Goal: Communication & Community: Answer question/provide support

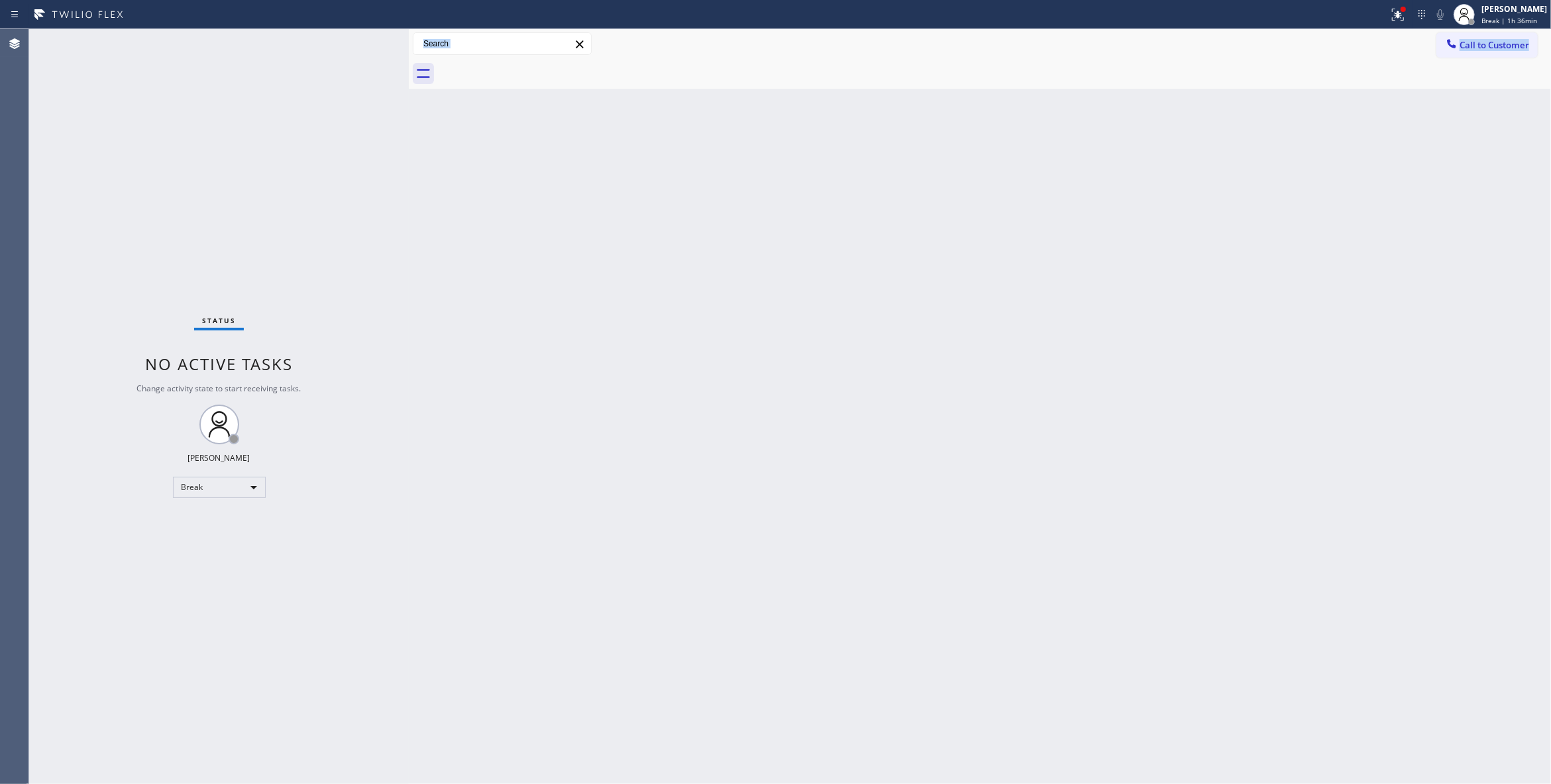
drag, startPoint x: 348, startPoint y: 719, endPoint x: 1233, endPoint y: 730, distance: 885.1
click at [1276, 730] on div "Status No active tasks Change activity state to start receiving tasks. Louis Ma…" at bounding box center [790, 407] width 1522 height 755
click at [1481, 18] on span "Break | 1h 37min" at bounding box center [1509, 20] width 55 height 9
click at [1458, 69] on button "Available" at bounding box center [1484, 70] width 133 height 18
drag, startPoint x: 322, startPoint y: 242, endPoint x: 739, endPoint y: 373, distance: 437.1
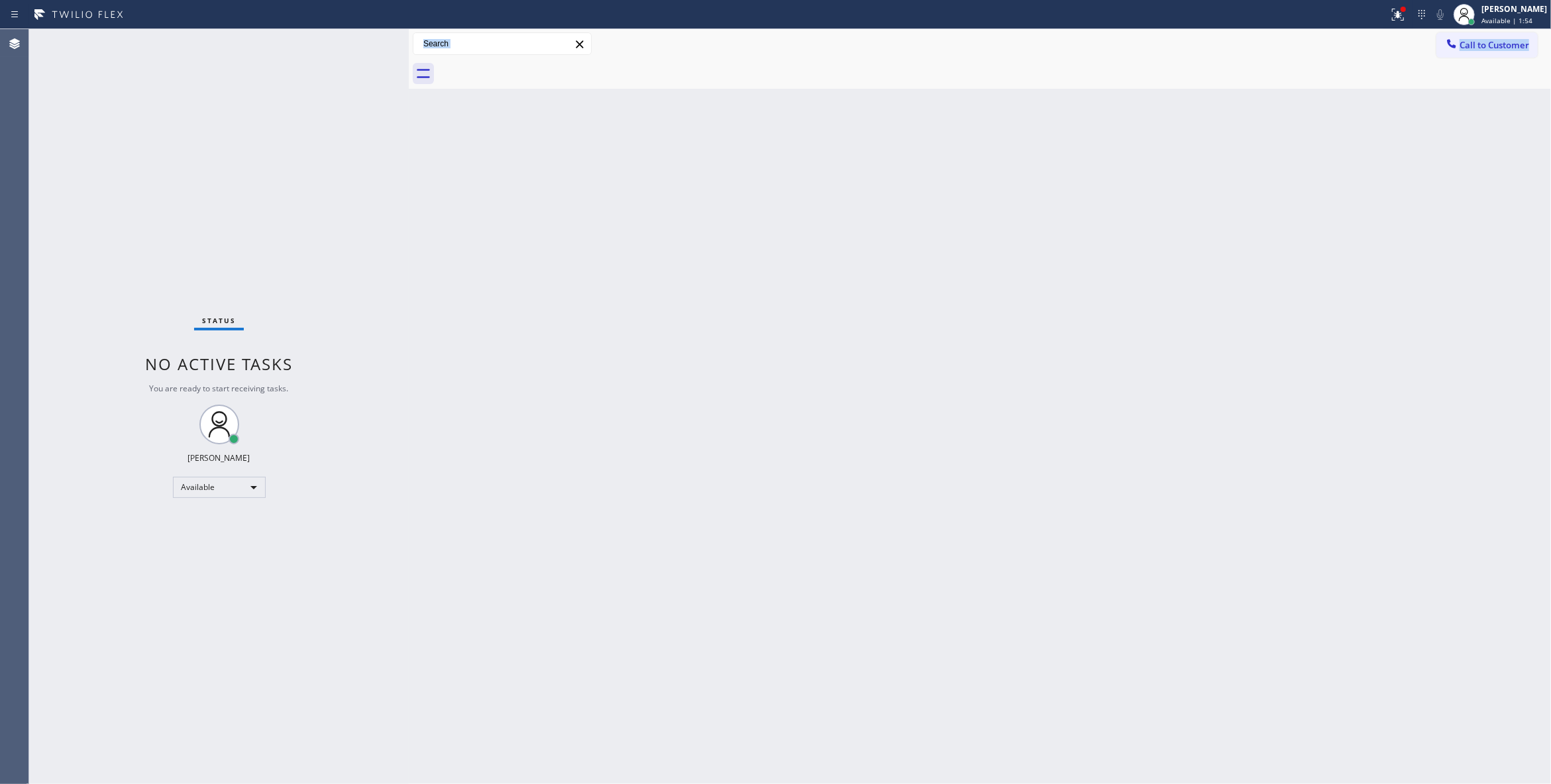
click at [739, 373] on div "Back to Dashboard Change Sender ID Customers Technicians Select a contact Outbo…" at bounding box center [979, 407] width 1142 height 755
click at [110, 139] on div "Status No active tasks You are ready to start receiving tasks. Louis Manuel Pad…" at bounding box center [219, 407] width 380 height 755
click at [306, 239] on div "Status No active tasks You are ready to start receiving tasks. Louis Manuel Pad…" at bounding box center [219, 407] width 380 height 755
click at [1394, 12] on icon at bounding box center [1397, 13] width 8 height 5
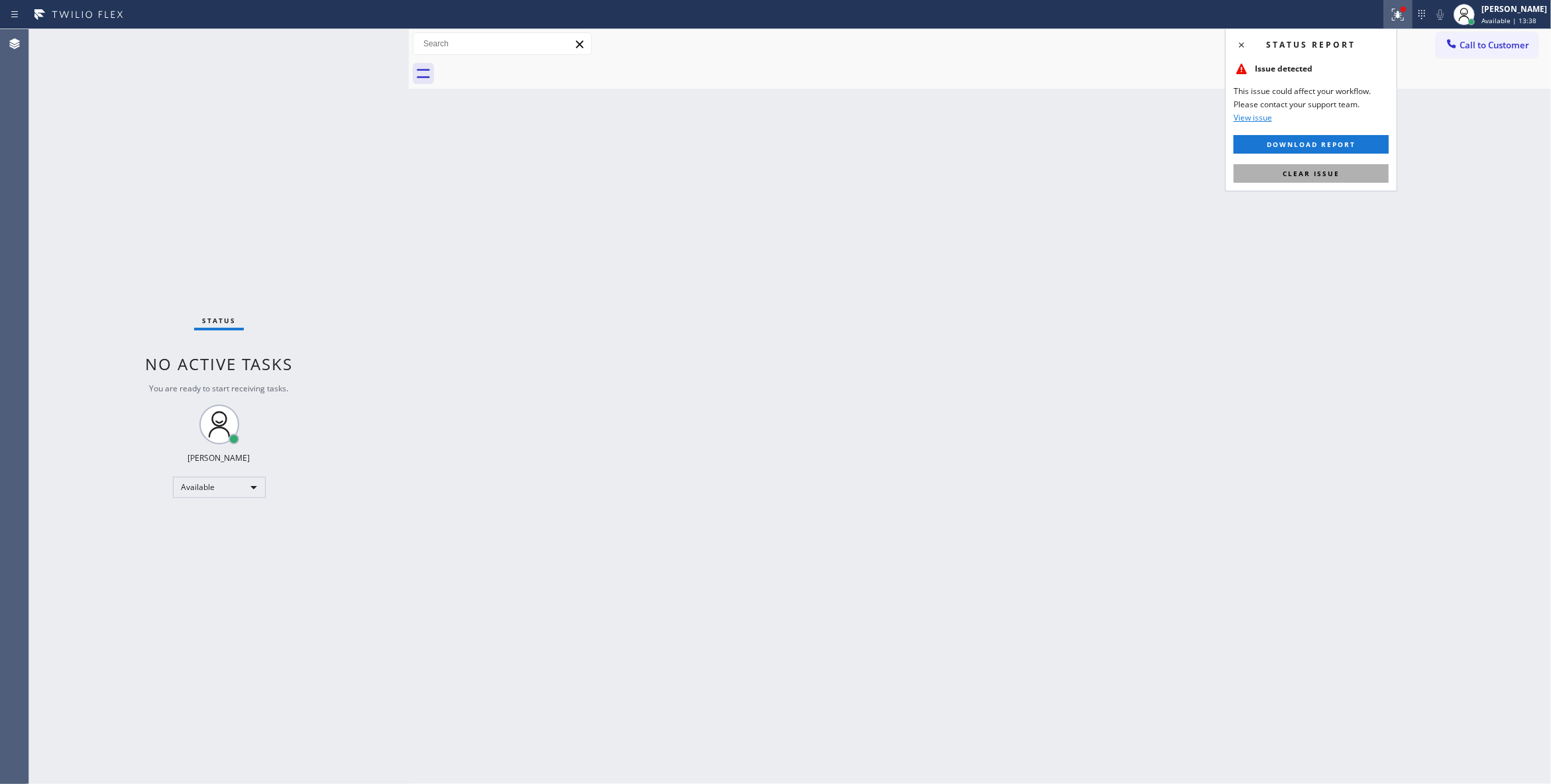
click at [1307, 172] on span "Clear issue" at bounding box center [1311, 173] width 57 height 9
click at [956, 154] on div "Back to Dashboard Change Sender ID Customers Technicians Select a contact Outbo…" at bounding box center [979, 407] width 1142 height 755
click at [1510, 40] on span "Call to Customer" at bounding box center [1493, 45] width 70 height 12
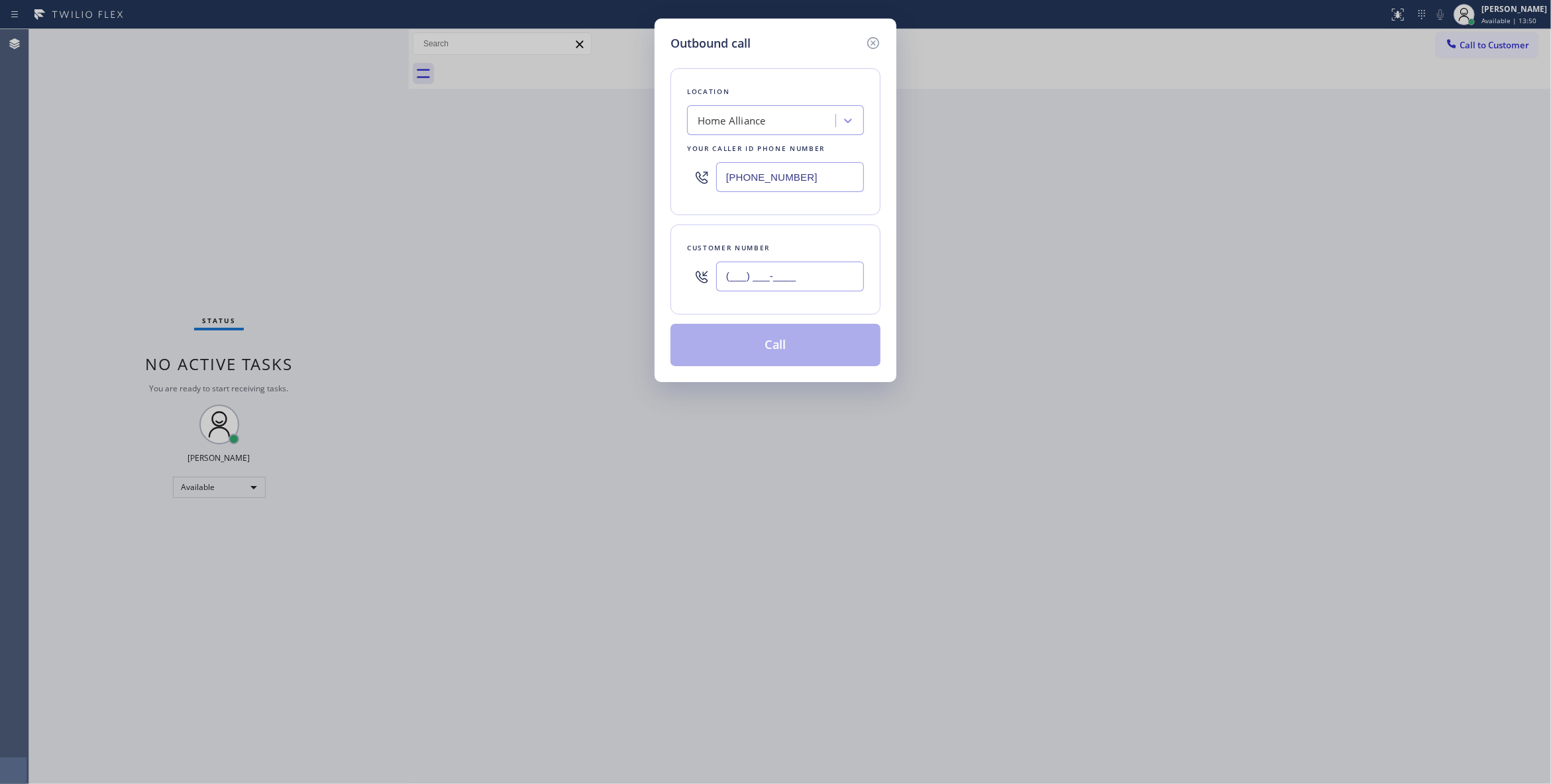
click at [724, 281] on input "(___) ___-____" at bounding box center [790, 277] width 147 height 29
paste input "312) 824-8174"
type input "(312) 824-8174"
drag, startPoint x: 827, startPoint y: 168, endPoint x: 309, endPoint y: 159, distance: 518.1
click at [309, 159] on div "Outbound call Location Home Alliance Your caller id phone number (877) 777-0796…" at bounding box center [775, 392] width 1551 height 784
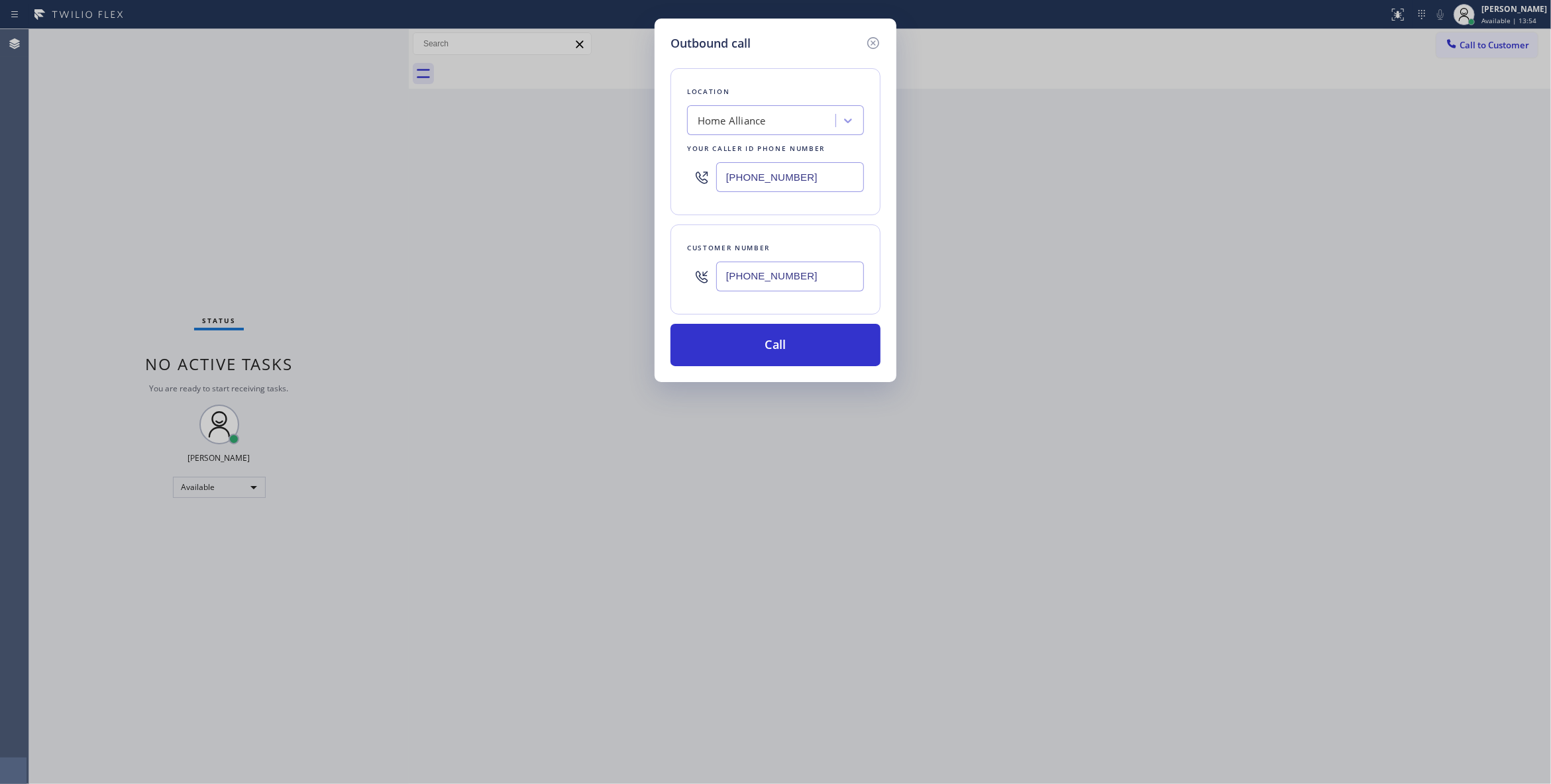
paste input "312) 241-1219"
type input "(312) 241-1219"
drag, startPoint x: 823, startPoint y: 272, endPoint x: 682, endPoint y: 274, distance: 141.0
click at [682, 274] on div "Customer number (312) 824-8174" at bounding box center [775, 270] width 210 height 90
click at [784, 366] on button "Call" at bounding box center [775, 345] width 210 height 42
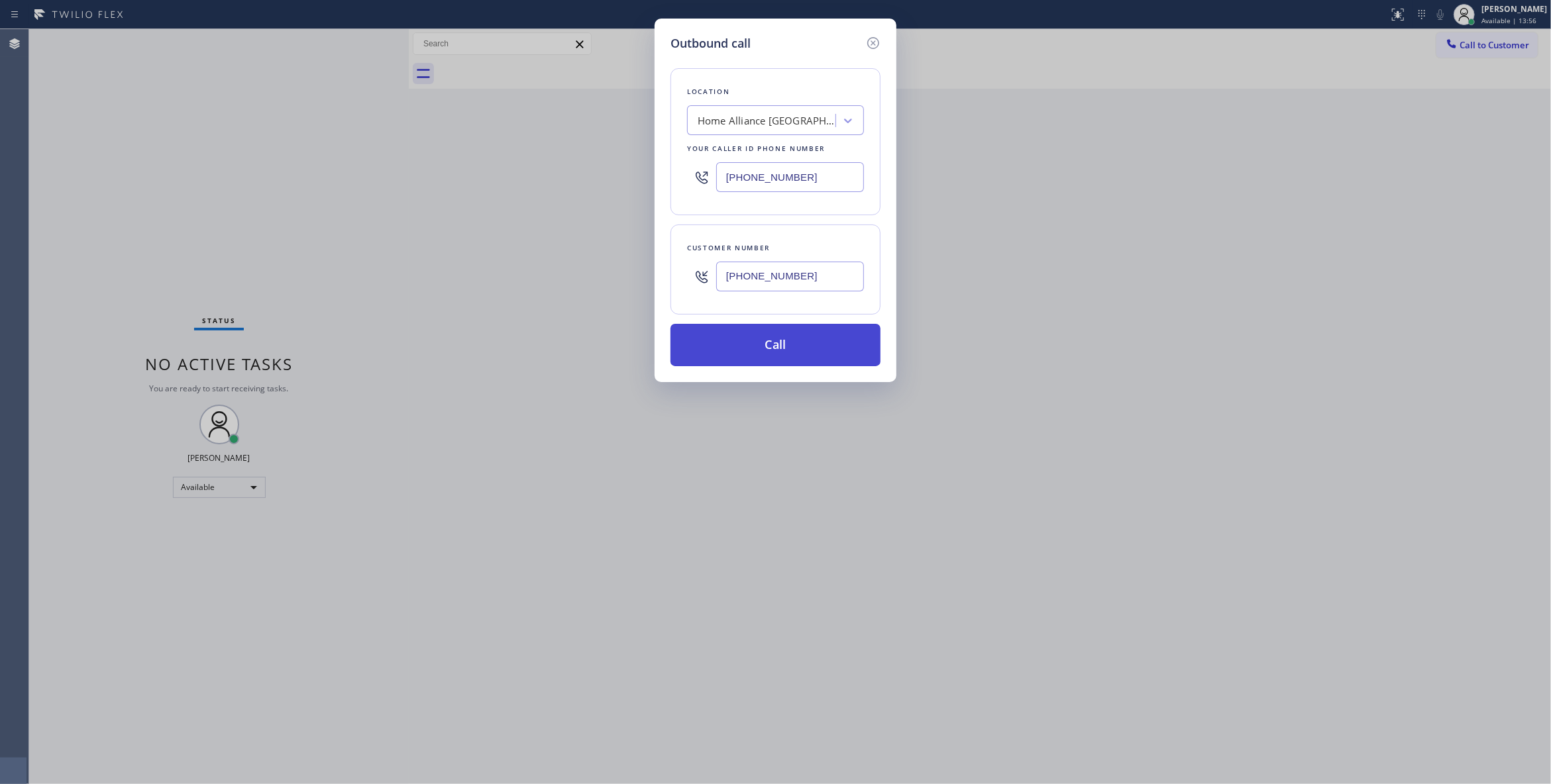
click at [769, 351] on button "Call" at bounding box center [775, 345] width 210 height 42
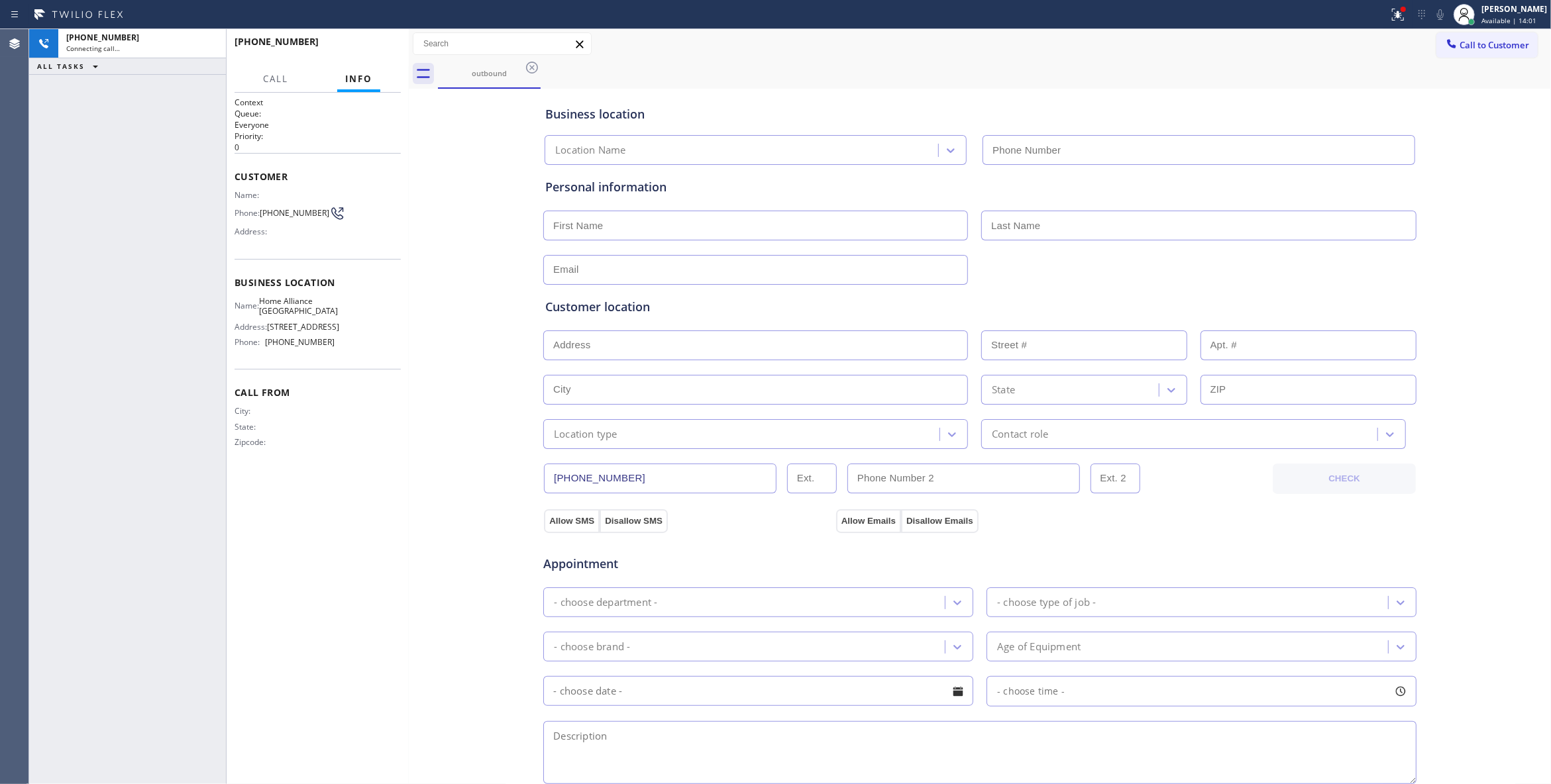
type input "(312) 241-1219"
click at [147, 239] on div "+13128248174 Live | 00:04 ALL TASKS ALL TASKS ACTIVE TASKS TASKS IN WRAP UP" at bounding box center [128, 407] width 197 height 755
click at [487, 279] on div "Business location Home Alliance Chicago (312) 241-1219 Personal information Cus…" at bounding box center [979, 544] width 1135 height 905
click at [470, 376] on div "Business location Home Alliance Chicago (312) 241-1219 Personal information Cus…" at bounding box center [979, 544] width 1135 height 905
click at [444, 326] on div "Business location Home Alliance Chicago (312) 241-1219 Personal information Cus…" at bounding box center [979, 544] width 1135 height 905
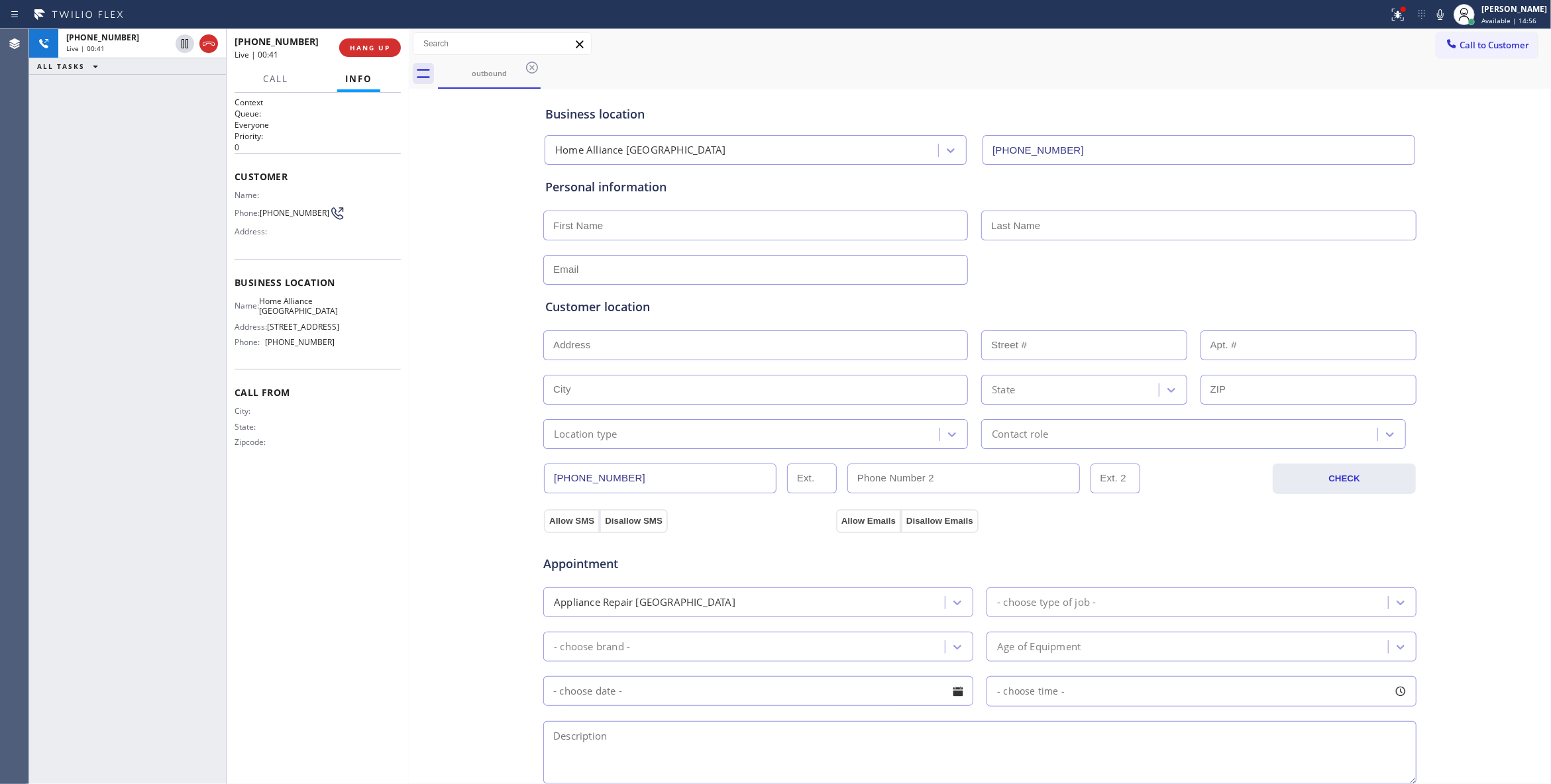
click at [463, 355] on div "Business location Home Alliance Chicago (312) 241-1219 Personal information Cus…" at bounding box center [979, 544] width 1135 height 905
click at [363, 42] on button "HANG UP" at bounding box center [370, 48] width 62 height 18
click at [361, 41] on button "COMPLETE" at bounding box center [367, 48] width 67 height 18
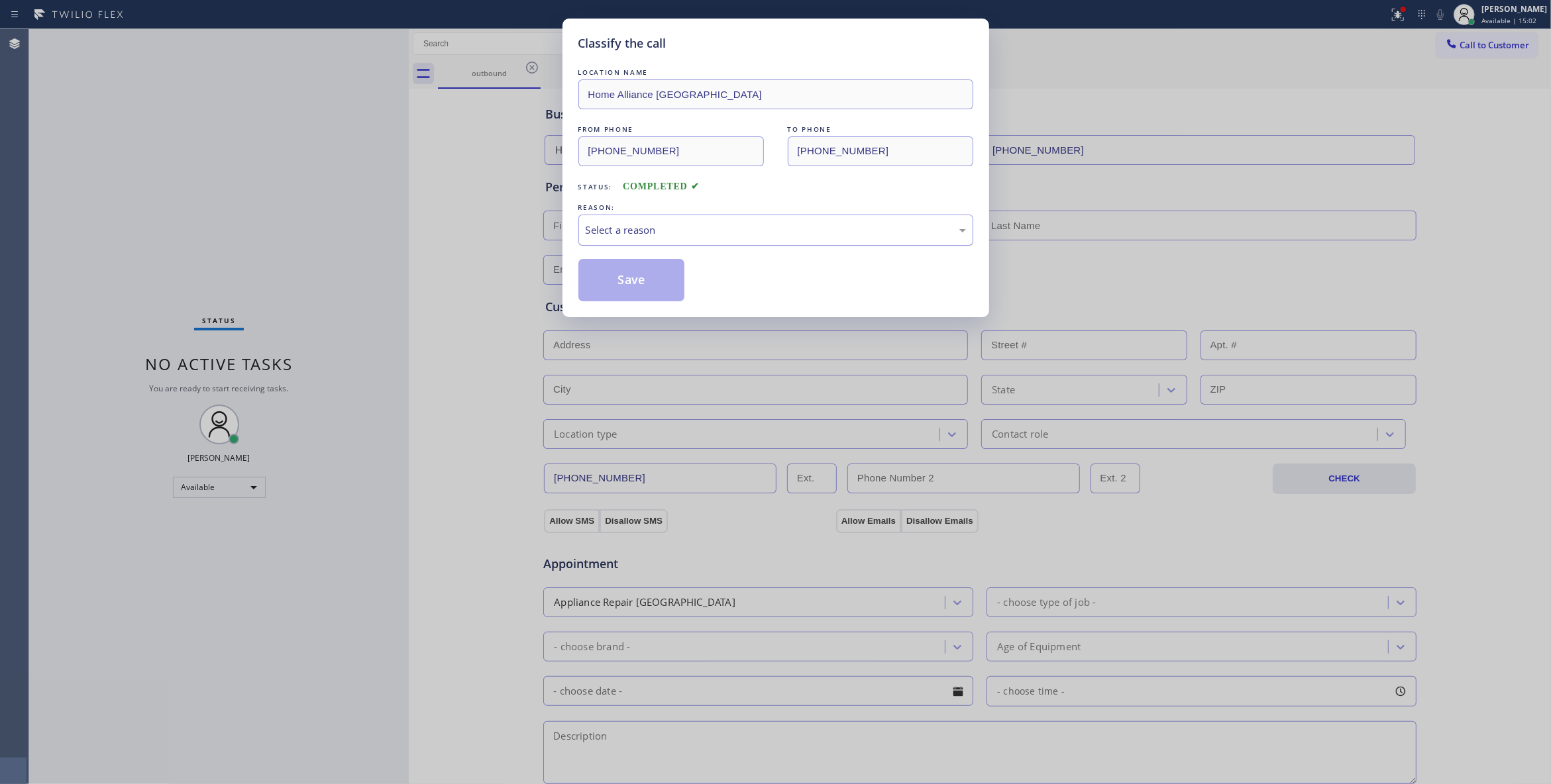
click at [591, 233] on div "Select a reason" at bounding box center [776, 230] width 381 height 15
click at [598, 277] on button "Save" at bounding box center [632, 280] width 107 height 42
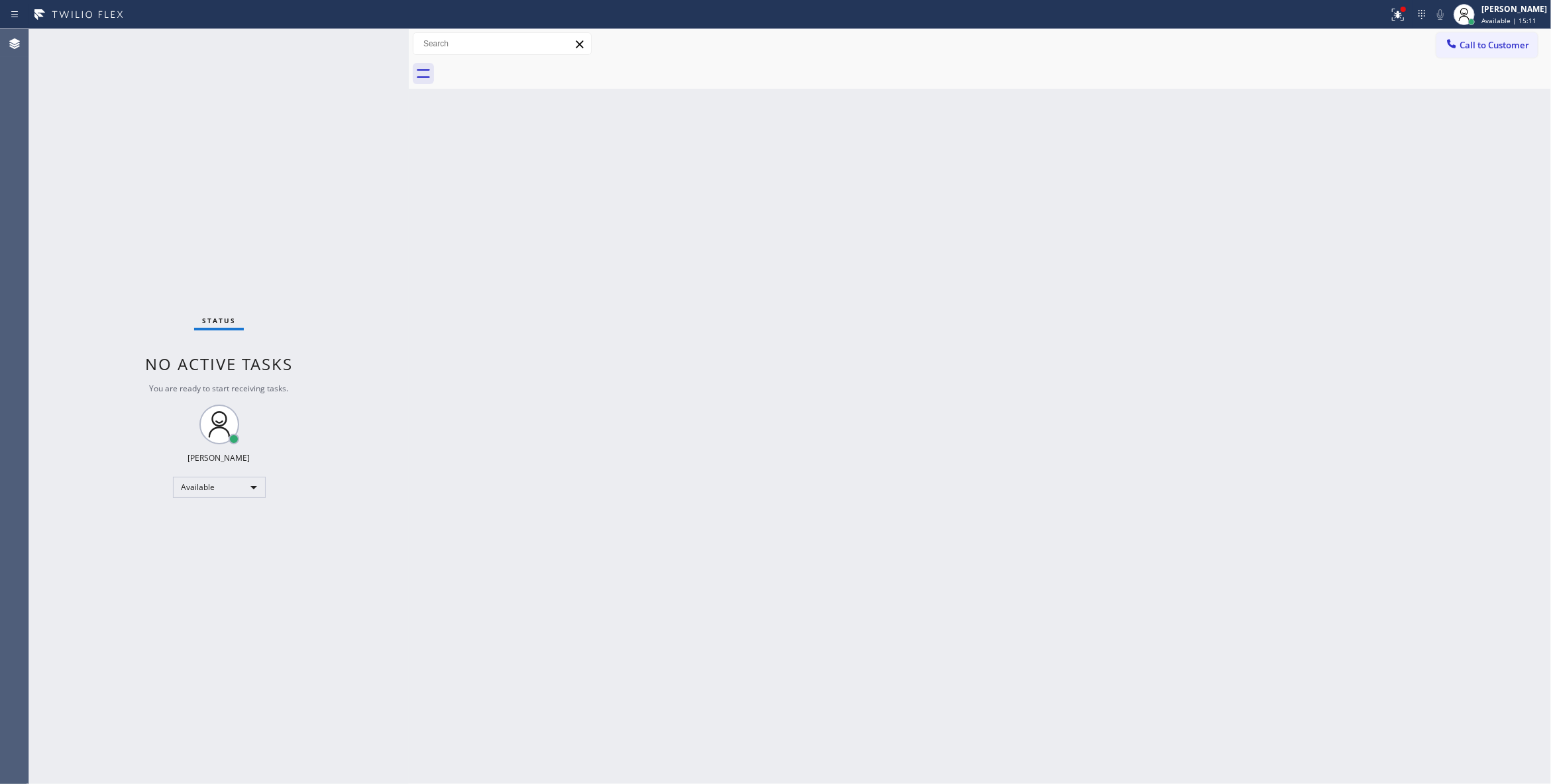
click at [978, 261] on div "Back to Dashboard Change Sender ID Customers Technicians Select a contact Outbo…" at bounding box center [979, 407] width 1142 height 755
click at [1477, 48] on span "Call to Customer" at bounding box center [1493, 45] width 70 height 12
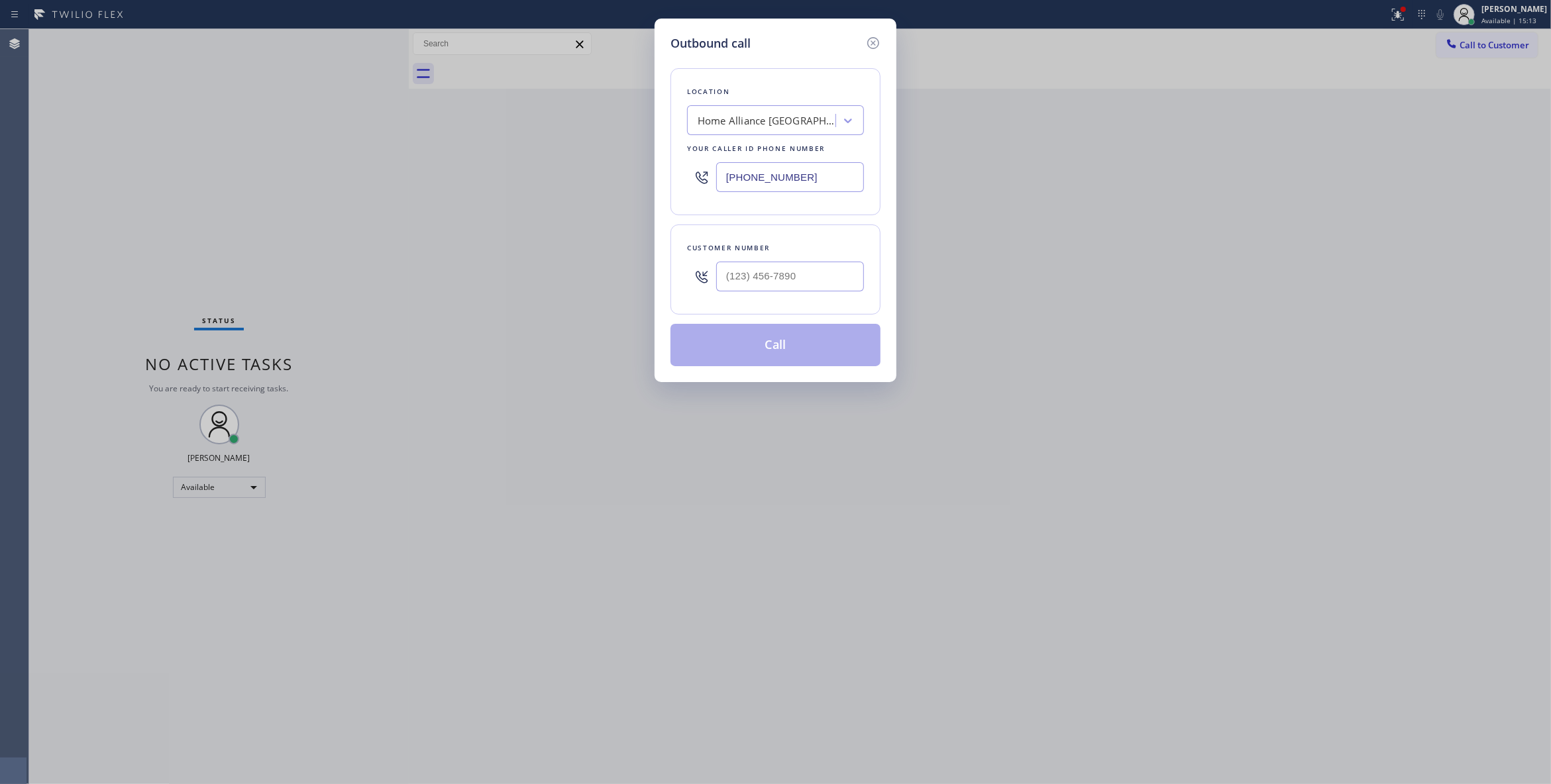
drag, startPoint x: 807, startPoint y: 175, endPoint x: 127, endPoint y: 170, distance: 680.0
click at [138, 170] on div "Outbound call Location Home Alliance Chicago Your caller id phone number (312) …" at bounding box center [775, 392] width 1551 height 784
paste input "714) 463-1818"
type input "(714) 463-1818"
click at [819, 287] on input "(___) ___-____" at bounding box center [790, 277] width 147 height 29
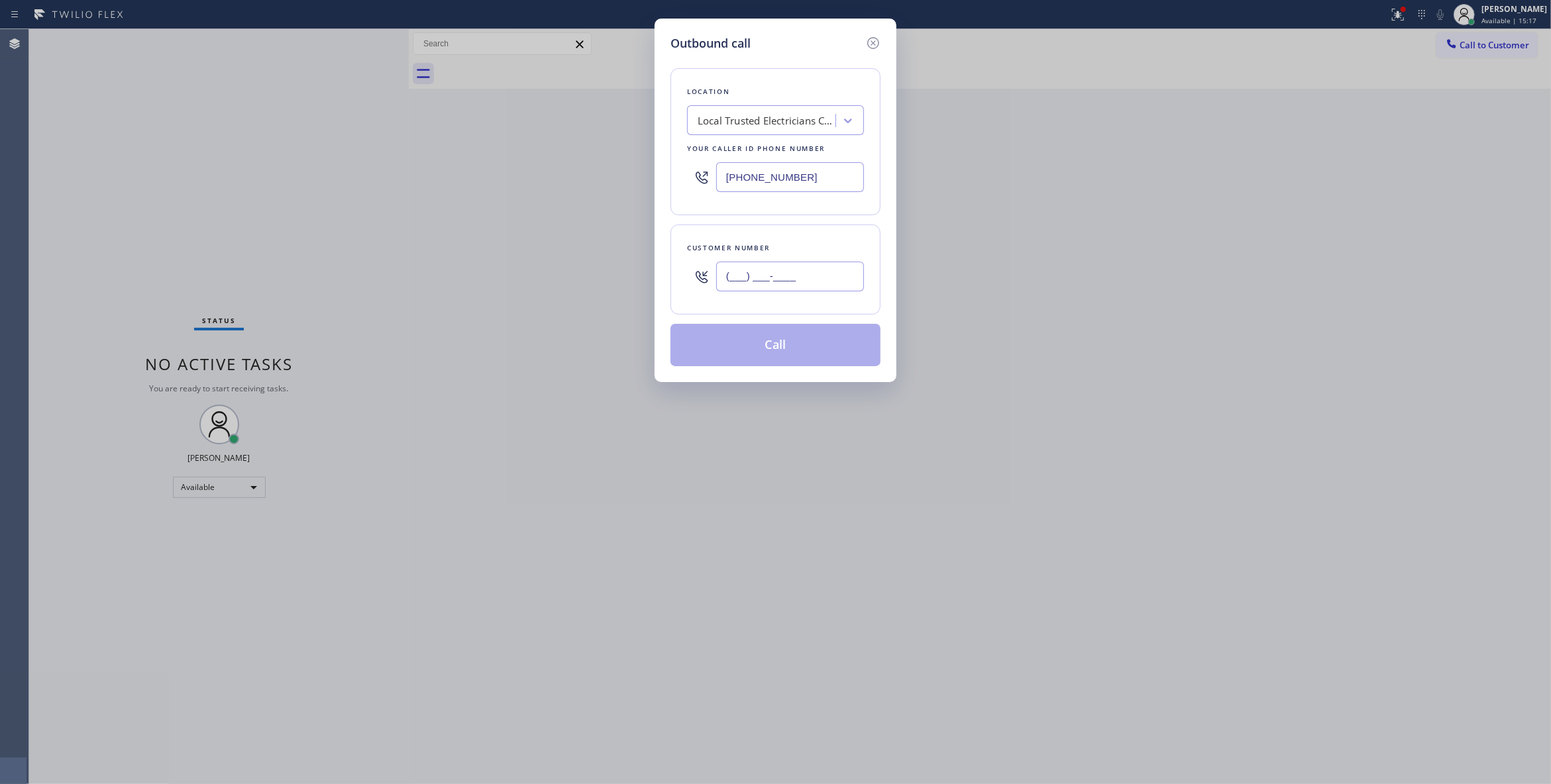
paste input "863) 473-2460"
type input "(863) 473-2460"
click at [782, 351] on button "Call" at bounding box center [775, 345] width 210 height 42
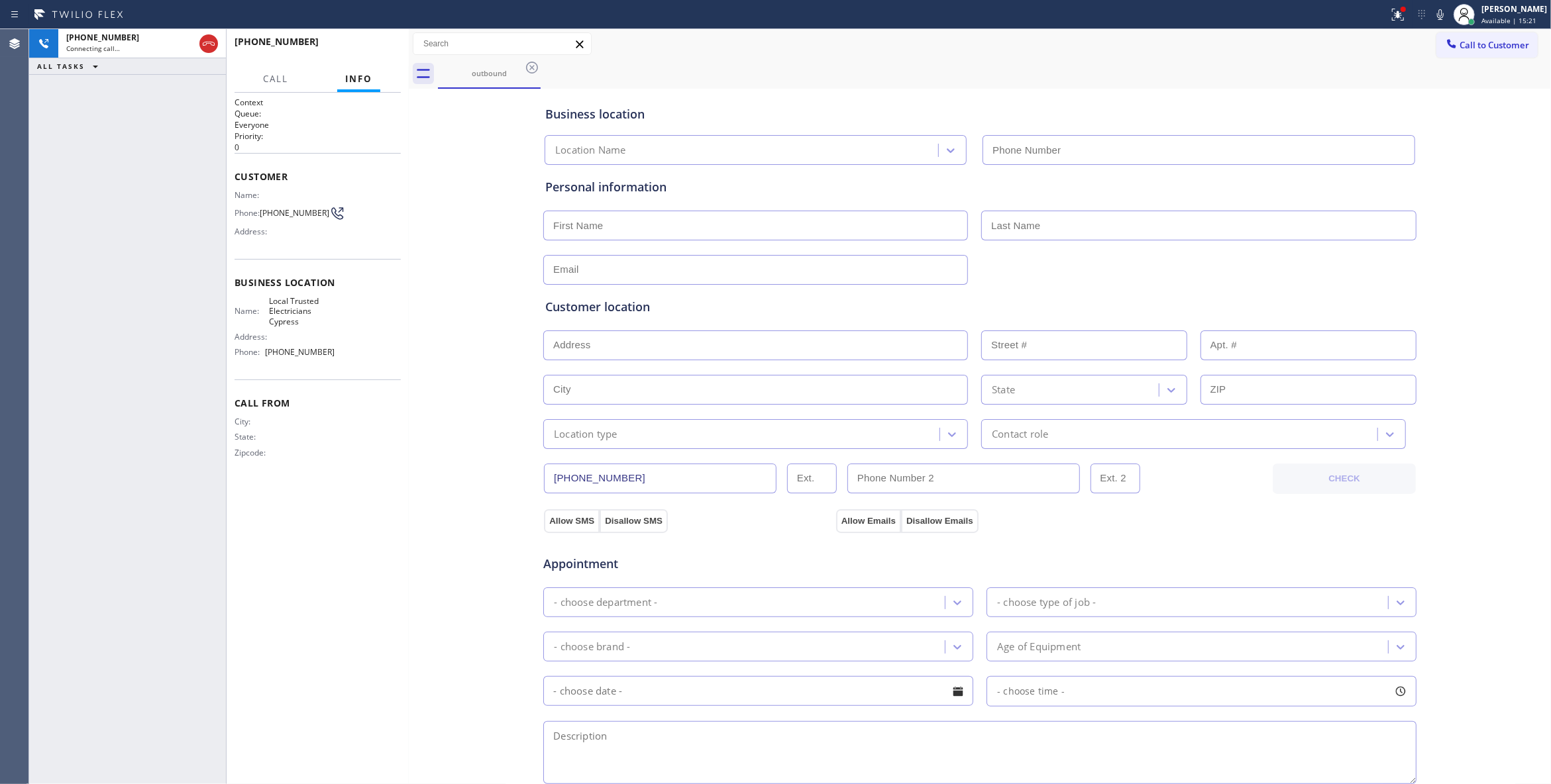
type input "(714) 463-1818"
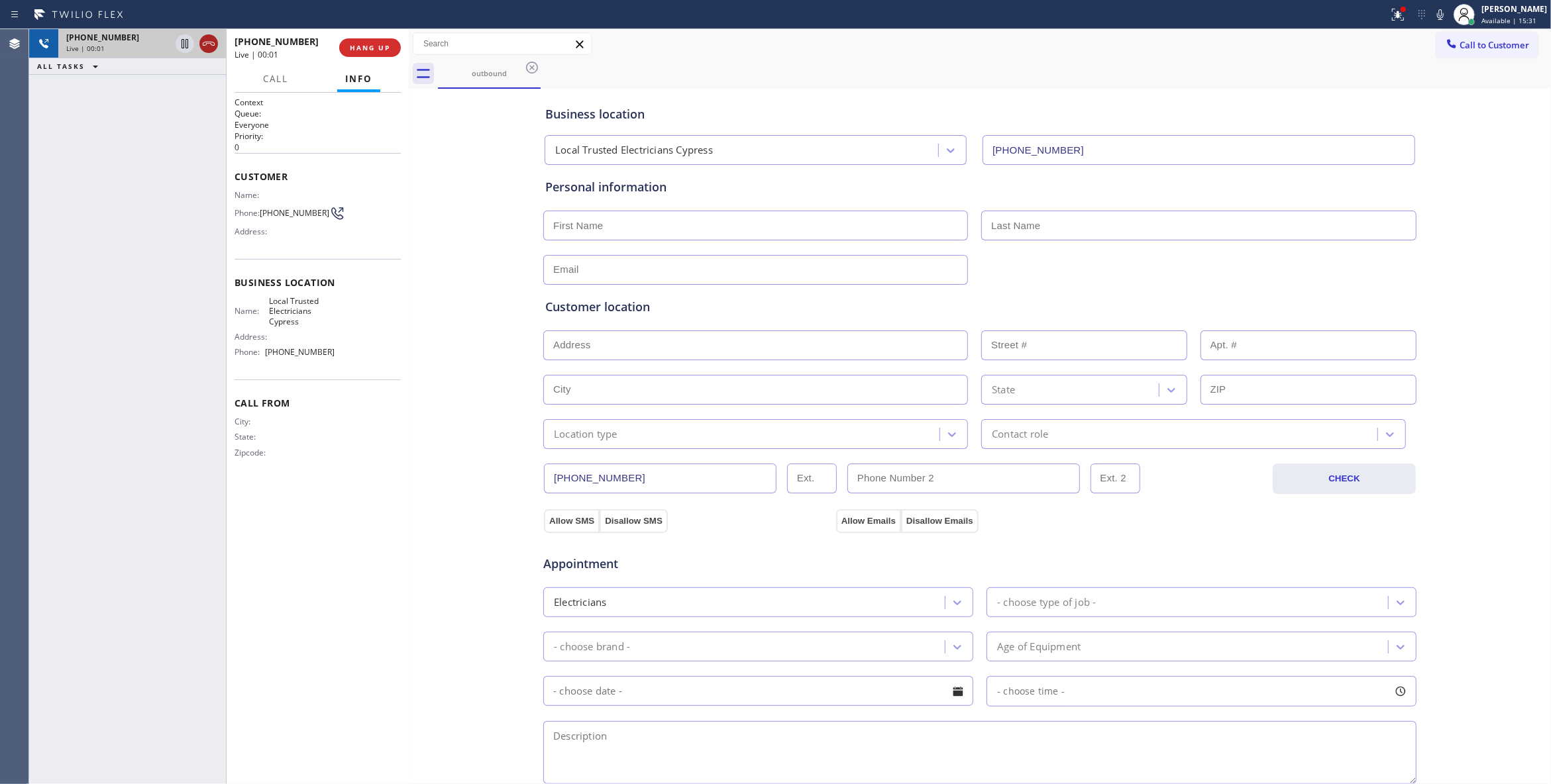
click at [206, 48] on icon at bounding box center [209, 44] width 16 height 16
click at [374, 56] on button "COMPLETE" at bounding box center [367, 48] width 67 height 18
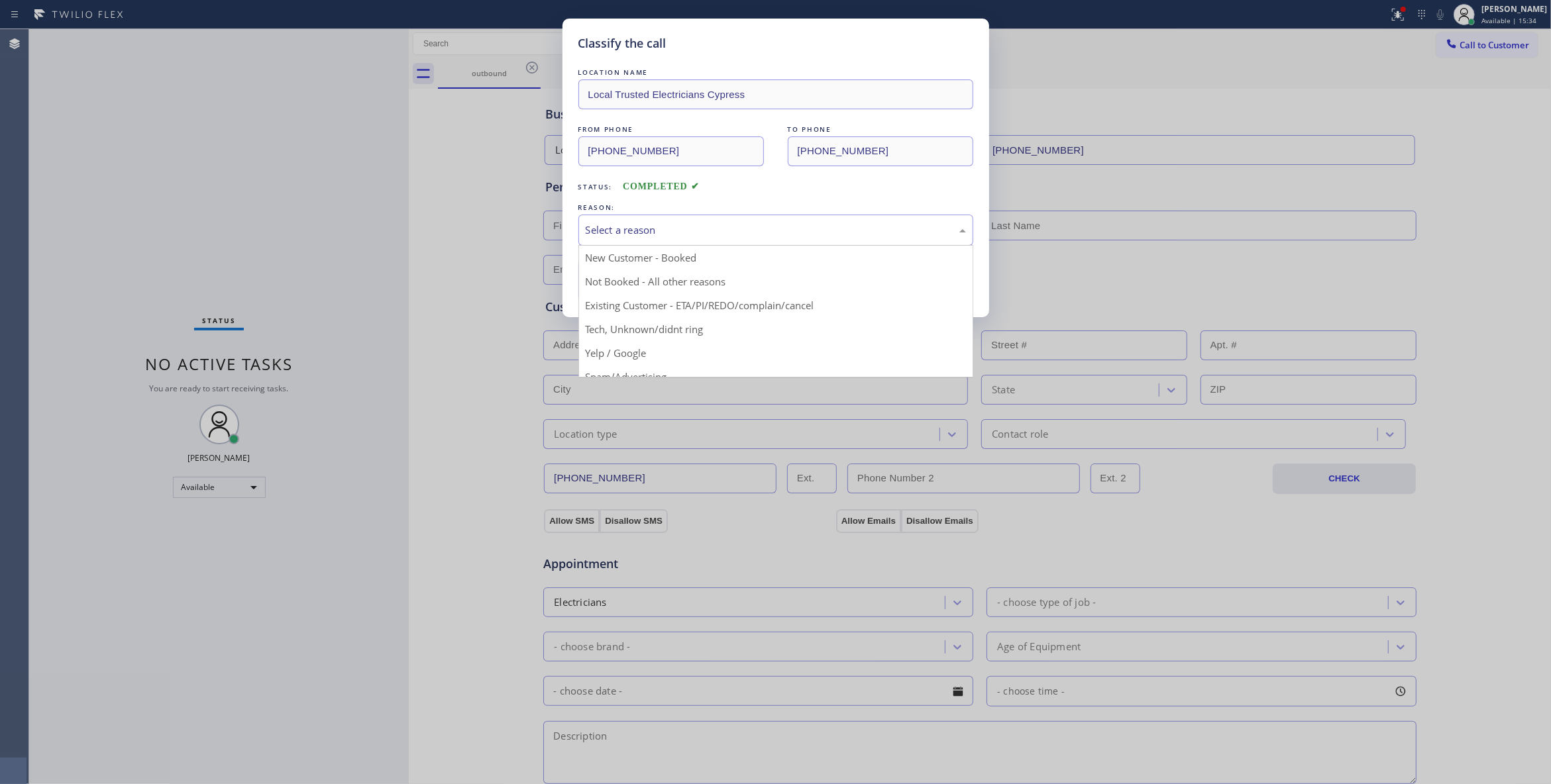
click at [637, 228] on div "Select a reason" at bounding box center [776, 230] width 381 height 15
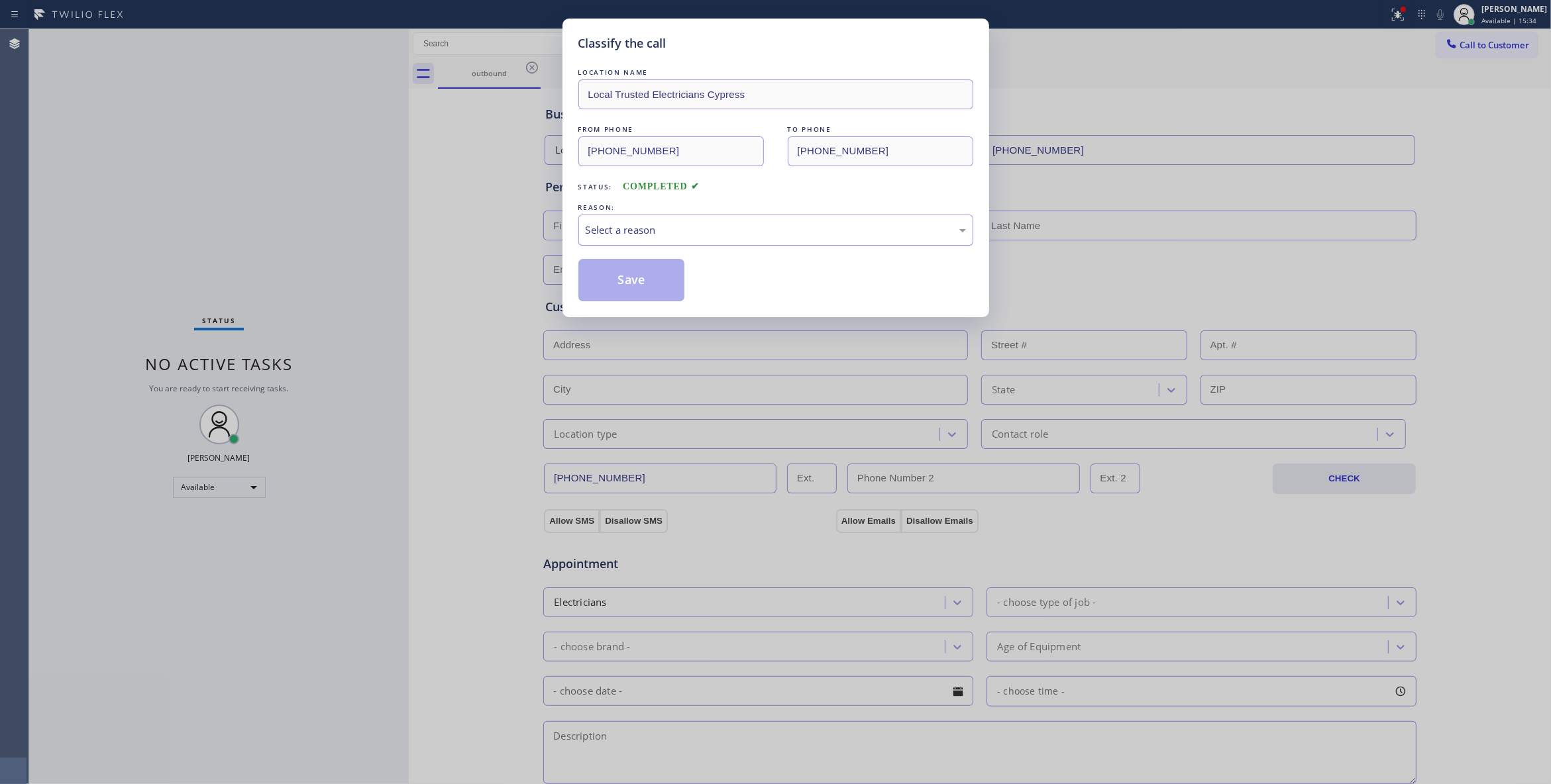
click at [637, 228] on div "Select a reason" at bounding box center [776, 230] width 381 height 15
click at [637, 279] on button "Save" at bounding box center [632, 280] width 107 height 42
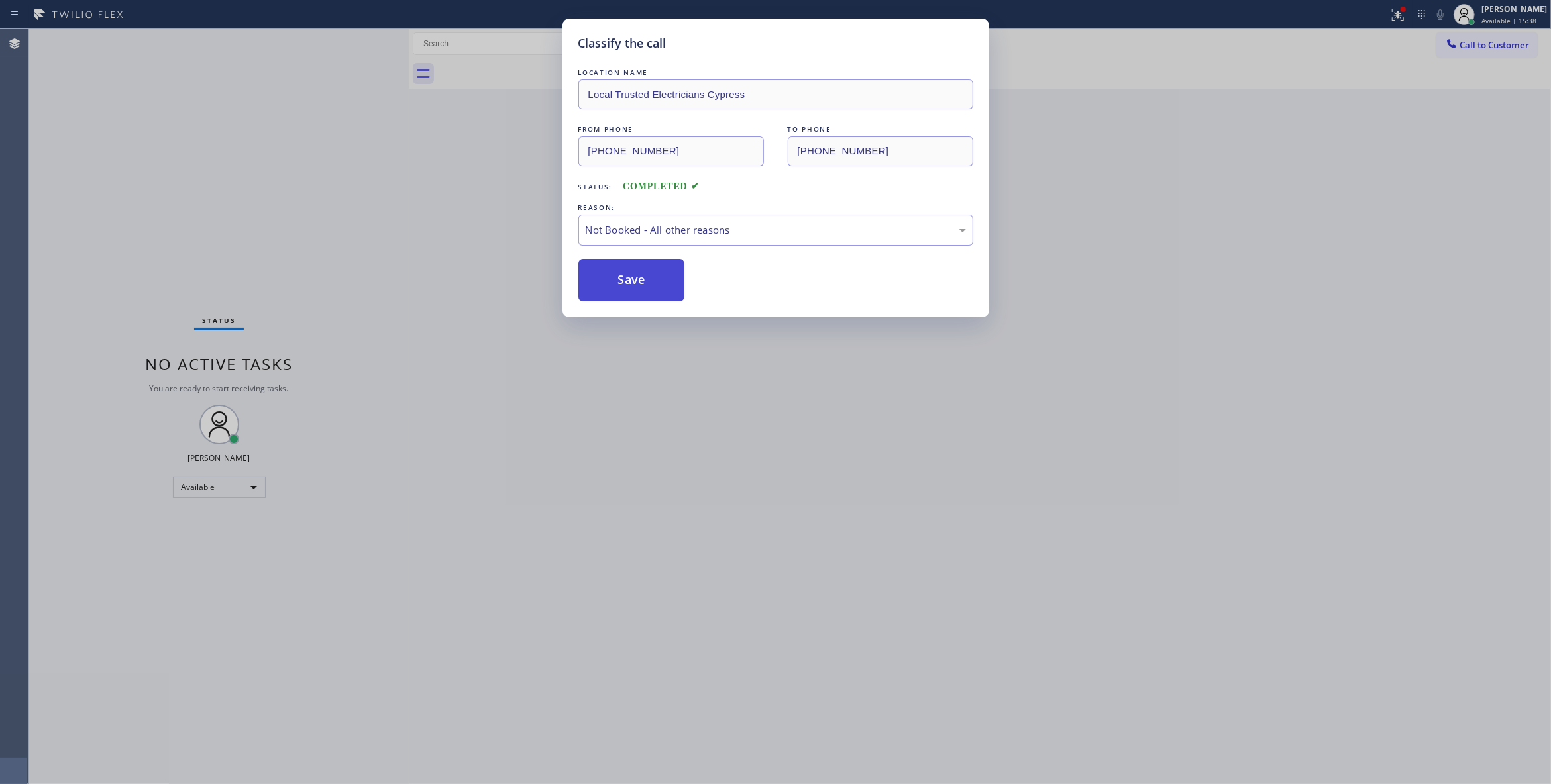
click at [637, 279] on button "Save" at bounding box center [632, 280] width 107 height 42
click at [1206, 64] on div "Classify the call LOCATION NAME Local Trusted Electricians Cypress FROM PHONE (…" at bounding box center [775, 392] width 1551 height 784
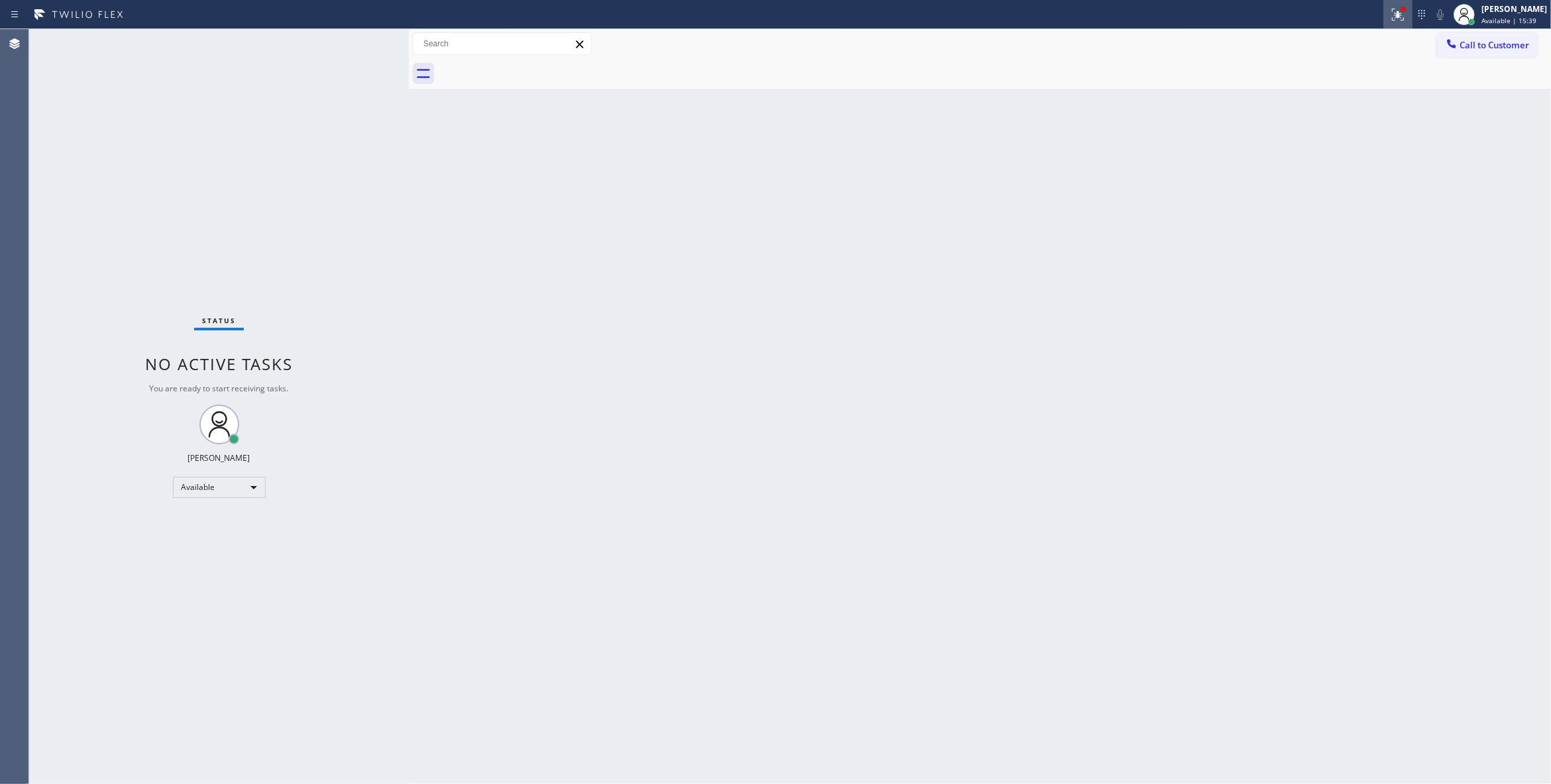
click at [1390, 15] on icon at bounding box center [1397, 14] width 16 height 16
click at [1260, 180] on button "Clear issues" at bounding box center [1311, 173] width 155 height 18
click at [1470, 48] on span "Call to Customer" at bounding box center [1493, 45] width 70 height 12
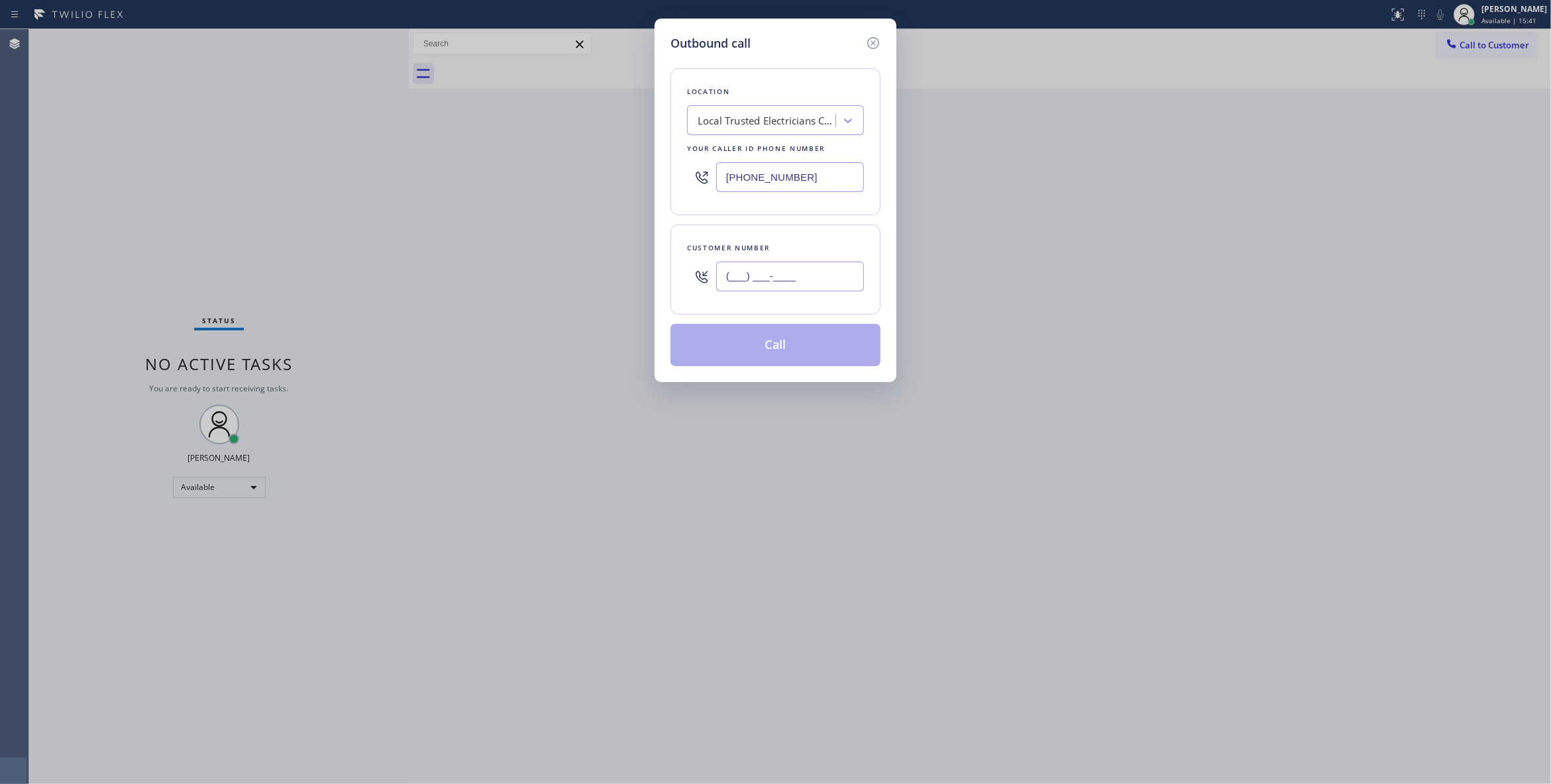
click at [822, 274] on input "(___) ___-____" at bounding box center [790, 277] width 147 height 29
paste input "863) 473-2460"
type input "(863) 473-2460"
click at [788, 353] on button "Call" at bounding box center [775, 345] width 210 height 42
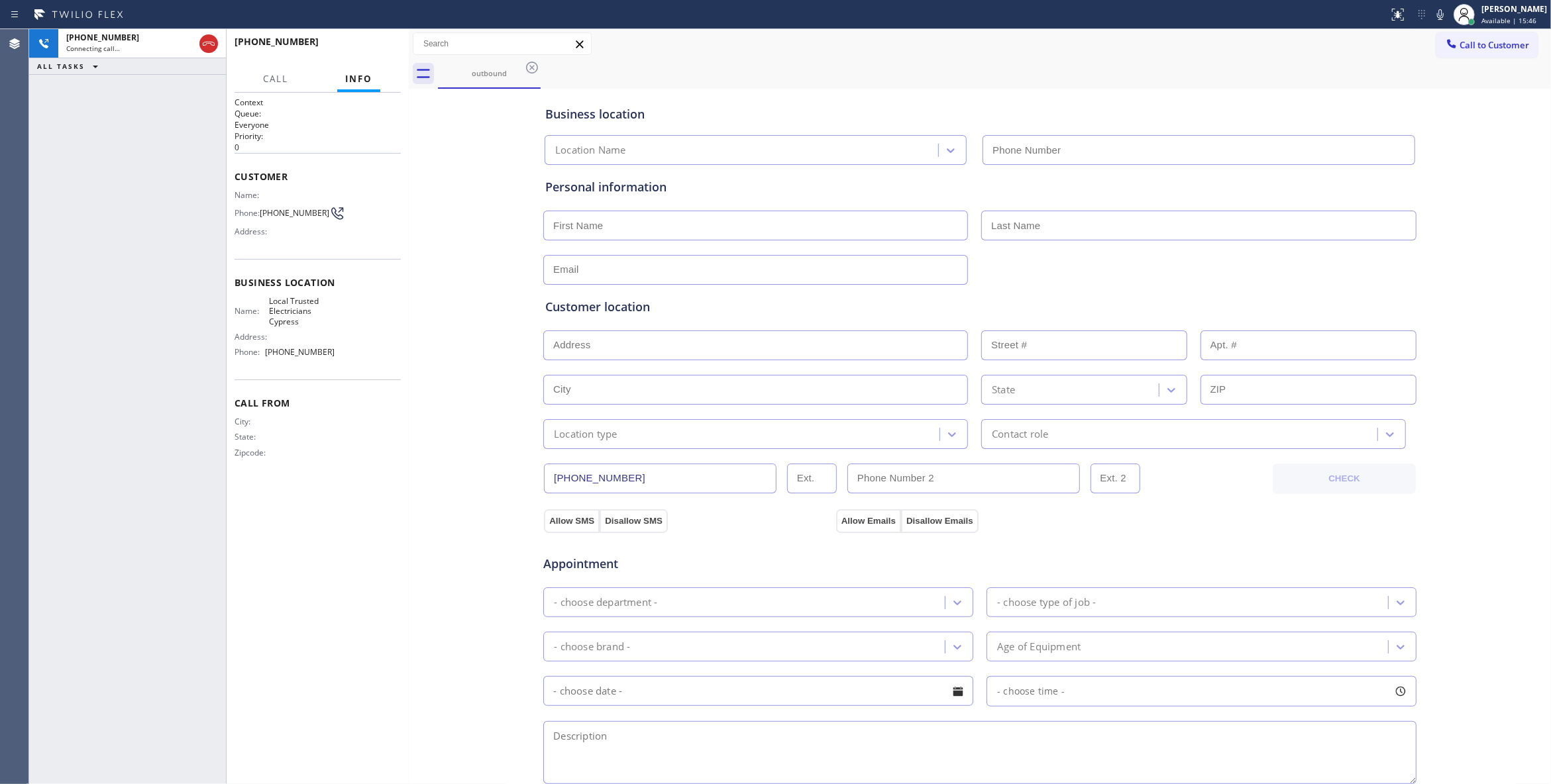
type input "(714) 463-1818"
click at [371, 42] on button "HANG UP" at bounding box center [370, 48] width 62 height 18
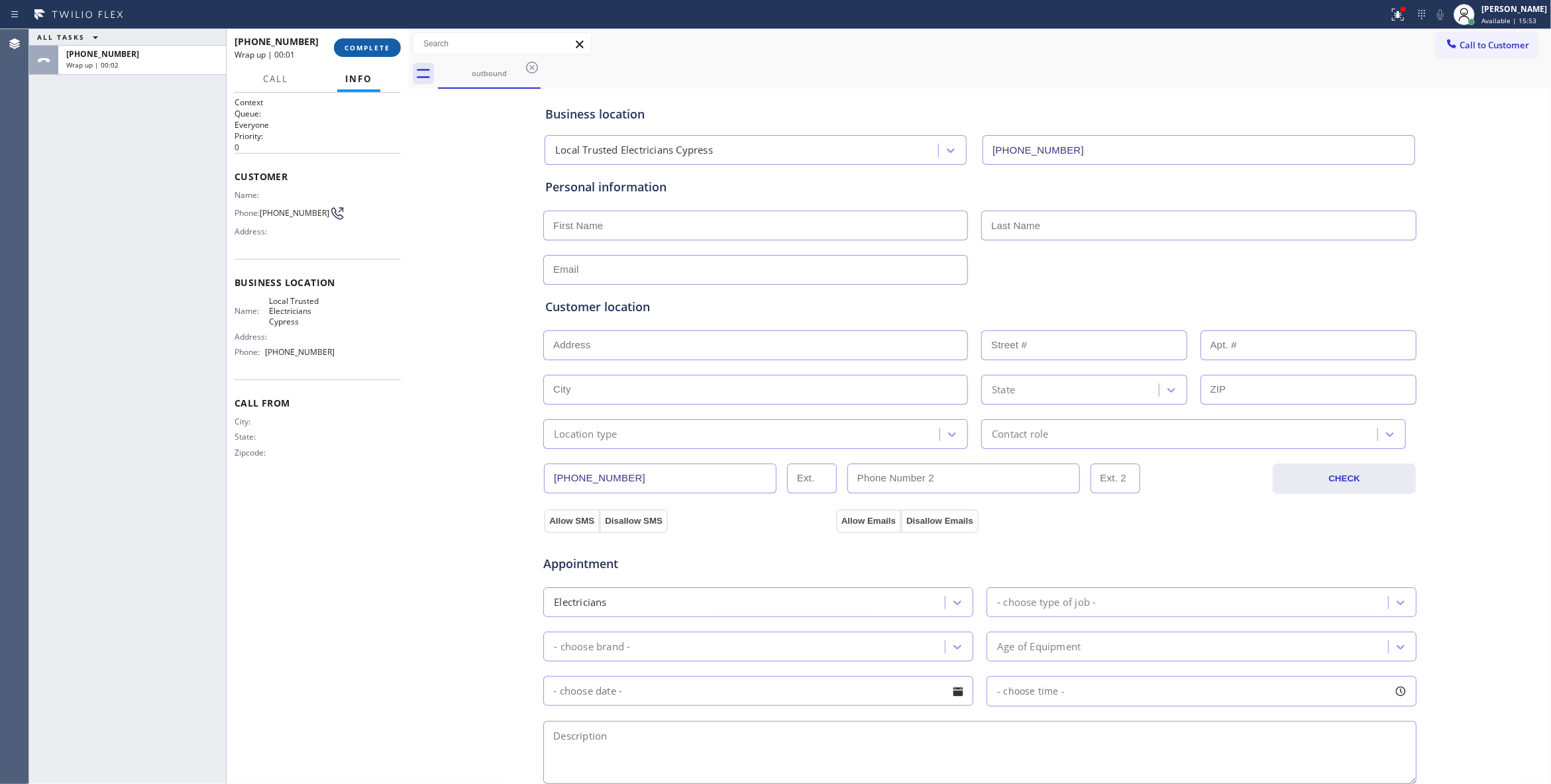
click at [372, 48] on span "COMPLETE" at bounding box center [367, 47] width 46 height 9
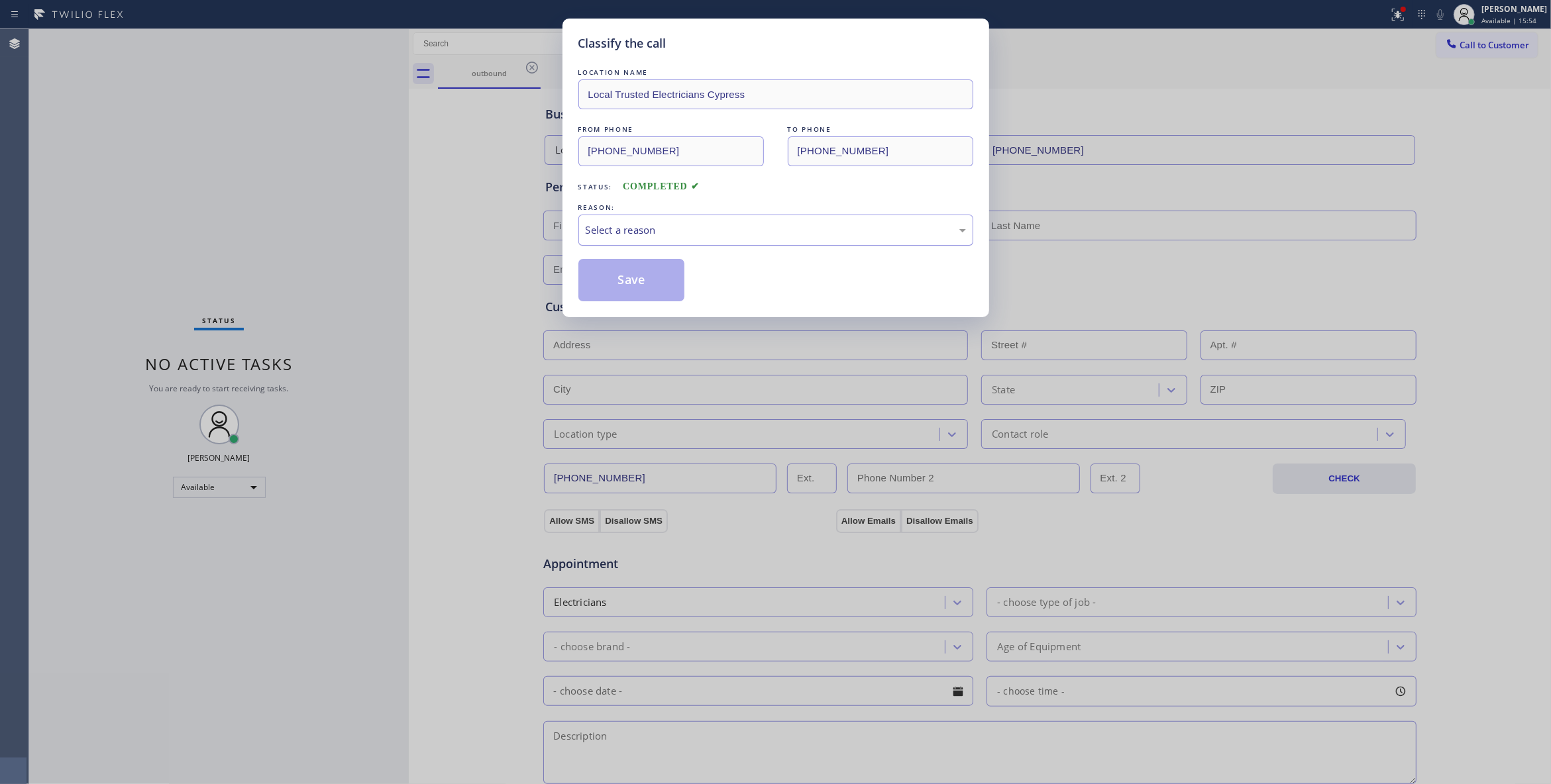
click at [623, 223] on div "Select a reason" at bounding box center [776, 230] width 381 height 15
click at [626, 278] on button "Save" at bounding box center [632, 280] width 107 height 42
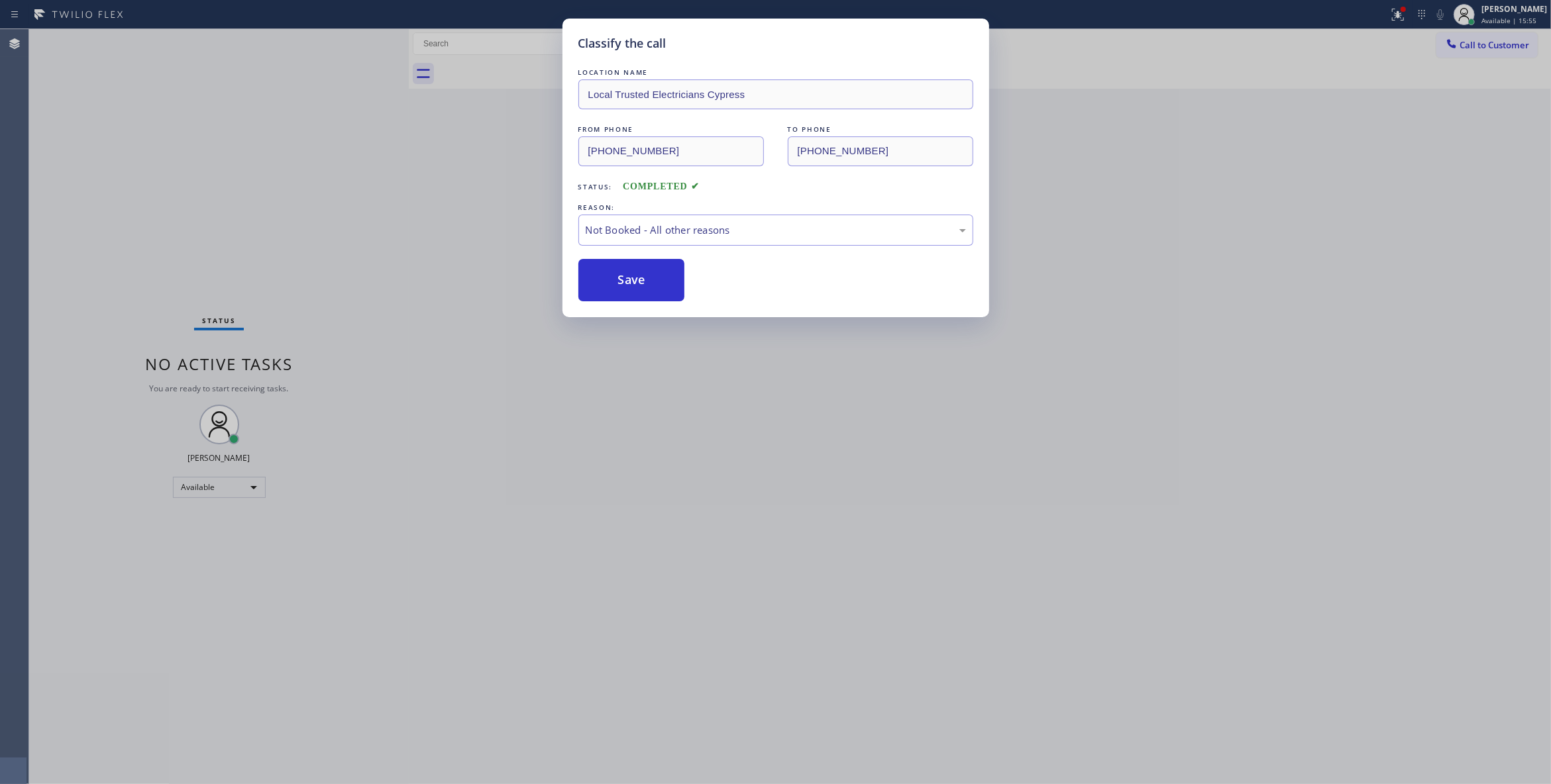
click at [626, 278] on button "Save" at bounding box center [632, 280] width 107 height 42
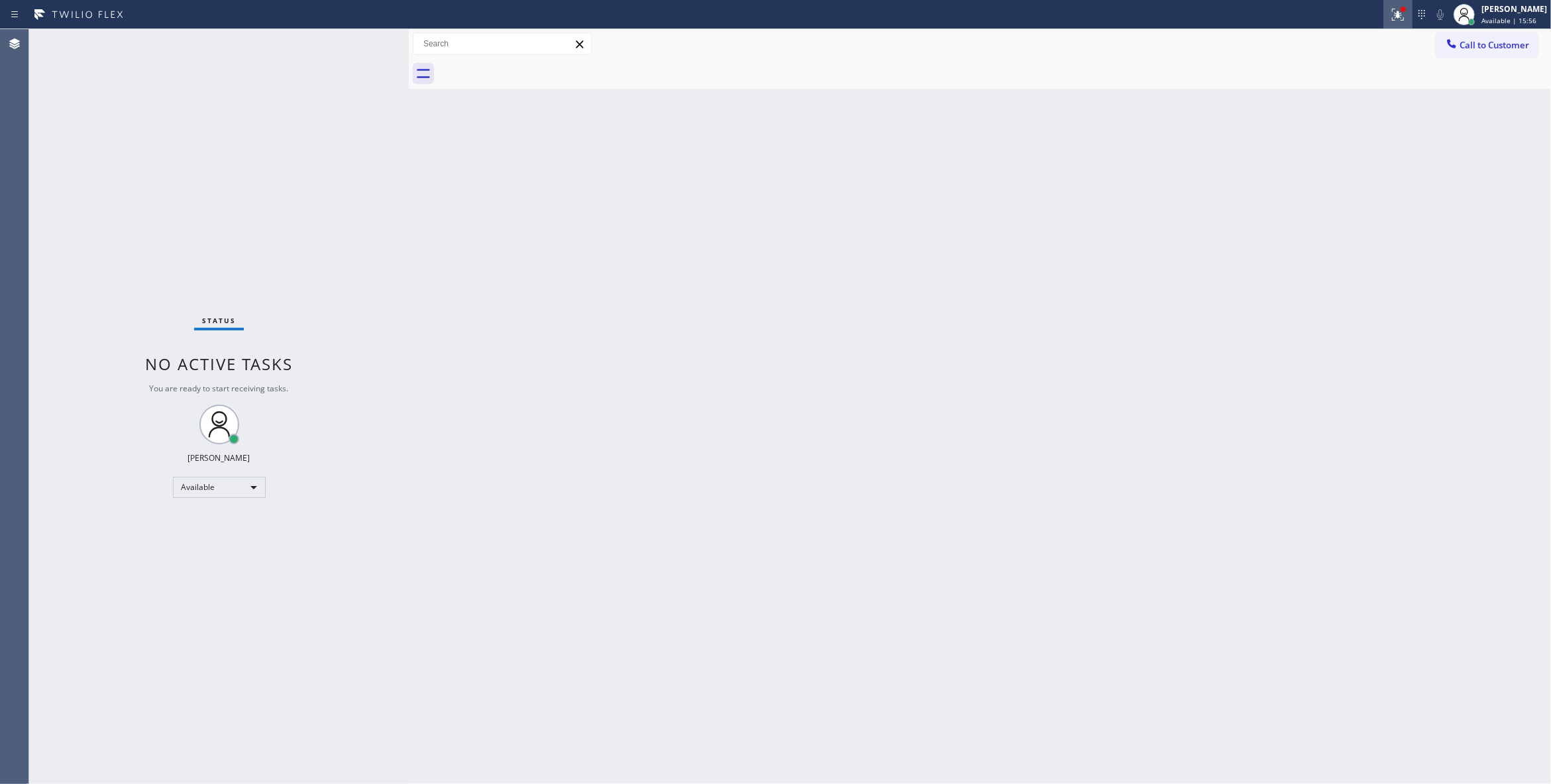
click at [1392, 14] on icon at bounding box center [1395, 13] width 8 height 9
click at [1337, 164] on button "Clear issues" at bounding box center [1311, 173] width 155 height 18
click at [1480, 51] on span "Call to Customer" at bounding box center [1493, 45] width 70 height 12
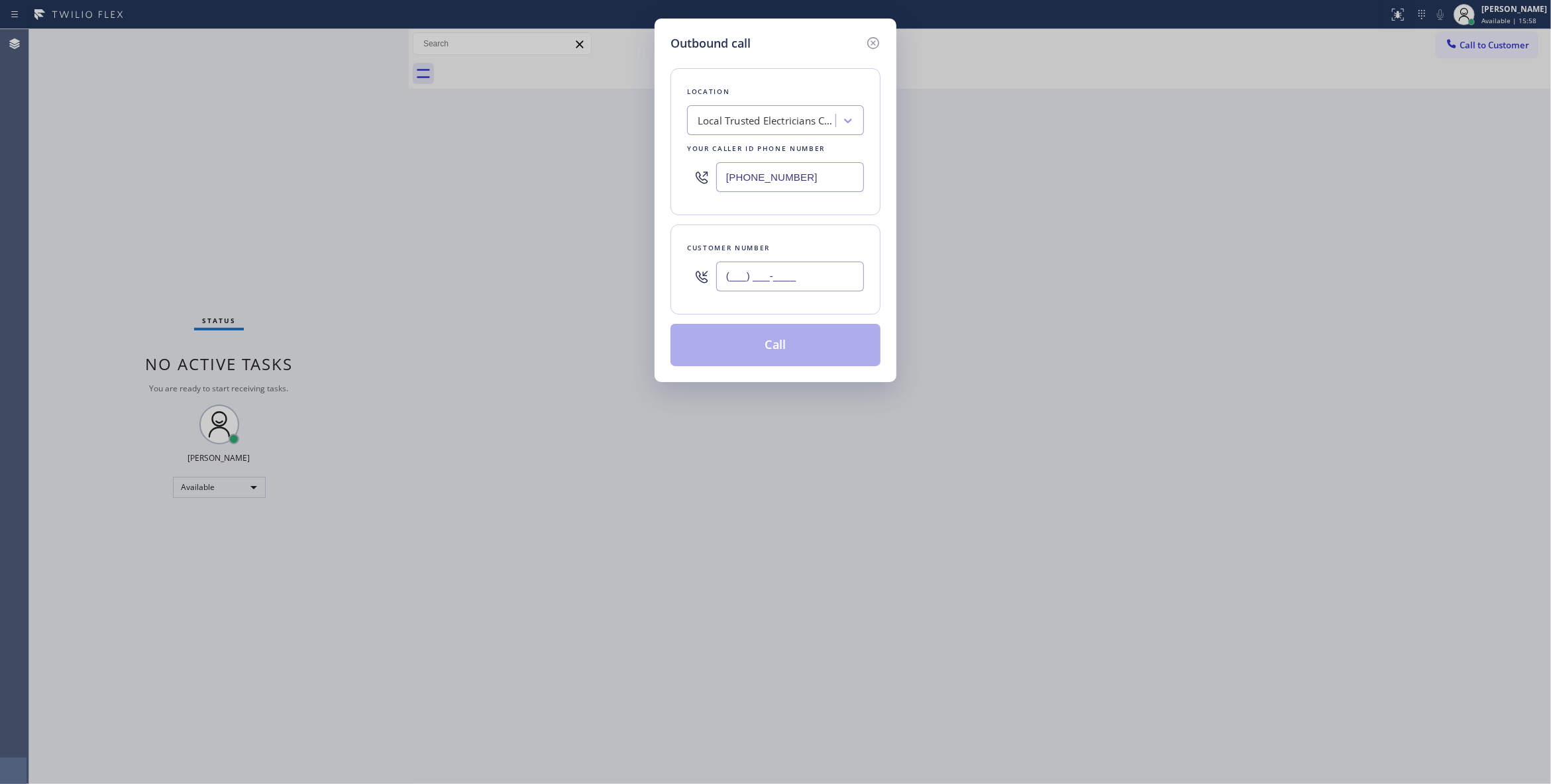
click at [759, 281] on input "(___) ___-____" at bounding box center [790, 277] width 147 height 29
paste input "863) 473-2460"
type input "(863) 473-2460"
click at [744, 348] on button "Call" at bounding box center [775, 345] width 210 height 42
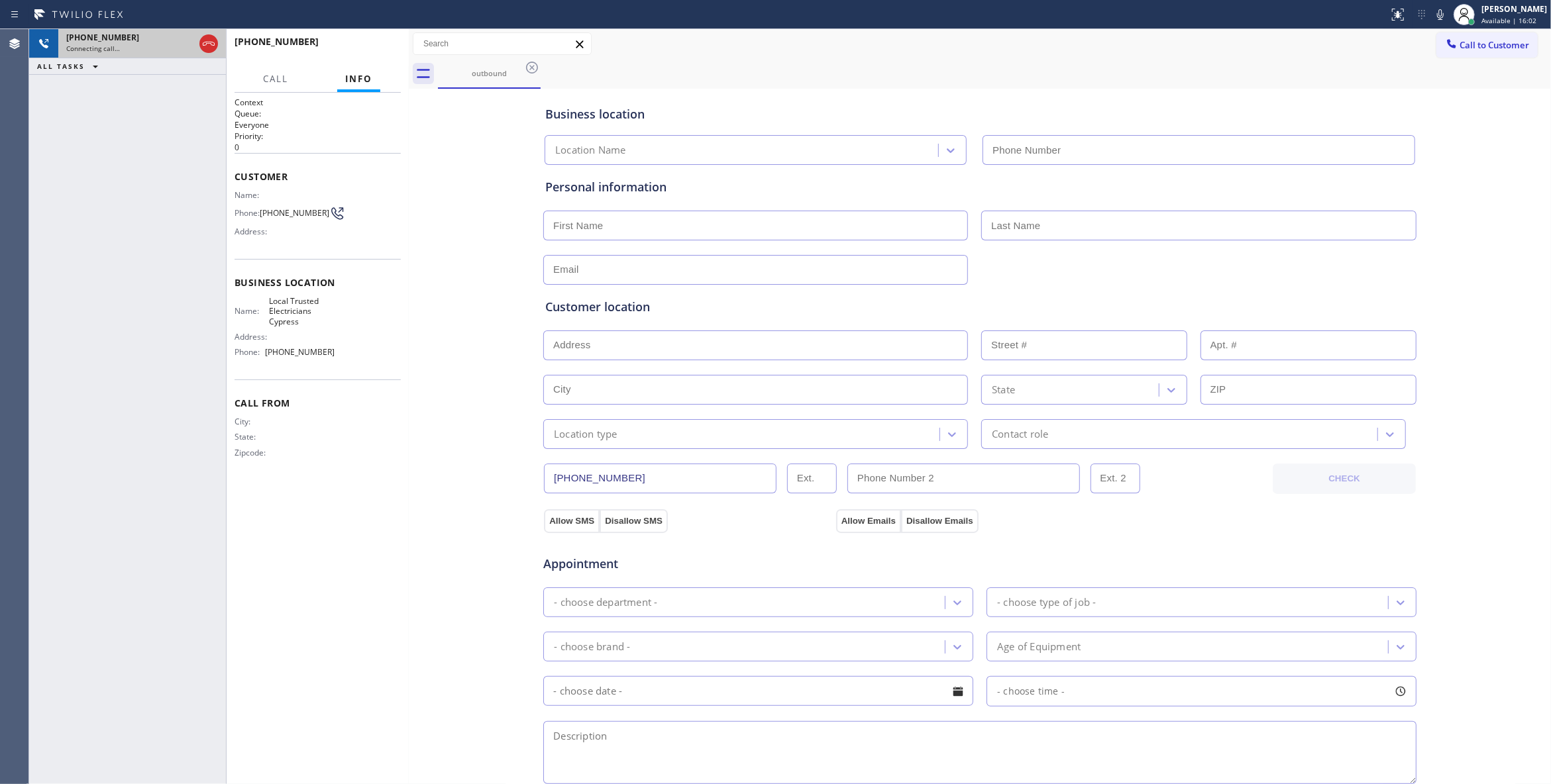
type input "(714) 463-1818"
click at [178, 44] on div "Connecting call…" at bounding box center [130, 48] width 128 height 9
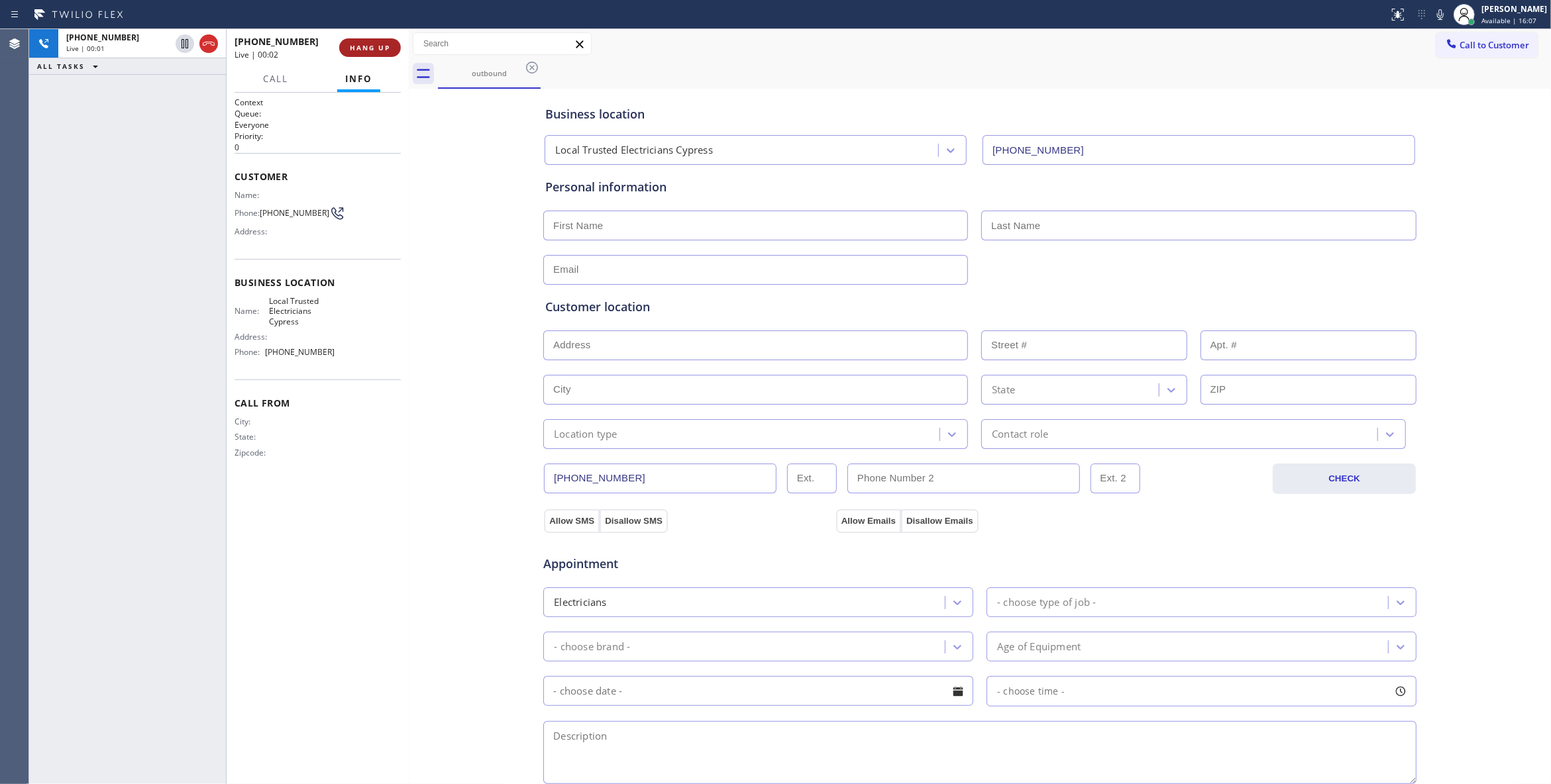
click at [374, 51] on span "HANG UP" at bounding box center [370, 47] width 41 height 9
click at [374, 51] on span "COMPLETE" at bounding box center [367, 47] width 46 height 9
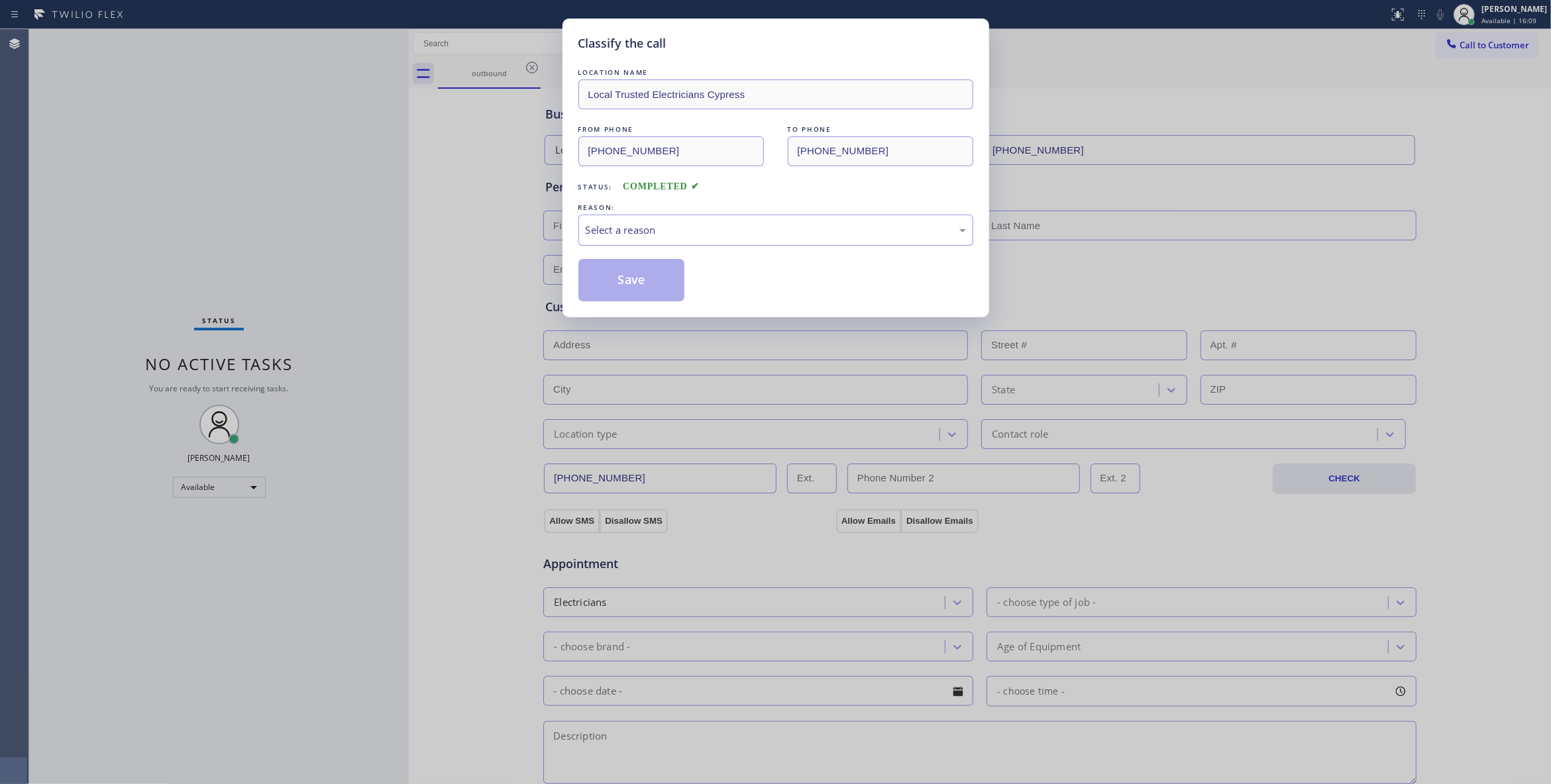
click at [607, 222] on div "Select a reason" at bounding box center [776, 230] width 381 height 15
click at [609, 279] on button "Save" at bounding box center [632, 280] width 107 height 42
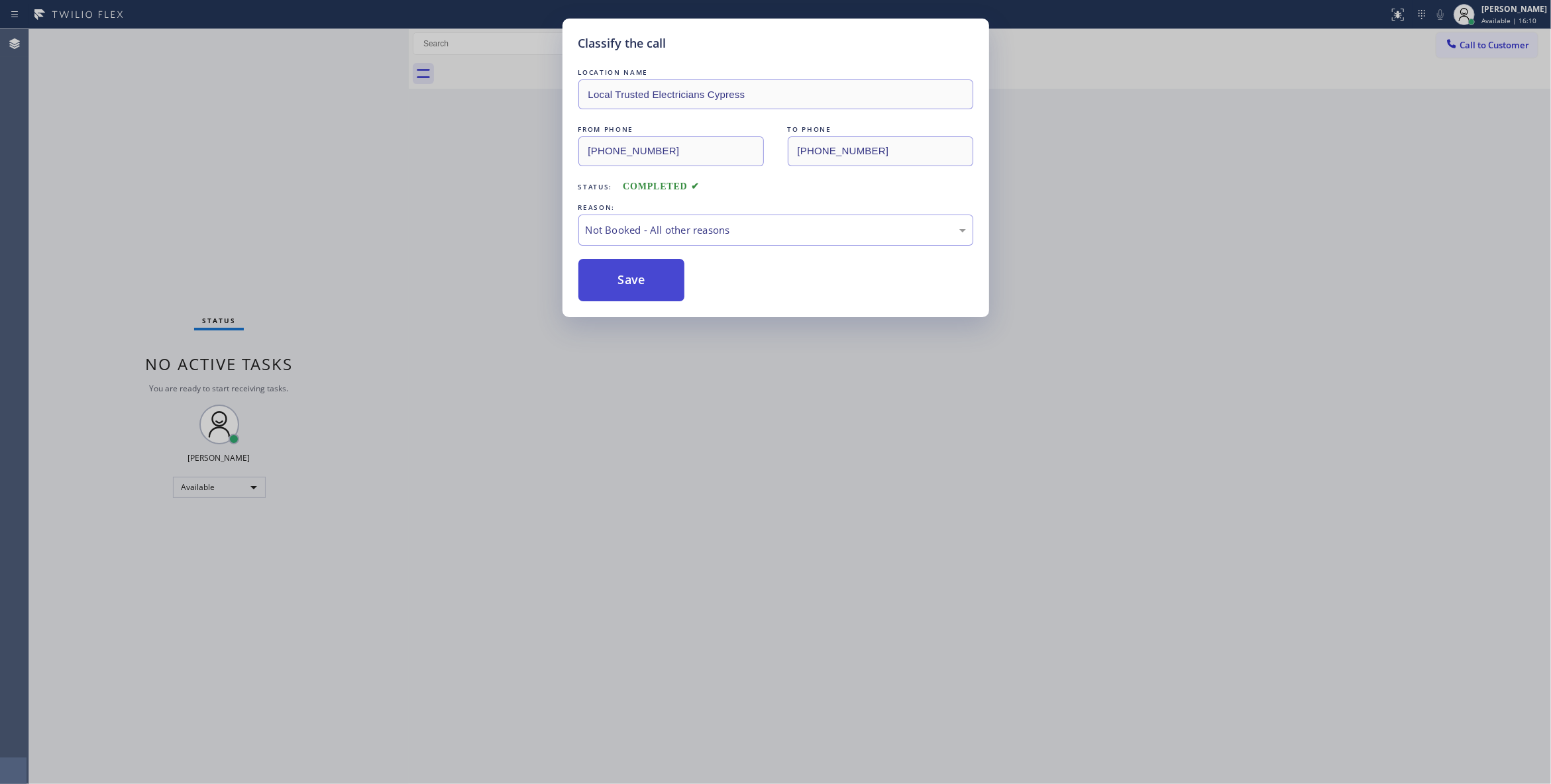
click at [612, 276] on button "Save" at bounding box center [632, 280] width 107 height 42
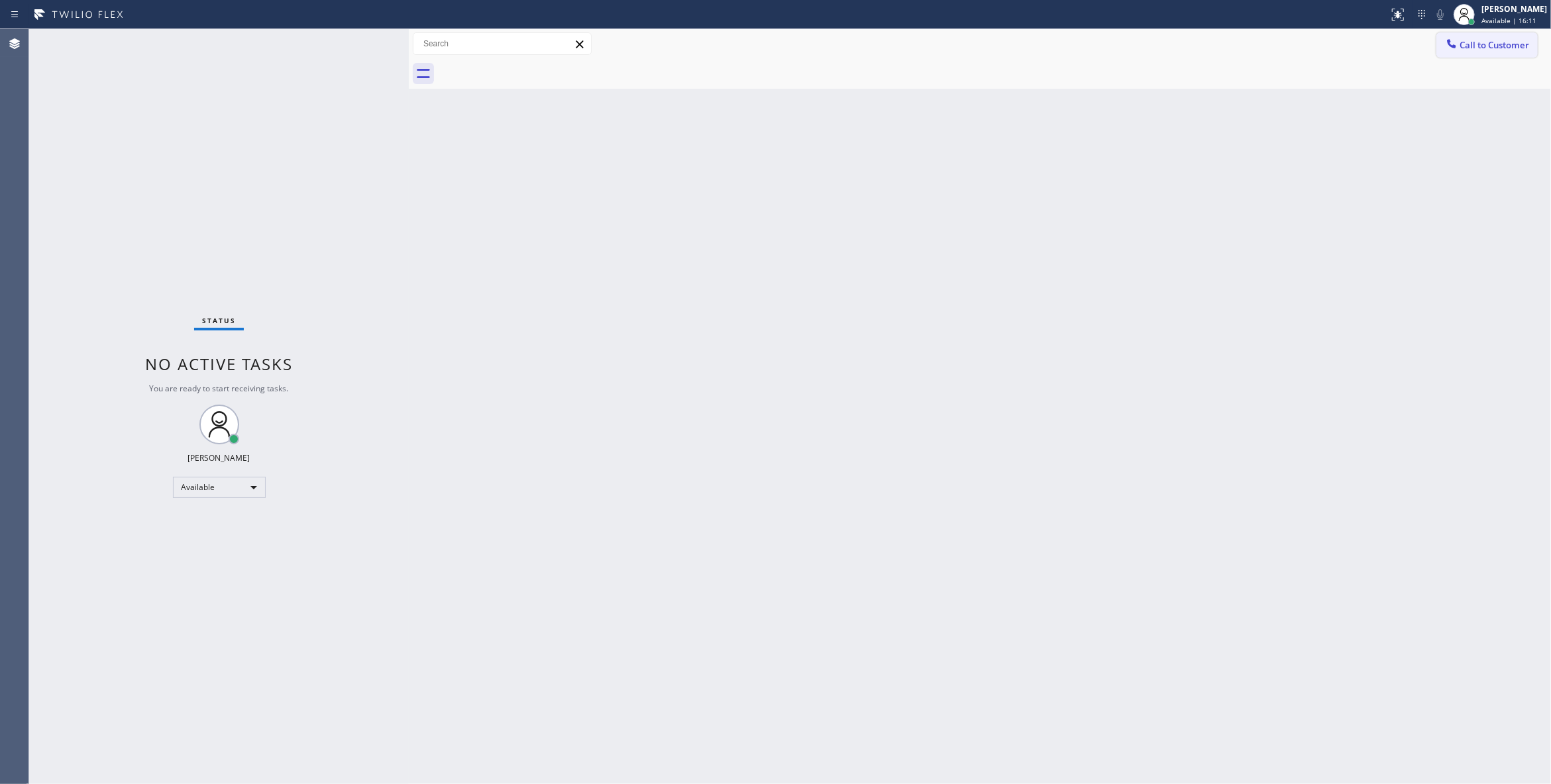
click at [1480, 48] on span "Call to Customer" at bounding box center [1493, 45] width 70 height 12
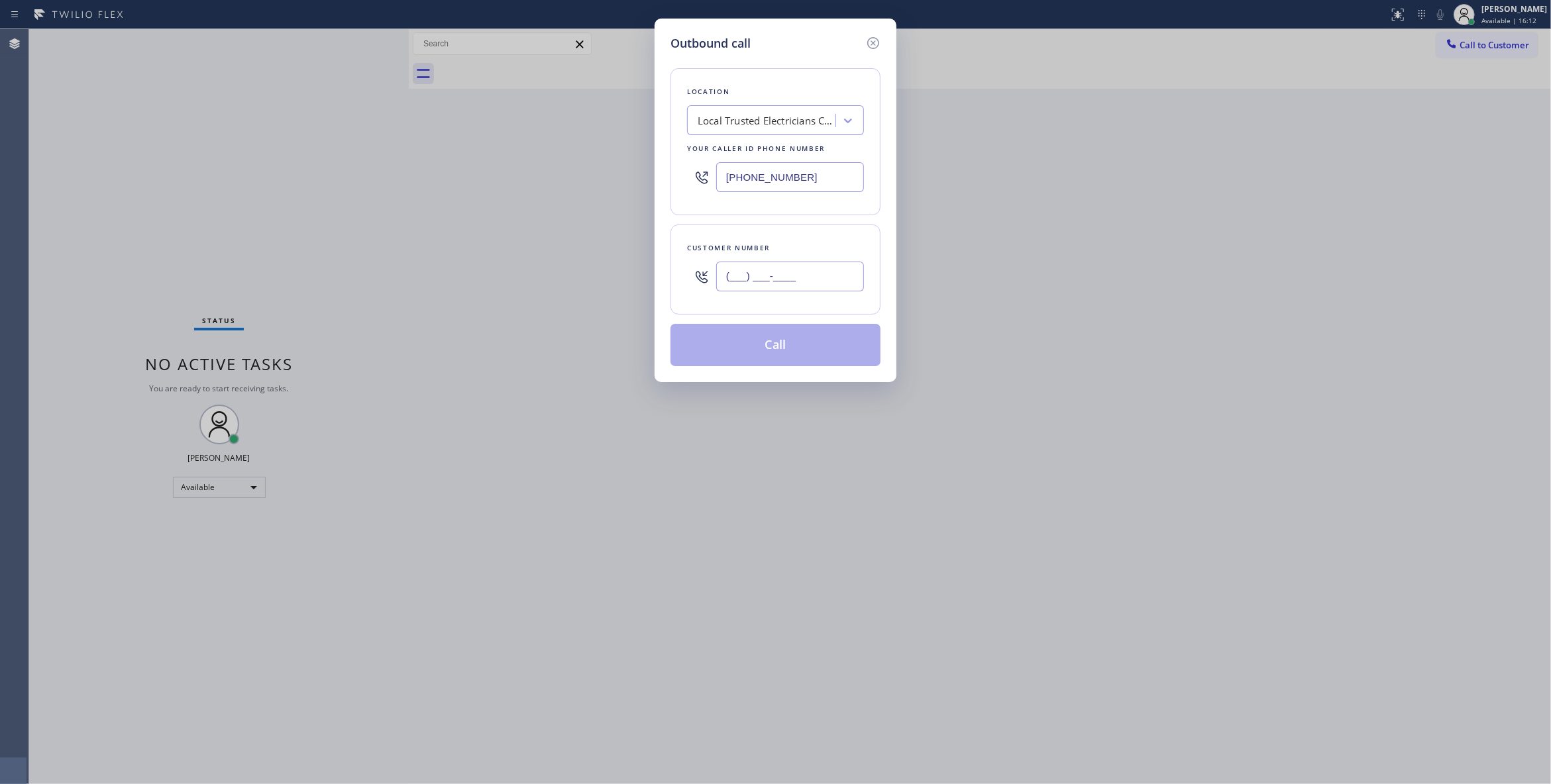
click at [755, 289] on input "(___) ___-____" at bounding box center [790, 277] width 147 height 29
paste input "863) 473-2460"
type input "(863) 473-2460"
click at [798, 352] on button "Call" at bounding box center [775, 345] width 210 height 42
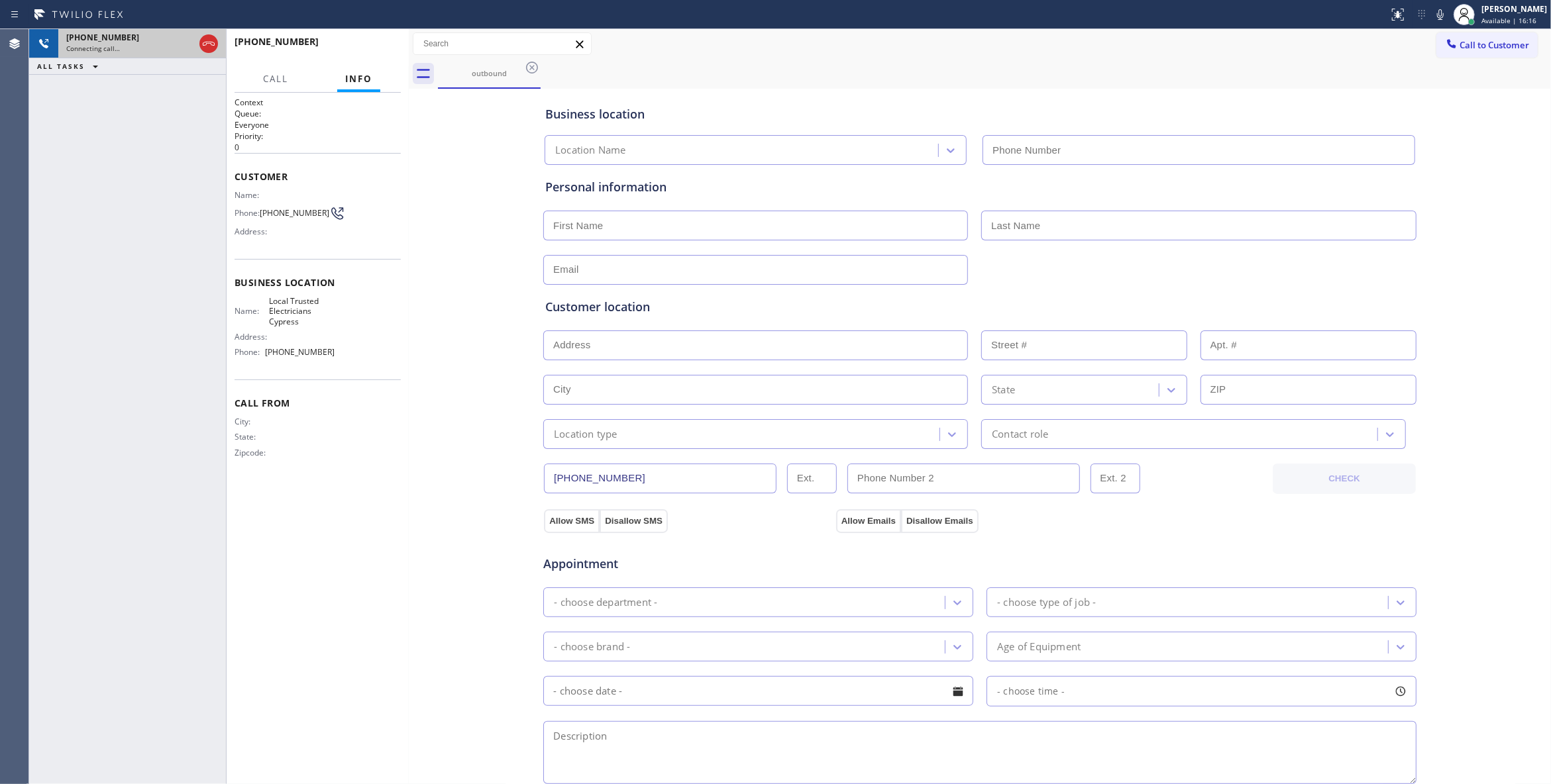
type input "(714) 463-1818"
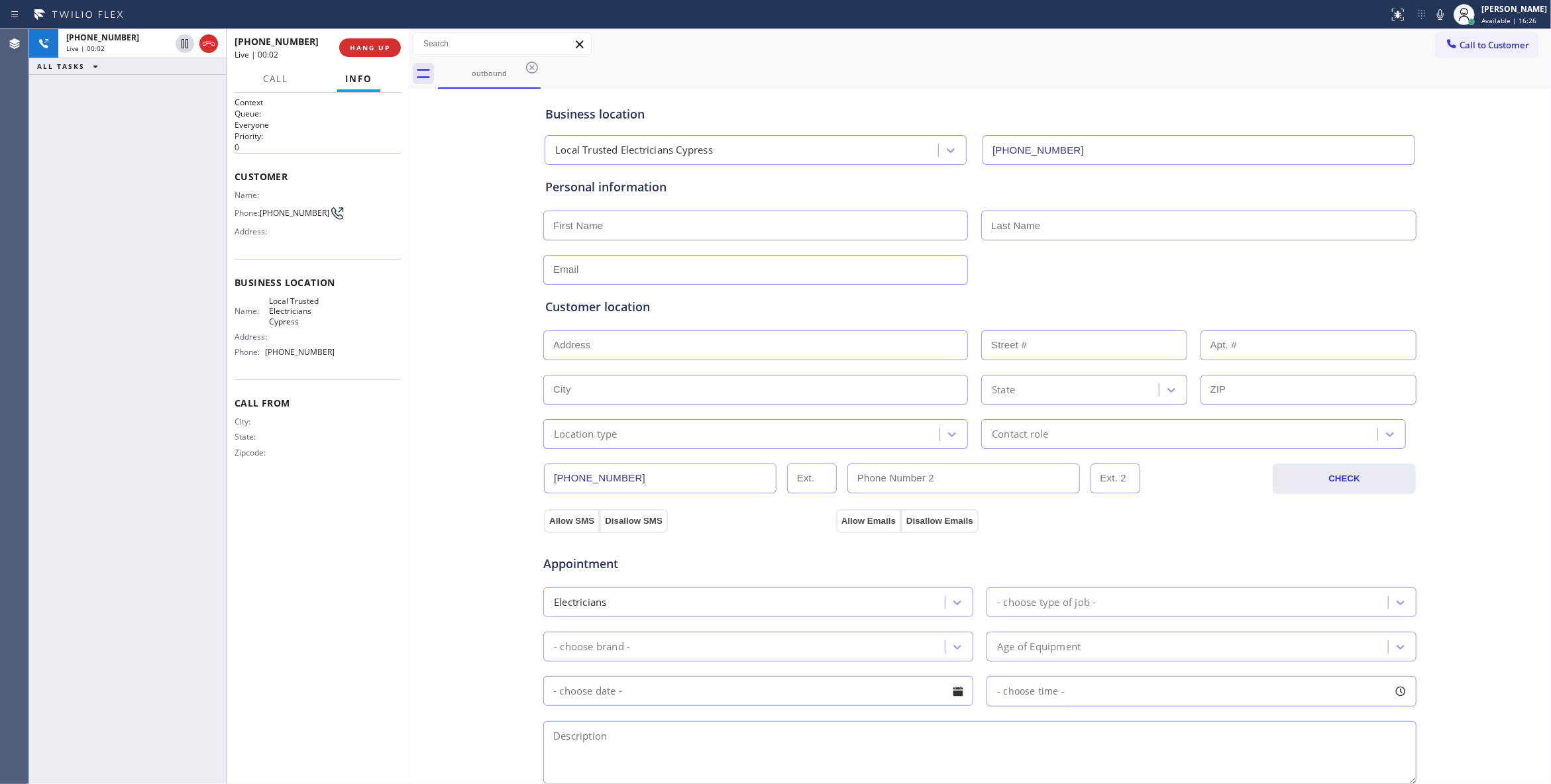
click at [400, 38] on div "+18634732460 Live | 00:02 HANG UP" at bounding box center [317, 47] width 166 height 34
click at [381, 41] on button "HANG UP" at bounding box center [370, 48] width 62 height 18
click at [381, 41] on button "COMPLETE" at bounding box center [367, 48] width 67 height 18
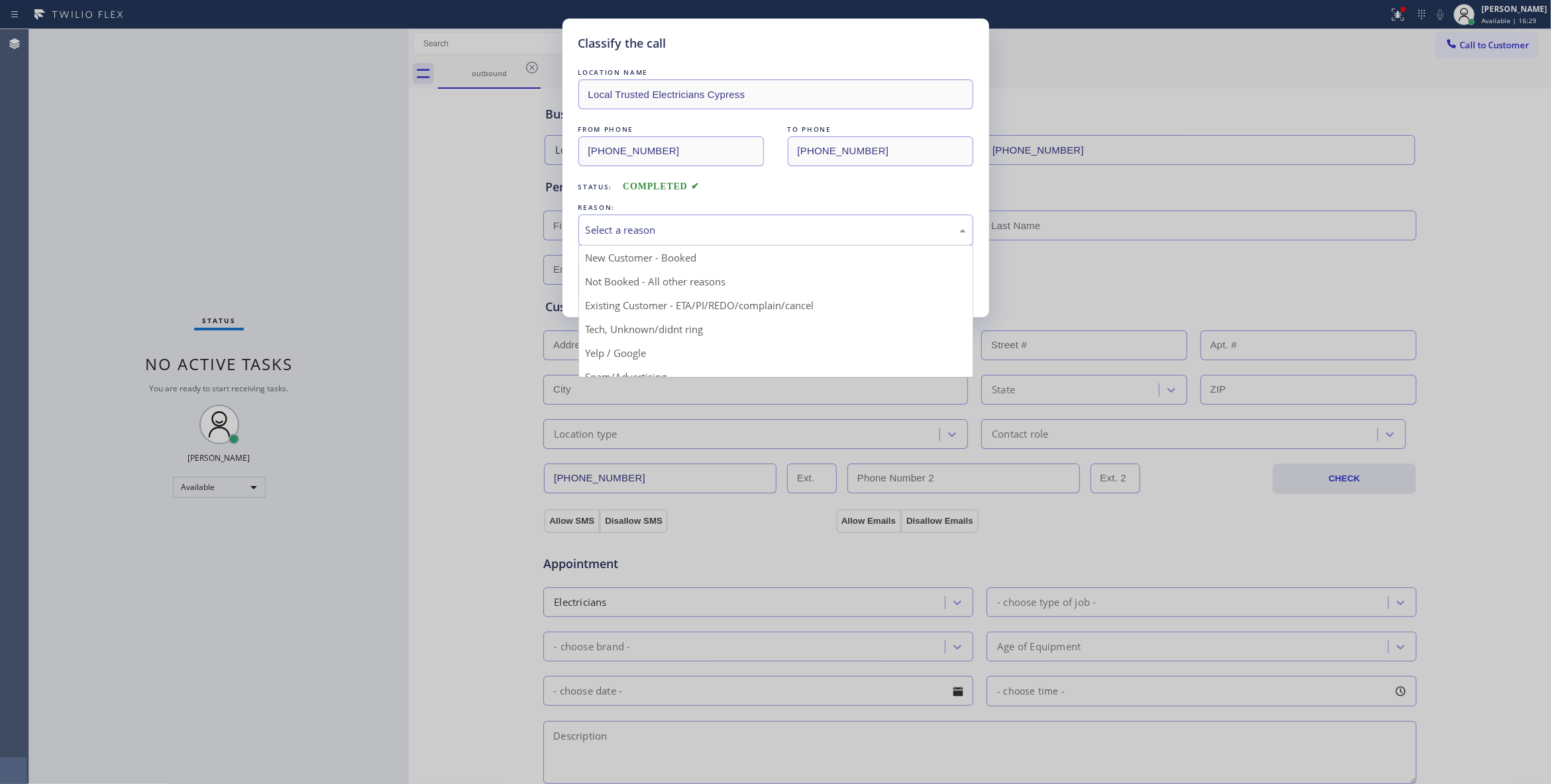
click at [619, 237] on div "Select a reason" at bounding box center [776, 230] width 381 height 15
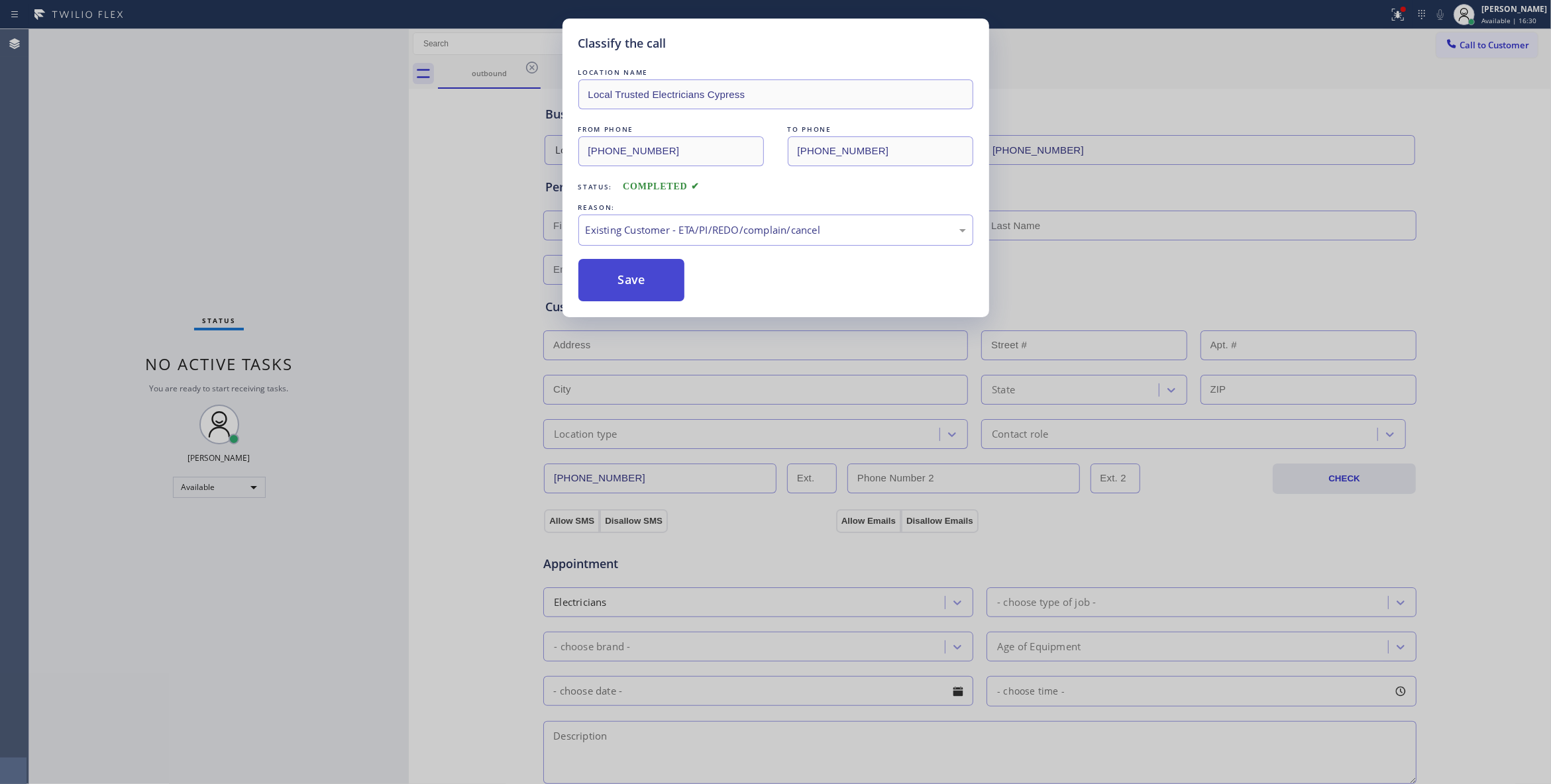
click at [616, 285] on button "Save" at bounding box center [632, 280] width 107 height 42
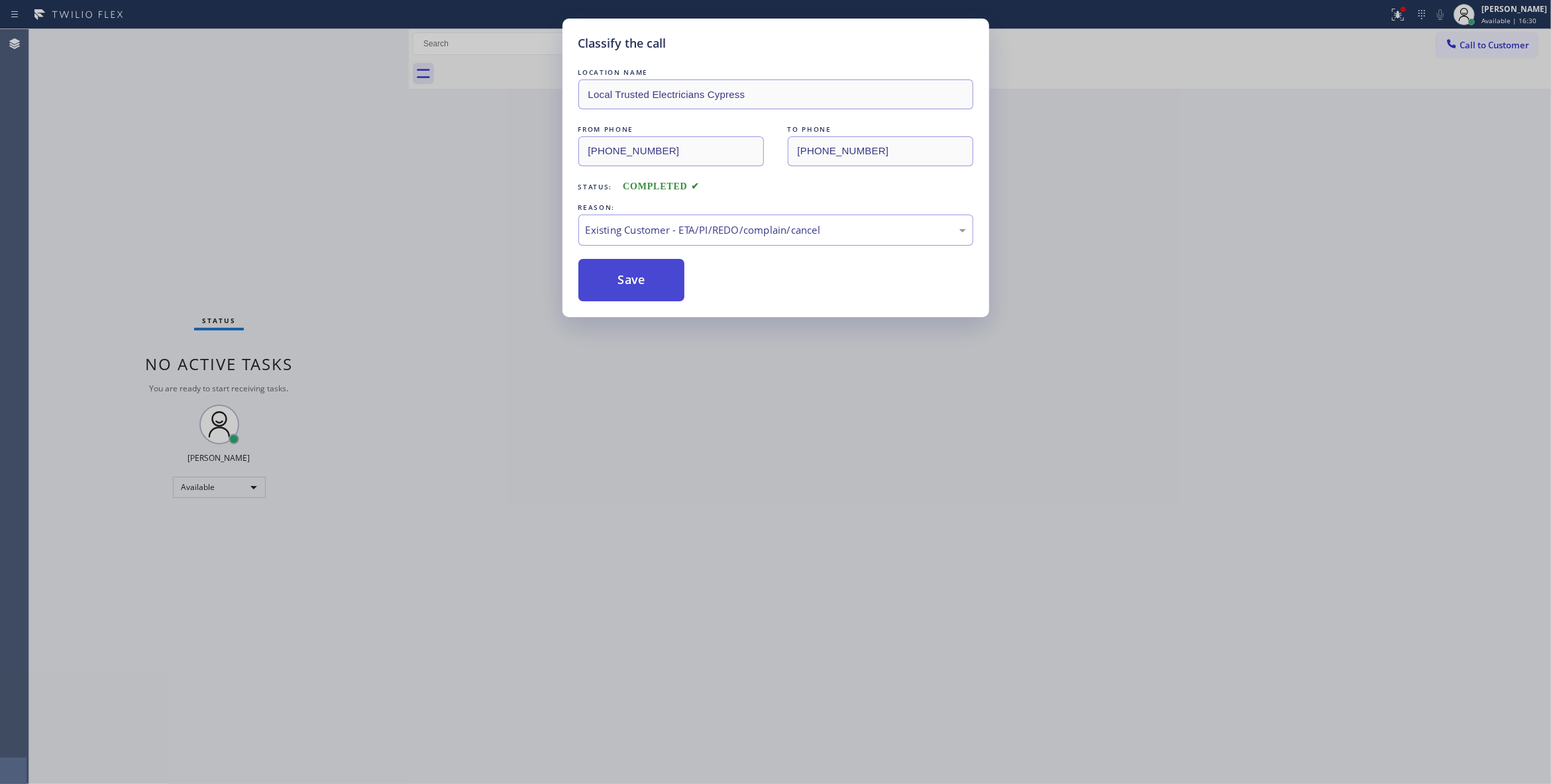
click at [609, 279] on button "Save" at bounding box center [632, 280] width 107 height 42
click at [610, 279] on button "Save" at bounding box center [632, 280] width 107 height 42
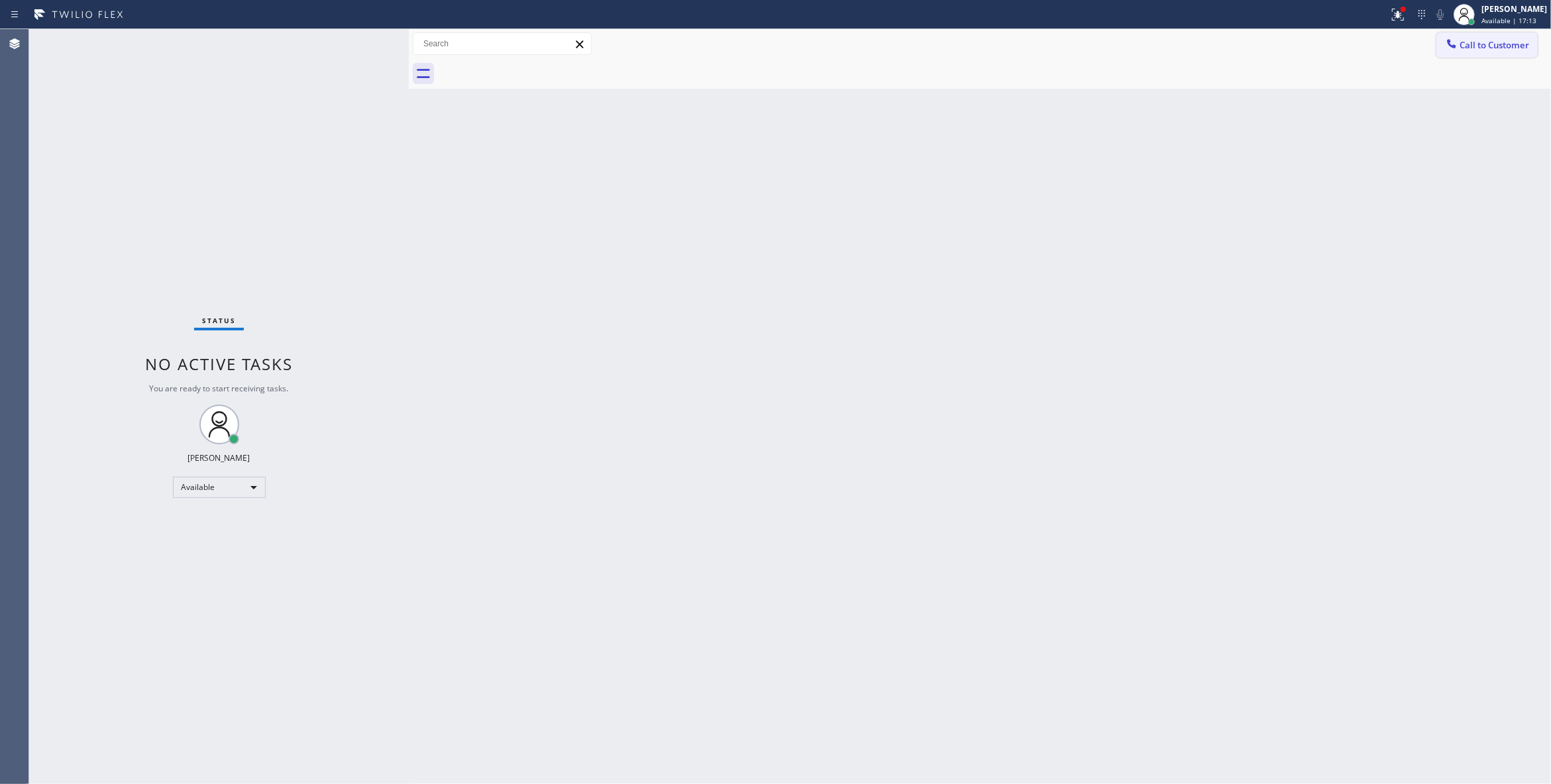
click at [1497, 51] on button "Call to Customer" at bounding box center [1486, 45] width 101 height 25
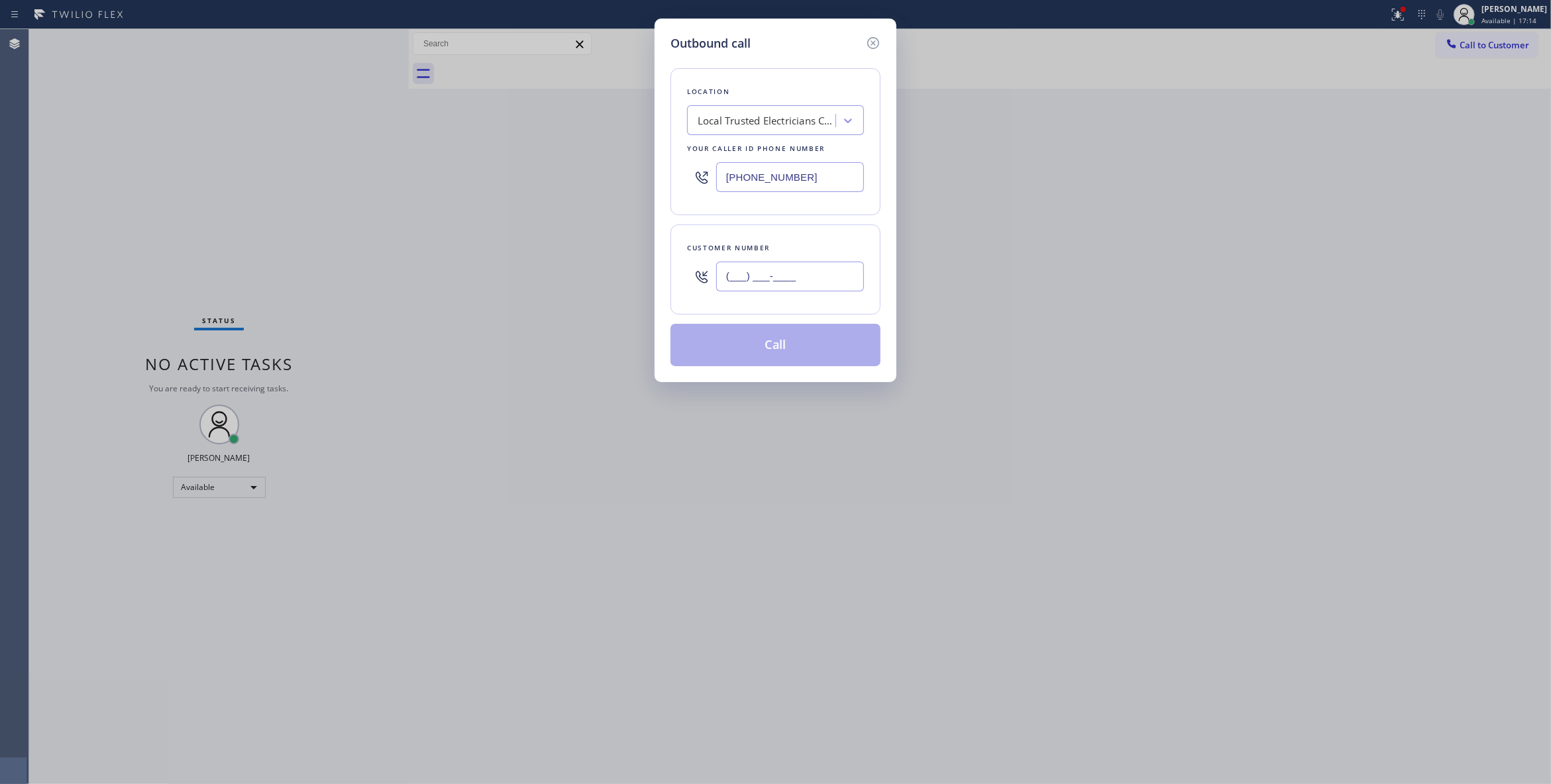
click at [772, 279] on input "(___) ___-____" at bounding box center [790, 277] width 147 height 29
paste input "864) 729-5731"
type input "(864) 729-5731"
drag, startPoint x: 828, startPoint y: 172, endPoint x: 385, endPoint y: 172, distance: 443.0
click at [385, 172] on div "Outbound call Location Local Trusted Electricians Cypress Your caller id phone …" at bounding box center [775, 392] width 1551 height 784
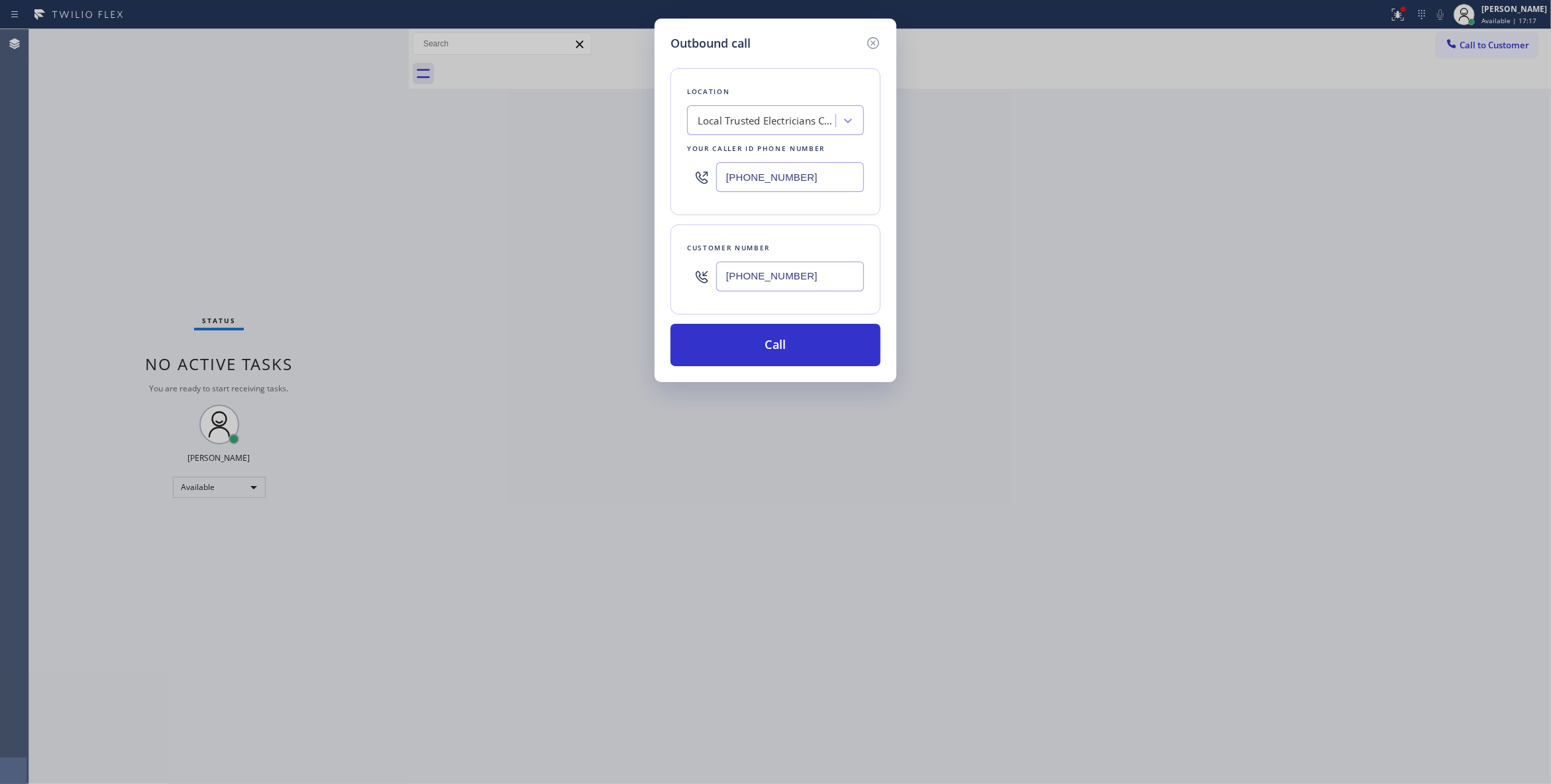
paste input "619) 727-6047"
type input "(619) 727-6047"
drag, startPoint x: 831, startPoint y: 281, endPoint x: 535, endPoint y: 279, distance: 296.0
click at [535, 279] on div "Outbound call Location Quality Appliance service Your caller id phone number (6…" at bounding box center [775, 392] width 1551 height 784
drag, startPoint x: 832, startPoint y: 285, endPoint x: 629, endPoint y: 278, distance: 203.1
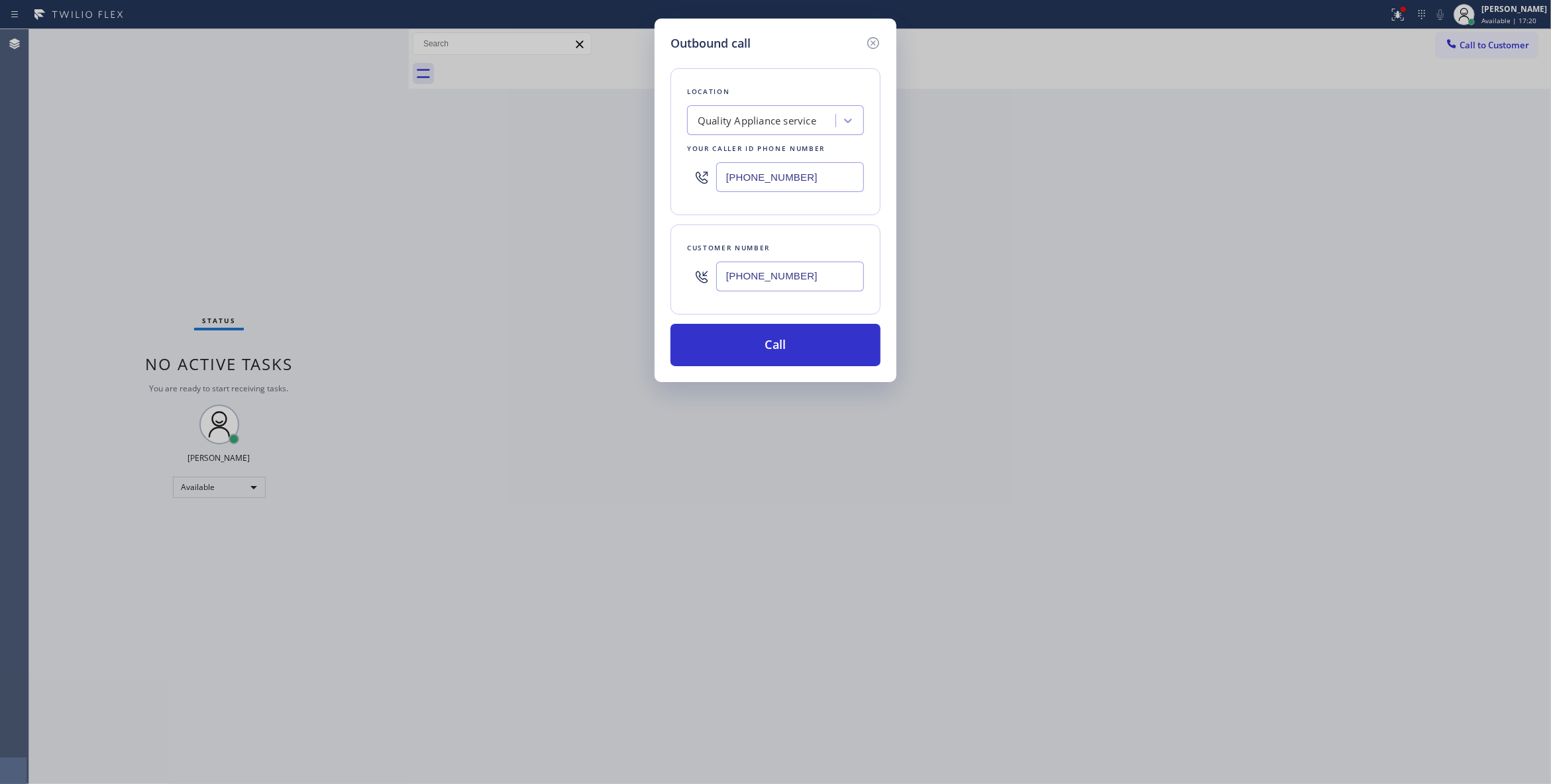
click at [629, 278] on div "Outbound call Location Quality Appliance service Your caller id phone number (6…" at bounding box center [775, 392] width 1551 height 784
click at [713, 353] on button "Call" at bounding box center [775, 345] width 210 height 42
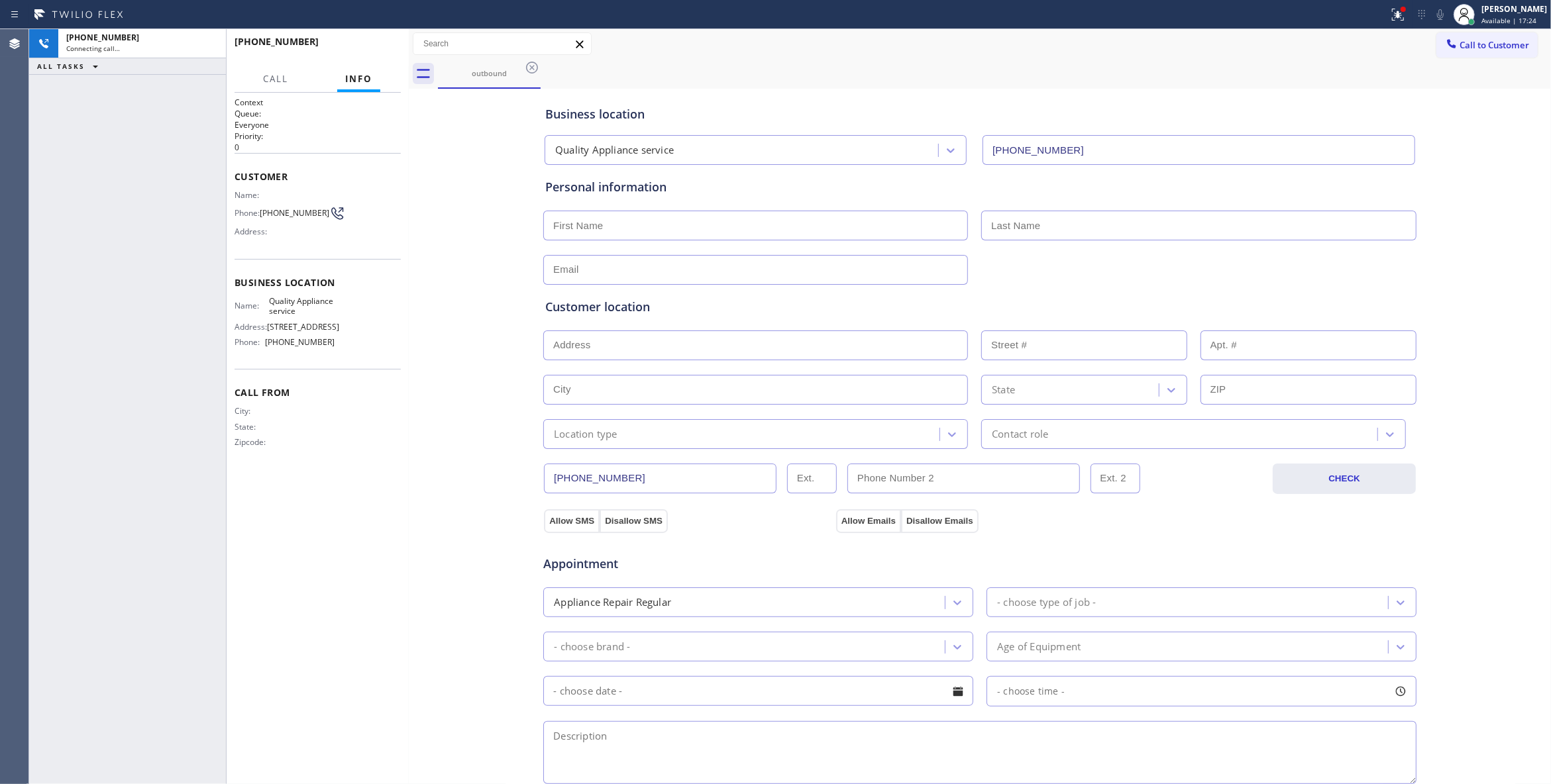
type input "(619) 727-6047"
click at [277, 213] on span "(864) 729-5731" at bounding box center [294, 213] width 70 height 10
copy div "(864) 729-5731"
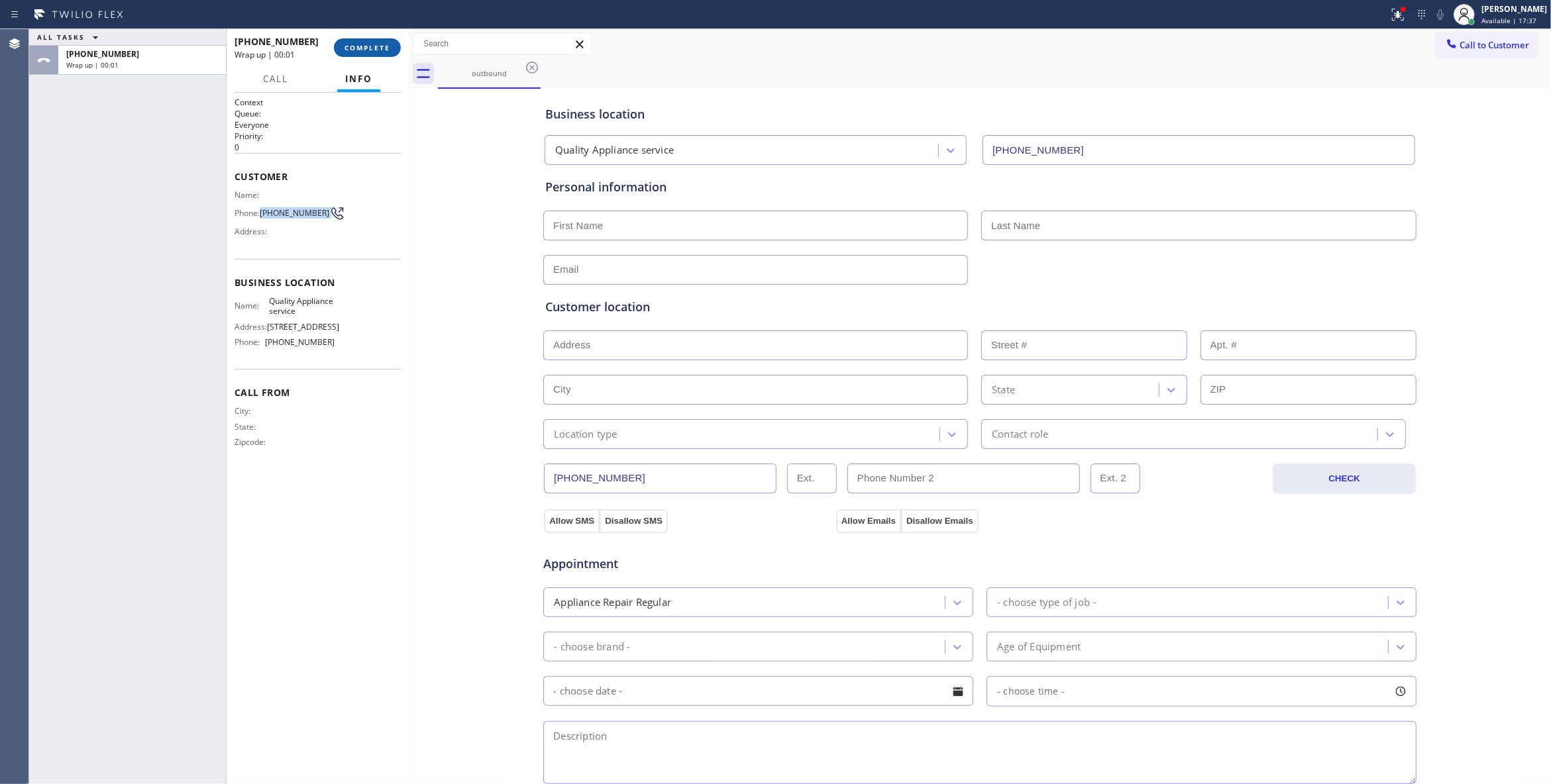
click at [351, 46] on span "COMPLETE" at bounding box center [367, 47] width 46 height 9
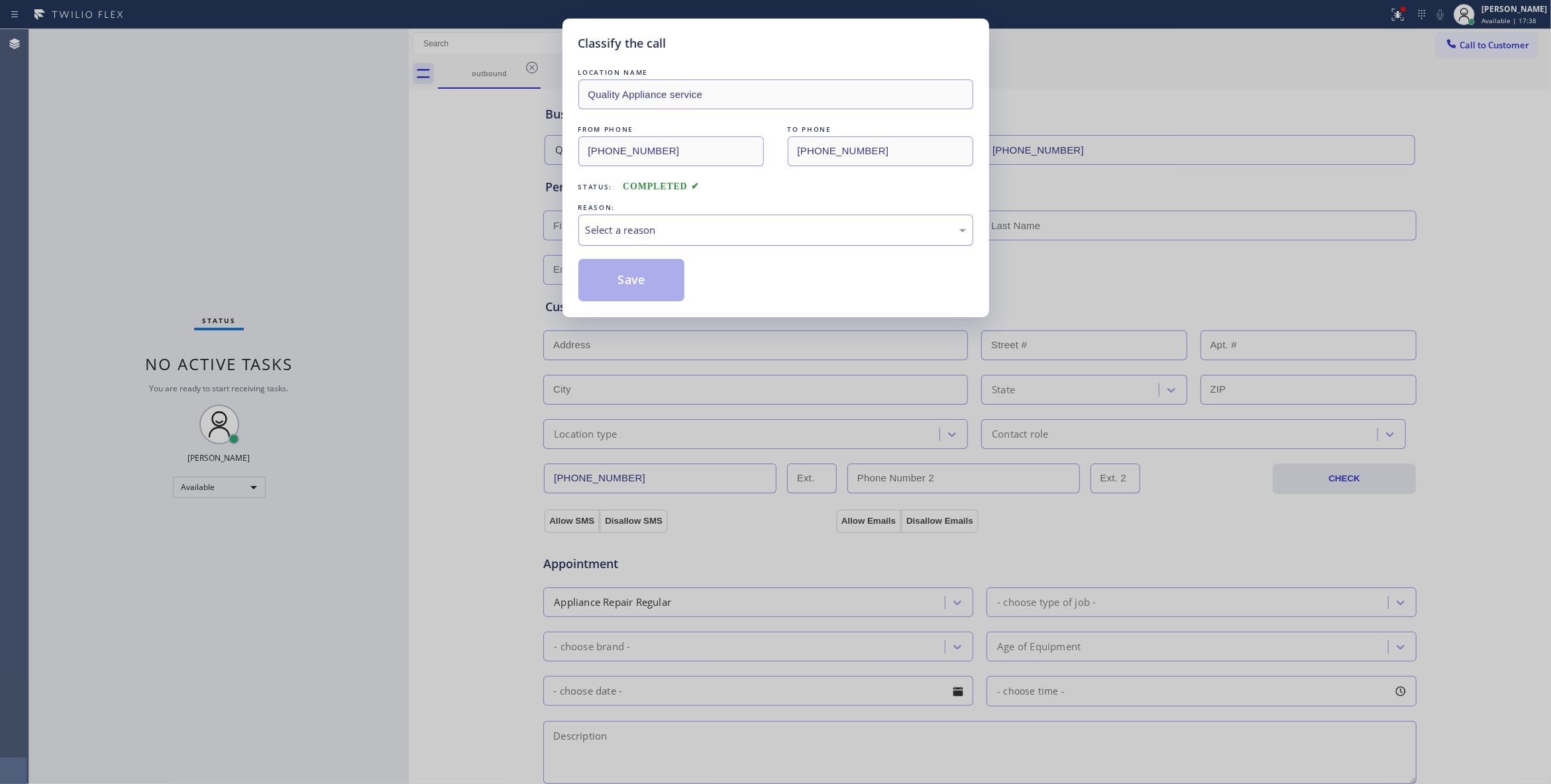
click at [671, 231] on div "Select a reason" at bounding box center [776, 230] width 381 height 15
click at [653, 279] on button "Save" at bounding box center [632, 280] width 107 height 42
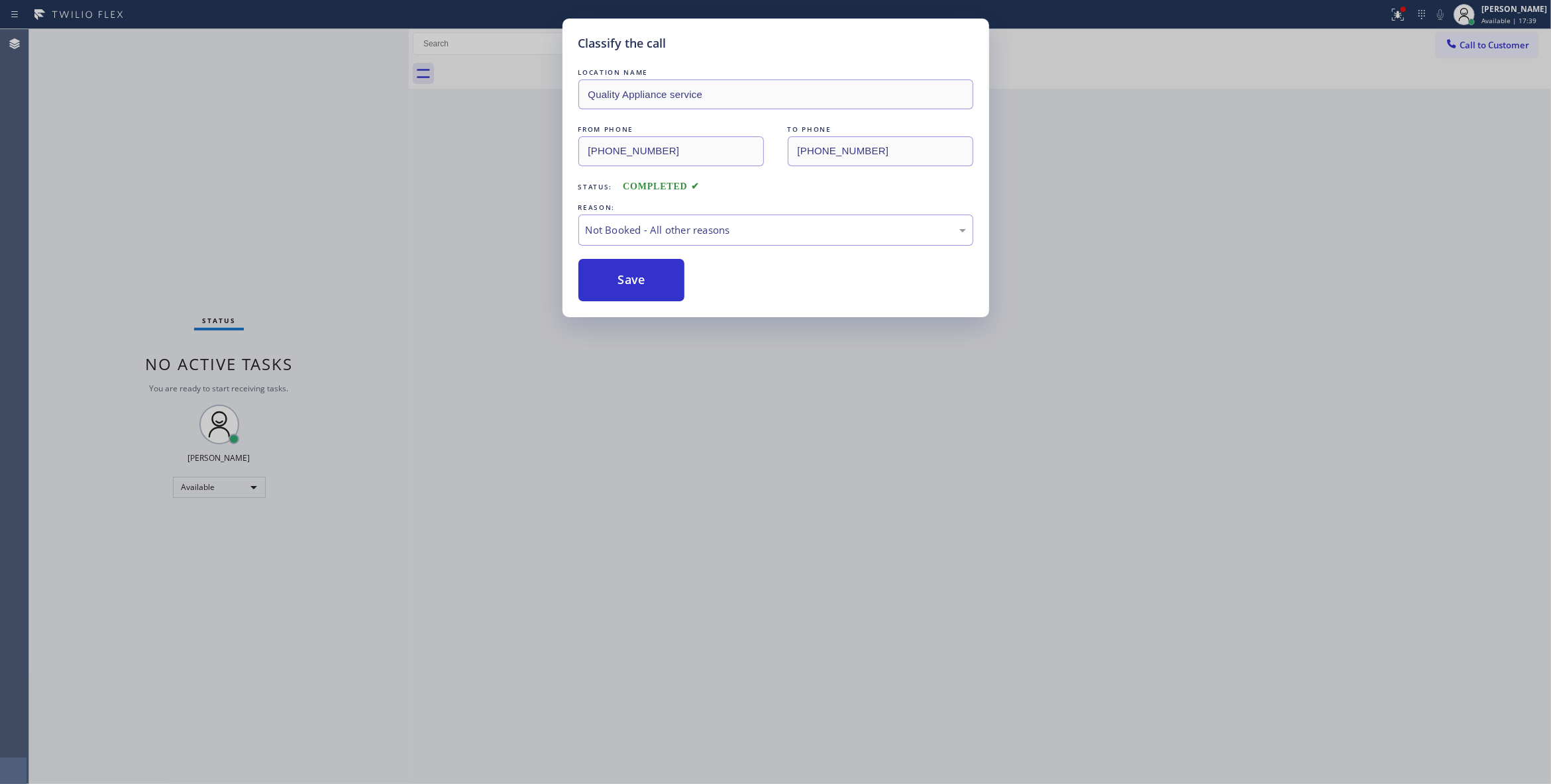
click at [1383, 19] on div "Classify the call LOCATION NAME Quality Appliance service FROM PHONE (619) 727-…" at bounding box center [775, 392] width 1551 height 784
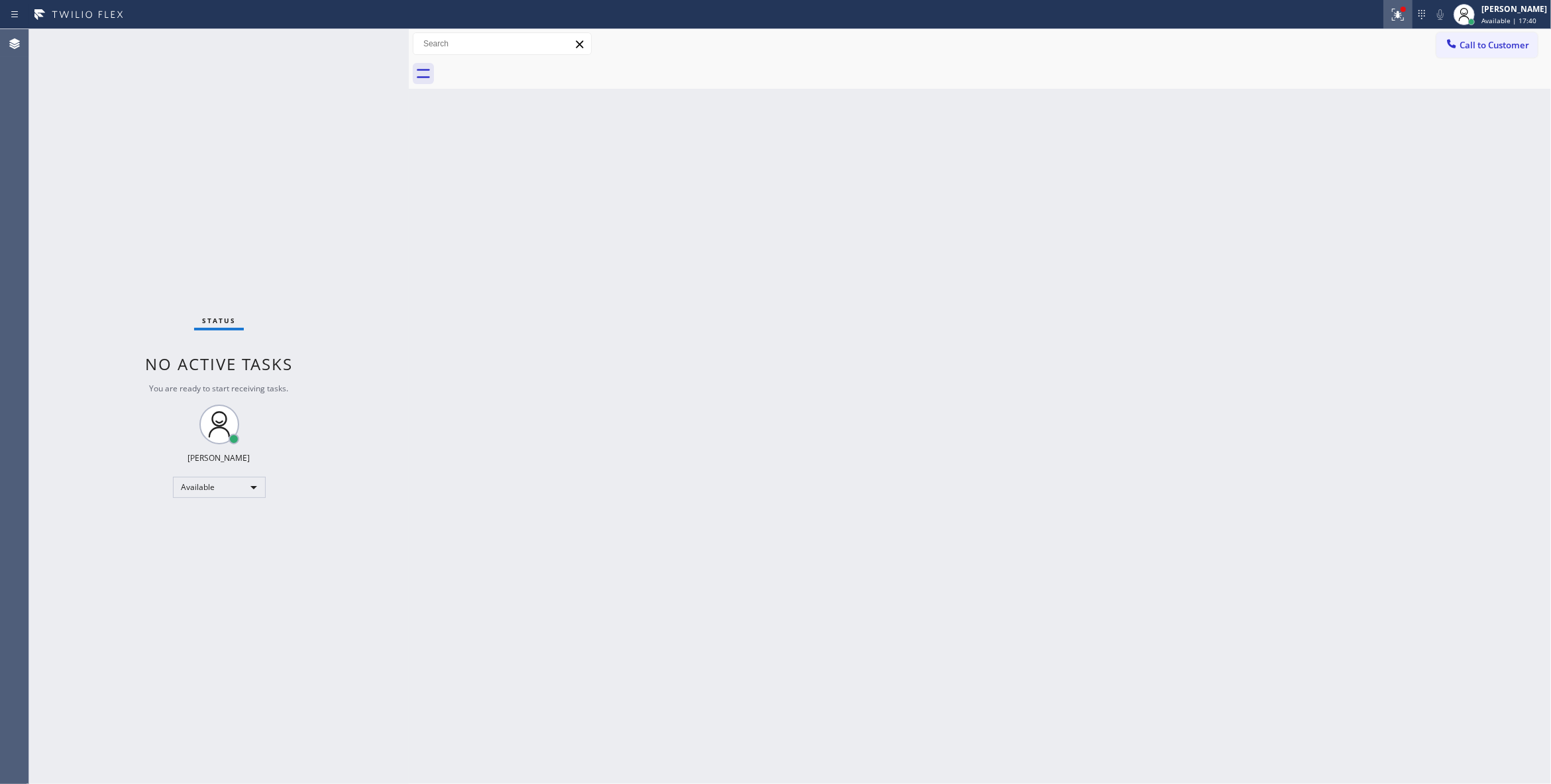
click at [1392, 15] on icon at bounding box center [1395, 13] width 8 height 9
click at [1278, 178] on button "Clear issues" at bounding box center [1311, 173] width 155 height 18
drag, startPoint x: 1485, startPoint y: 55, endPoint x: 1451, endPoint y: 55, distance: 34.0
click at [1484, 55] on button "Call to Customer" at bounding box center [1486, 45] width 101 height 25
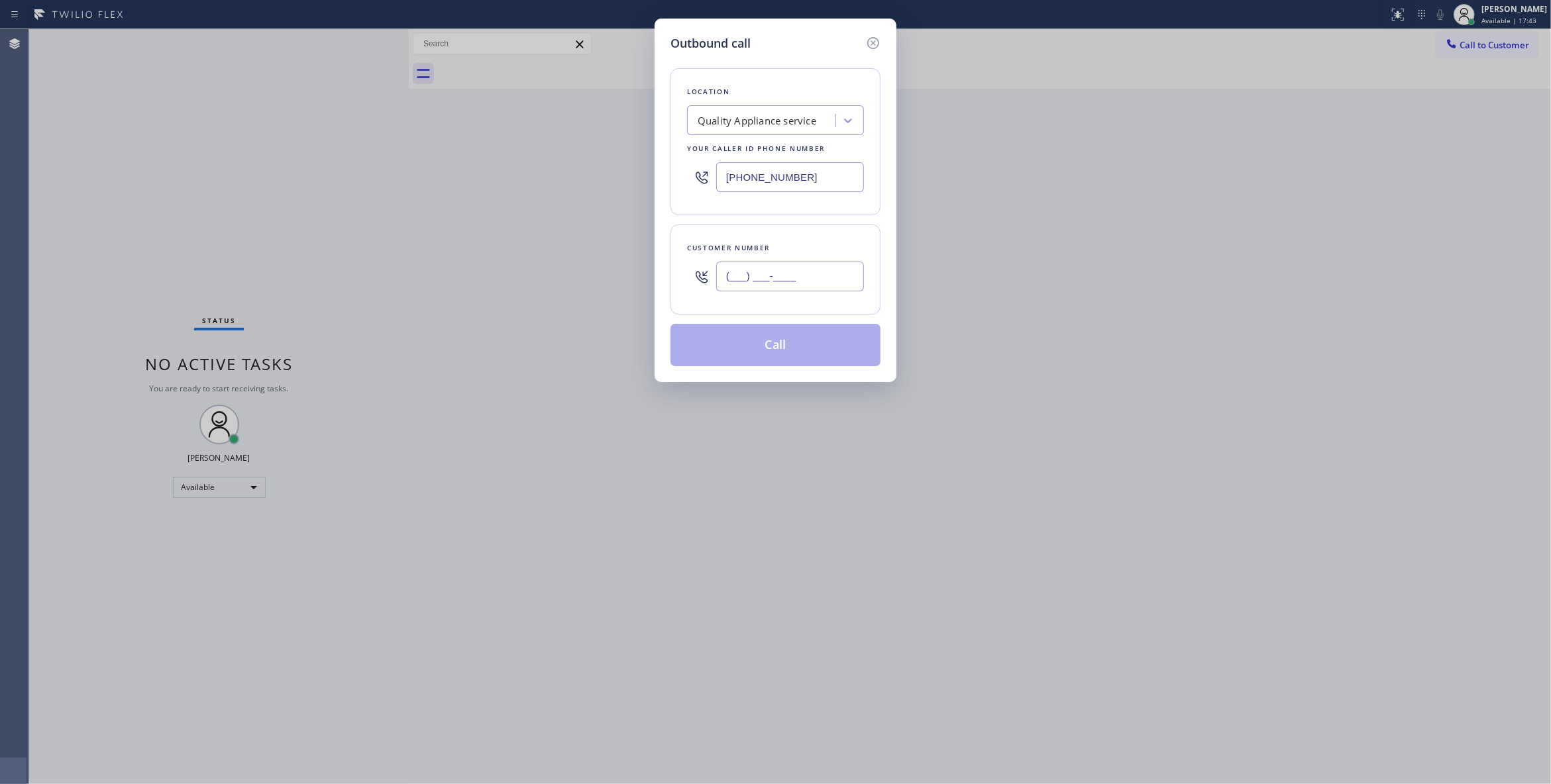
click at [729, 284] on input "(___) ___-____" at bounding box center [790, 277] width 147 height 29
paste input "864) 729-5731"
type input "(864) 729-5731"
click at [764, 345] on button "Call" at bounding box center [775, 345] width 210 height 42
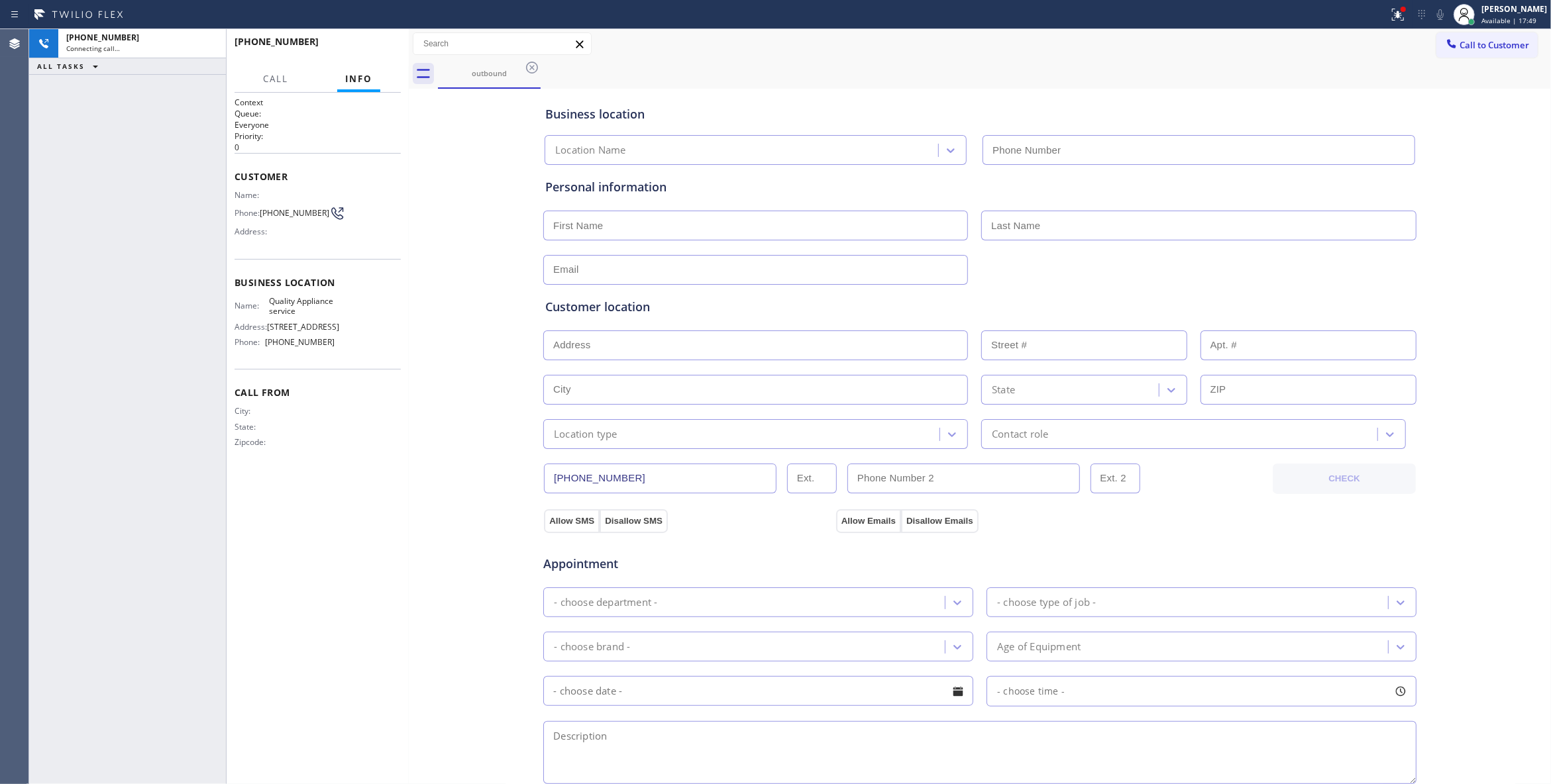
type input "(619) 727-6047"
click at [275, 212] on span "(864) 729-5731" at bounding box center [294, 213] width 70 height 10
copy div "(864) 729-5731"
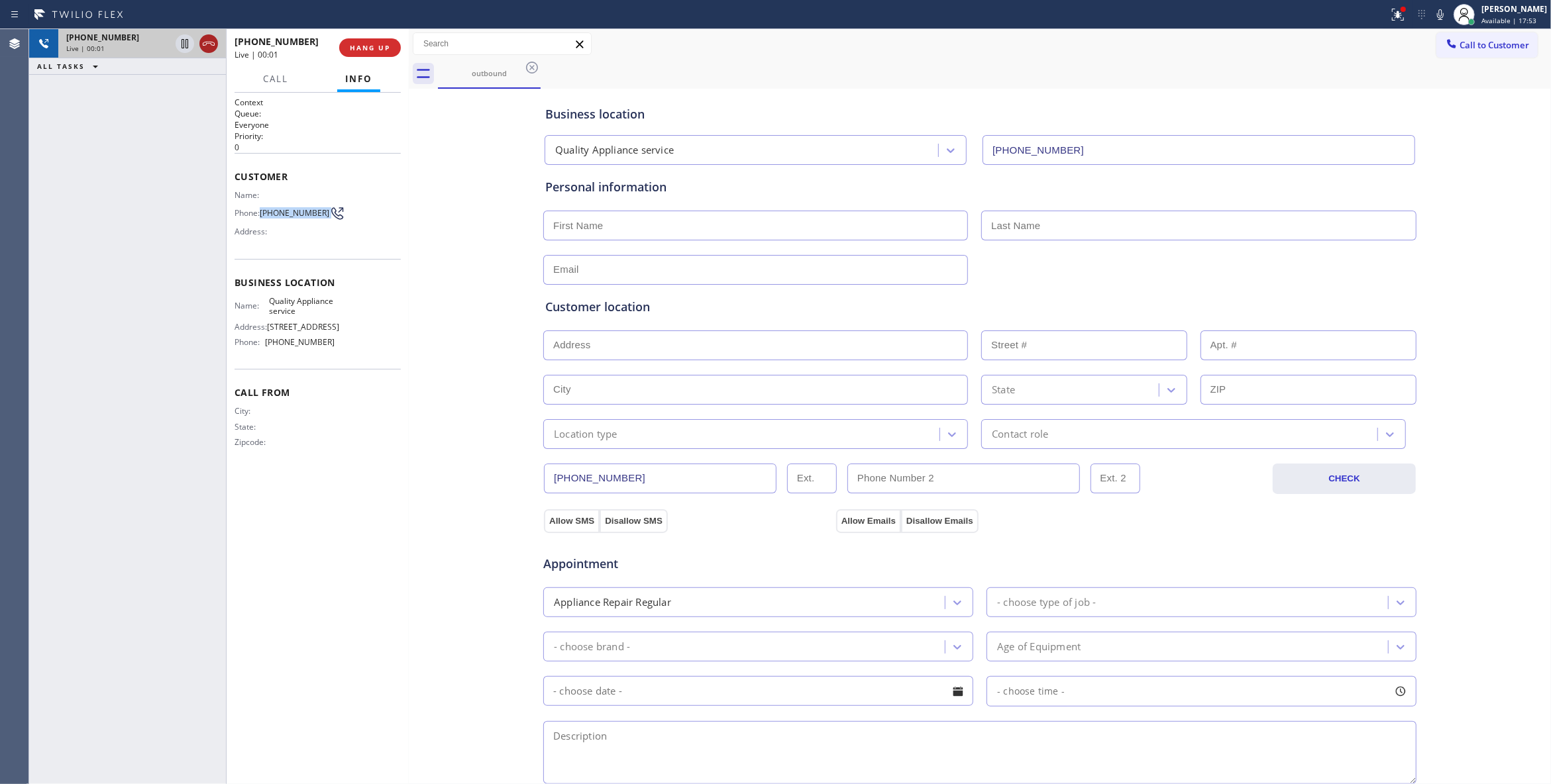
click at [207, 41] on icon at bounding box center [209, 44] width 16 height 16
click at [376, 51] on span "HANG UP" at bounding box center [370, 47] width 41 height 9
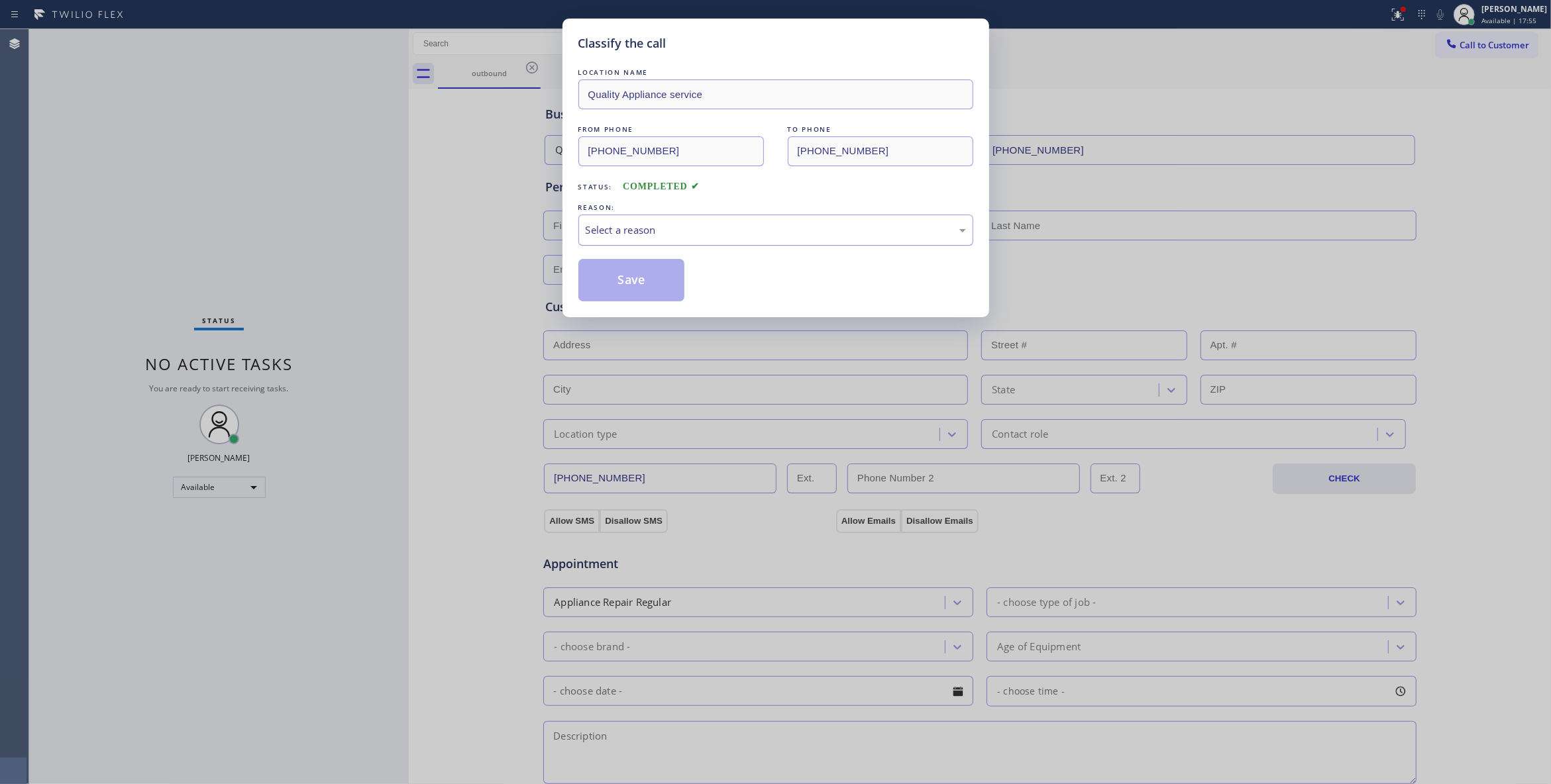
click at [624, 215] on div "Select a reason" at bounding box center [776, 230] width 395 height 31
click at [620, 277] on button "Save" at bounding box center [632, 280] width 107 height 42
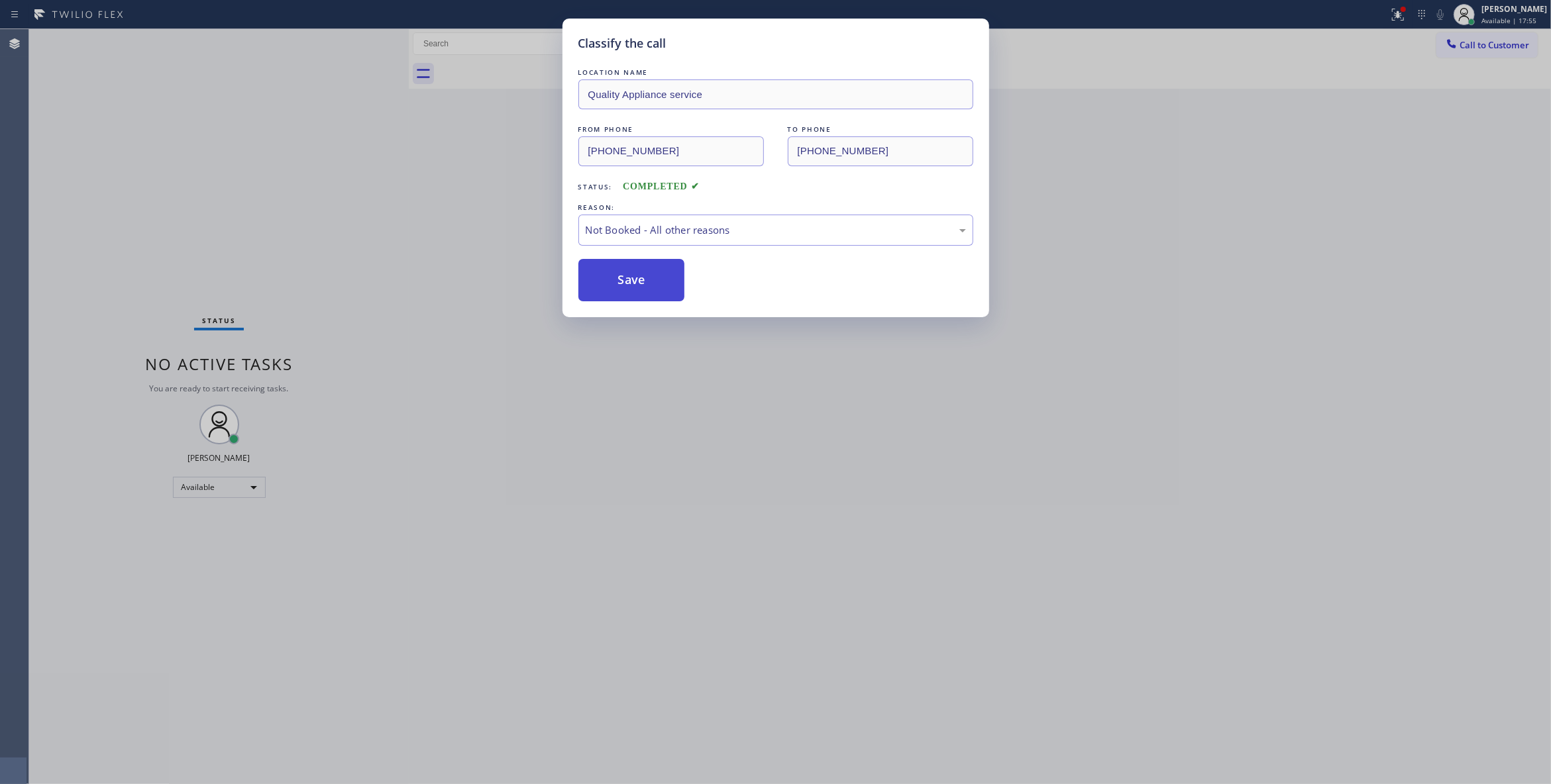
click at [620, 277] on button "Save" at bounding box center [632, 280] width 107 height 42
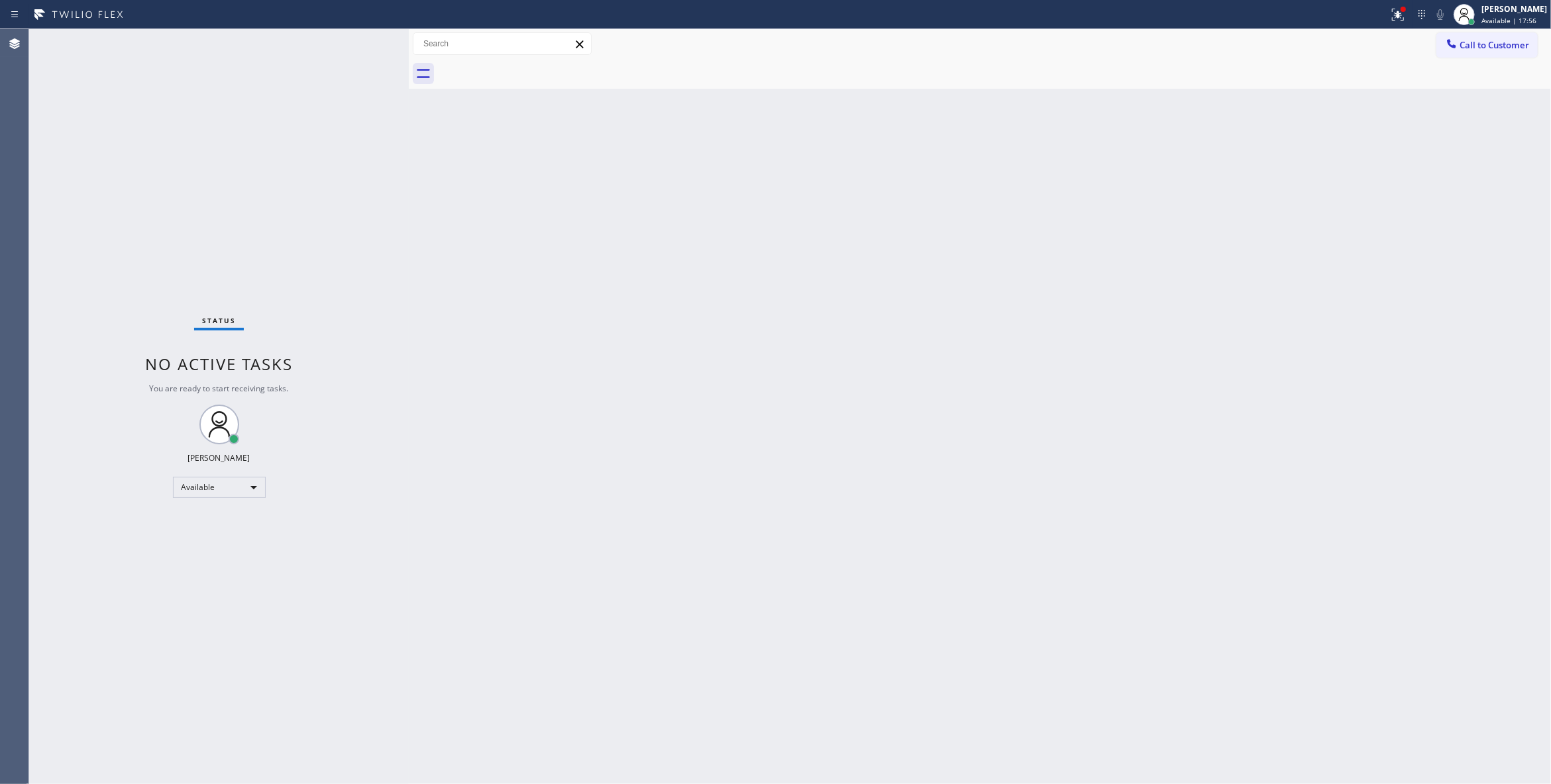
click at [1480, 41] on span "Call to Customer" at bounding box center [1493, 45] width 70 height 12
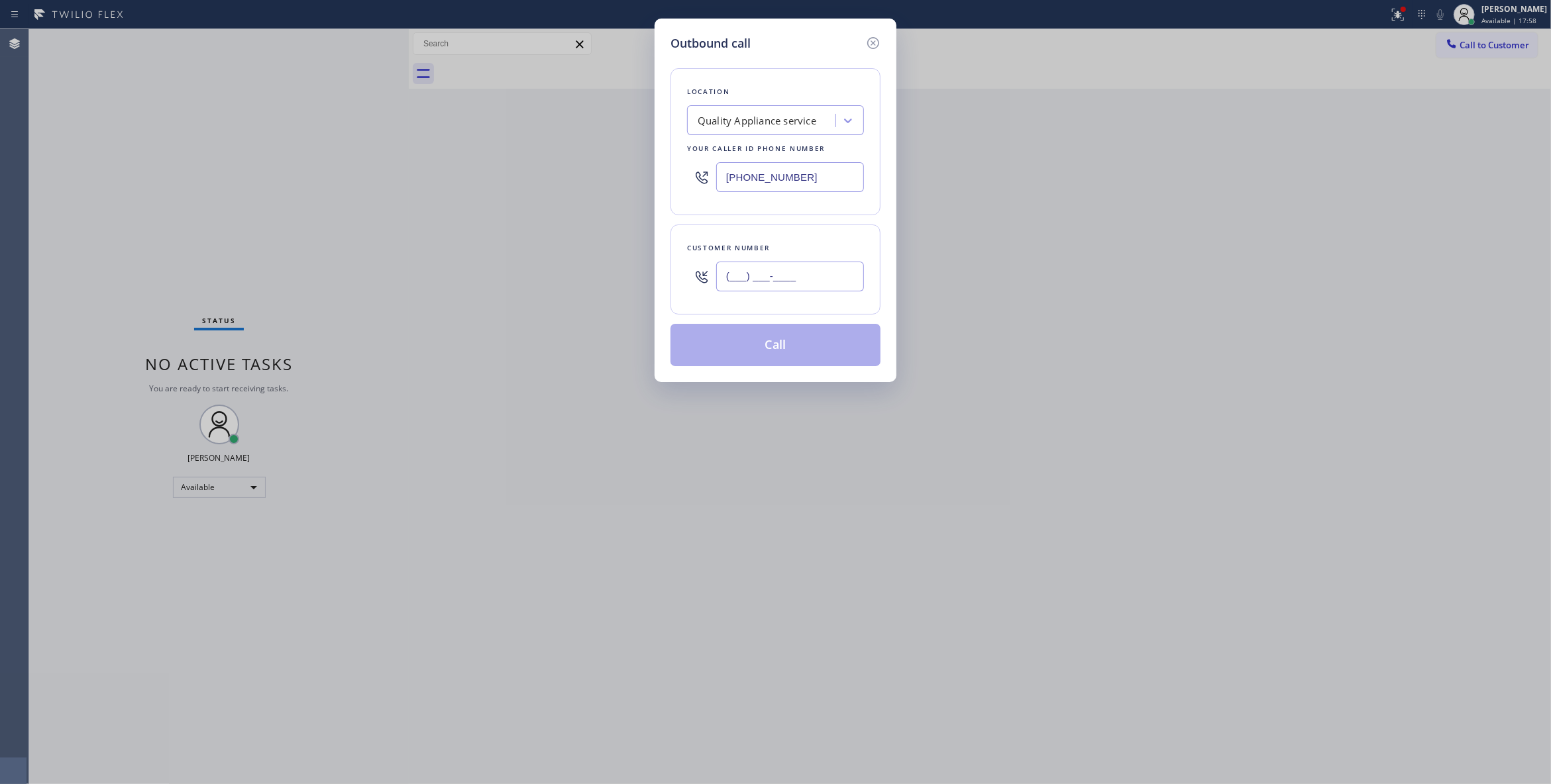
click at [762, 279] on input "(___) ___-____" at bounding box center [790, 277] width 147 height 29
paste input "864) 729-5731"
type input "(864) 729-5731"
click at [779, 351] on button "Call" at bounding box center [775, 345] width 210 height 42
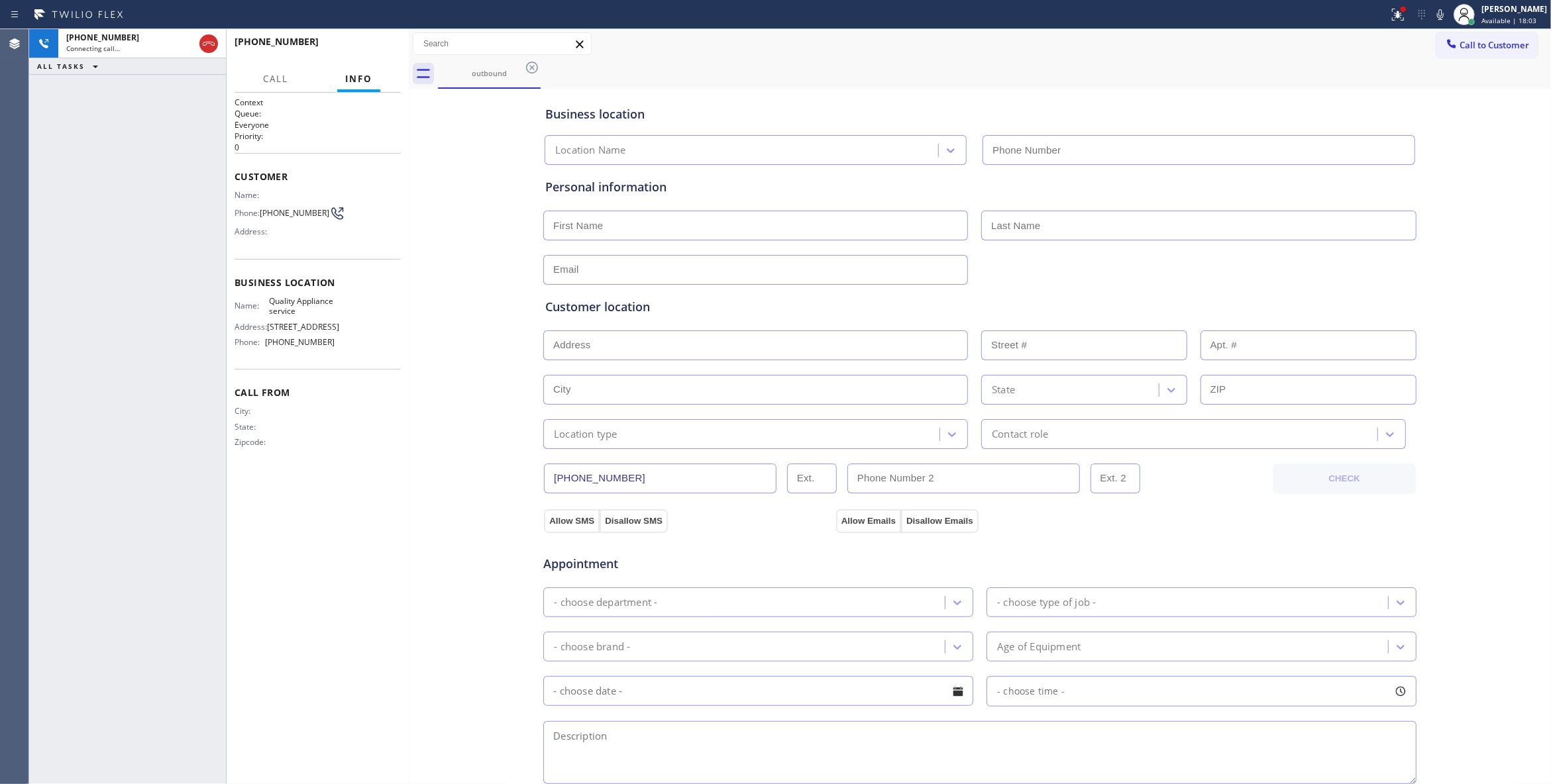
type input "(619) 727-6047"
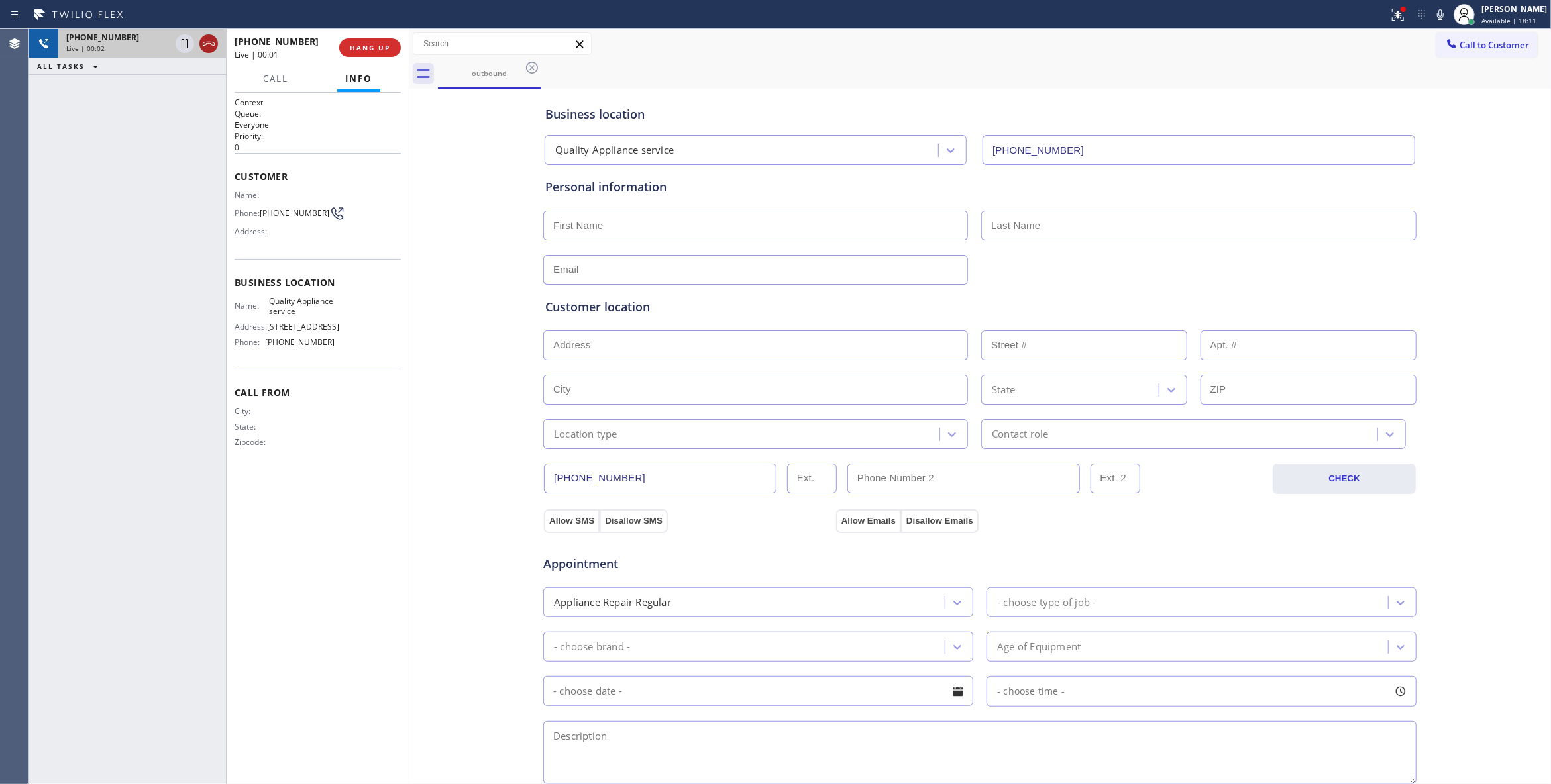
click at [213, 46] on icon at bounding box center [209, 44] width 16 height 16
click at [374, 57] on div "+18647295731 Live | 00:02 HANG UP" at bounding box center [317, 47] width 166 height 34
click at [369, 49] on span "COMPLETE" at bounding box center [367, 47] width 46 height 9
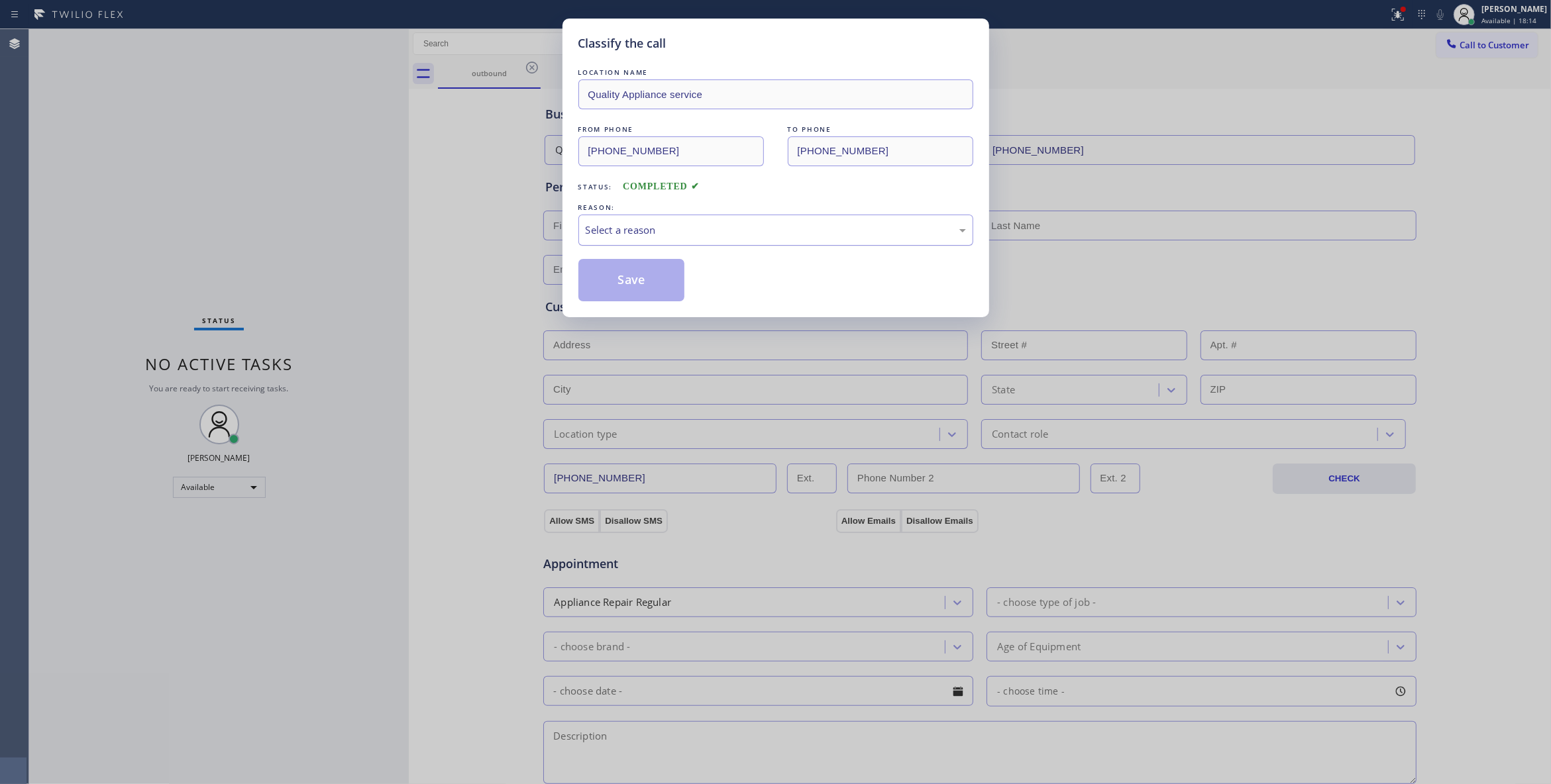
click at [645, 228] on div "Select a reason" at bounding box center [776, 230] width 381 height 15
click at [593, 281] on button "Save" at bounding box center [632, 280] width 107 height 42
click at [593, 279] on button "Save" at bounding box center [632, 280] width 107 height 42
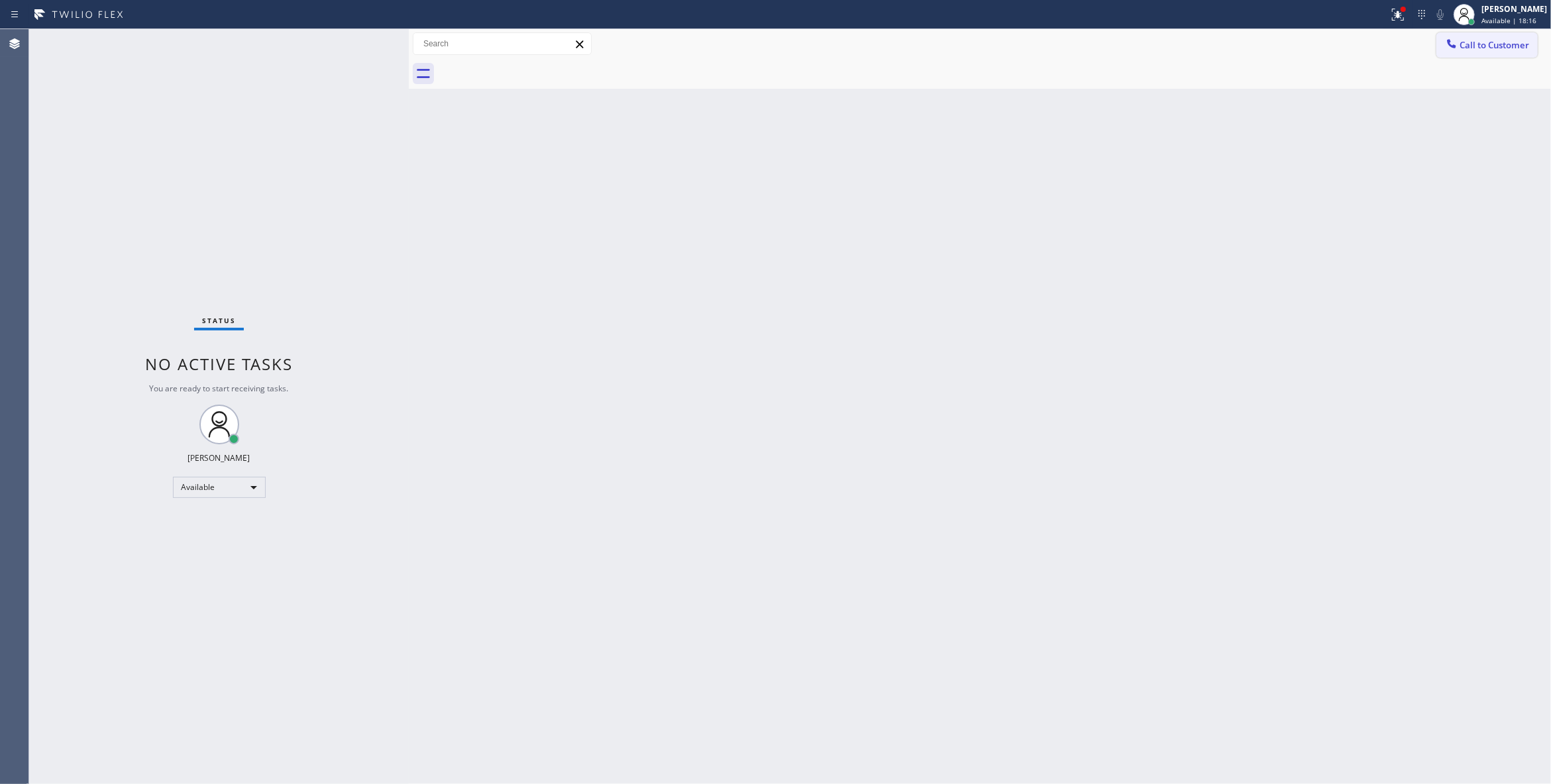
click at [1496, 41] on span "Call to Customer" at bounding box center [1493, 45] width 70 height 12
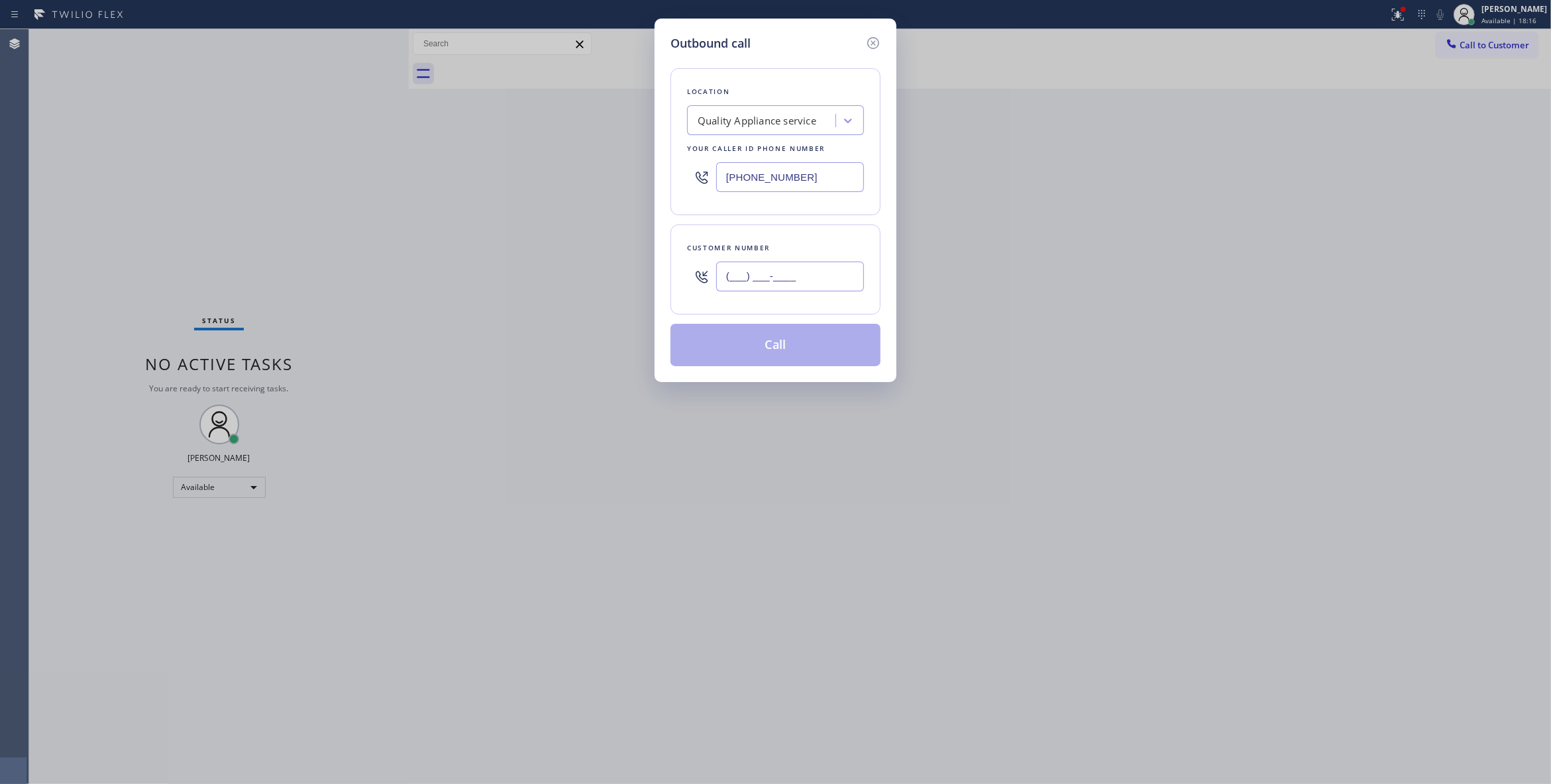
click at [788, 281] on input "(___) ___-____" at bounding box center [790, 277] width 147 height 29
paste input "864) 729-5731"
type input "(864) 729-5731"
click at [766, 348] on button "Call" at bounding box center [775, 345] width 210 height 42
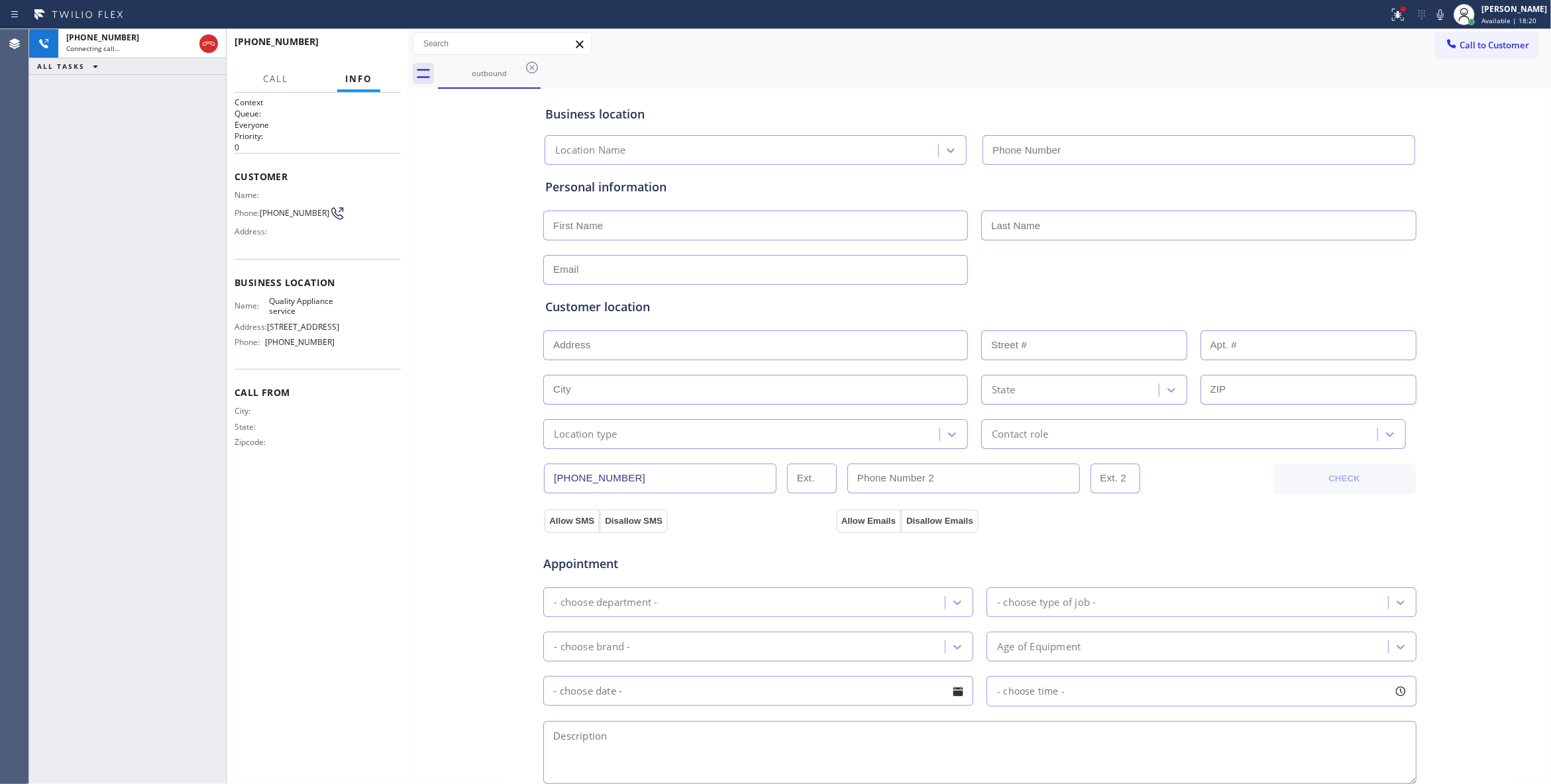
type input "(619) 727-6047"
click at [358, 41] on button "HANG UP" at bounding box center [370, 48] width 62 height 18
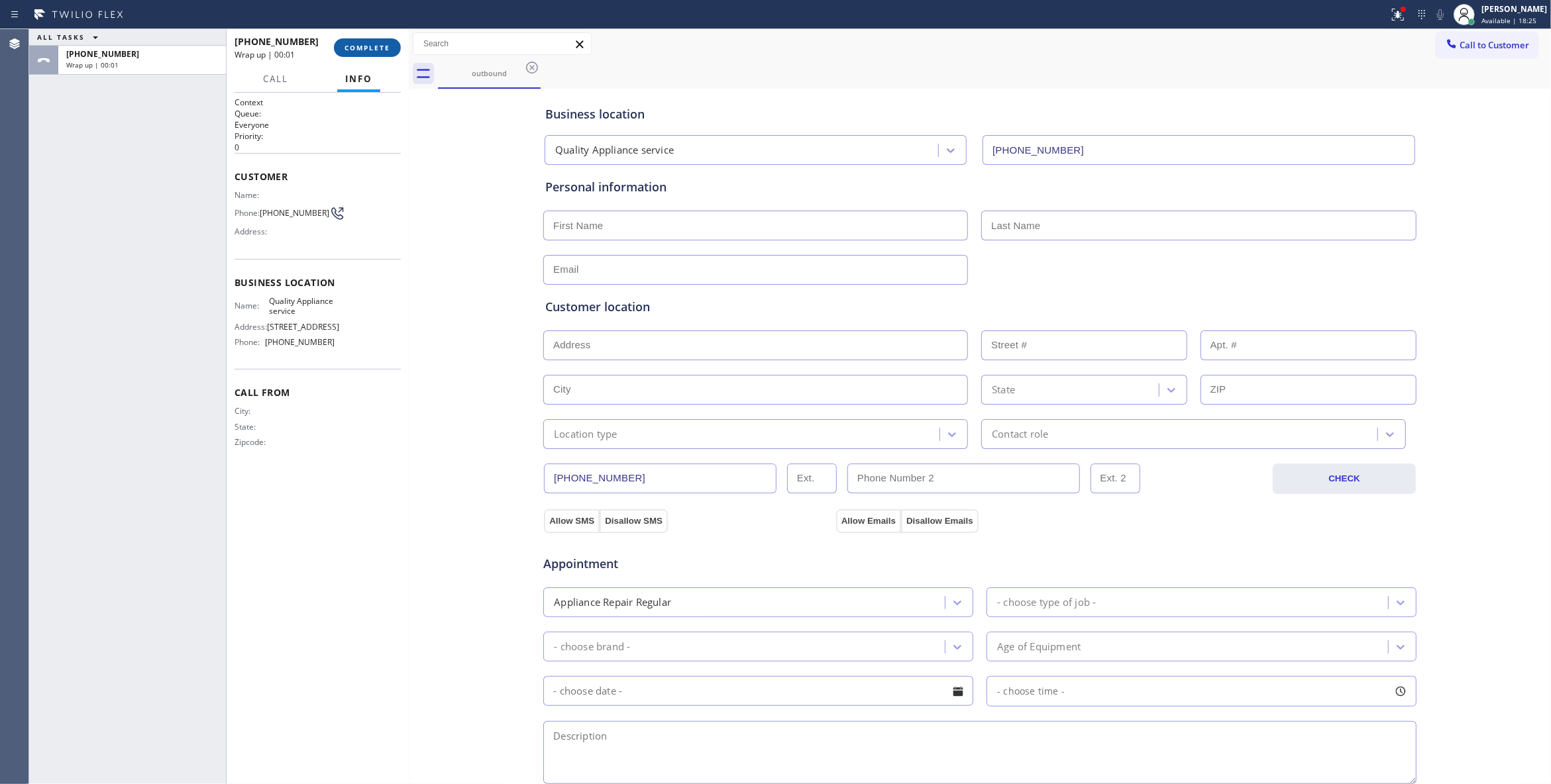
click at [358, 41] on button "COMPLETE" at bounding box center [367, 48] width 67 height 18
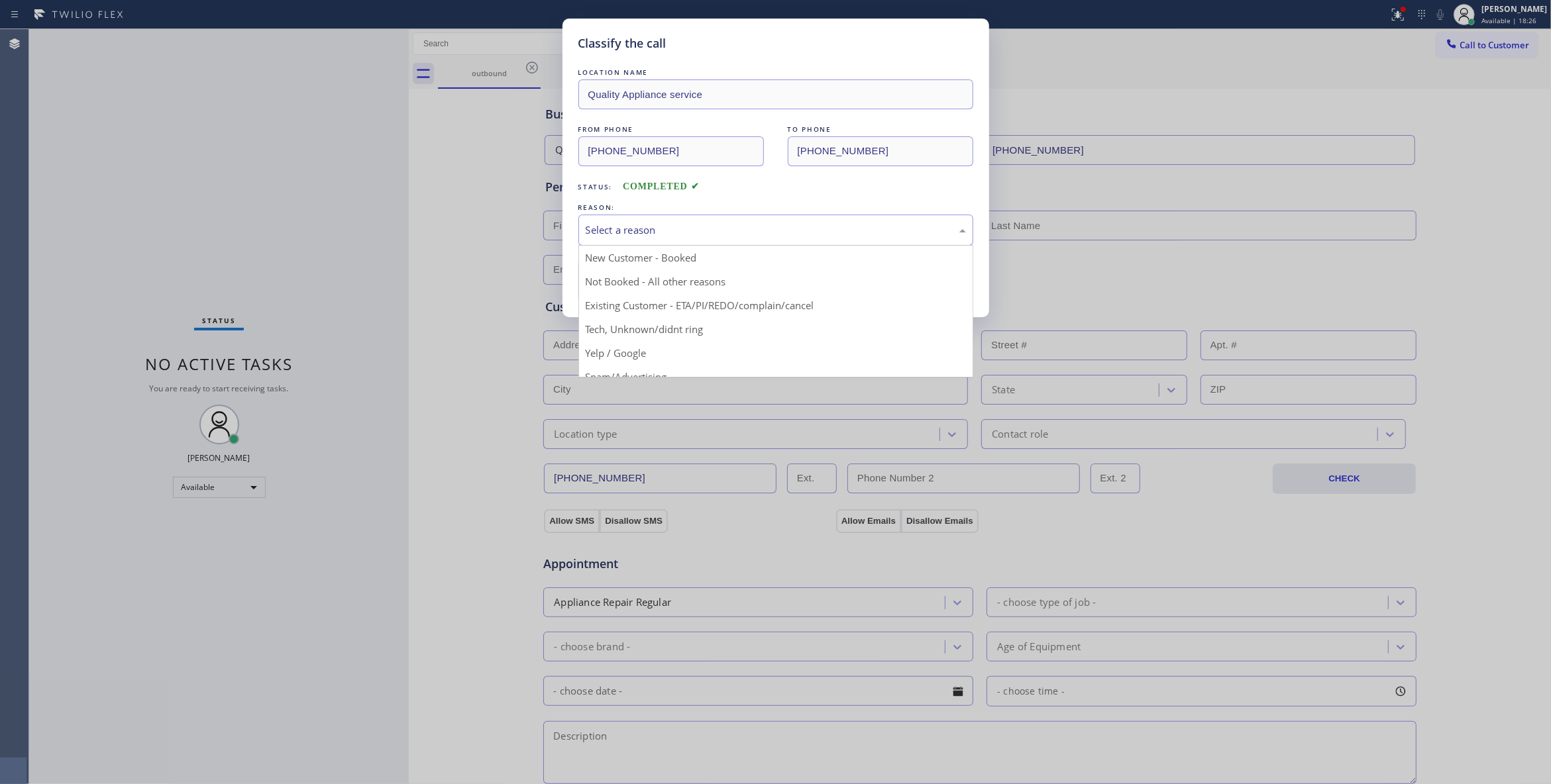
click at [682, 222] on div "Select a reason" at bounding box center [776, 230] width 381 height 15
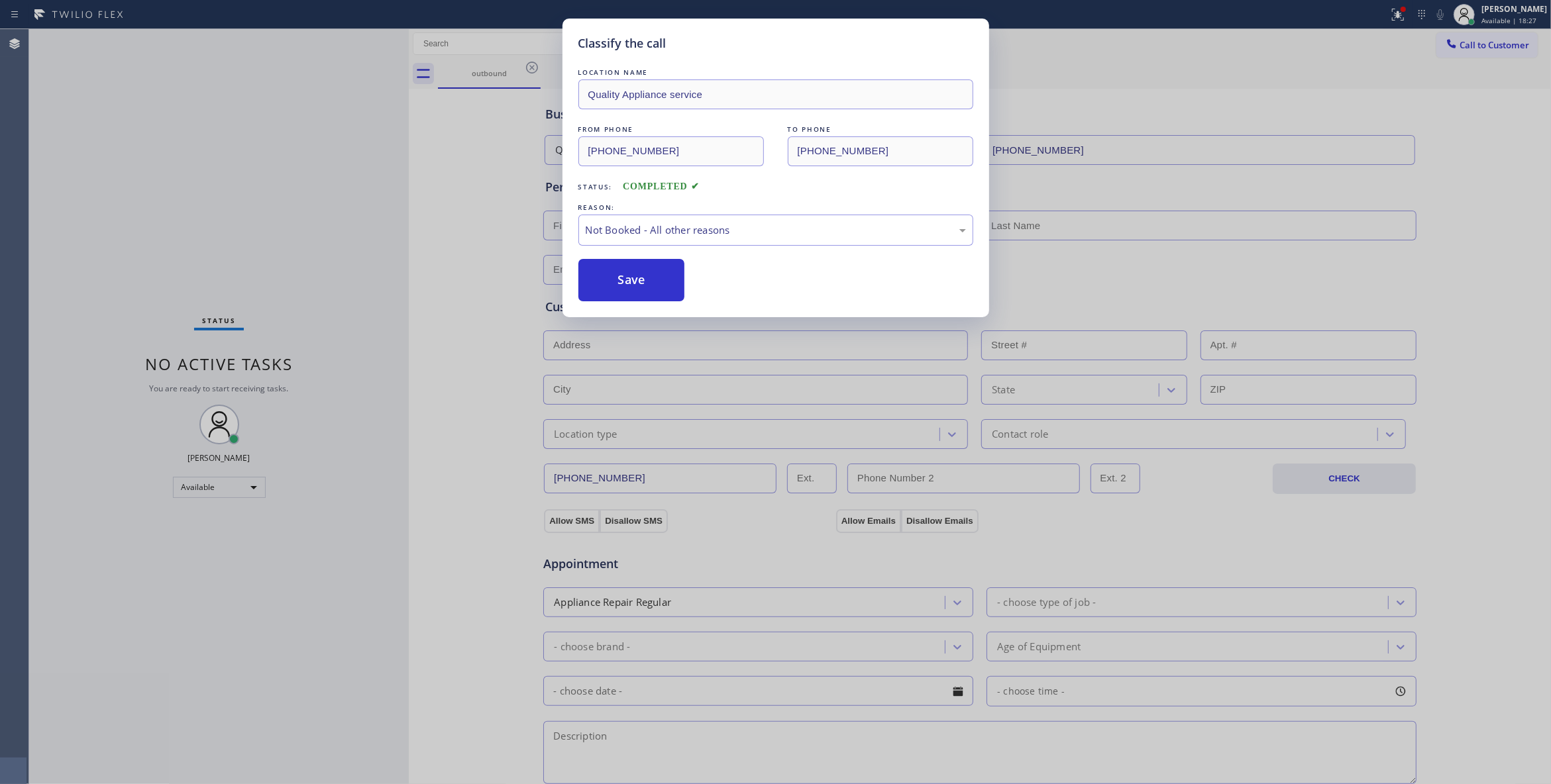
click at [657, 275] on button "Save" at bounding box center [632, 280] width 107 height 42
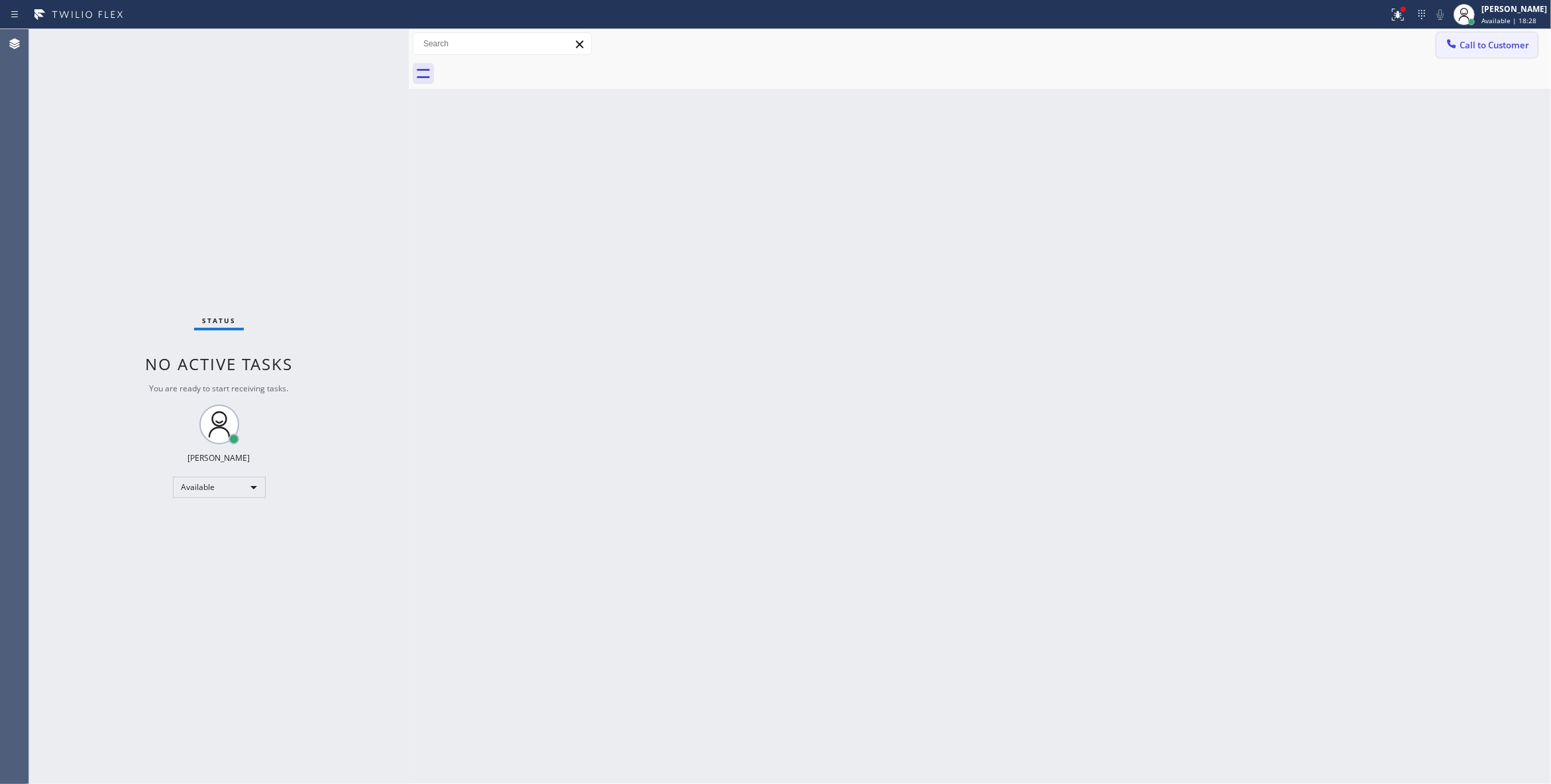
click at [1495, 53] on button "Call to Customer" at bounding box center [1486, 45] width 101 height 25
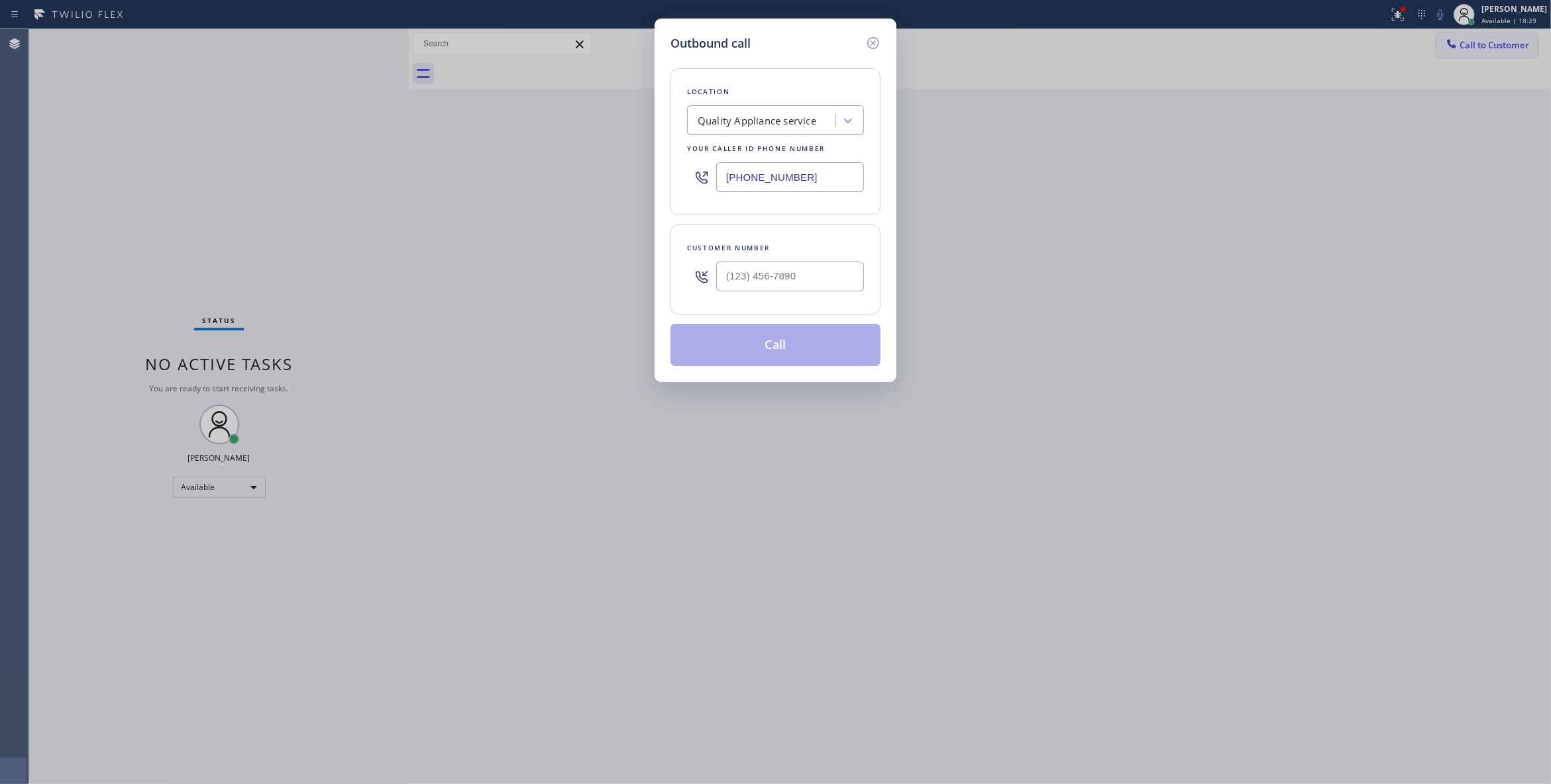
click at [1495, 53] on div "Outbound call Location Quality Appliance service Your caller id phone number (6…" at bounding box center [775, 392] width 1551 height 784
drag, startPoint x: 1491, startPoint y: 54, endPoint x: 798, endPoint y: 273, distance: 726.8
click at [798, 273] on input "(___) ___-____" at bounding box center [790, 277] width 147 height 29
paste input "864) 729-5731"
type input "(864) 729-5731"
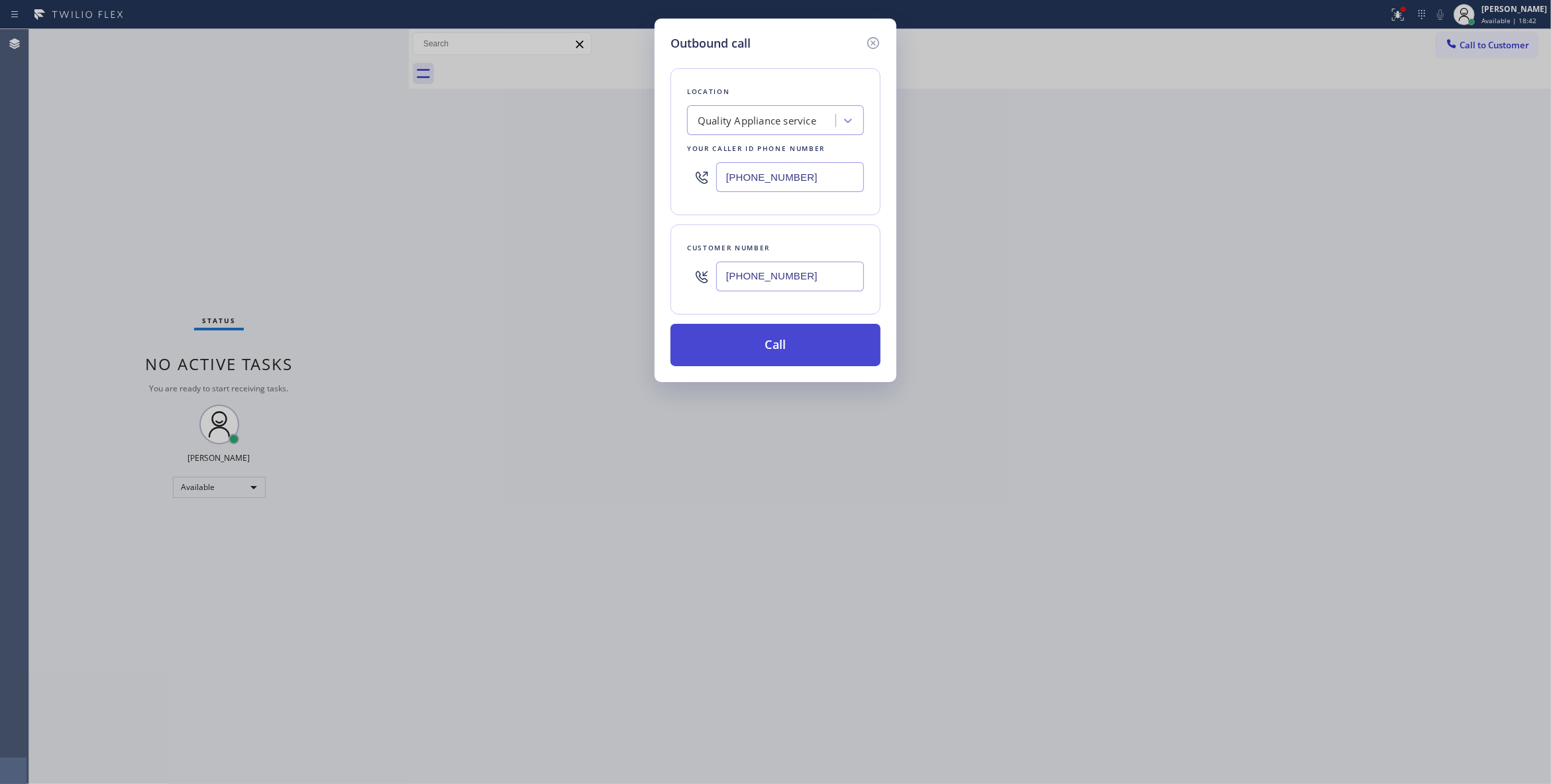
click at [804, 352] on button "Call" at bounding box center [775, 345] width 210 height 42
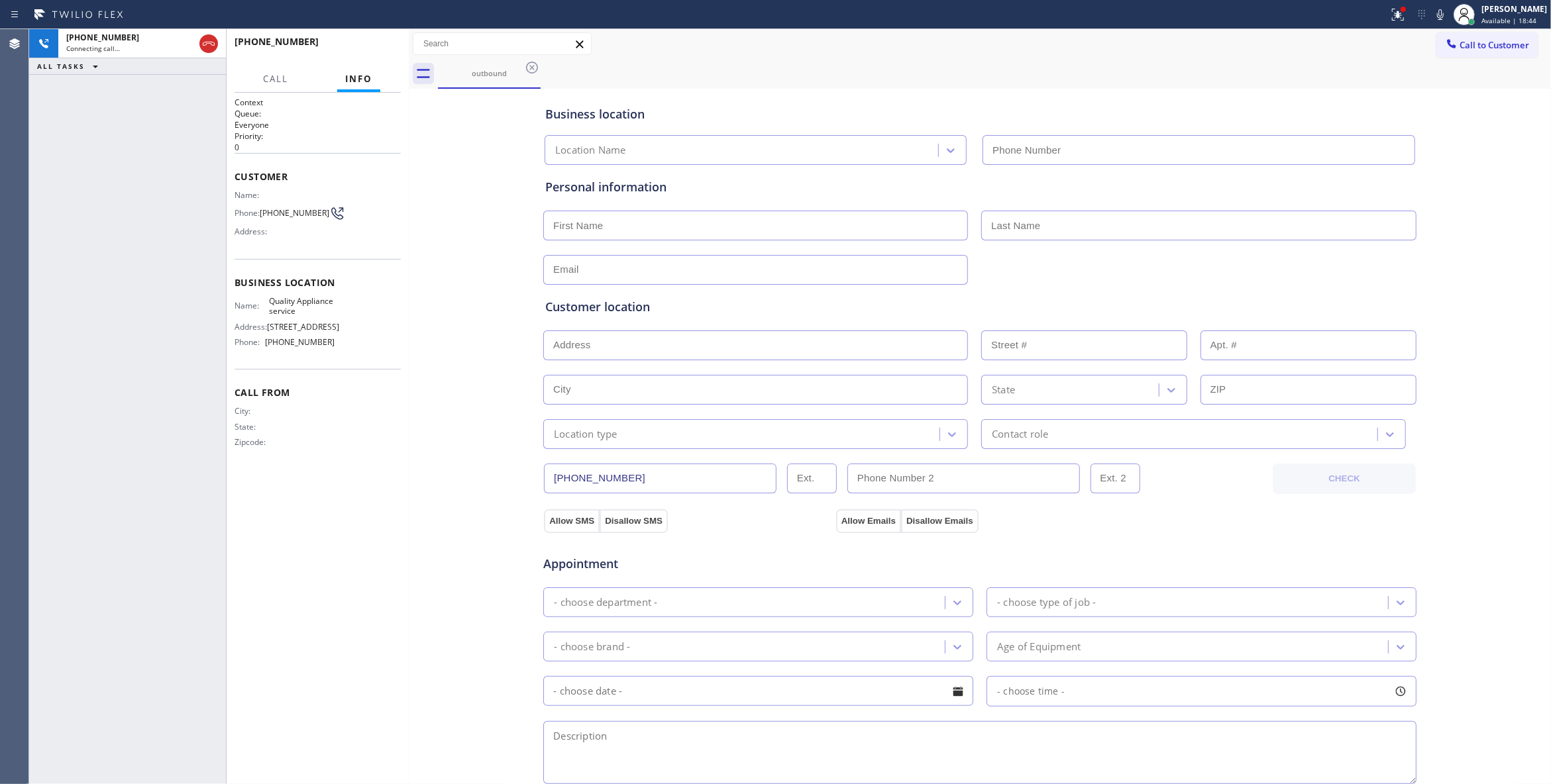
type input "(619) 727-6047"
click at [1390, 21] on icon at bounding box center [1397, 14] width 16 height 16
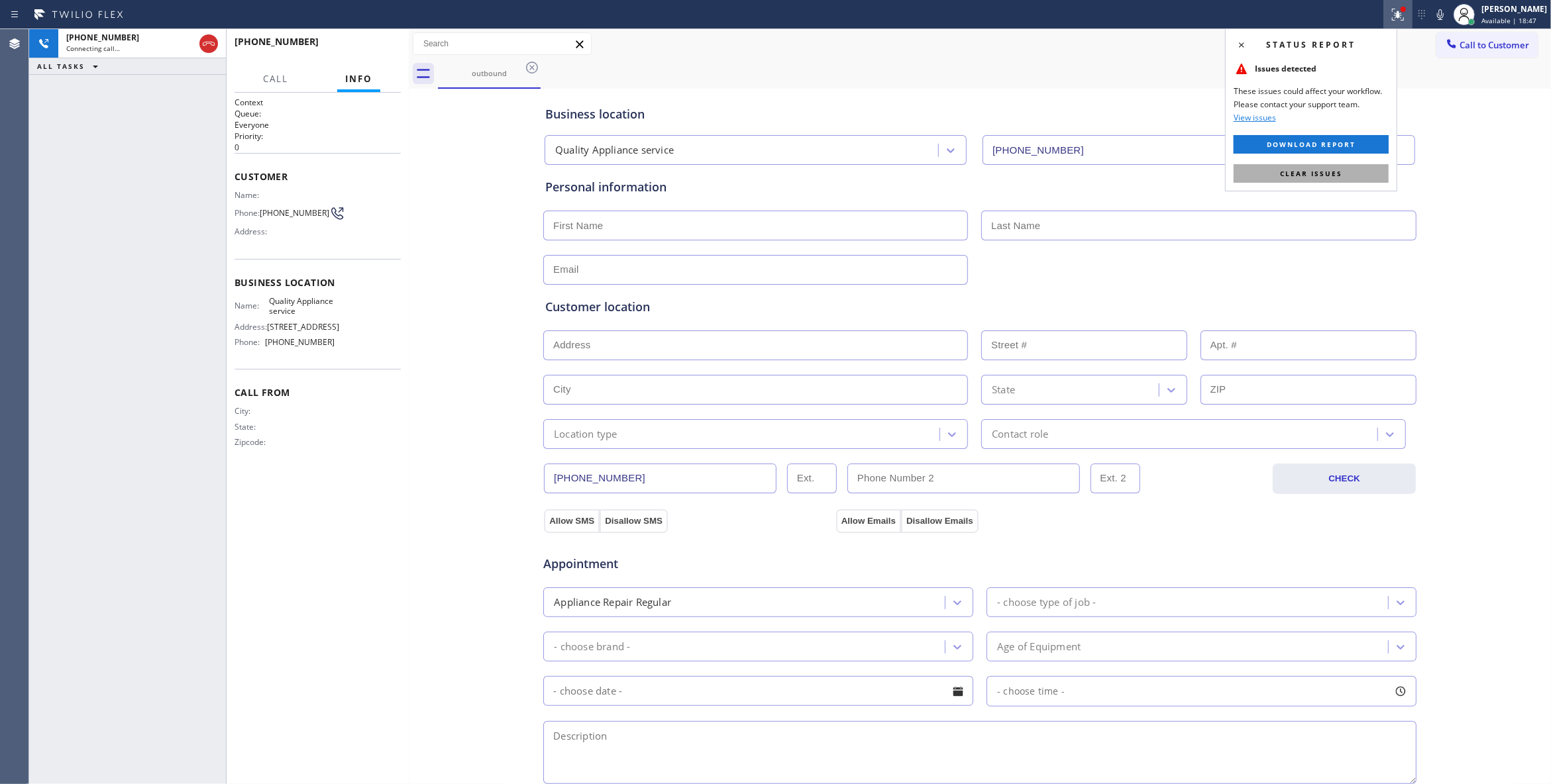
click at [1271, 181] on button "Clear issues" at bounding box center [1311, 173] width 155 height 18
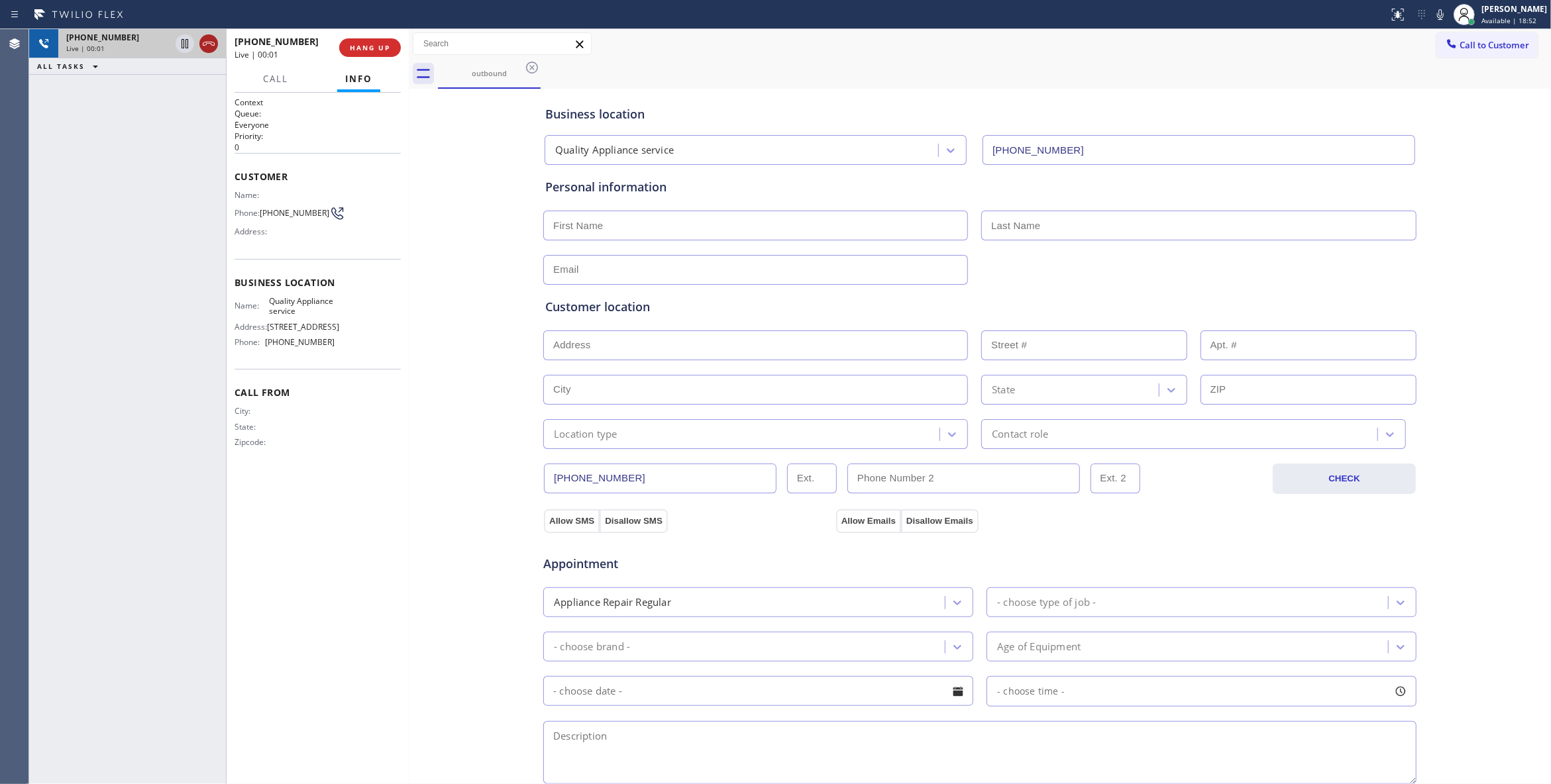
click at [211, 44] on icon at bounding box center [209, 44] width 12 height 4
click at [387, 37] on div "+18647295731 Live | 00:01 HANG UP" at bounding box center [317, 47] width 166 height 34
click at [387, 39] on button "COMPLETE" at bounding box center [367, 48] width 67 height 18
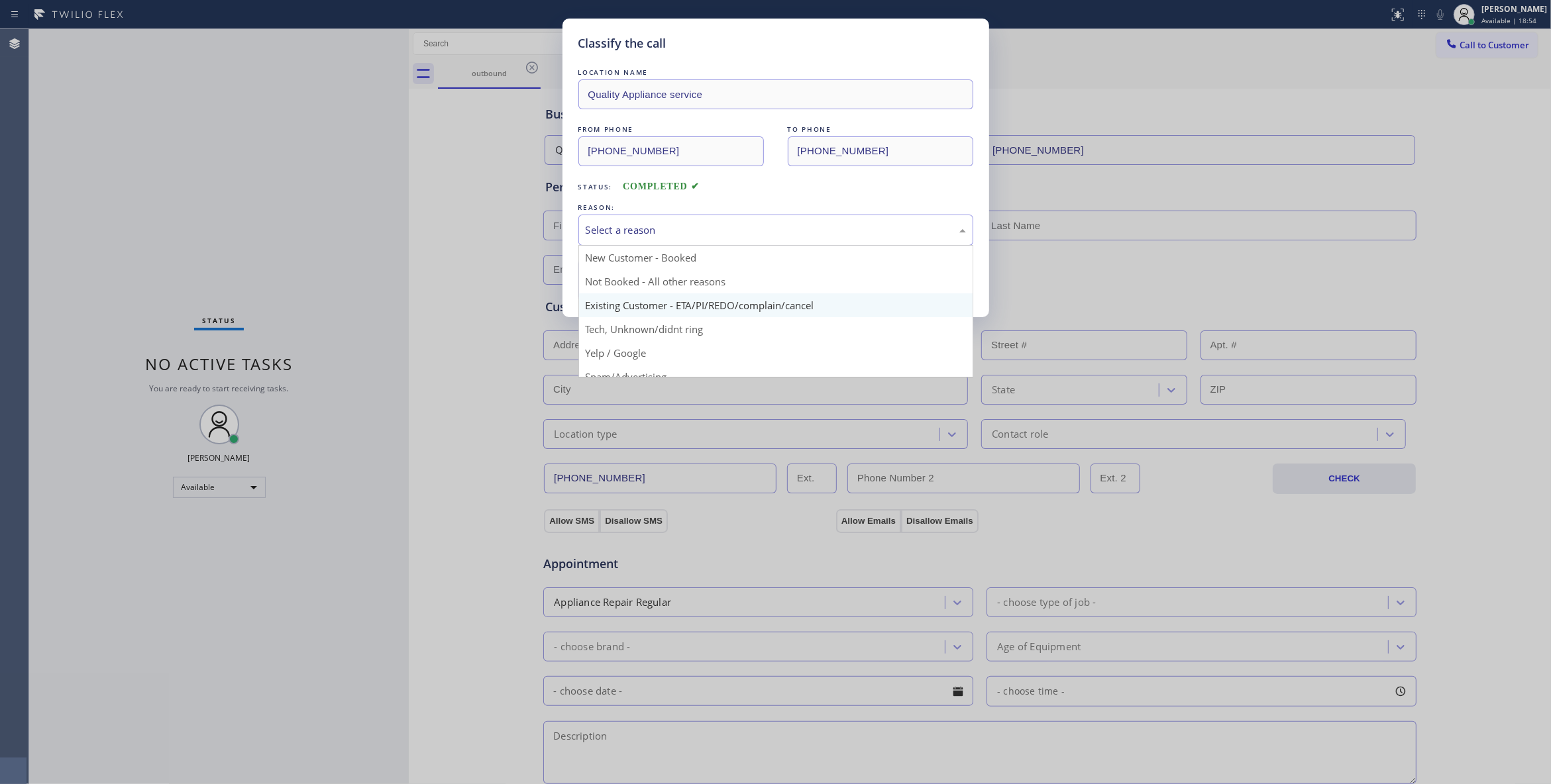
drag, startPoint x: 671, startPoint y: 230, endPoint x: 660, endPoint y: 303, distance: 73.8
click at [666, 232] on div "Select a reason" at bounding box center [776, 230] width 381 height 15
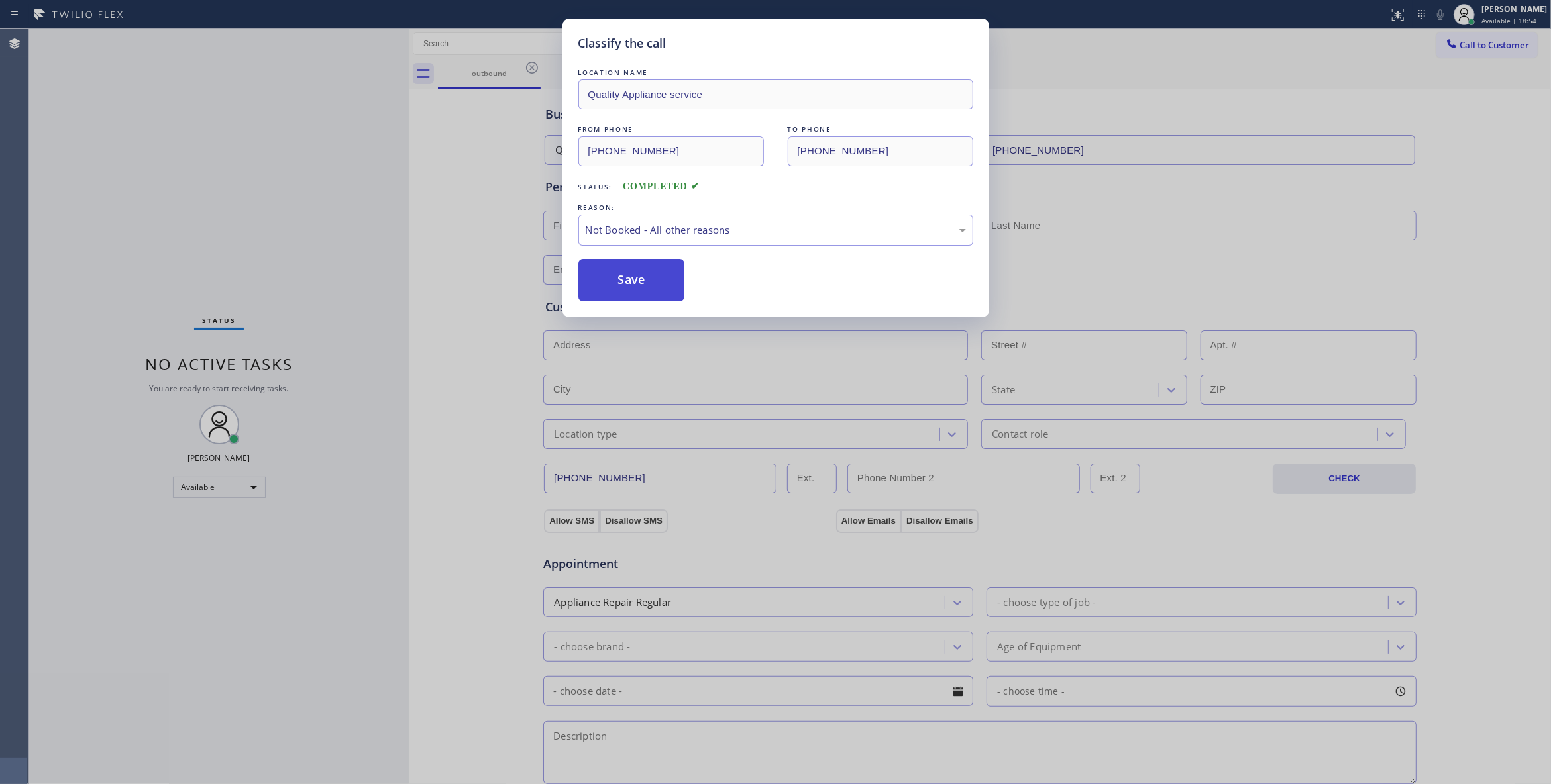
click at [642, 285] on button "Save" at bounding box center [632, 280] width 107 height 42
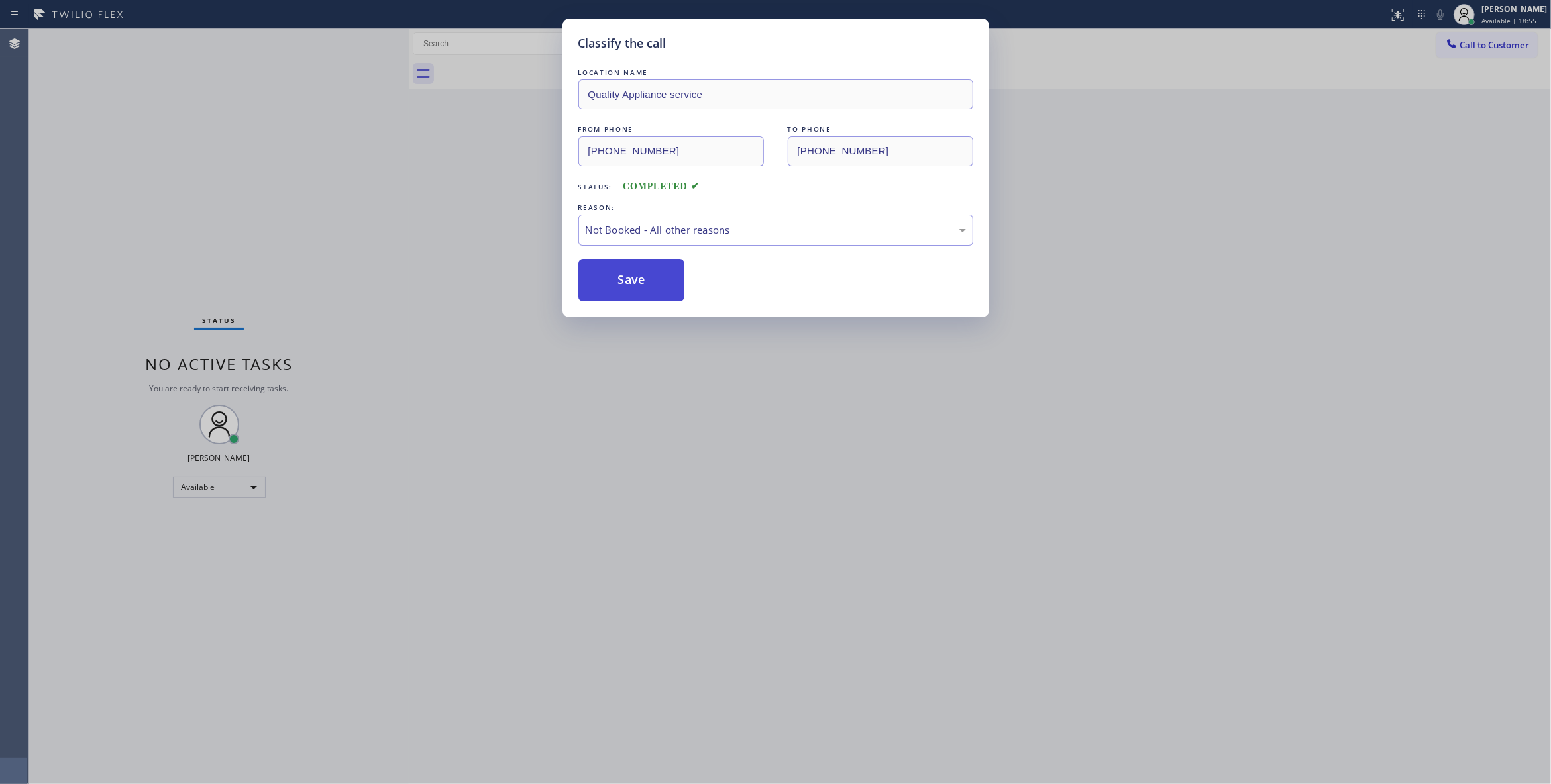
click at [642, 285] on button "Save" at bounding box center [632, 280] width 107 height 42
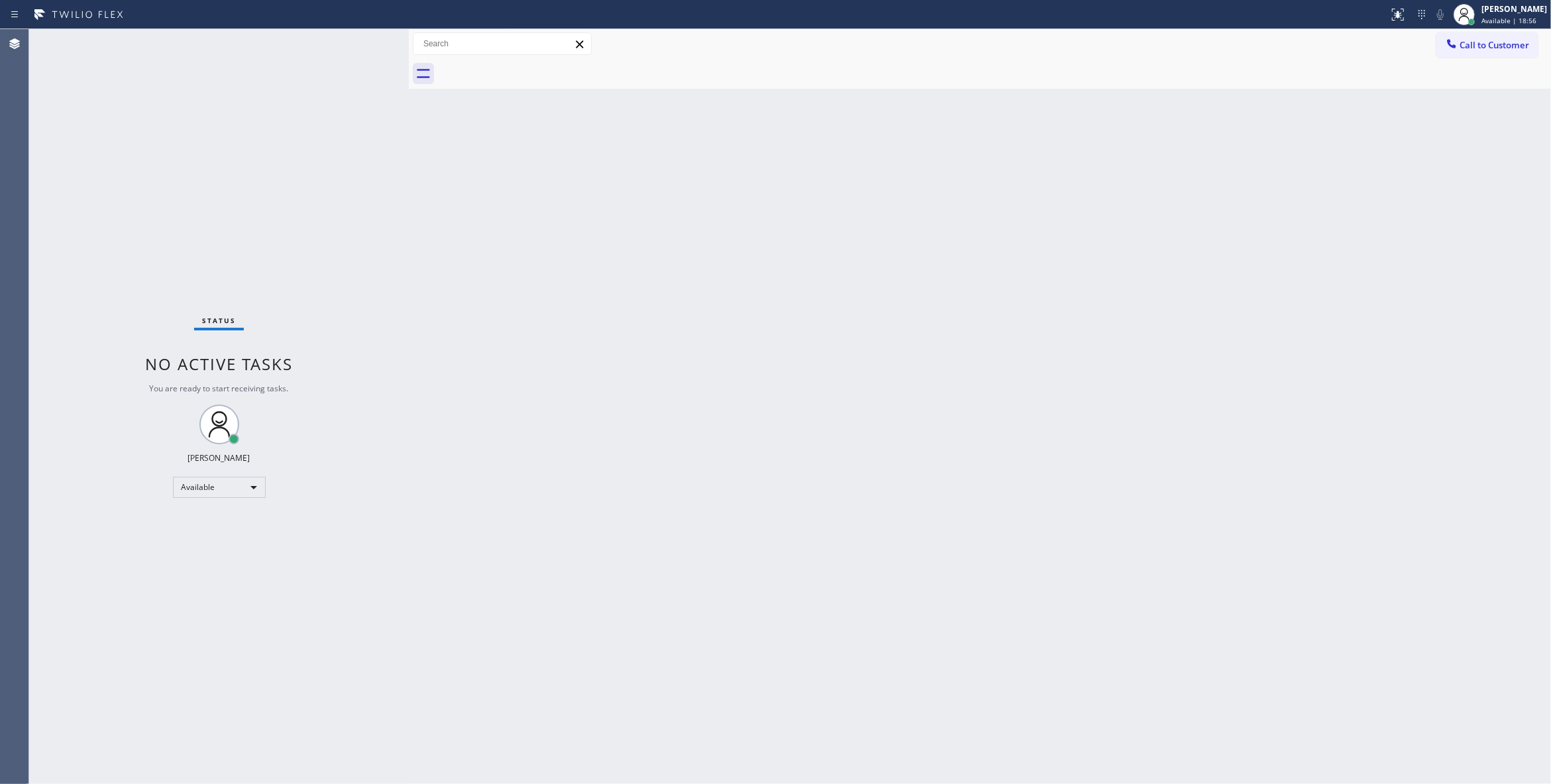
drag, startPoint x: 1493, startPoint y: 43, endPoint x: 706, endPoint y: 234, distance: 809.8
click at [1493, 43] on span "Call to Customer" at bounding box center [1493, 45] width 70 height 12
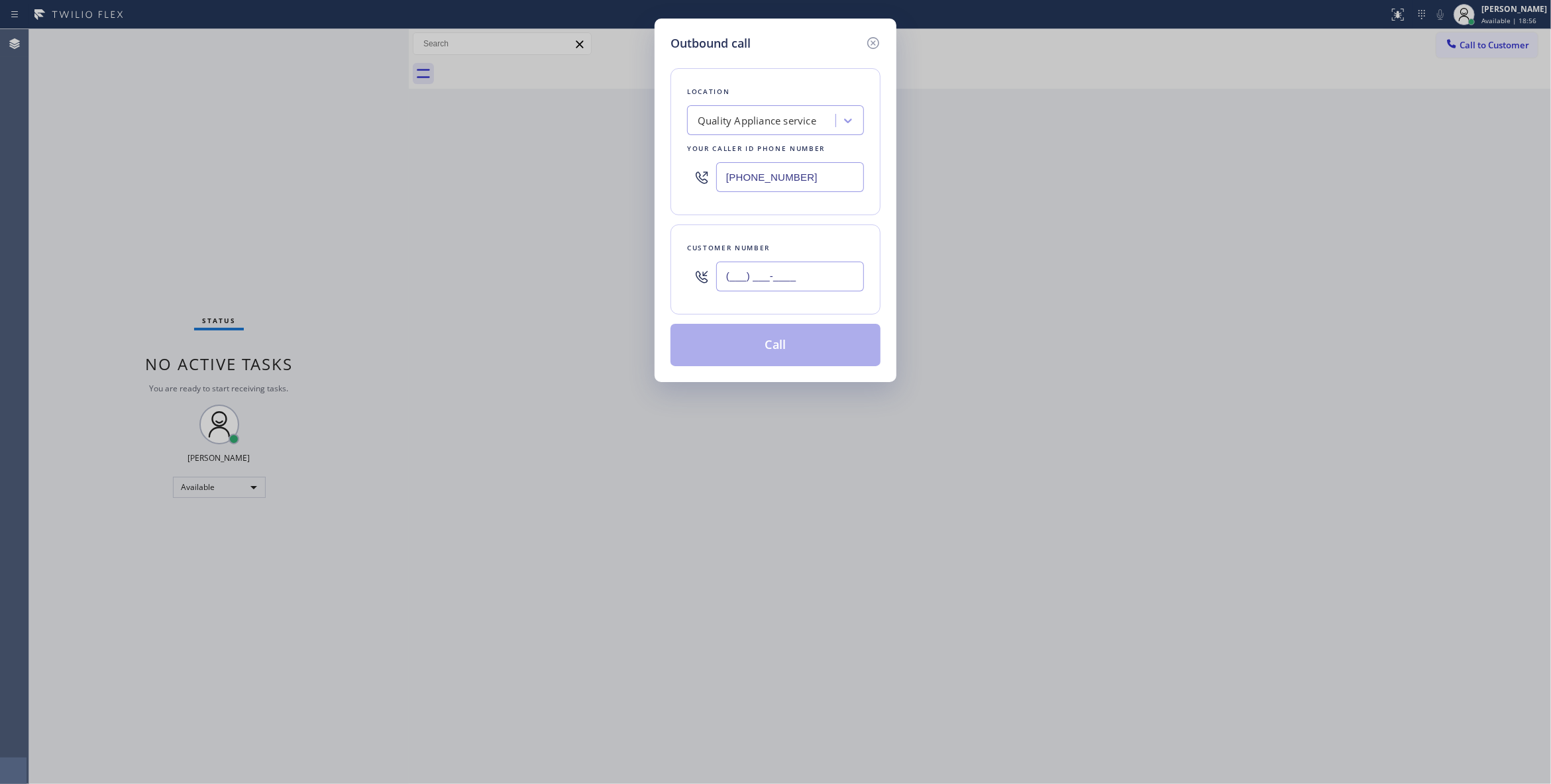
click at [758, 269] on input "(___) ___-____" at bounding box center [790, 277] width 147 height 29
paste input "864) 729-5731"
type input "(864) 729-5731"
click at [808, 348] on button "Call" at bounding box center [775, 345] width 210 height 42
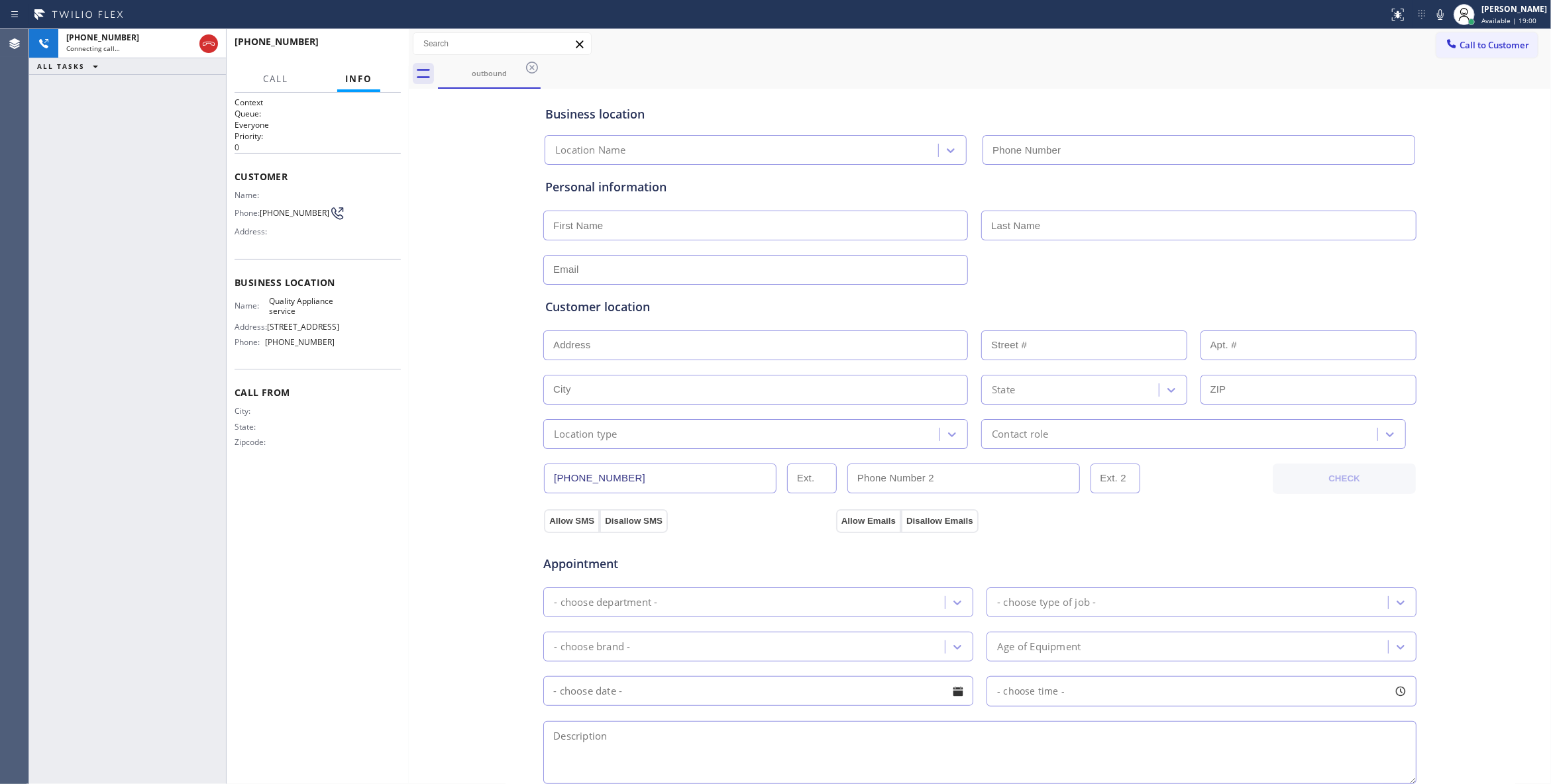
type input "(619) 727-6047"
click at [163, 152] on div "+18647295731 Live | 00:02 ALL TASKS ALL TASKS ACTIVE TASKS TASKS IN WRAP UP" at bounding box center [128, 407] width 197 height 755
click at [369, 28] on div "Status report No issues detected If you experience an issue, please download th…" at bounding box center [775, 15] width 1551 height 29
click at [371, 43] on span "HANG UP" at bounding box center [370, 47] width 41 height 9
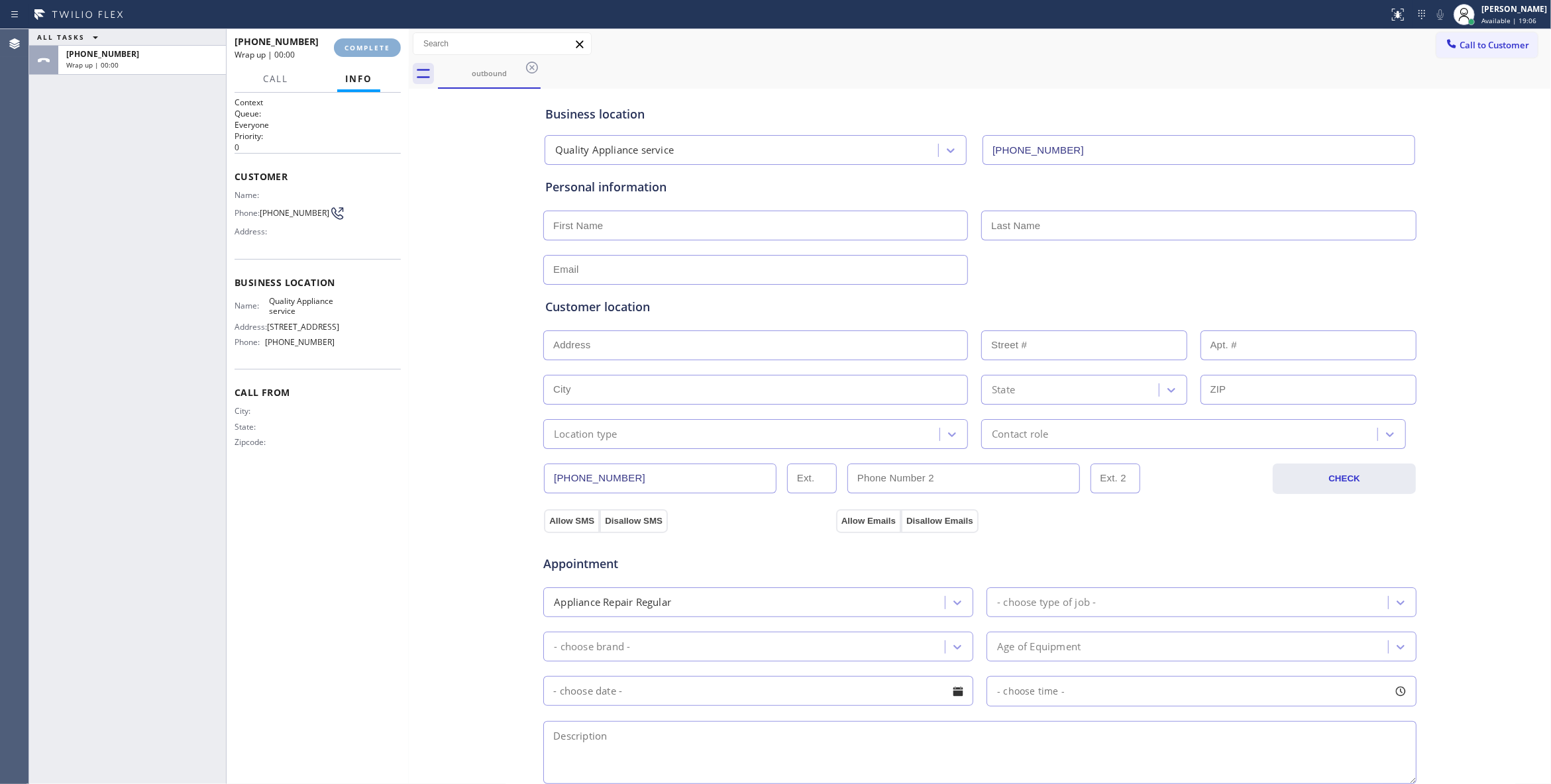
click at [371, 43] on span "COMPLETE" at bounding box center [367, 47] width 46 height 9
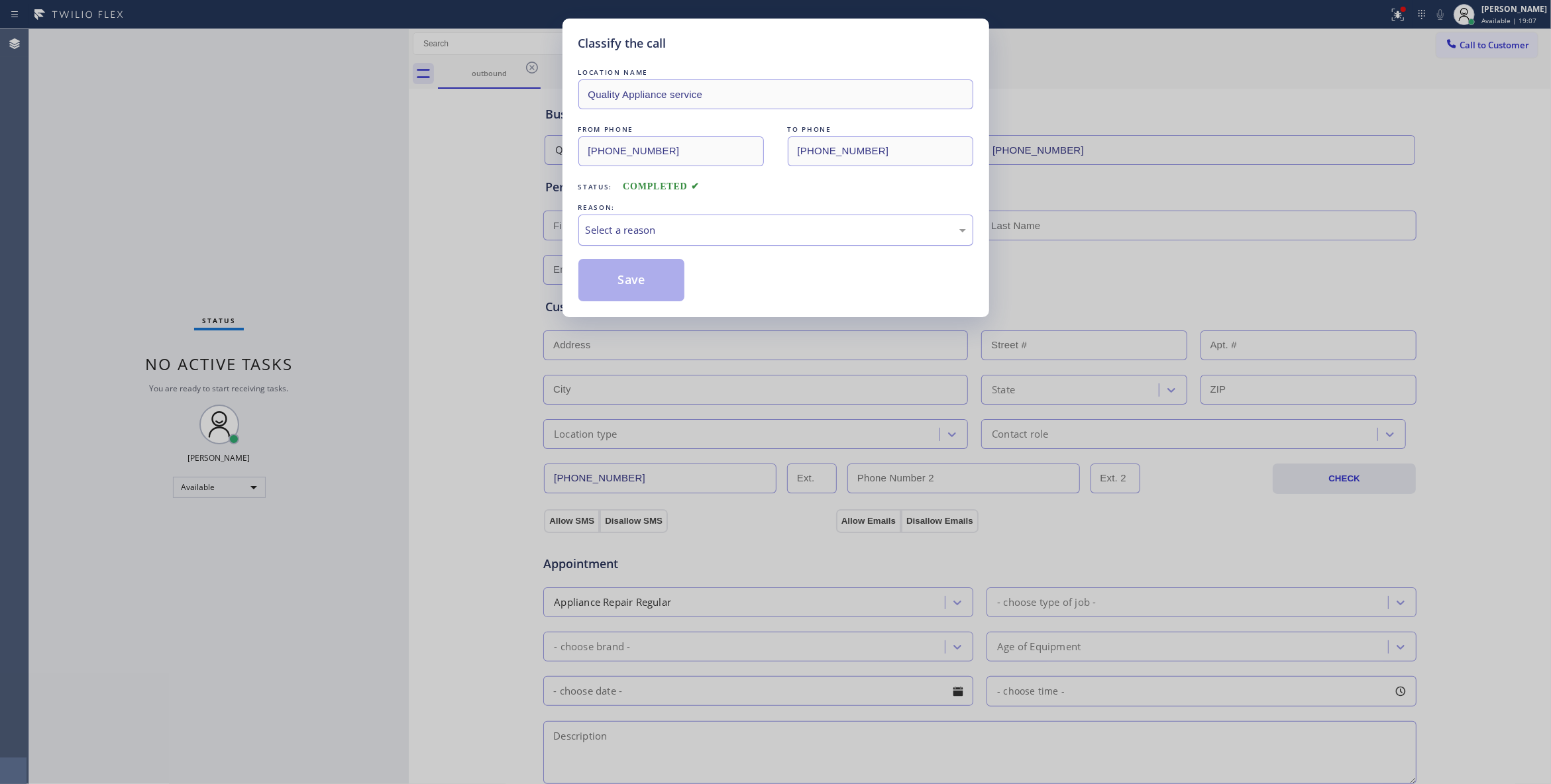
click at [636, 224] on div "Select a reason" at bounding box center [776, 230] width 381 height 15
click at [619, 279] on button "Save" at bounding box center [632, 280] width 107 height 42
drag, startPoint x: 619, startPoint y: 279, endPoint x: 624, endPoint y: 273, distance: 7.8
click at [620, 276] on button "Save" at bounding box center [632, 280] width 107 height 42
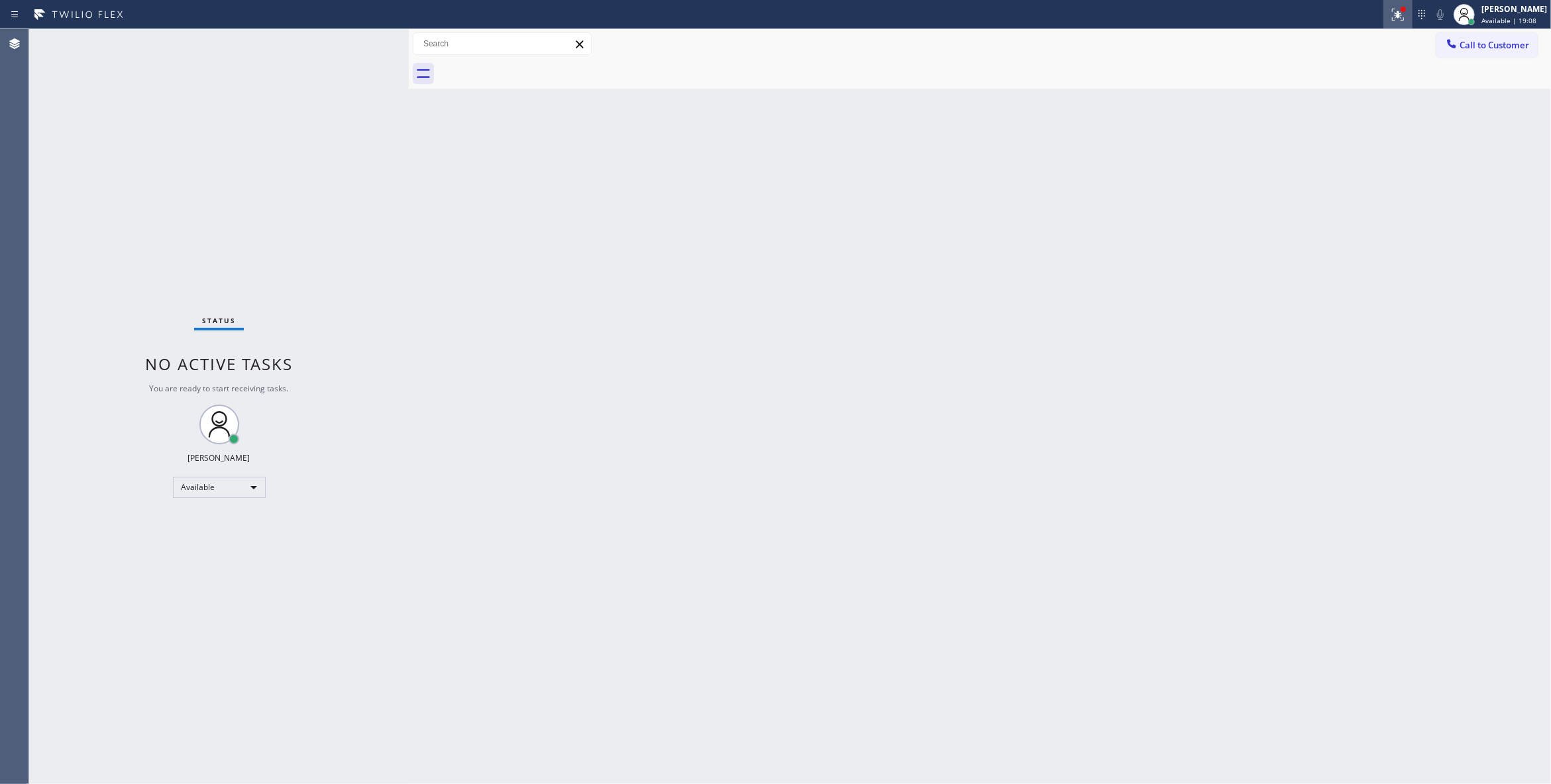
click at [1390, 19] on icon at bounding box center [1397, 14] width 16 height 16
click at [1338, 176] on span "Clear issues" at bounding box center [1311, 173] width 62 height 9
click at [1503, 48] on span "Call to Customer" at bounding box center [1493, 45] width 70 height 12
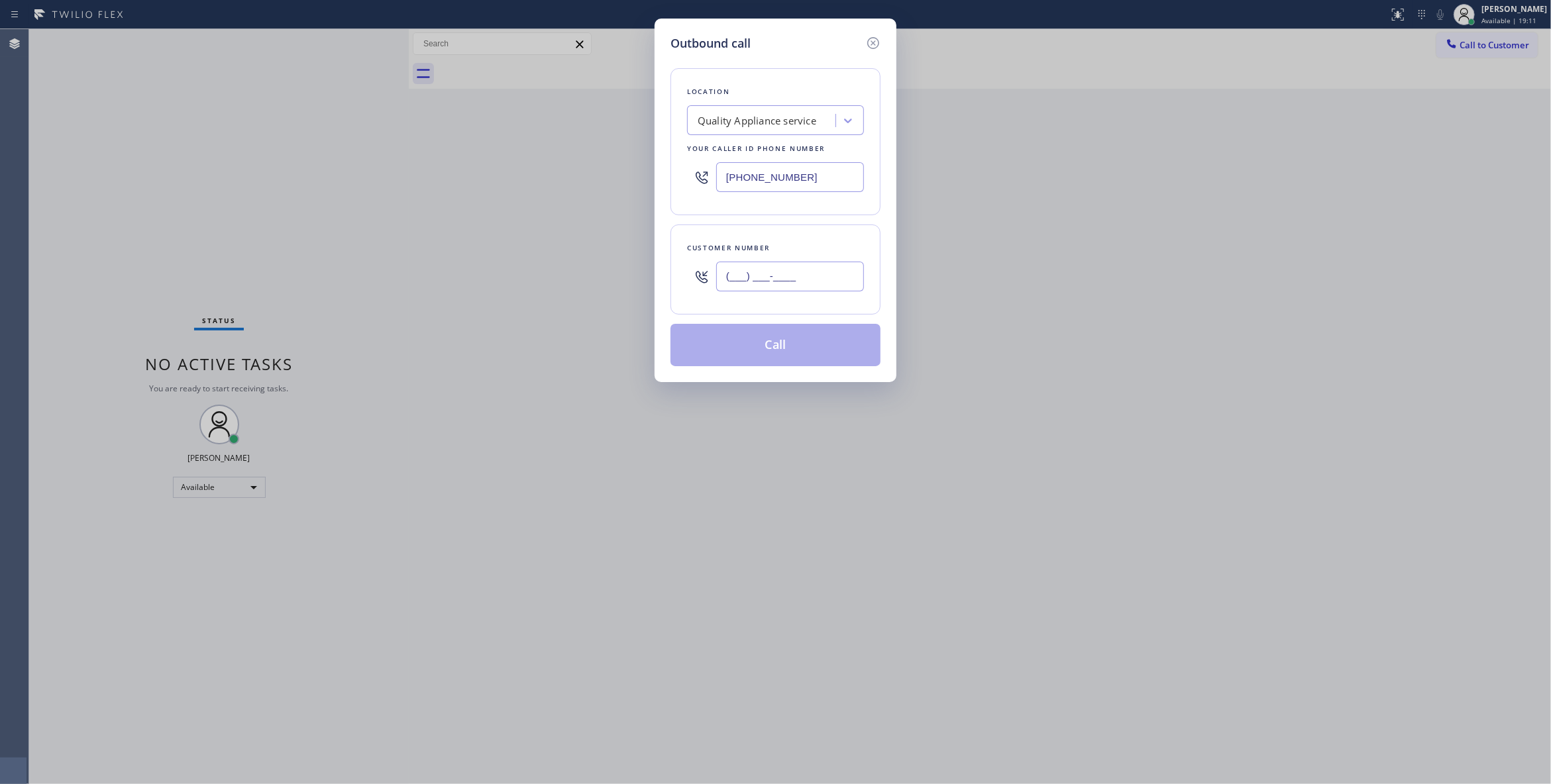
click at [810, 285] on input "(___) ___-____" at bounding box center [790, 277] width 147 height 29
paste input "864) 729-5731"
type input "(864) 729-5731"
click at [774, 350] on button "Call" at bounding box center [775, 345] width 210 height 42
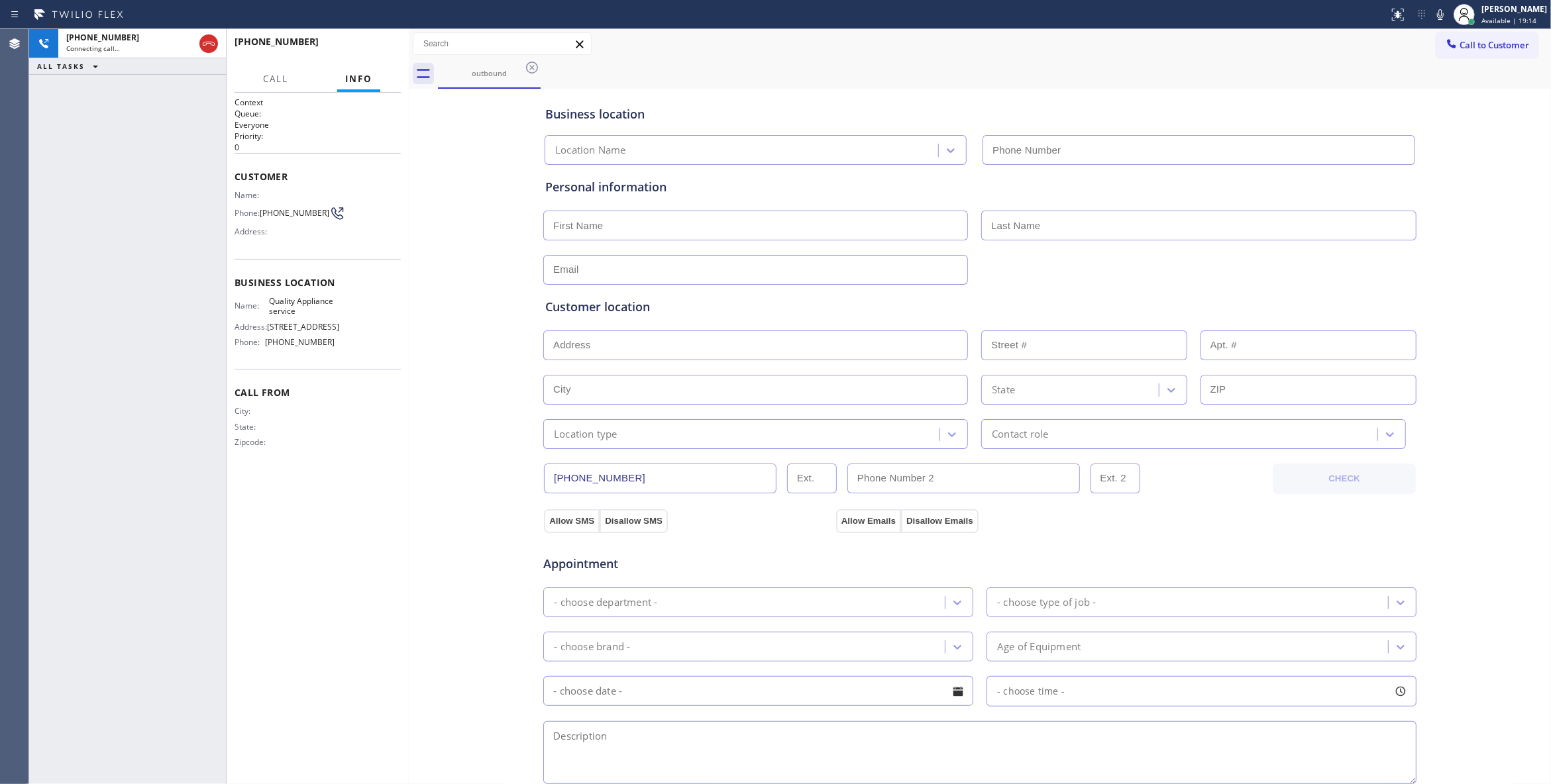
type input "(619) 727-6047"
click at [183, 158] on div "+18647295731 Live | 00:02 ALL TASKS ALL TASKS ACTIVE TASKS TASKS IN WRAP UP" at bounding box center [128, 407] width 197 height 755
click at [345, 46] on button "HANG UP" at bounding box center [370, 48] width 62 height 18
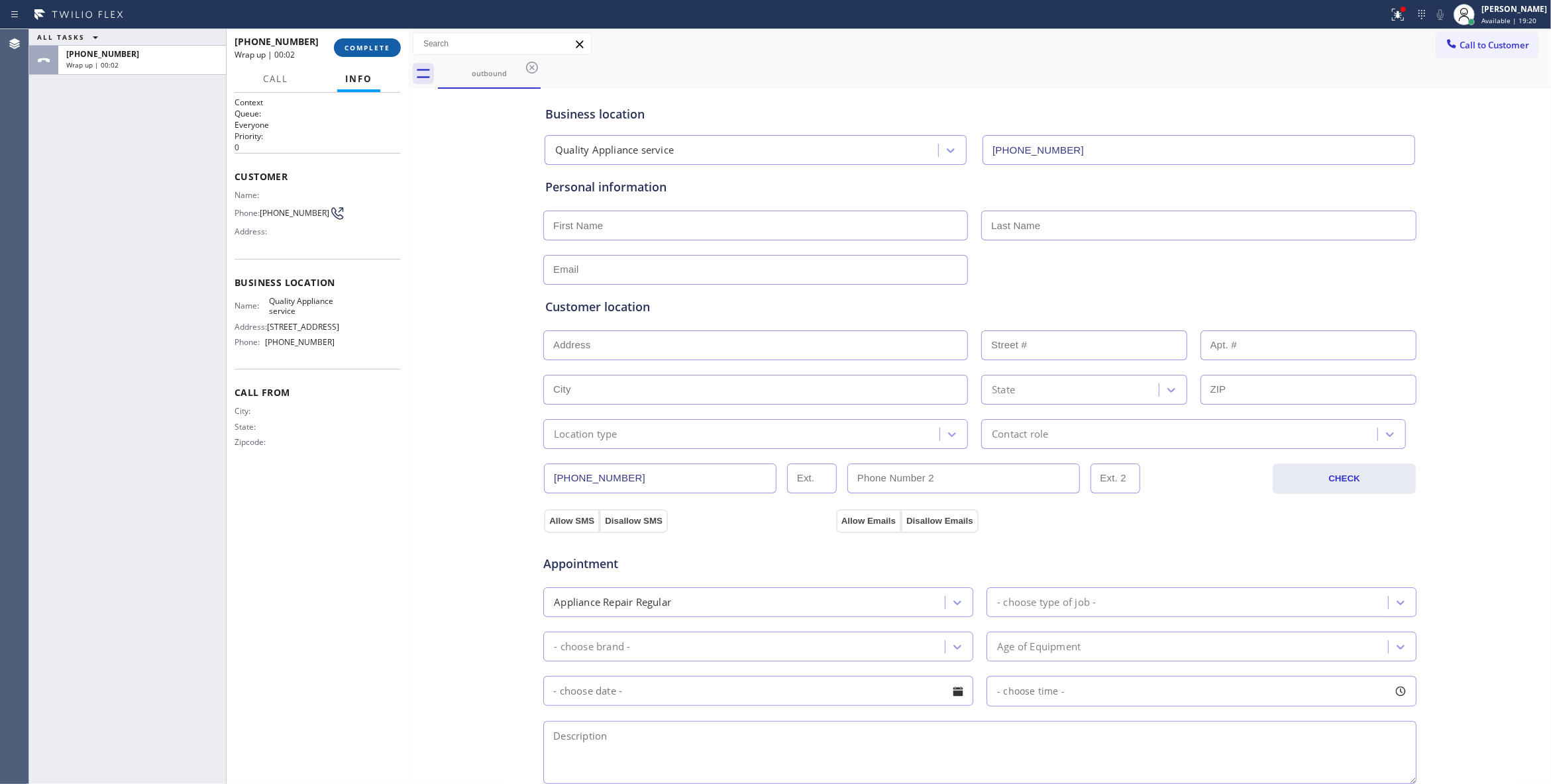
click at [352, 46] on span "COMPLETE" at bounding box center [367, 47] width 46 height 9
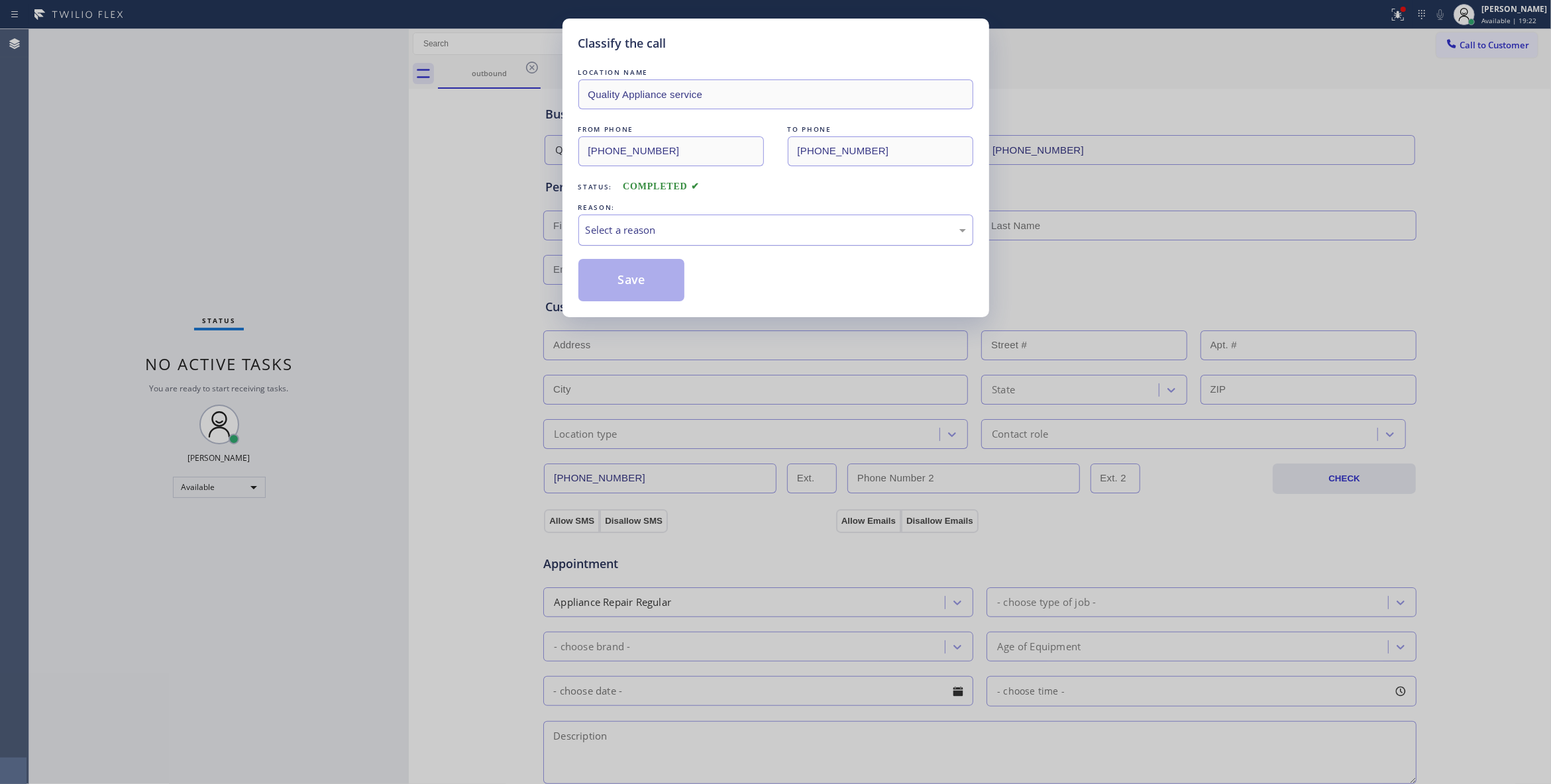
click at [614, 228] on div "Select a reason" at bounding box center [776, 230] width 381 height 15
click at [620, 278] on button "Save" at bounding box center [632, 280] width 107 height 42
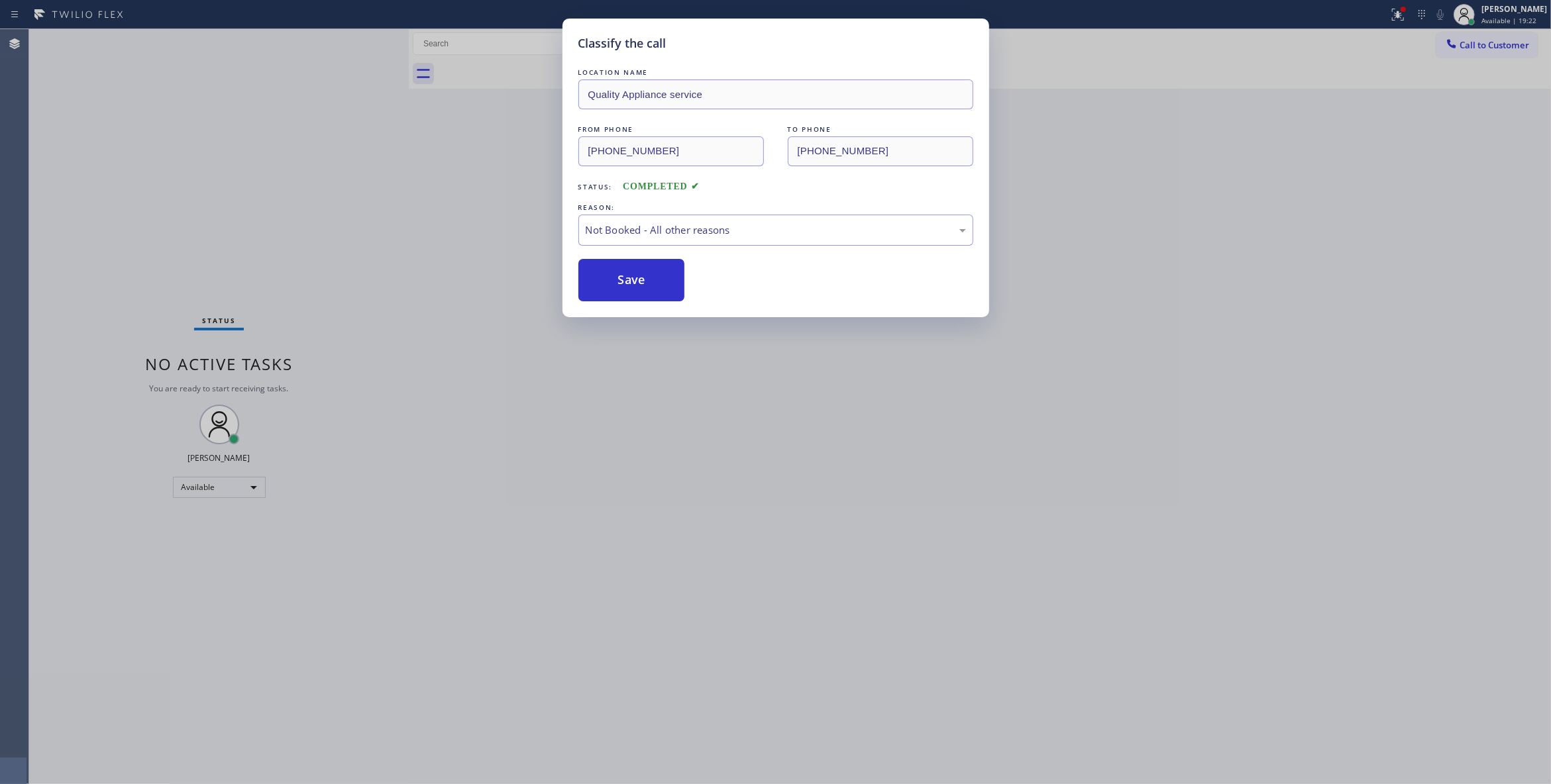
click at [620, 278] on button "Save" at bounding box center [632, 280] width 107 height 42
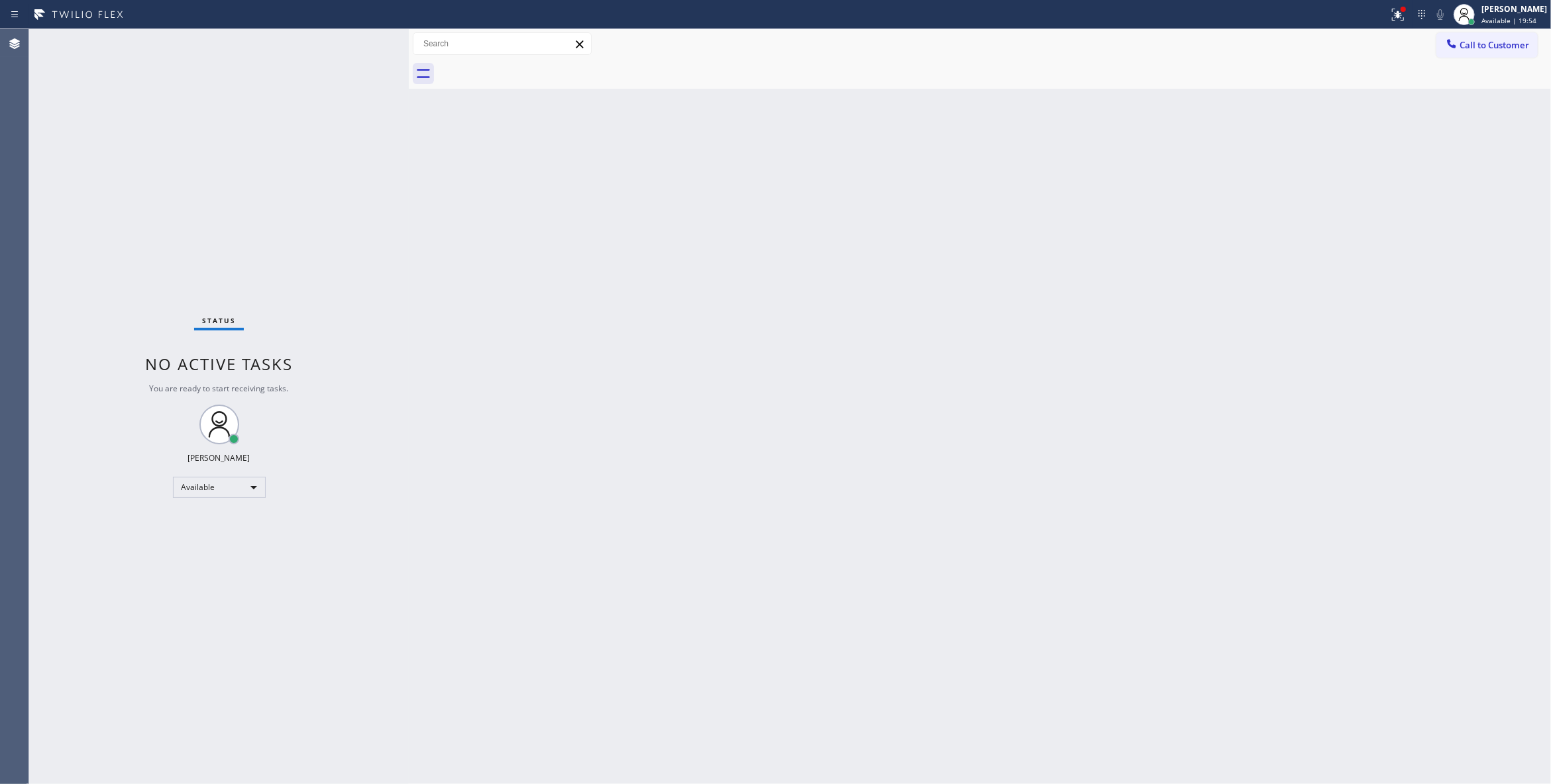
click at [1549, 29] on div "Status report Issues detected These issues could affect your workflow. Please c…" at bounding box center [775, 392] width 1551 height 784
click at [1534, 38] on button "Call to Customer" at bounding box center [1486, 45] width 101 height 25
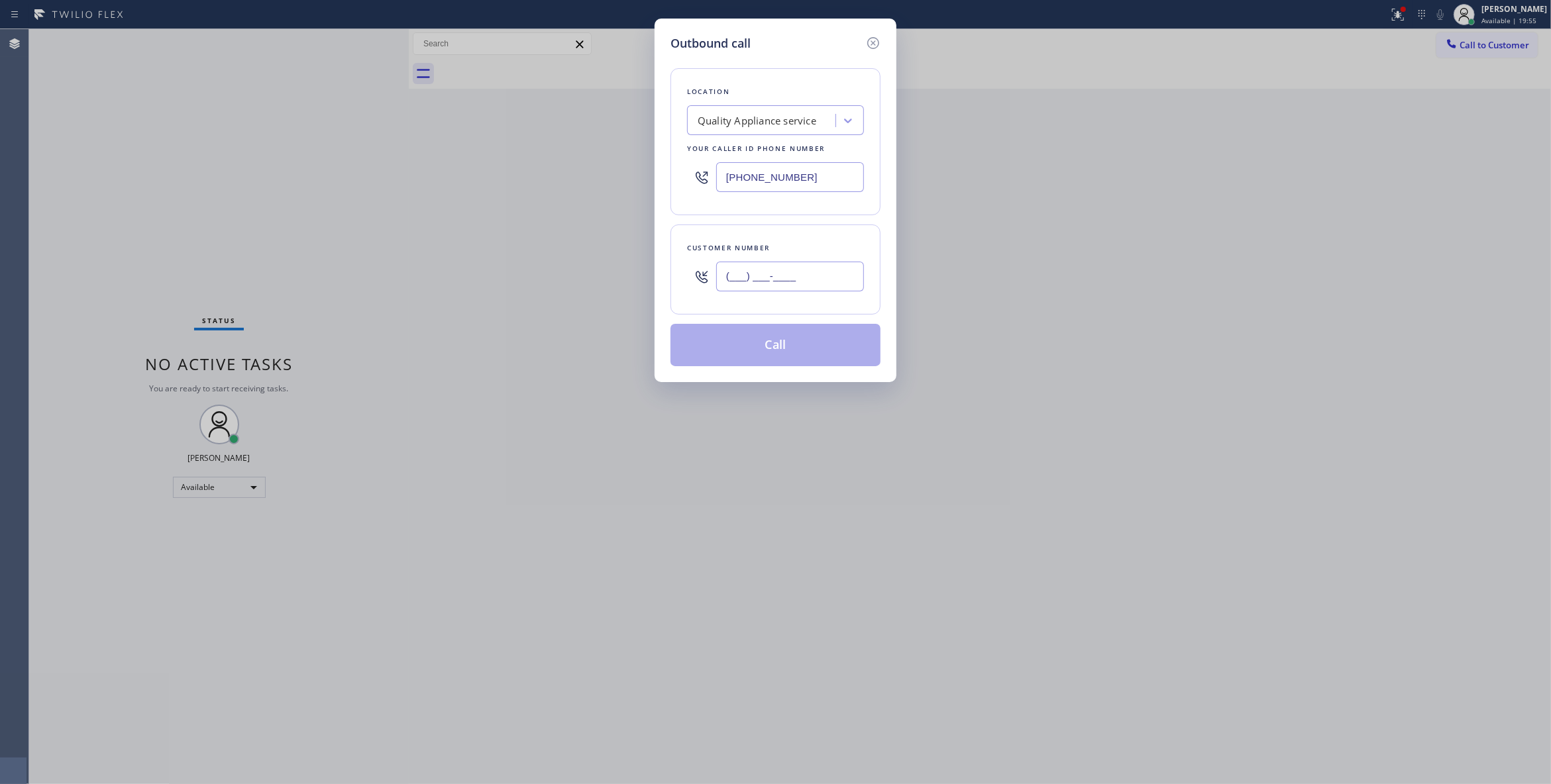
click at [790, 268] on input "(___) ___-____" at bounding box center [790, 277] width 147 height 29
paste input "330) 888-9585"
type input "(330) 888-9585"
paste input "833) 253-678"
drag, startPoint x: 819, startPoint y: 180, endPoint x: 481, endPoint y: 186, distance: 338.1
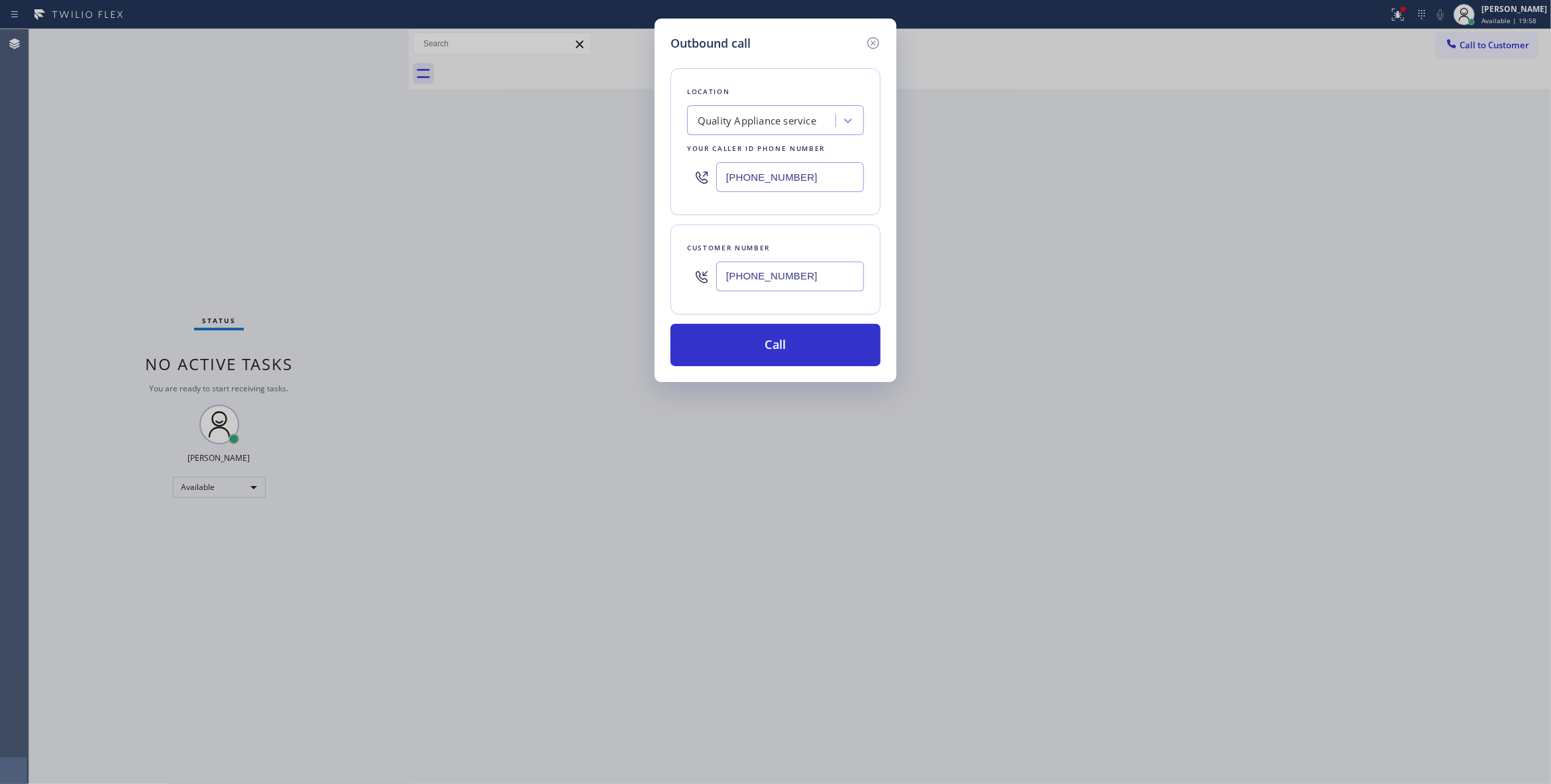
click at [481, 186] on div "Outbound call Location Quality Appliance service Your caller id phone number (8…" at bounding box center [775, 392] width 1551 height 784
type input "(833) 253-6787"
drag, startPoint x: 825, startPoint y: 271, endPoint x: 603, endPoint y: 263, distance: 222.1
click at [603, 263] on div "Outbound call Location Red Electricians Your caller id phone number (833) 253-6…" at bounding box center [775, 392] width 1551 height 784
click at [729, 330] on button "Call" at bounding box center [775, 345] width 210 height 42
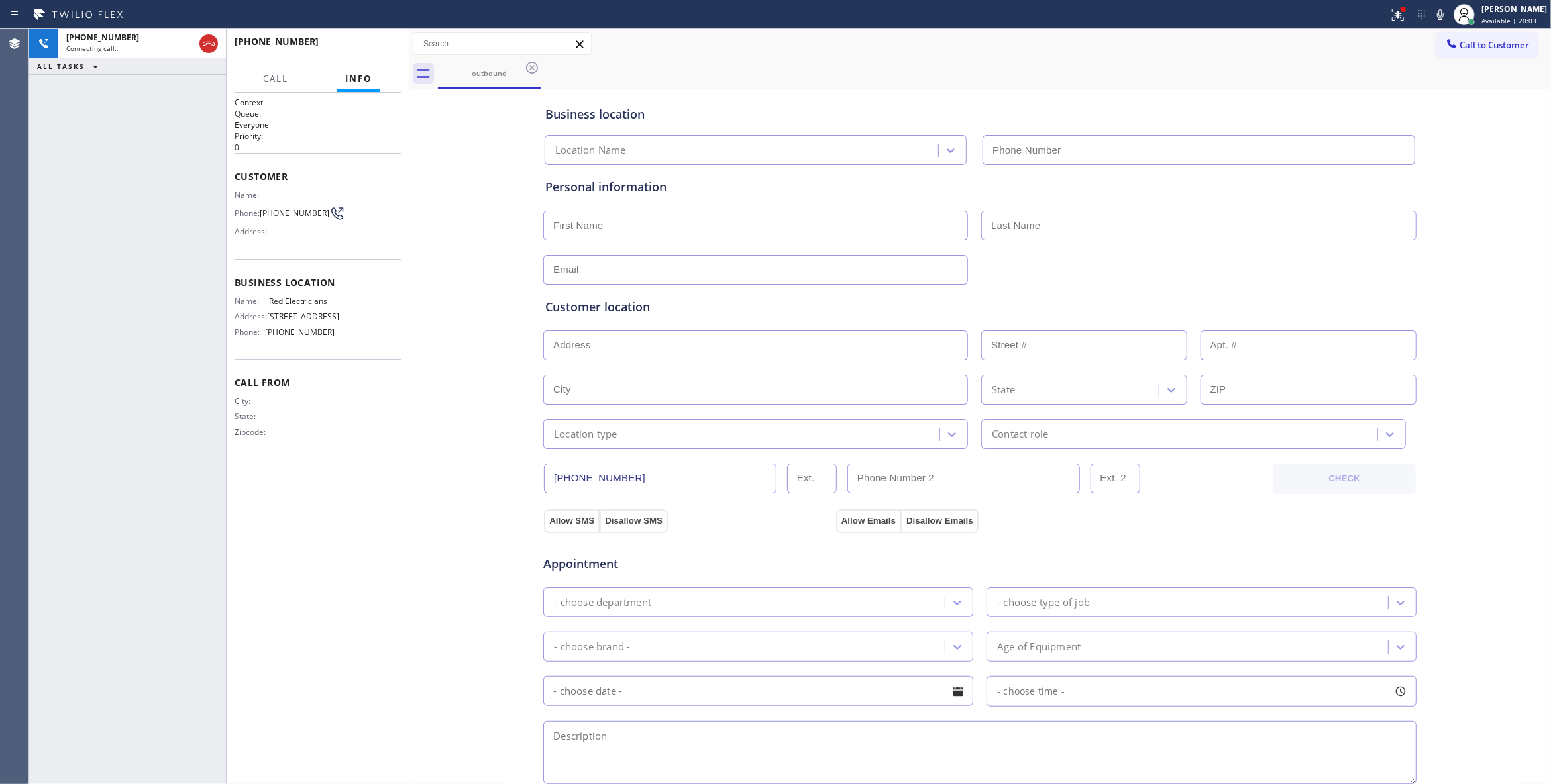
type input "(833) 253-6787"
click at [1392, 18] on icon at bounding box center [1397, 14] width 12 height 12
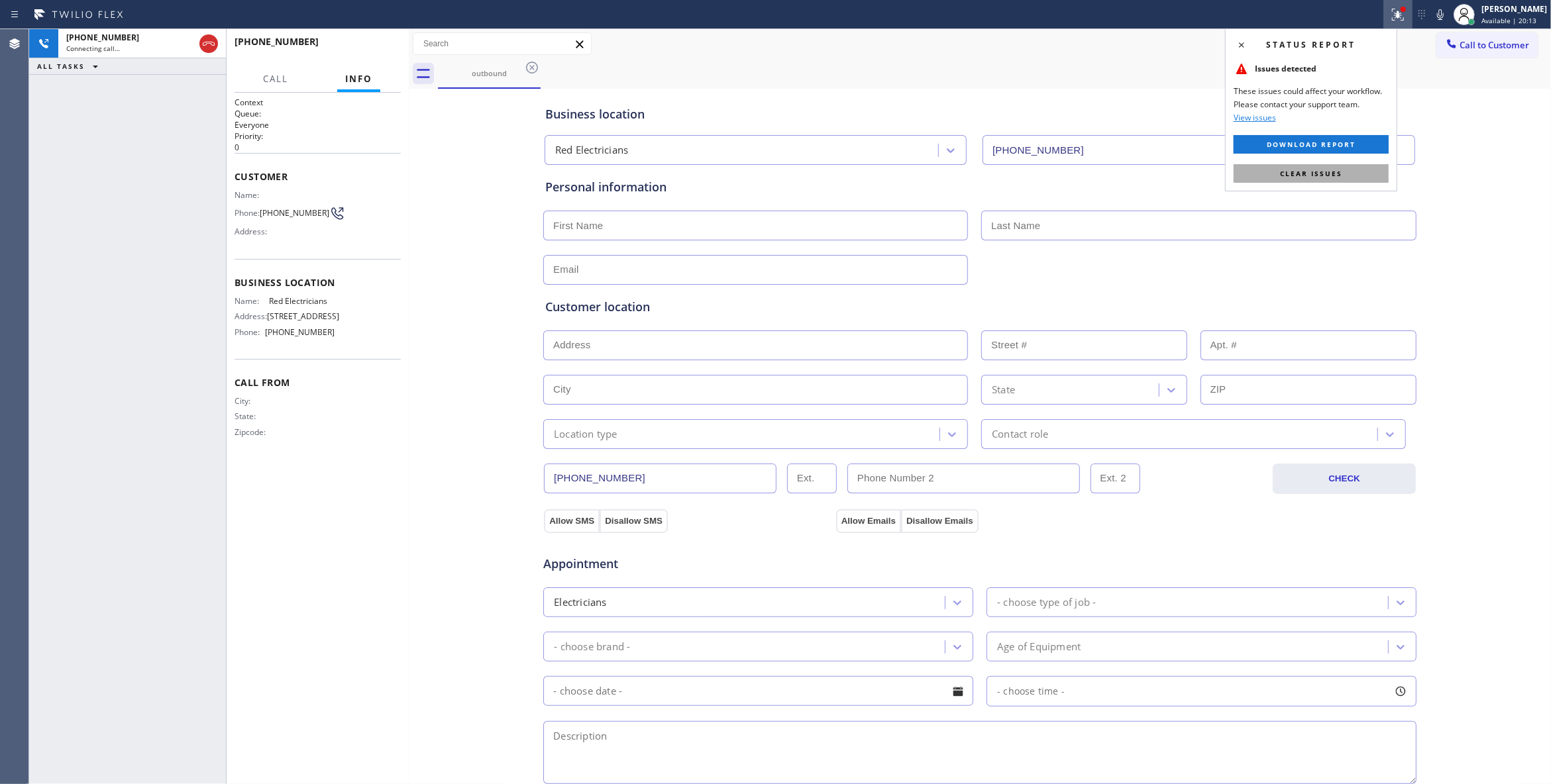
click at [1334, 178] on button "Clear issues" at bounding box center [1311, 173] width 155 height 18
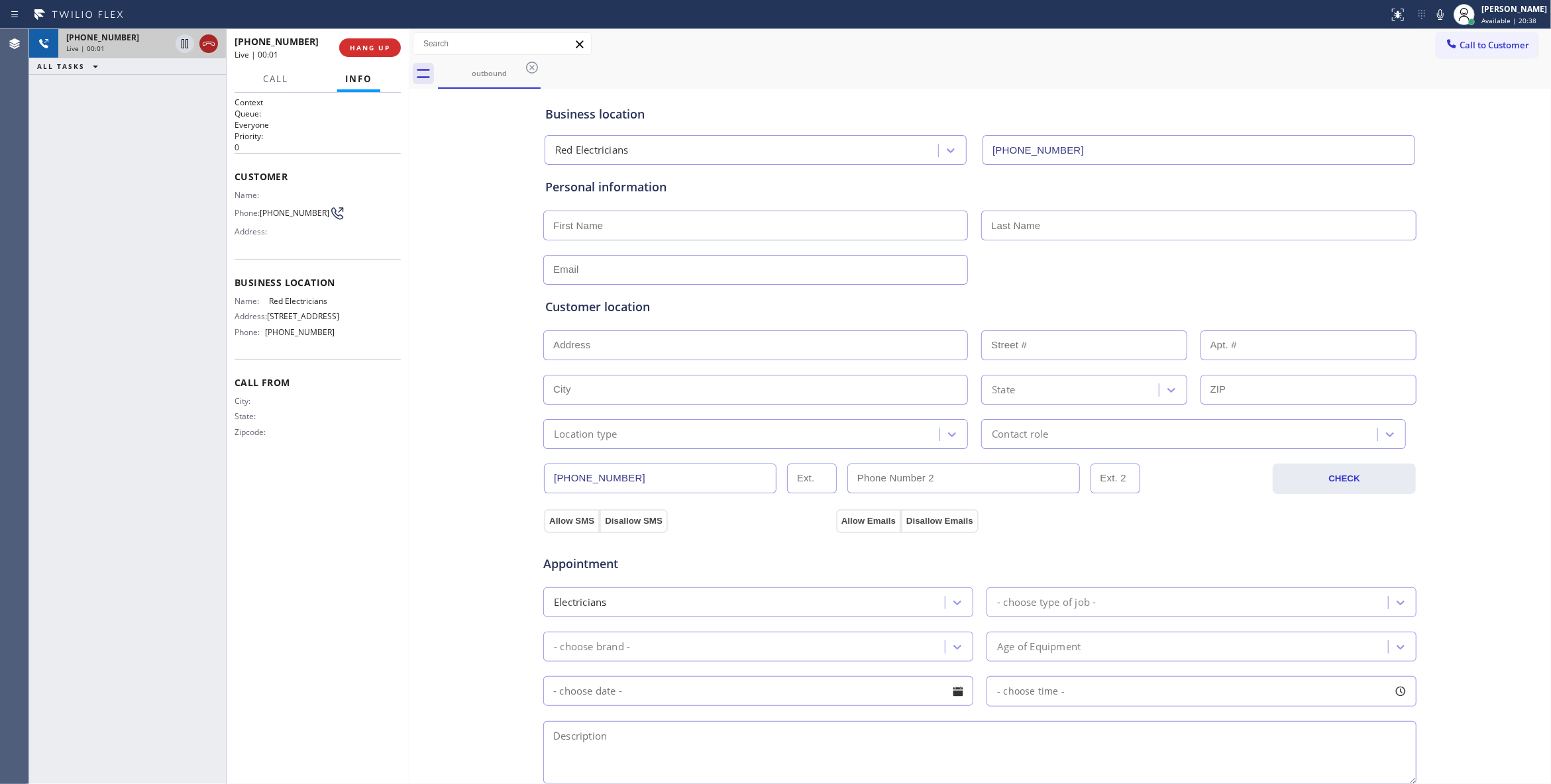
click at [205, 44] on icon at bounding box center [209, 44] width 16 height 16
click at [362, 53] on button "COMPLETE" at bounding box center [367, 48] width 67 height 18
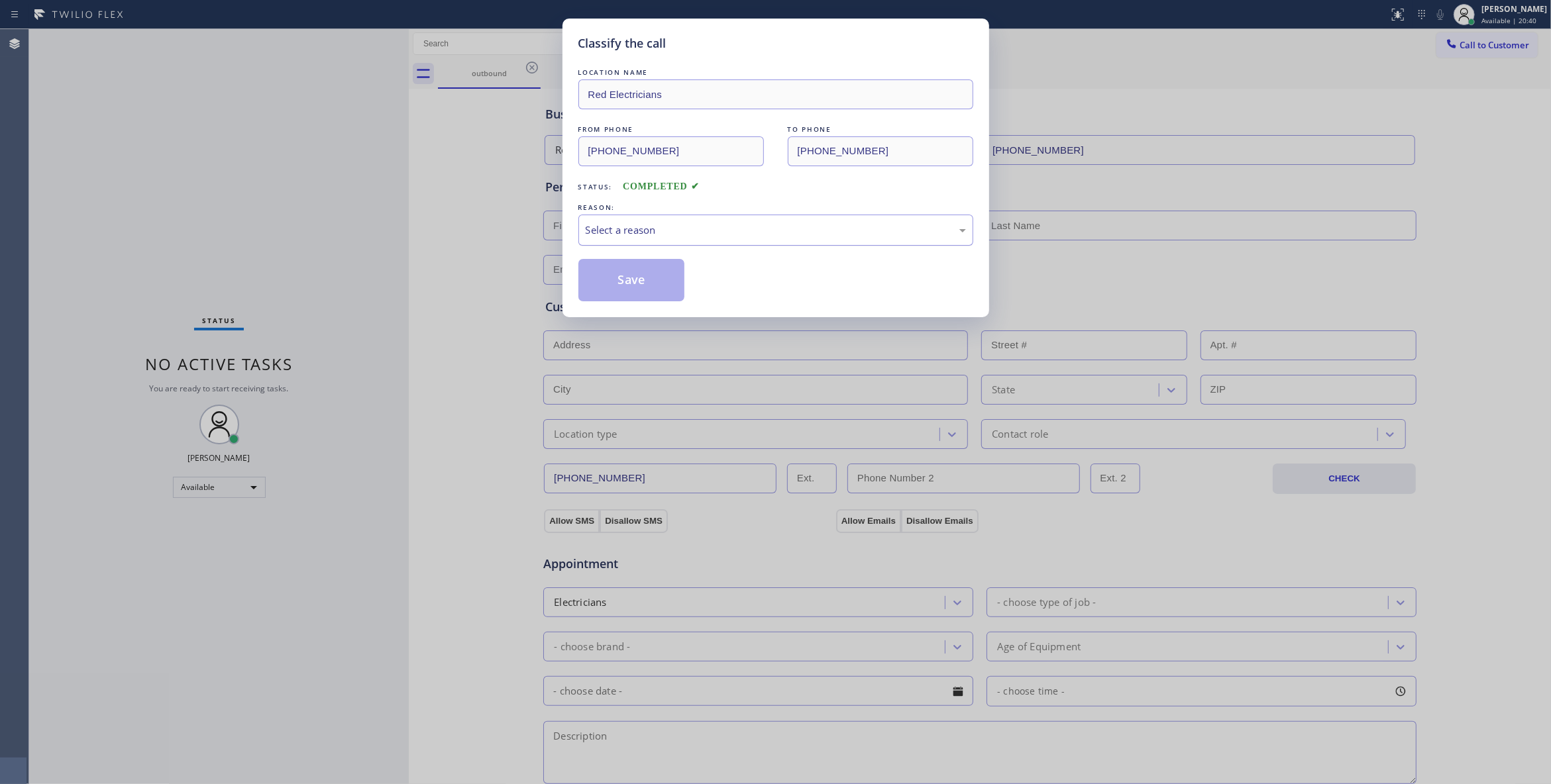
click at [689, 231] on div "Select a reason" at bounding box center [776, 230] width 381 height 15
click at [628, 276] on button "Save" at bounding box center [632, 280] width 107 height 42
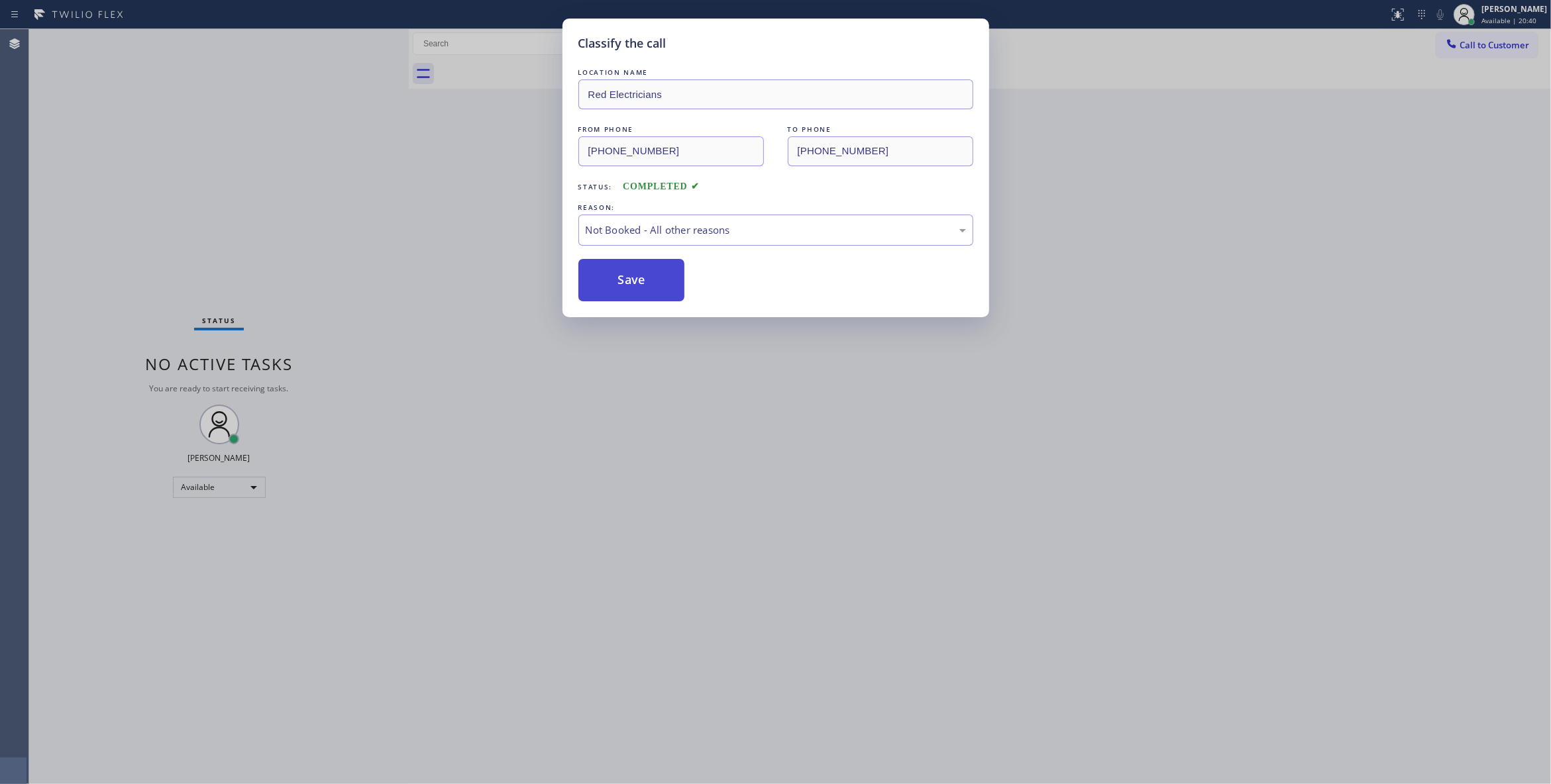
click at [628, 275] on button "Save" at bounding box center [632, 280] width 107 height 42
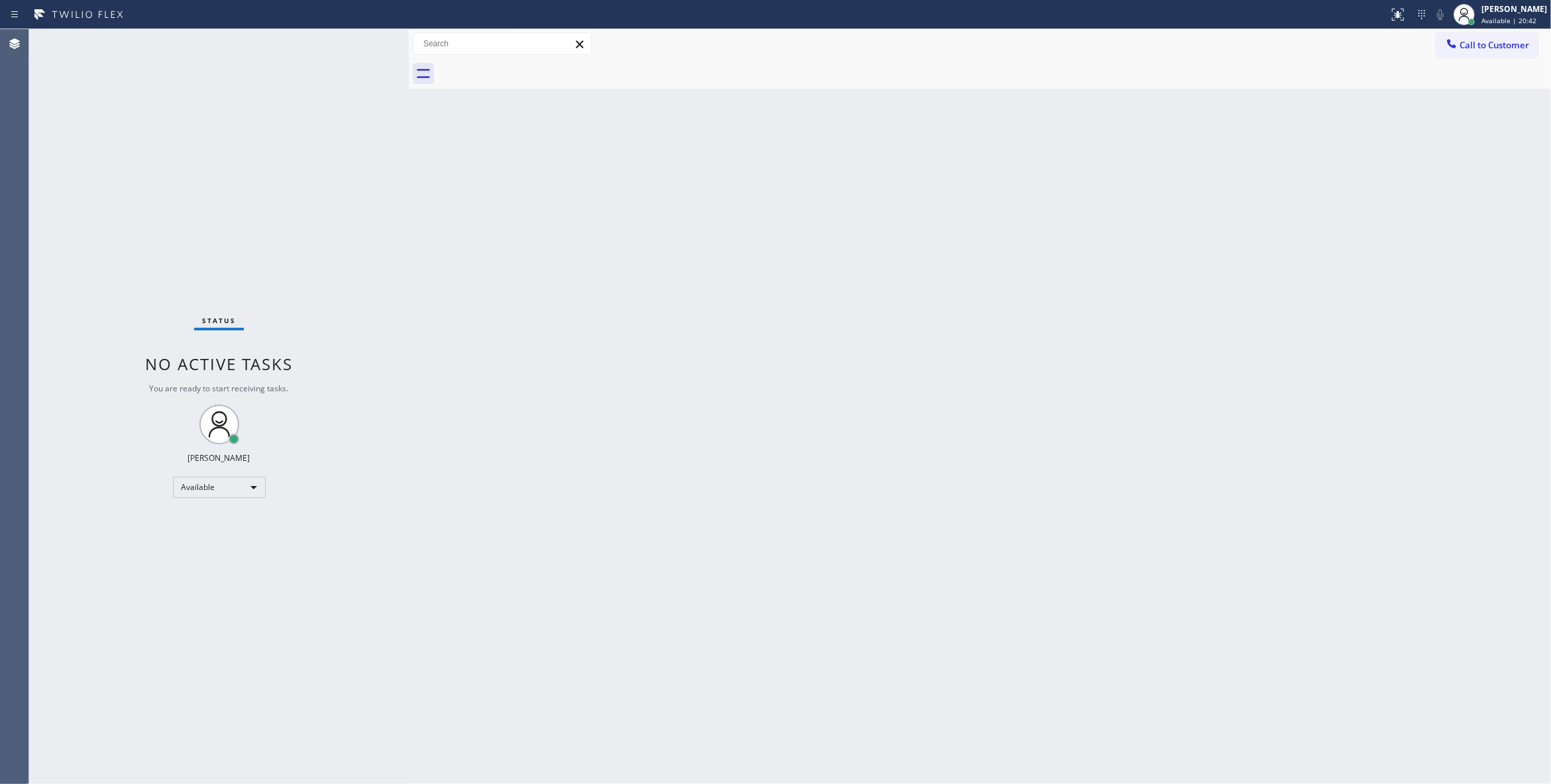
drag, startPoint x: 1474, startPoint y: 53, endPoint x: 1234, endPoint y: 64, distance: 240.3
click at [1474, 53] on button "Call to Customer" at bounding box center [1486, 45] width 101 height 25
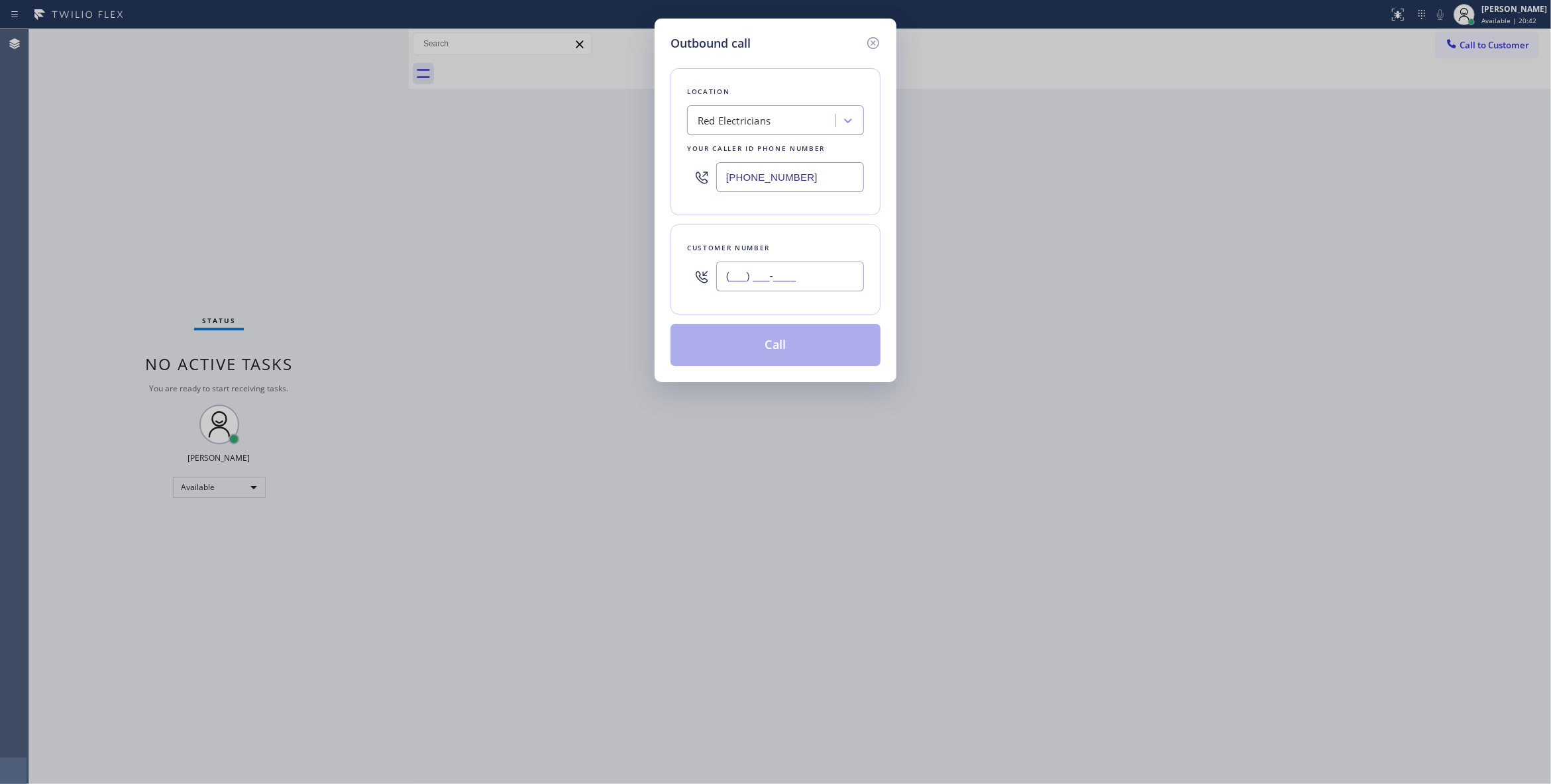
click at [761, 282] on input "(___) ___-____" at bounding box center [790, 277] width 147 height 29
paste input "330) 888-9585"
type input "(330) 888-9585"
click at [716, 357] on button "Call" at bounding box center [775, 345] width 210 height 42
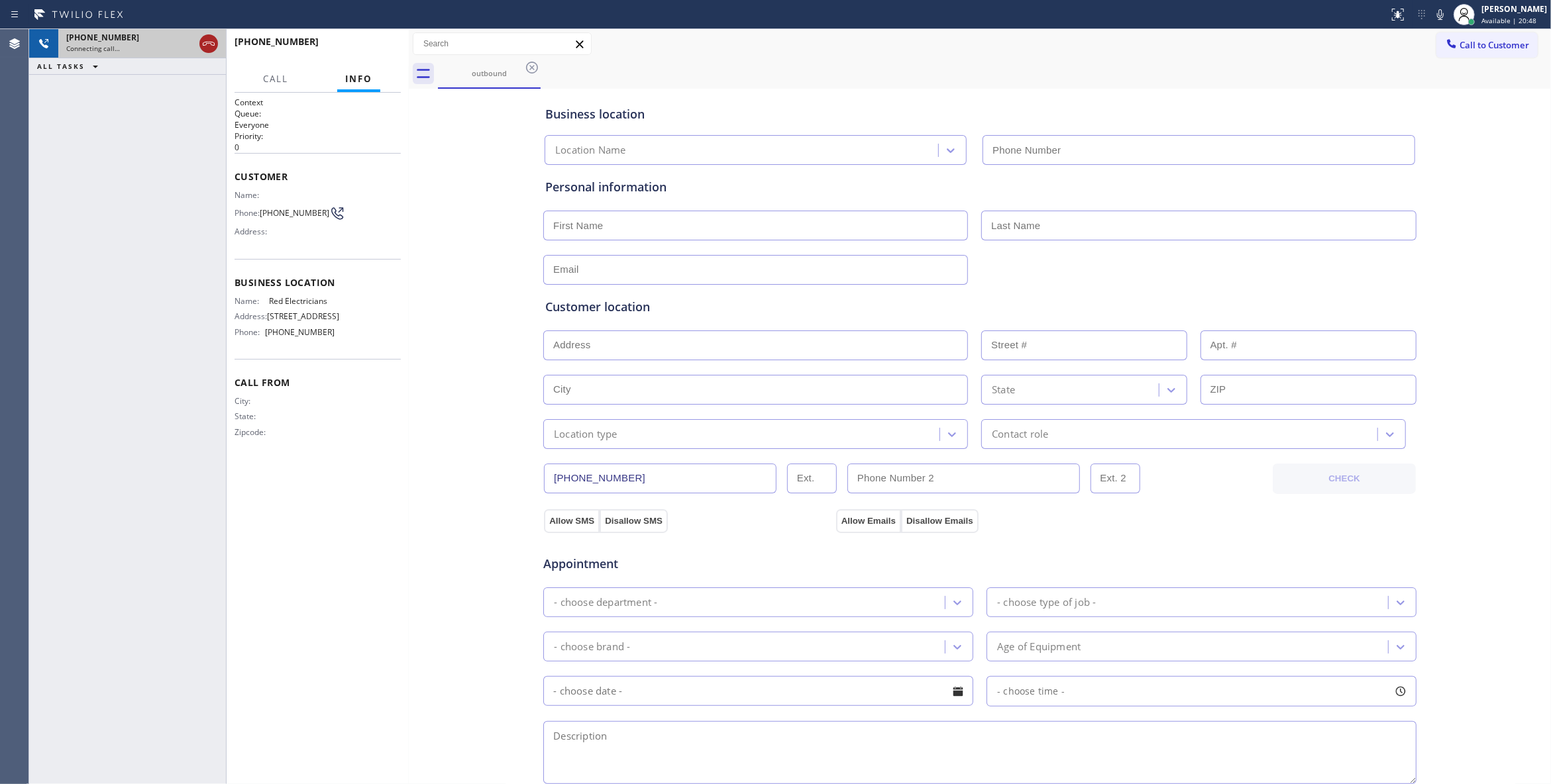
type input "(833) 253-6787"
click at [204, 39] on icon at bounding box center [209, 44] width 16 height 16
click at [390, 46] on button "HANG UP" at bounding box center [370, 48] width 62 height 18
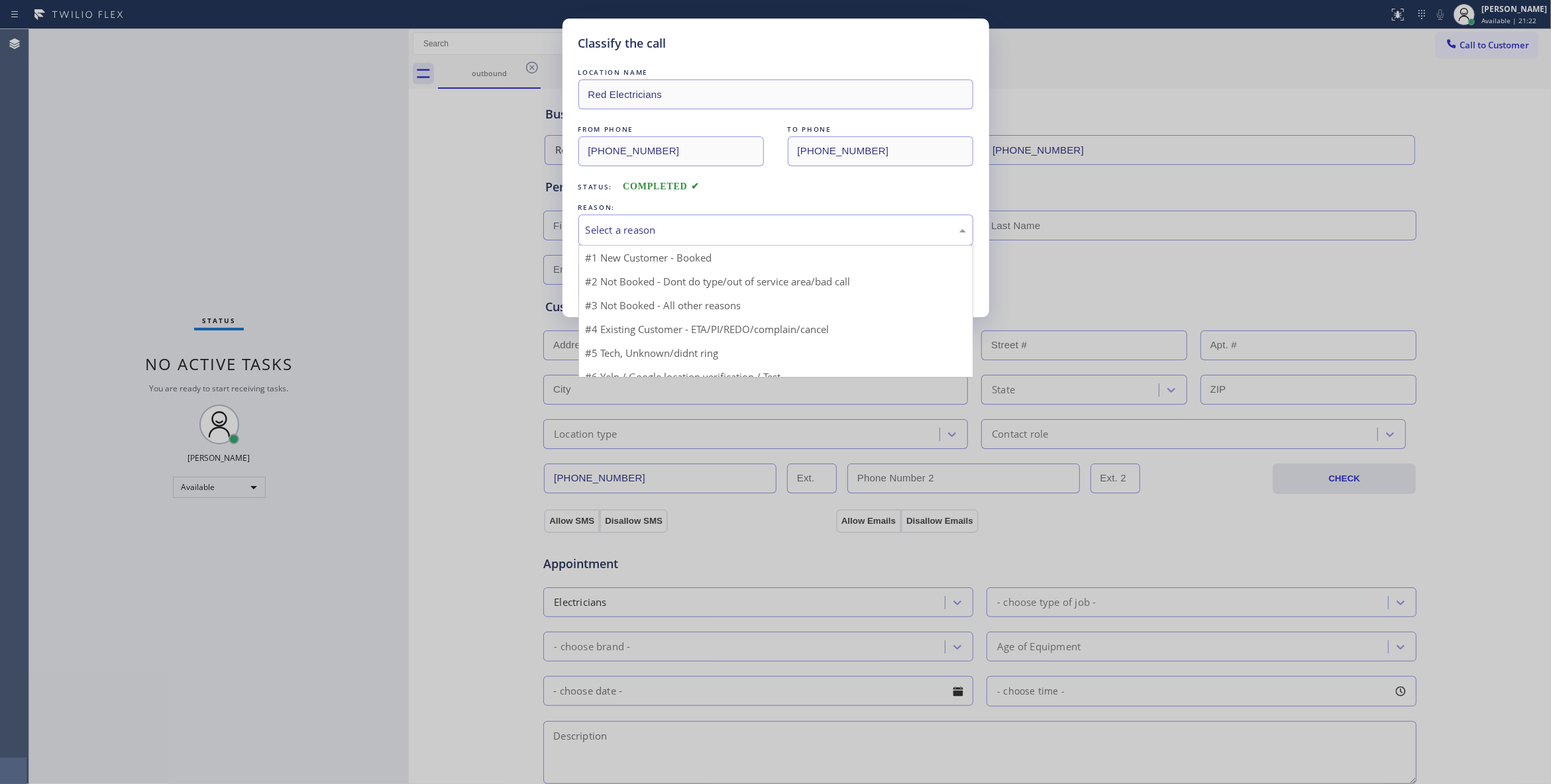
drag, startPoint x: 639, startPoint y: 229, endPoint x: 631, endPoint y: 318, distance: 89.4
click at [638, 232] on div "Select a reason" at bounding box center [776, 230] width 381 height 15
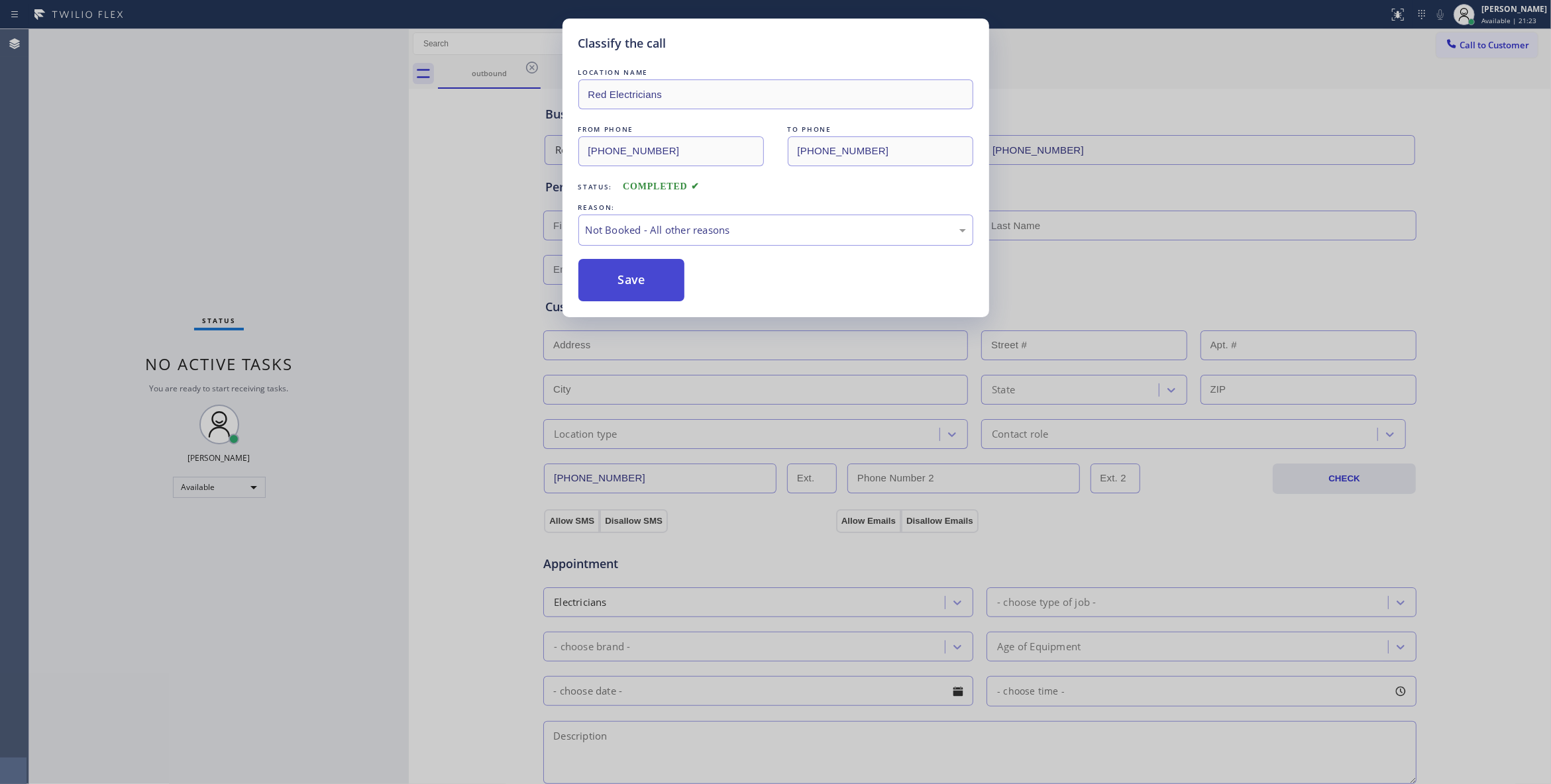
click at [608, 279] on button "Save" at bounding box center [632, 280] width 107 height 42
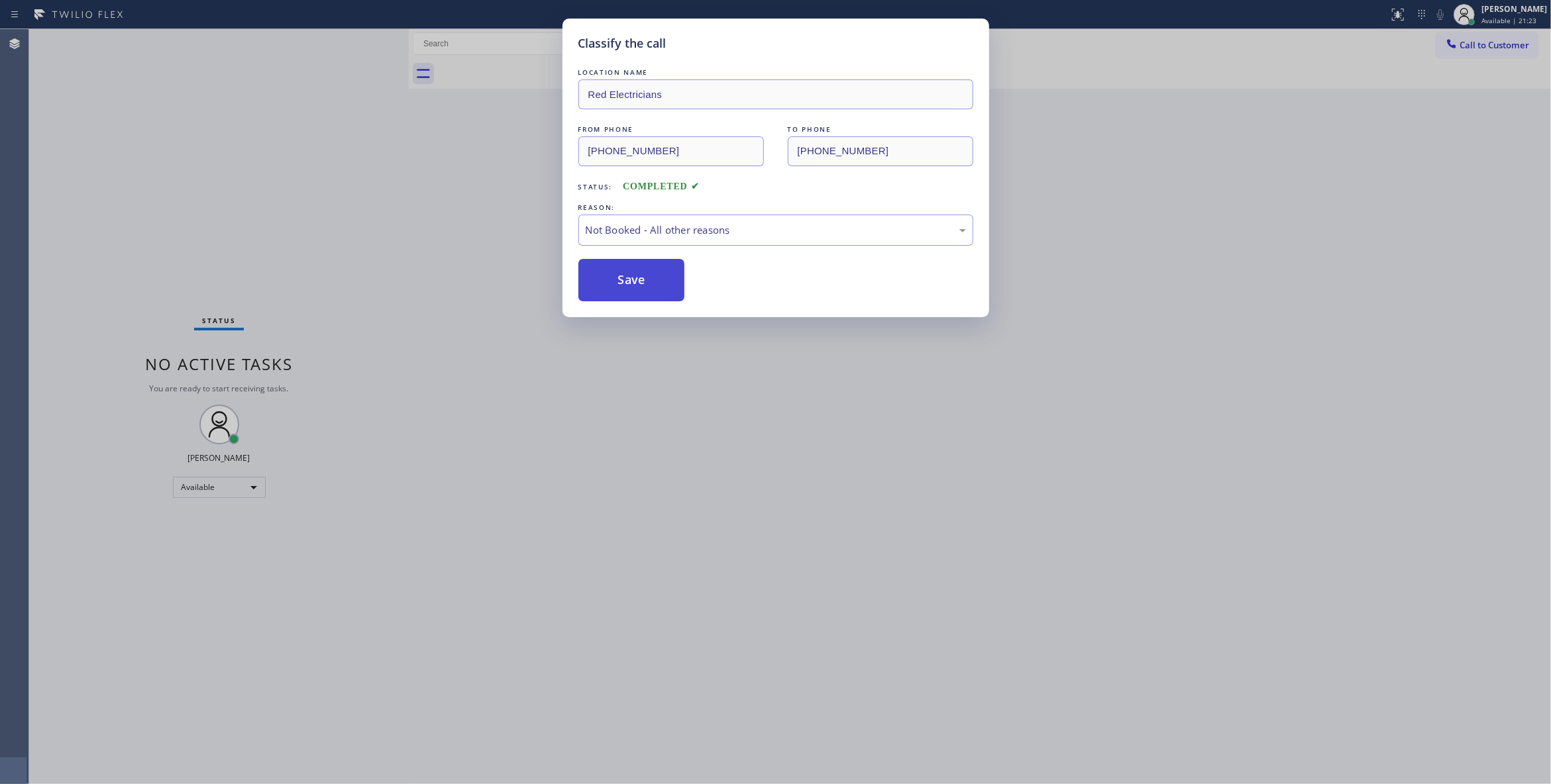
click at [608, 279] on button "Save" at bounding box center [632, 280] width 107 height 42
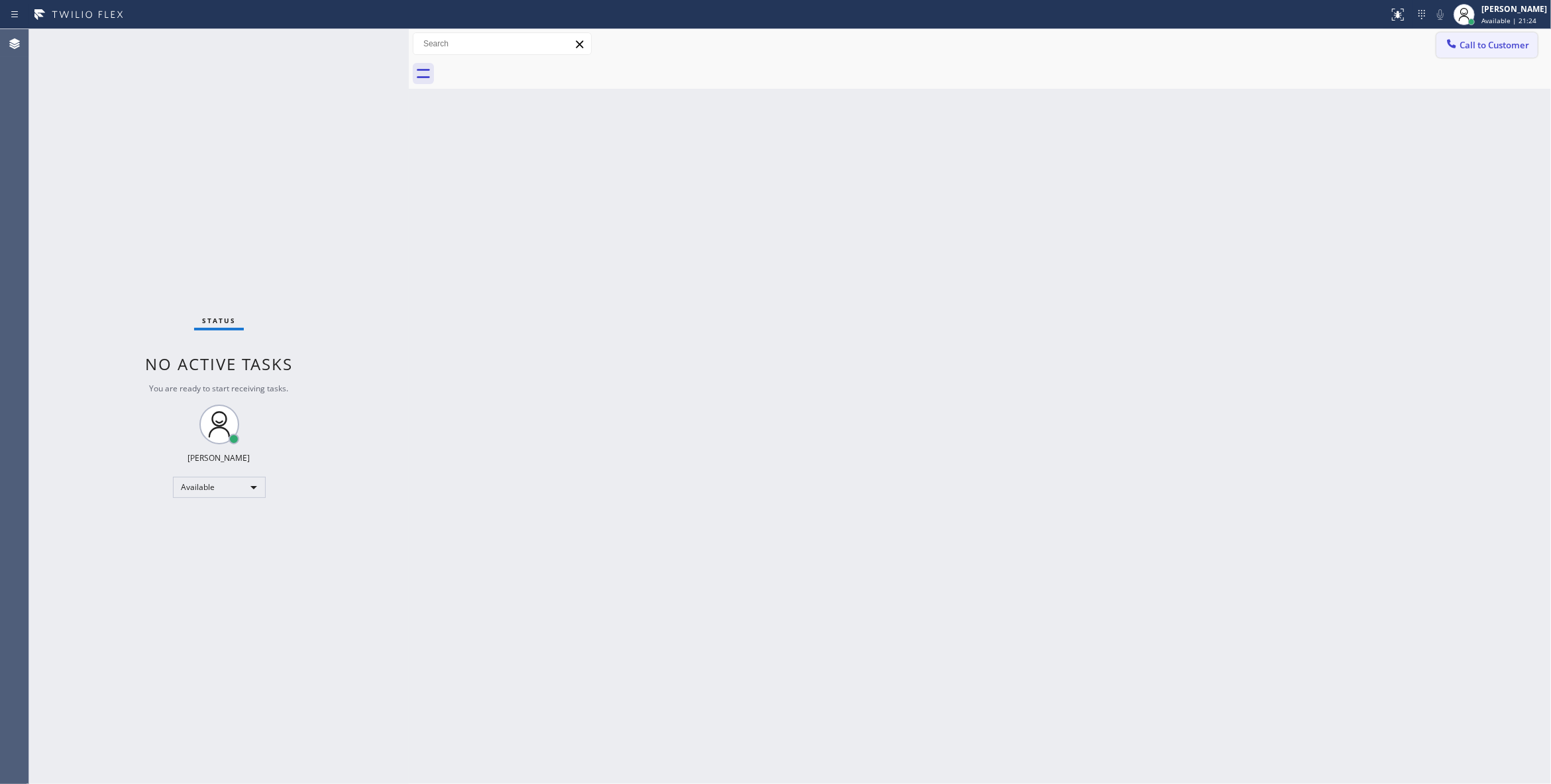
click at [1477, 48] on span "Call to Customer" at bounding box center [1493, 45] width 70 height 12
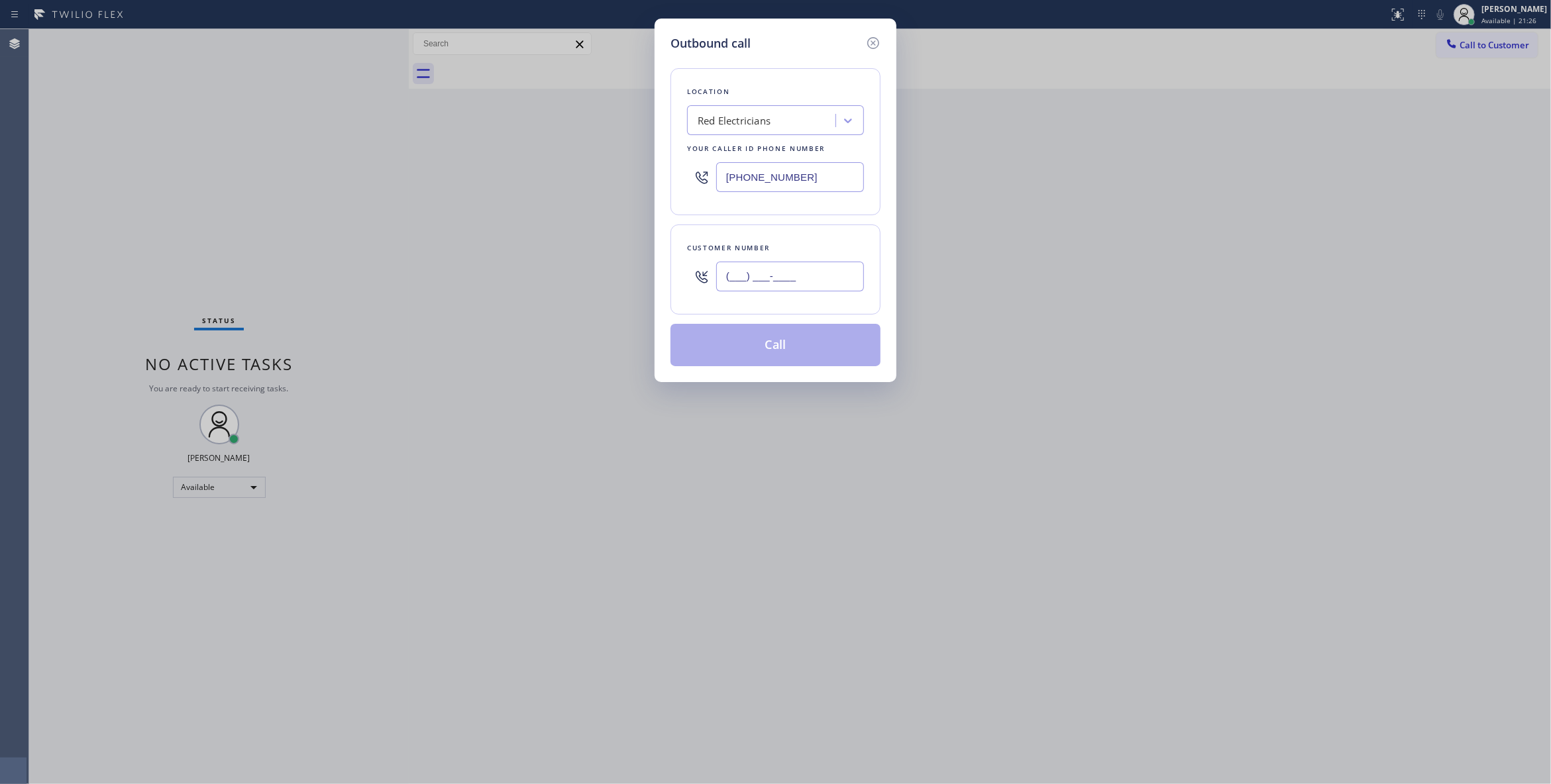
click at [743, 287] on input "(___) ___-____" at bounding box center [790, 277] width 147 height 29
paste input "330) 888-9585"
type input "(330) 888-9585"
click at [711, 354] on button "Call" at bounding box center [775, 345] width 210 height 42
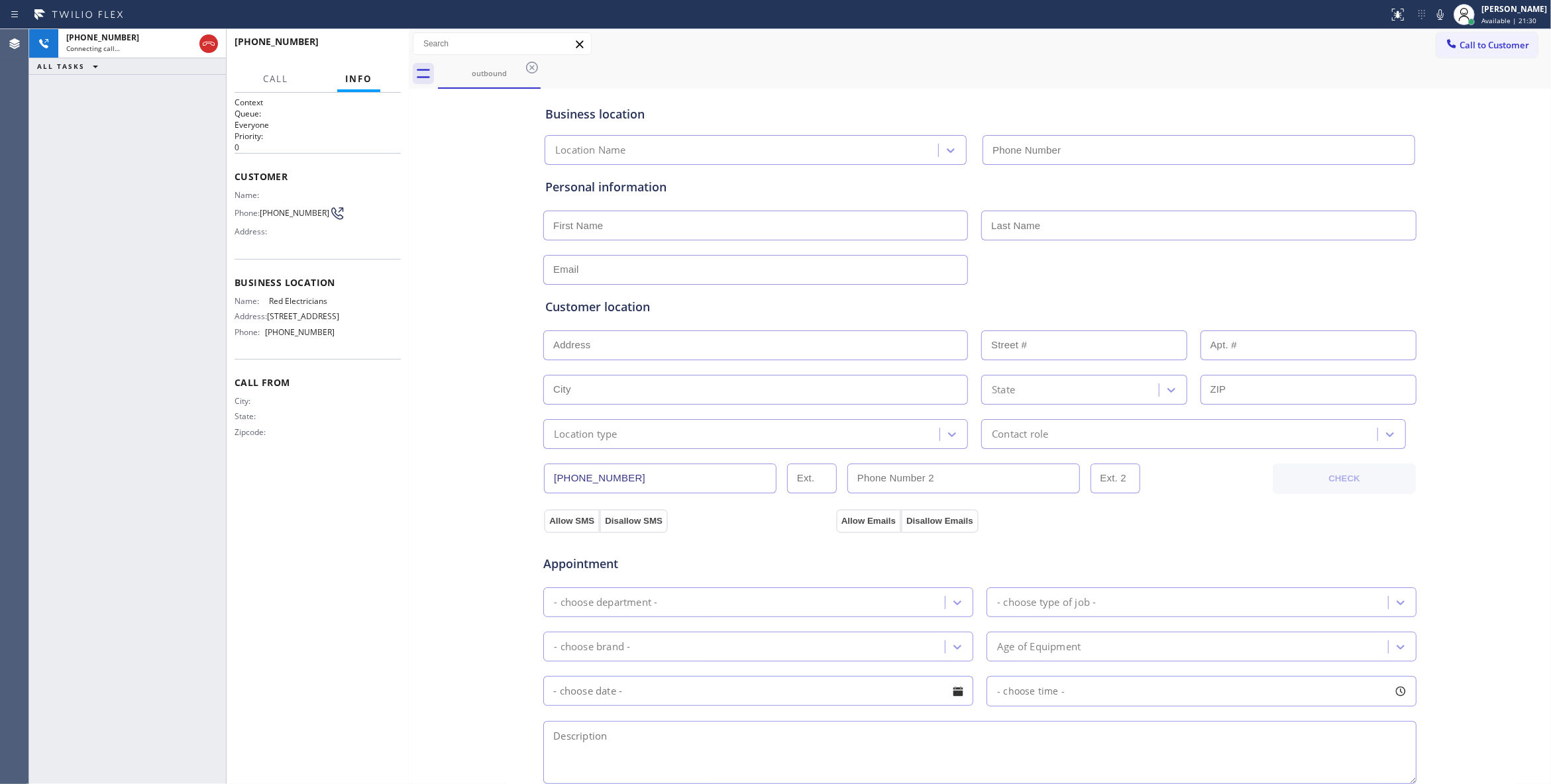
type input "(833) 253-6787"
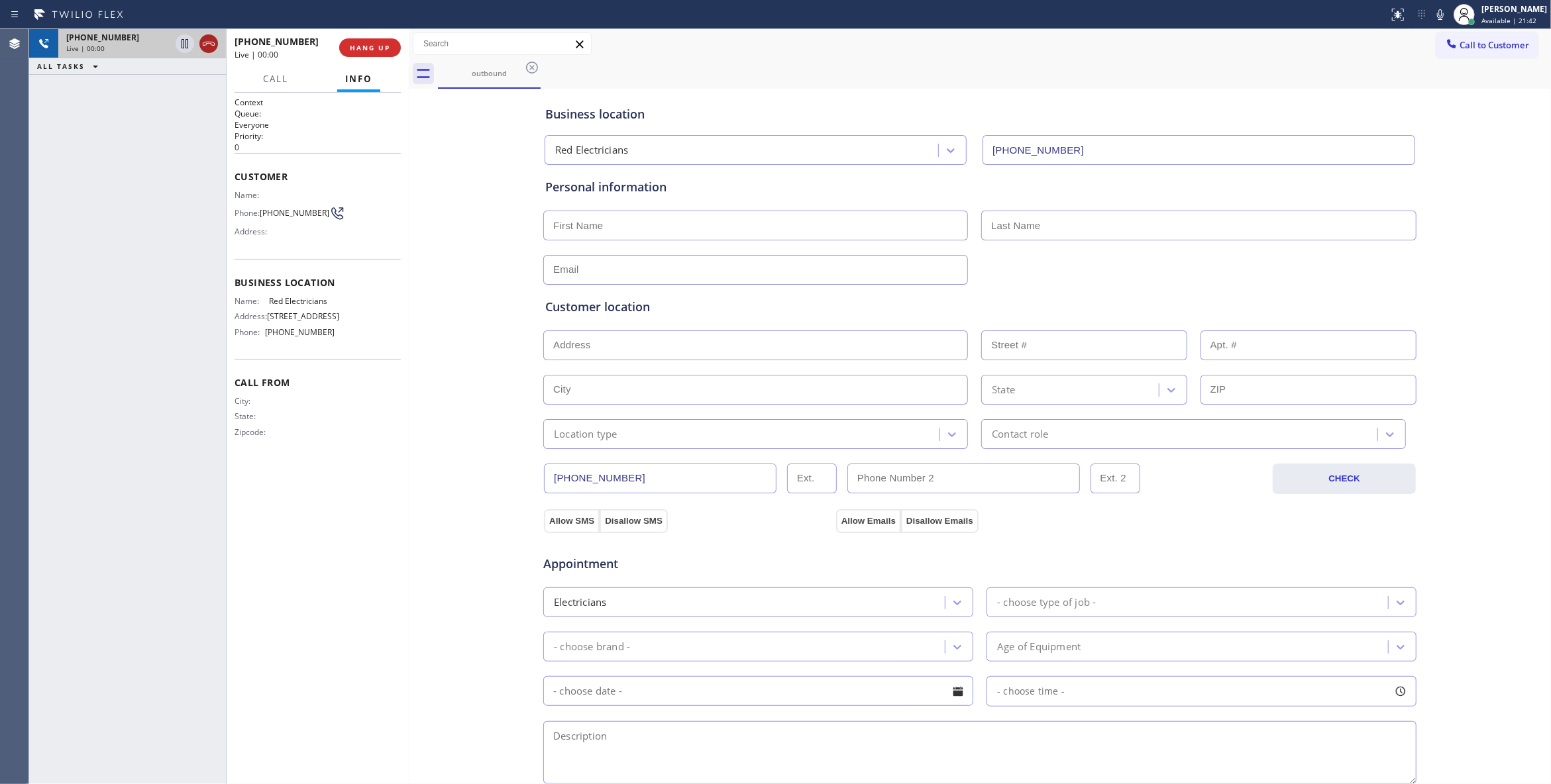
click at [206, 45] on icon at bounding box center [209, 44] width 16 height 16
click at [400, 48] on button "HANG UP" at bounding box center [370, 48] width 62 height 18
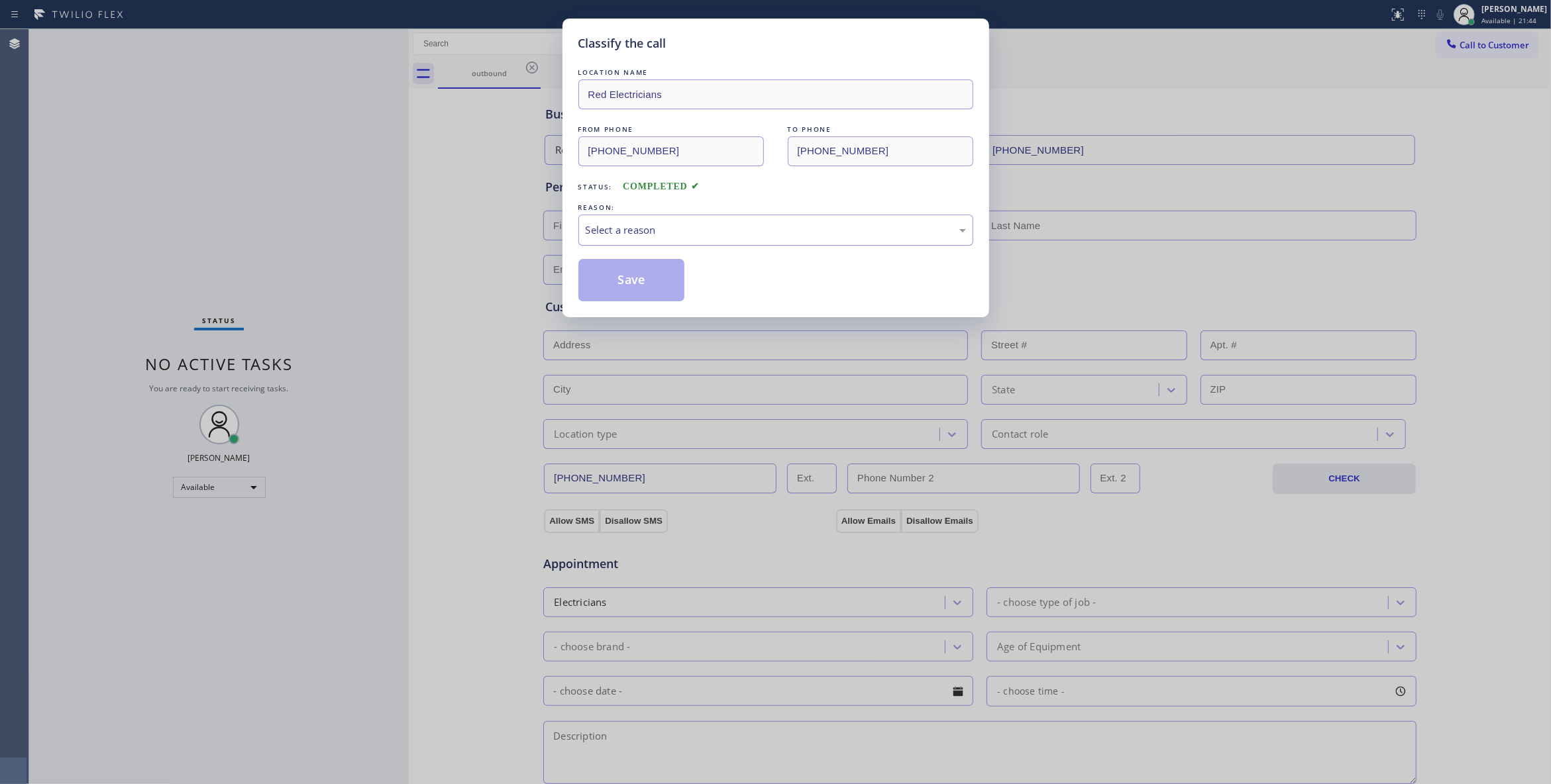
click at [626, 234] on div "Select a reason" at bounding box center [776, 230] width 381 height 15
click at [619, 286] on button "Save" at bounding box center [632, 280] width 107 height 42
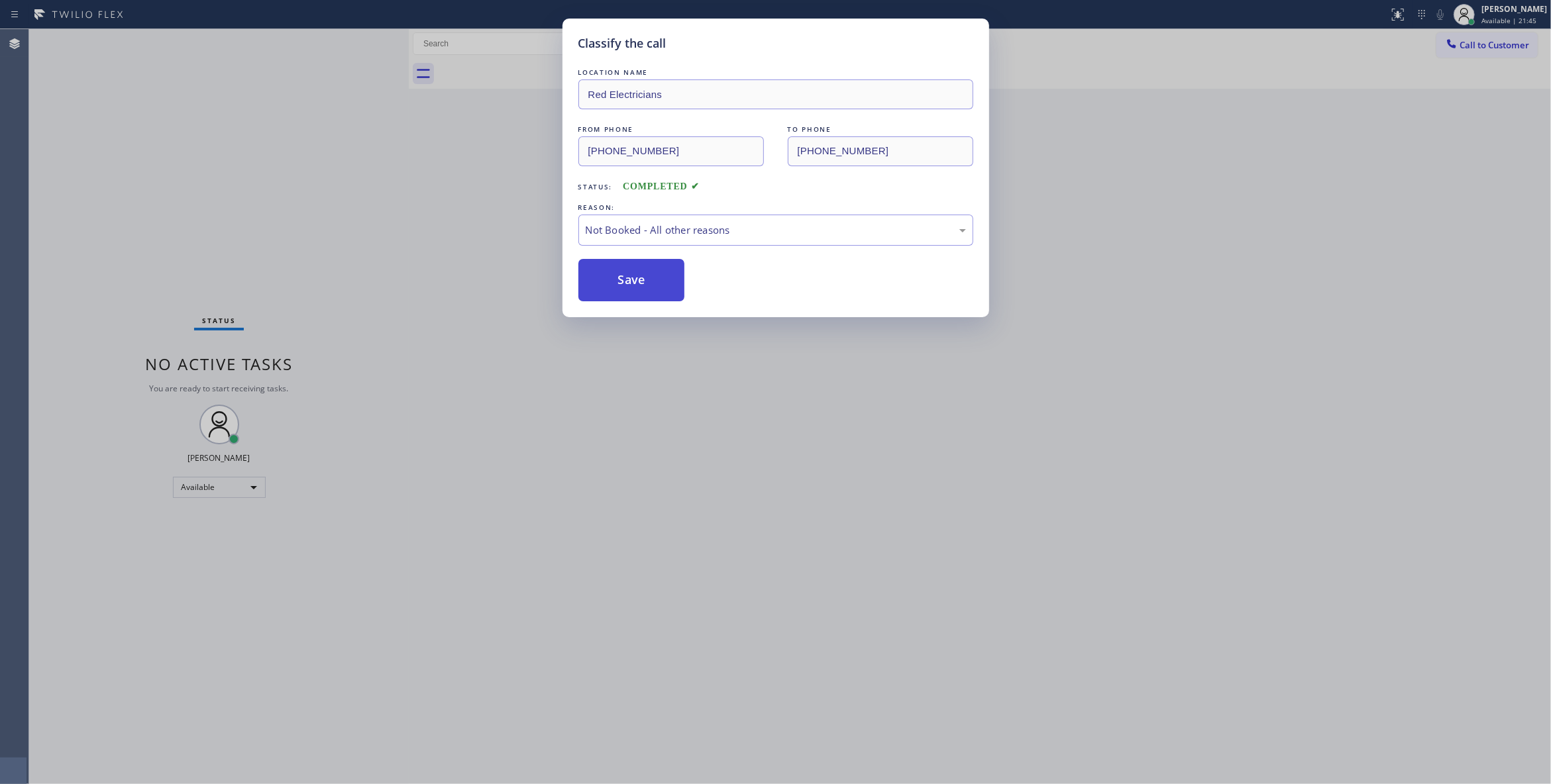
click at [618, 286] on button "Save" at bounding box center [632, 280] width 107 height 42
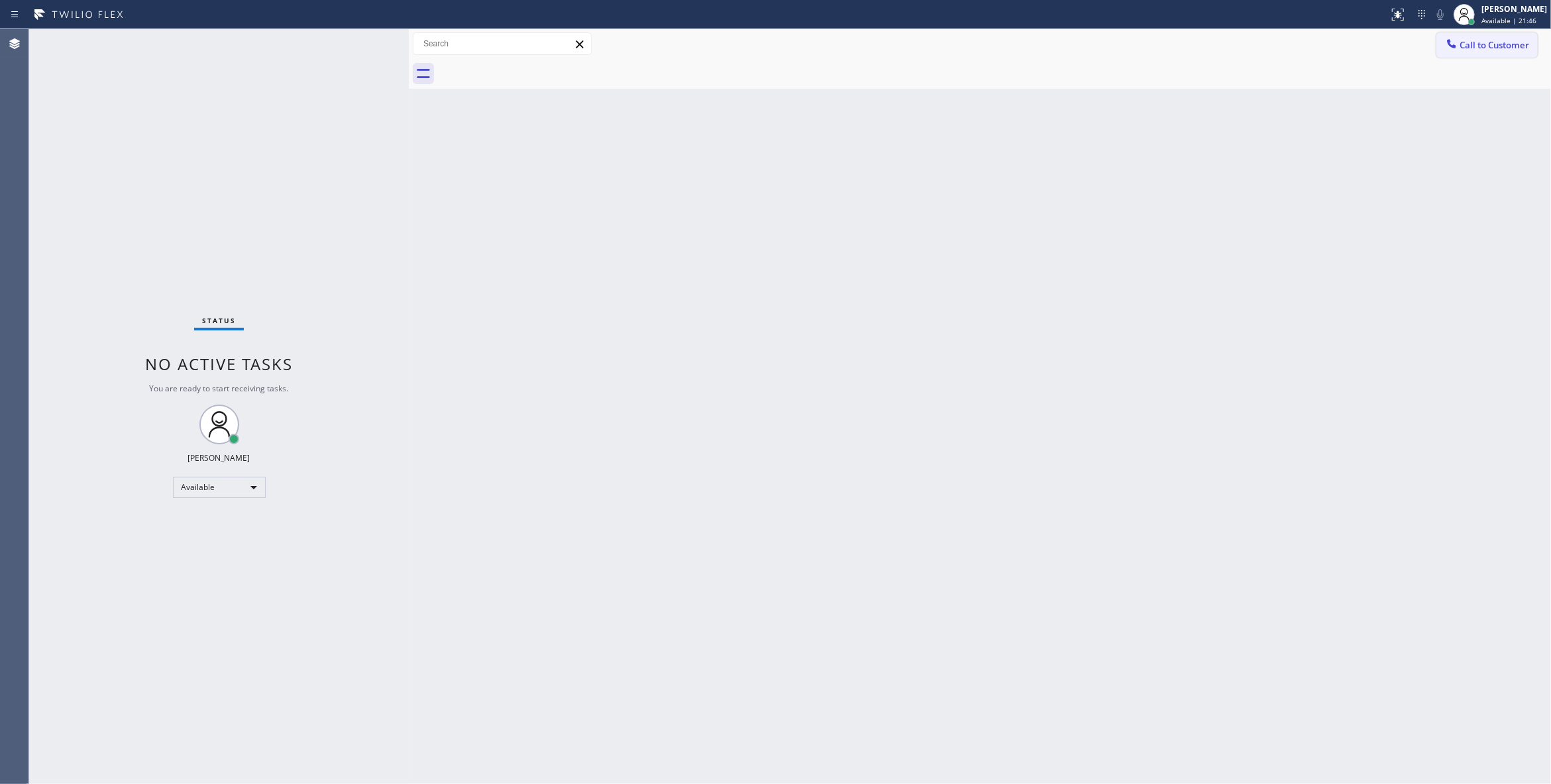
click at [1501, 51] on button "Call to Customer" at bounding box center [1486, 45] width 101 height 25
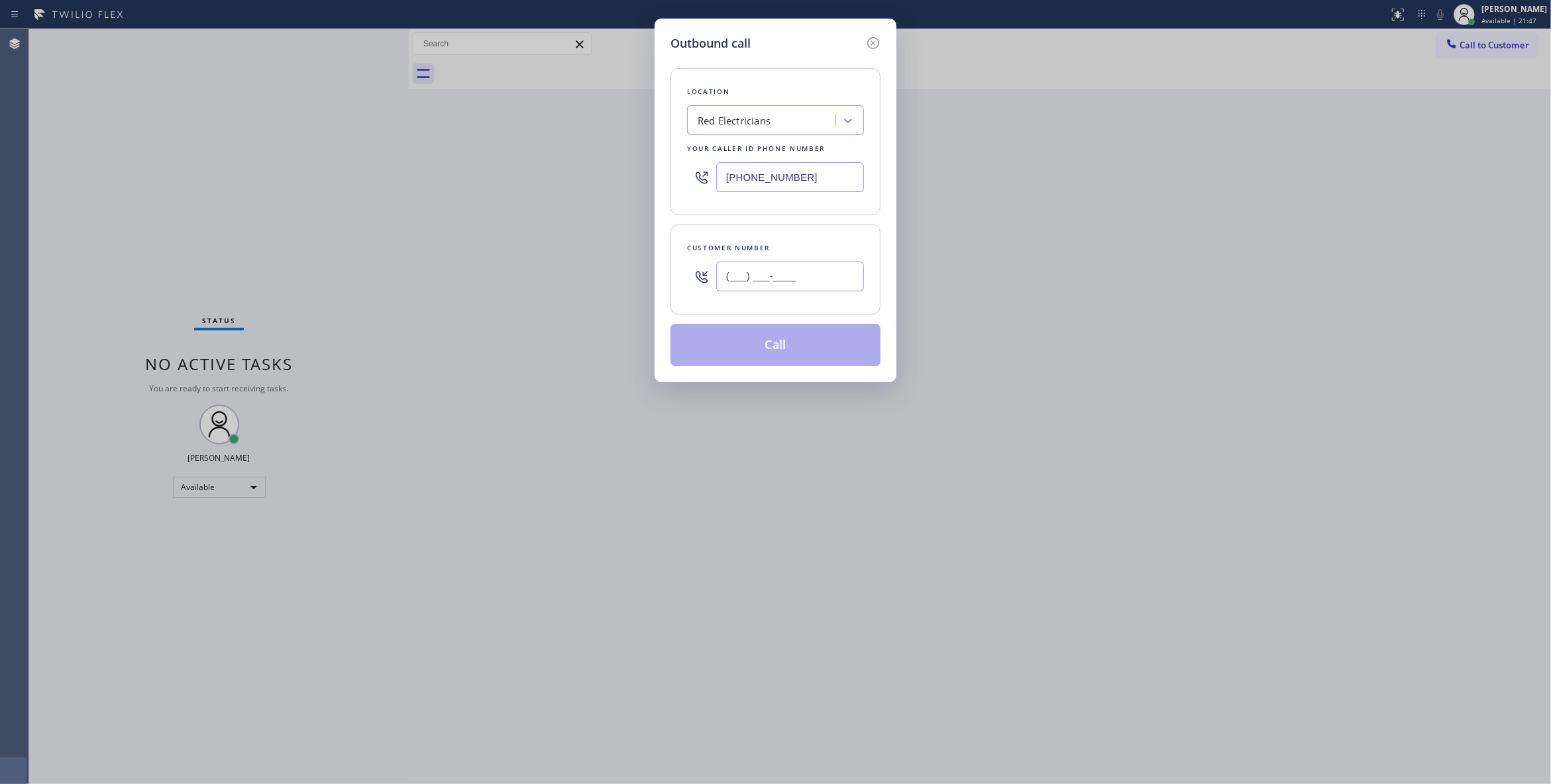
click at [791, 287] on input "(___) ___-____" at bounding box center [790, 277] width 147 height 29
paste input "330) 888-9585"
type input "(330) 888-9585"
click at [803, 354] on button "Call" at bounding box center [775, 345] width 210 height 42
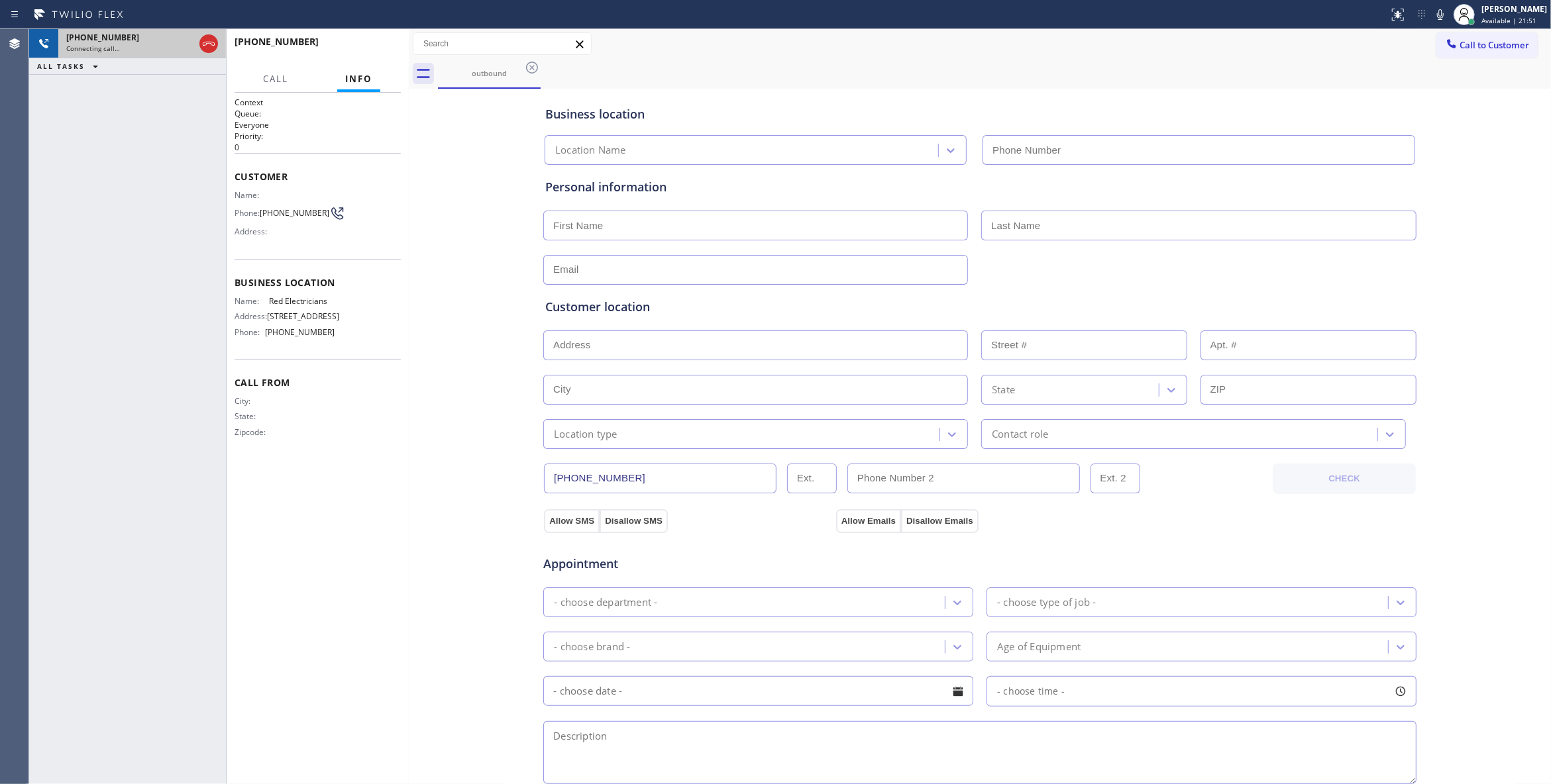
type input "(833) 253-6787"
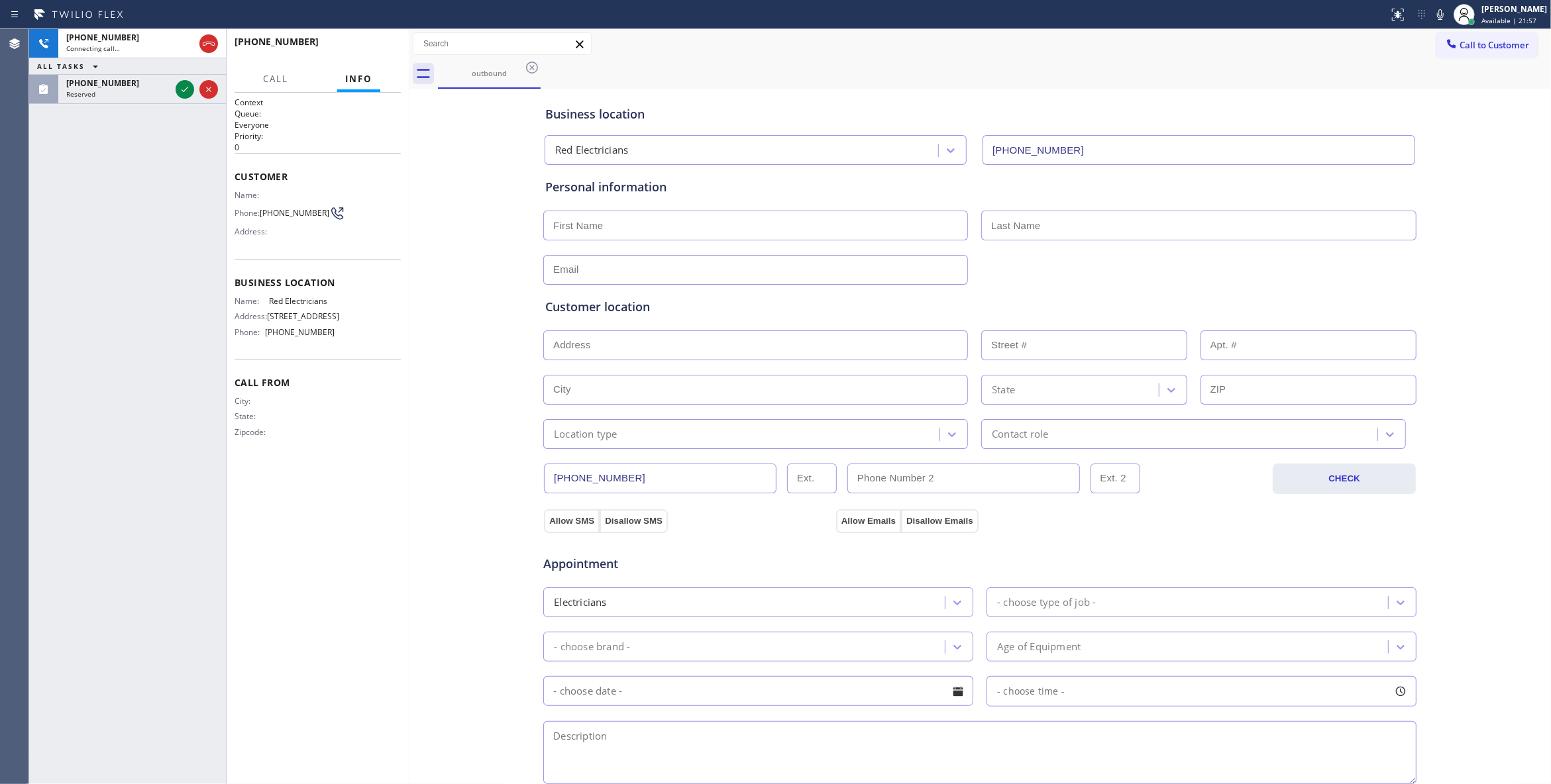
drag, startPoint x: 205, startPoint y: 48, endPoint x: 205, endPoint y: 64, distance: 16.0
click at [205, 48] on icon at bounding box center [209, 44] width 16 height 16
click at [187, 93] on icon at bounding box center [185, 89] width 16 height 16
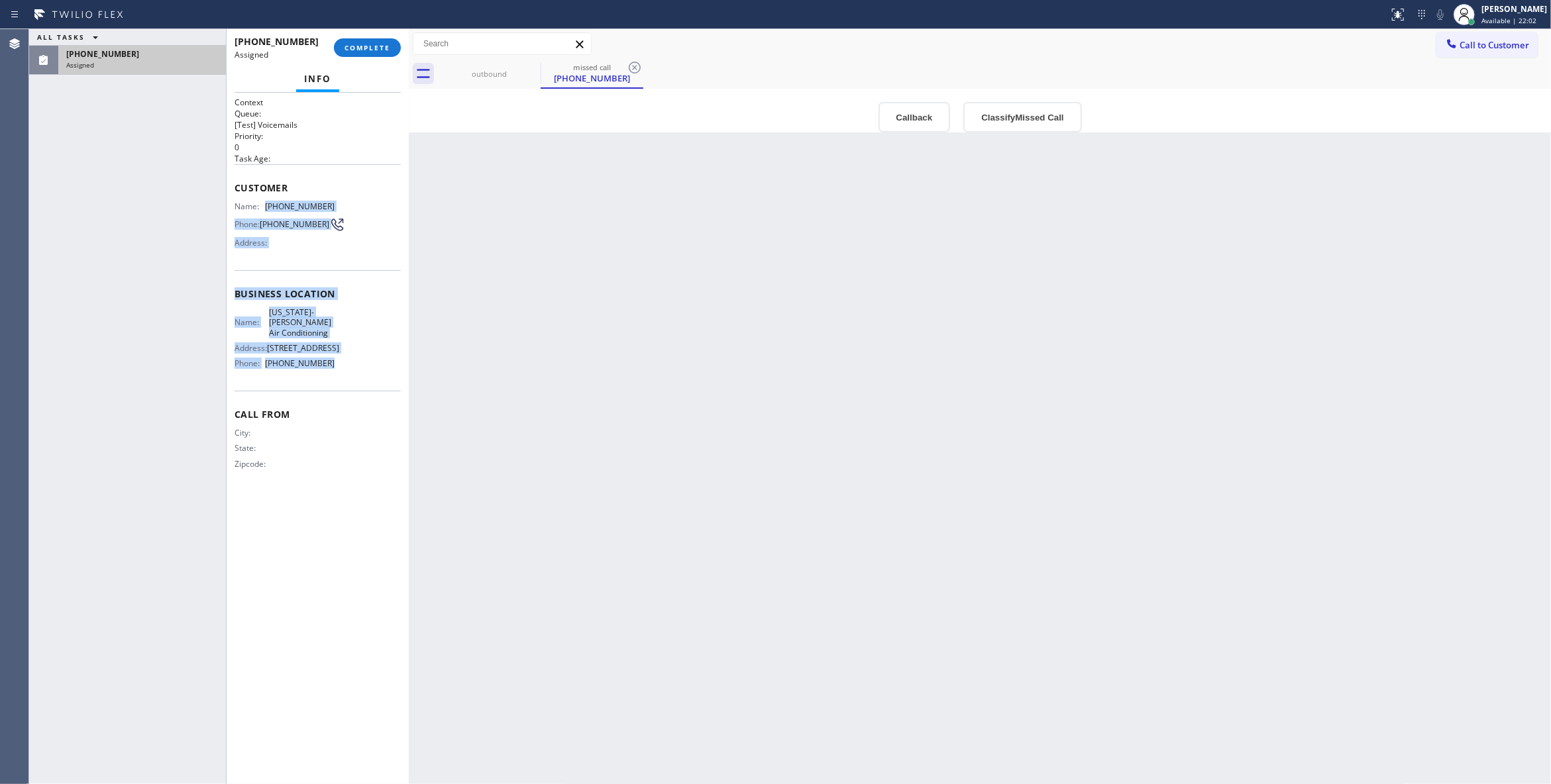
drag, startPoint x: 345, startPoint y: 357, endPoint x: 269, endPoint y: 202, distance: 172.6
click at [269, 202] on div "Context Queue: [Test] Voicemails Priority: 0 Task Age: Customer Name: (918) 498…" at bounding box center [317, 294] width 166 height 394
copy div "(918) 498-9346 Phone: (918) 498-9346 Address: Business location Name: Vermont-S…"
click at [1016, 114] on button "Classify Missed Call" at bounding box center [1022, 117] width 118 height 30
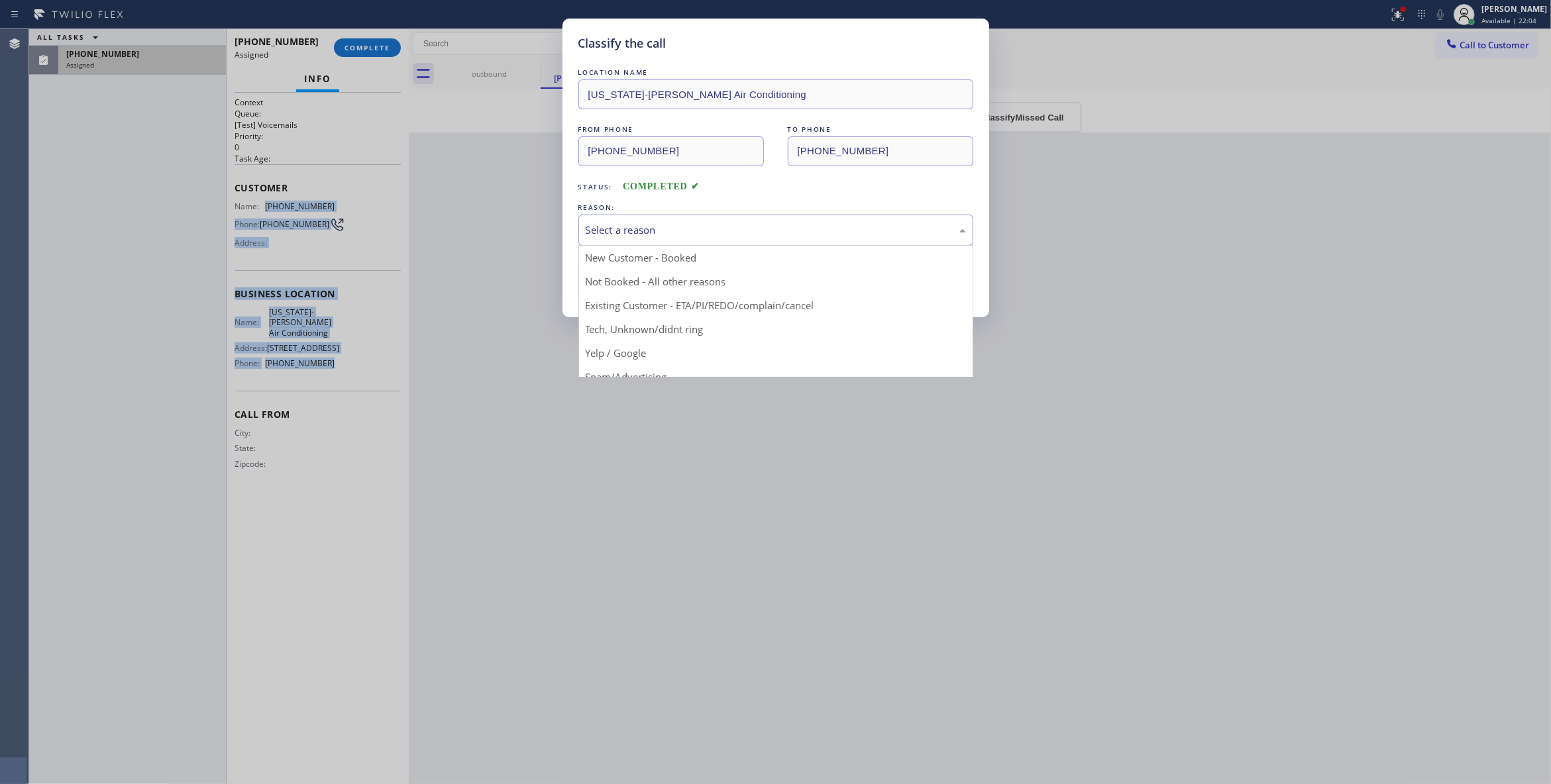
click at [685, 225] on div "Select a reason" at bounding box center [776, 230] width 381 height 15
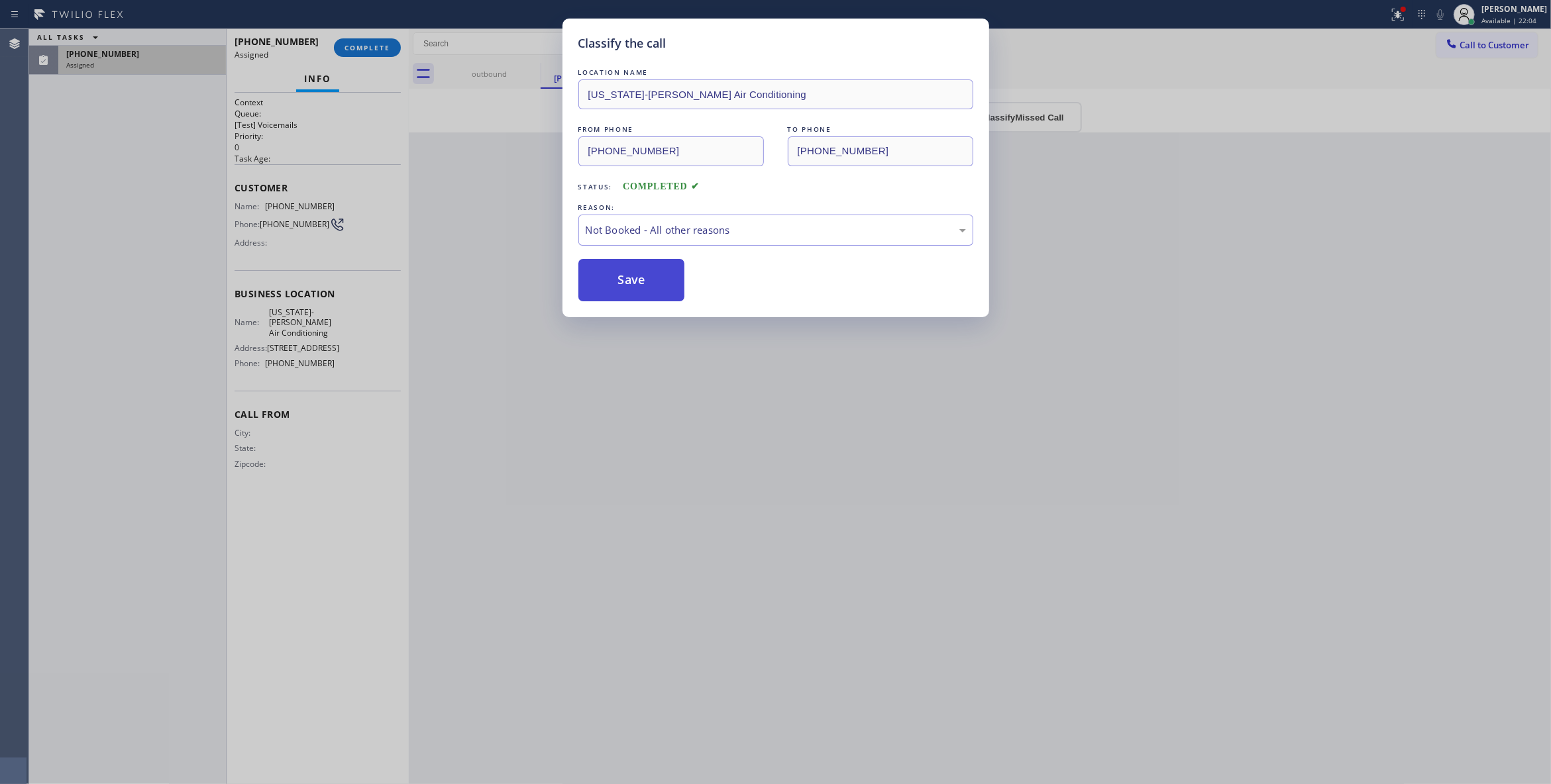
click at [619, 282] on button "Save" at bounding box center [632, 280] width 107 height 42
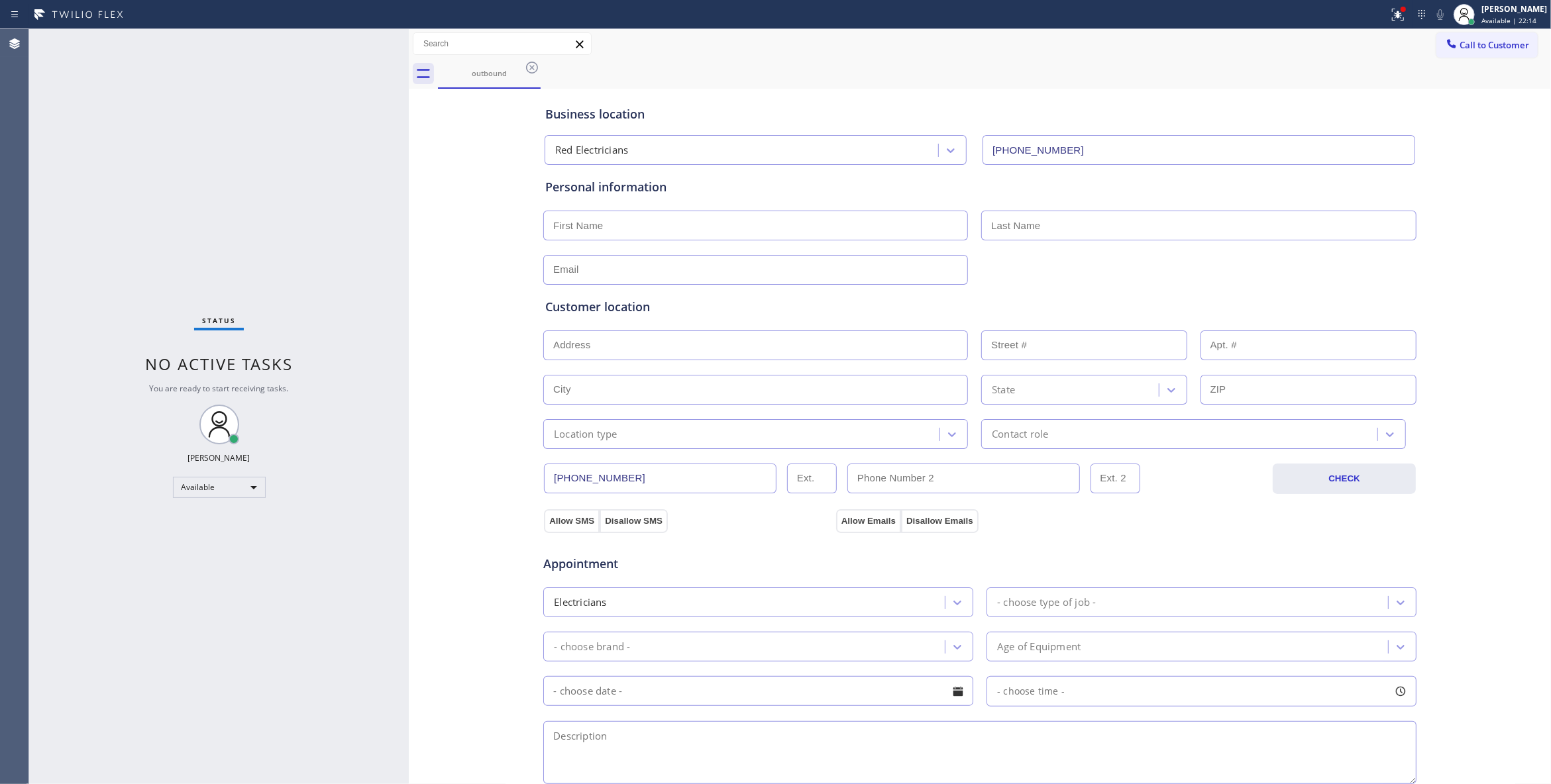
click at [1193, 61] on div "outbound" at bounding box center [994, 74] width 1113 height 29
drag, startPoint x: 528, startPoint y: 73, endPoint x: 833, endPoint y: 67, distance: 305.1
click at [528, 72] on icon at bounding box center [532, 67] width 16 height 16
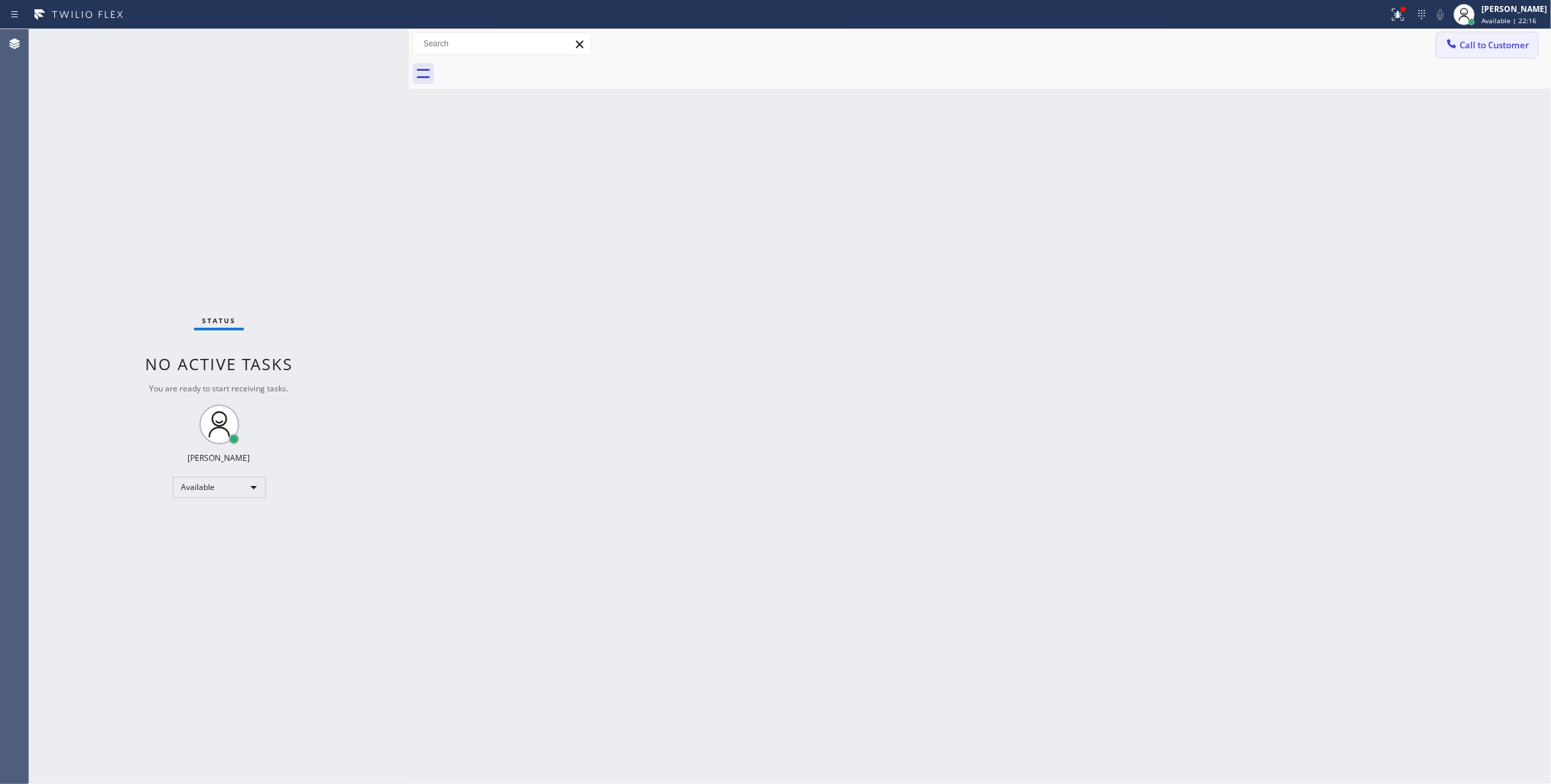
click at [1487, 48] on span "Call to Customer" at bounding box center [1493, 45] width 70 height 12
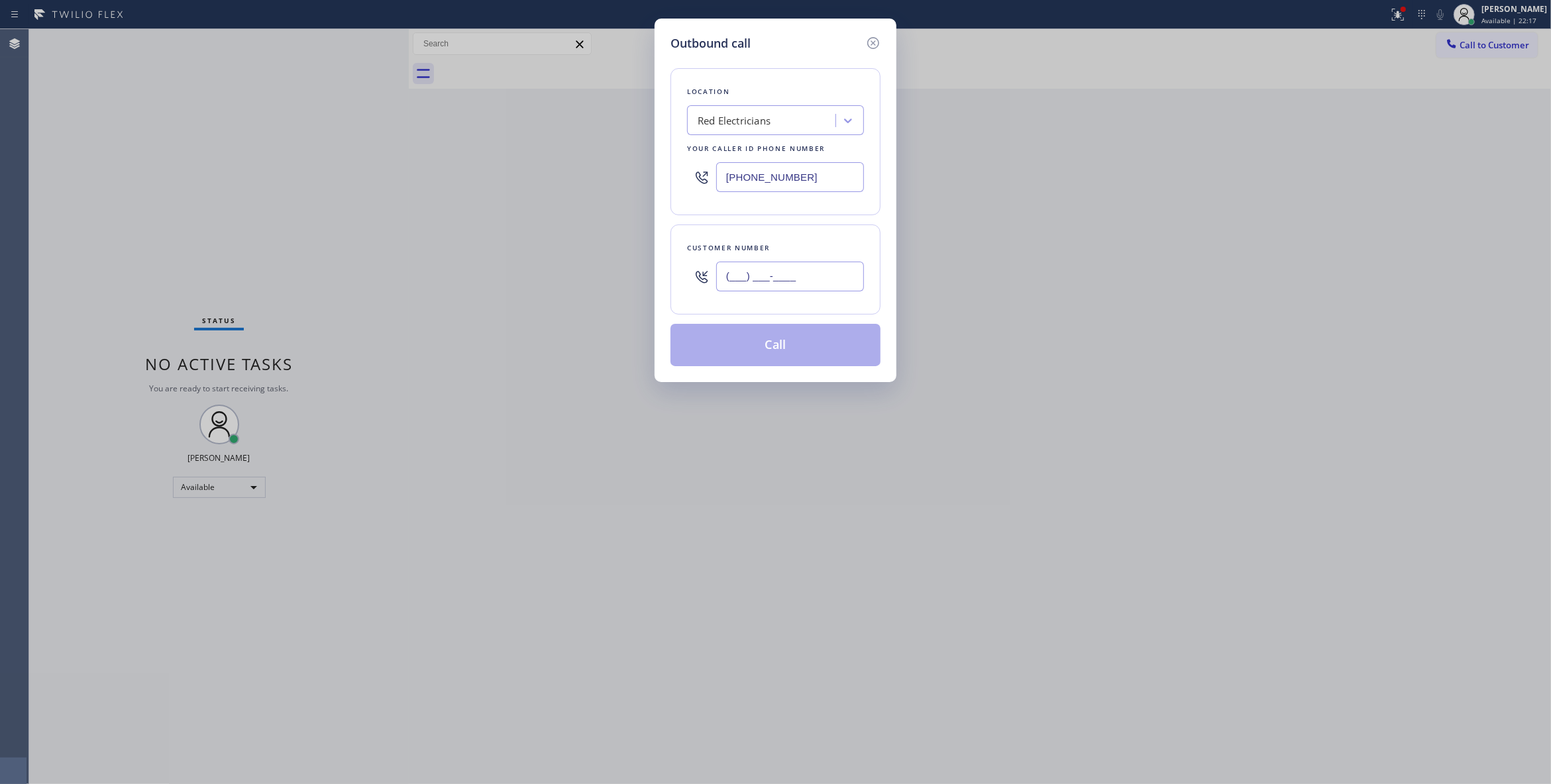
click at [774, 281] on input "(___) ___-____" at bounding box center [790, 277] width 147 height 29
paste input "918) 498-9346"
type input "[PHONE_NUMBER]"
drag, startPoint x: 822, startPoint y: 178, endPoint x: 454, endPoint y: 152, distance: 368.9
click at [456, 149] on div "Outbound call Location Red Electricians Your caller id phone number (833) 253-6…" at bounding box center [775, 392] width 1551 height 784
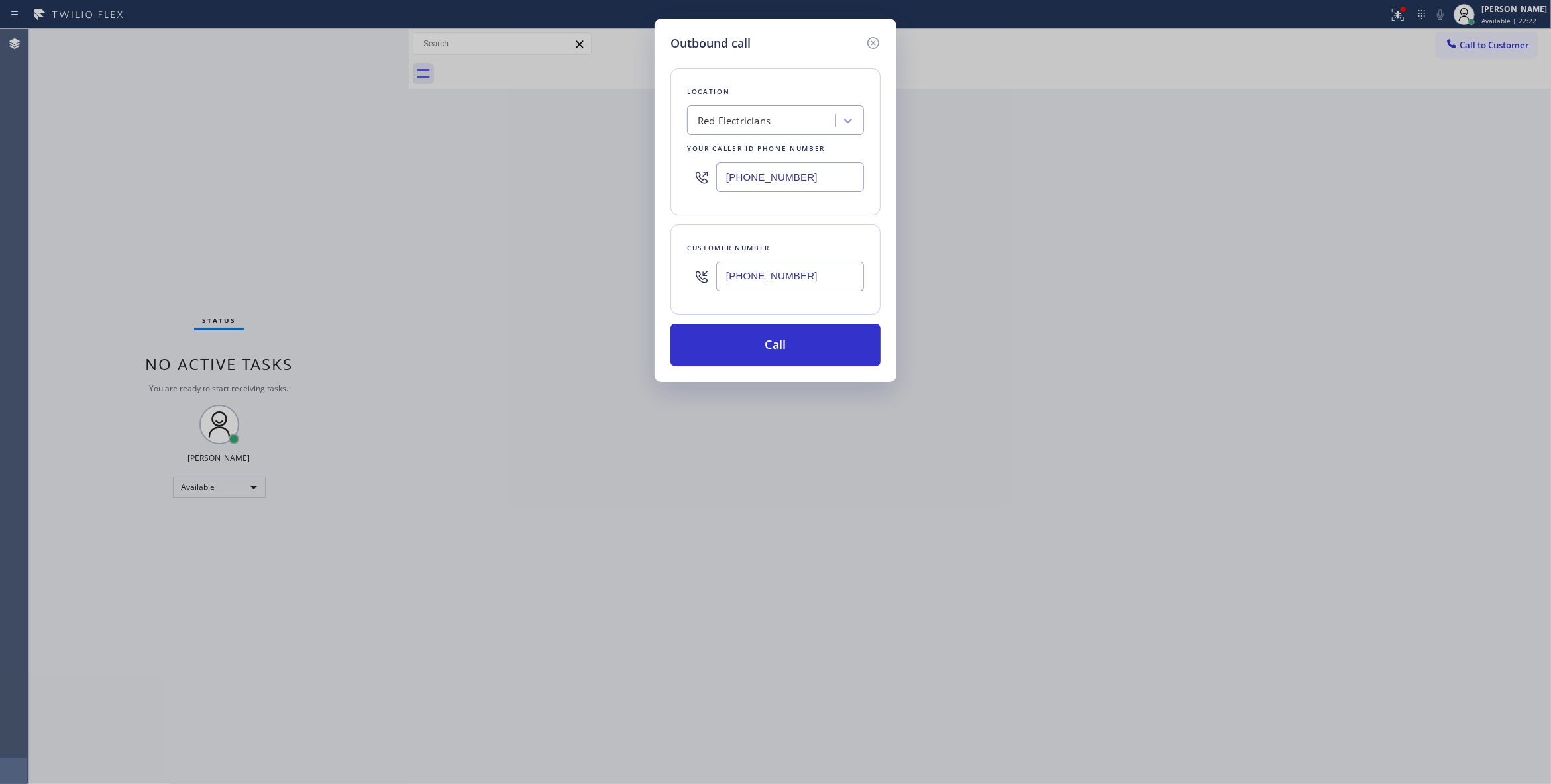
paste input "213) 699-3713"
type input "[PHONE_NUMBER]"
drag, startPoint x: 829, startPoint y: 279, endPoint x: 668, endPoint y: 276, distance: 161.0
click at [668, 276] on div "Outbound call Location Vermont-Slauson Air Conditioning Your caller id phone nu…" at bounding box center [775, 200] width 242 height 364
click at [761, 323] on div "Location Vermont-Slauson Air Conditioning Your caller id phone number (213) 699…" at bounding box center [775, 209] width 210 height 314
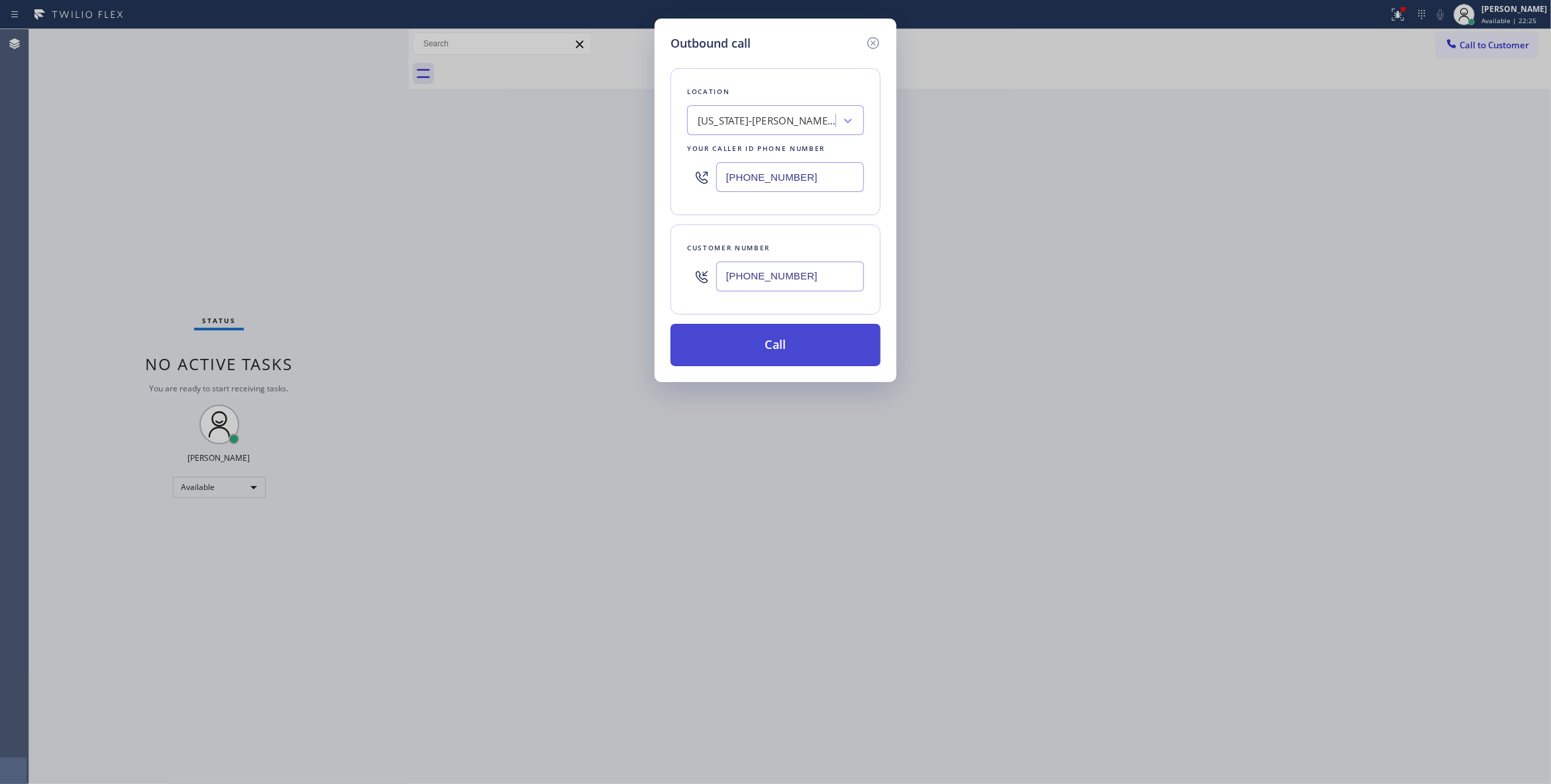
click at [755, 332] on button "Call" at bounding box center [775, 345] width 210 height 42
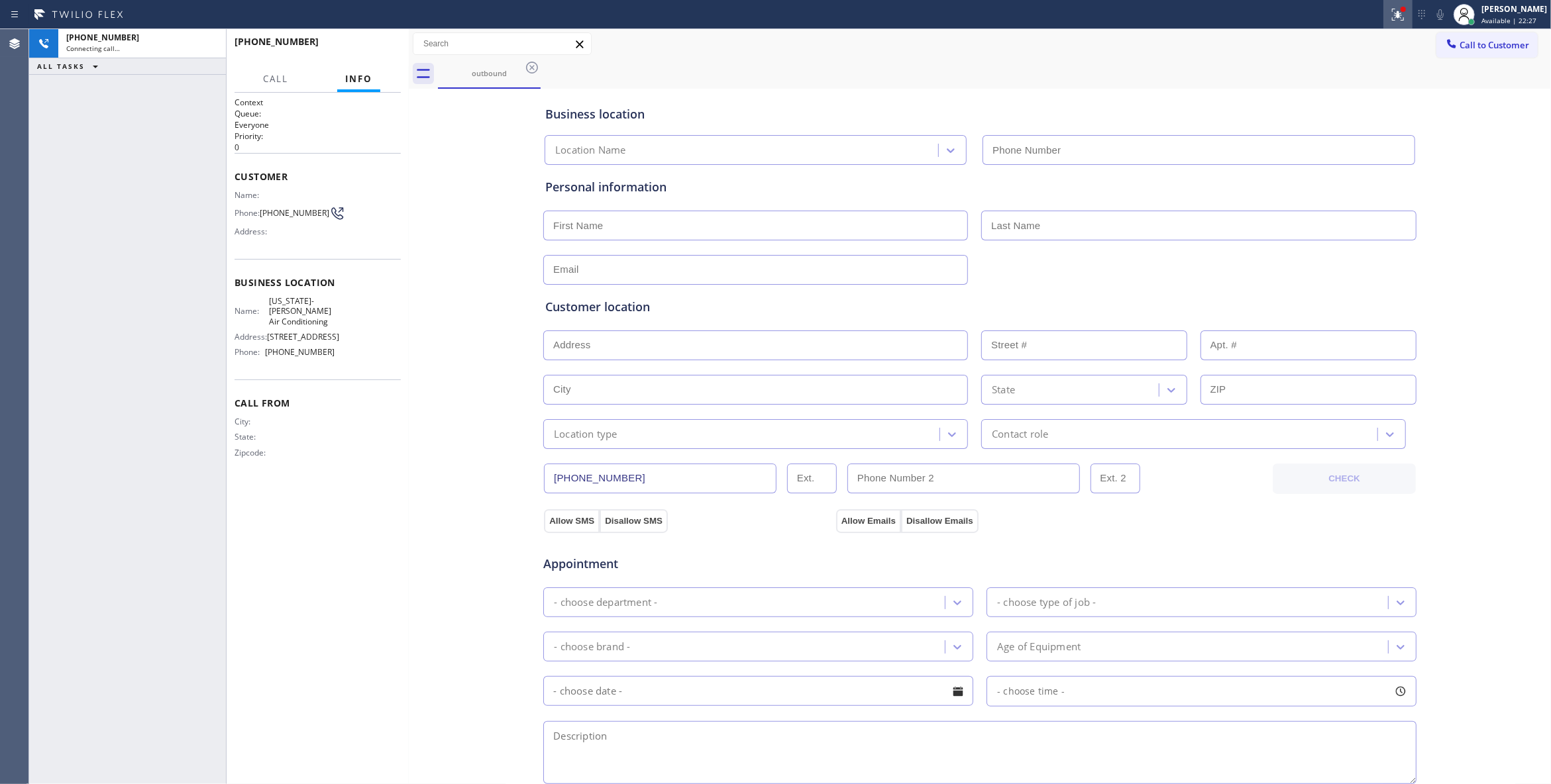
type input "[PHONE_NUMBER]"
click at [1390, 21] on icon at bounding box center [1397, 14] width 16 height 16
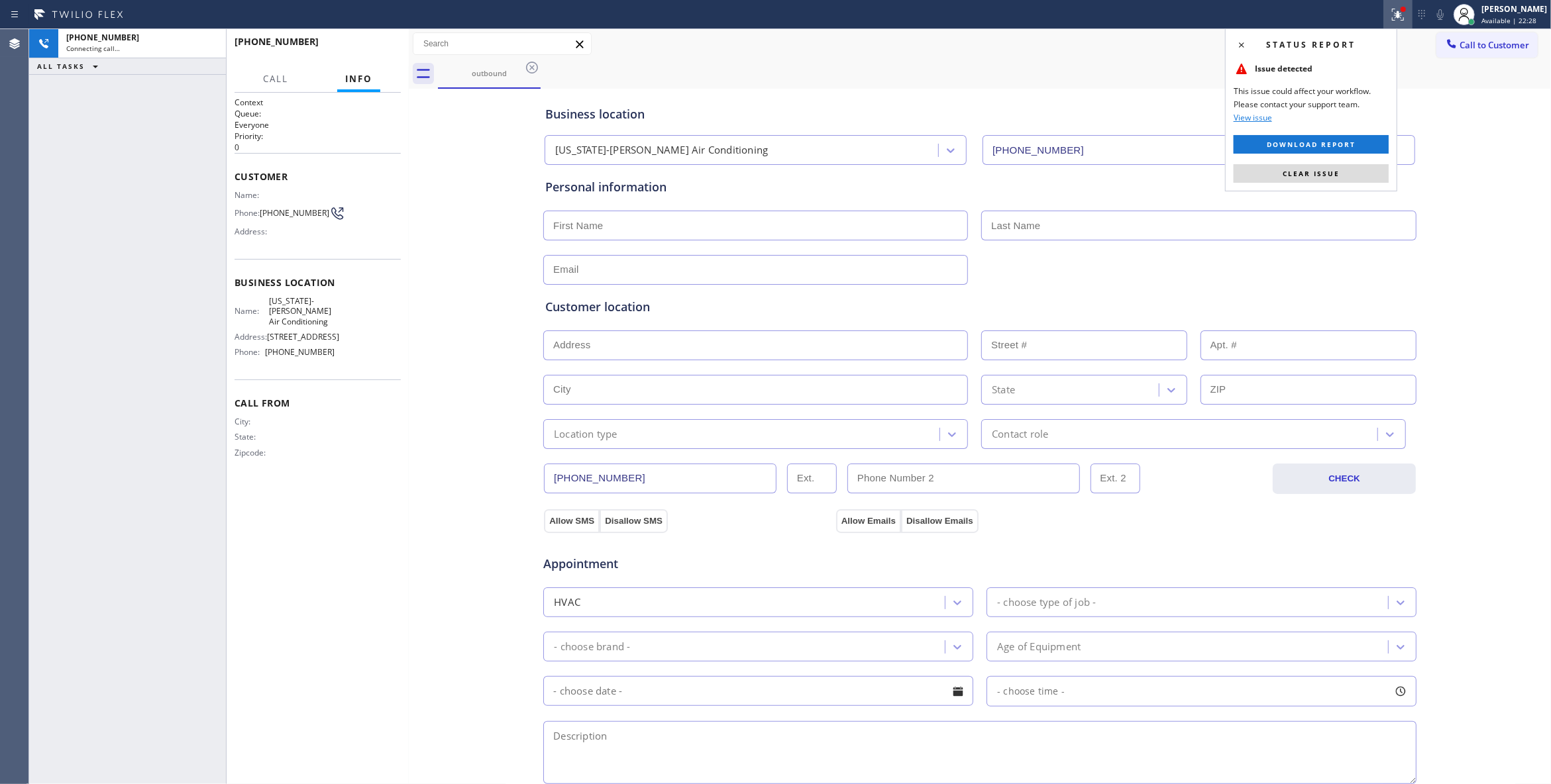
click at [1333, 175] on span "Clear issue" at bounding box center [1311, 173] width 57 height 9
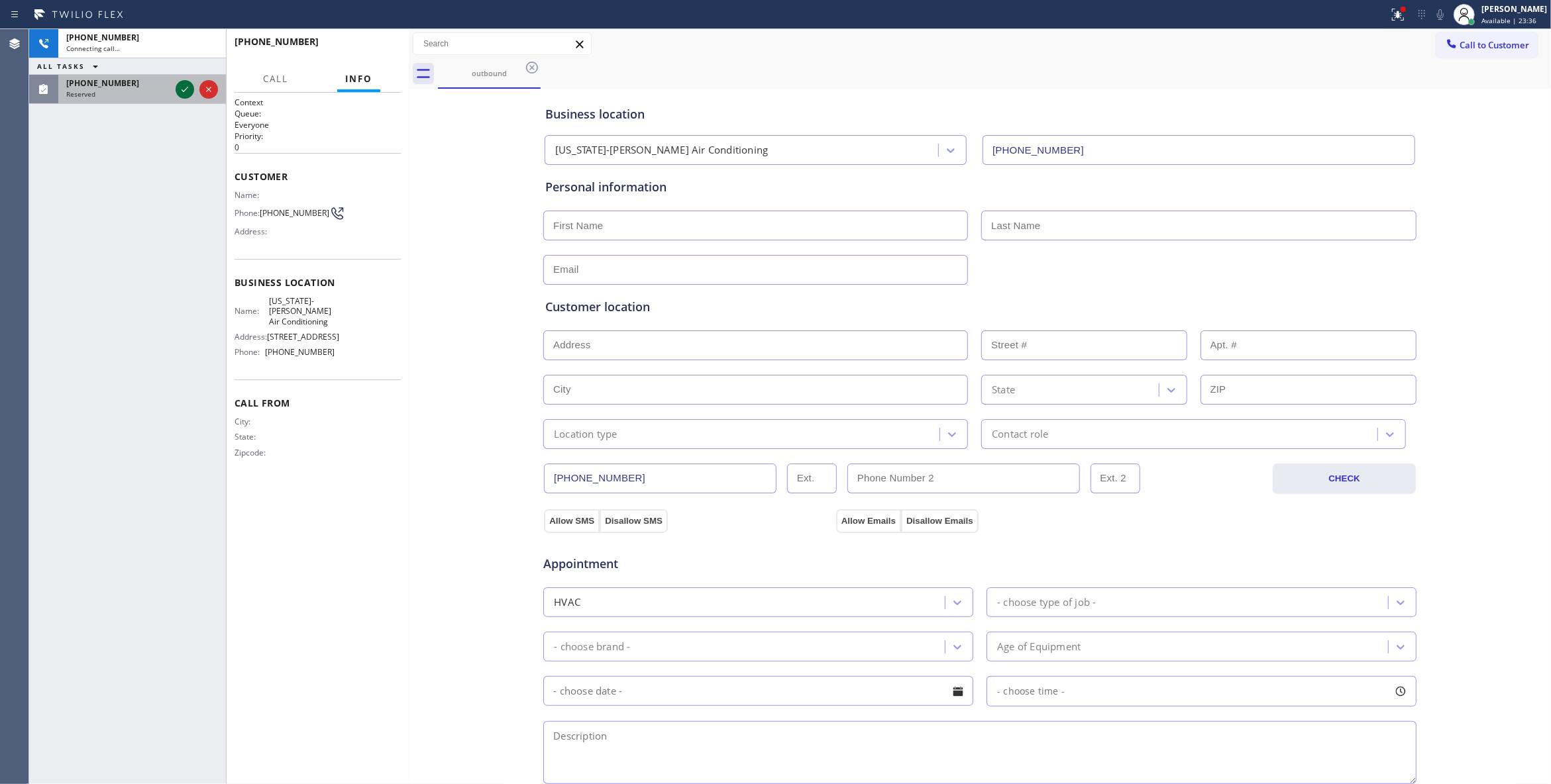
click at [183, 91] on icon at bounding box center [185, 89] width 16 height 16
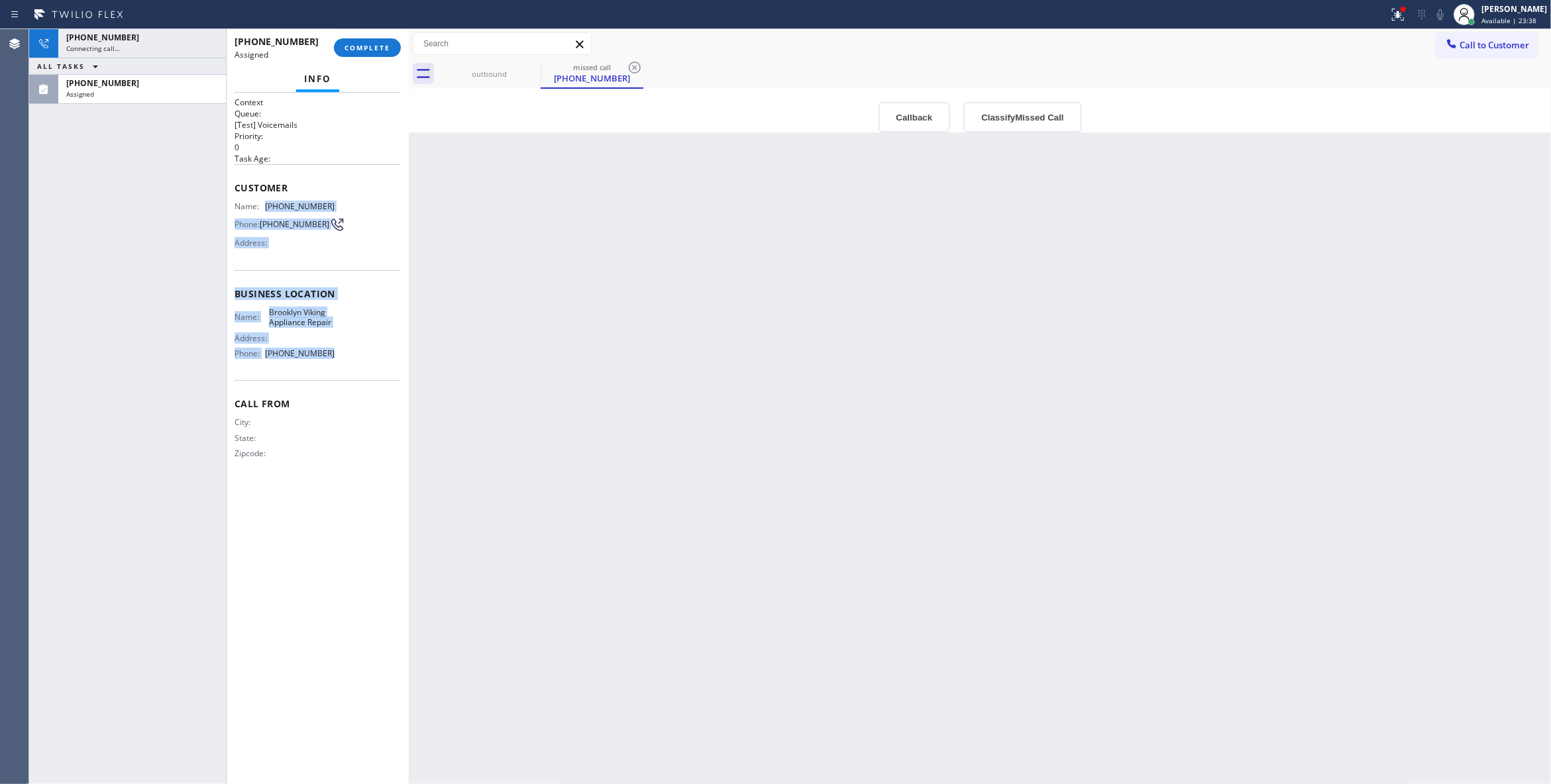
drag, startPoint x: 338, startPoint y: 357, endPoint x: 268, endPoint y: 202, distance: 170.1
click at [268, 202] on div "Context Queue: [Test] Voicemails Priority: 0 Task Age: Customer Name: (718) 504…" at bounding box center [317, 288] width 166 height 384
click at [1011, 112] on button "Classify Missed Call" at bounding box center [1022, 117] width 118 height 30
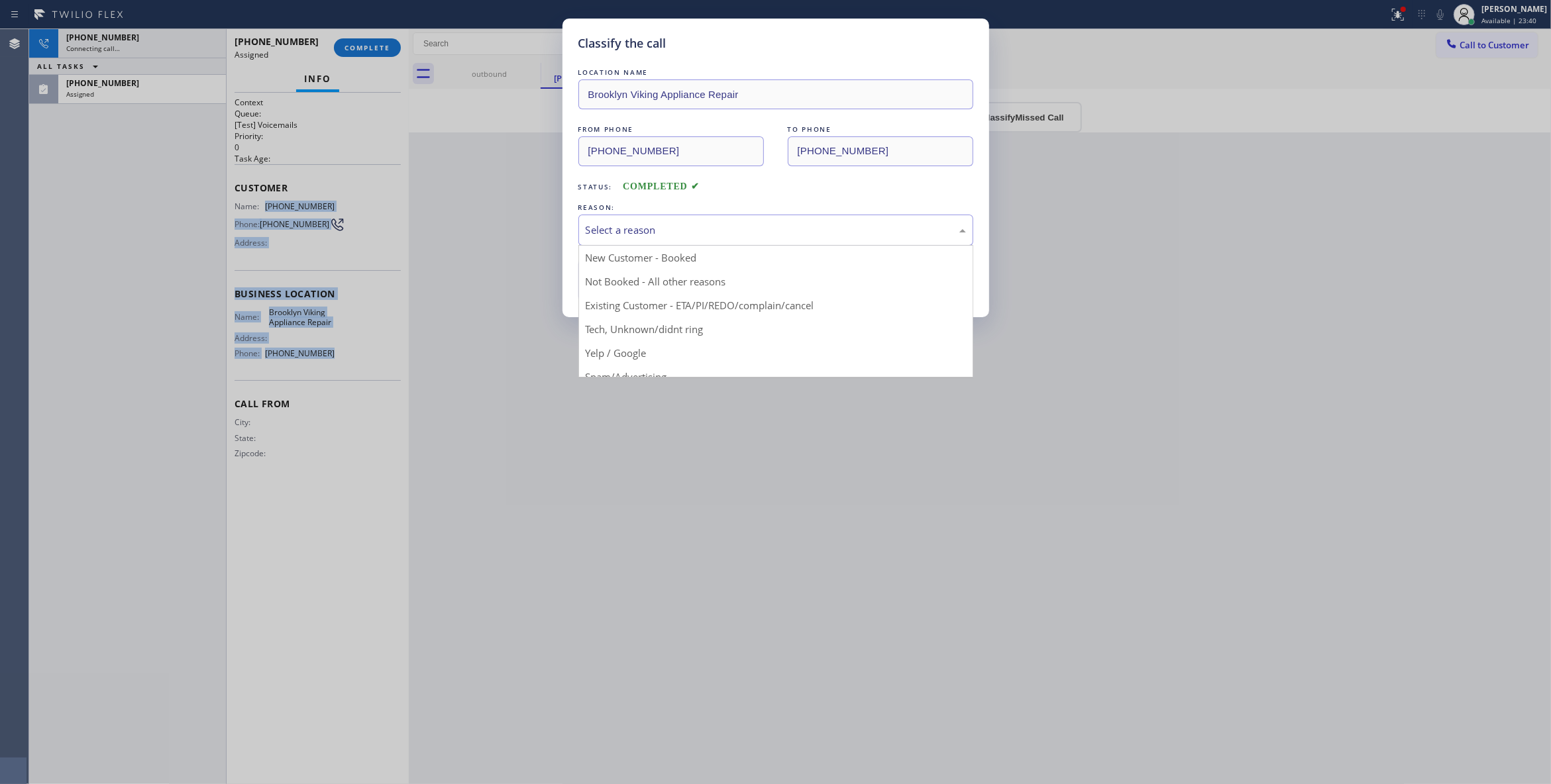
click at [654, 228] on div "Select a reason" at bounding box center [776, 230] width 381 height 15
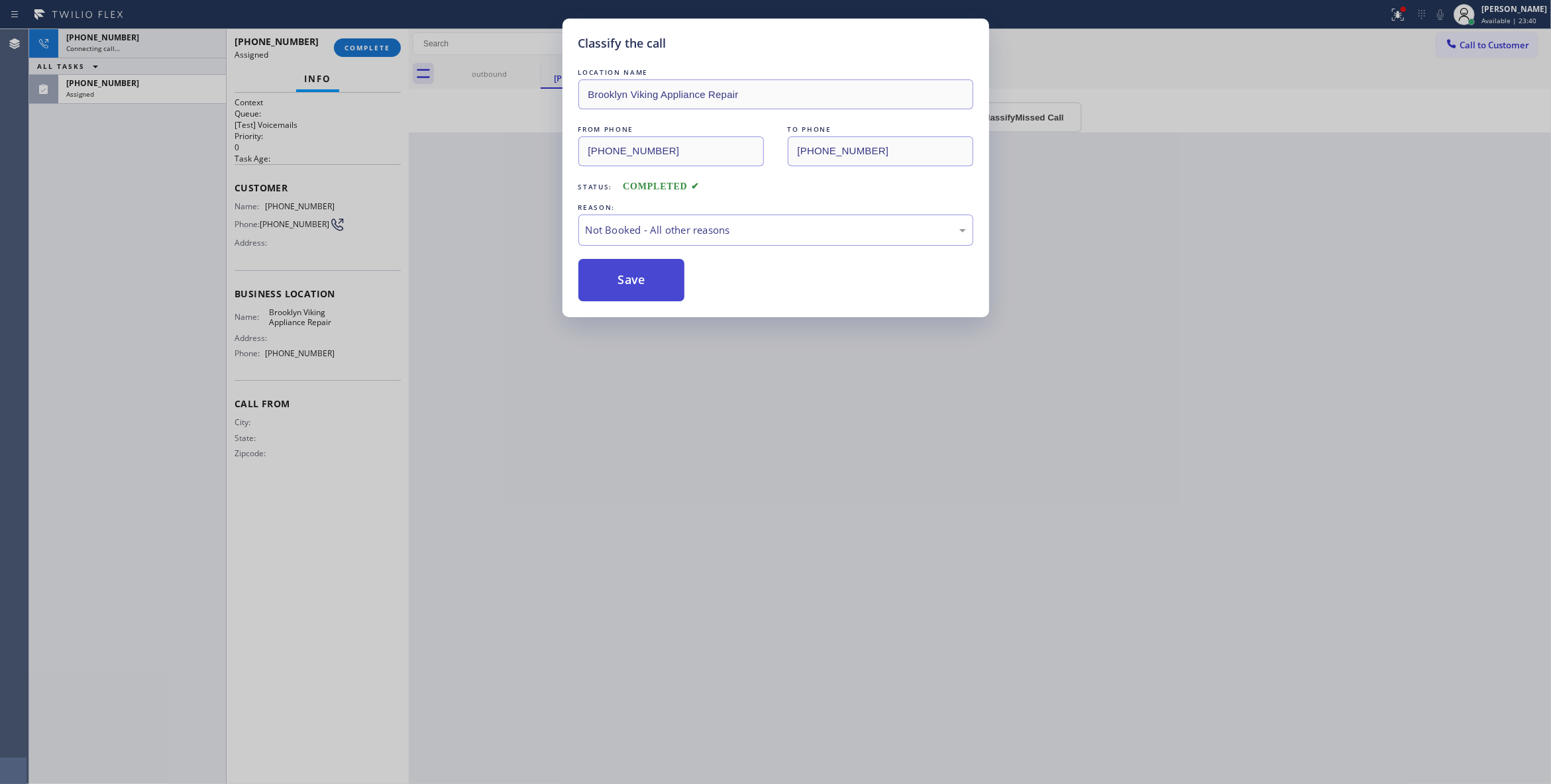
click at [645, 281] on button "Save" at bounding box center [632, 280] width 107 height 42
click at [644, 281] on button "Save" at bounding box center [632, 280] width 107 height 42
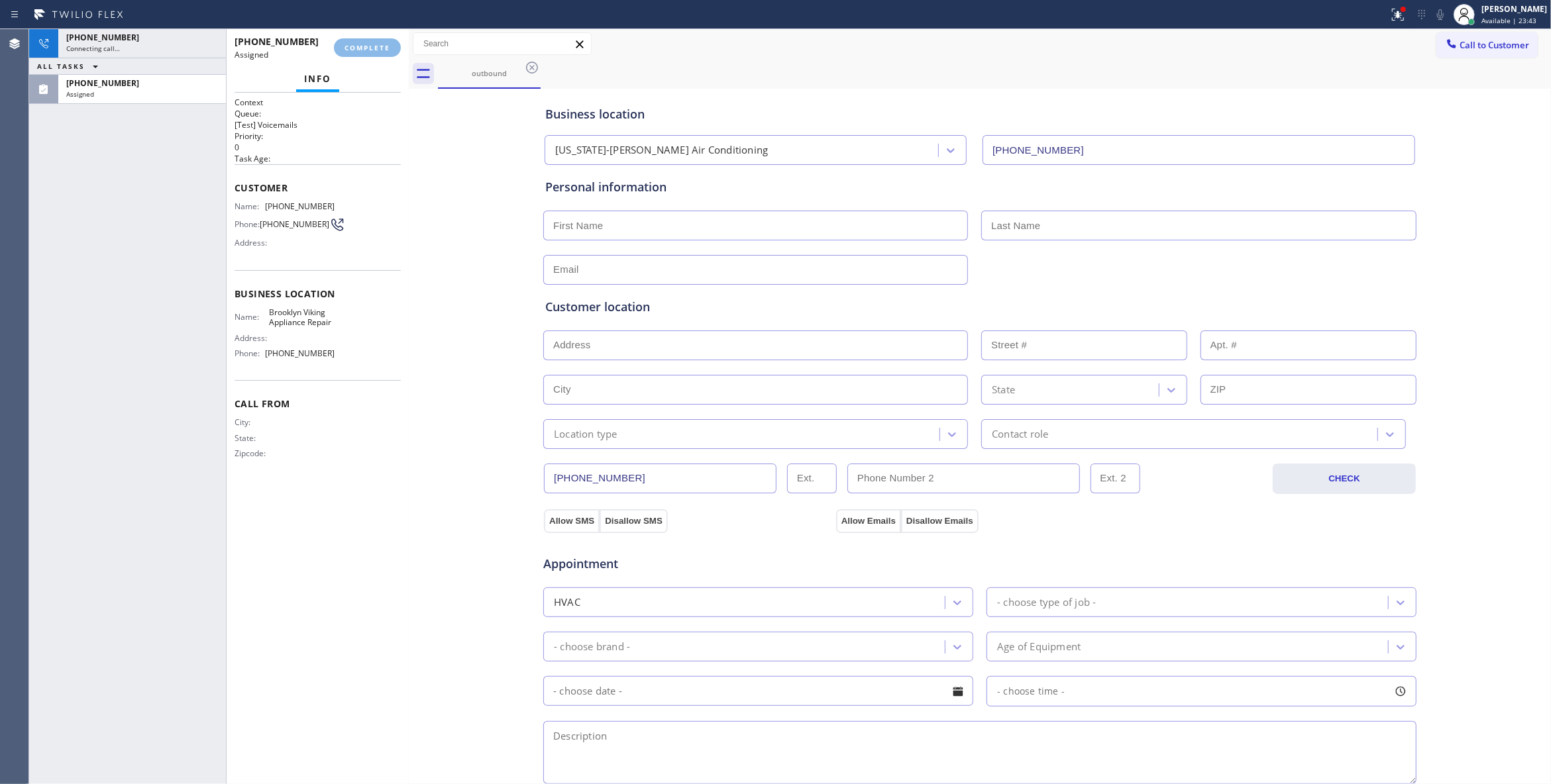
click at [183, 41] on div "[PHONE_NUMBER]" at bounding box center [142, 37] width 152 height 11
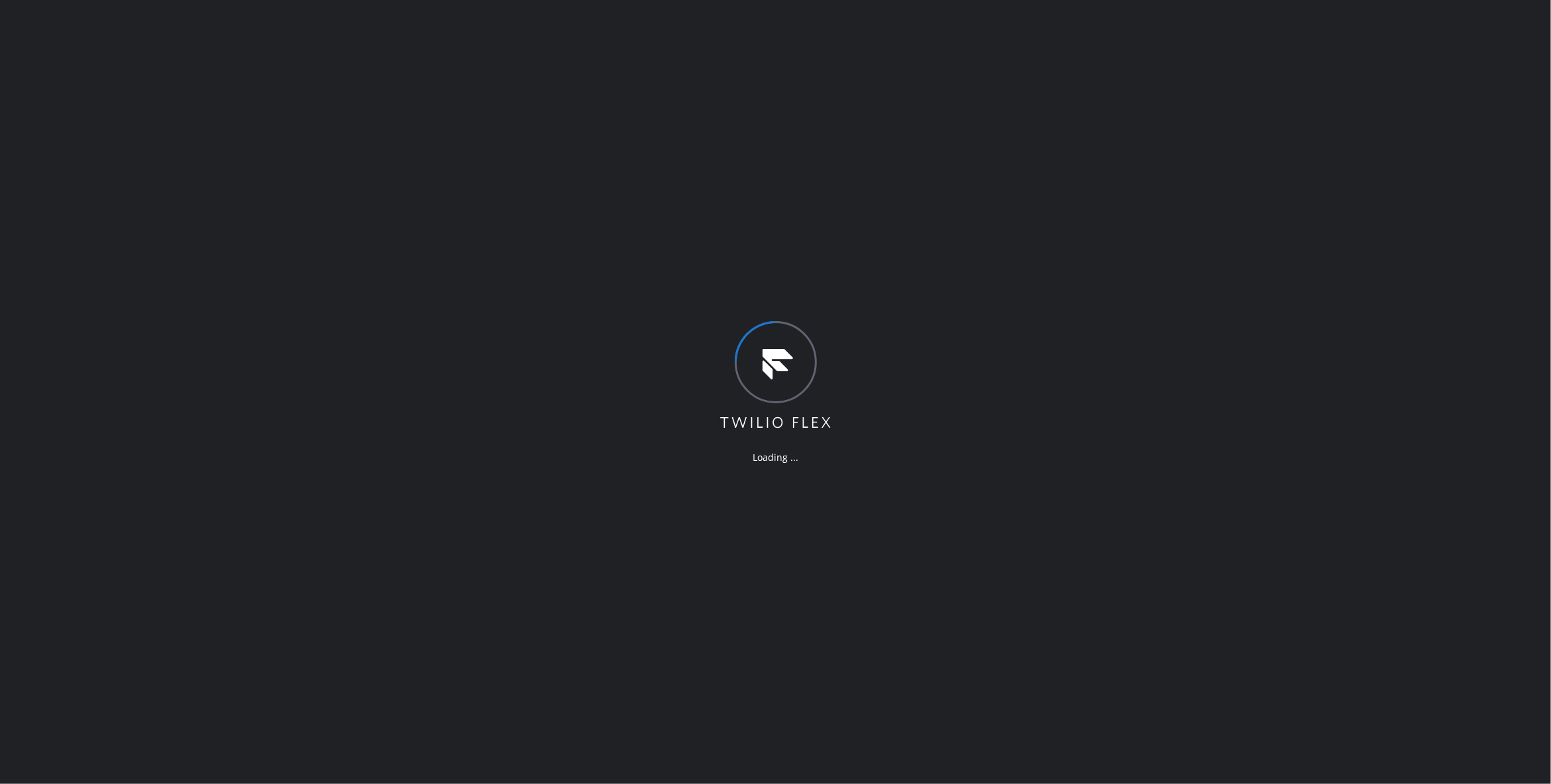
click at [671, 257] on div "Loading ..." at bounding box center [775, 392] width 1551 height 784
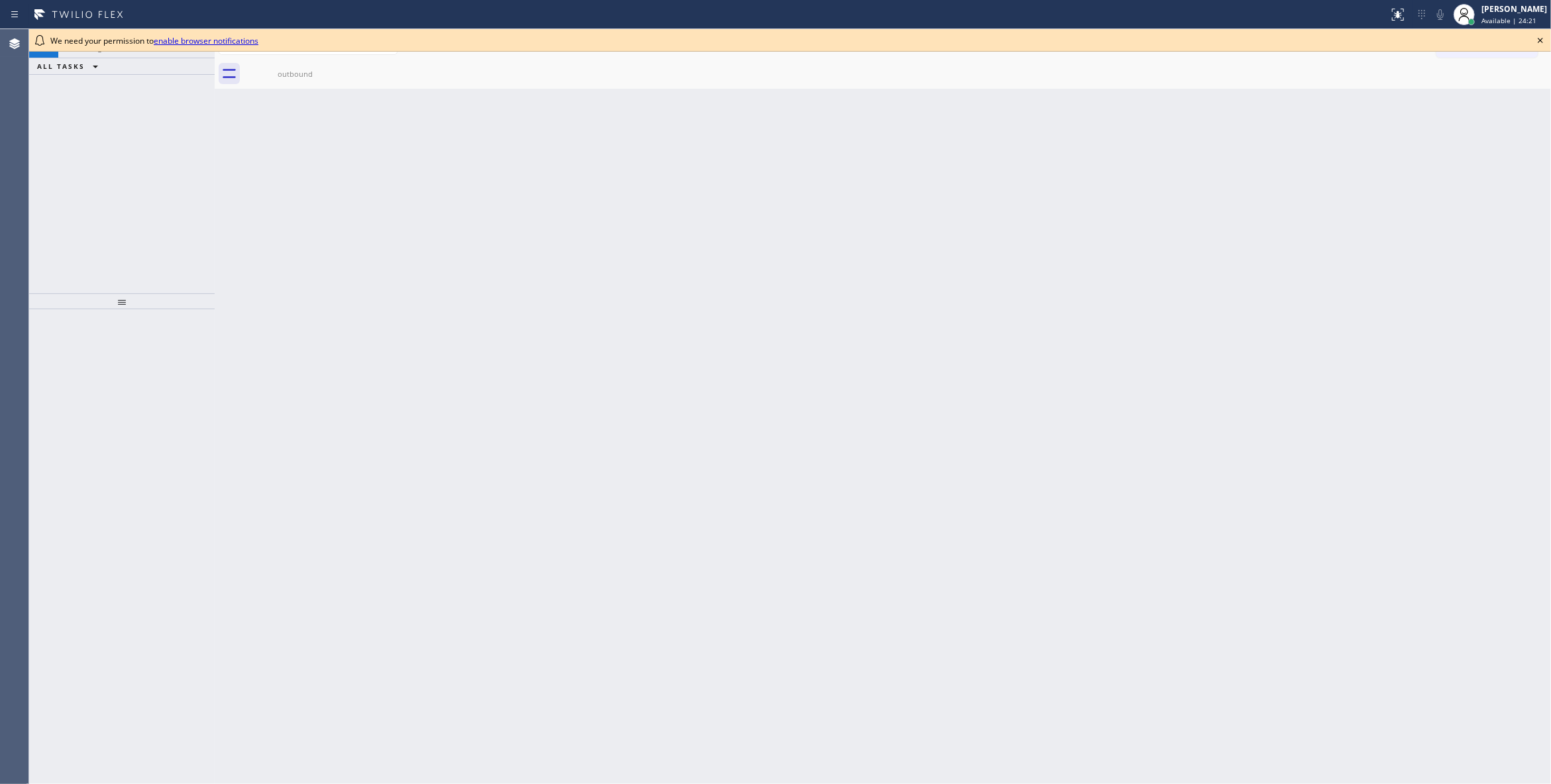
click at [1540, 39] on icon at bounding box center [1540, 40] width 16 height 16
click at [268, 276] on div "Back to Dashboard Change Sender ID Customers Technicians Select a contact Outbo…" at bounding box center [883, 407] width 1336 height 755
click at [1534, 43] on icon at bounding box center [1540, 40] width 16 height 16
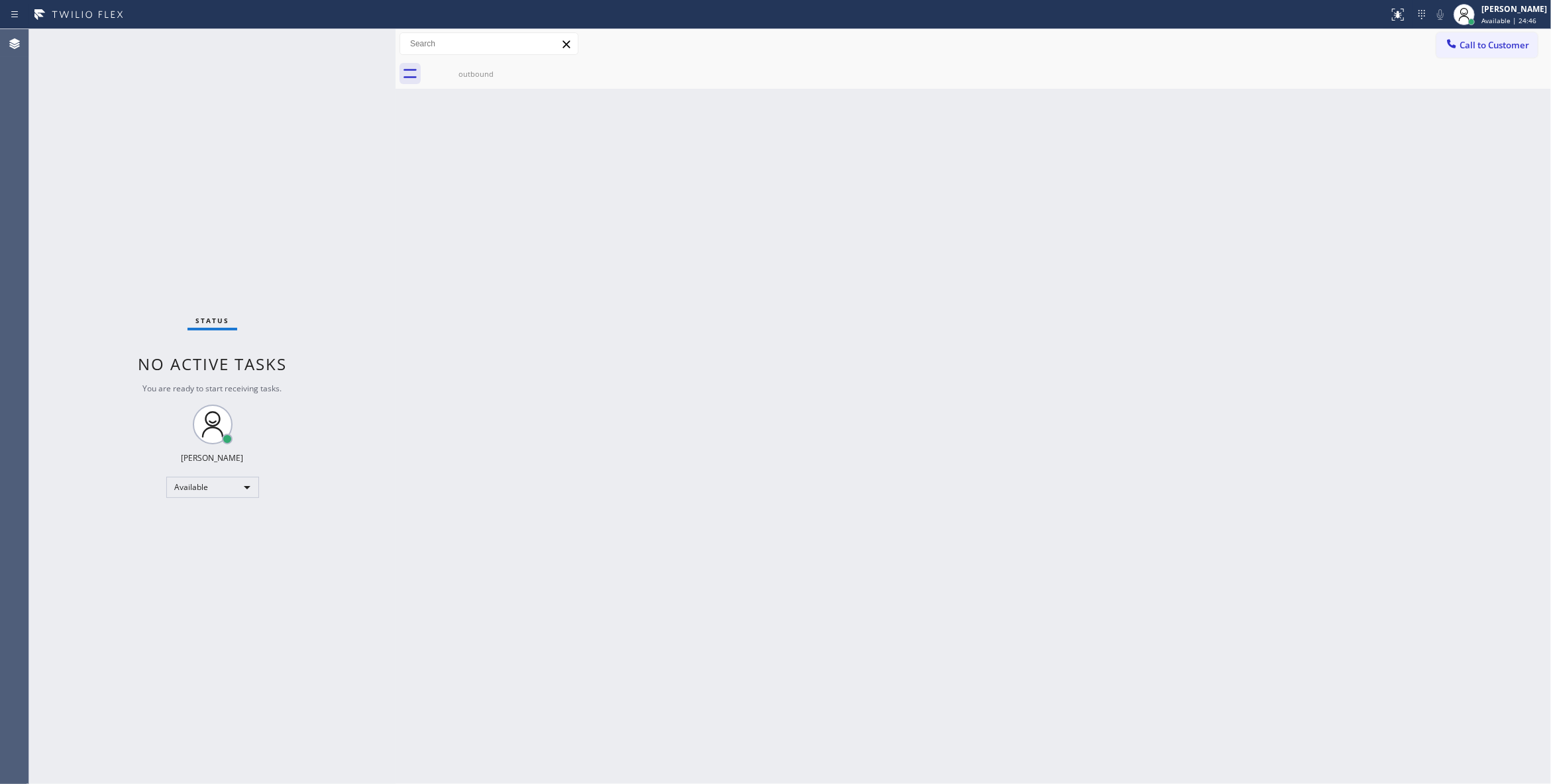
drag, startPoint x: 215, startPoint y: 91, endPoint x: 395, endPoint y: 114, distance: 181.5
click at [395, 114] on div at bounding box center [395, 407] width 0 height 755
click at [1166, 342] on div "Back to Dashboard Change Sender ID Customers Technicians Select a contact Outbo…" at bounding box center [972, 407] width 1155 height 755
click at [1524, 51] on span "Call to Customer" at bounding box center [1493, 45] width 70 height 12
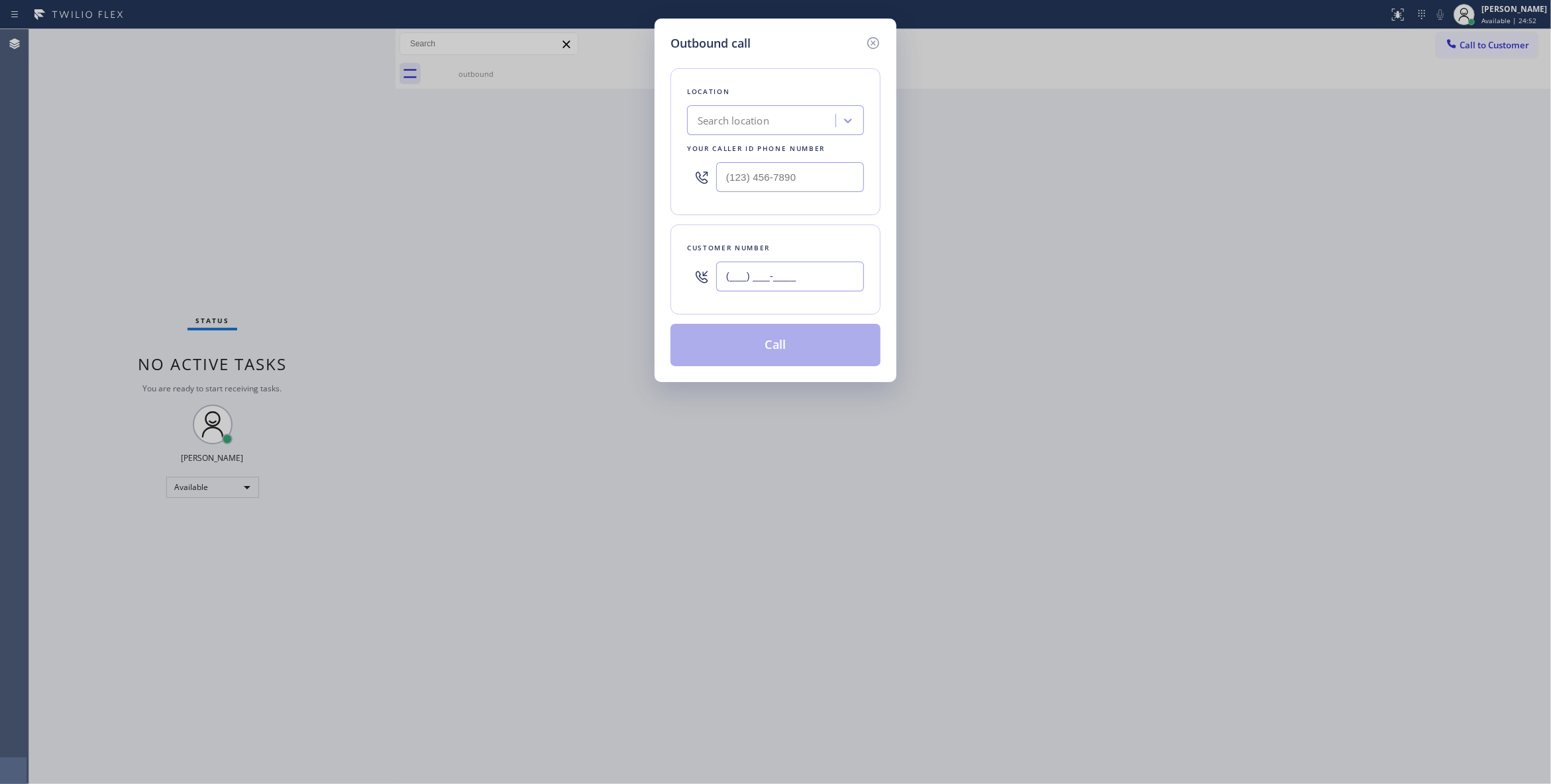
click at [764, 281] on input "(___) ___-____" at bounding box center [790, 277] width 147 height 29
paste input "718) 504-8044"
type input "(718) 504-8044"
drag, startPoint x: 826, startPoint y: 175, endPoint x: 456, endPoint y: 178, distance: 370.0
click at [451, 173] on div "Outbound call Location Search location Your caller id phone number (___) ___-__…" at bounding box center [775, 392] width 1551 height 784
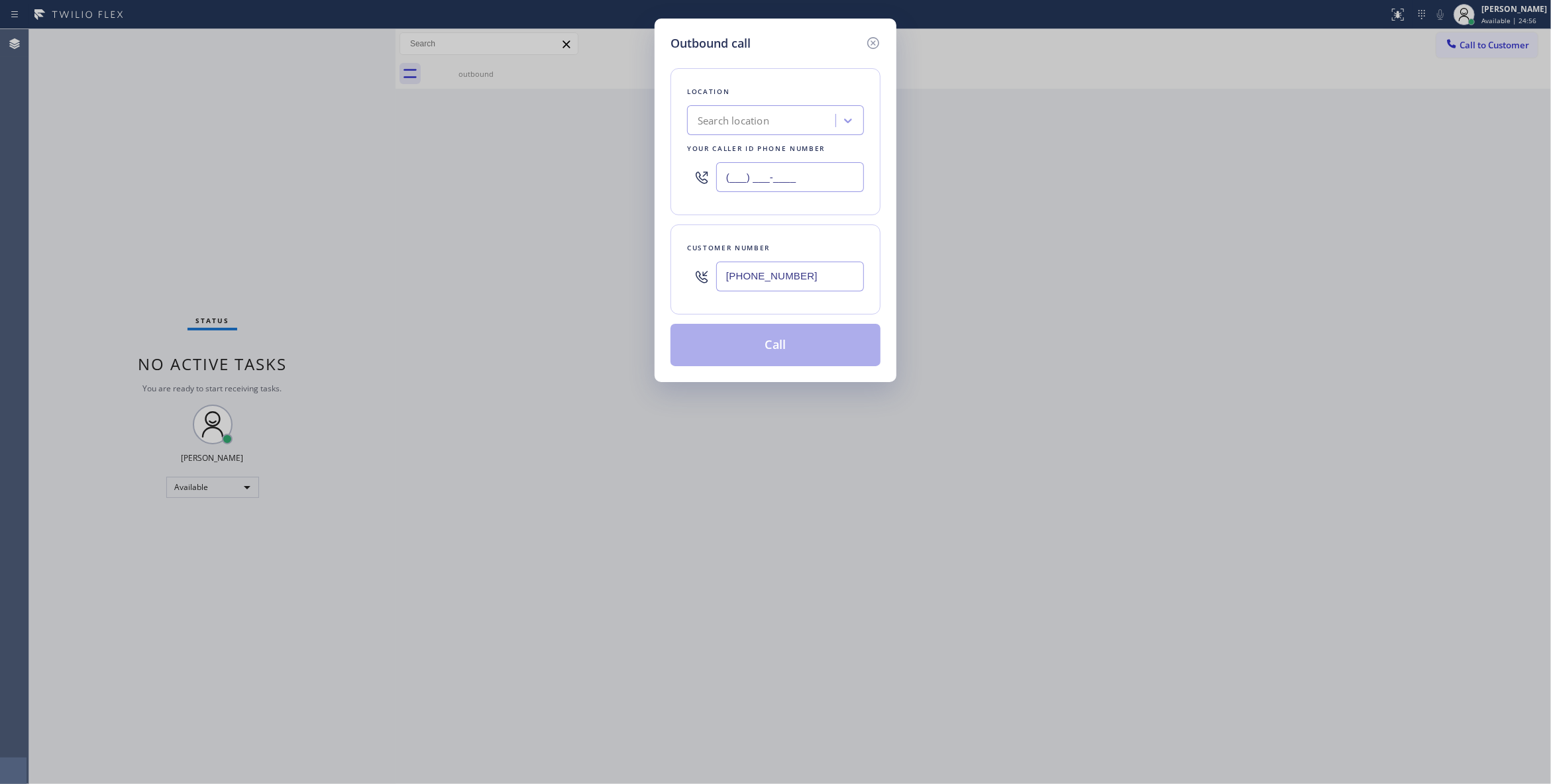
paste input "718) 568-6598"
type input "(718) 568-6598"
drag, startPoint x: 826, startPoint y: 281, endPoint x: 592, endPoint y: 275, distance: 234.1
click at [592, 275] on div "Outbound call Location Brooklyn Viking Appliance Repair Your caller id phone nu…" at bounding box center [775, 392] width 1551 height 784
click at [735, 335] on button "Call" at bounding box center [775, 345] width 210 height 42
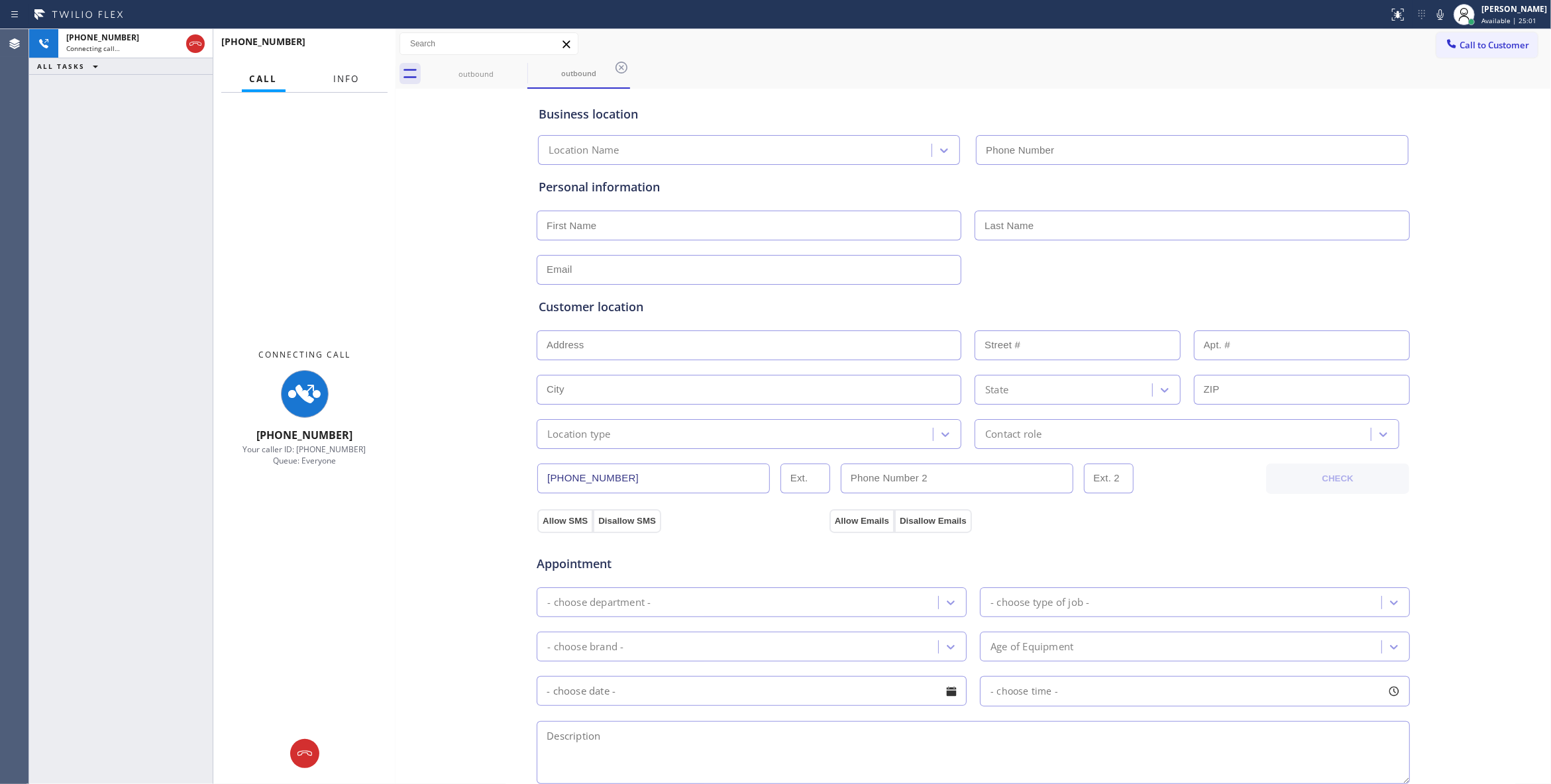
type input "(718) 568-6598"
click at [345, 80] on span "Info" at bounding box center [347, 79] width 26 height 12
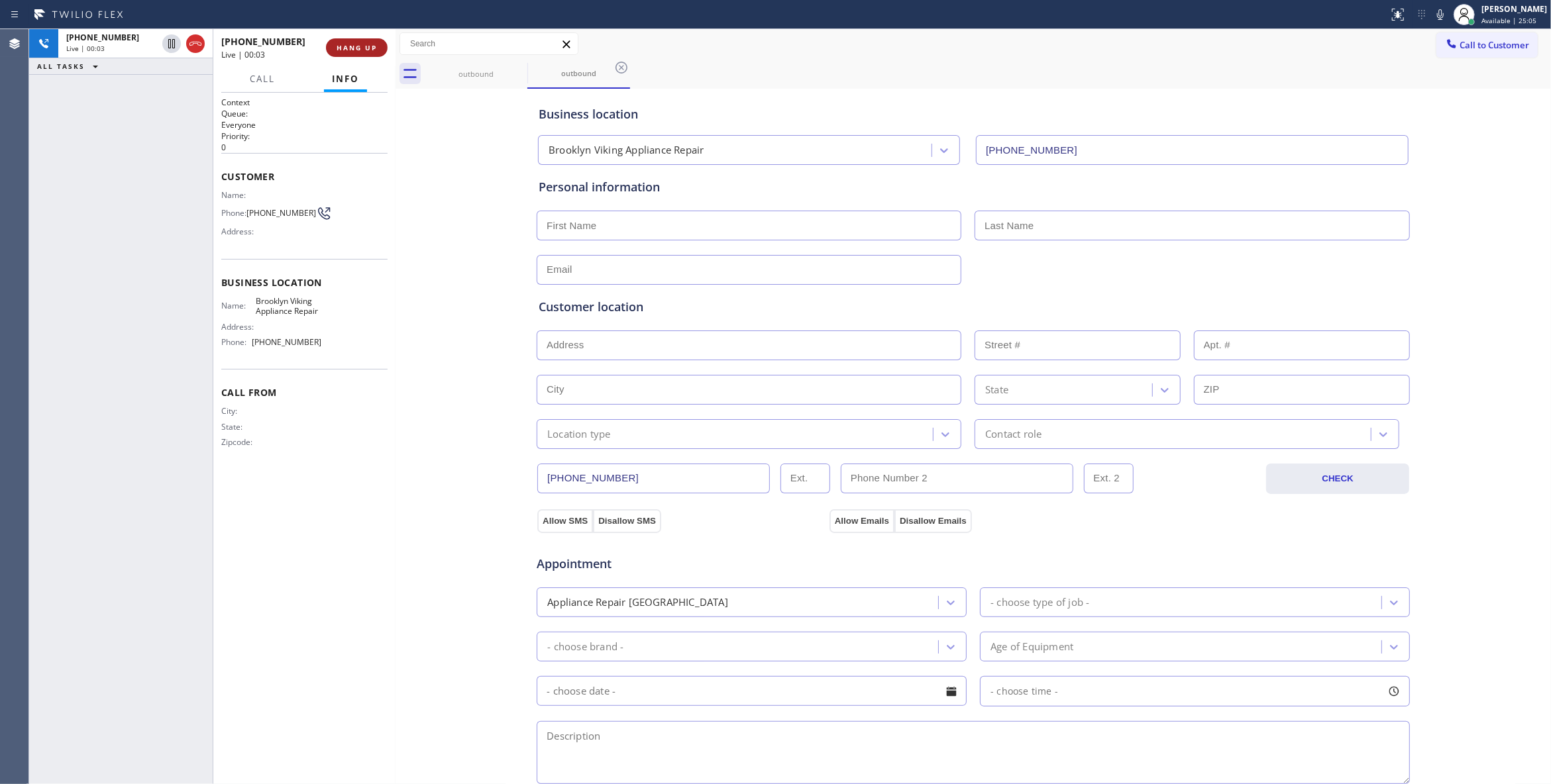
drag, startPoint x: 358, startPoint y: 48, endPoint x: 356, endPoint y: 54, distance: 6.3
click at [357, 48] on span "HANG UP" at bounding box center [357, 47] width 41 height 9
click at [265, 218] on span "(718) 504-8044" at bounding box center [281, 213] width 70 height 10
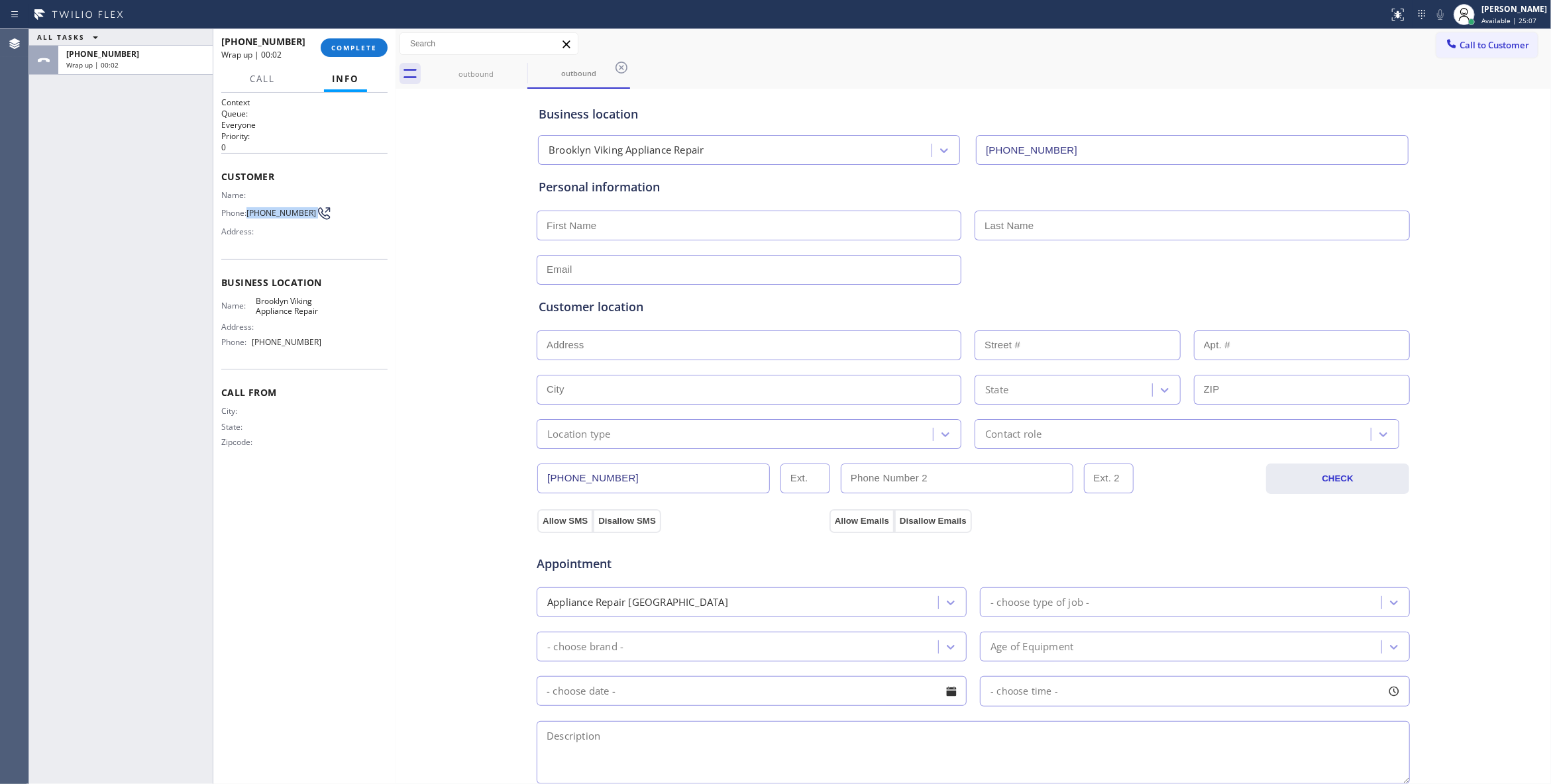
copy div "(718) 504-8044"
click at [345, 48] on span "COMPLETE" at bounding box center [354, 47] width 46 height 9
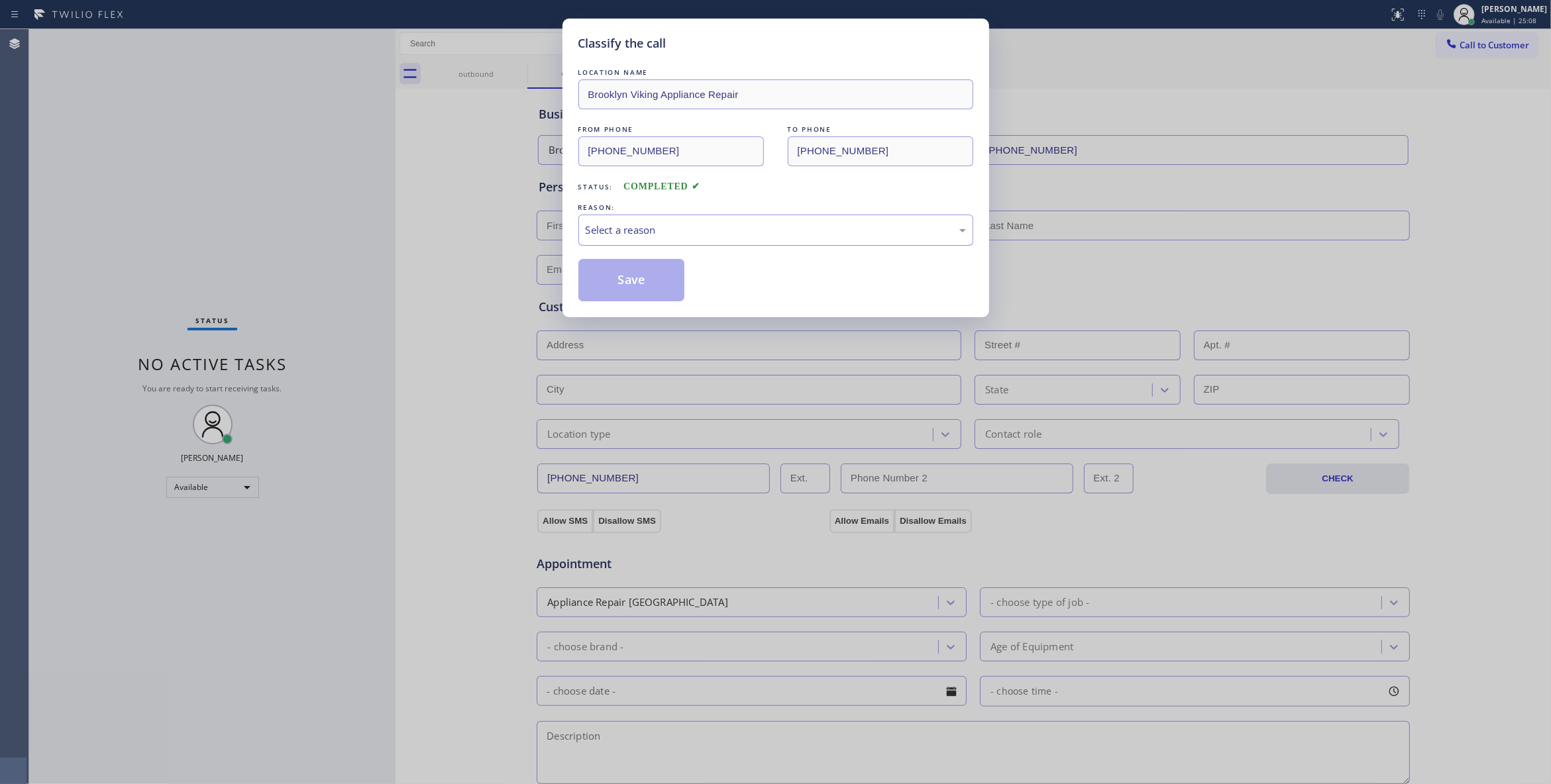
click at [607, 223] on div "Select a reason" at bounding box center [776, 230] width 381 height 15
click at [623, 281] on button "Save" at bounding box center [632, 280] width 107 height 42
click at [626, 281] on button "Save" at bounding box center [632, 280] width 107 height 42
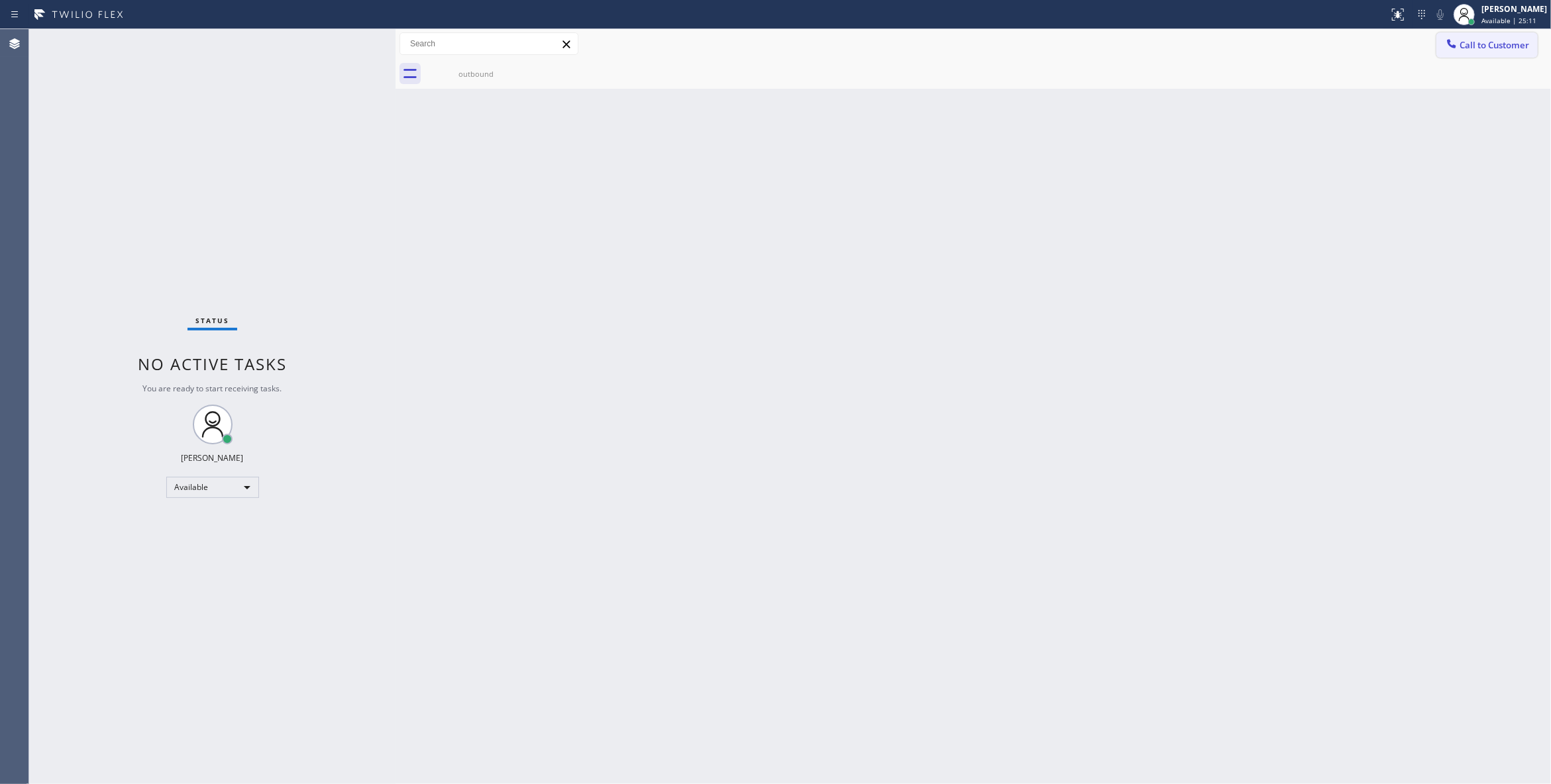
click at [1487, 46] on span "Call to Customer" at bounding box center [1493, 45] width 70 height 12
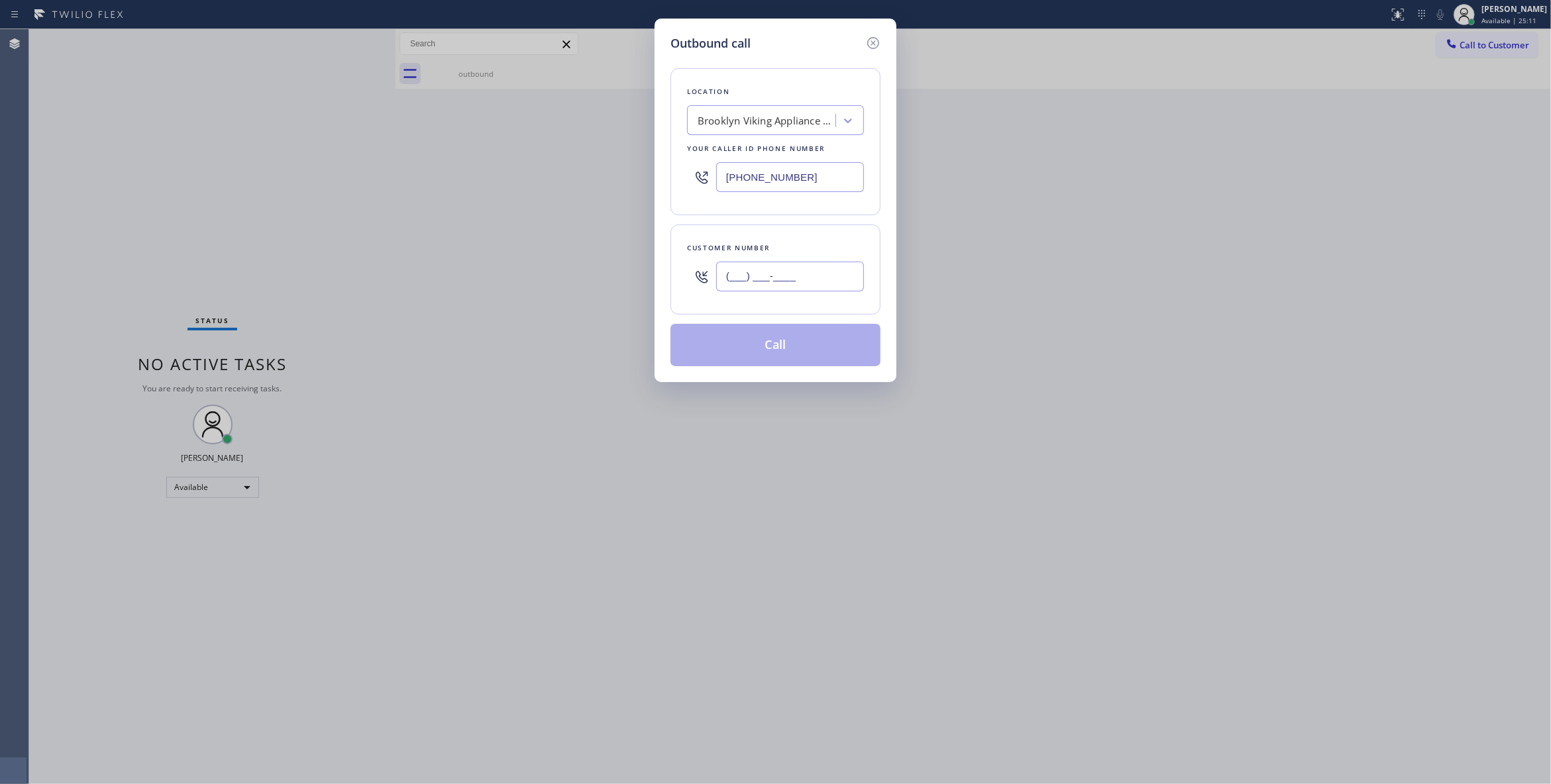
click at [751, 290] on input "(___) ___-____" at bounding box center [790, 277] width 147 height 29
paste input "718) 504-8044"
type input "(718) 504-8044"
click at [741, 358] on button "Call" at bounding box center [775, 345] width 210 height 42
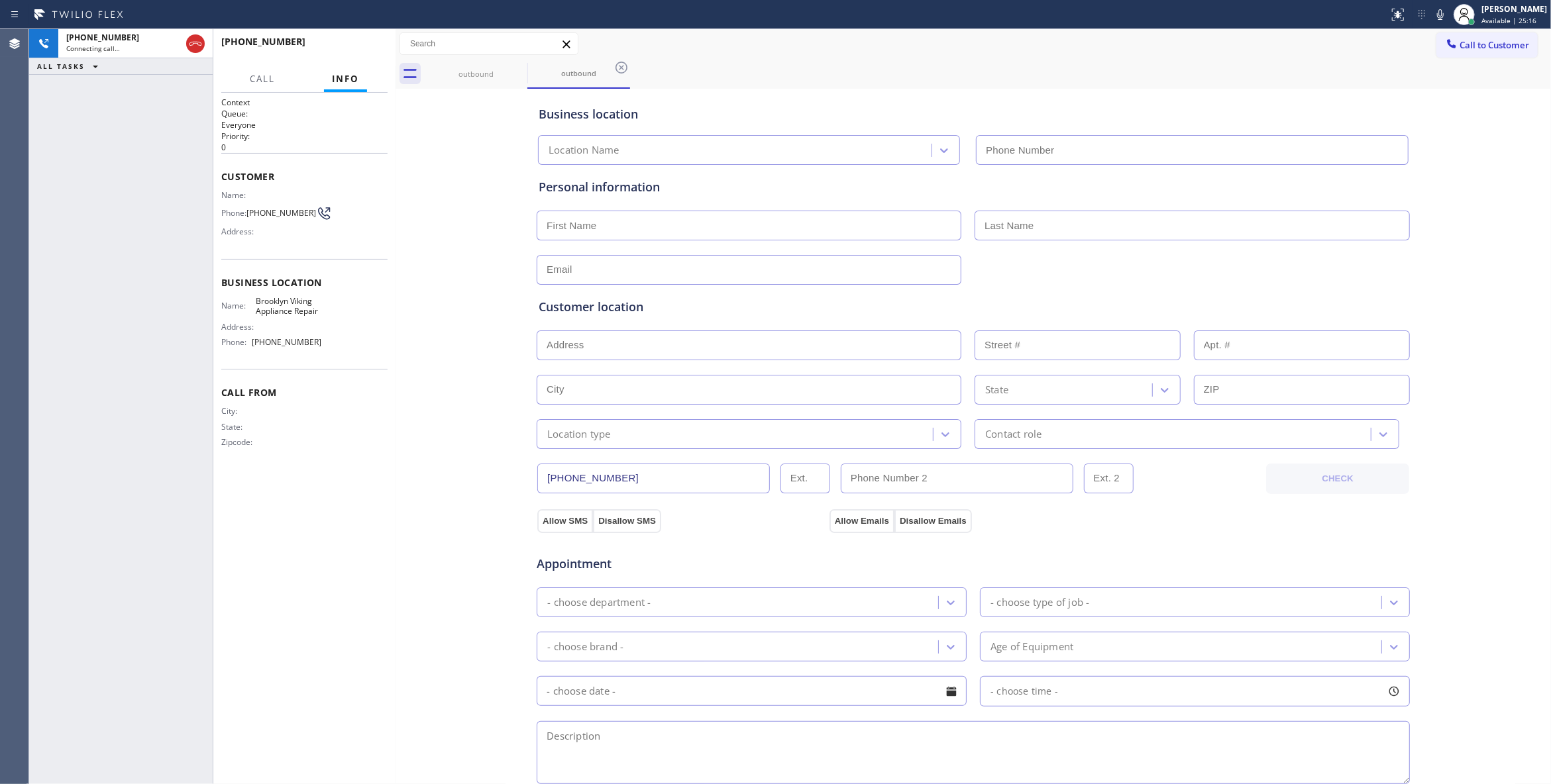
type input "(718) 568-6598"
click at [620, 73] on icon at bounding box center [621, 67] width 16 height 16
click at [341, 45] on span "HANG UP" at bounding box center [357, 47] width 41 height 9
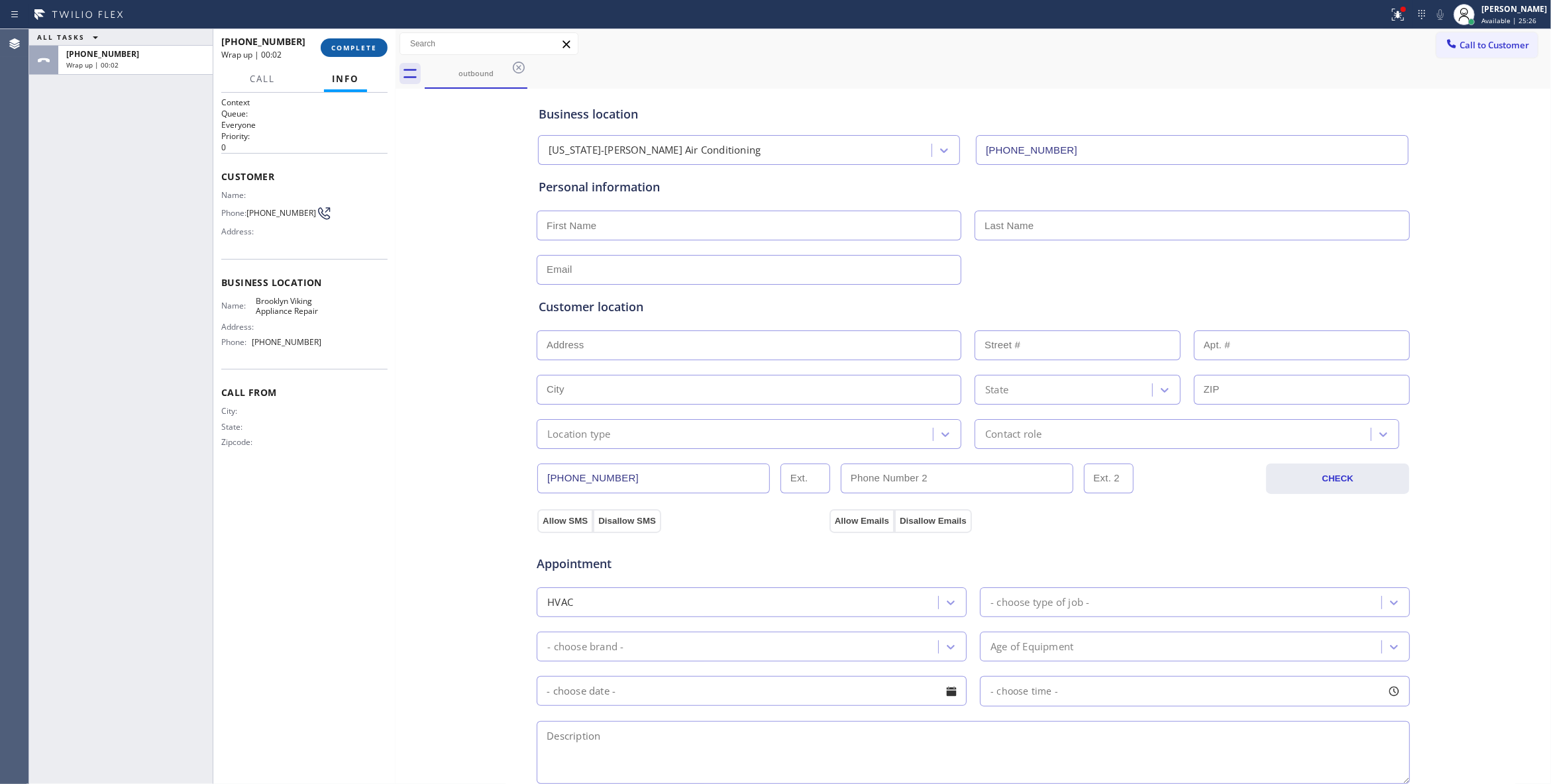
click at [366, 41] on button "COMPLETE" at bounding box center [354, 48] width 67 height 18
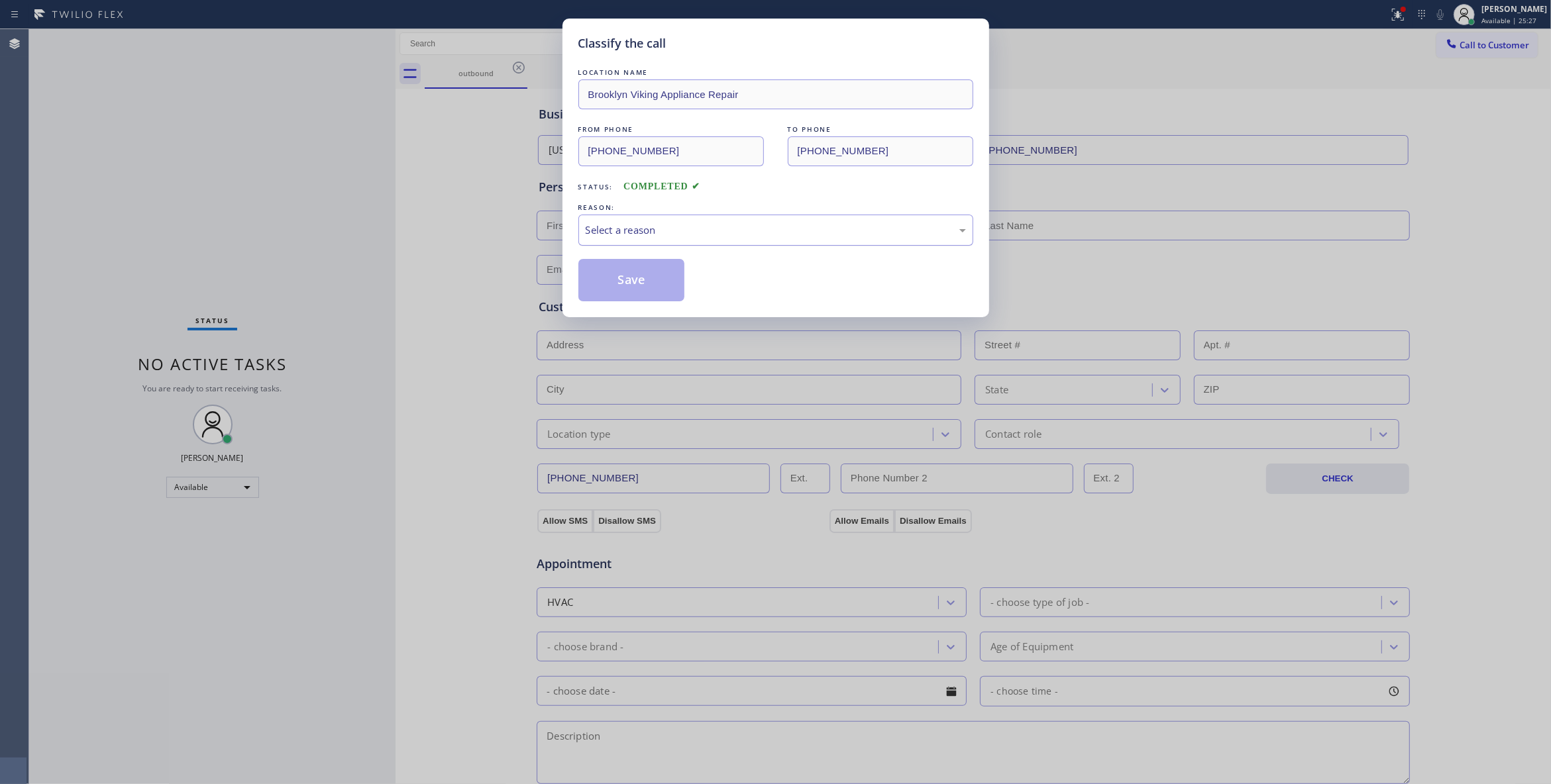
click at [609, 226] on div "Select a reason" at bounding box center [776, 230] width 381 height 15
click at [611, 274] on button "Save" at bounding box center [632, 280] width 107 height 42
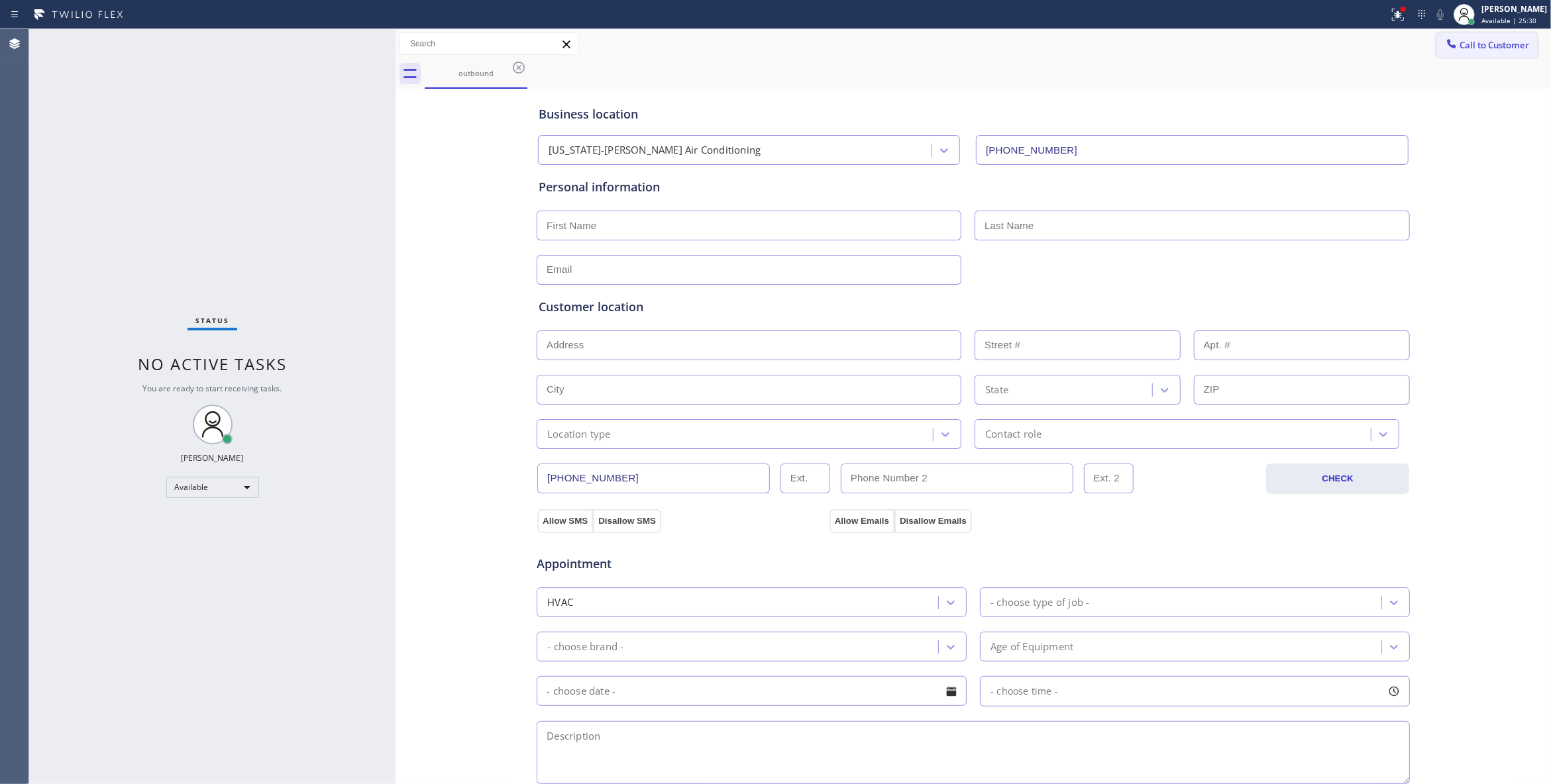
click at [1511, 42] on span "Call to Customer" at bounding box center [1493, 45] width 70 height 12
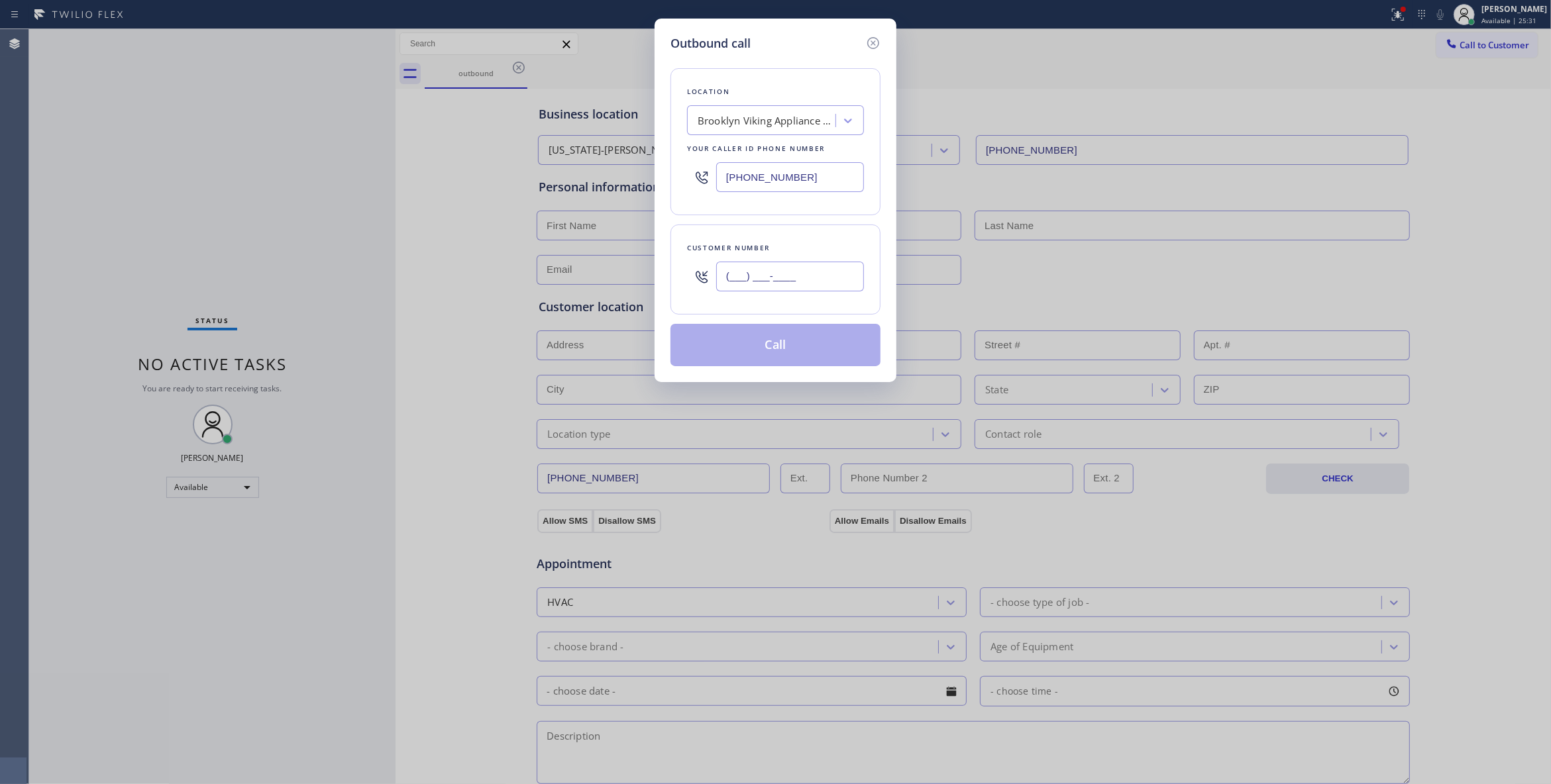
click at [732, 274] on input "(___) ___-____" at bounding box center [790, 277] width 147 height 29
paste input "718) 504-8044"
type input "(718) 504-8044"
click at [793, 350] on button "Call" at bounding box center [775, 345] width 210 height 42
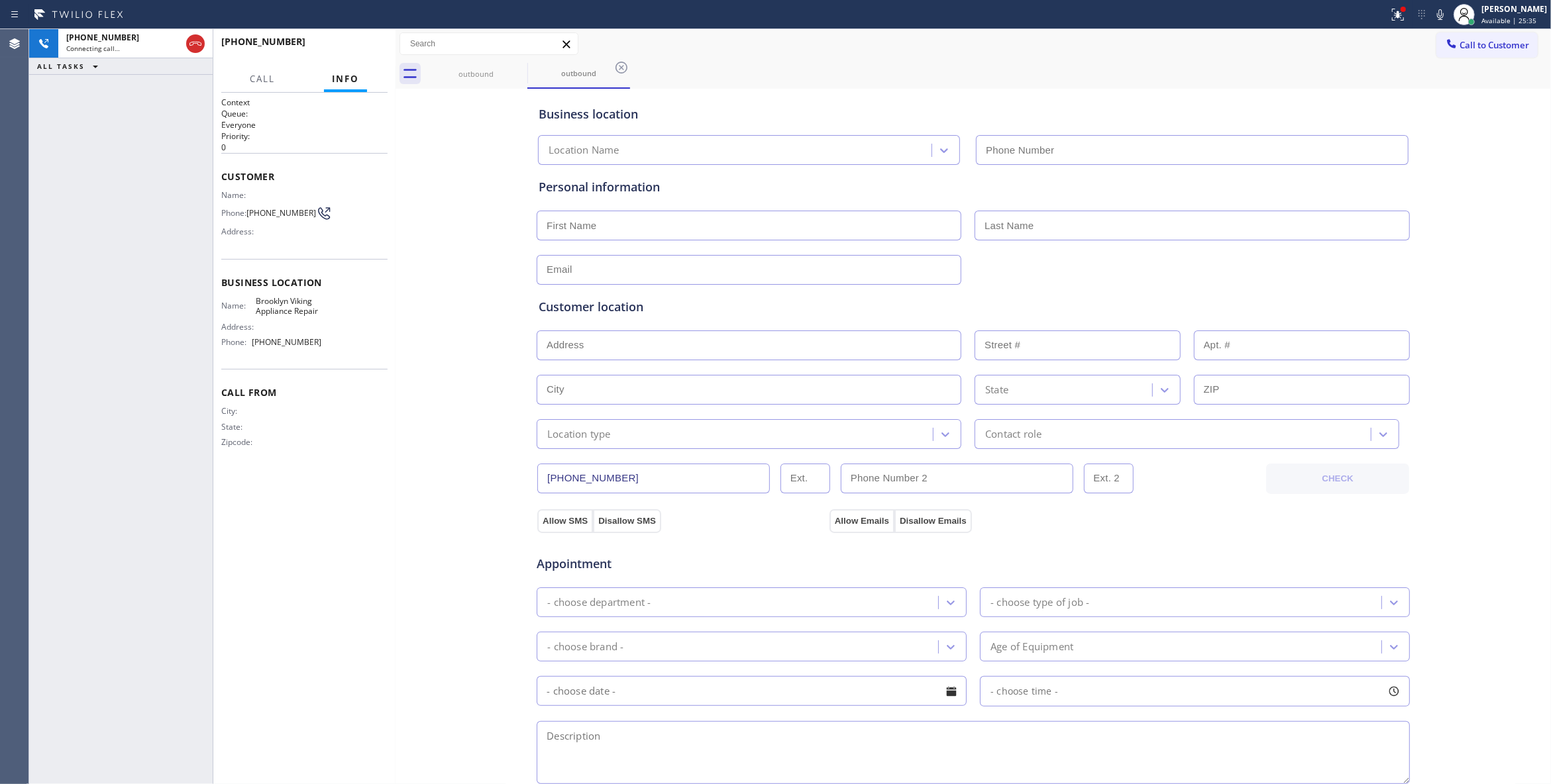
type input "(718) 568-6598"
click at [366, 46] on span "HANG UP" at bounding box center [357, 47] width 41 height 9
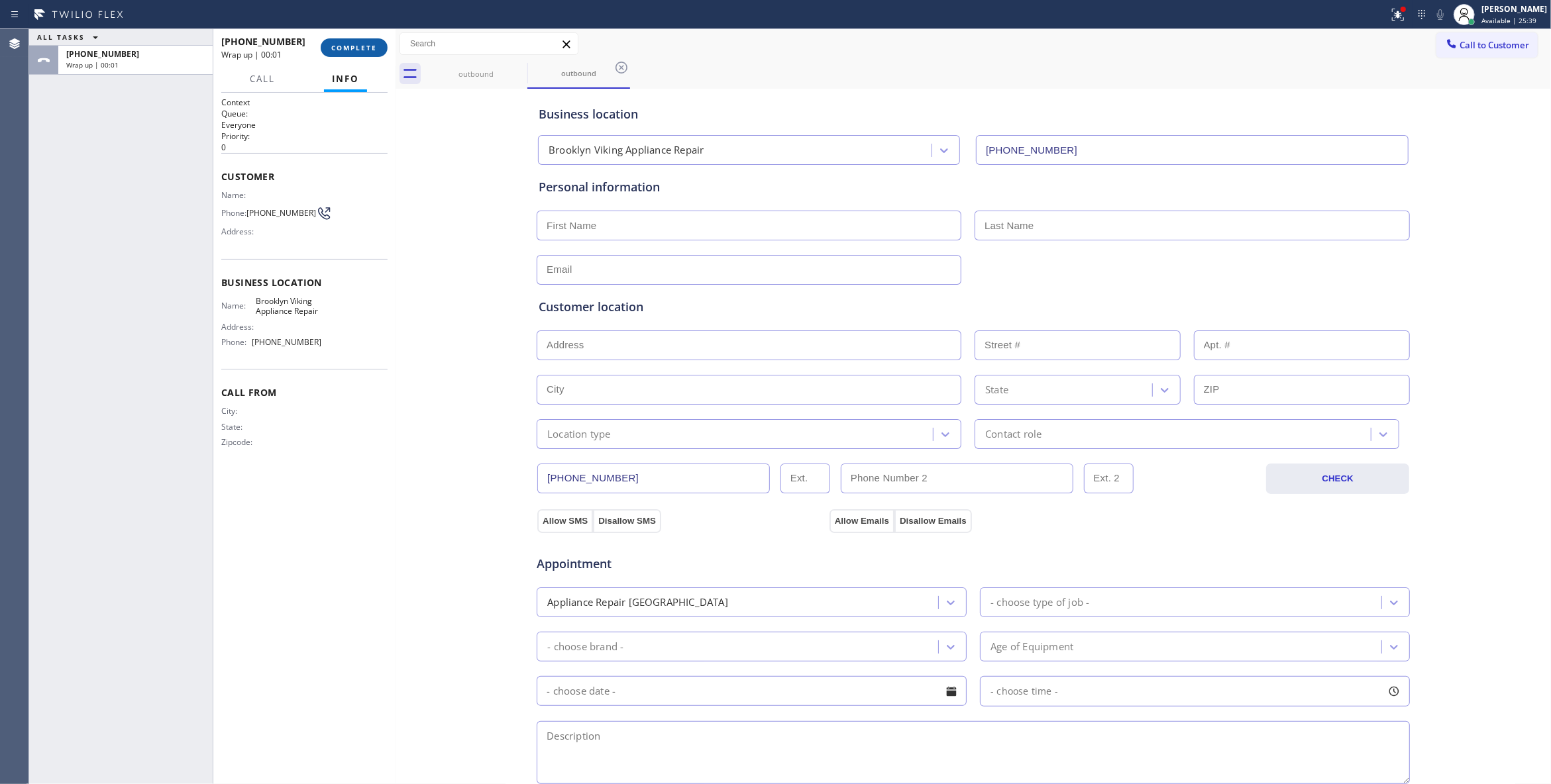
click at [366, 46] on span "COMPLETE" at bounding box center [354, 47] width 46 height 9
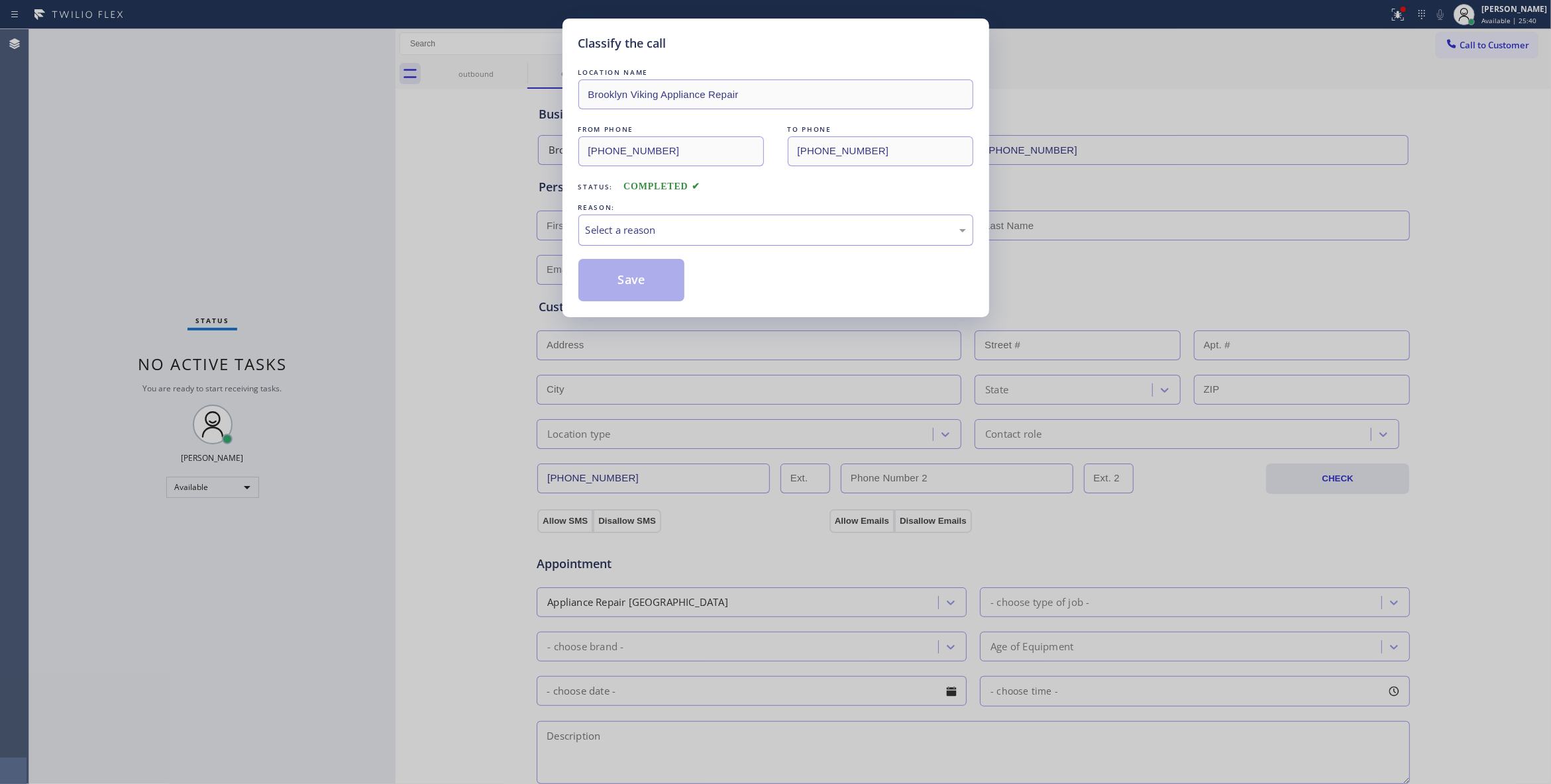
click at [620, 233] on div "Select a reason" at bounding box center [776, 230] width 381 height 15
click at [614, 281] on button "Save" at bounding box center [632, 280] width 107 height 42
drag, startPoint x: 614, startPoint y: 281, endPoint x: 536, endPoint y: 279, distance: 78.0
click at [614, 278] on button "Save" at bounding box center [632, 280] width 107 height 42
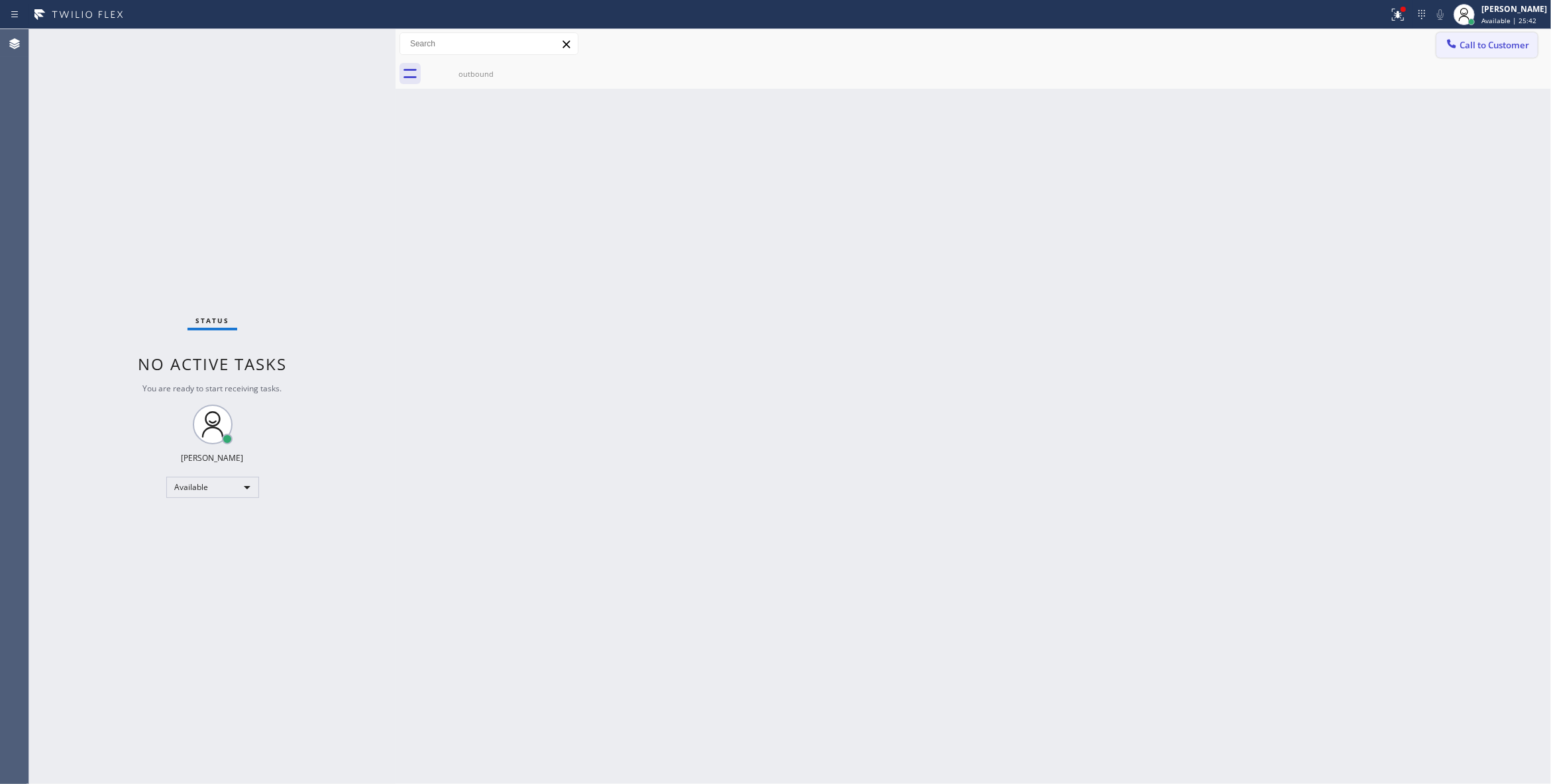
click at [1493, 46] on span "Call to Customer" at bounding box center [1493, 45] width 70 height 12
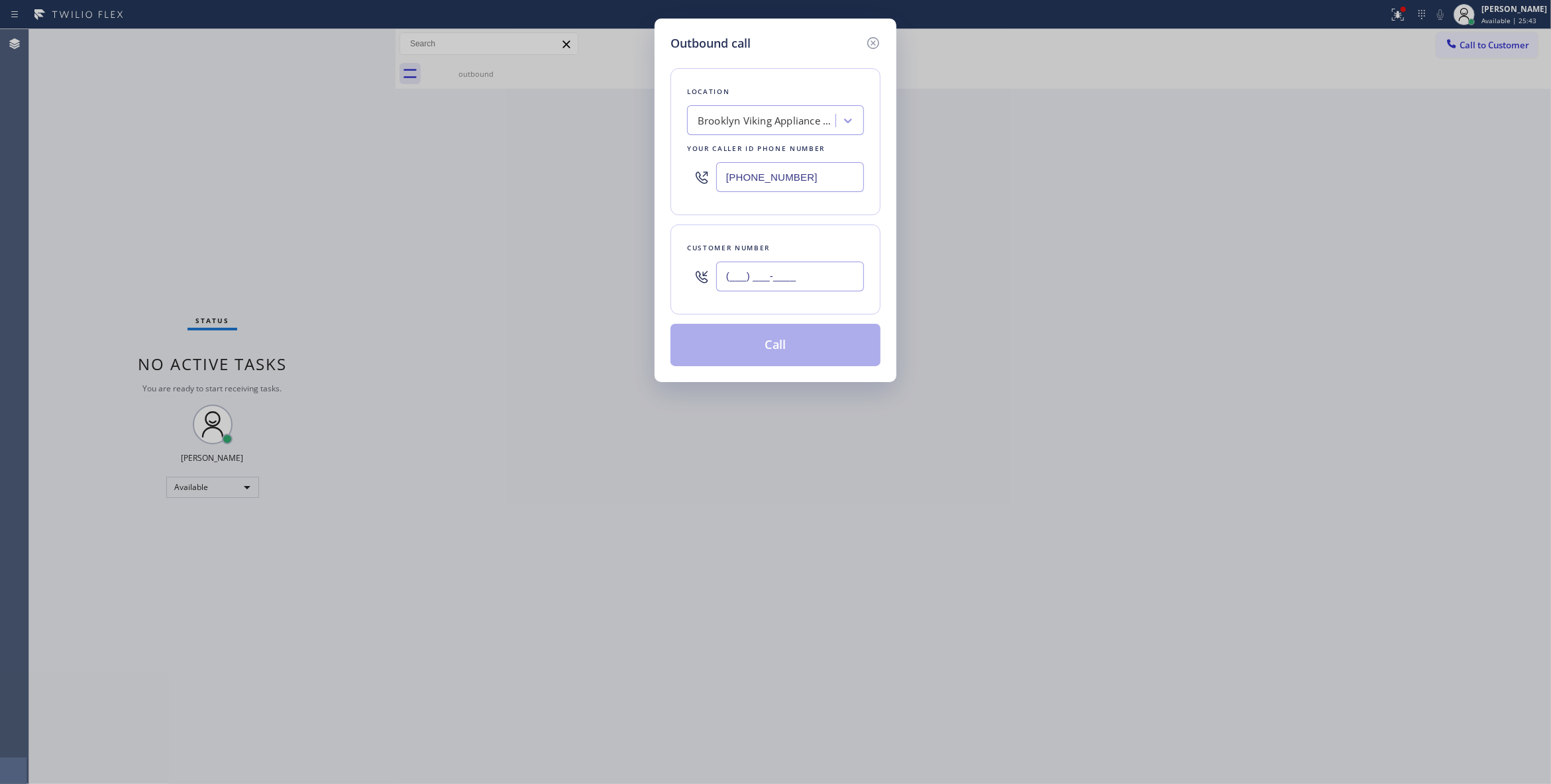
click at [799, 281] on input "(___) ___-____" at bounding box center [790, 277] width 147 height 29
paste input "718) 504-8044"
type input "(718) 504-8044"
click at [796, 347] on button "Call" at bounding box center [775, 345] width 210 height 42
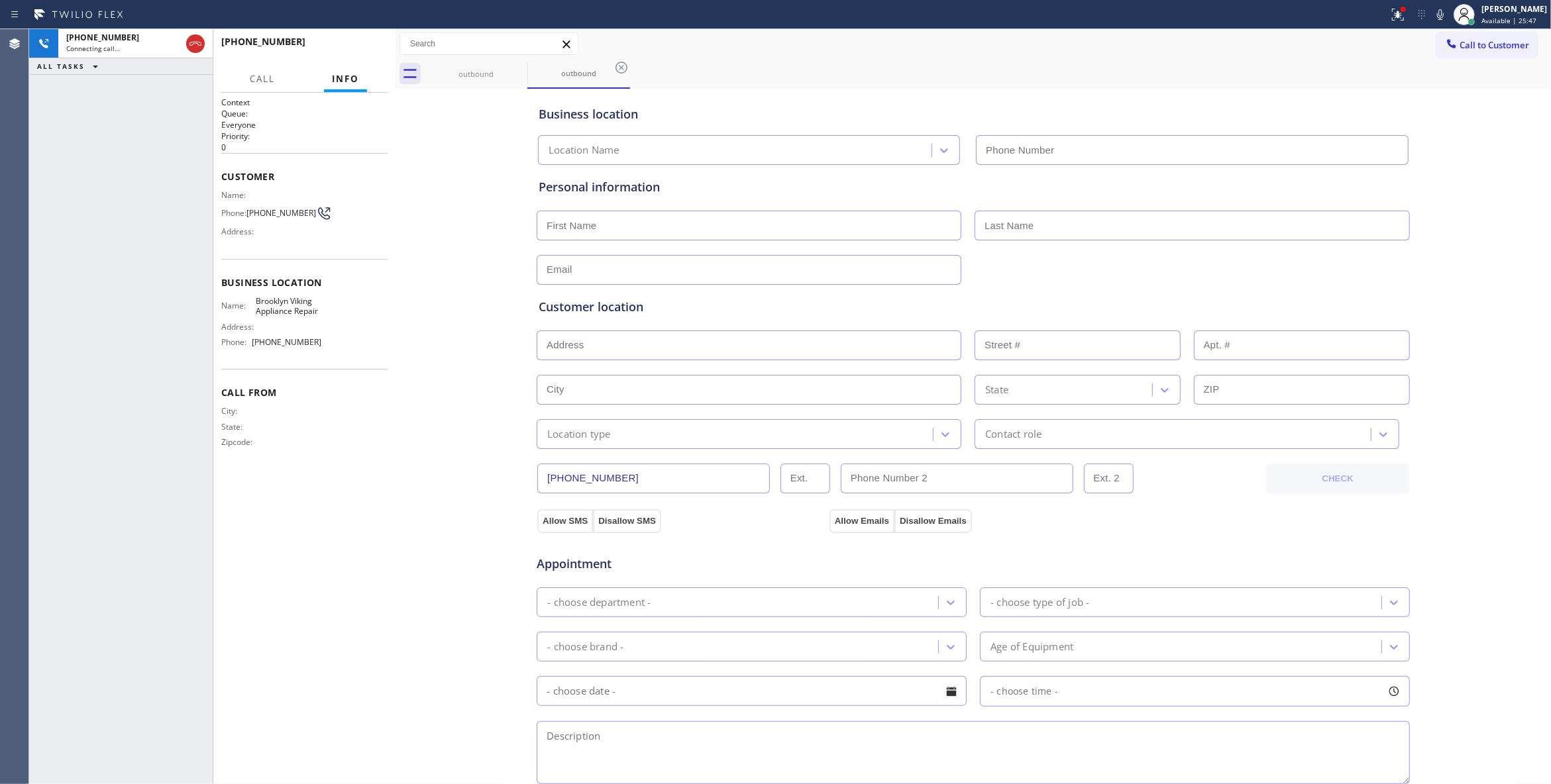
type input "(718) 568-6598"
click at [343, 48] on span "HANG UP" at bounding box center [357, 47] width 41 height 9
click at [343, 46] on span "HANG UP" at bounding box center [357, 47] width 41 height 9
click at [345, 37] on div "+17185048044 Live | 00:02 HANG UP" at bounding box center [304, 47] width 166 height 34
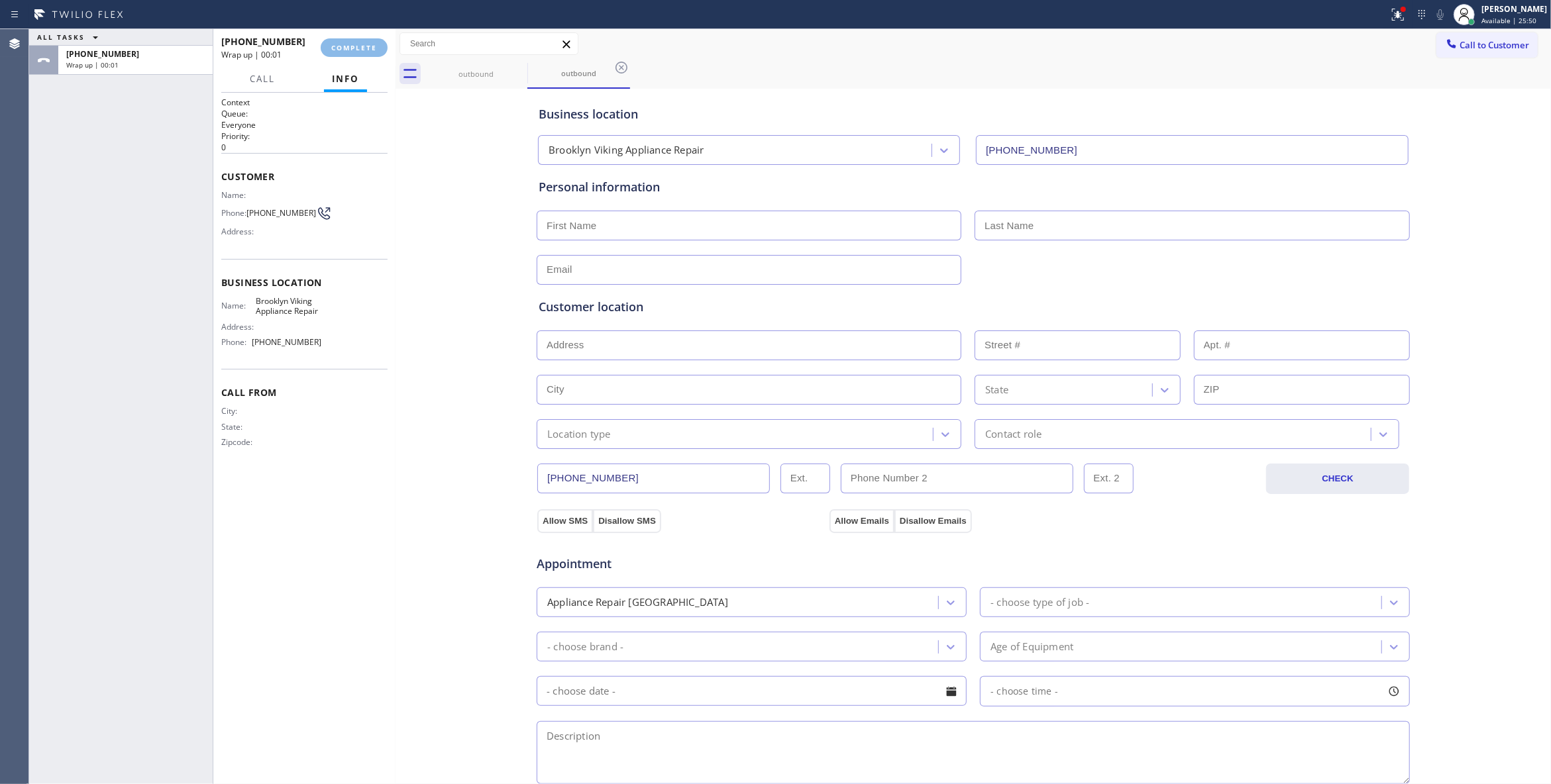
click at [342, 27] on div "Status report Issues detected These issues could affect your workflow. Please c…" at bounding box center [775, 15] width 1551 height 29
click at [359, 39] on button "COMPLETE" at bounding box center [354, 48] width 67 height 18
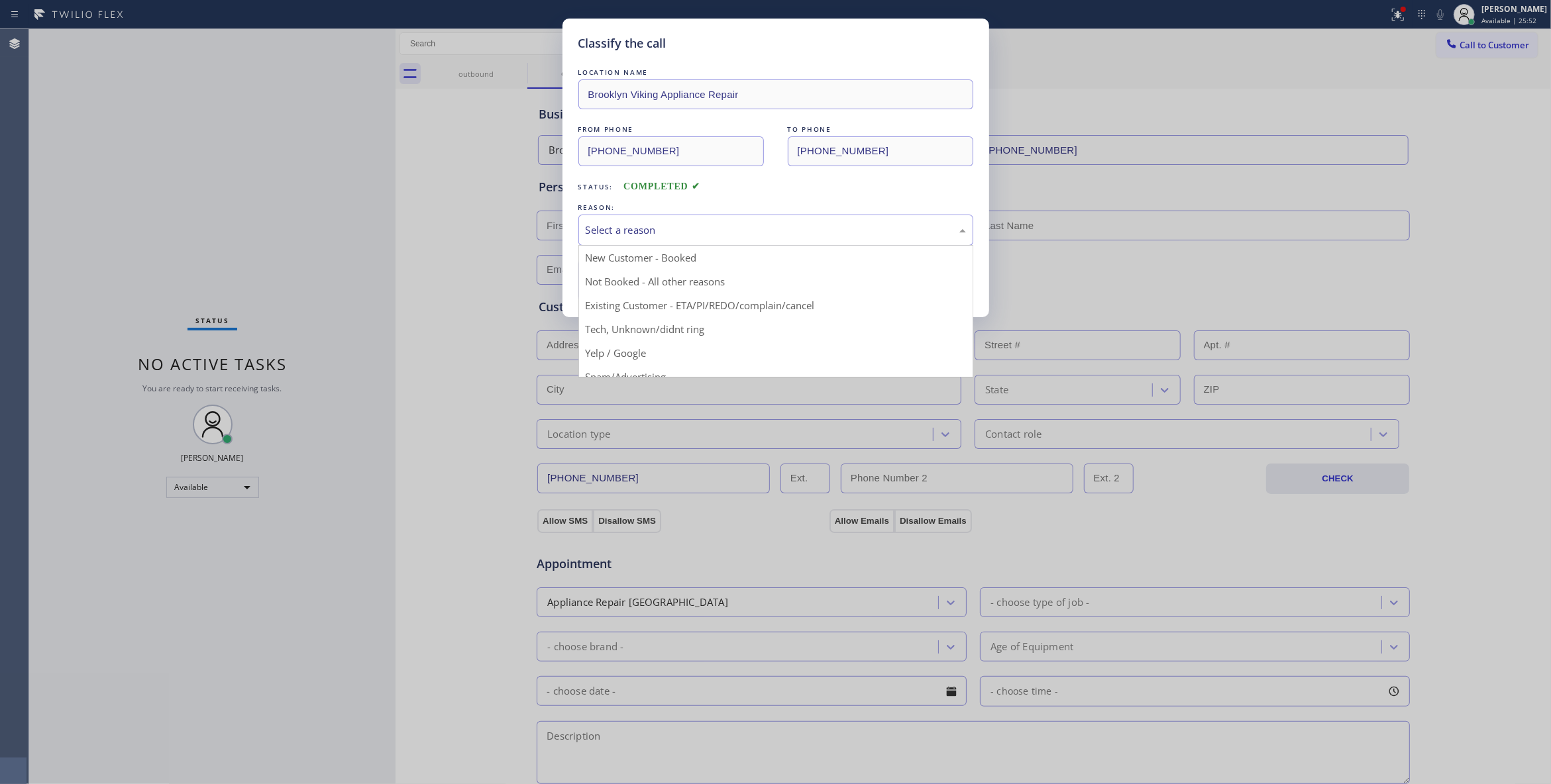
click at [613, 230] on div "Select a reason" at bounding box center [776, 230] width 381 height 15
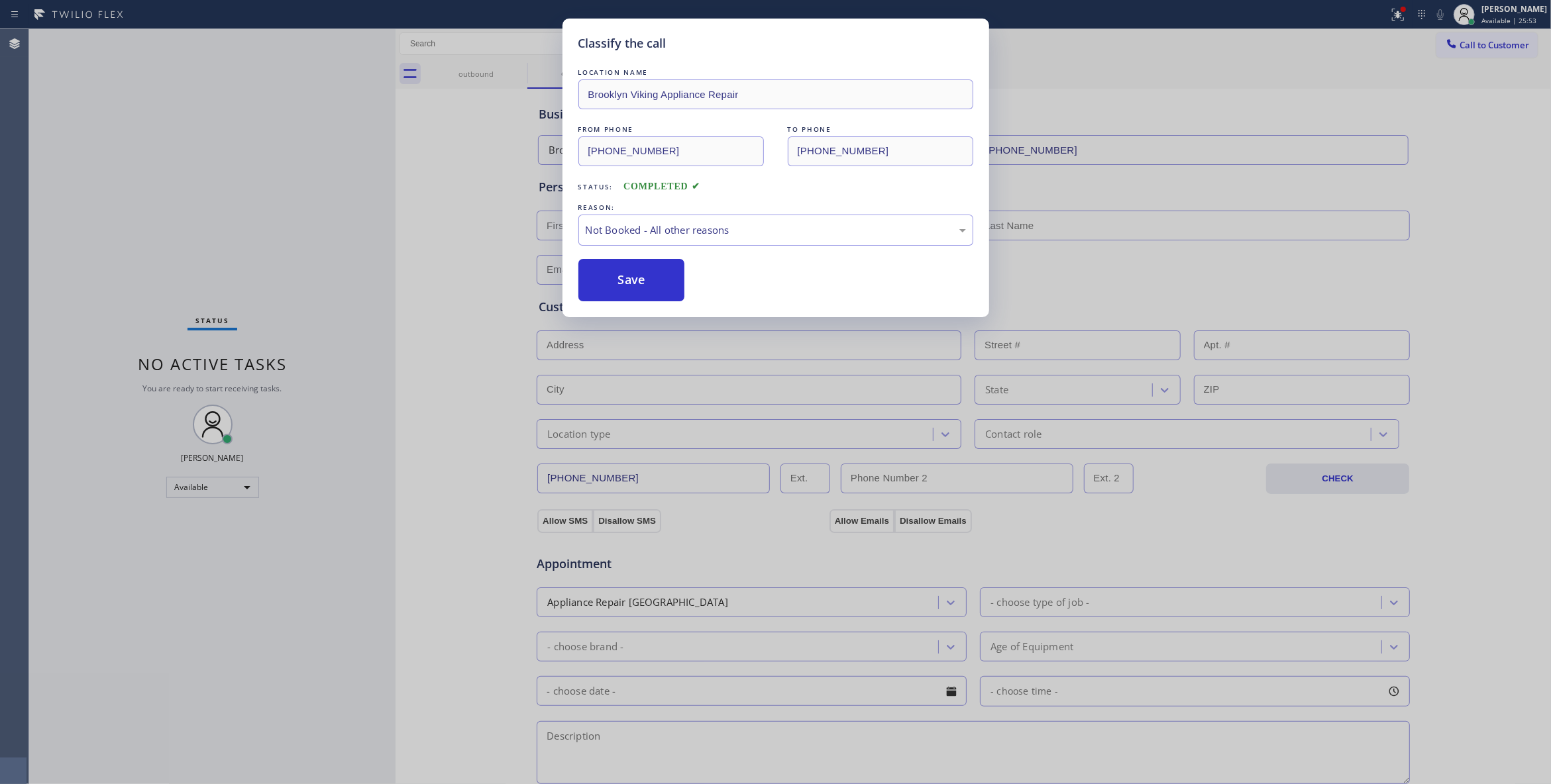
click at [602, 281] on button "Save" at bounding box center [632, 280] width 107 height 42
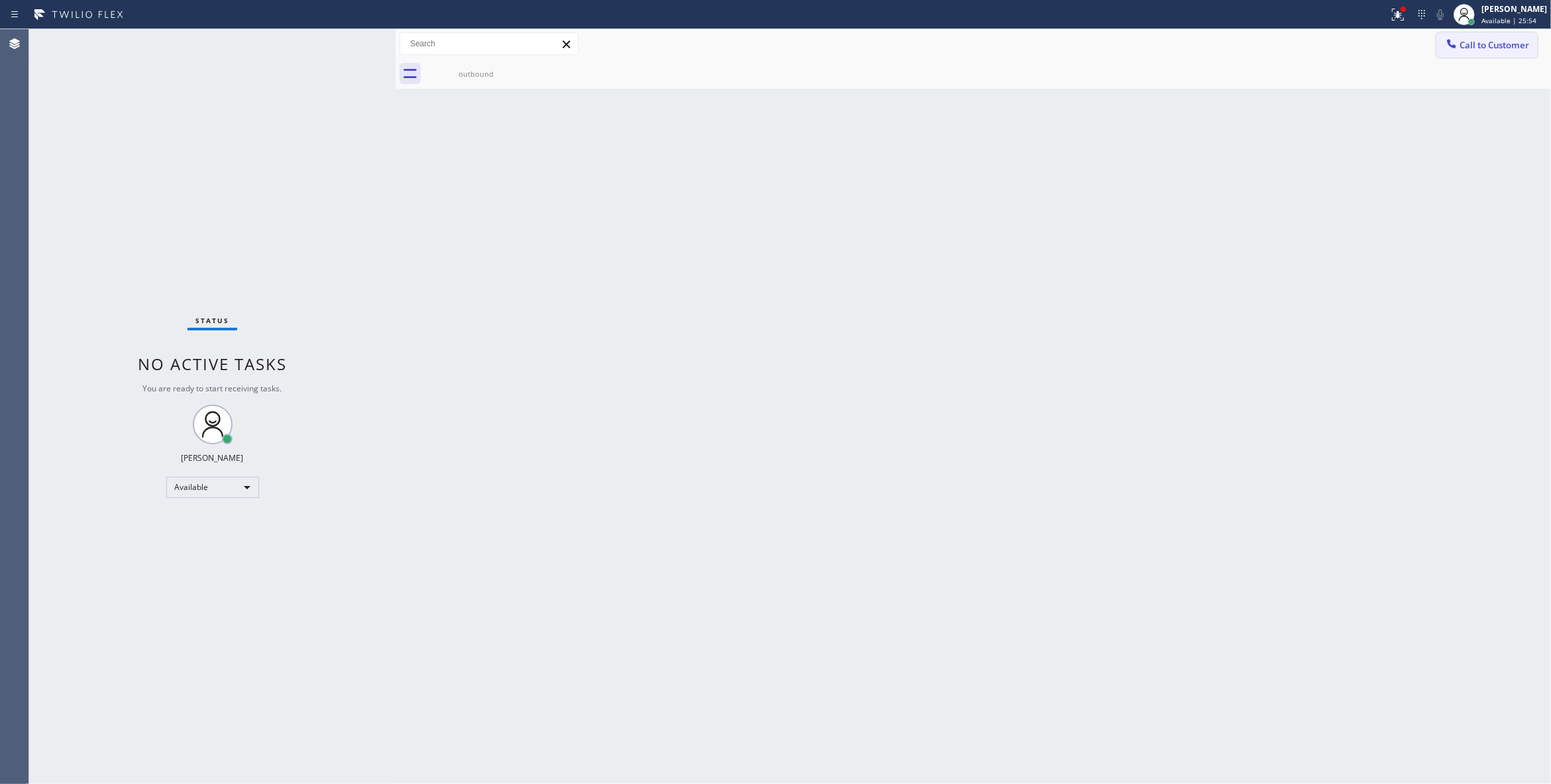
click at [1493, 42] on span "Call to Customer" at bounding box center [1493, 45] width 70 height 12
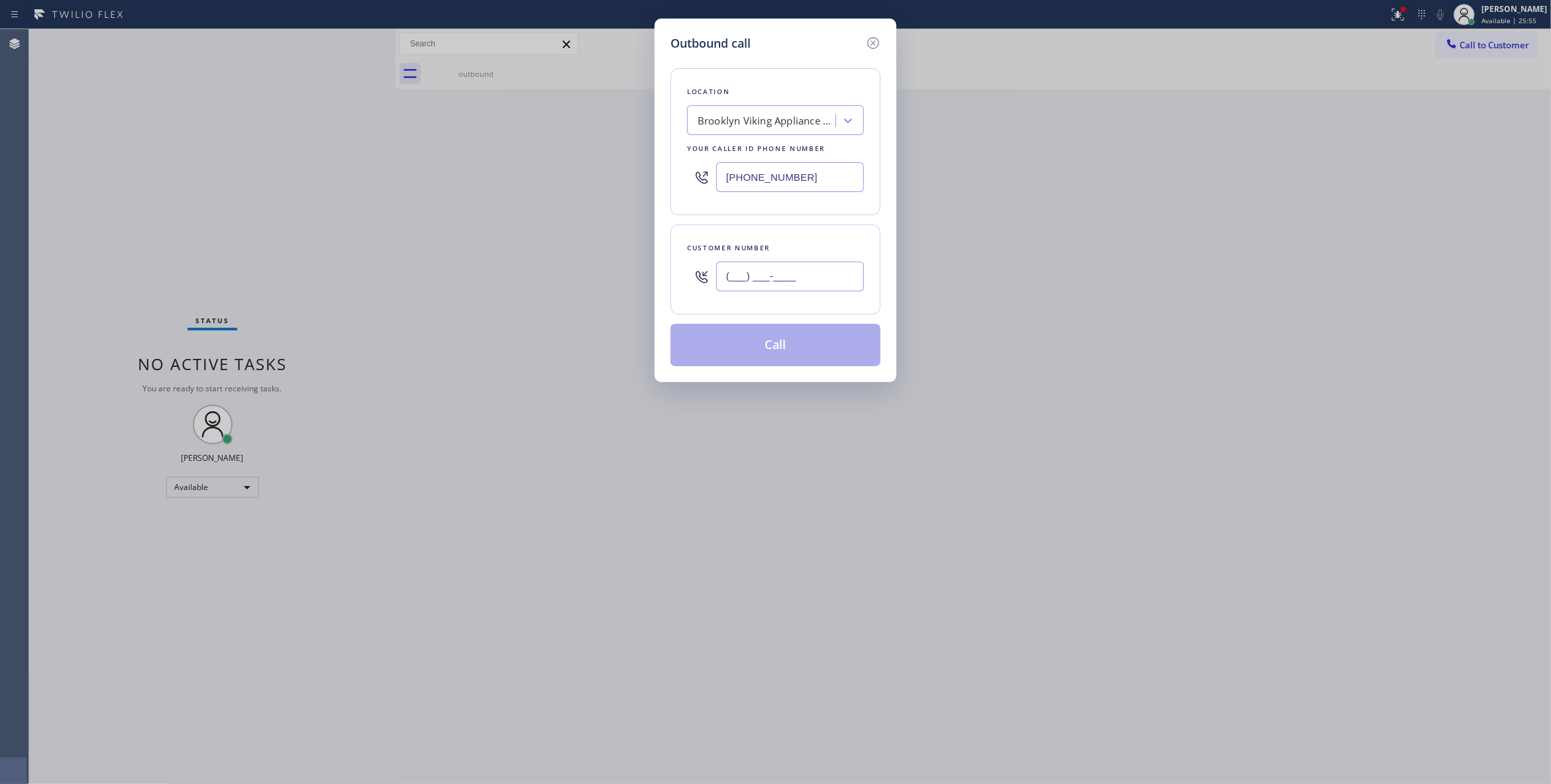
click at [767, 277] on input "(___) ___-____" at bounding box center [790, 277] width 147 height 29
paste input "718) 504-8044"
type input "(718) 504-8044"
click at [759, 345] on button "Call" at bounding box center [775, 345] width 210 height 42
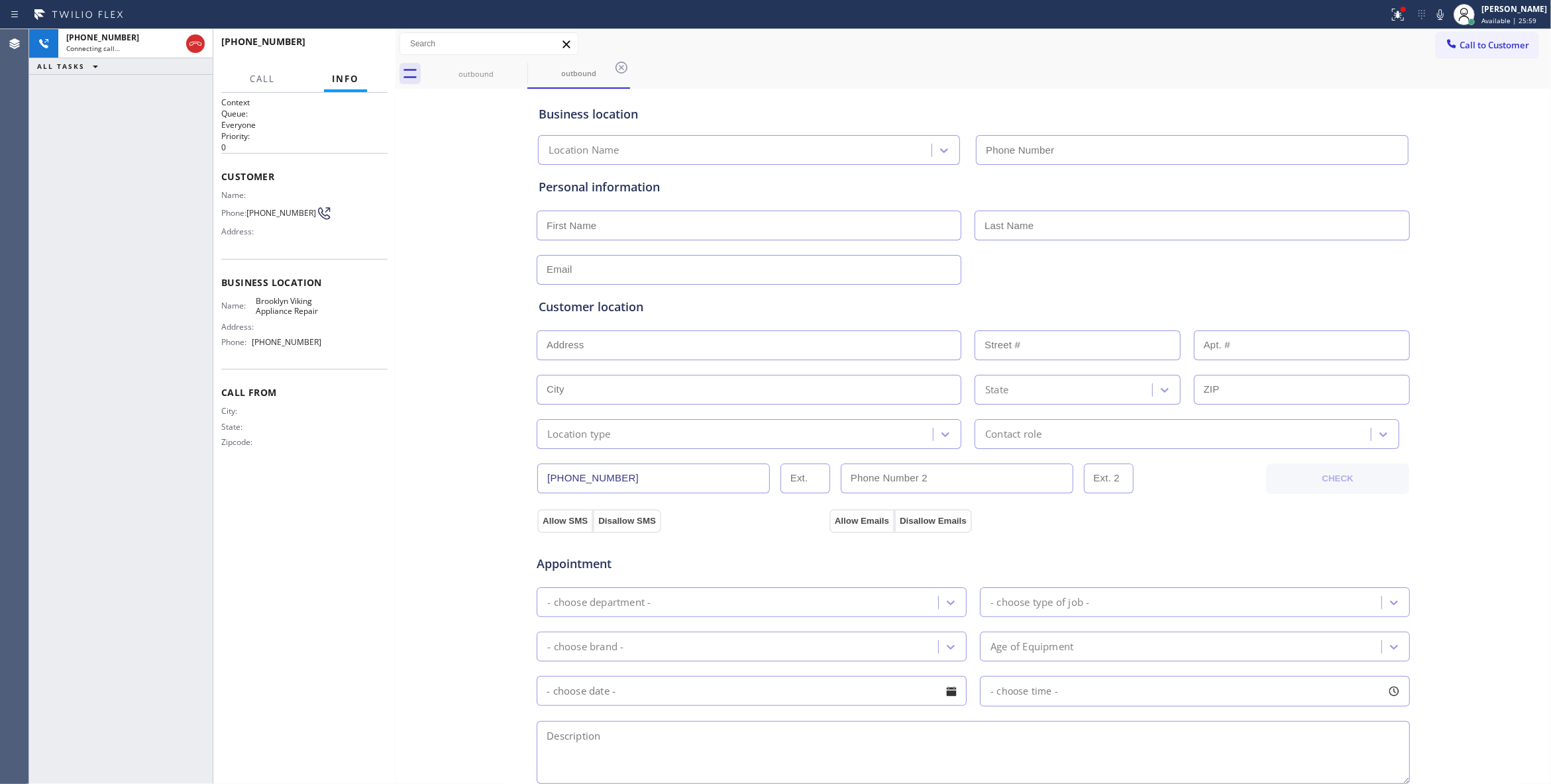
type input "(718) 568-6598"
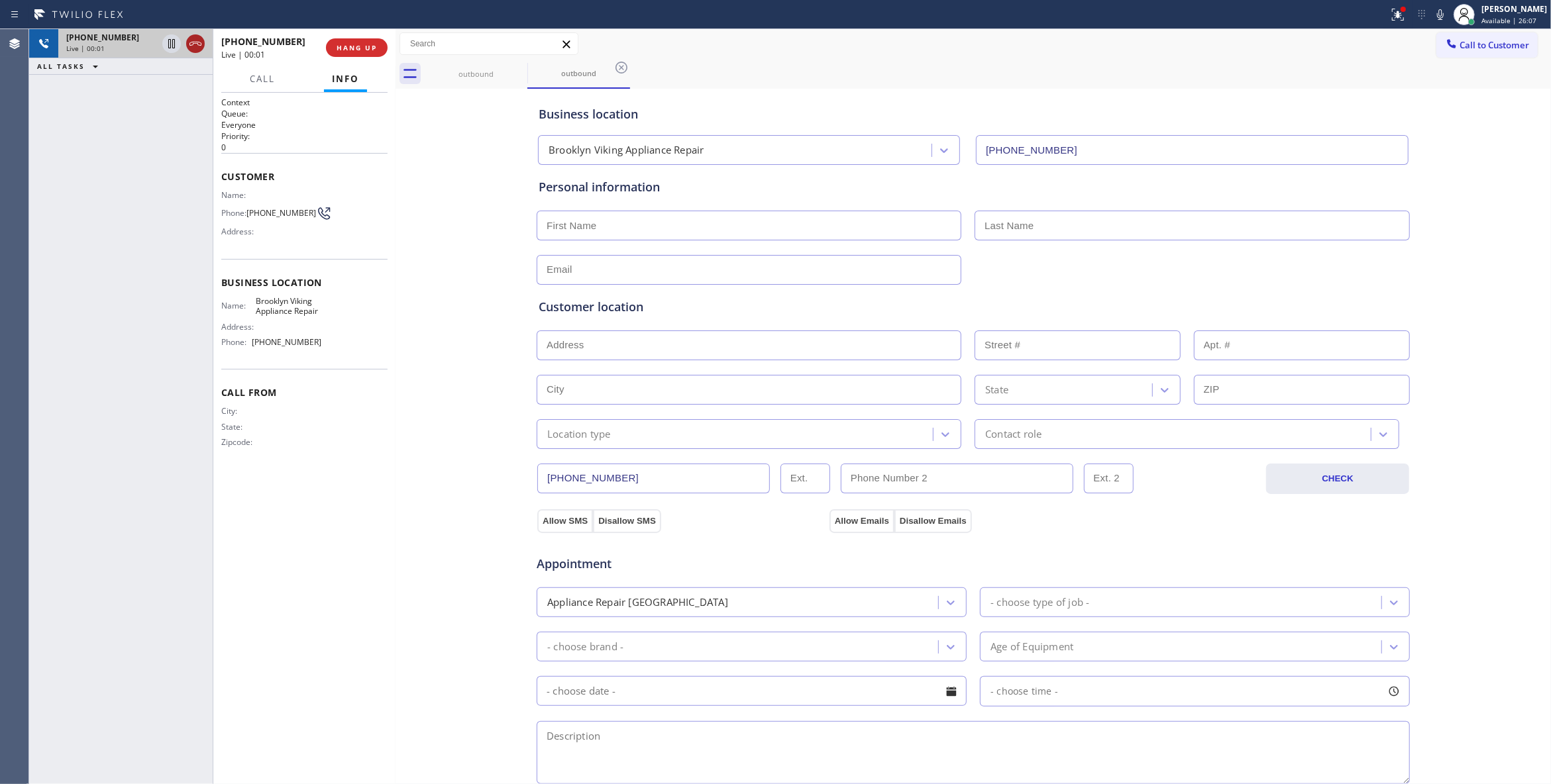
click at [197, 46] on icon at bounding box center [195, 44] width 16 height 16
drag, startPoint x: 395, startPoint y: 41, endPoint x: 353, endPoint y: 46, distance: 42.3
click at [395, 41] on div at bounding box center [395, 407] width 0 height 755
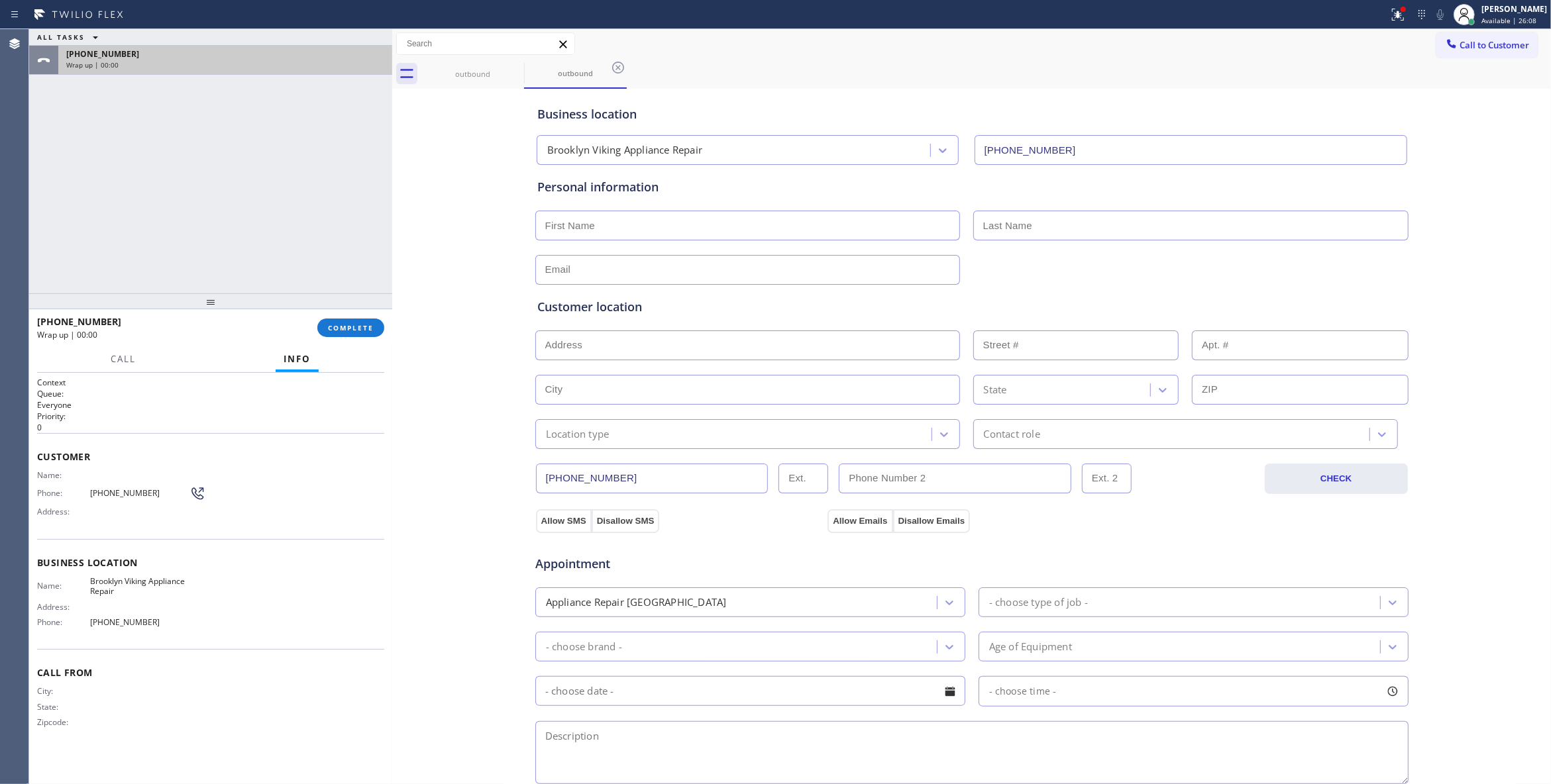
click at [337, 48] on div "+17185048044 Wrap up | 00:00" at bounding box center [223, 60] width 329 height 29
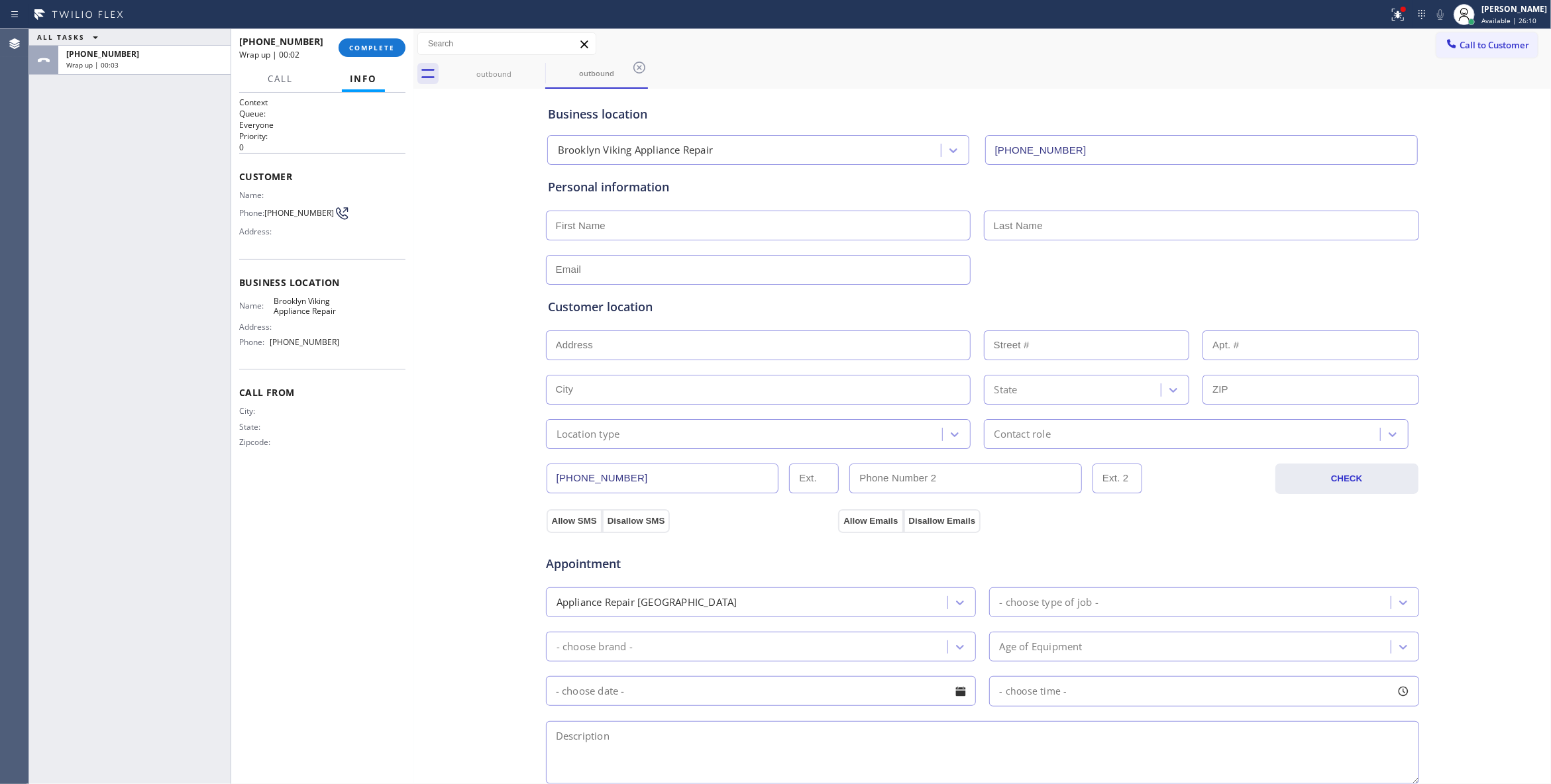
drag, startPoint x: 393, startPoint y: 178, endPoint x: 416, endPoint y: 178, distance: 23.0
click at [414, 178] on div at bounding box center [414, 407] width 0 height 755
click at [369, 54] on button "COMPLETE" at bounding box center [374, 48] width 67 height 18
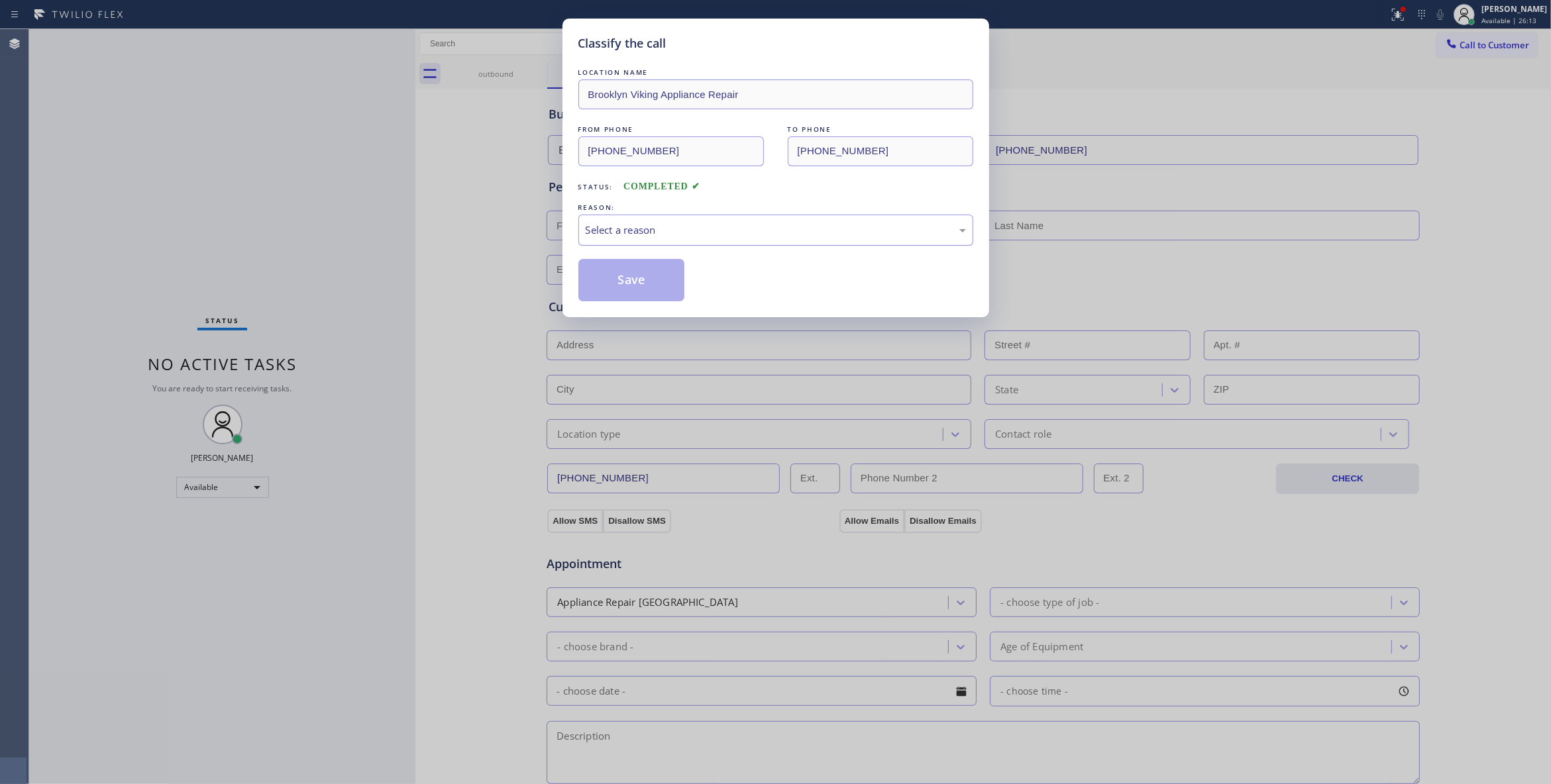
drag, startPoint x: 705, startPoint y: 233, endPoint x: 692, endPoint y: 237, distance: 13.6
click at [704, 233] on div "Select a reason" at bounding box center [776, 230] width 381 height 15
click at [631, 281] on button "Save" at bounding box center [632, 280] width 107 height 42
click at [631, 281] on button "Save" at bounding box center [632, 280] width 107 height 42
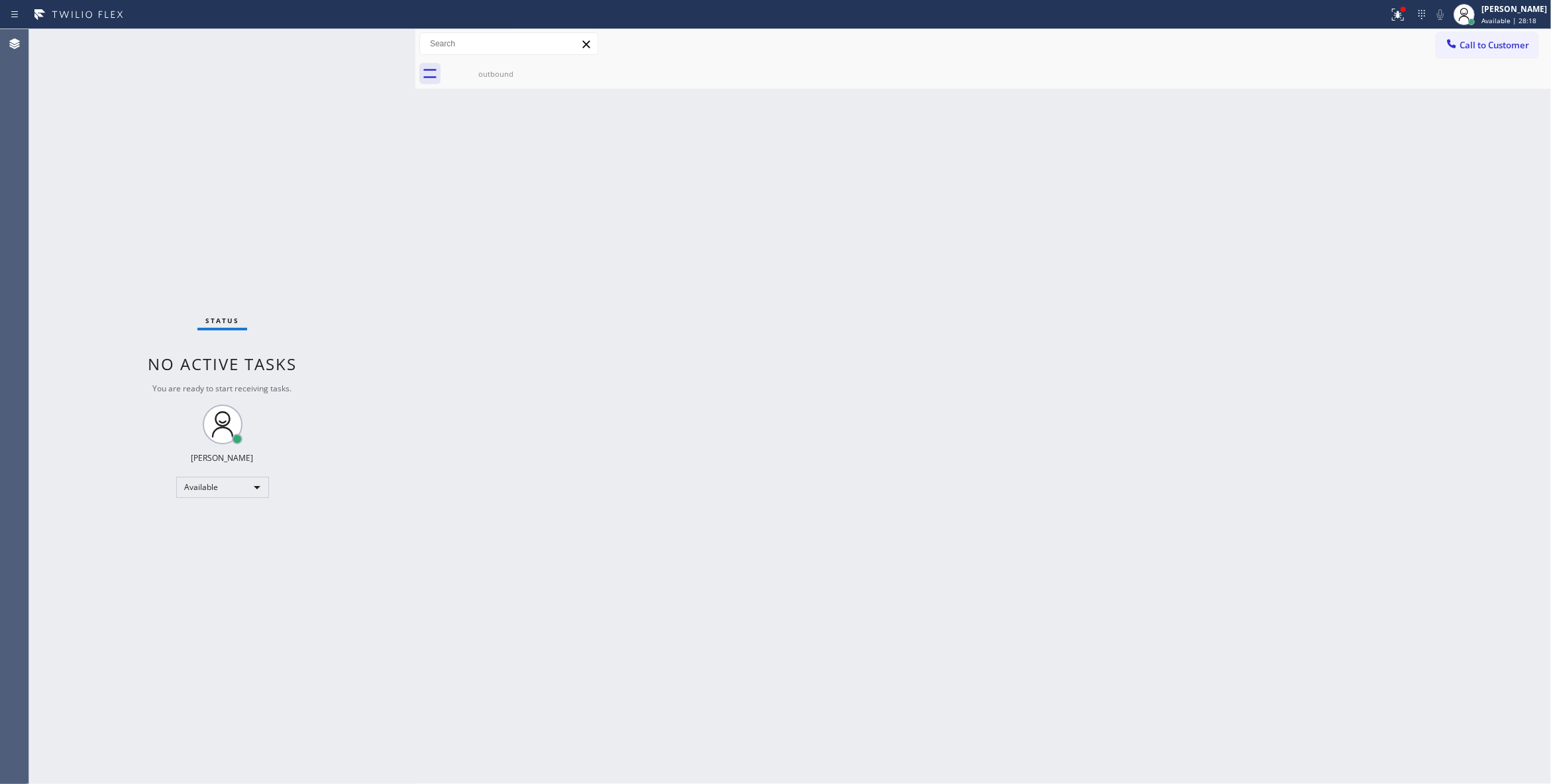
drag, startPoint x: 1498, startPoint y: 46, endPoint x: 1330, endPoint y: 52, distance: 168.1
click at [1494, 46] on span "Call to Customer" at bounding box center [1493, 45] width 70 height 12
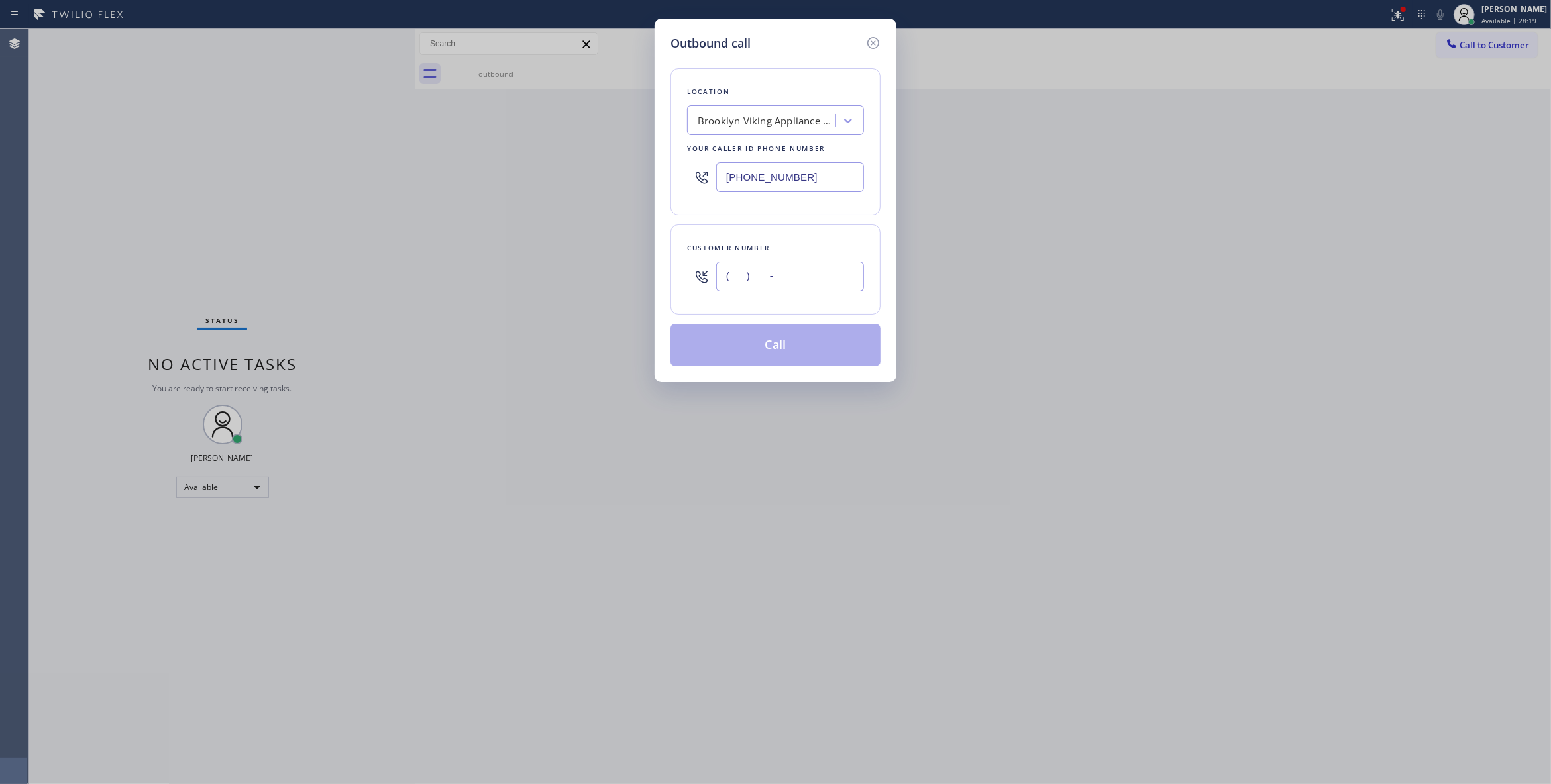
click at [755, 288] on input "(___) ___-____" at bounding box center [790, 277] width 147 height 29
paste input "918) 498-9346"
type input "[PHONE_NUMBER]"
drag, startPoint x: 833, startPoint y: 175, endPoint x: 192, endPoint y: 150, distance: 641.5
click at [199, 149] on div "Outbound call Location Brooklyn Viking Appliance Repair Your caller id phone nu…" at bounding box center [775, 392] width 1551 height 784
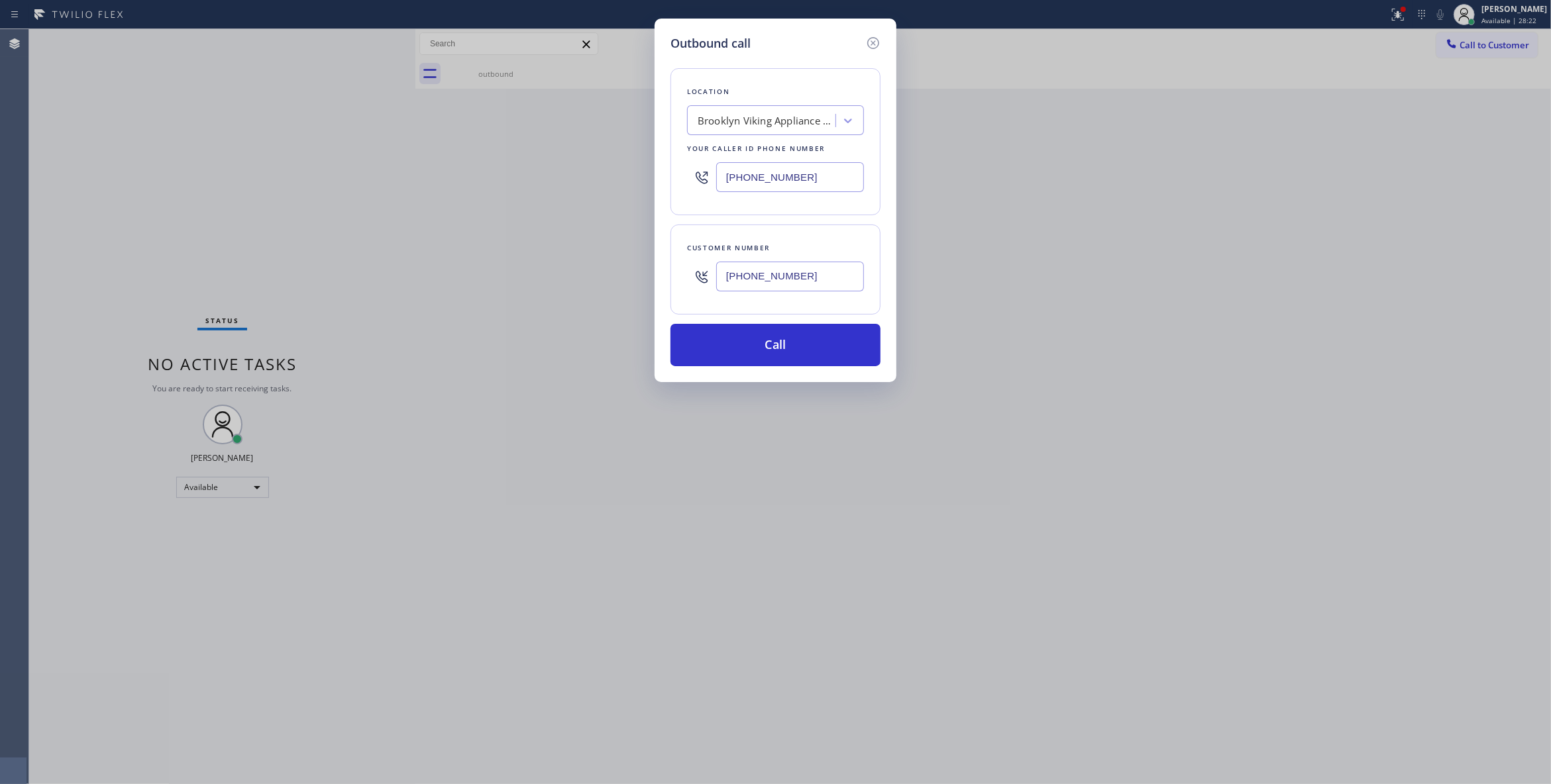
paste input "213) 699-3713"
type input "[PHONE_NUMBER]"
drag, startPoint x: 822, startPoint y: 279, endPoint x: 642, endPoint y: 267, distance: 180.4
click at [642, 267] on div "Outbound call Location Vermont-Slauson Air Conditioning Your caller id phone nu…" at bounding box center [775, 392] width 1551 height 784
click at [750, 343] on button "Call" at bounding box center [775, 345] width 210 height 42
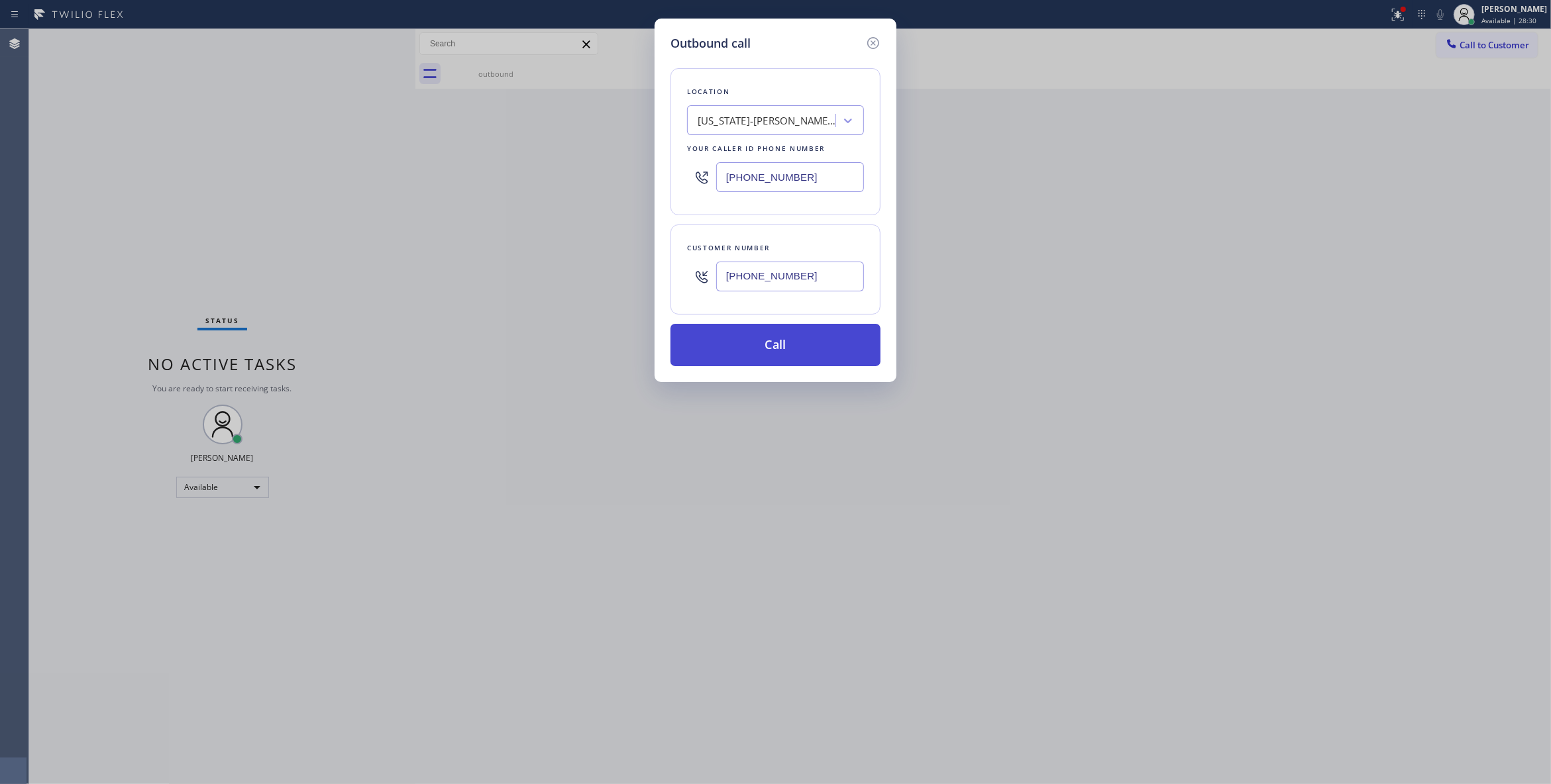
click at [729, 347] on button "Call" at bounding box center [775, 345] width 210 height 42
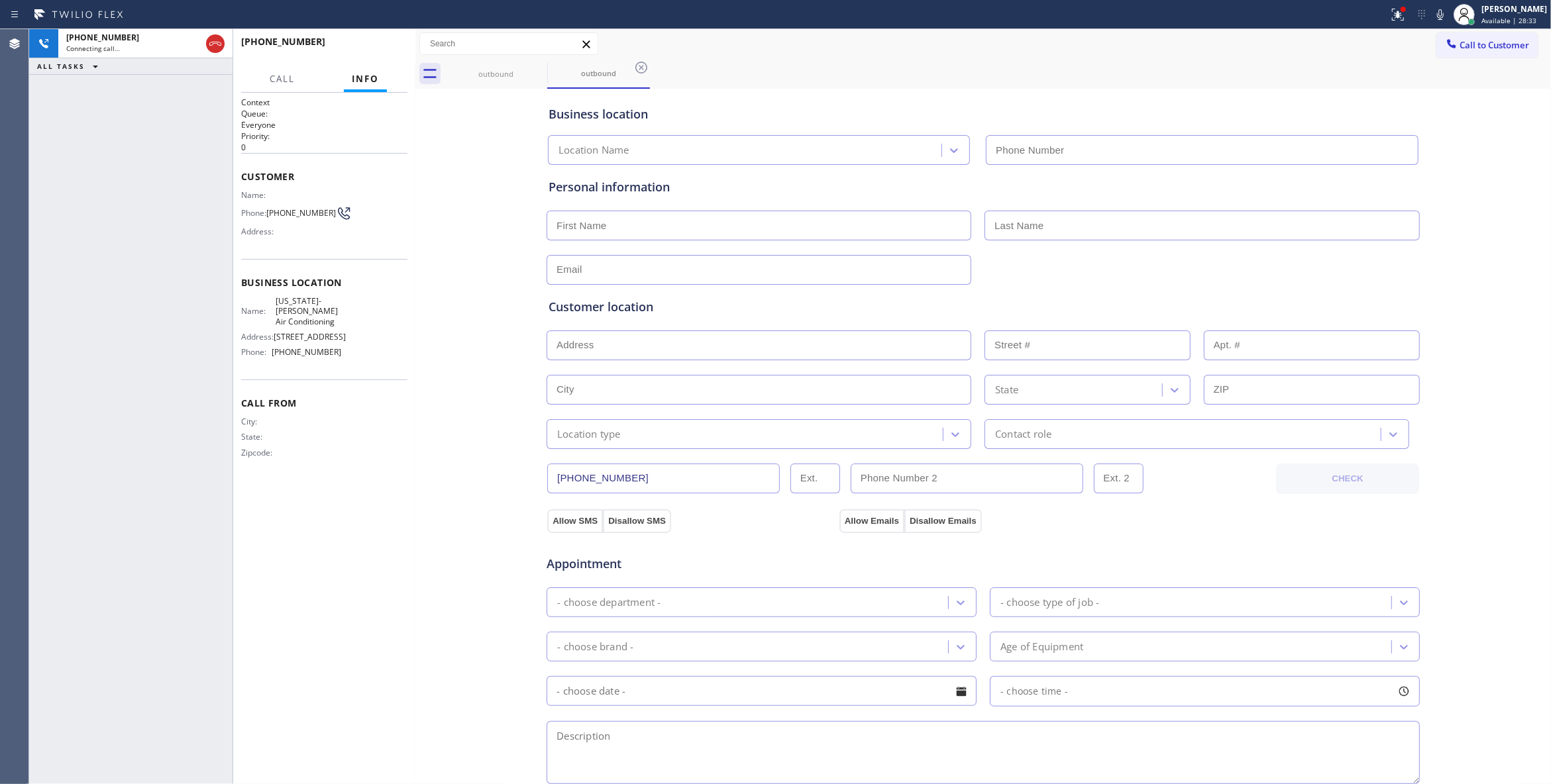
type input "[PHONE_NUMBER]"
click at [281, 218] on span "[PHONE_NUMBER]" at bounding box center [301, 213] width 70 height 10
click at [281, 215] on span "[PHONE_NUMBER]" at bounding box center [301, 213] width 70 height 10
click at [279, 218] on span "[PHONE_NUMBER]" at bounding box center [301, 213] width 70 height 10
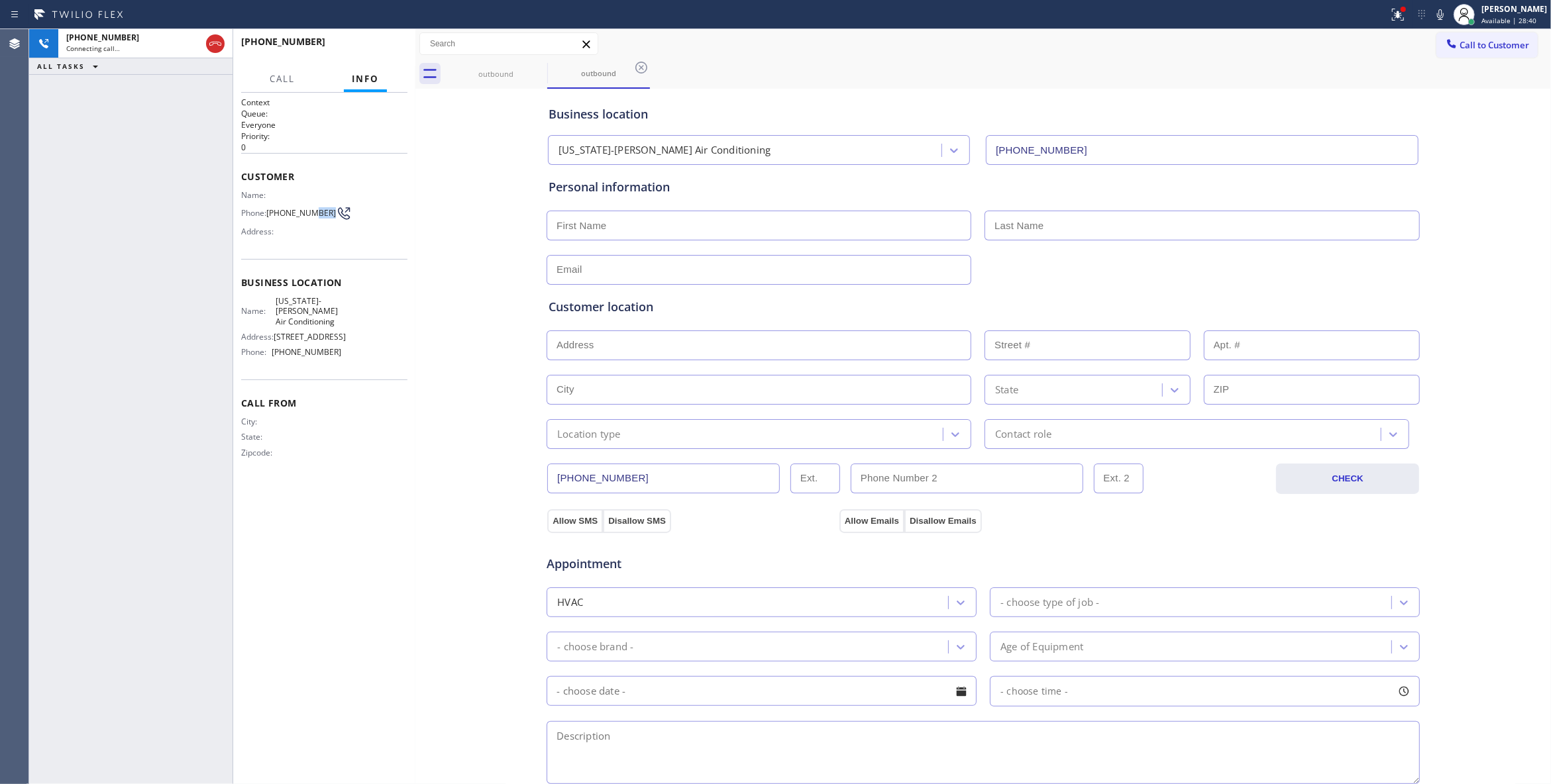
click at [279, 218] on span "[PHONE_NUMBER]" at bounding box center [301, 213] width 70 height 10
copy div "[PHONE_NUMBER]"
click at [1383, 27] on button at bounding box center [1398, 15] width 29 height 29
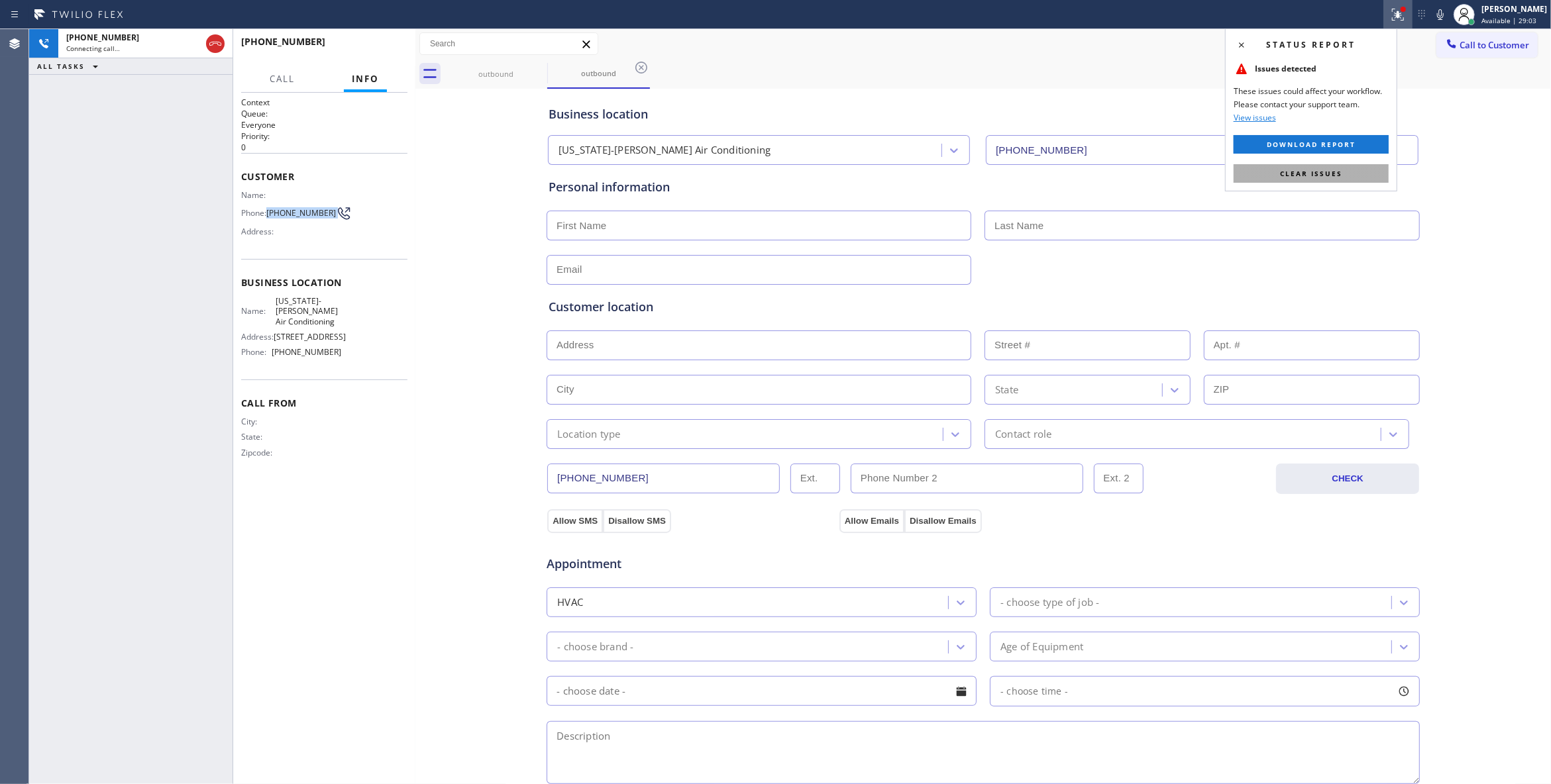
click at [1323, 178] on button "Clear issues" at bounding box center [1311, 173] width 155 height 18
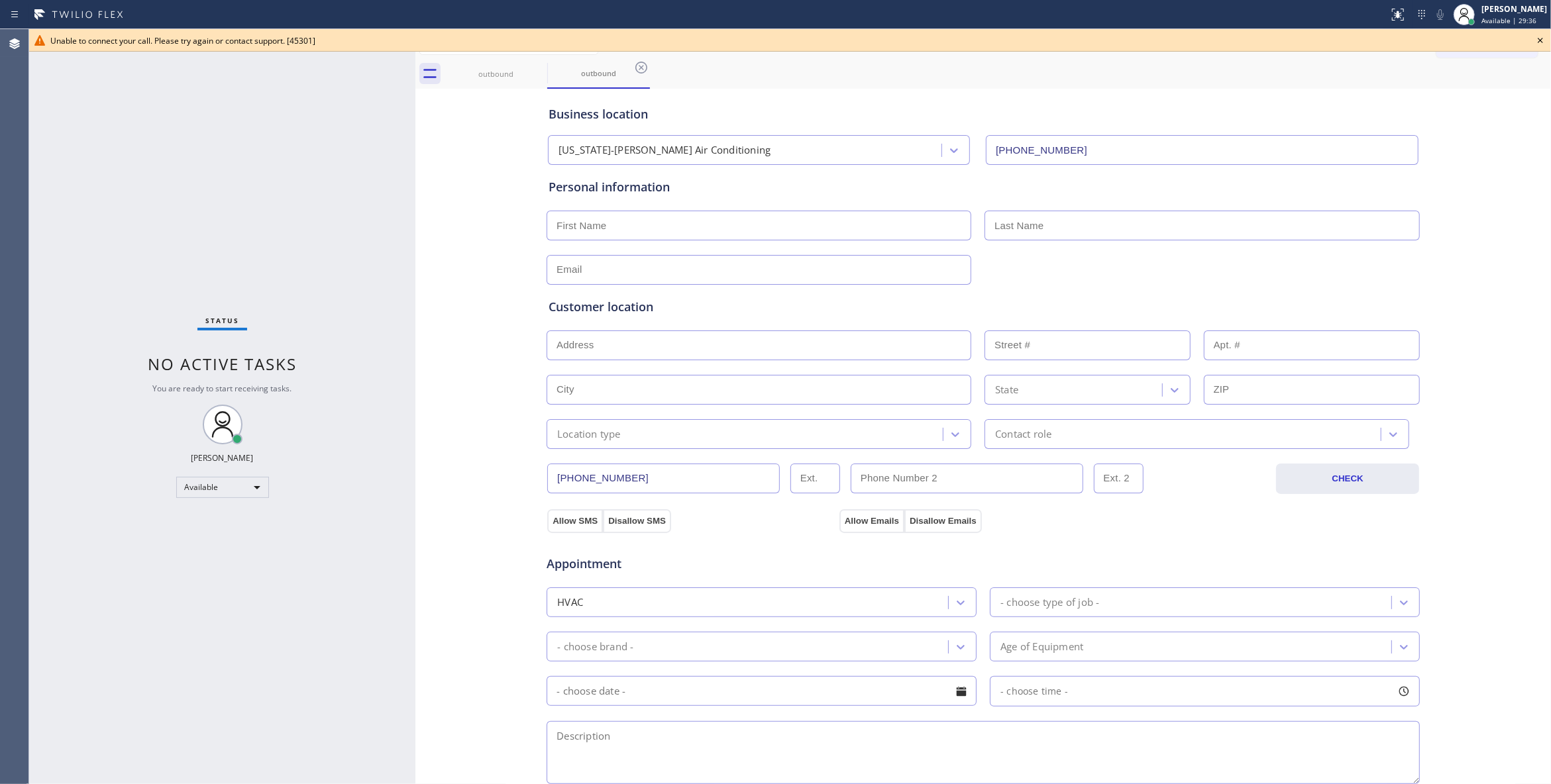
click at [1540, 35] on icon at bounding box center [1540, 40] width 16 height 16
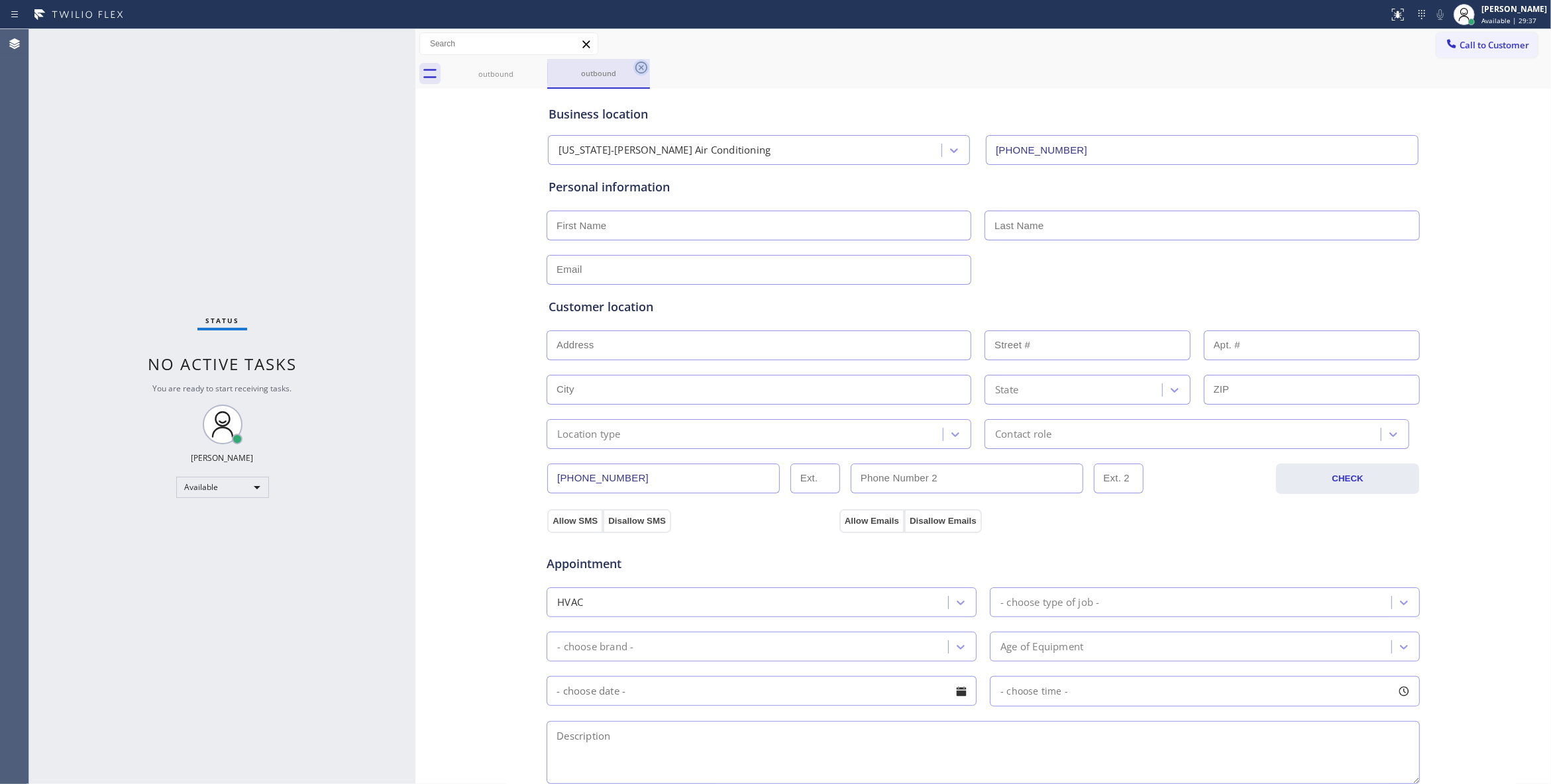
click at [641, 70] on icon at bounding box center [641, 67] width 16 height 16
click at [541, 65] on icon at bounding box center [539, 67] width 16 height 16
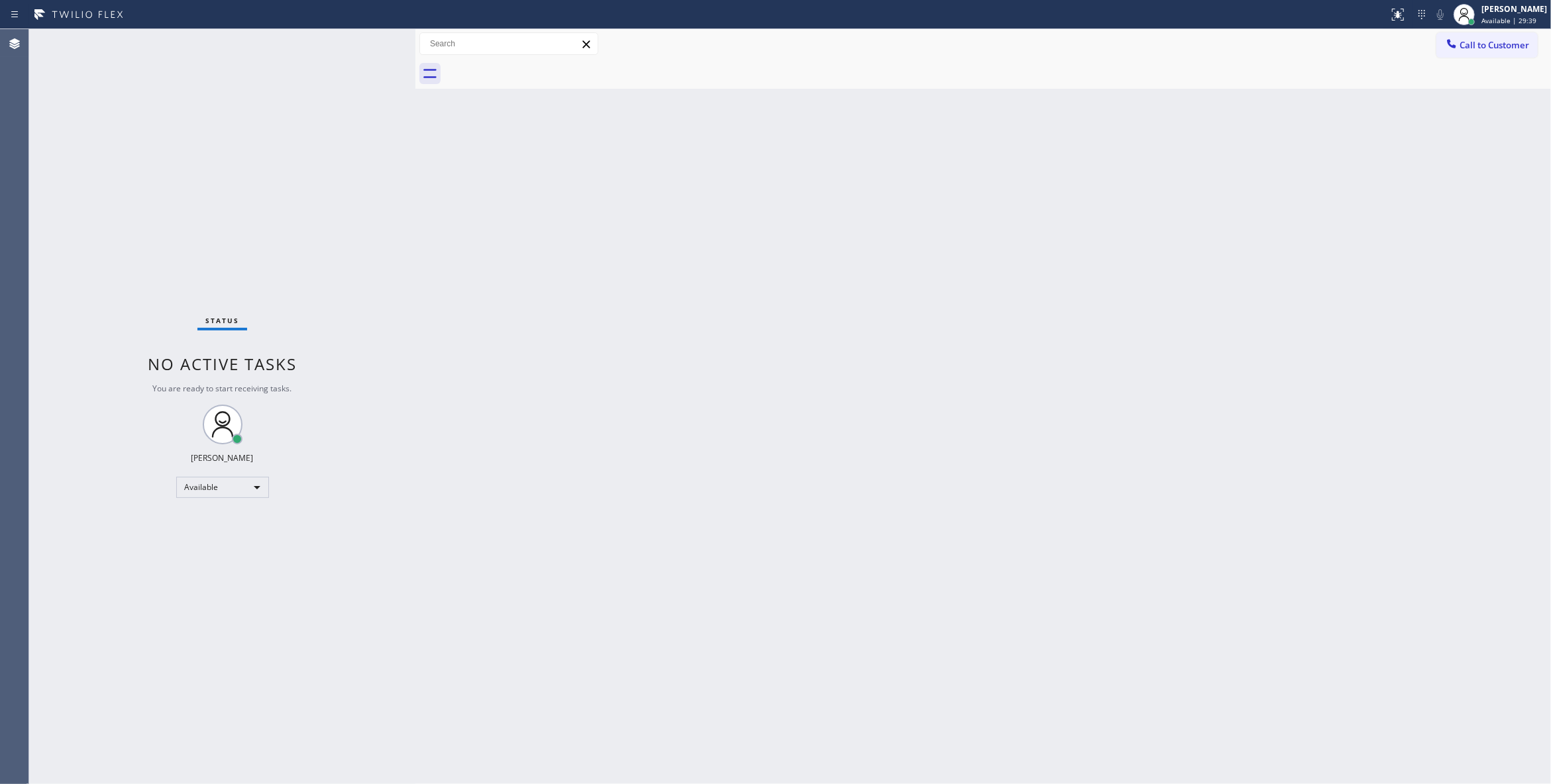
drag, startPoint x: 1492, startPoint y: 44, endPoint x: 1251, endPoint y: 83, distance: 244.1
click at [1491, 44] on span "Call to Customer" at bounding box center [1493, 45] width 70 height 12
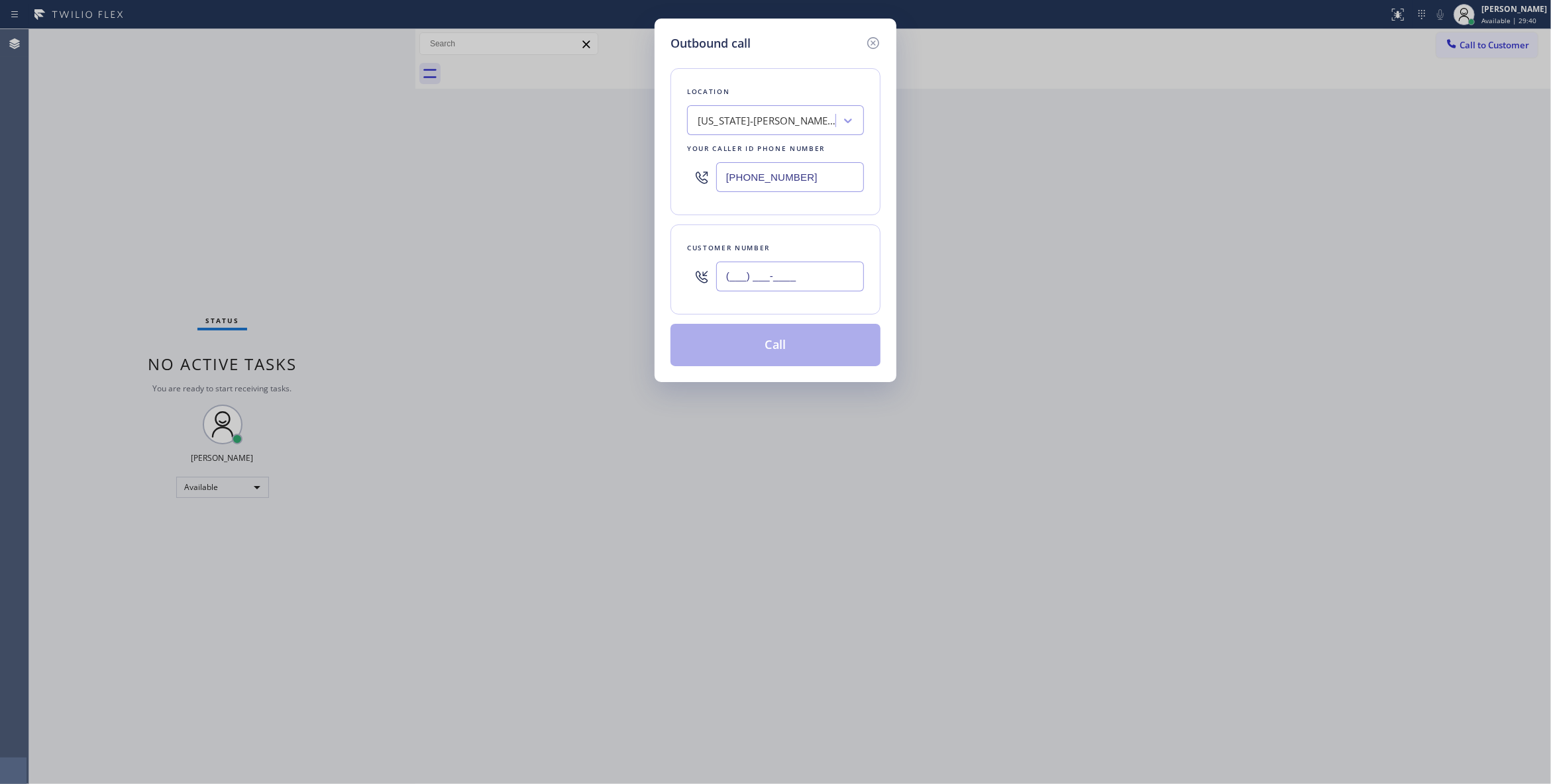
click at [836, 274] on input "(___) ___-____" at bounding box center [790, 277] width 147 height 29
paste input "918) 498-9346"
click at [812, 265] on input "[PHONE_NUMBER]" at bounding box center [790, 277] width 147 height 29
drag, startPoint x: 819, startPoint y: 275, endPoint x: 130, endPoint y: 260, distance: 689.2
click at [150, 265] on div "Outbound call Location Vermont-Slauson Air Conditioning Your caller id phone nu…" at bounding box center [775, 392] width 1551 height 784
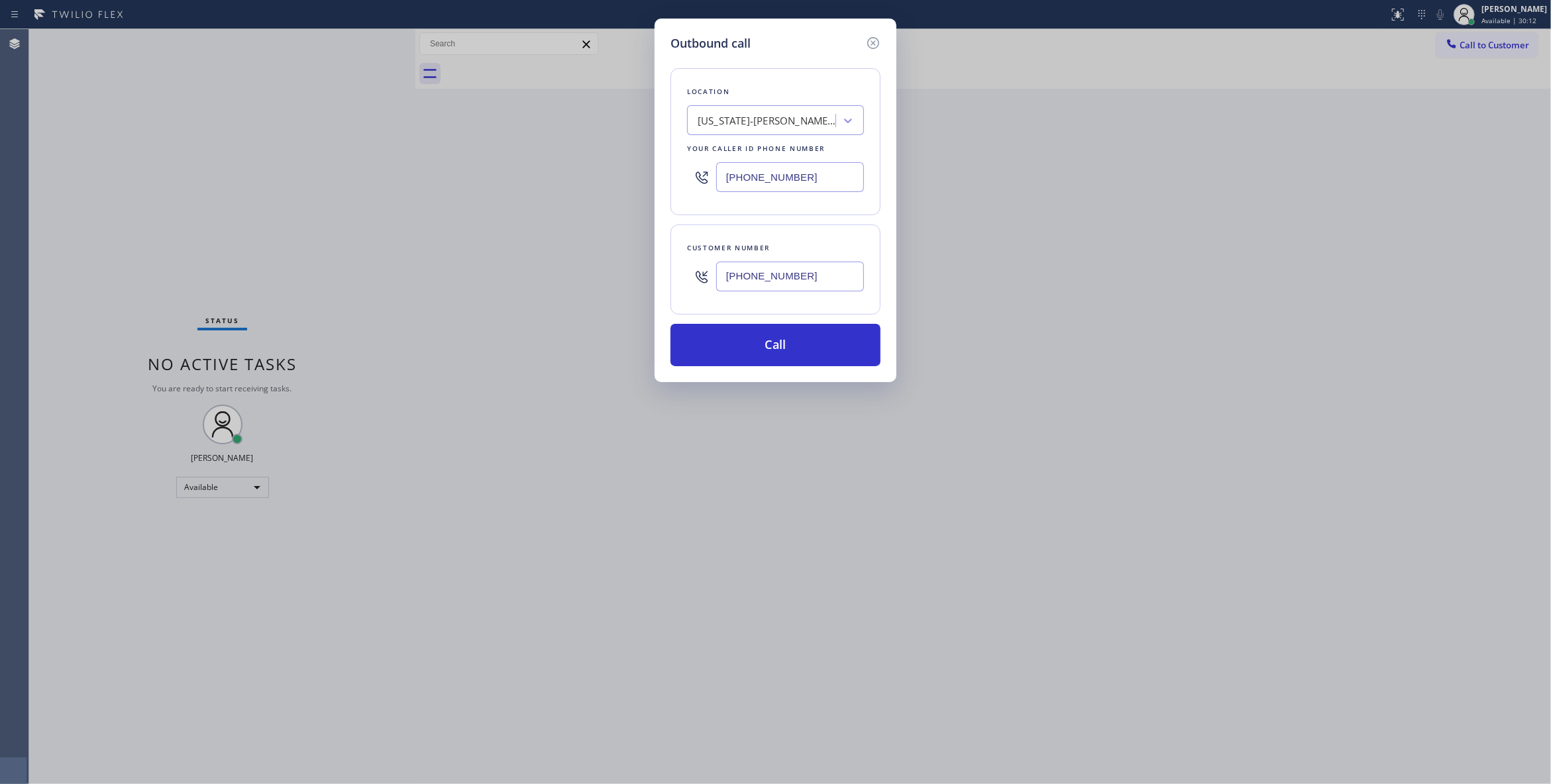
paste input "213) 597-4953"
type input "(213) 597-4953"
drag, startPoint x: 430, startPoint y: 119, endPoint x: 408, endPoint y: 114, distance: 22.6
click at [411, 115] on div "Outbound call Location Vermont-Slauson Air Conditioning Your caller id phone nu…" at bounding box center [775, 392] width 1551 height 784
paste input "596-7817"
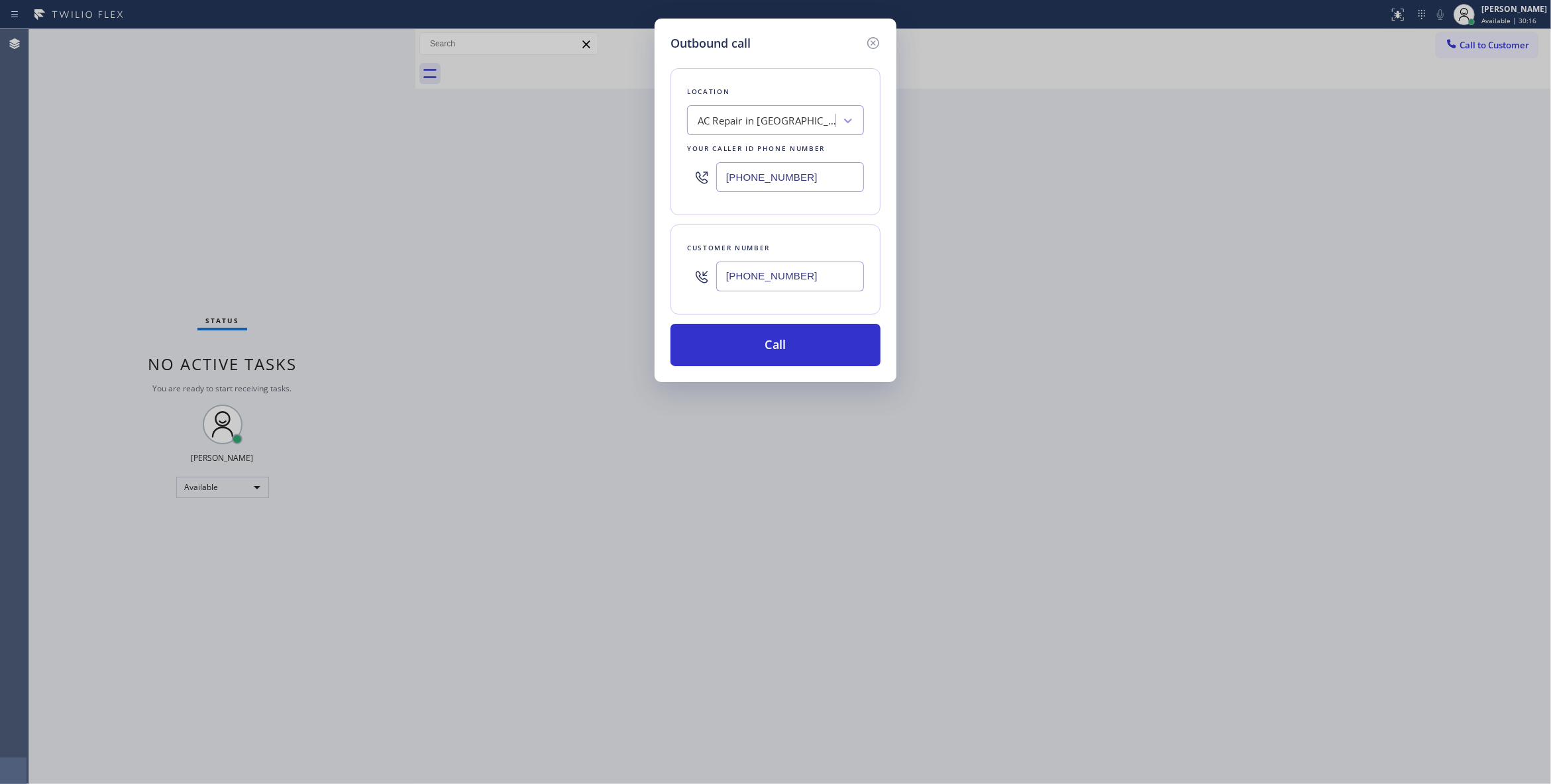
type input "(213) 596-7817"
drag, startPoint x: 685, startPoint y: 274, endPoint x: 657, endPoint y: 274, distance: 28.0
click at [657, 274] on div "Outbound call Location AC Repair in Los Angeles Your caller id phone number (21…" at bounding box center [775, 200] width 242 height 364
click at [751, 340] on button "Call" at bounding box center [775, 345] width 210 height 42
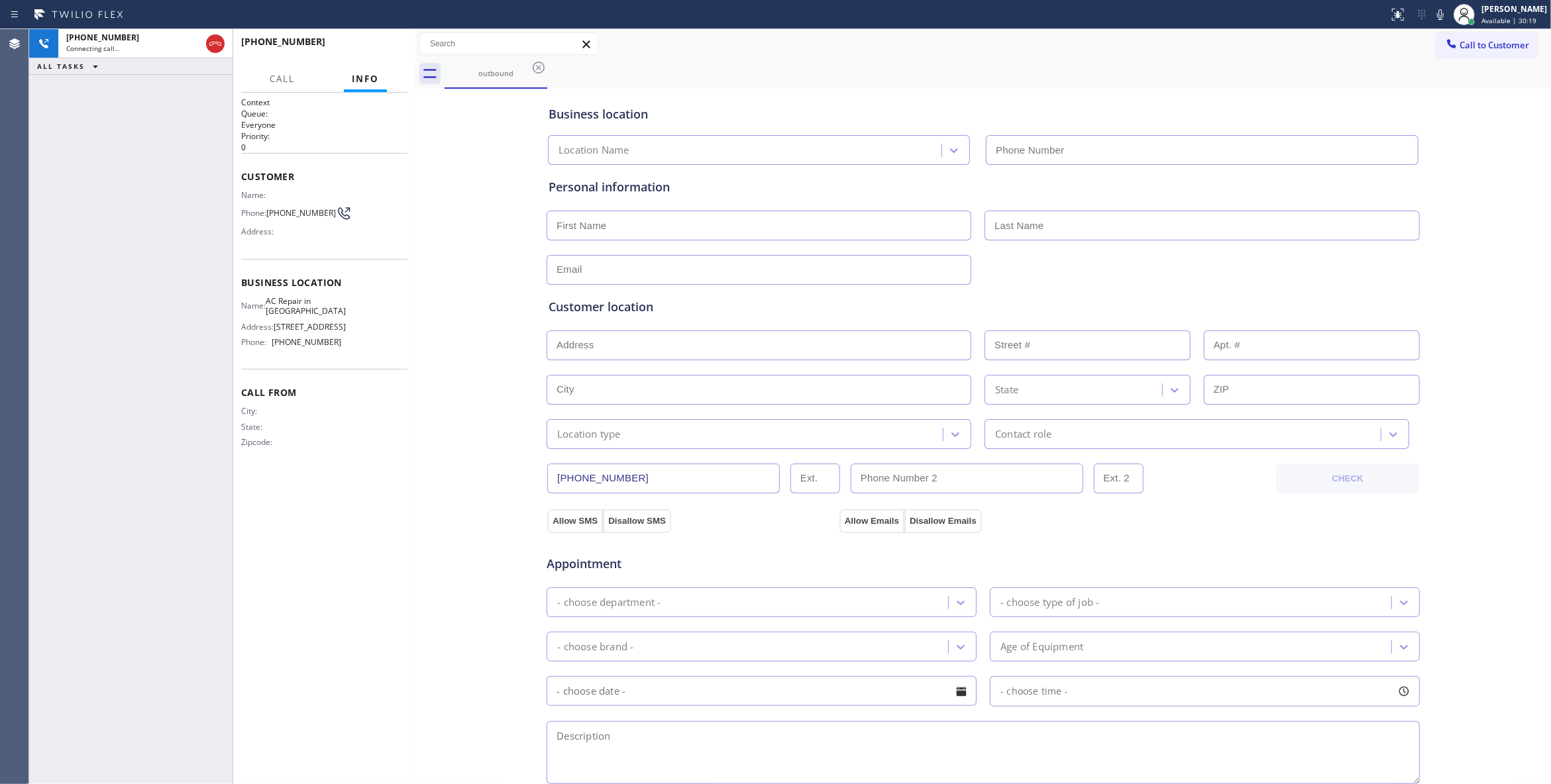
type input "(213) 596-7817"
click at [282, 218] on span "(213) 597-4953" at bounding box center [301, 213] width 70 height 10
click at [281, 218] on span "(213) 597-4953" at bounding box center [301, 213] width 70 height 10
copy div "(213) 597-4953"
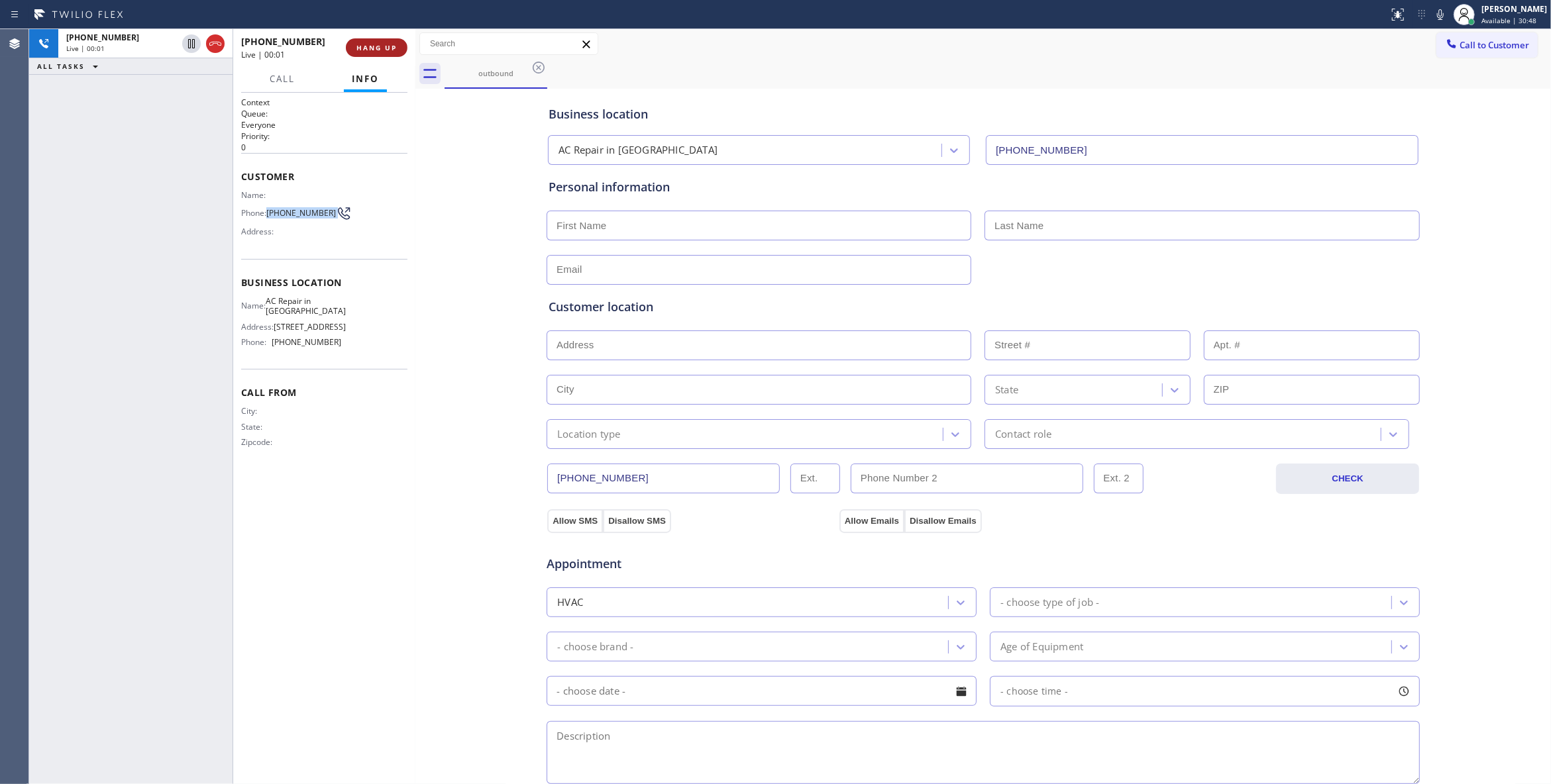
click at [369, 41] on button "HANG UP" at bounding box center [376, 48] width 62 height 18
click at [369, 36] on div "+12135974953 Live | 00:02 HANG UP" at bounding box center [324, 47] width 166 height 34
click at [369, 36] on div "+12135974953 Wrap up | 00:01 COMPLETE" at bounding box center [324, 47] width 166 height 34
click at [371, 39] on button "COMPLETE" at bounding box center [374, 48] width 67 height 18
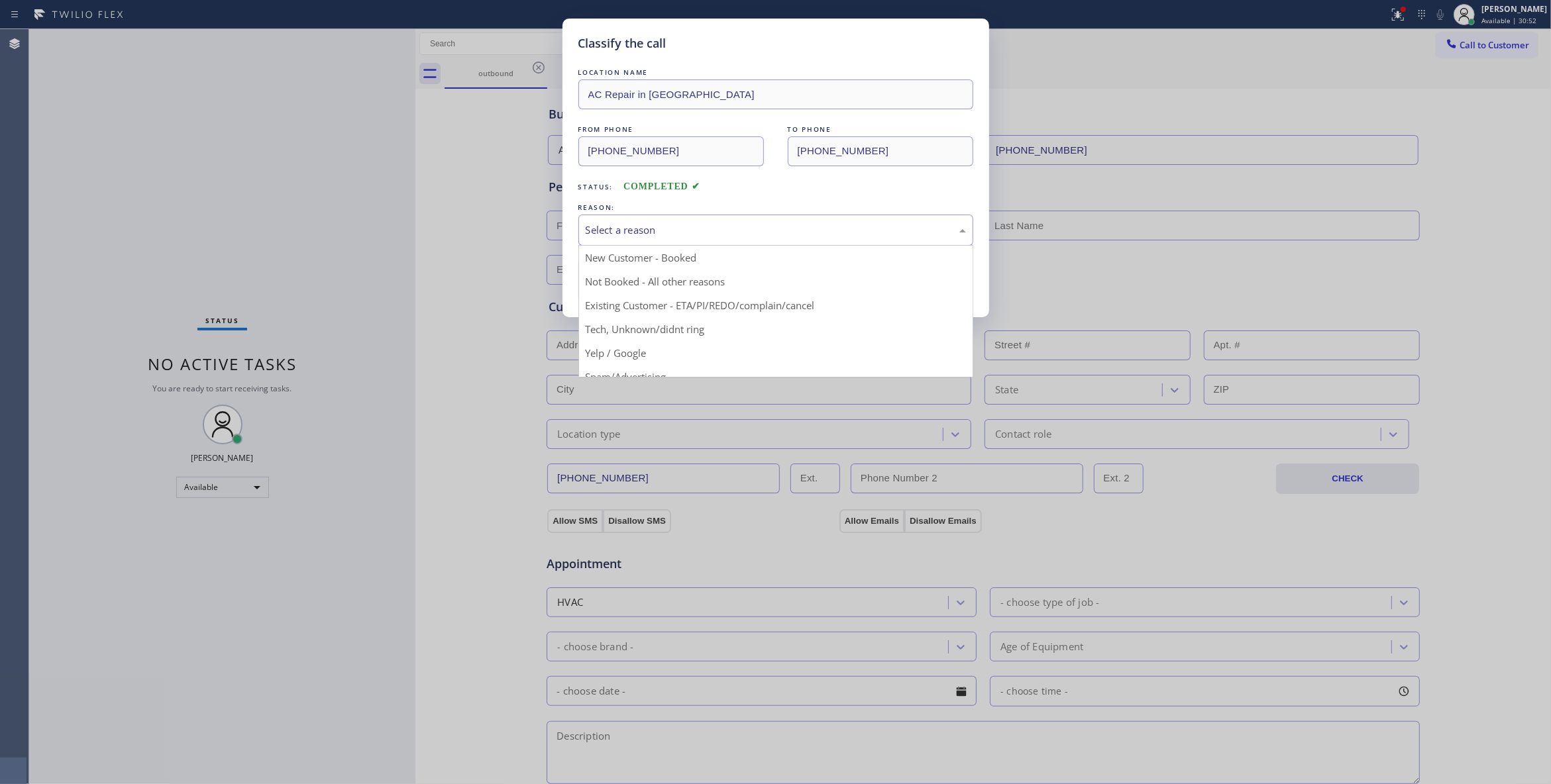
click at [652, 226] on div "Select a reason" at bounding box center [776, 230] width 381 height 15
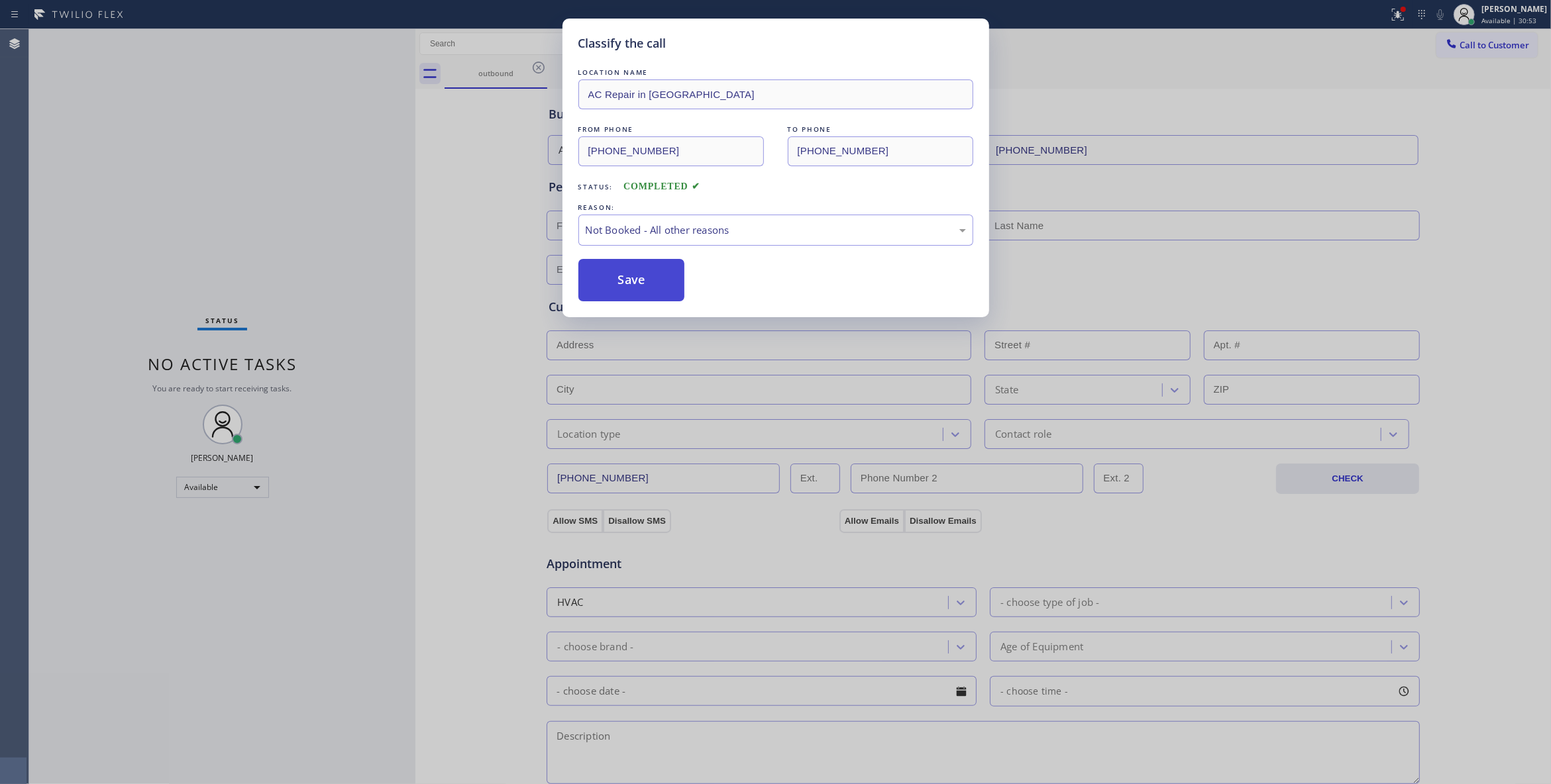
click at [628, 279] on button "Save" at bounding box center [632, 280] width 107 height 42
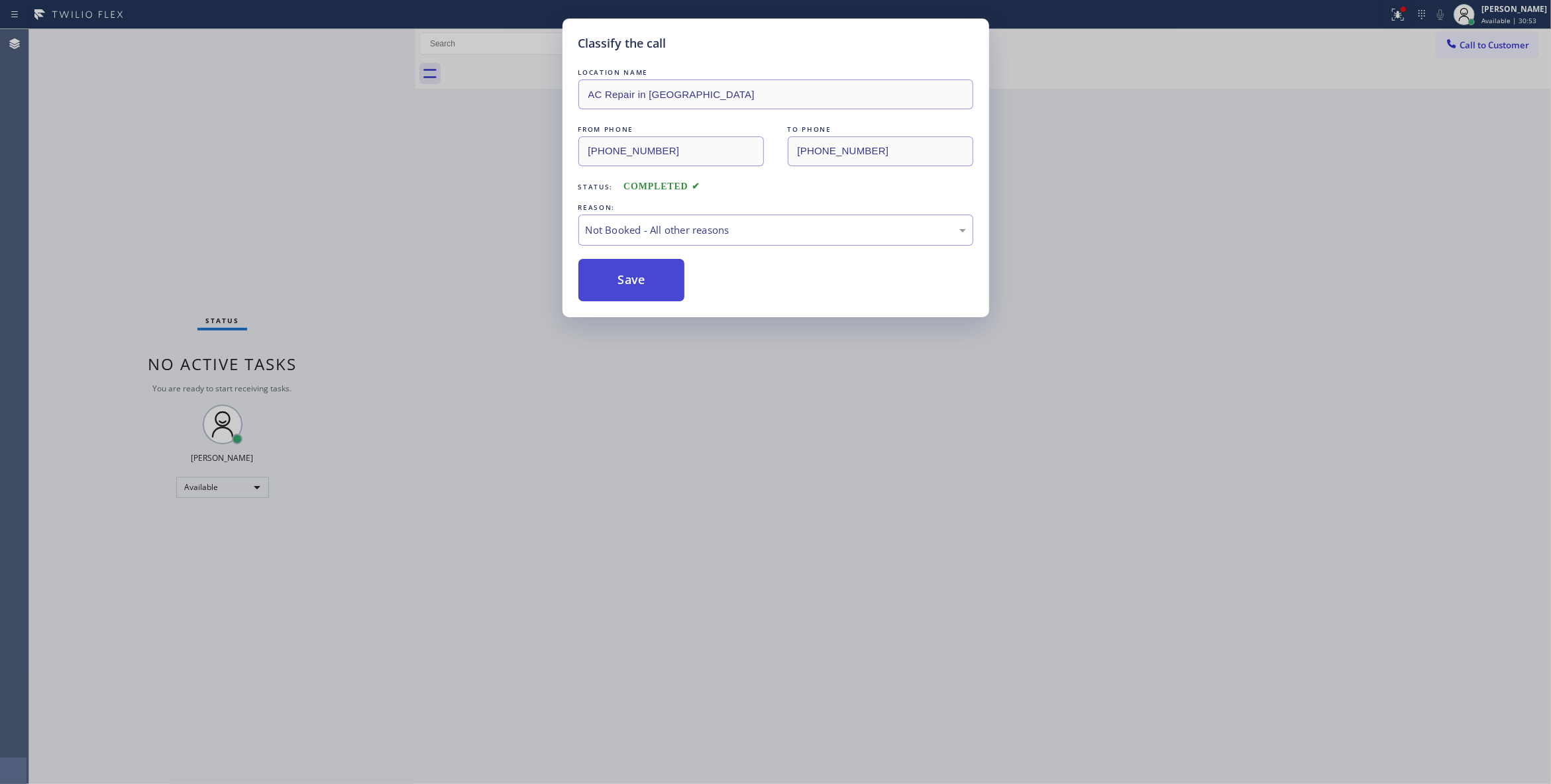
click at [628, 279] on button "Save" at bounding box center [632, 280] width 107 height 42
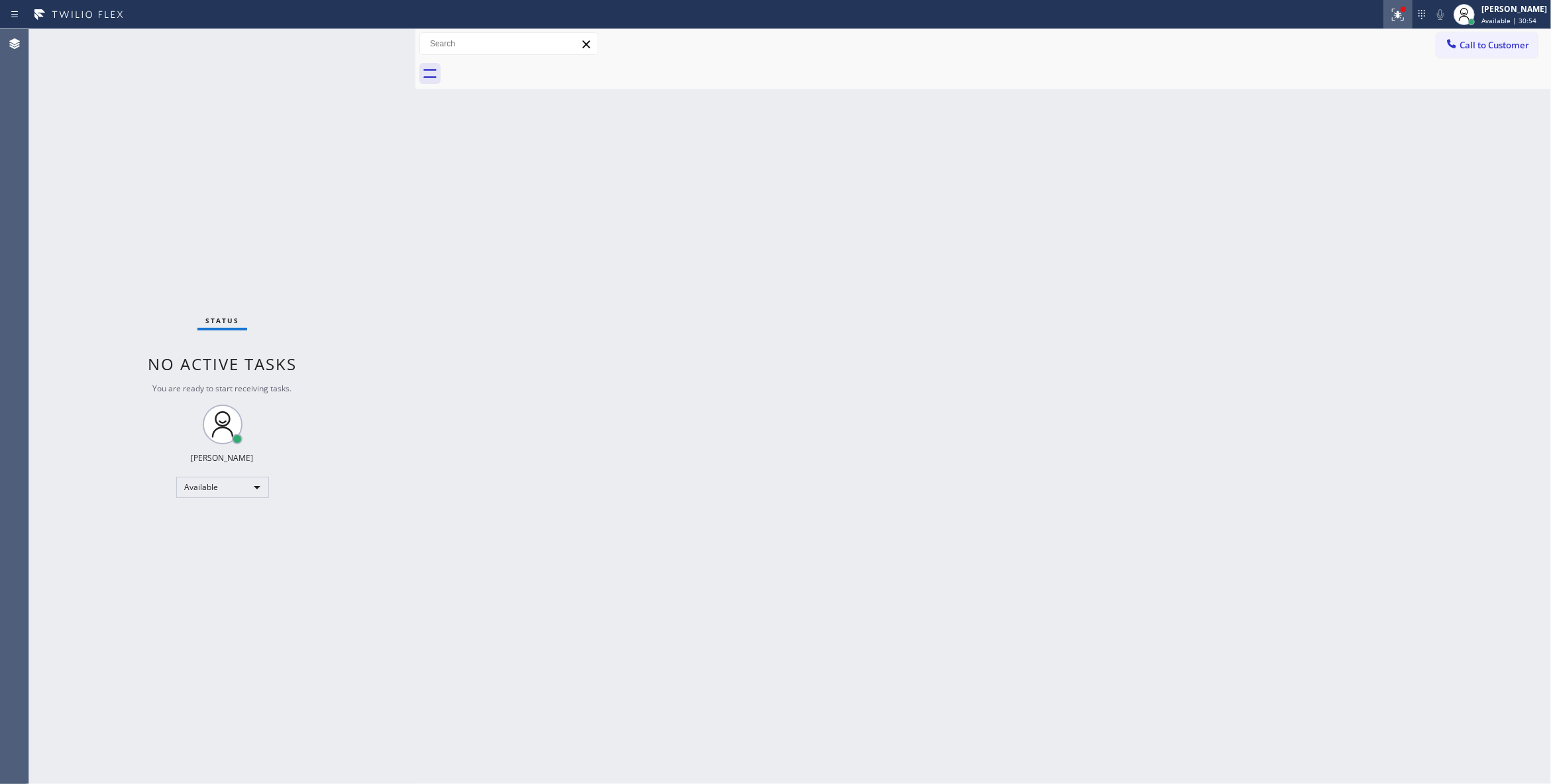
click at [1390, 12] on icon at bounding box center [1397, 14] width 16 height 16
click at [1350, 163] on div "Status report Issues detected These issues could affect your workflow. Please c…" at bounding box center [1310, 110] width 172 height 163
click at [1346, 171] on button "Clear issues" at bounding box center [1311, 173] width 155 height 18
click at [1512, 52] on button "Call to Customer" at bounding box center [1486, 45] width 101 height 25
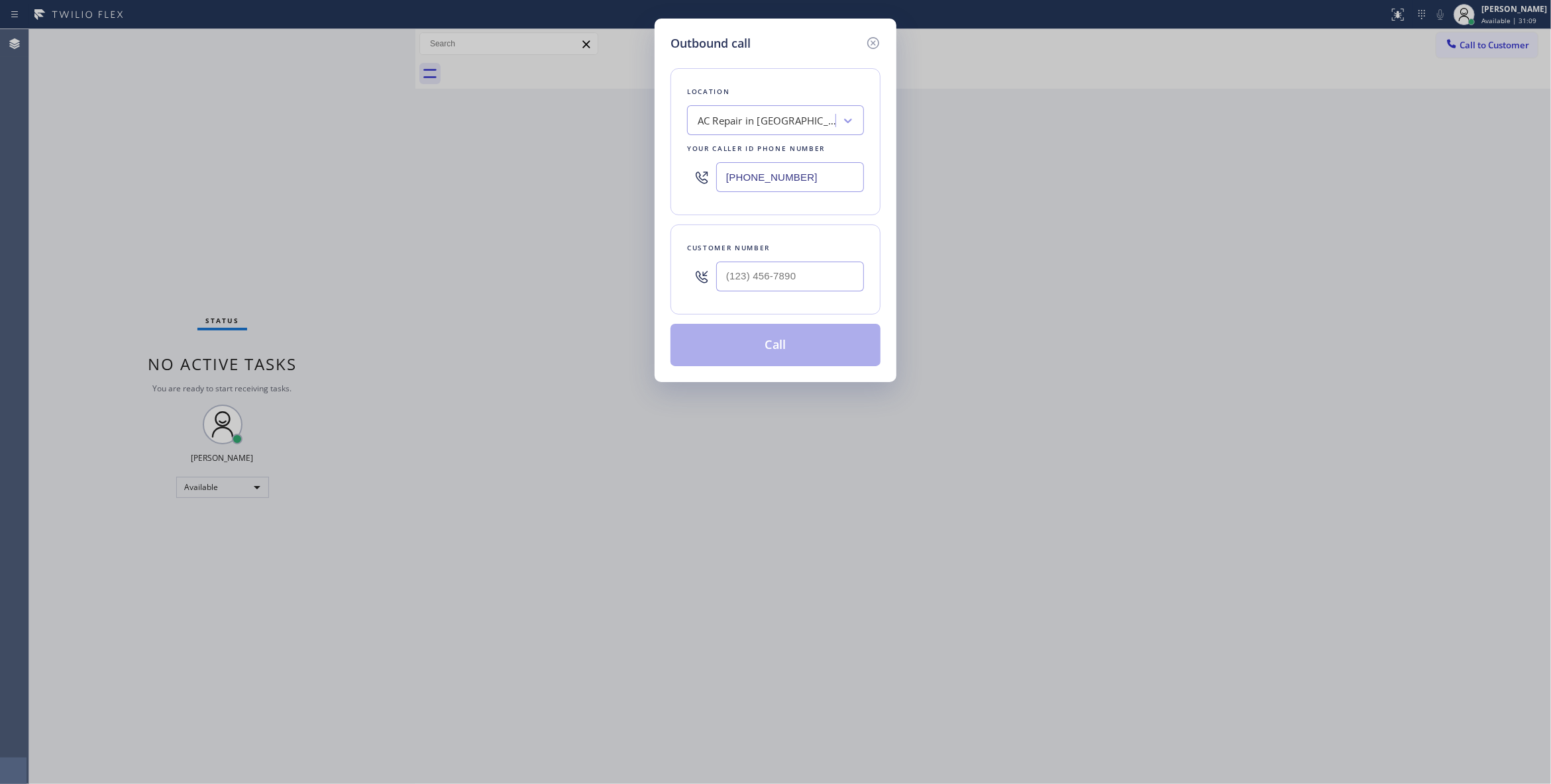
drag, startPoint x: 933, startPoint y: 192, endPoint x: 856, endPoint y: 205, distance: 78.1
drag, startPoint x: 856, startPoint y: 205, endPoint x: 724, endPoint y: 512, distance: 334.2
click at [724, 512] on div "Outbound call Location AC Repair in Los Angeles Your caller id phone number (21…" at bounding box center [775, 392] width 1551 height 784
click at [833, 276] on input "(___) ___-____" at bounding box center [790, 277] width 147 height 29
paste input "213) 597-4953"
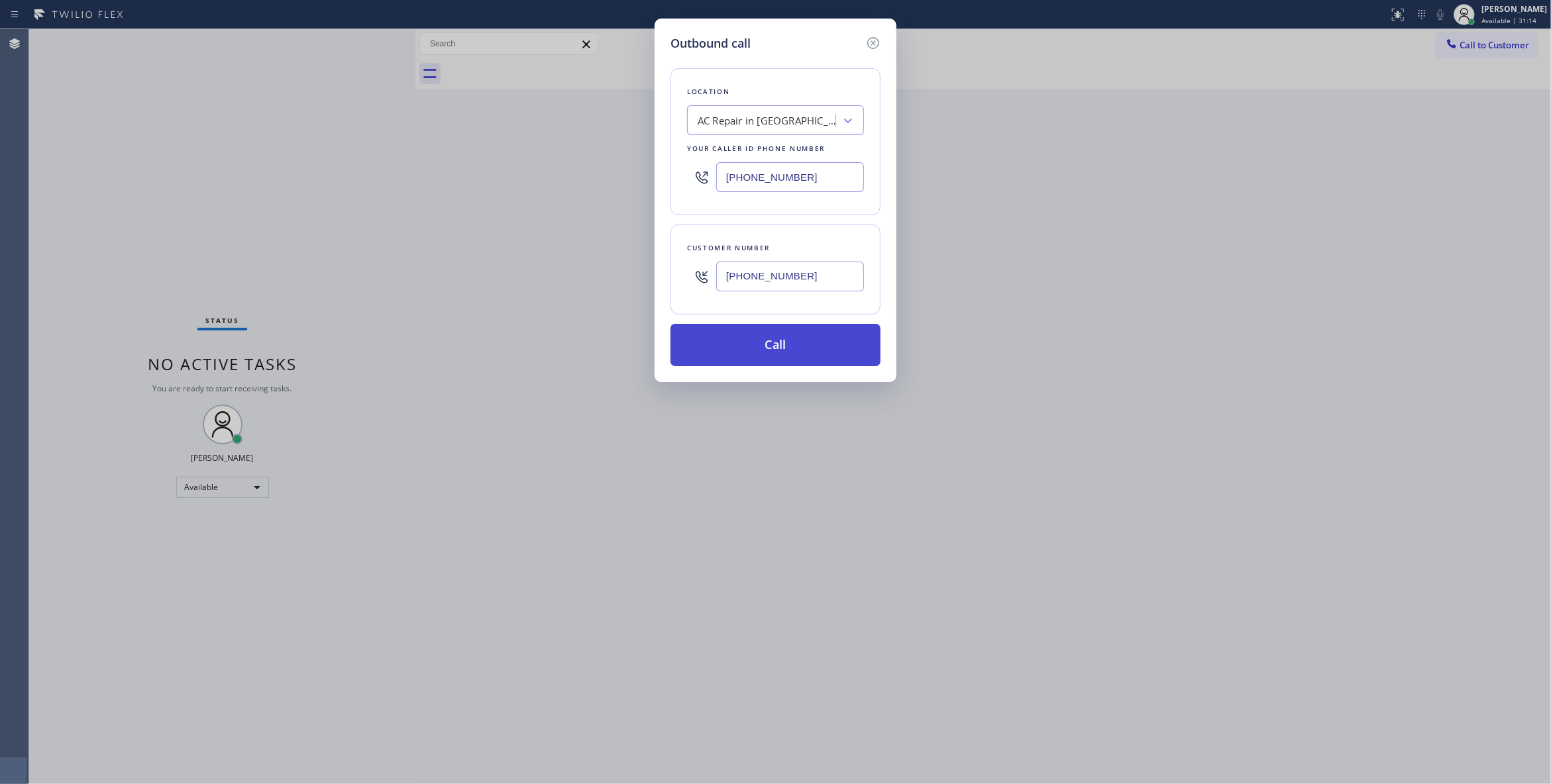
type input "(213) 597-4953"
click at [812, 345] on button "Call" at bounding box center [775, 345] width 210 height 42
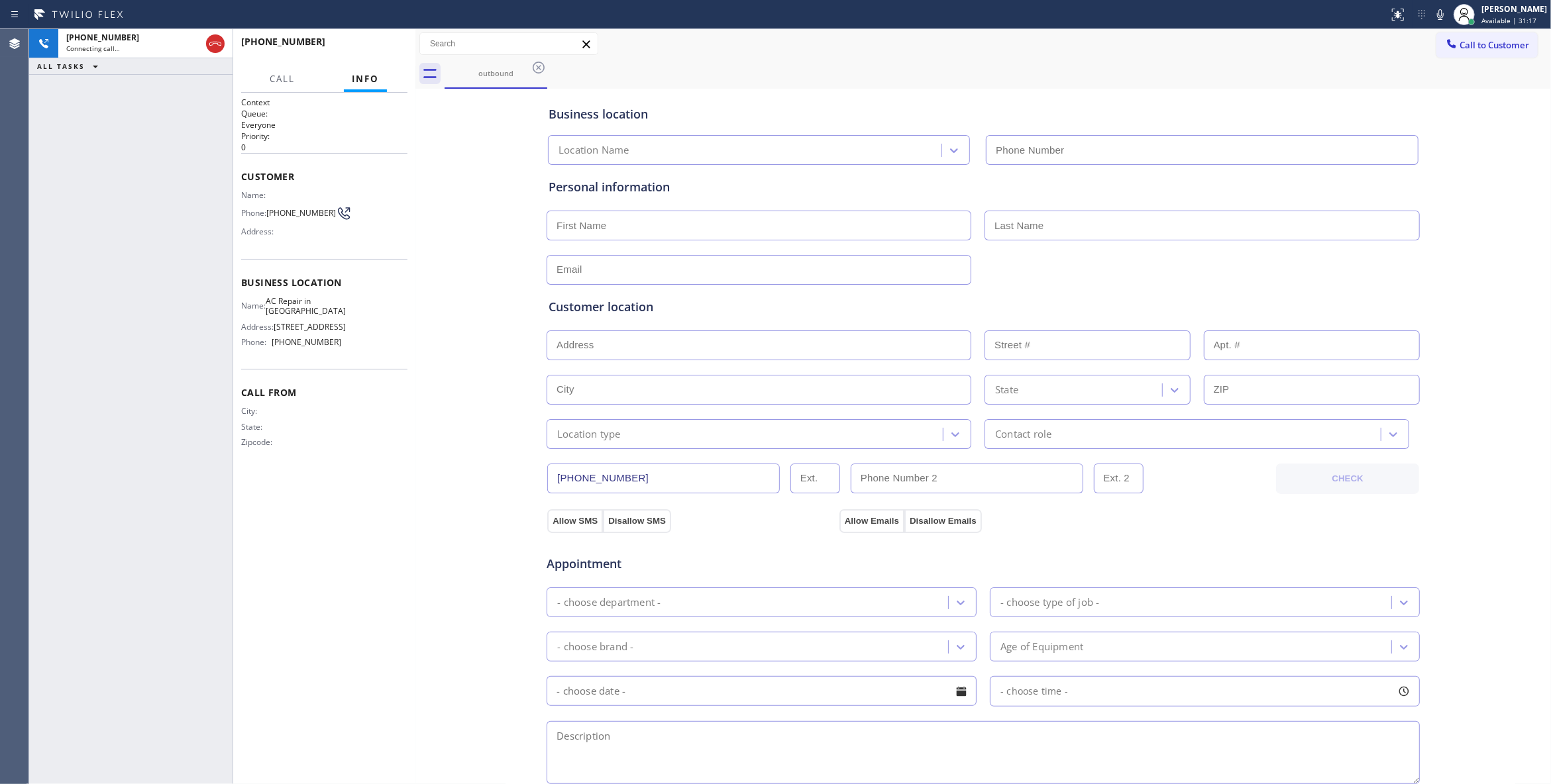
type input "(213) 596-7817"
click at [361, 39] on button "HANG UP" at bounding box center [376, 48] width 62 height 18
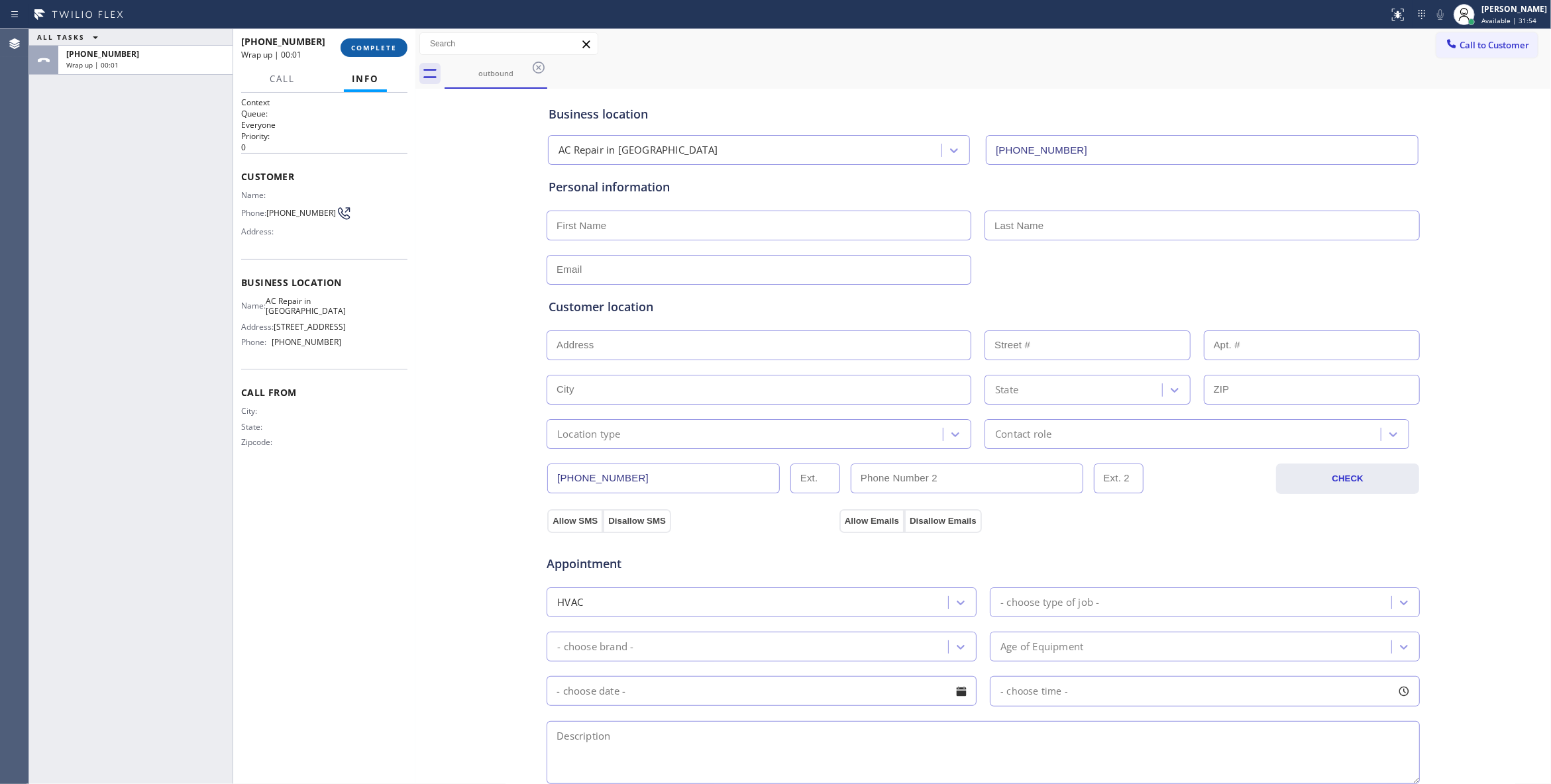
click at [369, 53] on button "COMPLETE" at bounding box center [374, 48] width 67 height 18
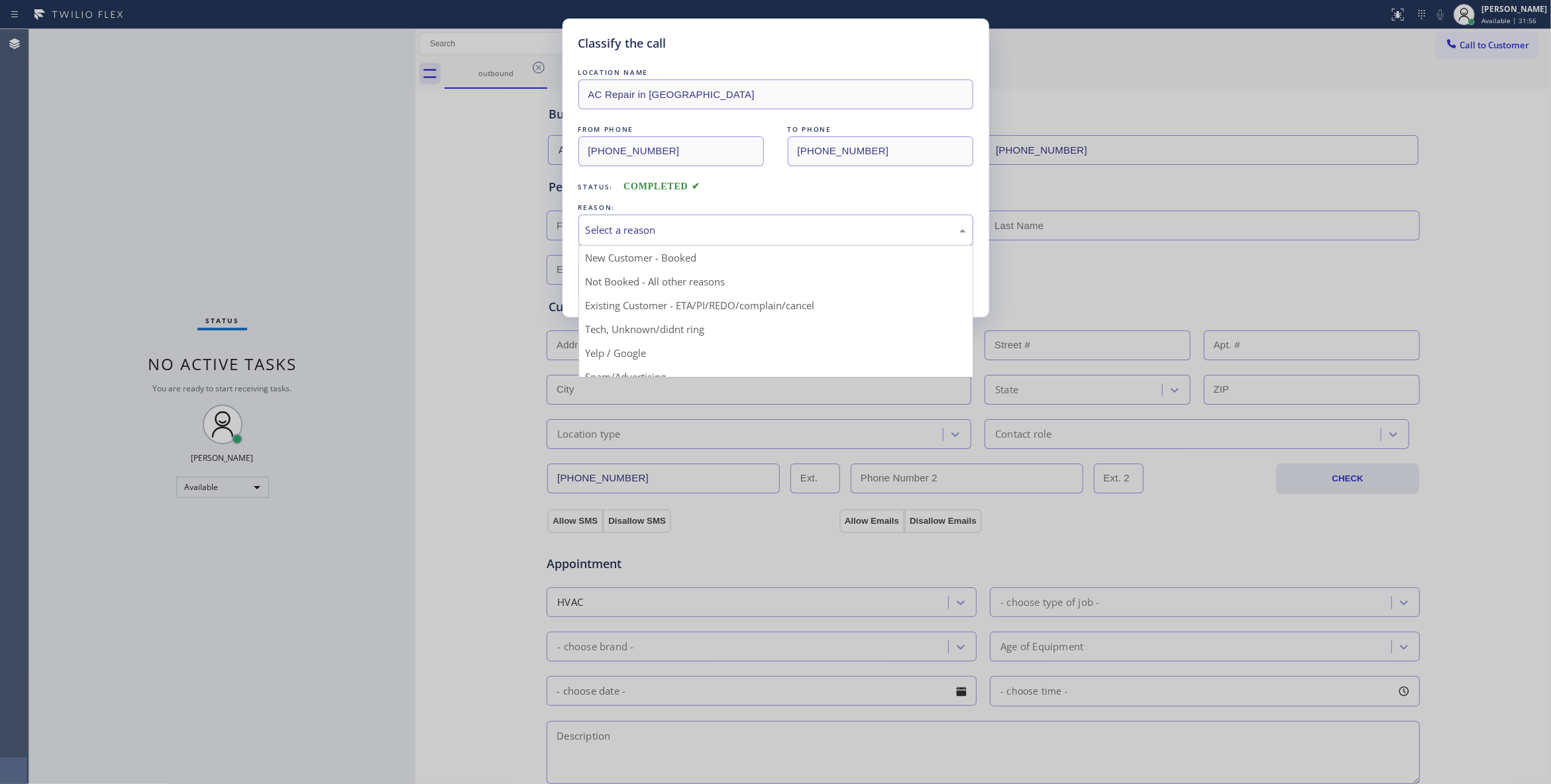
drag, startPoint x: 612, startPoint y: 237, endPoint x: 600, endPoint y: 229, distance: 14.4
click at [604, 230] on div "Select a reason" at bounding box center [776, 230] width 381 height 15
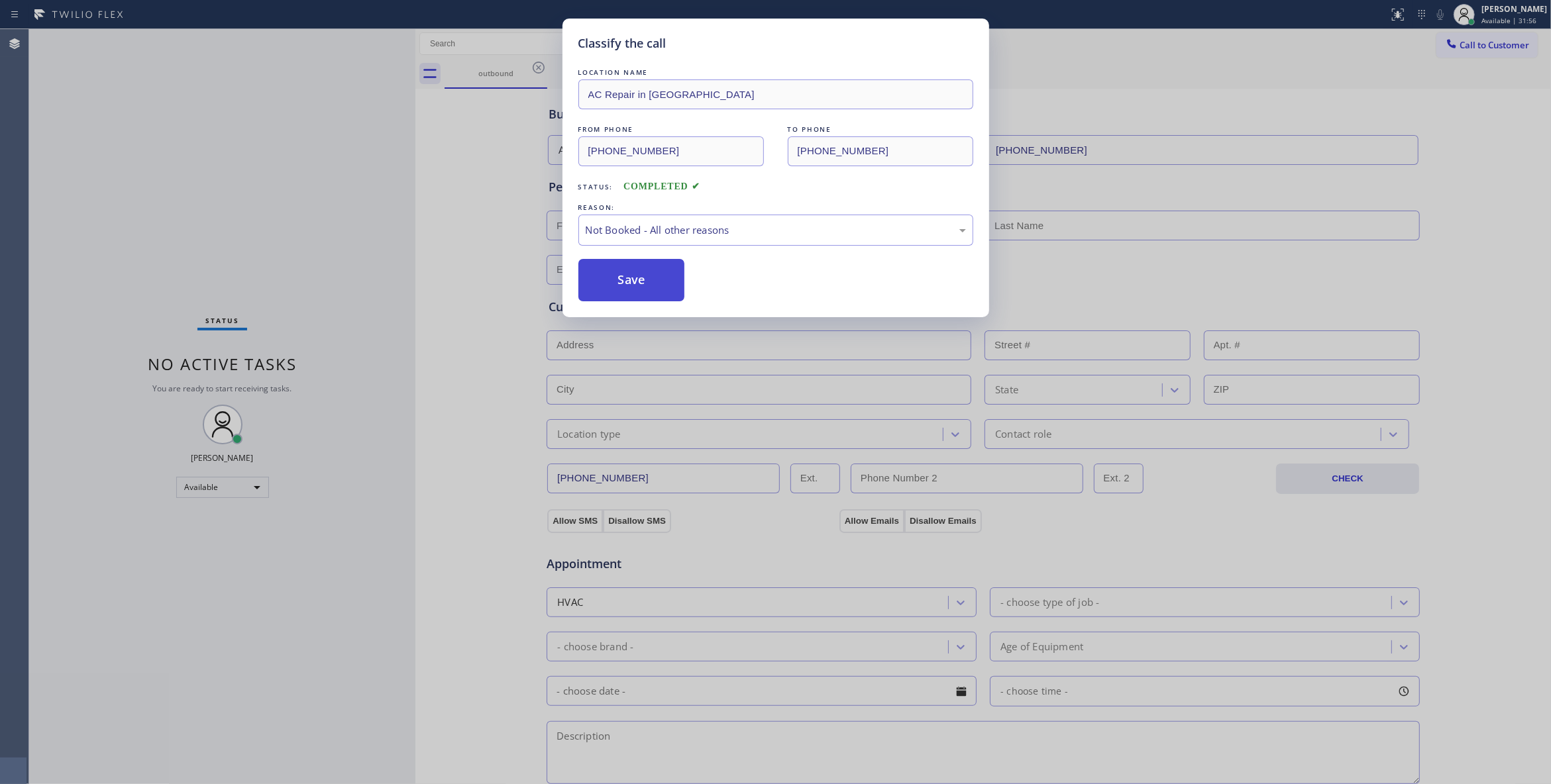
click at [619, 281] on button "Save" at bounding box center [632, 280] width 107 height 42
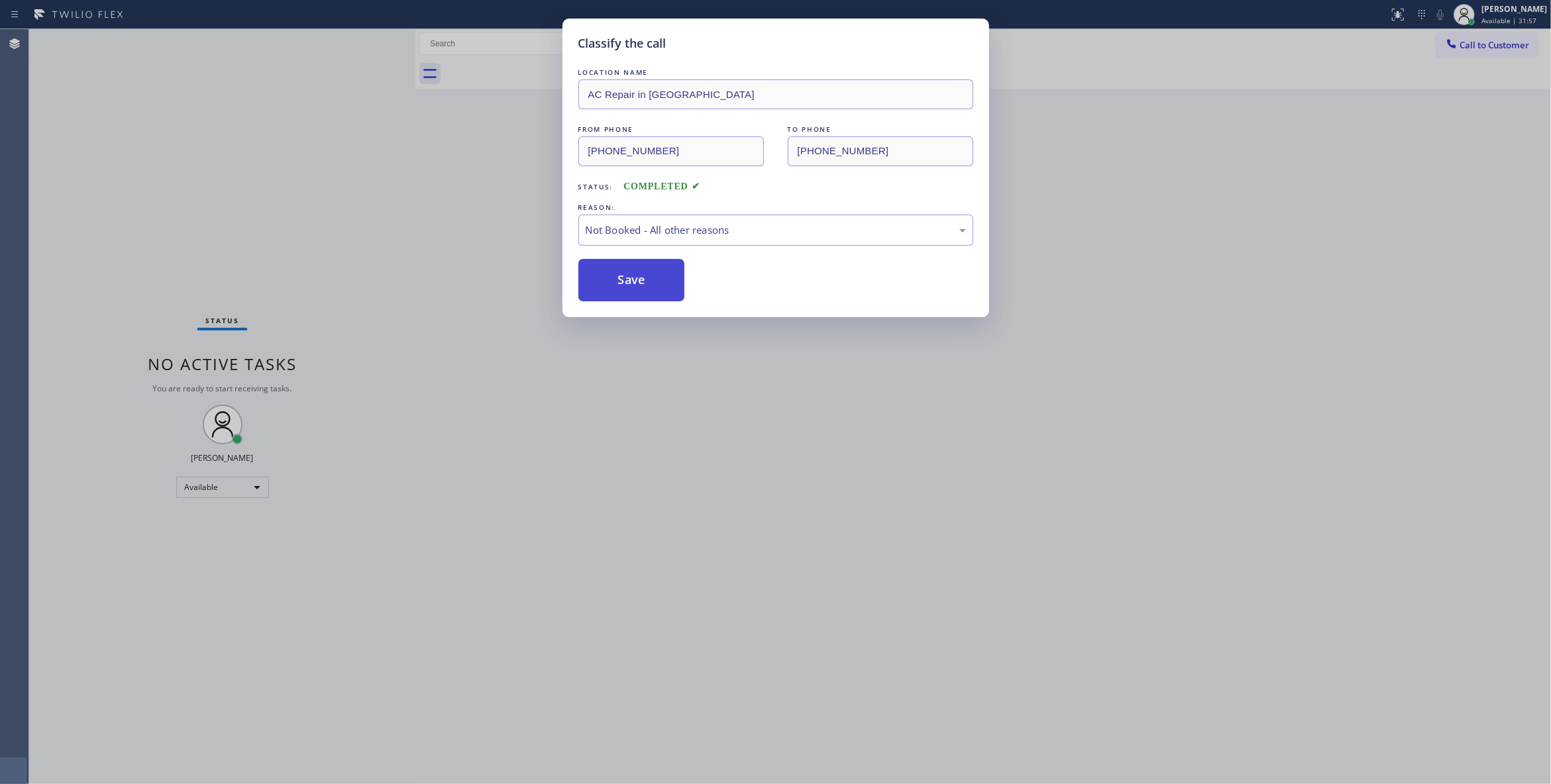
drag, startPoint x: 619, startPoint y: 281, endPoint x: 617, endPoint y: 273, distance: 8.2
click at [619, 281] on button "Save" at bounding box center [632, 280] width 107 height 42
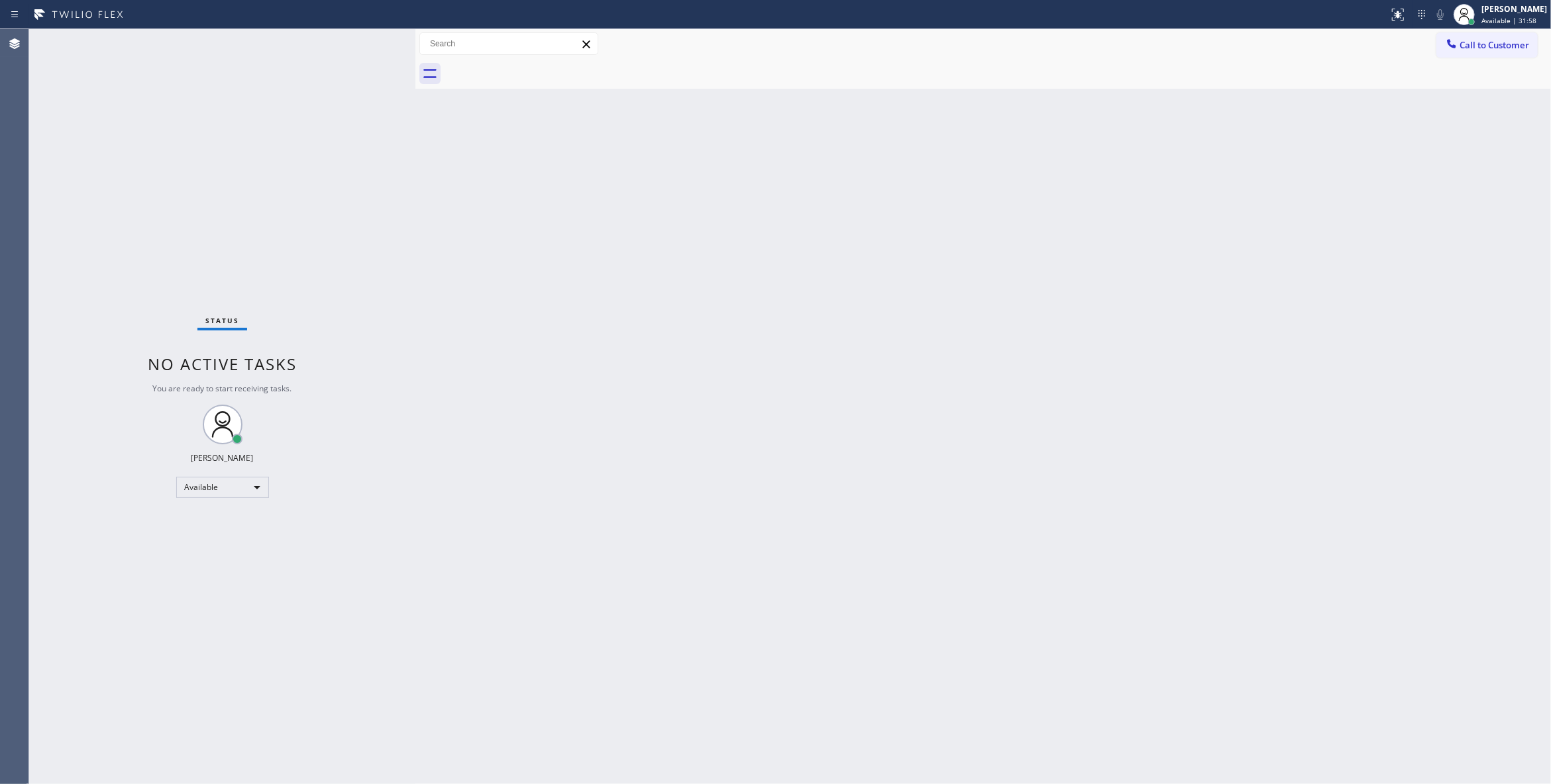
drag, startPoint x: 1492, startPoint y: 48, endPoint x: 1206, endPoint y: 138, distance: 299.8
click at [1491, 48] on span "Call to Customer" at bounding box center [1493, 45] width 70 height 12
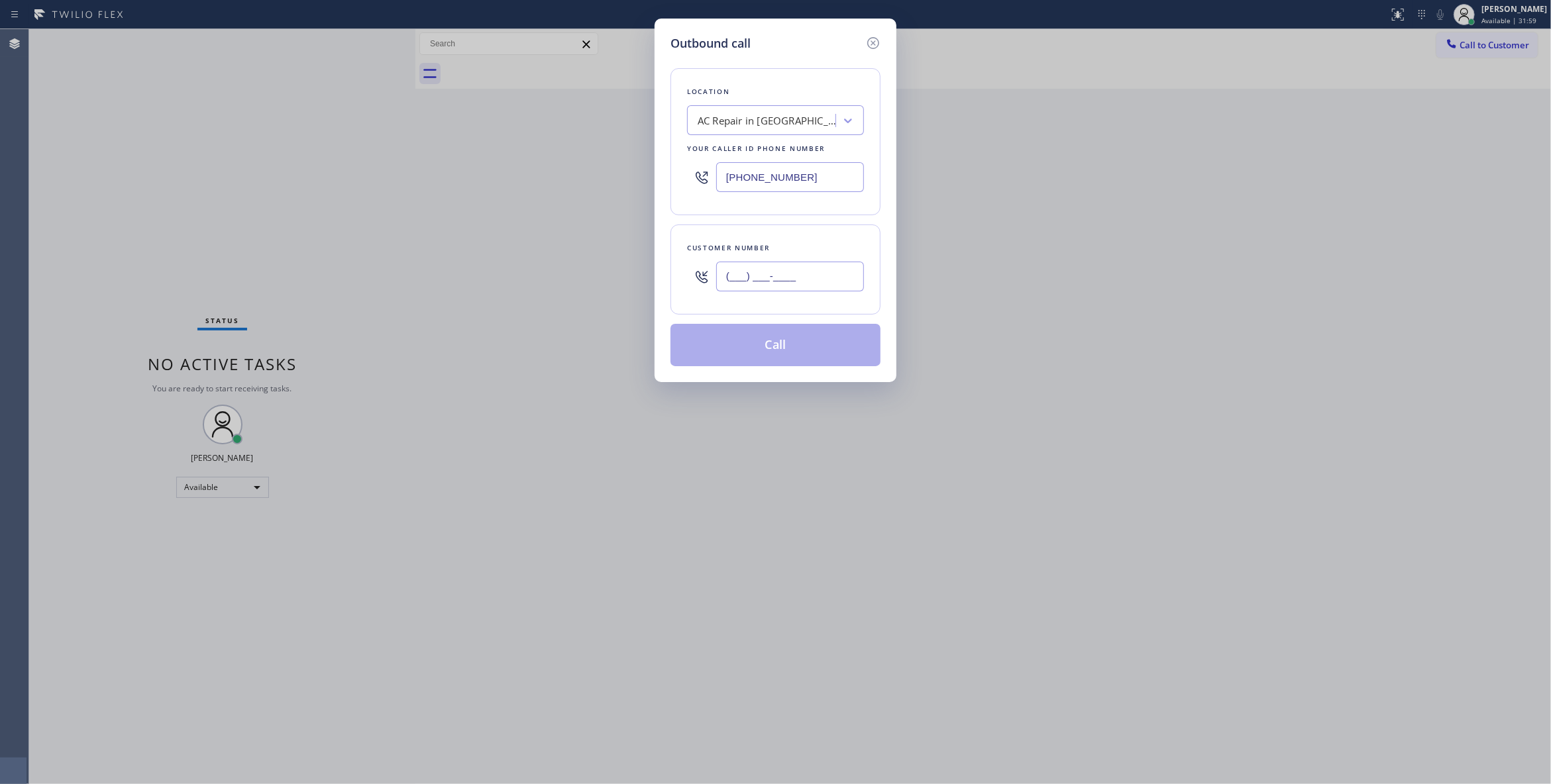
click at [826, 278] on input "(___) ___-____" at bounding box center [790, 277] width 147 height 29
paste input "213) 597-4953"
type input "(213) 597-4953"
click at [779, 347] on button "Call" at bounding box center [775, 345] width 210 height 42
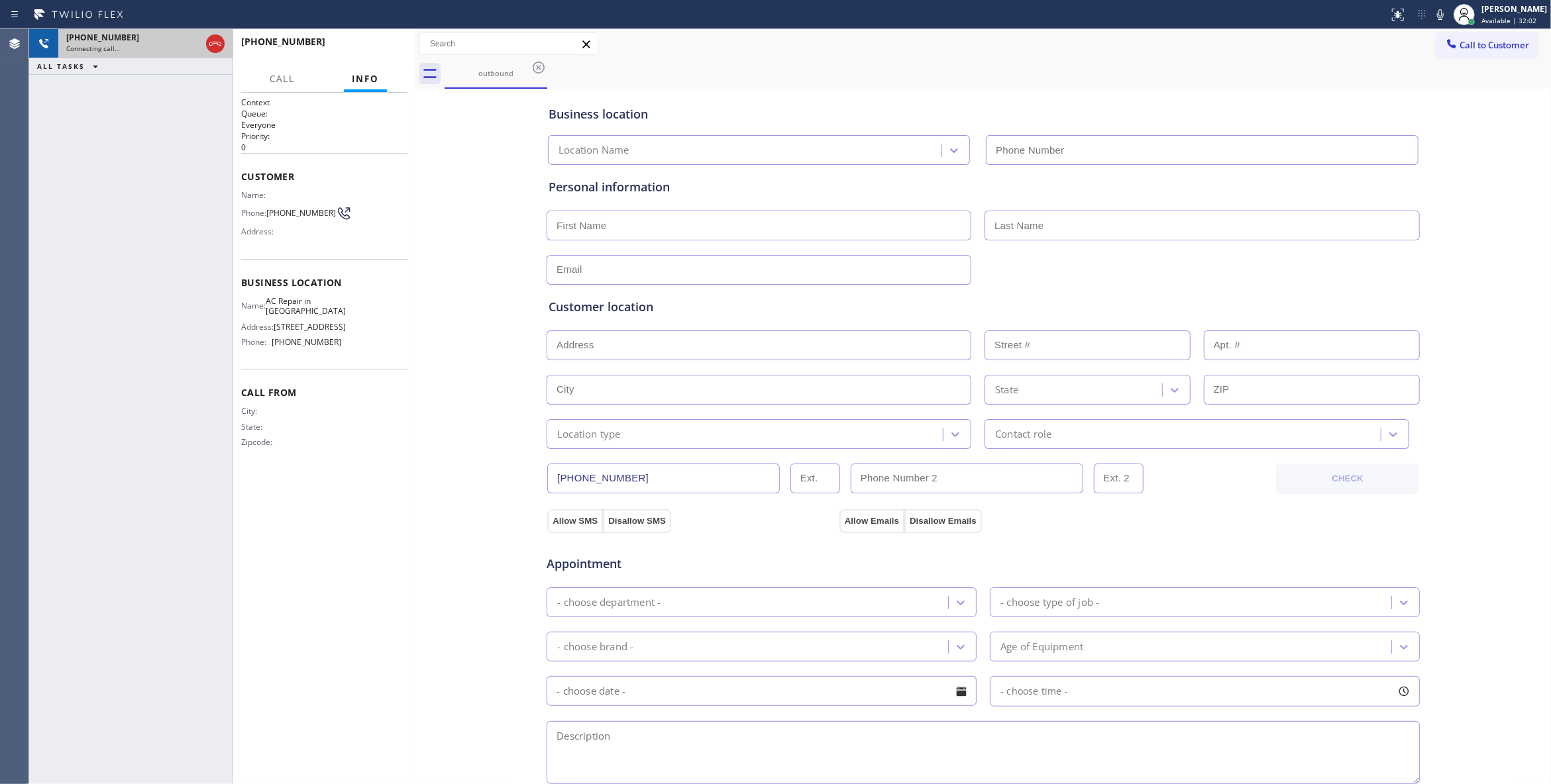
type input "(213) 596-7817"
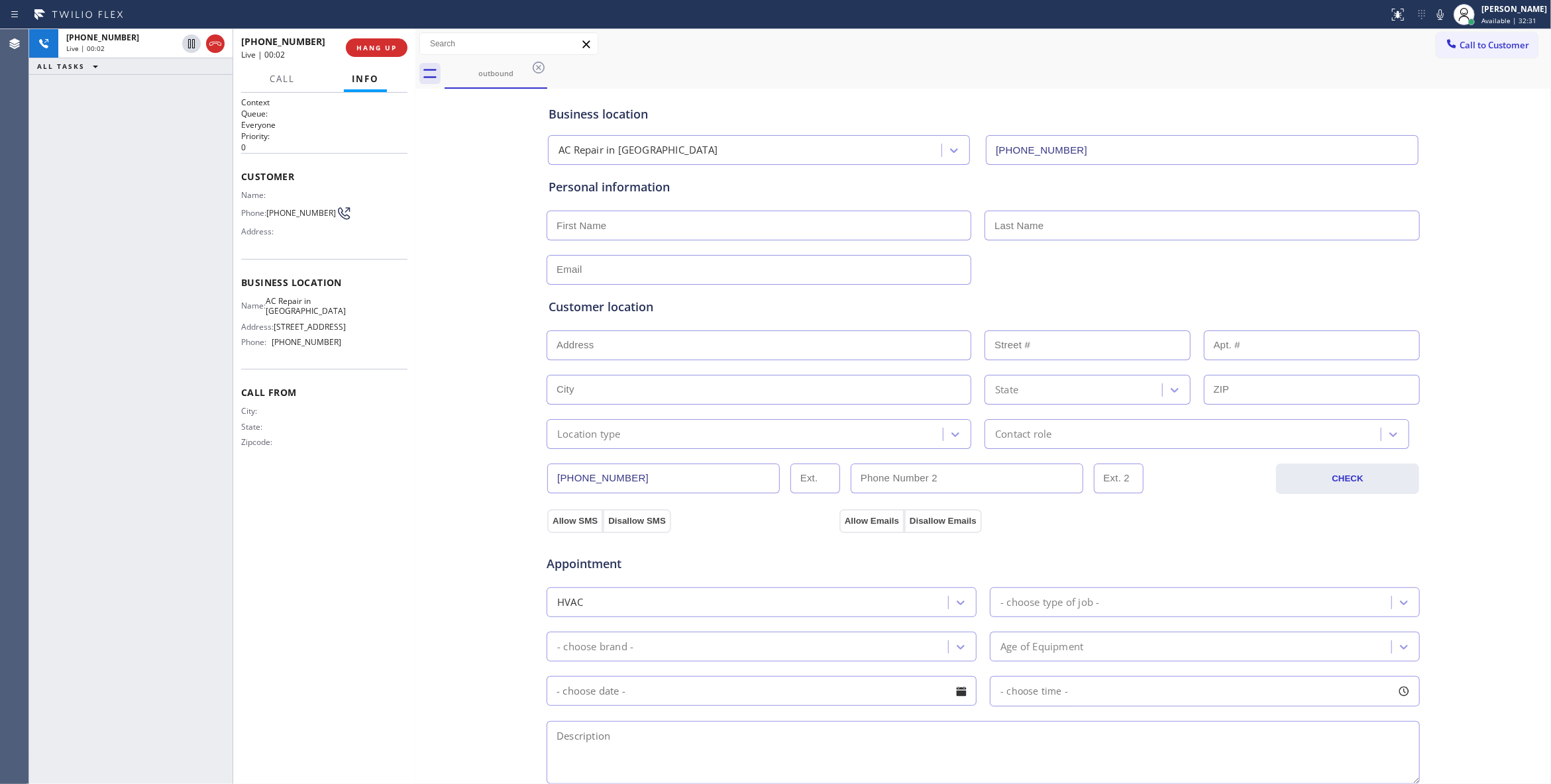
click at [161, 158] on div "+12135974953 Live | 00:02 ALL TASKS ALL TASKS ACTIVE TASKS TASKS IN WRAP UP" at bounding box center [131, 407] width 204 height 755
click at [374, 52] on button "HANG UP" at bounding box center [376, 48] width 62 height 18
click at [374, 49] on button "COMPLETE" at bounding box center [374, 48] width 67 height 18
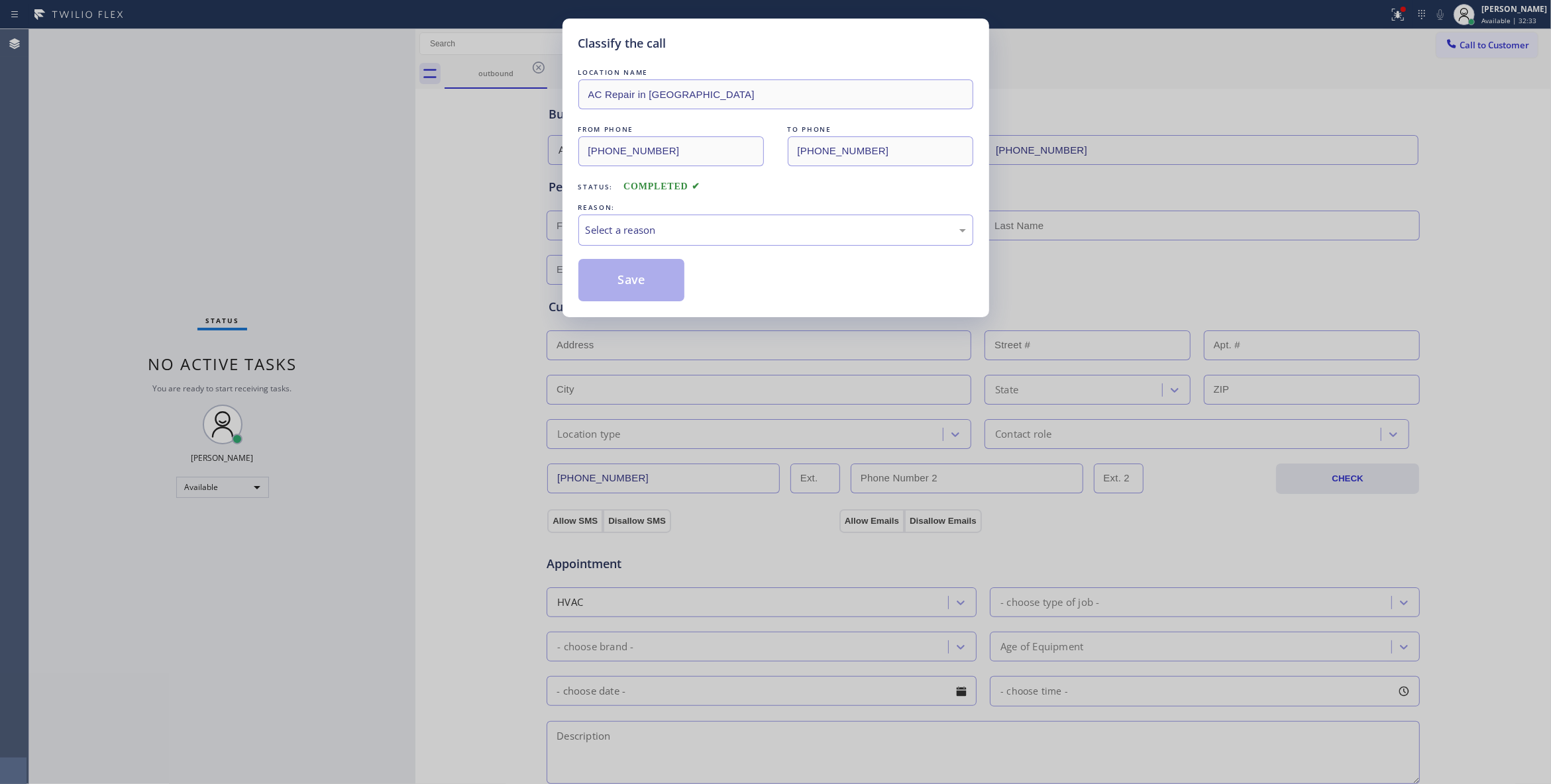
click at [374, 49] on div "Classify the call LOCATION NAME AC Repair in Los Angeles FROM PHONE (213) 596-7…" at bounding box center [775, 392] width 1551 height 784
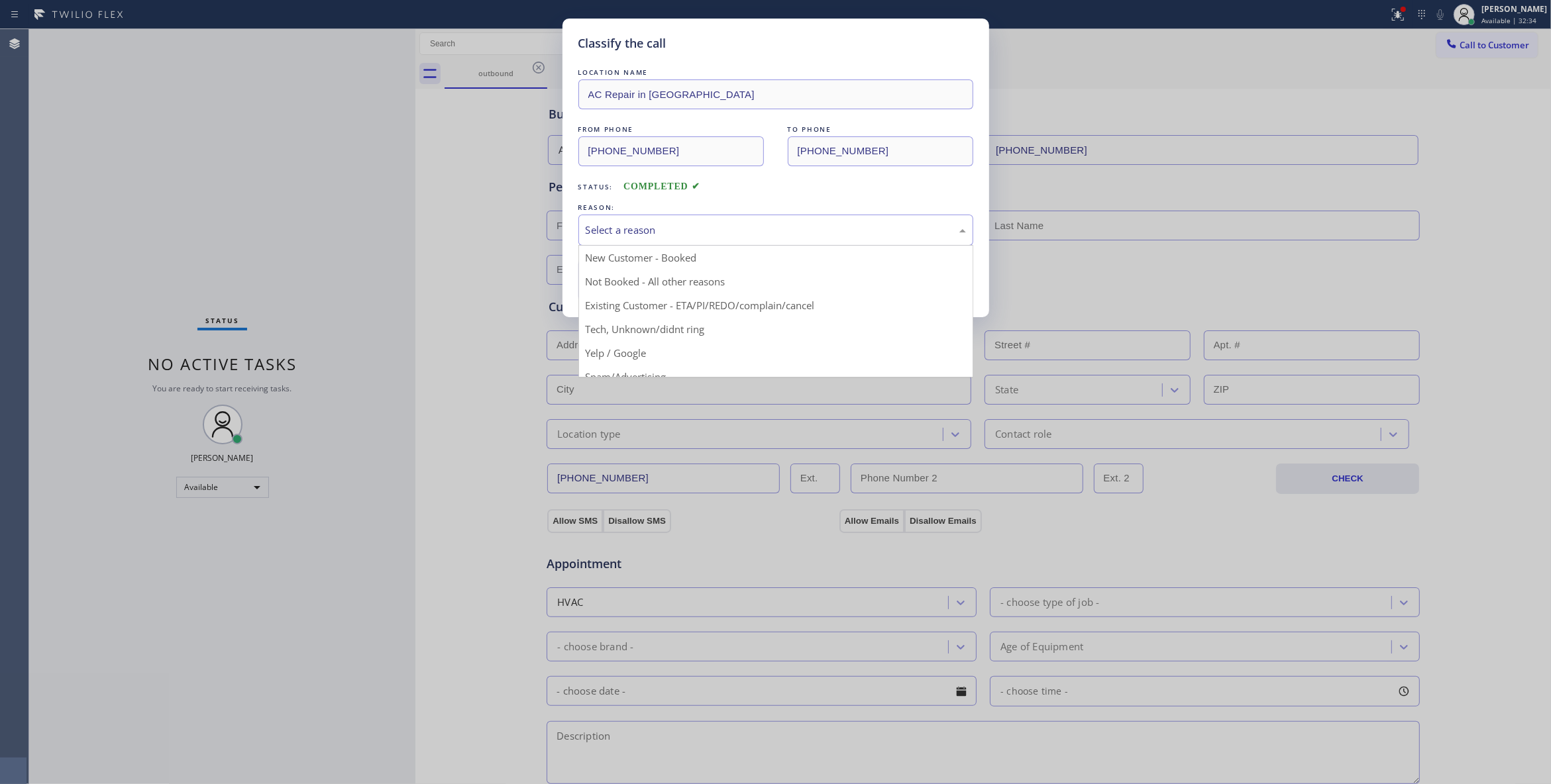
click at [661, 237] on div "Select a reason" at bounding box center [776, 230] width 381 height 15
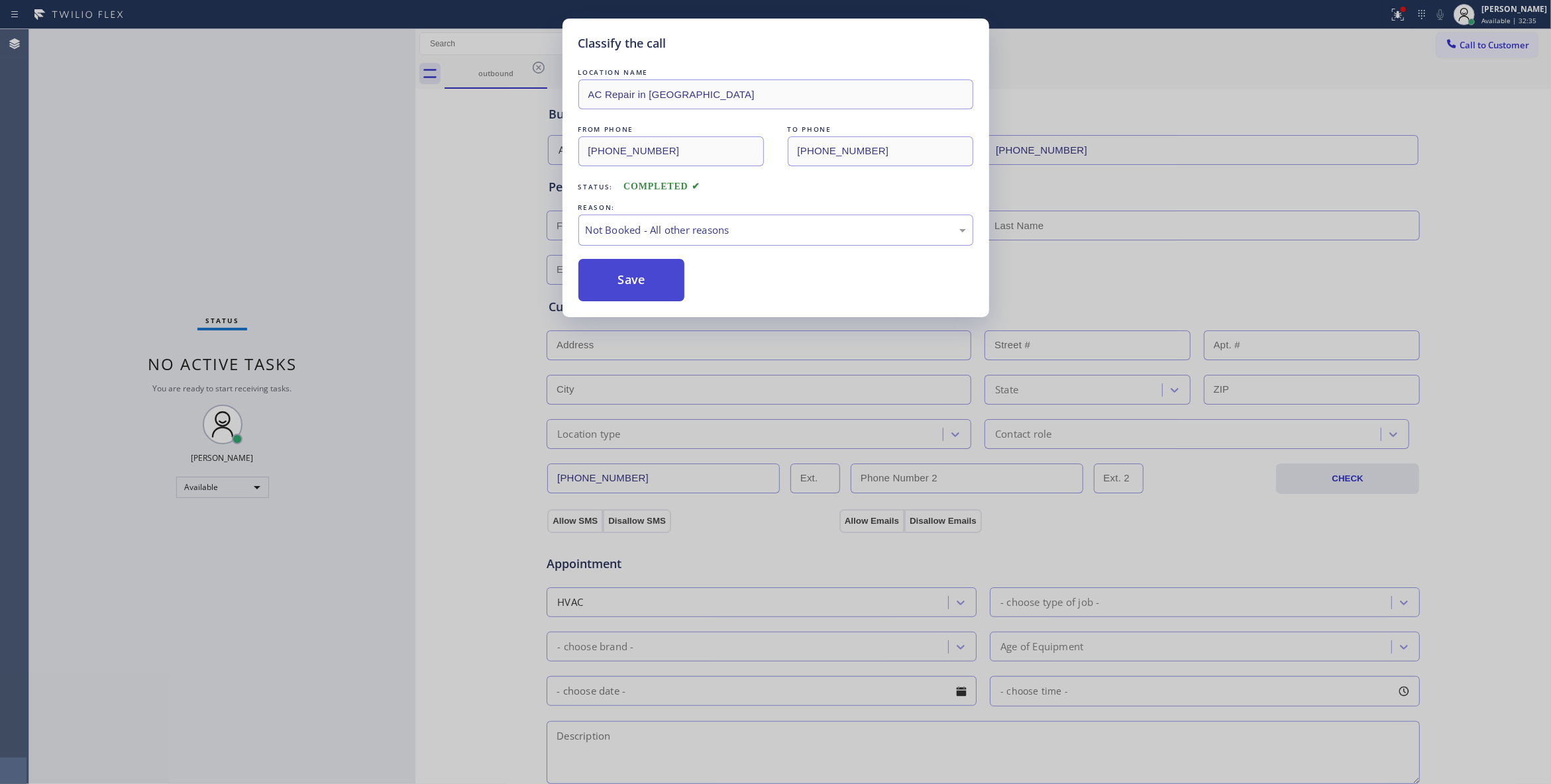
click at [642, 287] on button "Save" at bounding box center [632, 280] width 107 height 42
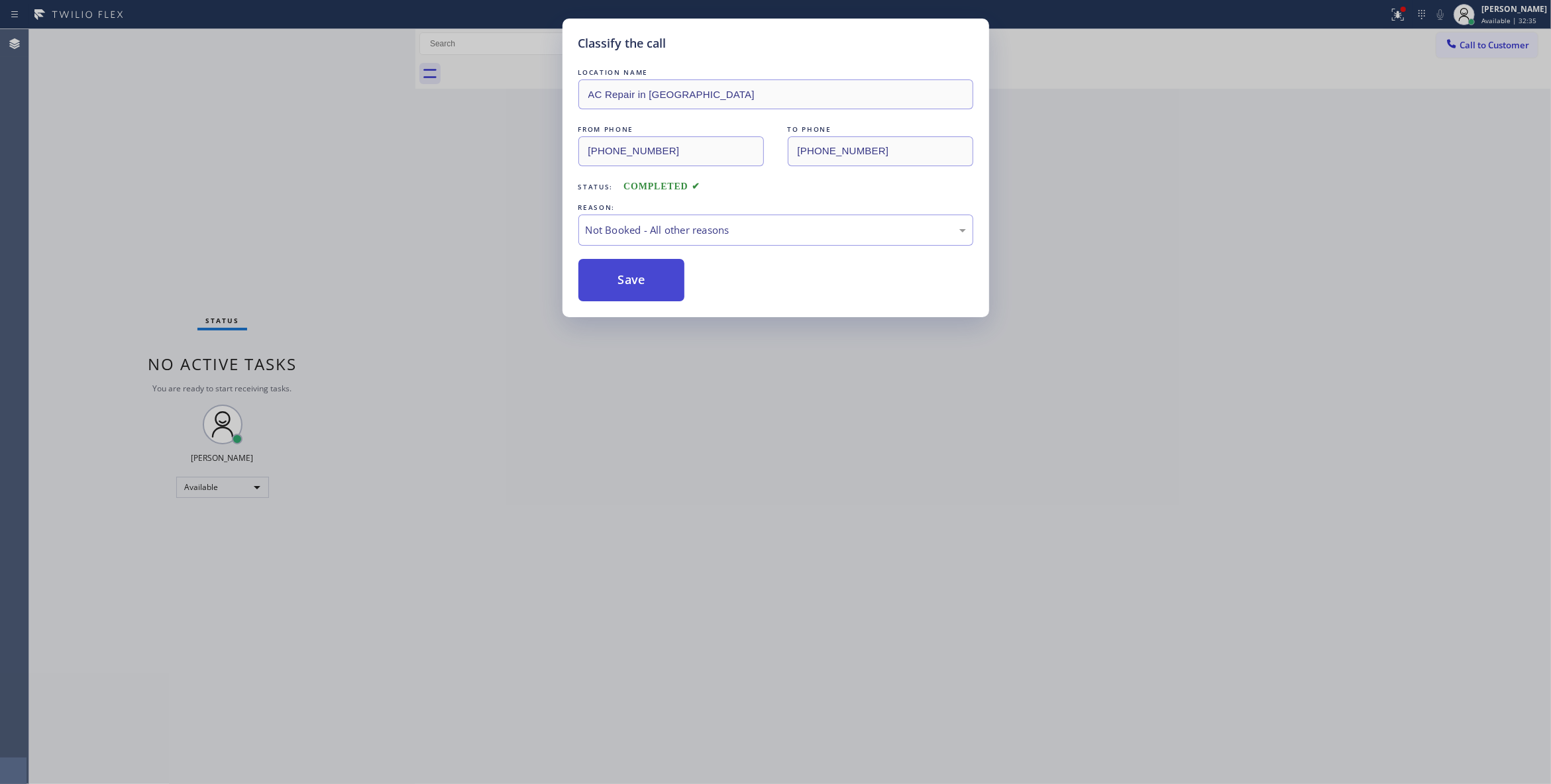
click at [642, 285] on button "Save" at bounding box center [632, 280] width 107 height 42
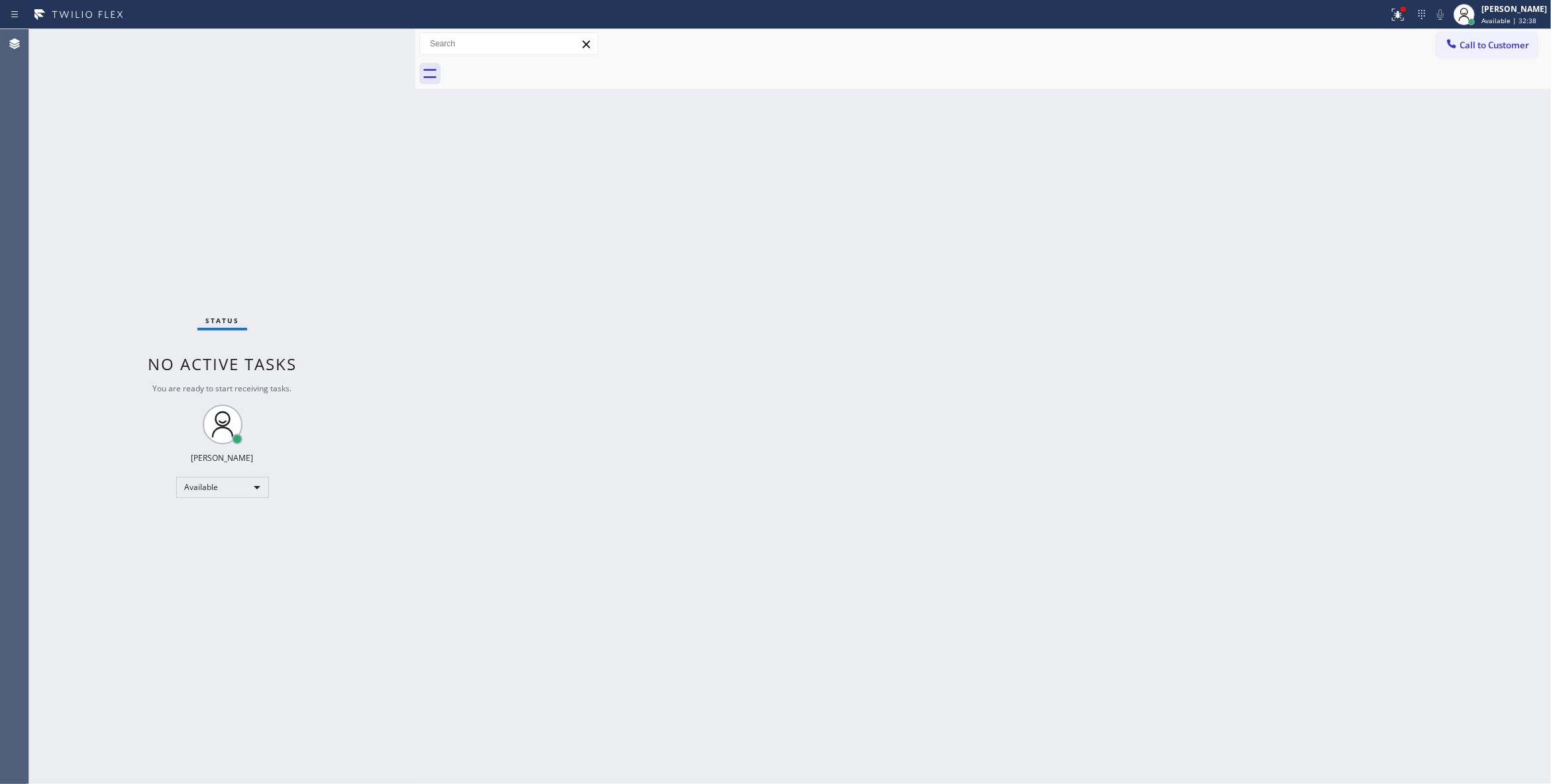
click at [140, 131] on div "Status No active tasks You are ready to start receiving tasks. Louis Manuel Pad…" at bounding box center [223, 407] width 386 height 755
click at [1465, 53] on button "Call to Customer" at bounding box center [1486, 45] width 101 height 25
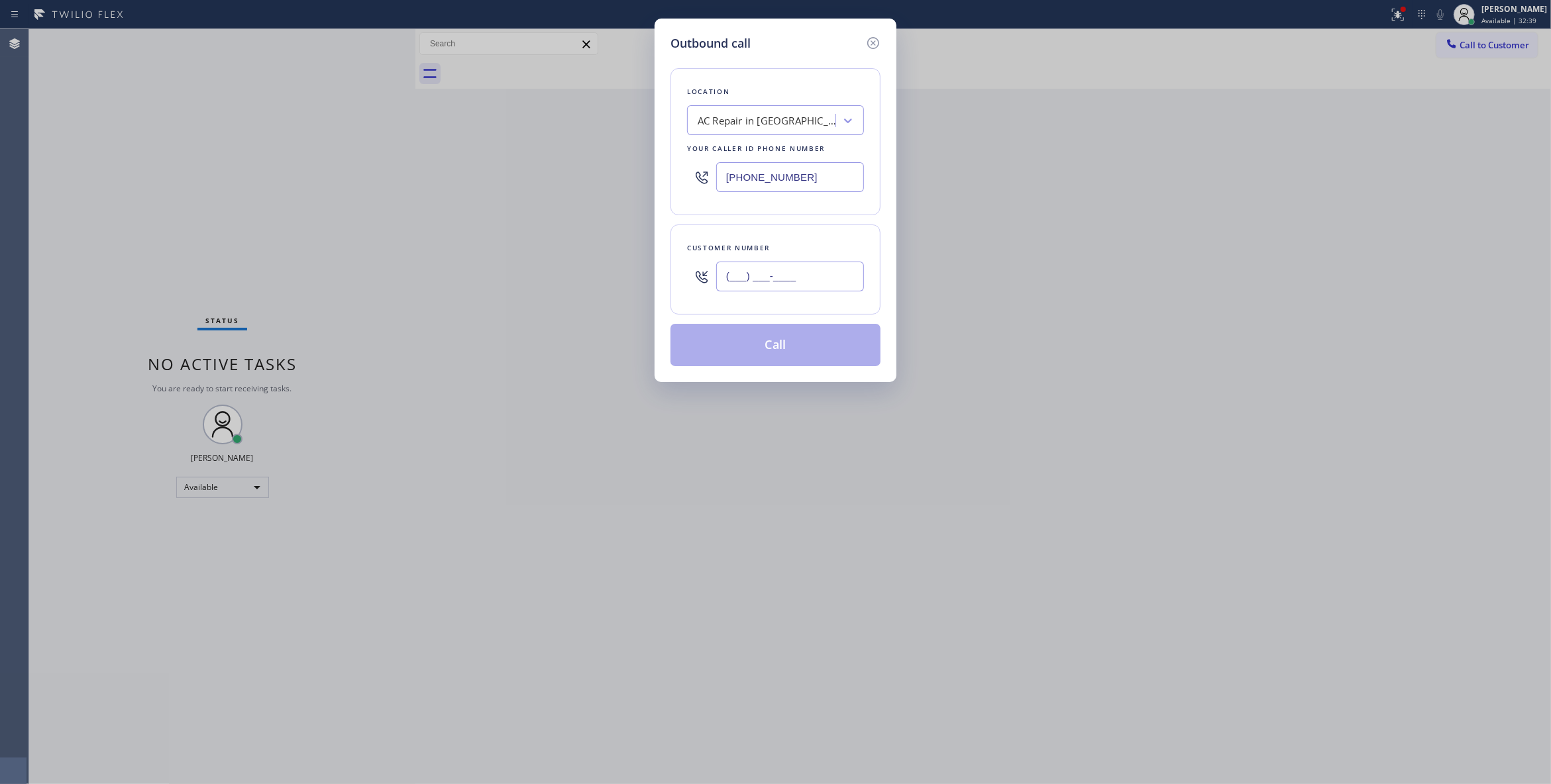
click at [764, 281] on input "(___) ___-____" at bounding box center [790, 277] width 147 height 29
paste input "213) 597-4953"
type input "(213) 597-4953"
click at [772, 355] on button "Call" at bounding box center [775, 345] width 210 height 42
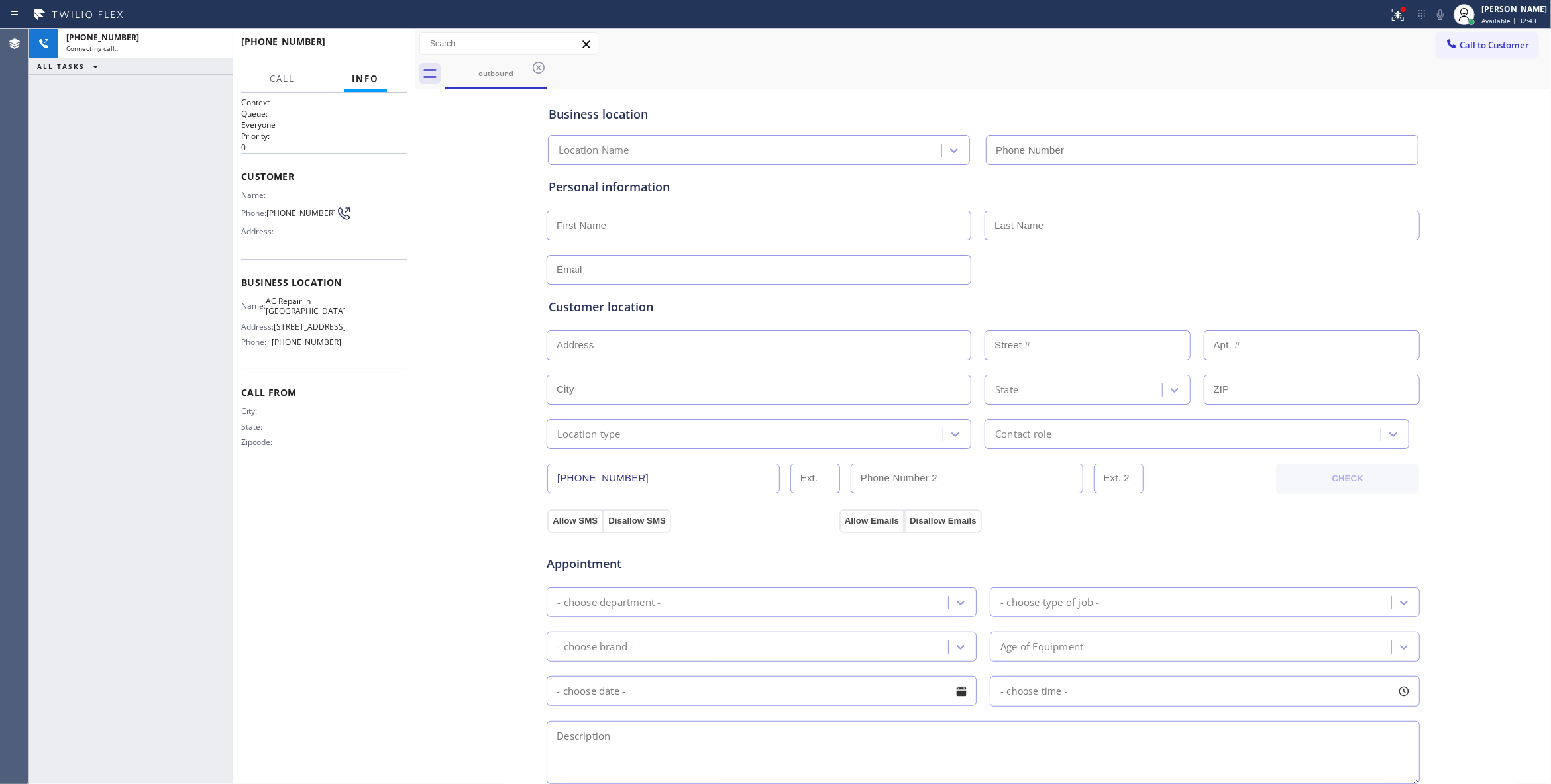
drag, startPoint x: 726, startPoint y: 306, endPoint x: 695, endPoint y: 282, distance: 39.2
type input "(213) 596-7817"
drag, startPoint x: 695, startPoint y: 282, endPoint x: 473, endPoint y: 175, distance: 246.4
click at [473, 175] on div "Business location AC Repair in Los Angeles (213) 596-7817 Personal information …" at bounding box center [983, 544] width 1129 height 905
click at [242, 520] on div "Context Queue: Everyone Priority: 0 Customer Name: Phone: (213) 597-4953 Addres…" at bounding box center [324, 439] width 166 height 684
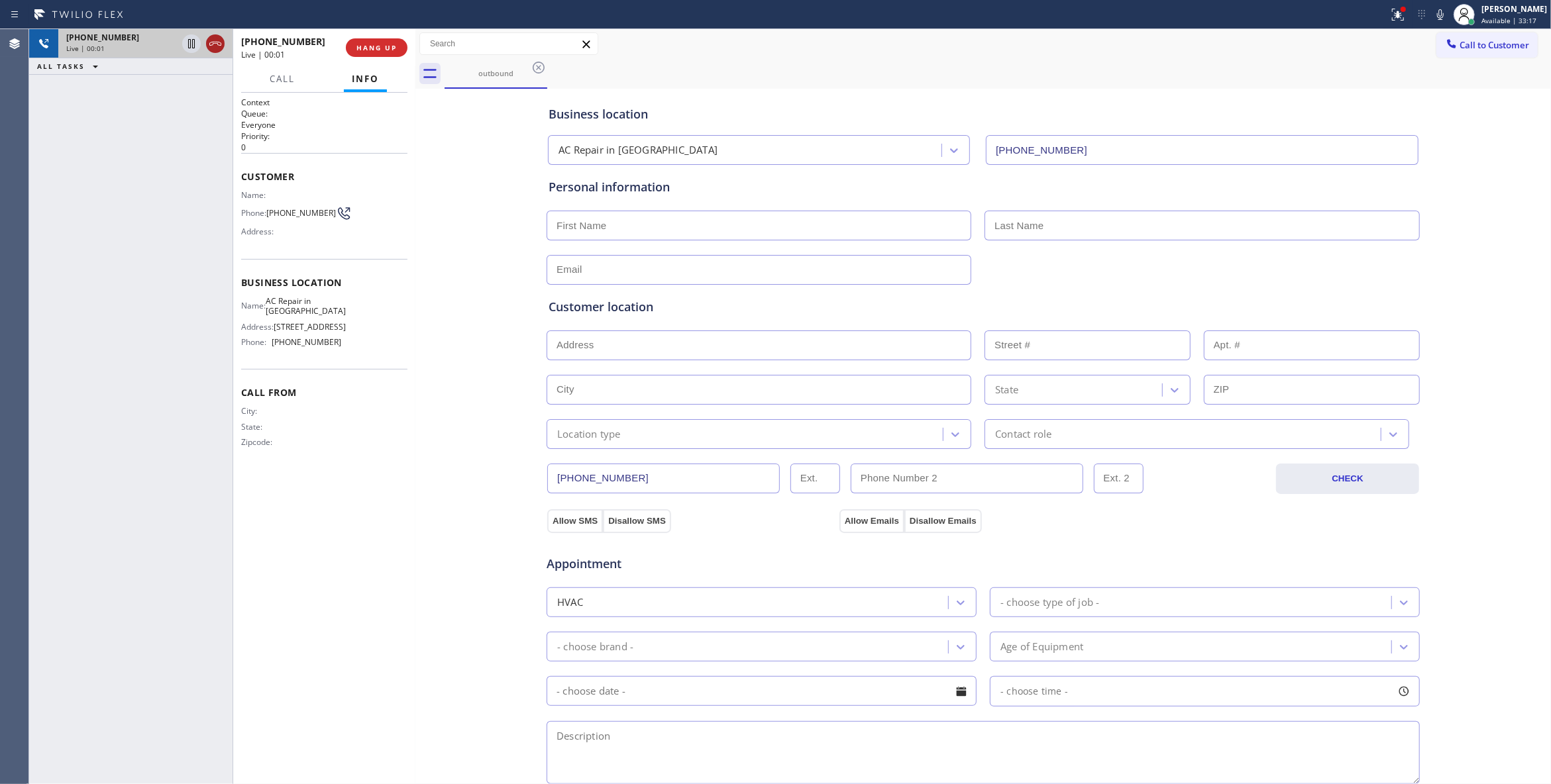
click at [211, 36] on icon at bounding box center [215, 44] width 16 height 16
click at [385, 54] on button "COMPLETE" at bounding box center [374, 48] width 67 height 18
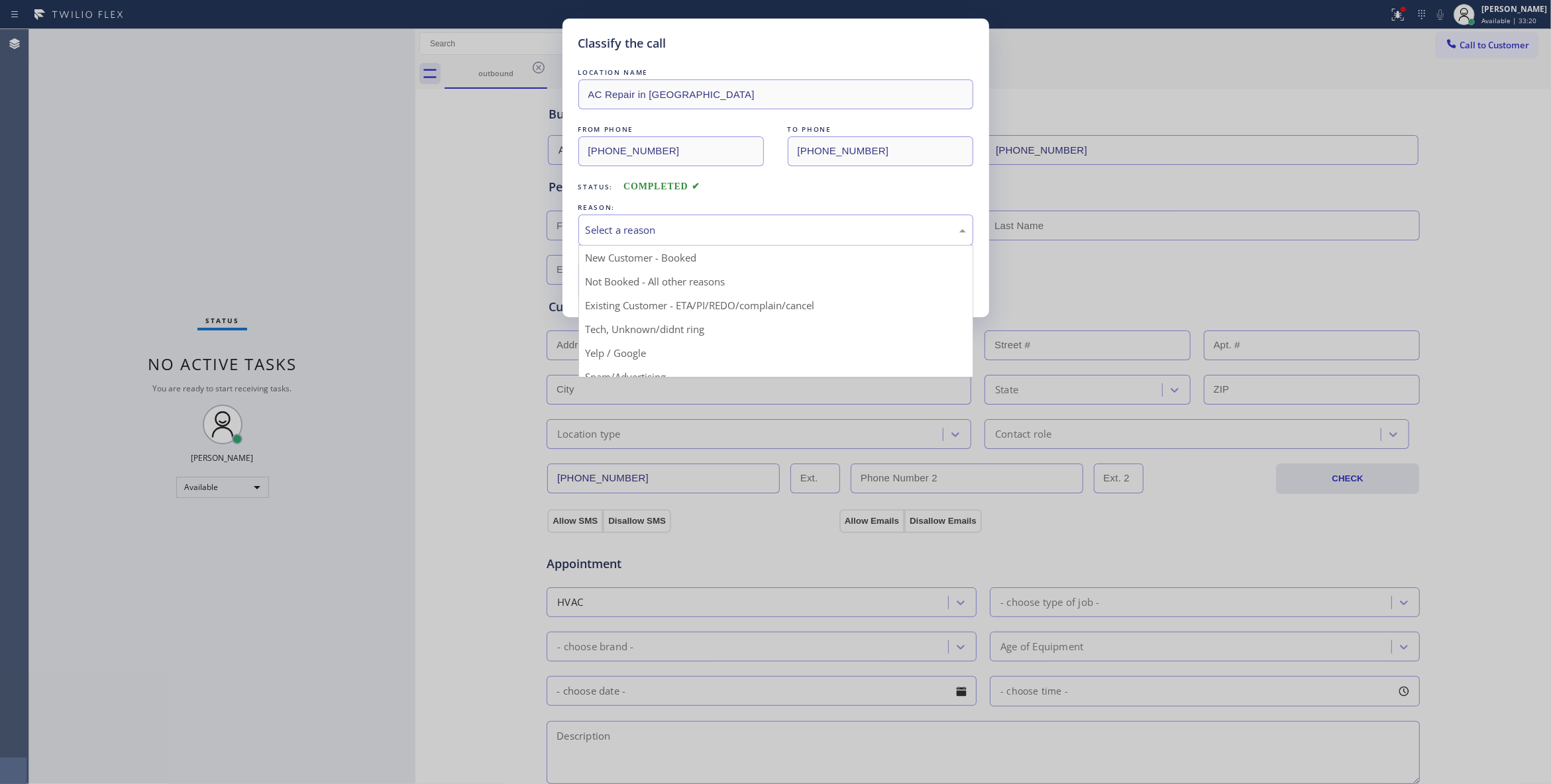
click at [666, 228] on div "Select a reason" at bounding box center [776, 230] width 381 height 15
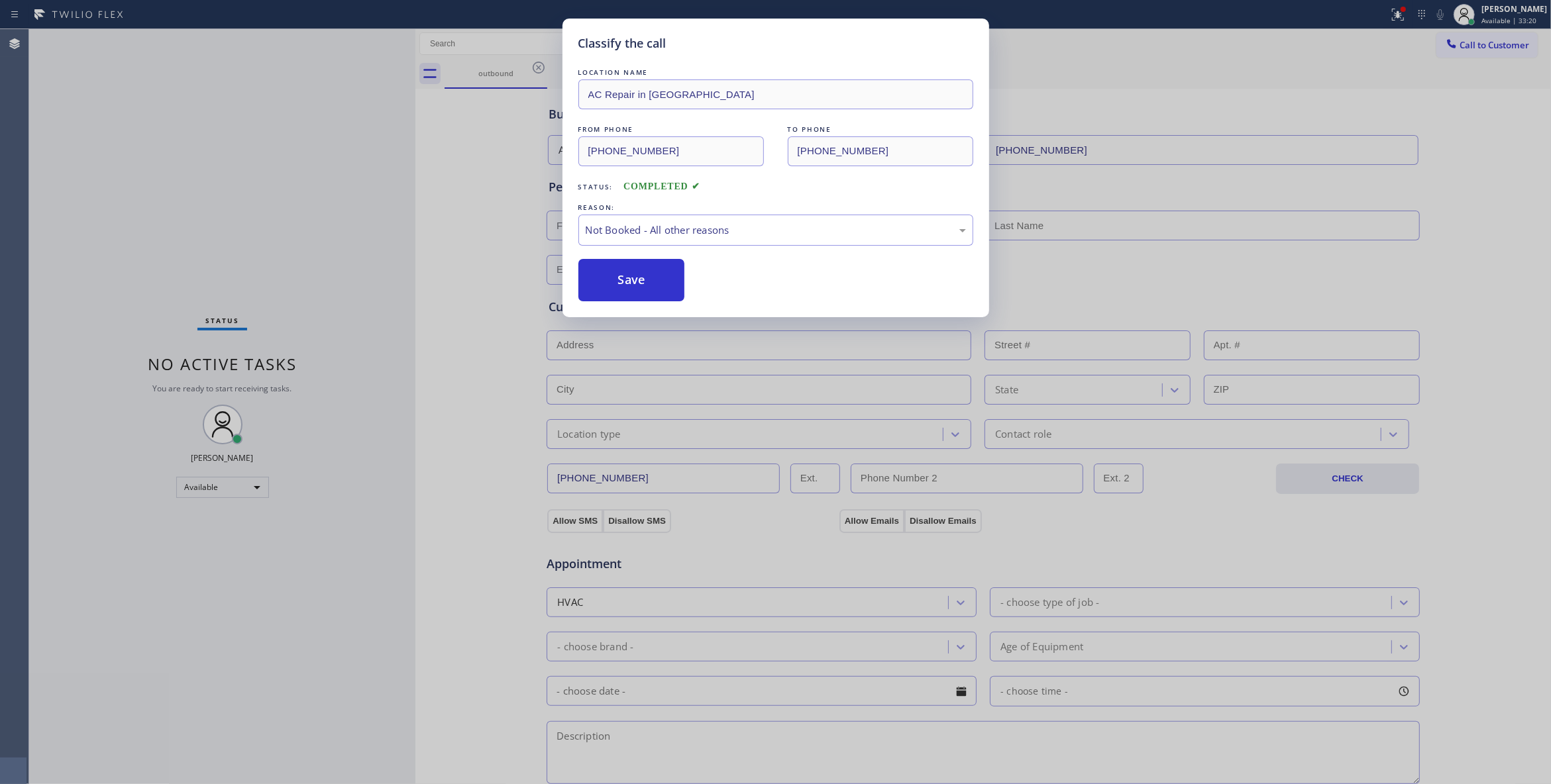
click at [650, 285] on button "Save" at bounding box center [632, 280] width 107 height 42
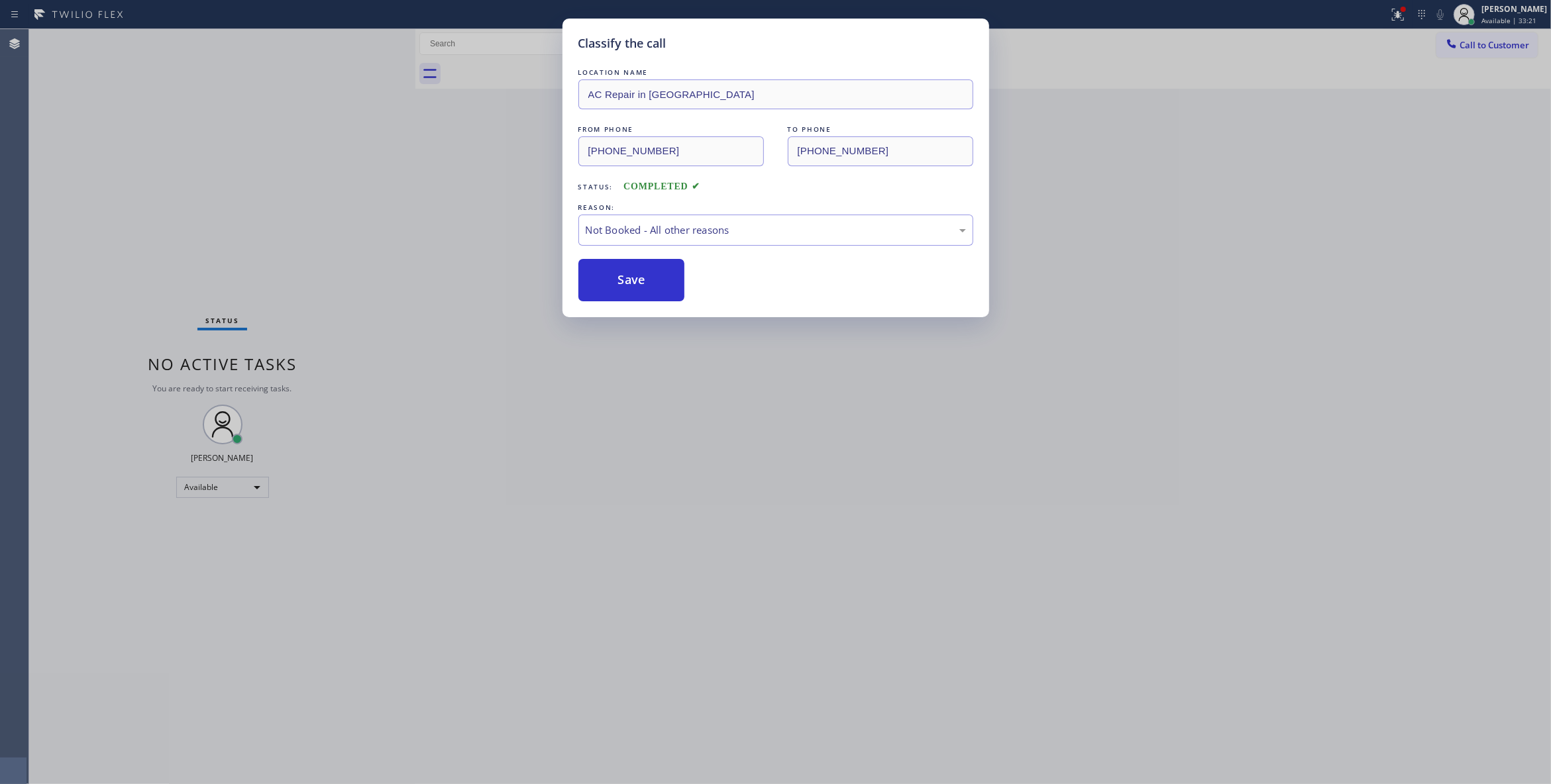
click at [650, 285] on button "Save" at bounding box center [632, 280] width 107 height 42
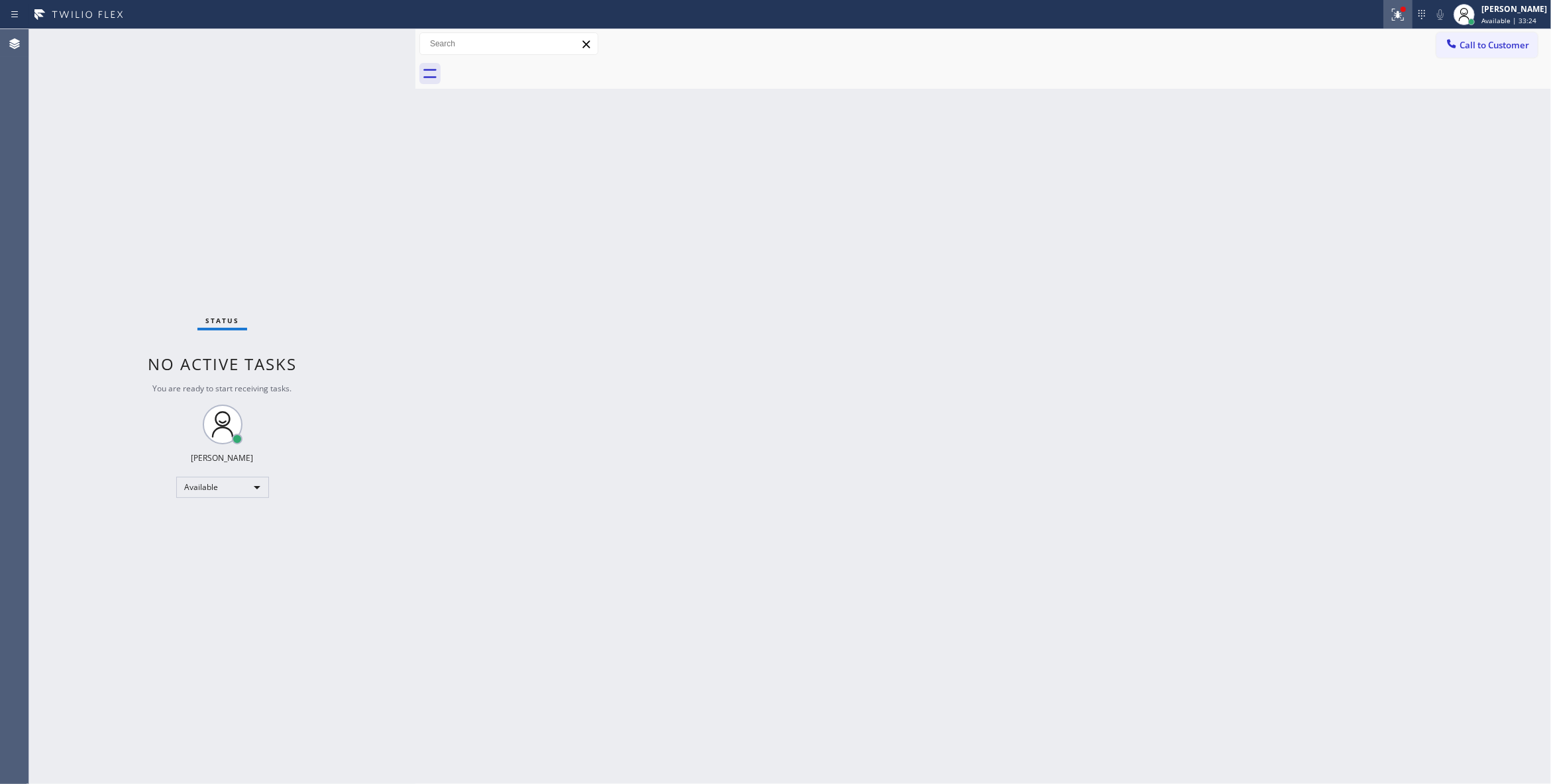
click at [1390, 20] on icon at bounding box center [1397, 14] width 16 height 16
click at [1295, 179] on button "Clear issues" at bounding box center [1311, 173] width 155 height 18
click at [1505, 48] on span "Call to Customer" at bounding box center [1493, 45] width 70 height 12
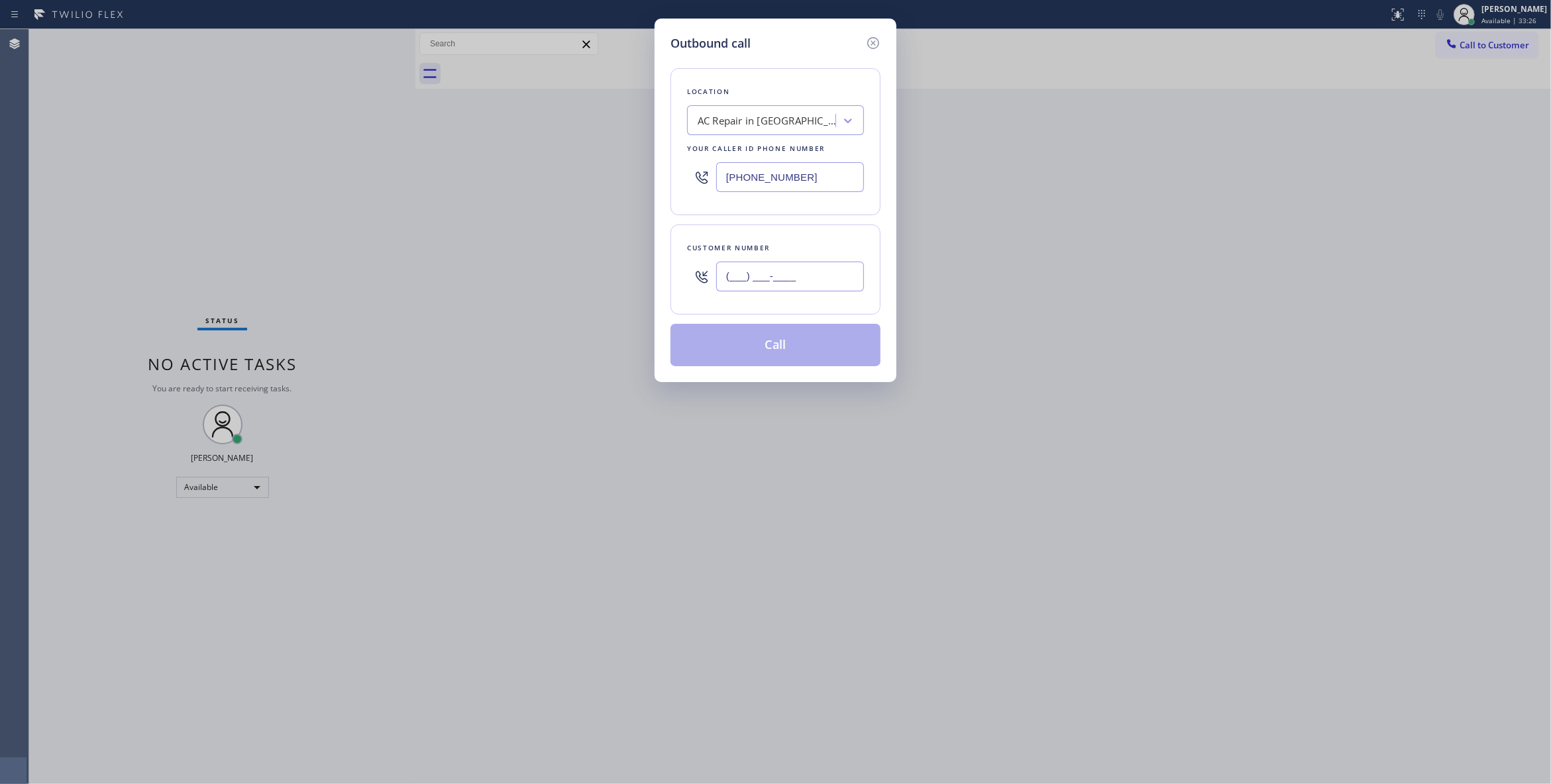
click at [810, 278] on input "(___) ___-____" at bounding box center [790, 277] width 147 height 29
paste input "213) 597-4953"
type input "(213) 597-4953"
click at [744, 355] on button "Call" at bounding box center [775, 345] width 210 height 42
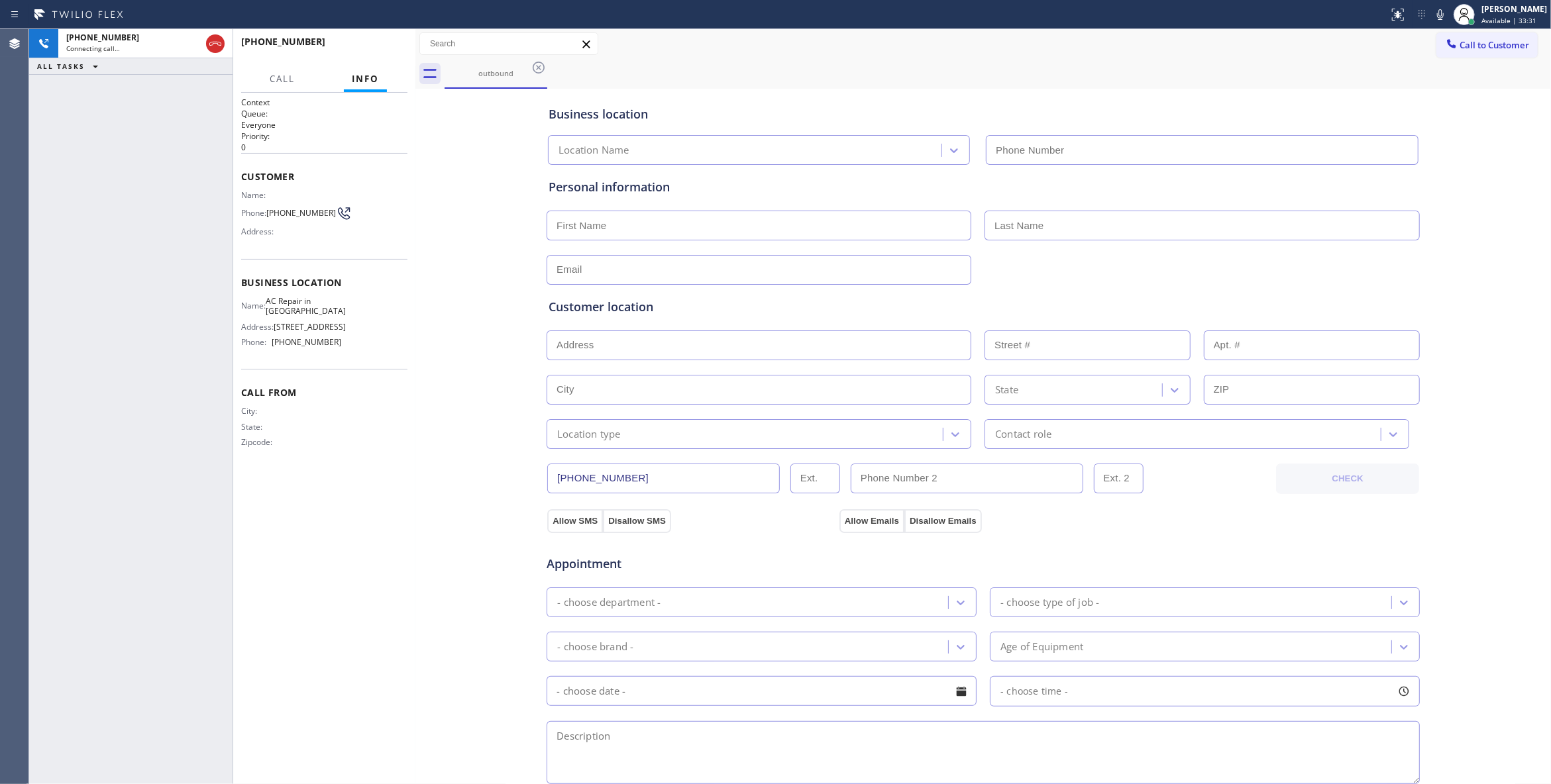
type input "(213) 596-7817"
click at [345, 41] on div "+12135974953 Live | 00:12" at bounding box center [293, 47] width 105 height 34
click at [355, 46] on button "HANG UP" at bounding box center [376, 48] width 62 height 18
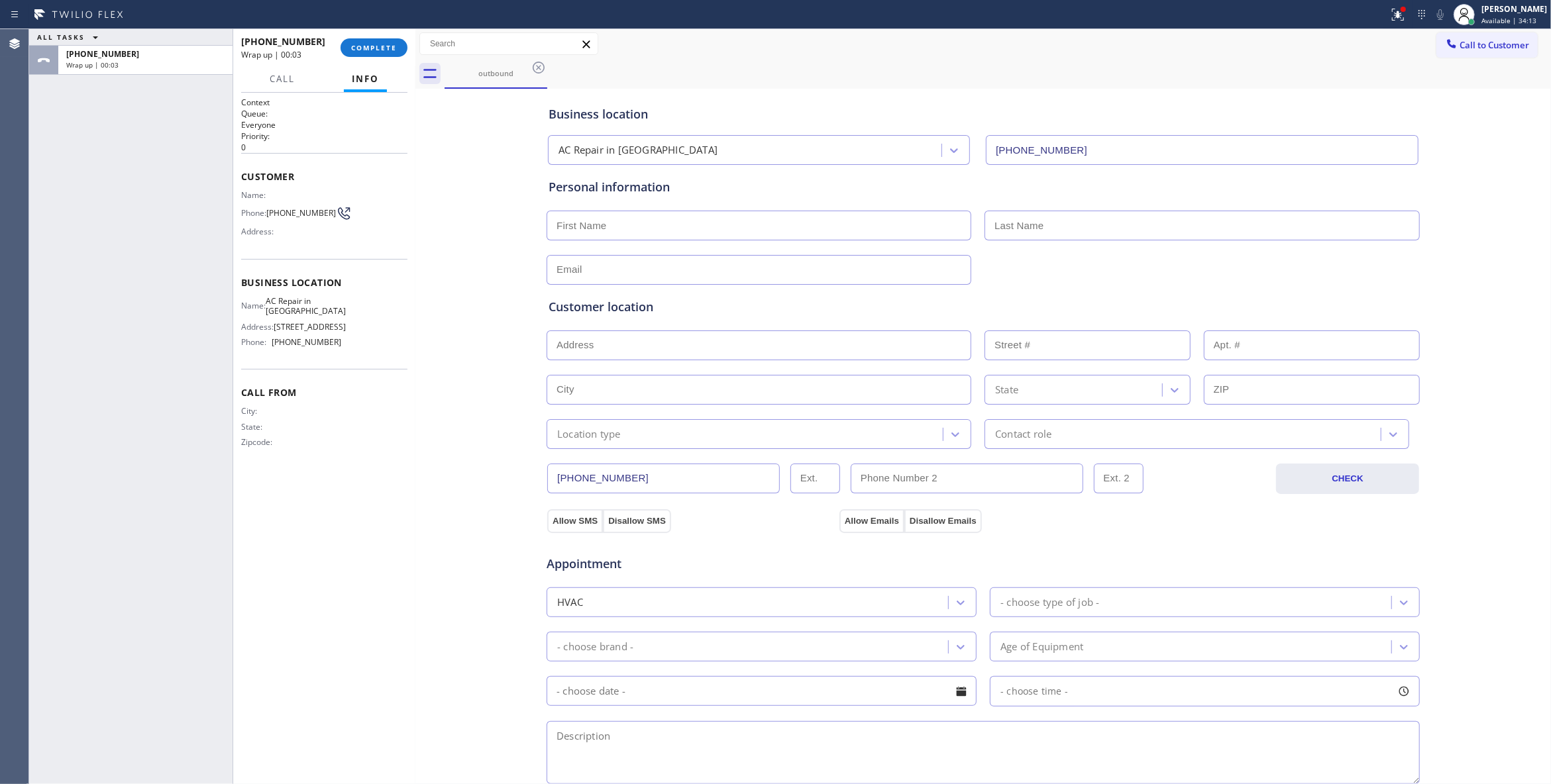
click at [381, 59] on div "+12135974953 Wrap up | 00:03 COMPLETE" at bounding box center [324, 47] width 166 height 34
click at [367, 48] on span "COMPLETE" at bounding box center [374, 47] width 46 height 9
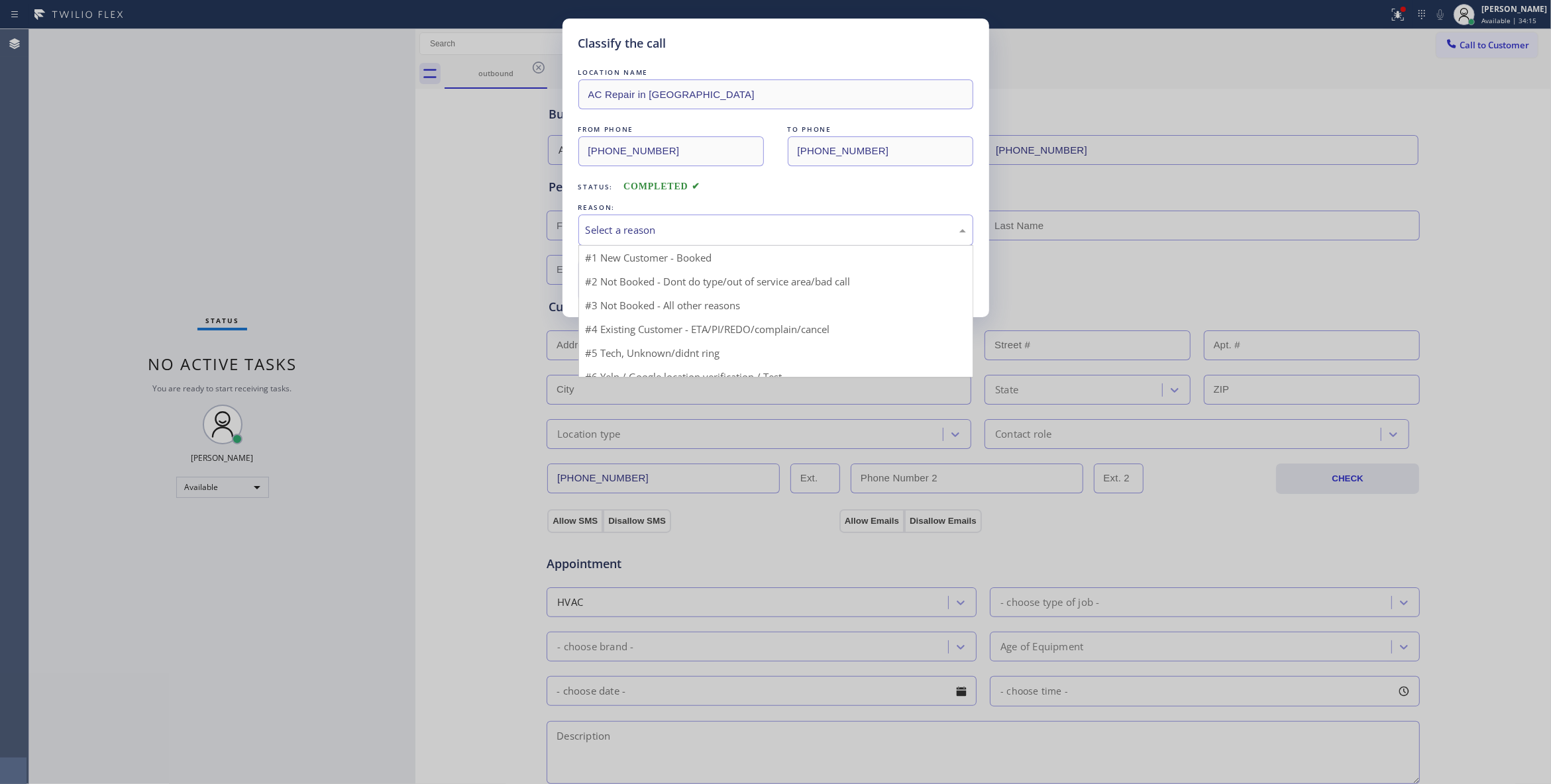
click at [682, 232] on div "Select a reason" at bounding box center [776, 230] width 381 height 15
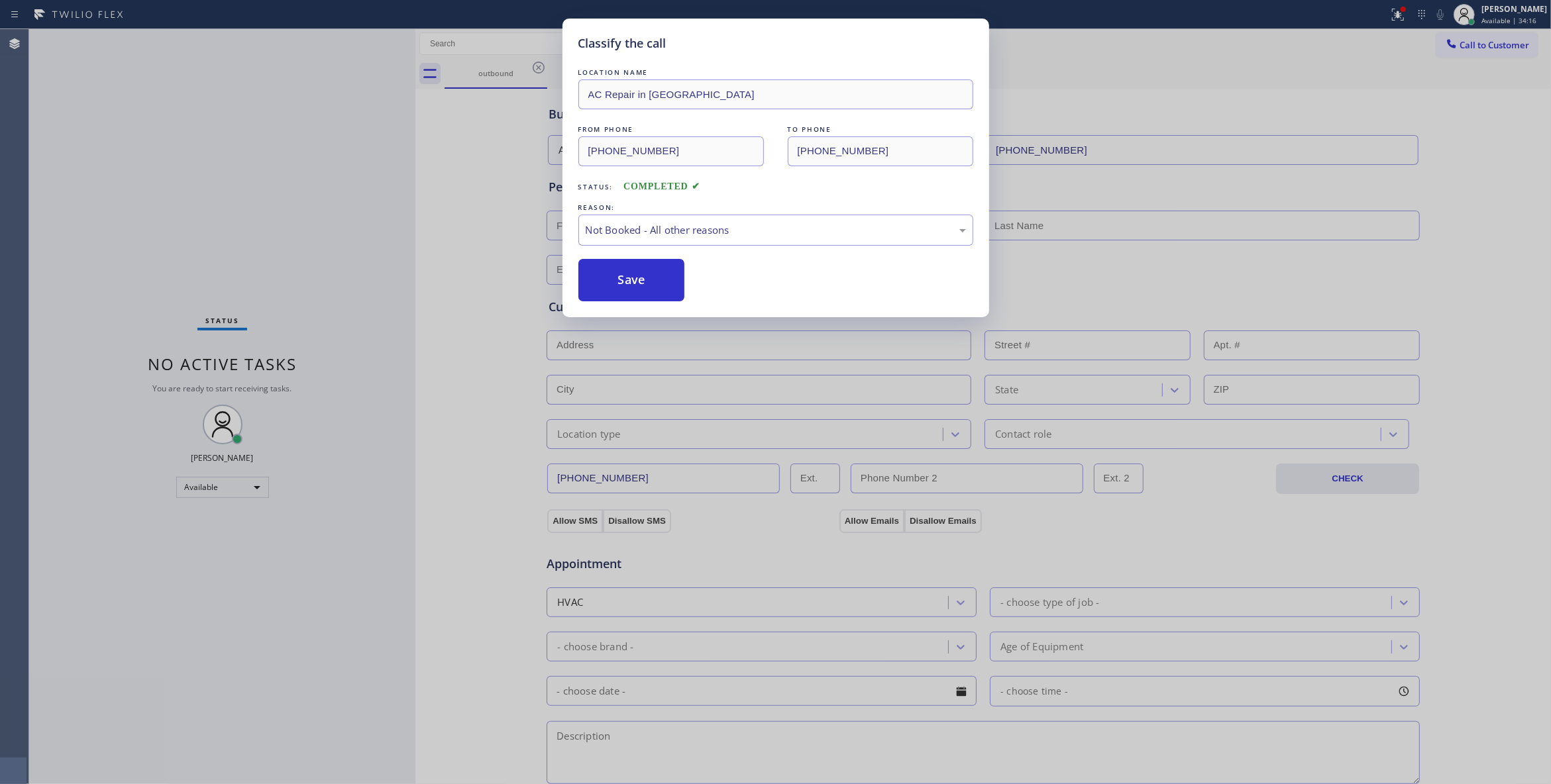
click at [631, 287] on button "Save" at bounding box center [632, 280] width 107 height 42
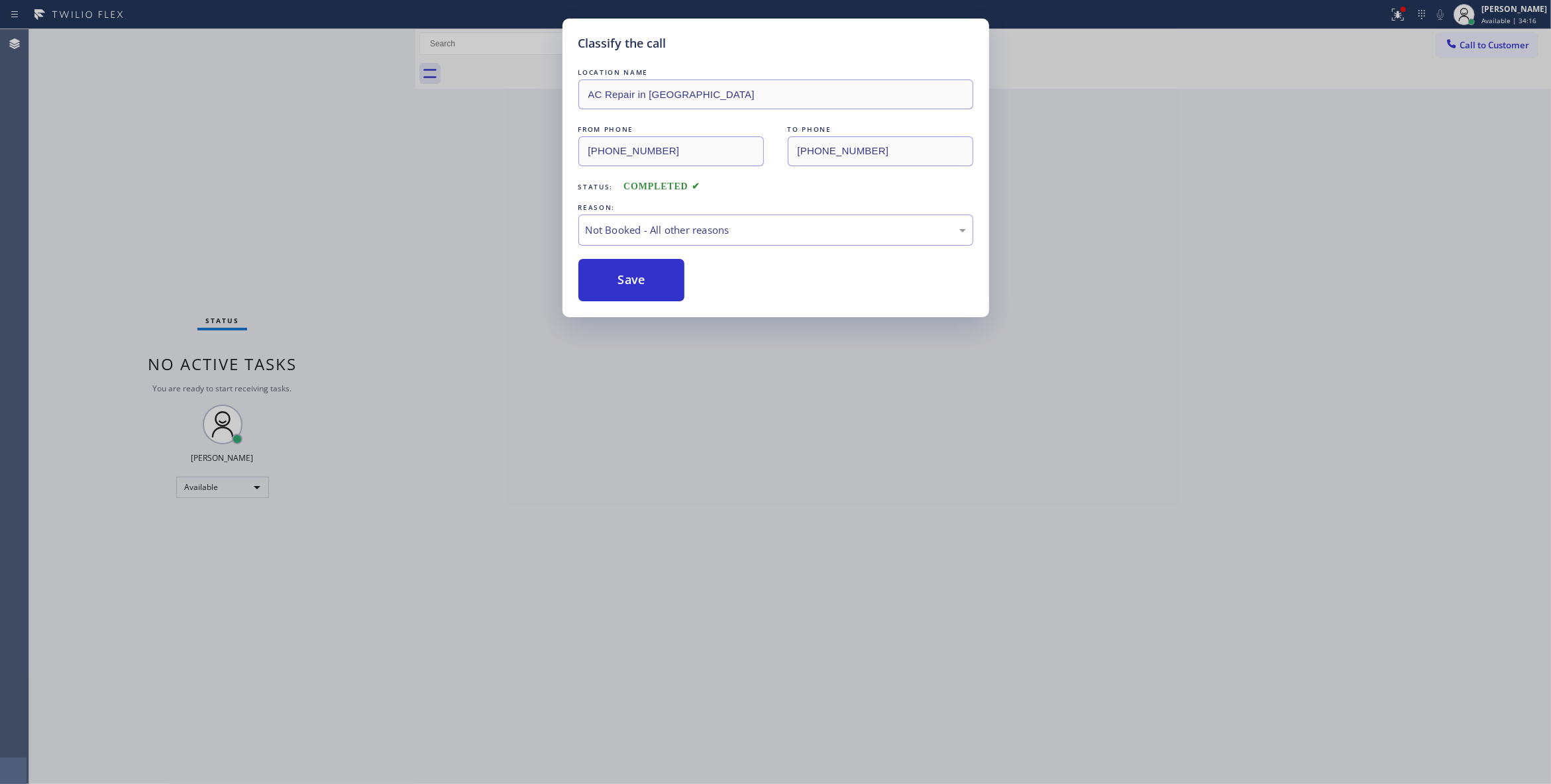
click at [631, 287] on button "Save" at bounding box center [632, 280] width 107 height 42
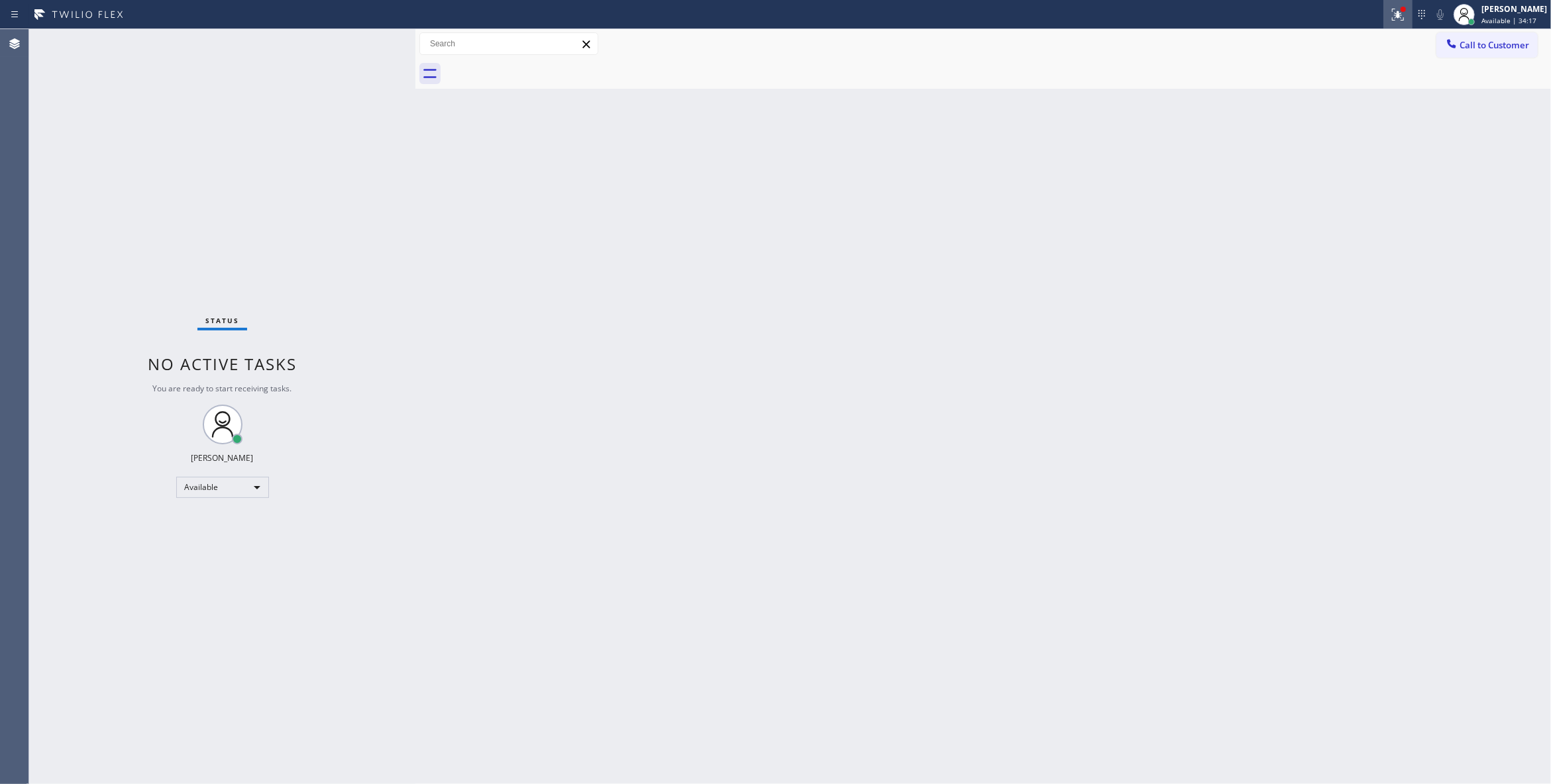
click at [1390, 11] on icon at bounding box center [1397, 14] width 16 height 16
click at [1326, 176] on span "Clear issues" at bounding box center [1311, 173] width 62 height 9
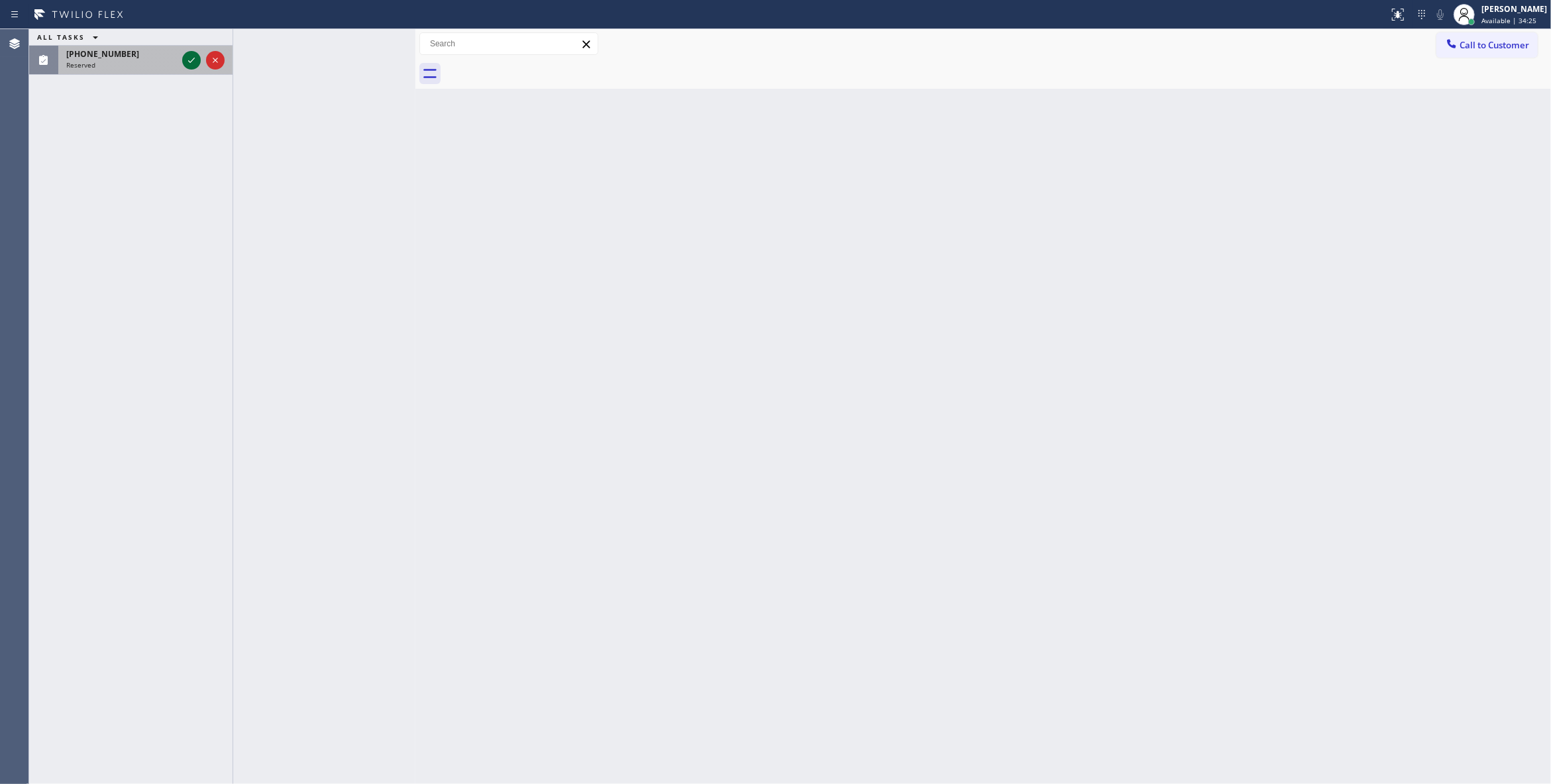
click at [189, 59] on icon at bounding box center [191, 60] width 16 height 16
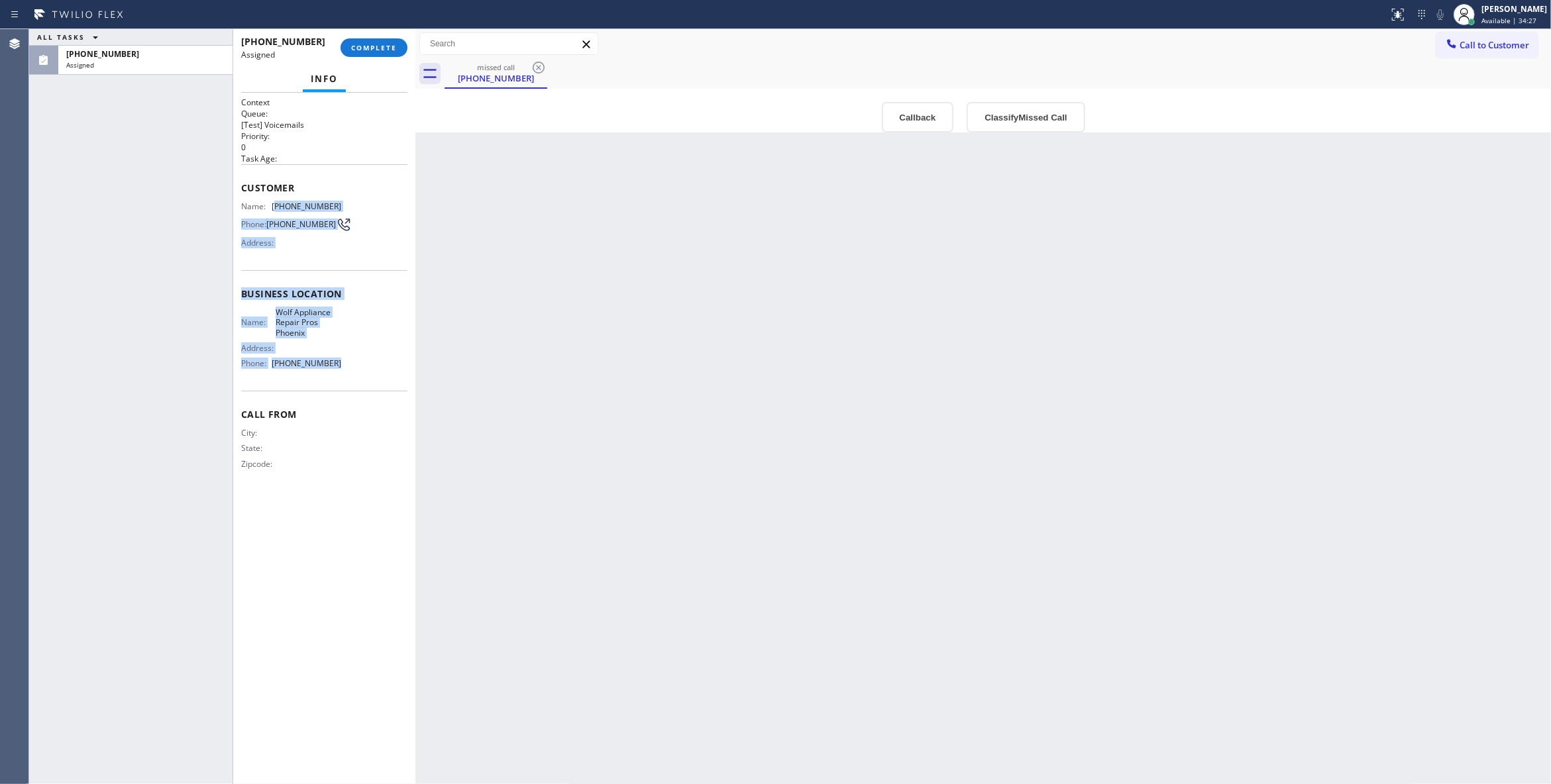
drag, startPoint x: 312, startPoint y: 363, endPoint x: 278, endPoint y: 213, distance: 153.8
click at [278, 213] on div "Context Queue: [Test] Voicemails Priority: 0 Task Age: Customer Name: (305) 771…" at bounding box center [324, 294] width 166 height 394
click at [1017, 112] on button "Classify Missed Call" at bounding box center [1026, 117] width 118 height 30
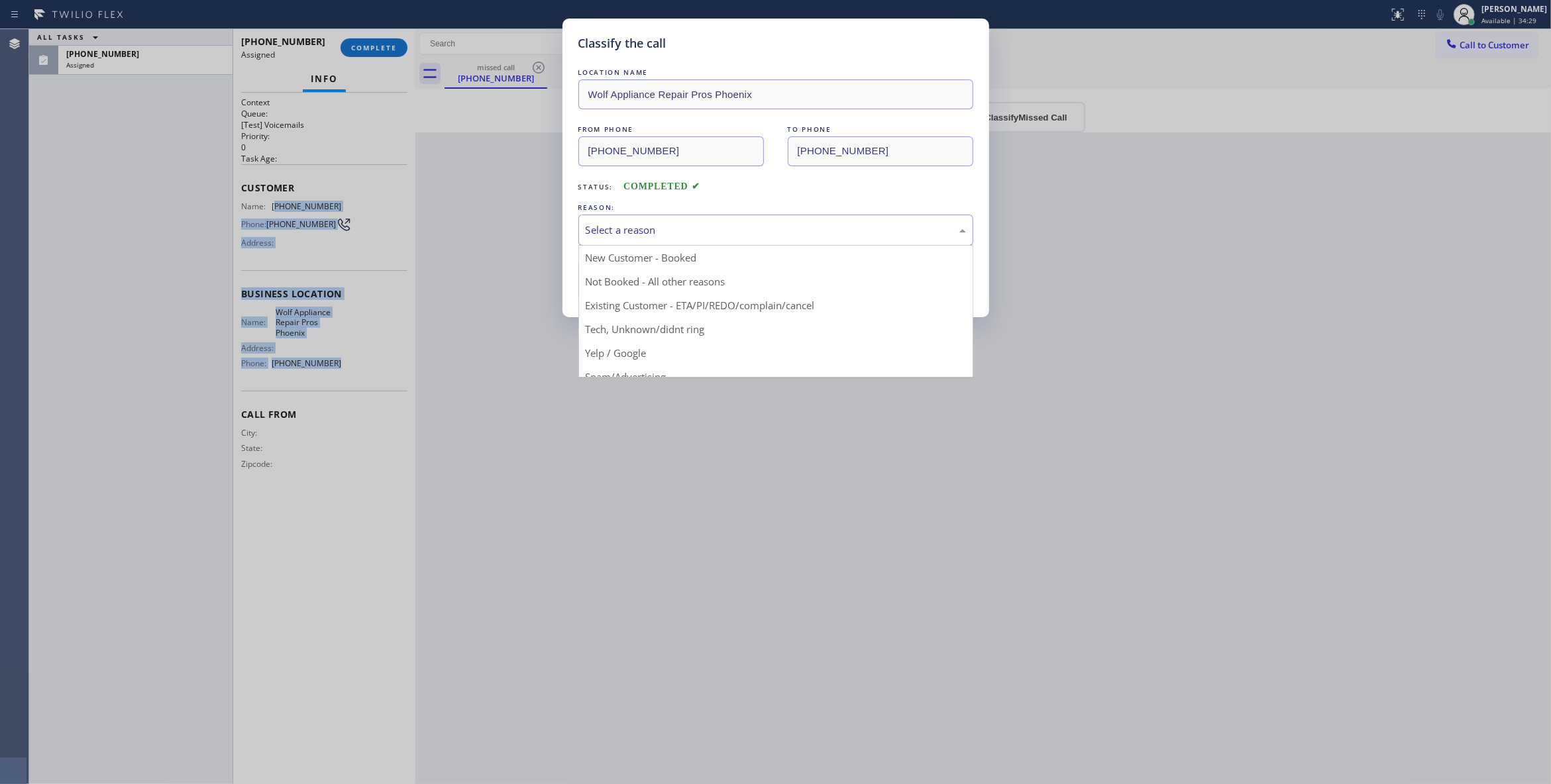
click at [671, 234] on div "Select a reason" at bounding box center [776, 230] width 381 height 15
click at [623, 281] on button "Save" at bounding box center [632, 280] width 107 height 42
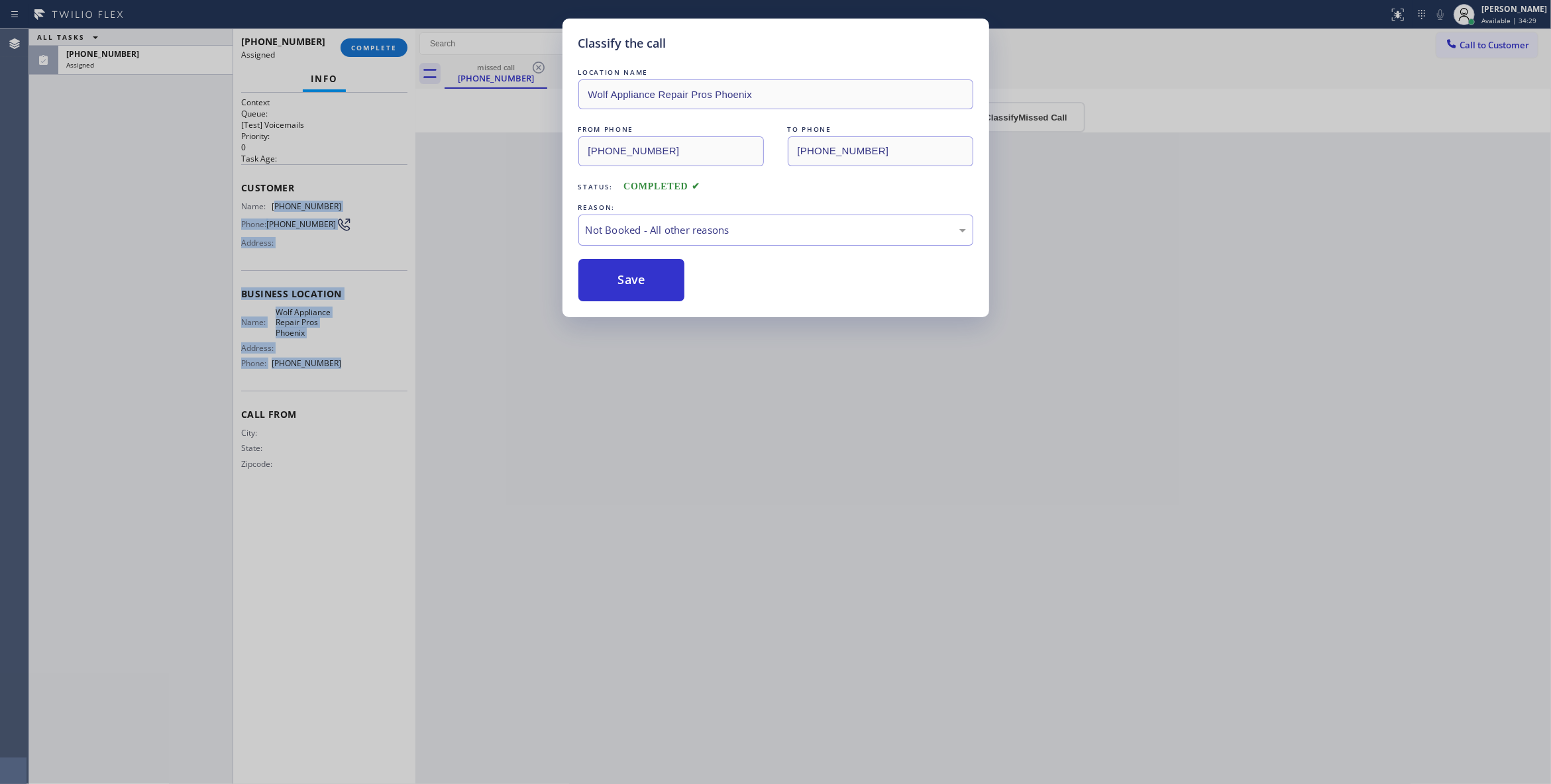
click at [623, 281] on button "Save" at bounding box center [632, 280] width 107 height 42
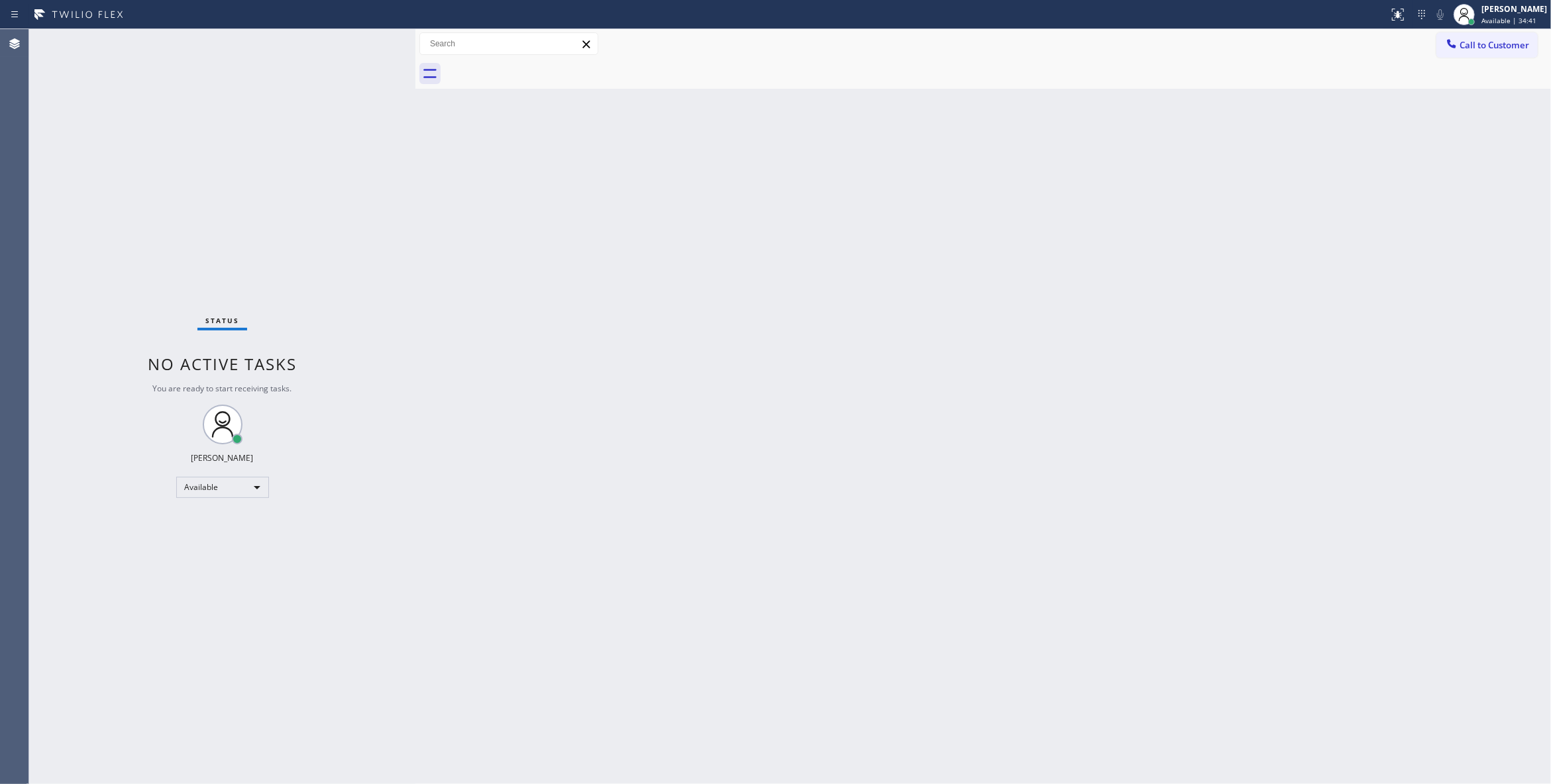
drag, startPoint x: 1343, startPoint y: 443, endPoint x: 1550, endPoint y: 179, distance: 335.5
click at [1355, 419] on div "Back to Dashboard Change Sender ID Customers Technicians Select a contact Outbo…" at bounding box center [983, 407] width 1135 height 755
click at [1519, 44] on span "Call to Customer" at bounding box center [1493, 45] width 70 height 12
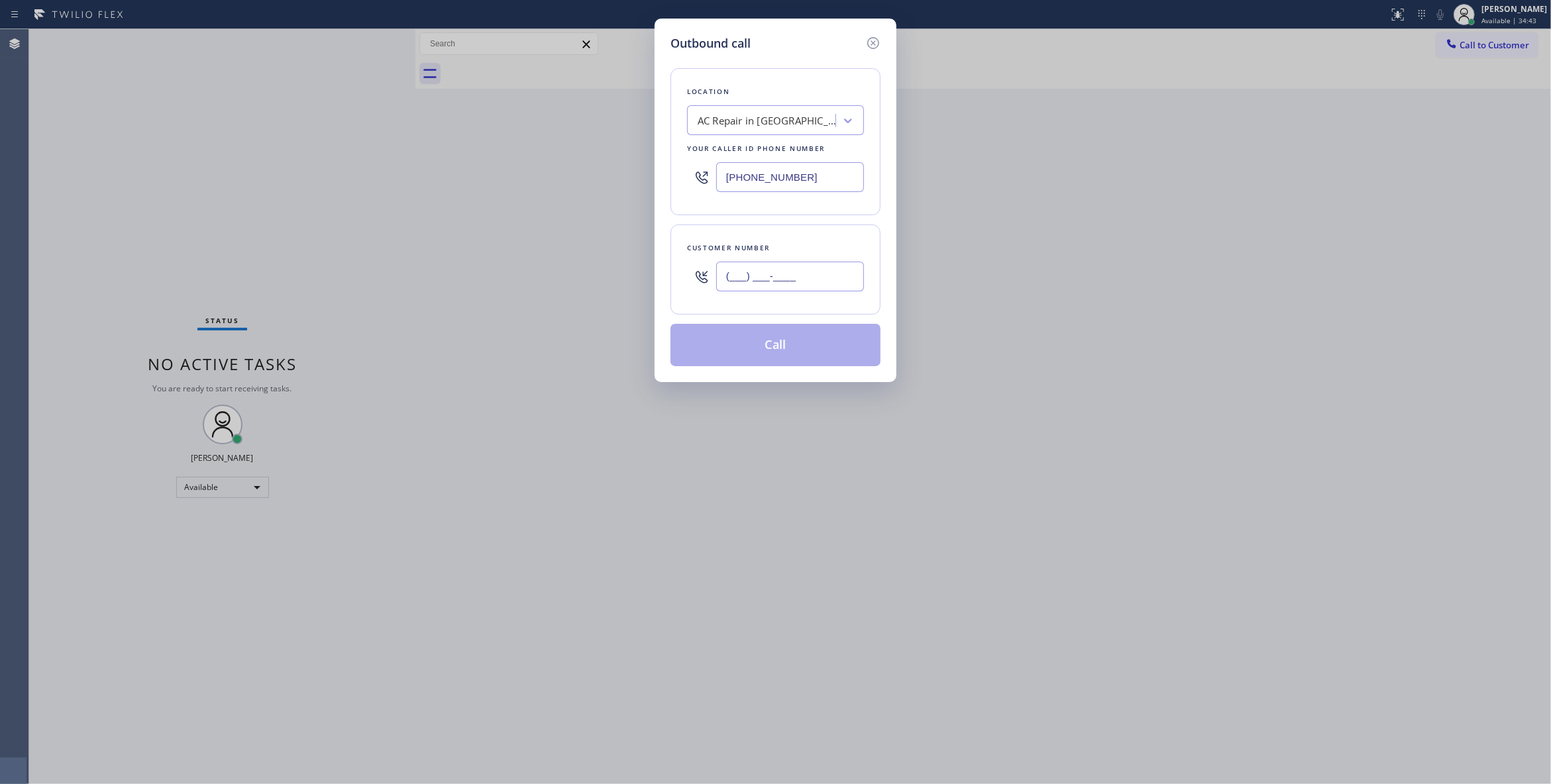
click at [798, 271] on input "(___) ___-____" at bounding box center [790, 277] width 147 height 29
paste input "305) 771-6197"
type input "(305) 771-6197"
drag, startPoint x: 843, startPoint y: 176, endPoint x: 520, endPoint y: 180, distance: 323.0
click at [514, 167] on div "Outbound call Location AC Repair in Los Angeles Your caller id phone number (21…" at bounding box center [775, 392] width 1551 height 784
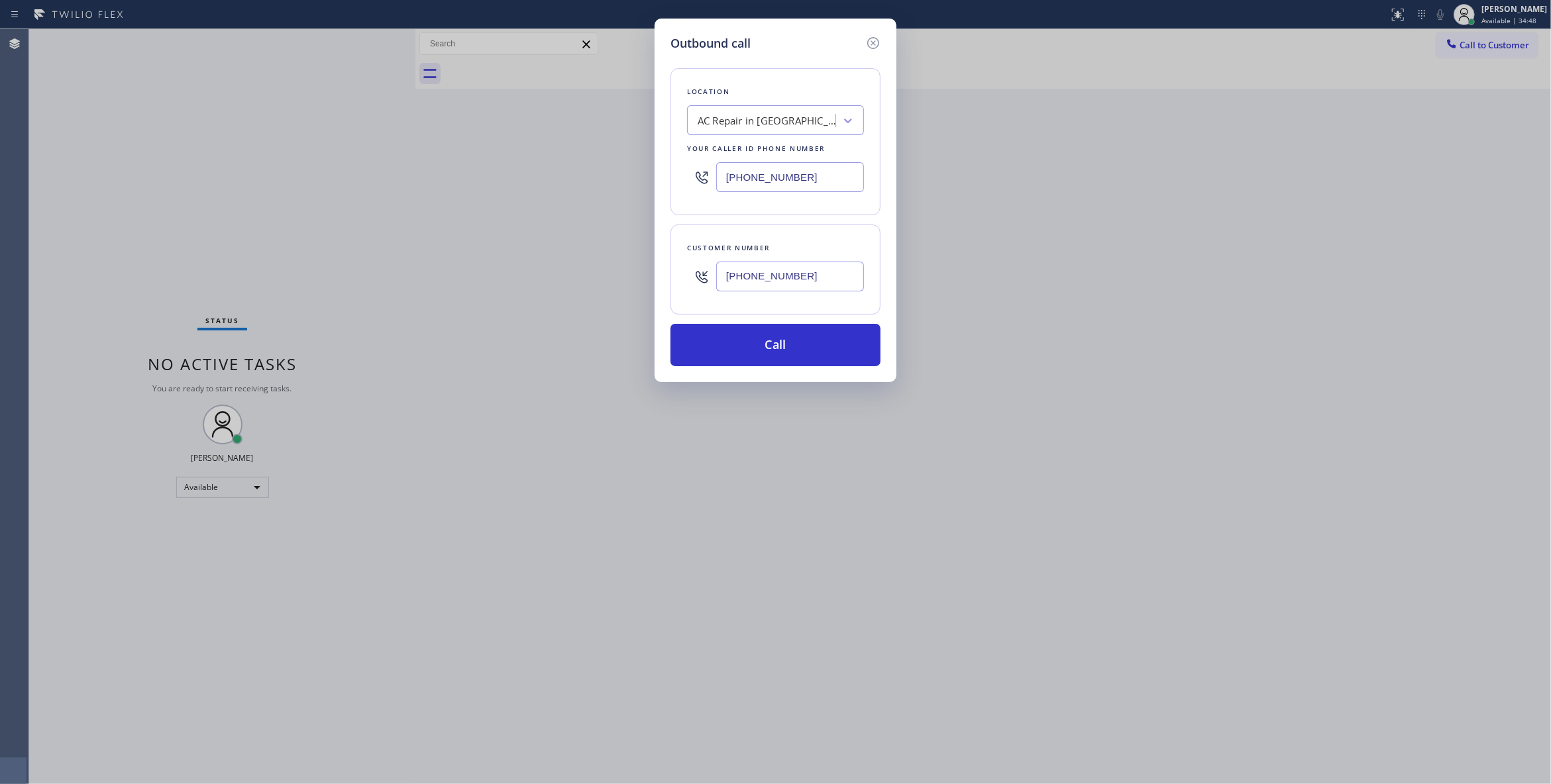
paste input "602) 693-1330"
type input "(602) 693-1330"
drag, startPoint x: 826, startPoint y: 281, endPoint x: 592, endPoint y: 288, distance: 234.1
click at [563, 271] on div "Outbound call Location Wolf Appliance Repair Pros Phoenix Your caller id phone …" at bounding box center [775, 392] width 1551 height 784
click at [772, 352] on button "Call" at bounding box center [775, 345] width 210 height 42
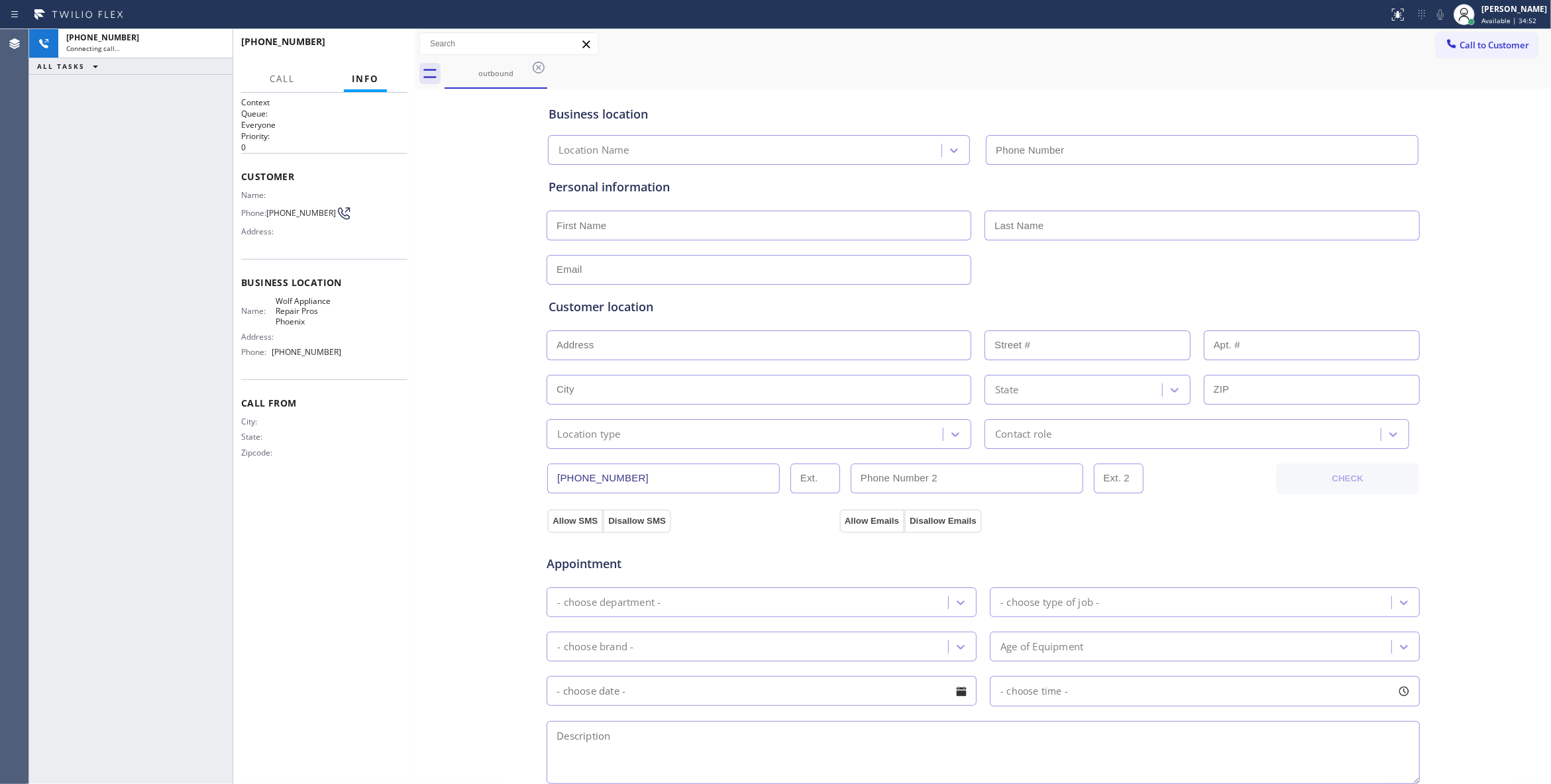
type input "(602) 693-1330"
click at [384, 48] on span "HANG UP" at bounding box center [377, 47] width 41 height 9
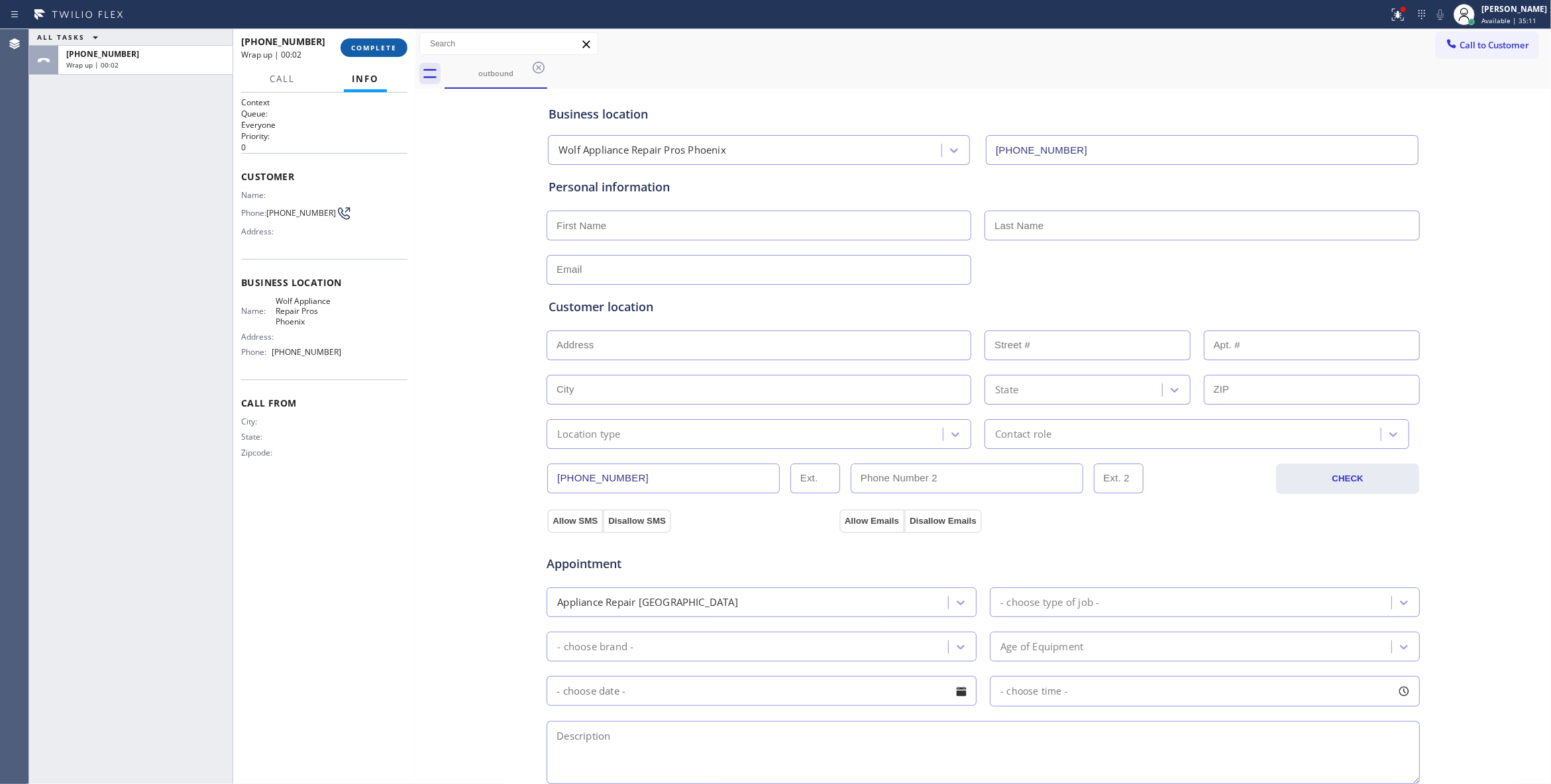
click at [393, 52] on button "COMPLETE" at bounding box center [374, 48] width 67 height 18
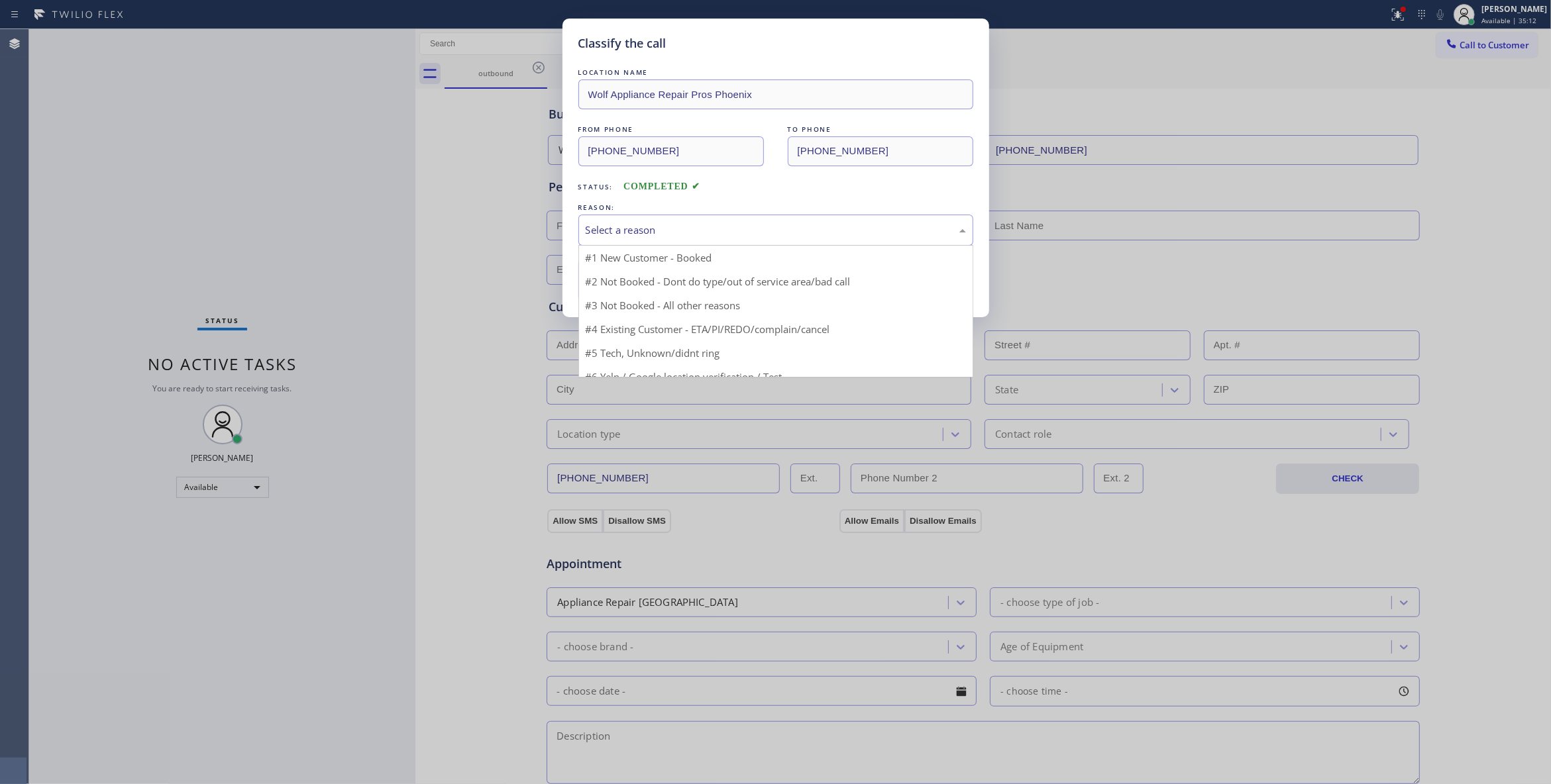
click at [603, 226] on div "Select a reason" at bounding box center [776, 230] width 381 height 15
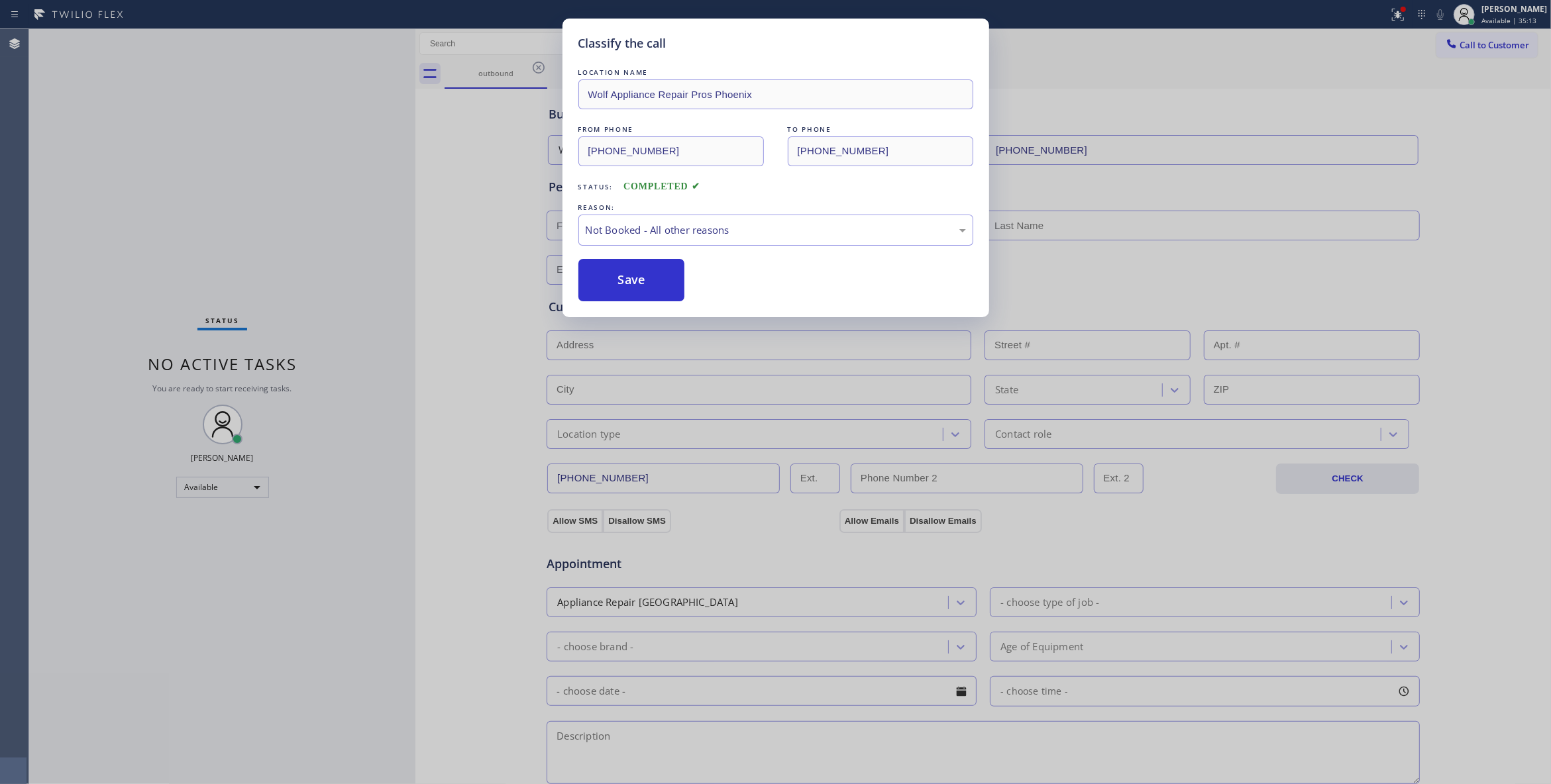
click at [609, 281] on button "Save" at bounding box center [632, 280] width 107 height 42
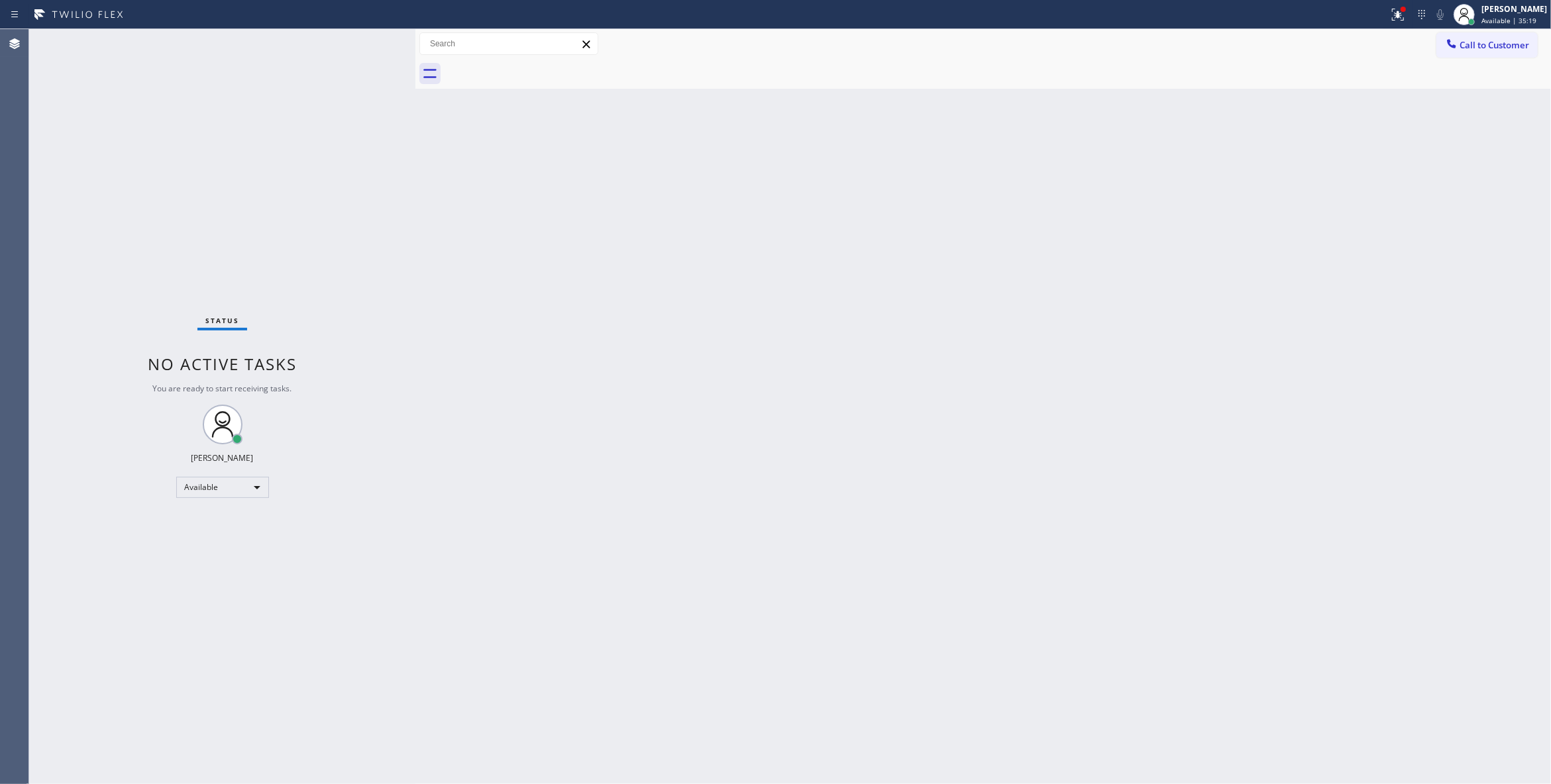
click at [772, 286] on div "Back to Dashboard Change Sender ID Customers Technicians Select a contact Outbo…" at bounding box center [983, 407] width 1135 height 755
click at [801, 327] on div "Back to Dashboard Change Sender ID Customers Technicians Select a contact Outbo…" at bounding box center [983, 407] width 1135 height 755
click at [1390, 14] on icon at bounding box center [1397, 14] width 16 height 16
click at [1350, 172] on button "Clear issues" at bounding box center [1311, 173] width 155 height 18
drag, startPoint x: 758, startPoint y: 294, endPoint x: 417, endPoint y: 17, distance: 439.3
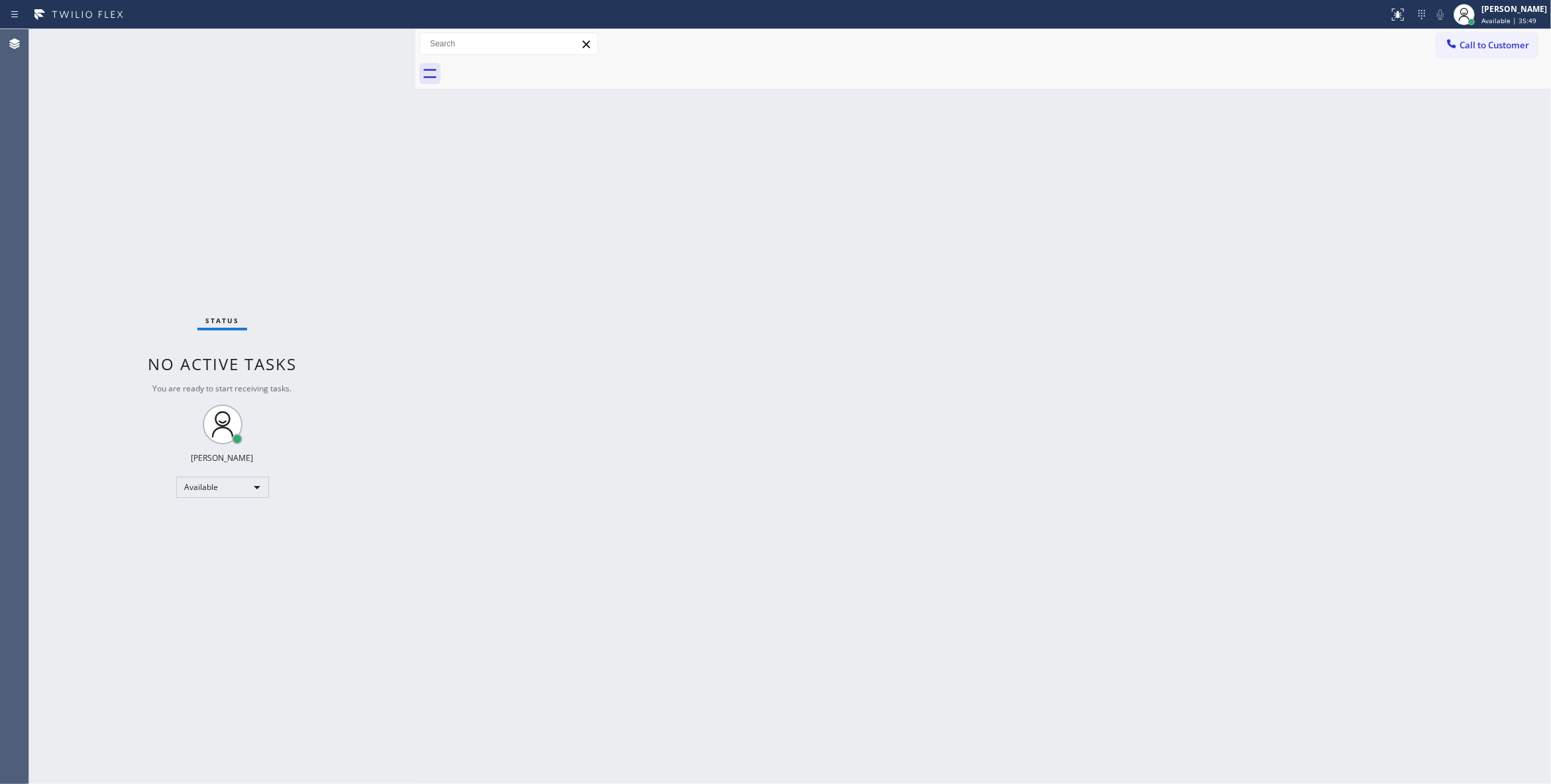
click at [758, 293] on div "Back to Dashboard Change Sender ID Customers Technicians Select a contact Outbo…" at bounding box center [983, 407] width 1135 height 755
drag, startPoint x: 1449, startPoint y: 46, endPoint x: 1411, endPoint y: 49, distance: 38.1
click at [1448, 46] on icon at bounding box center [1451, 44] width 13 height 13
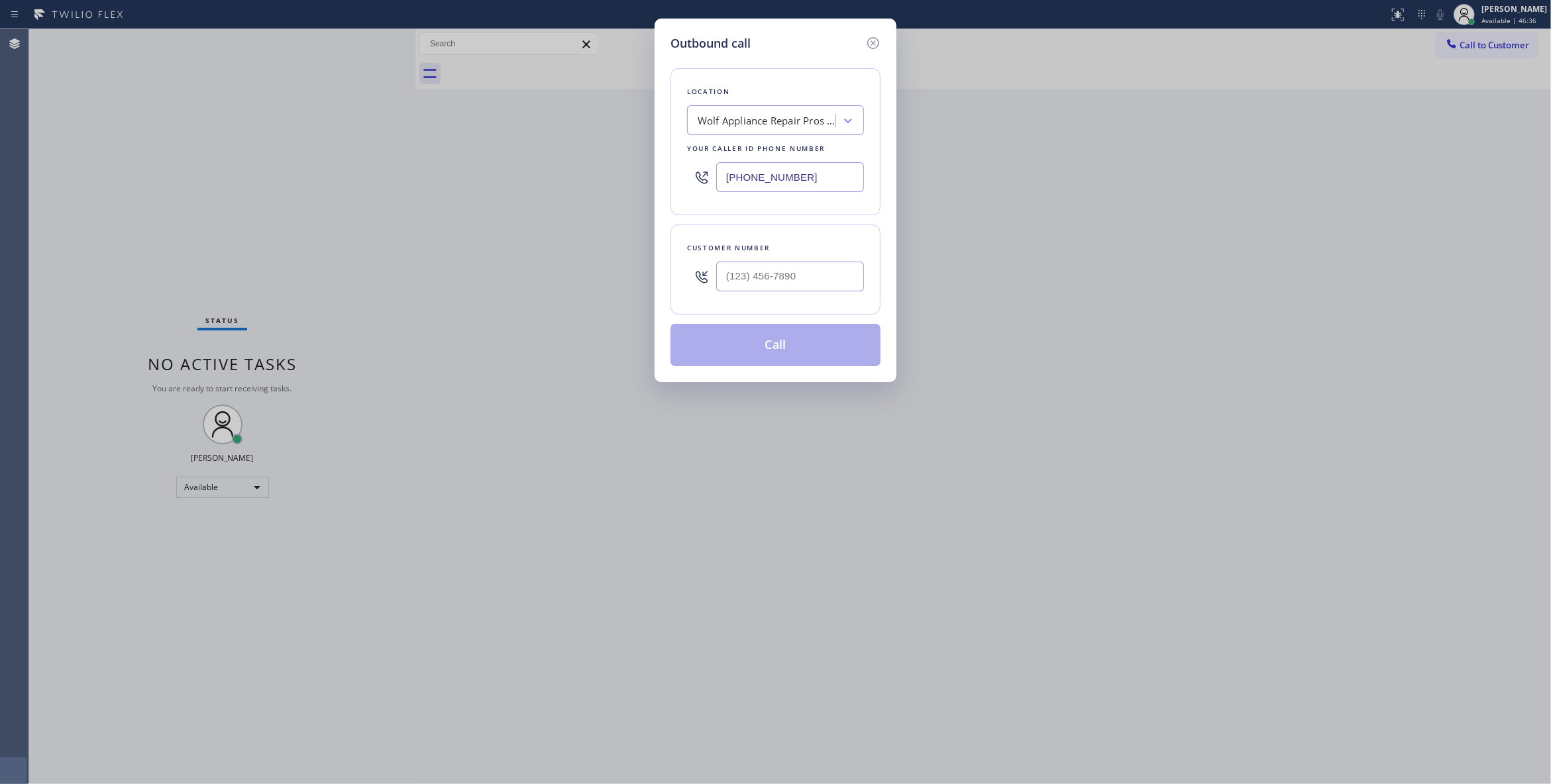
drag, startPoint x: 817, startPoint y: 168, endPoint x: 255, endPoint y: 162, distance: 562.0
click at [255, 159] on div "Outbound call Location Wolf Appliance Repair Pros Phoenix Your caller id phone …" at bounding box center [775, 392] width 1551 height 784
paste input "760) 388-980"
type input "(760) 388-9800"
click at [765, 281] on input "(___) ___-____" at bounding box center [790, 277] width 147 height 29
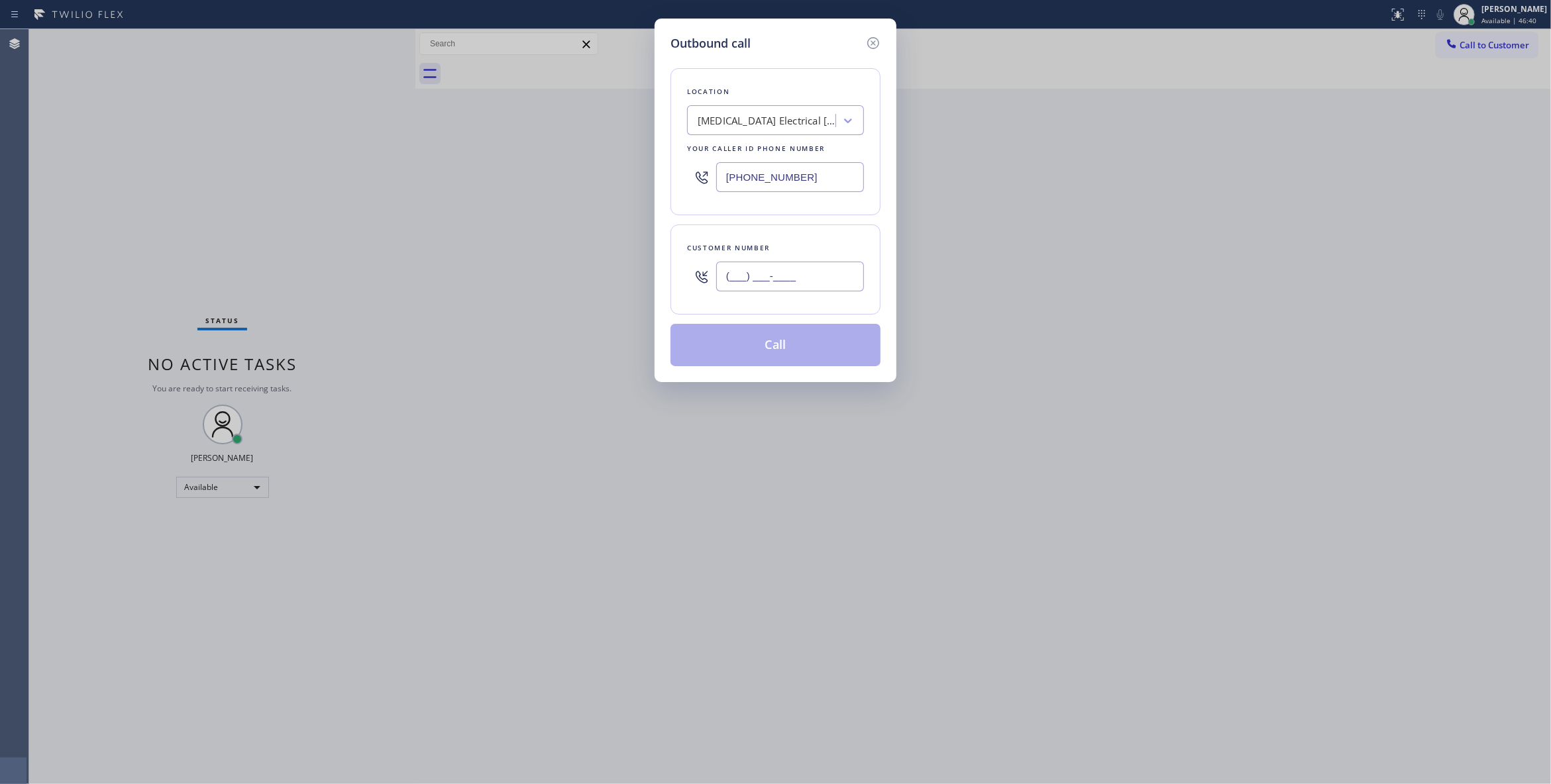
paste input "442) 241-9300"
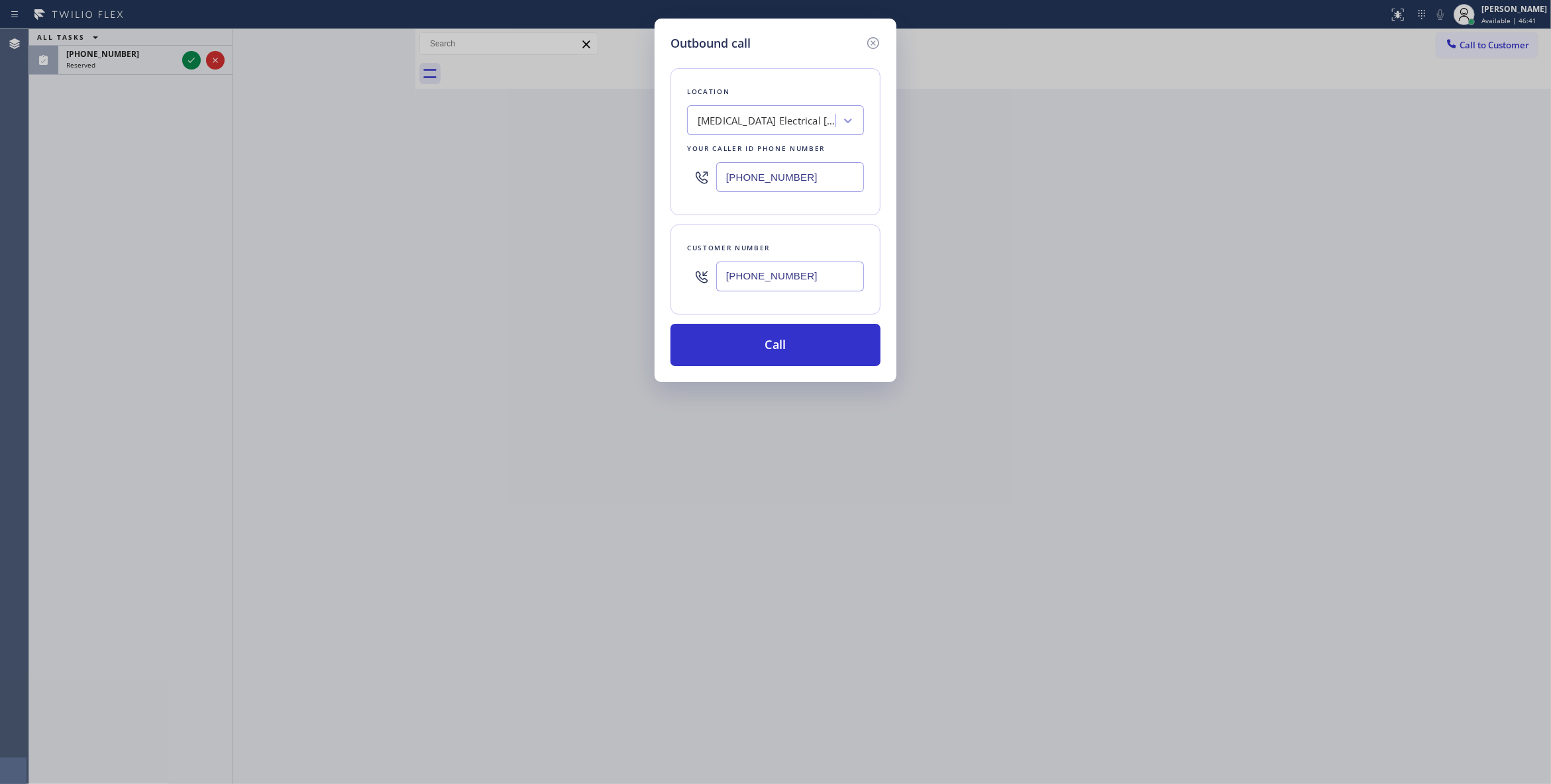
type input "(442) 241-9300"
click at [187, 61] on div "Outbound call Location High Voltage Electrical Palm Springs Your caller id phon…" at bounding box center [775, 392] width 1551 height 784
click at [187, 62] on div "Outbound call Location High Voltage Electrical Palm Springs Your caller id phon…" at bounding box center [775, 392] width 1551 height 784
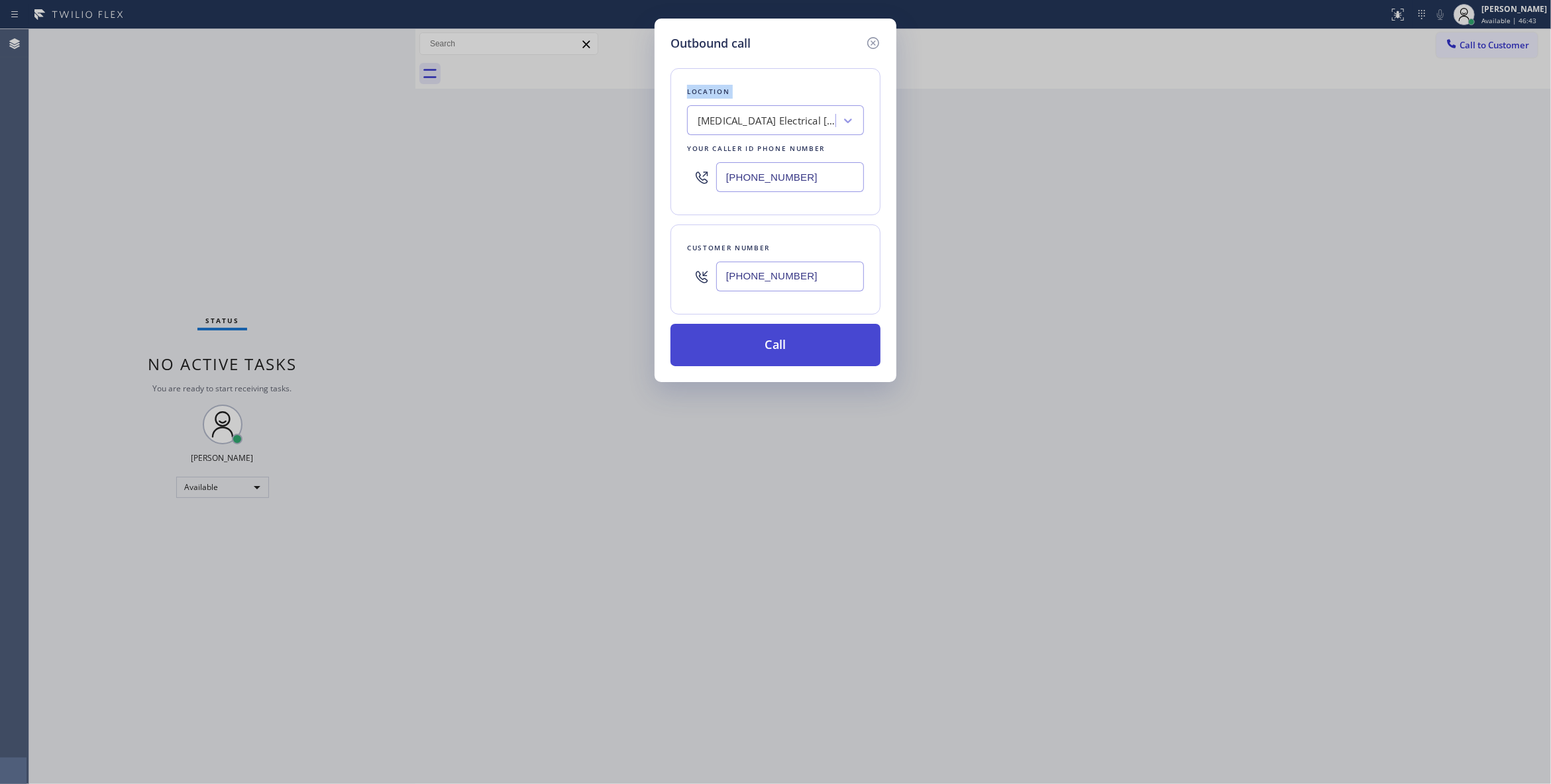
click at [772, 364] on button "Call" at bounding box center [775, 345] width 210 height 42
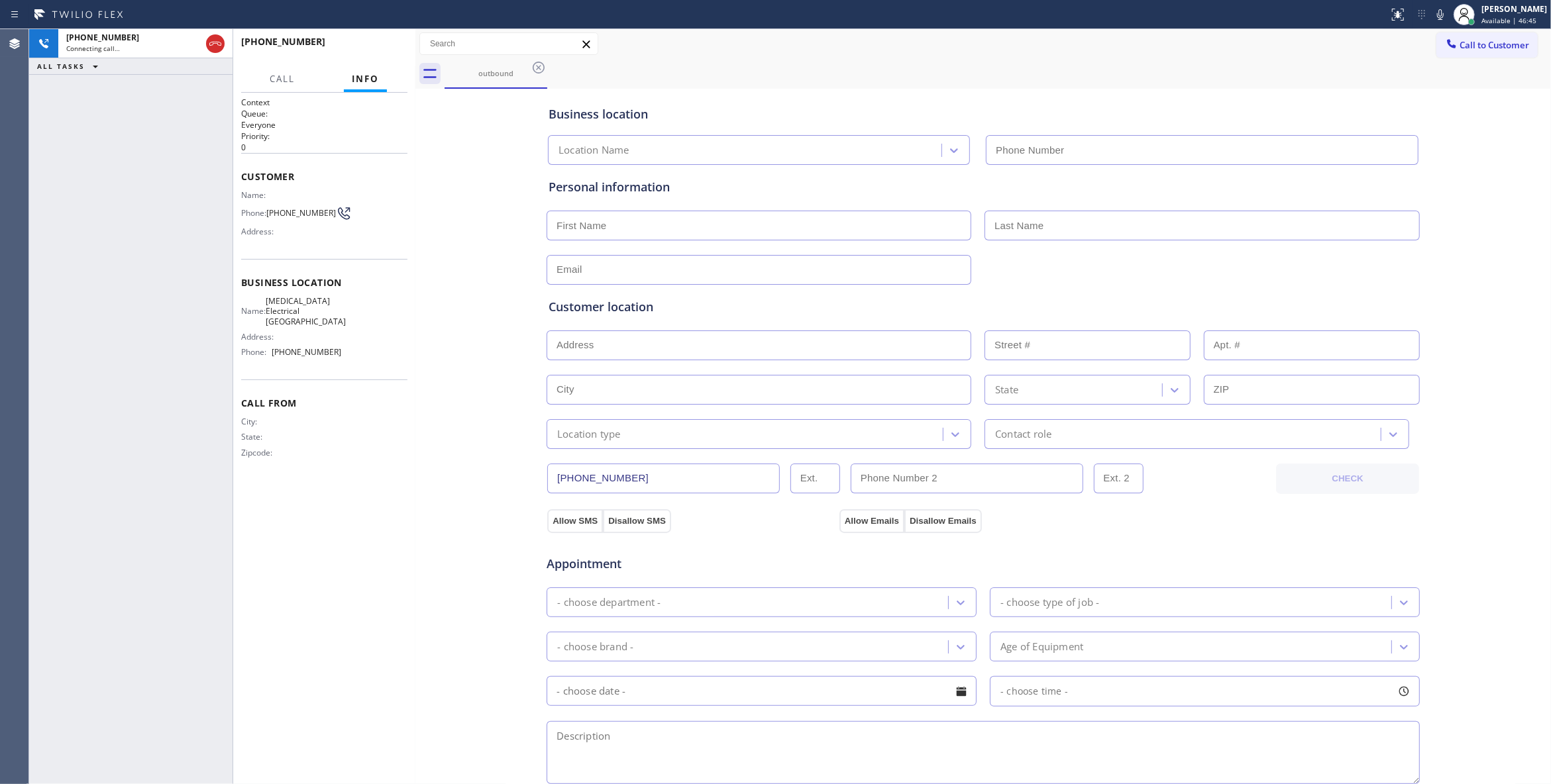
type input "(760) 388-9800"
click at [282, 216] on span "(442) 241-9300" at bounding box center [301, 213] width 70 height 10
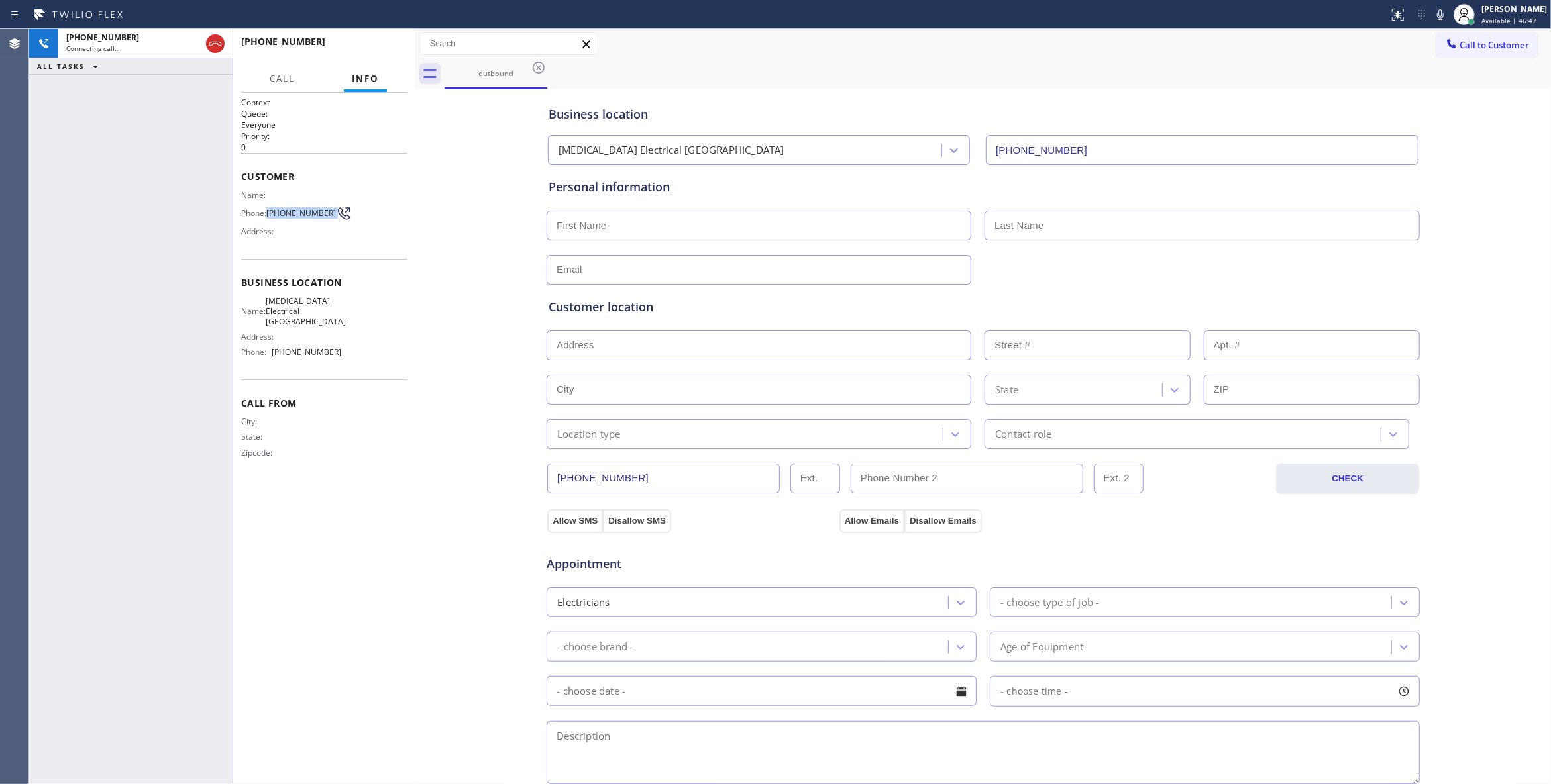
copy div "(442) 241-9300"
drag, startPoint x: 384, startPoint y: 460, endPoint x: 385, endPoint y: 115, distance: 345.0
click at [385, 460] on div "City: State: Zipcode:" at bounding box center [324, 439] width 166 height 46
click at [378, 41] on button "HANG UP" at bounding box center [376, 48] width 62 height 18
click at [378, 48] on span "HANG UP" at bounding box center [377, 47] width 41 height 9
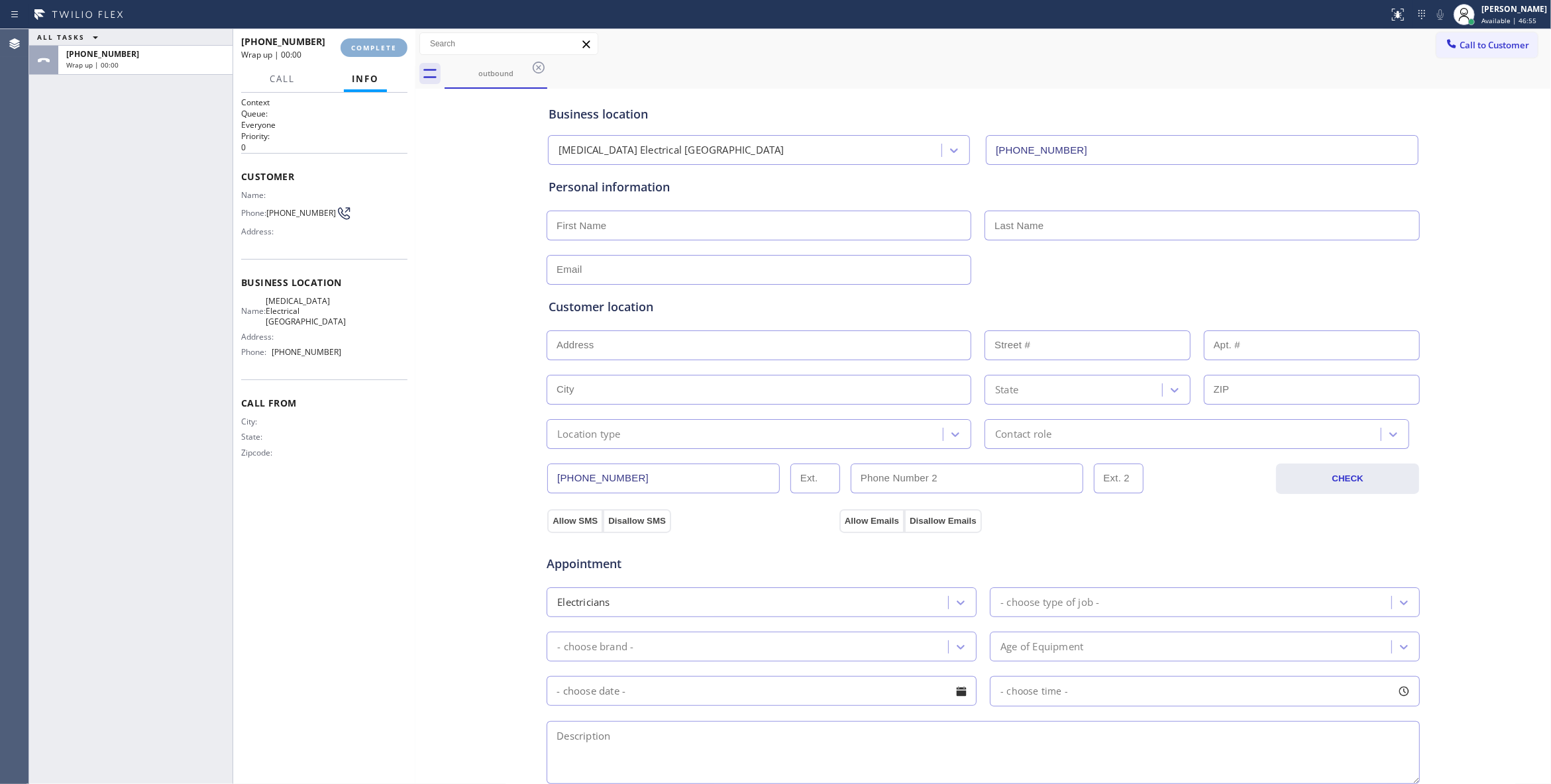
click at [378, 48] on span "COMPLETE" at bounding box center [374, 47] width 46 height 9
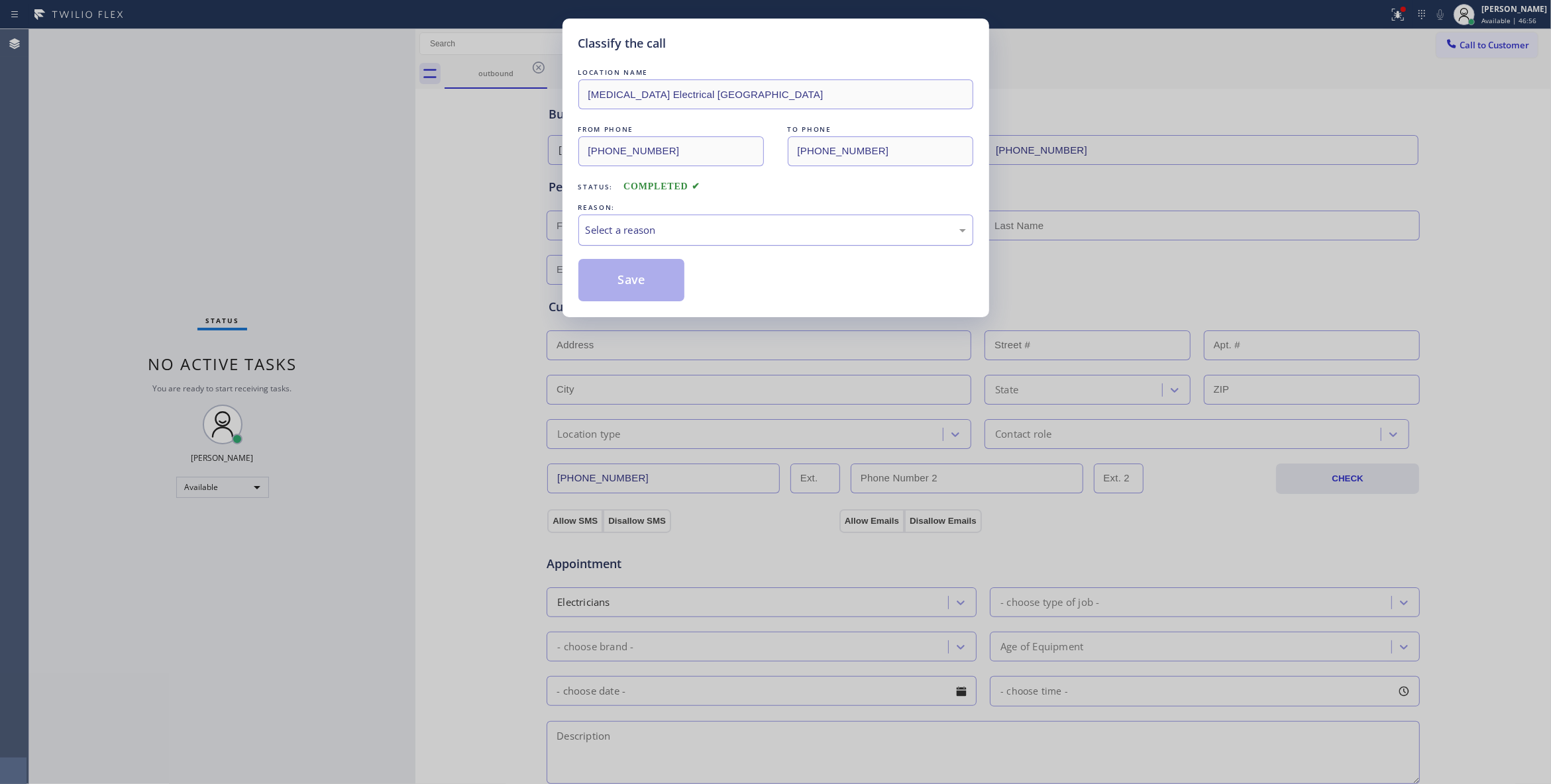
click at [661, 239] on div "Select a reason" at bounding box center [776, 230] width 395 height 31
click at [627, 284] on button "Save" at bounding box center [632, 280] width 107 height 42
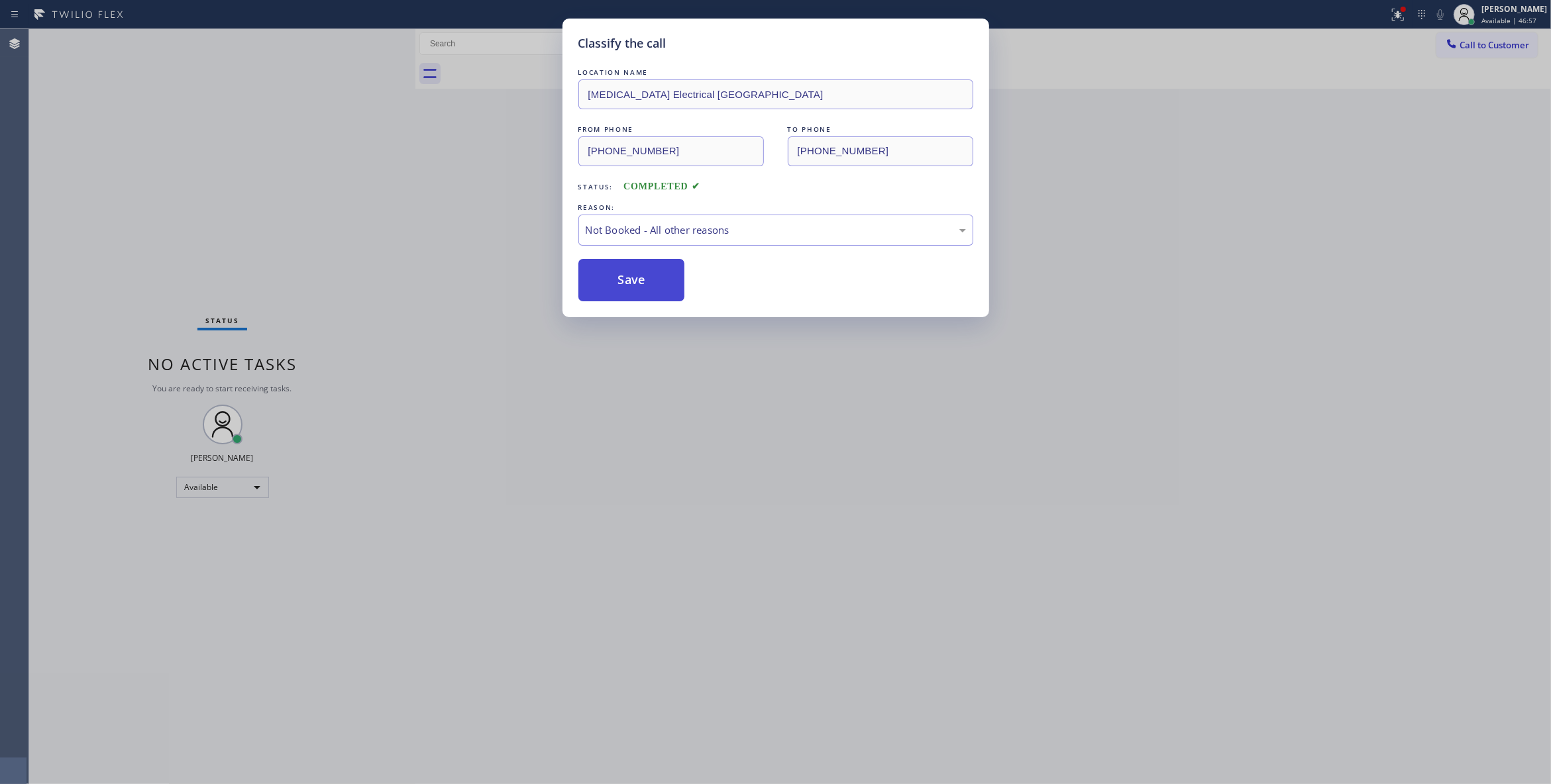
click at [627, 284] on button "Save" at bounding box center [632, 280] width 107 height 42
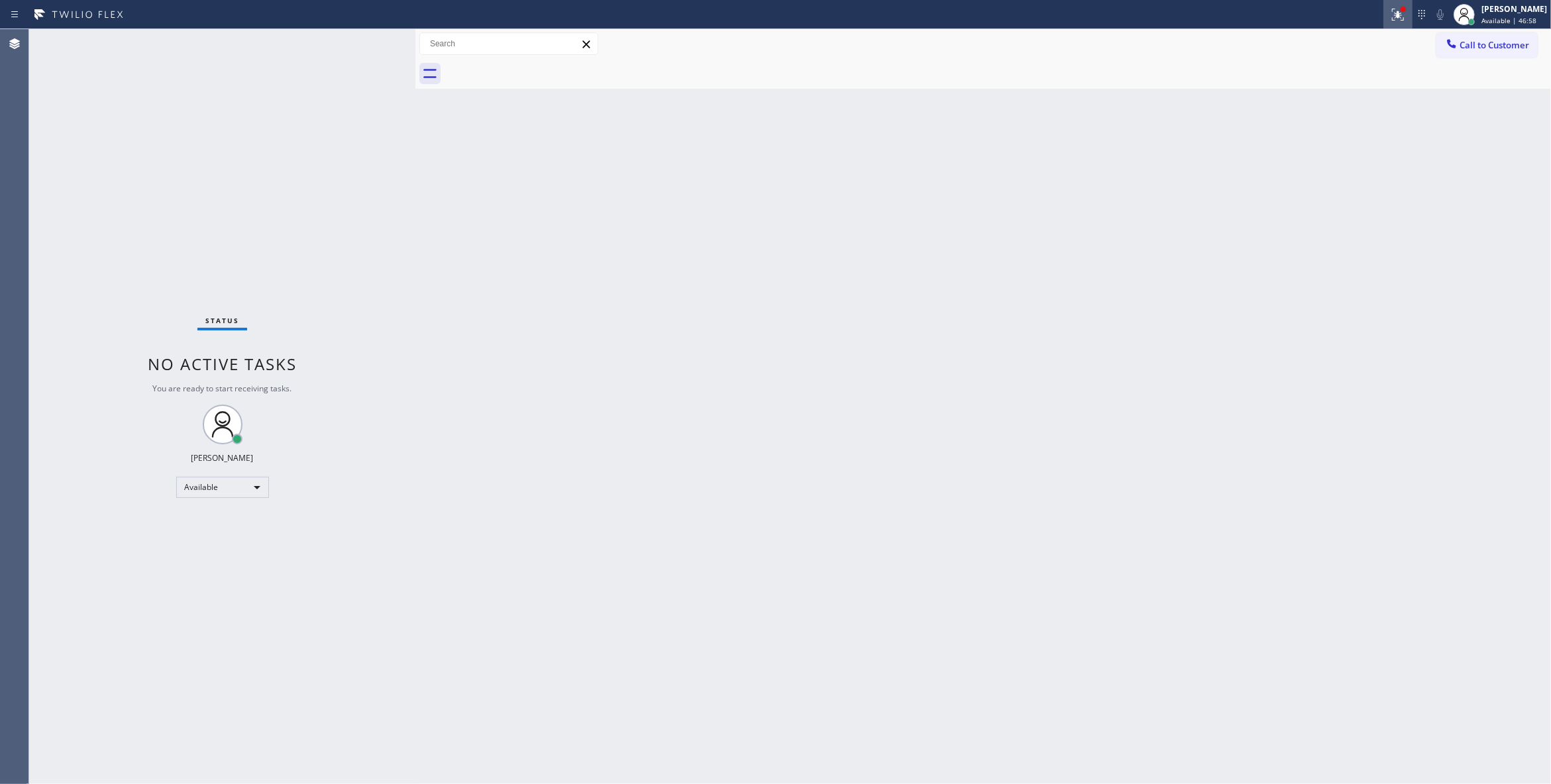
click at [1390, 18] on icon at bounding box center [1397, 14] width 16 height 16
click at [1307, 178] on button "Clear issues" at bounding box center [1311, 173] width 155 height 18
drag, startPoint x: 1510, startPoint y: 46, endPoint x: 1004, endPoint y: 120, distance: 511.4
click at [1507, 46] on span "Call to Customer" at bounding box center [1493, 45] width 70 height 12
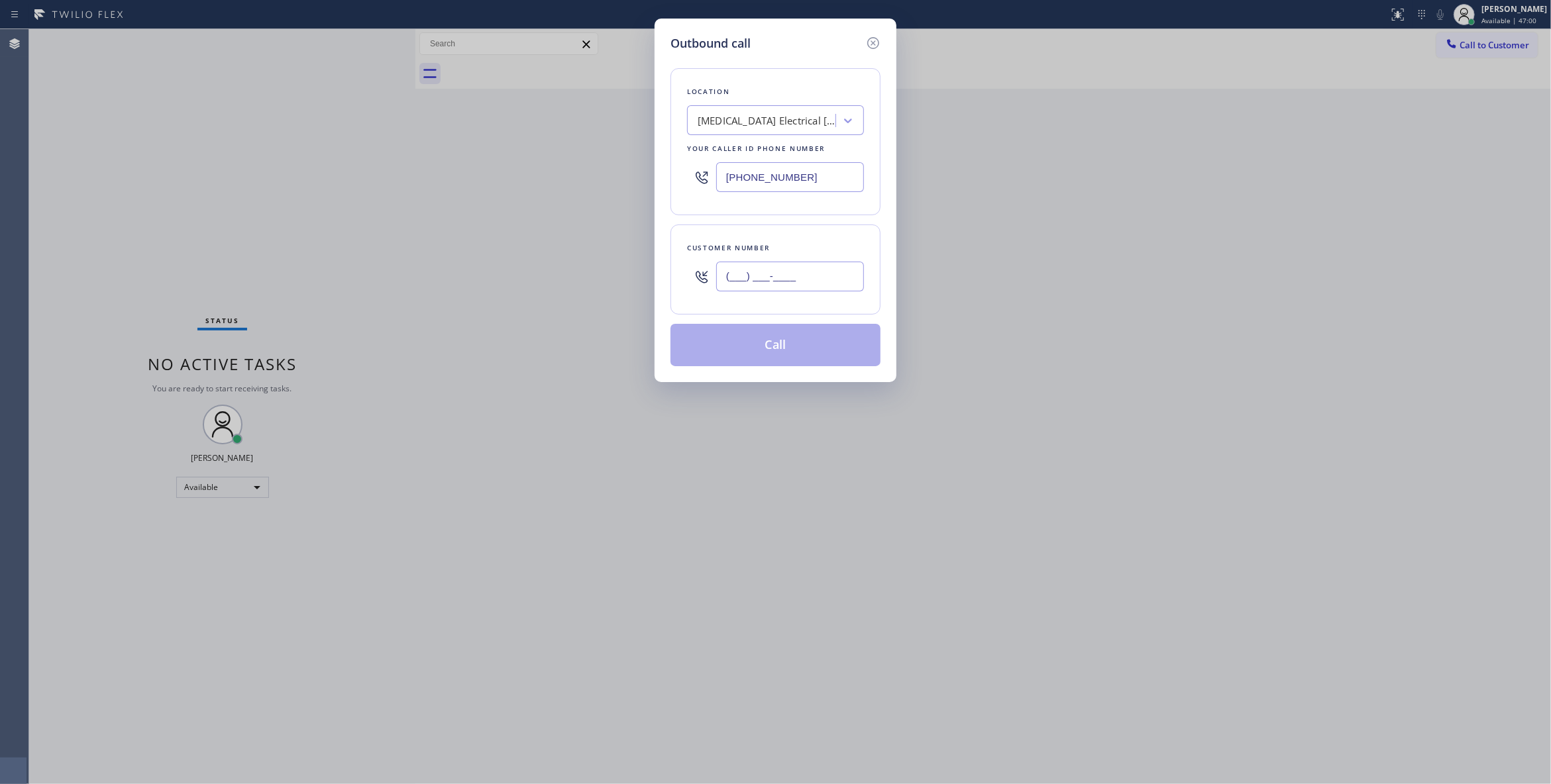
click at [759, 285] on input "(___) ___-____" at bounding box center [790, 277] width 147 height 29
paste input "442) 241-9300"
type input "(442) 241-9300"
click at [751, 353] on button "Call" at bounding box center [775, 345] width 210 height 42
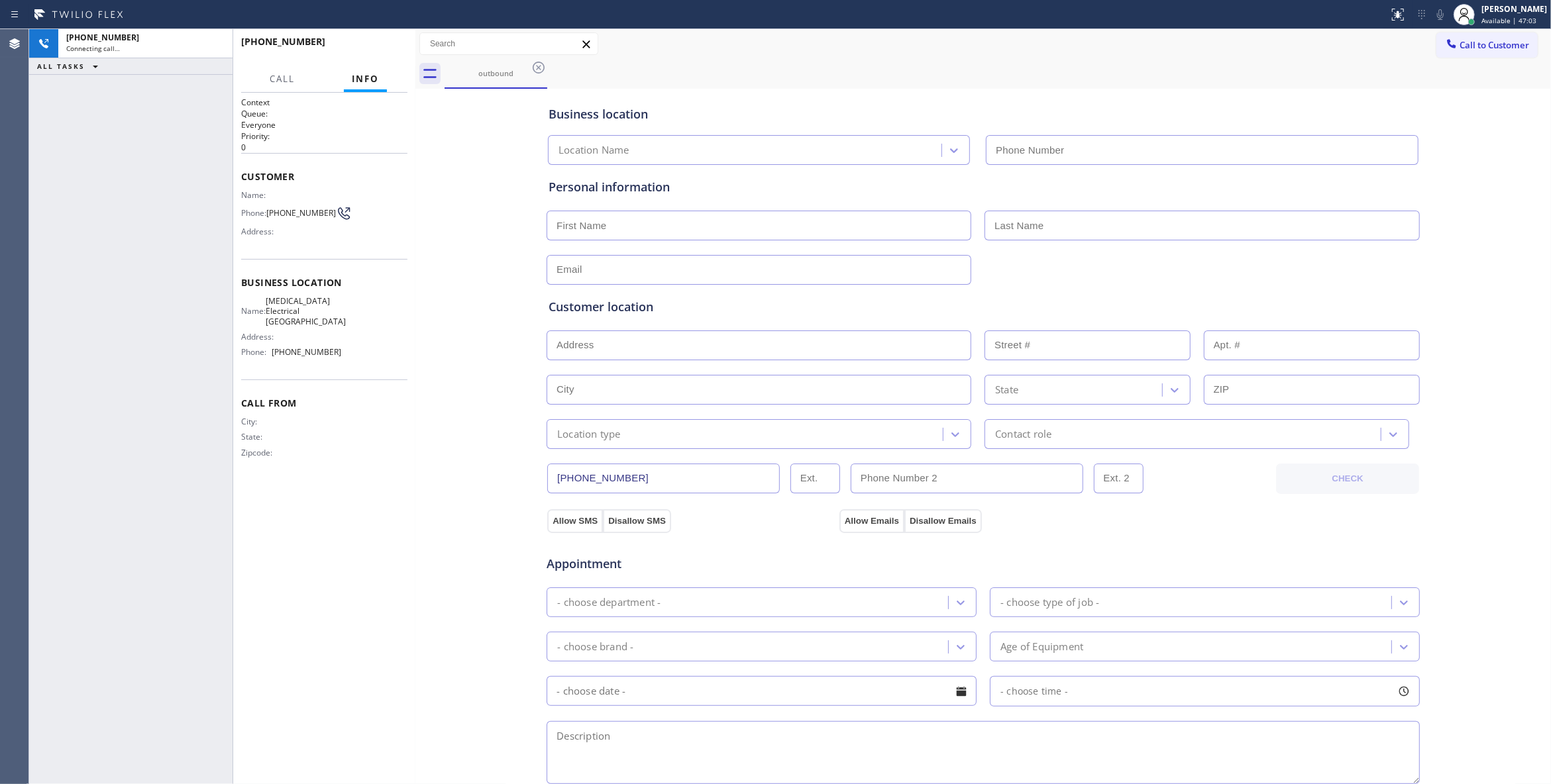
type input "(760) 388-9800"
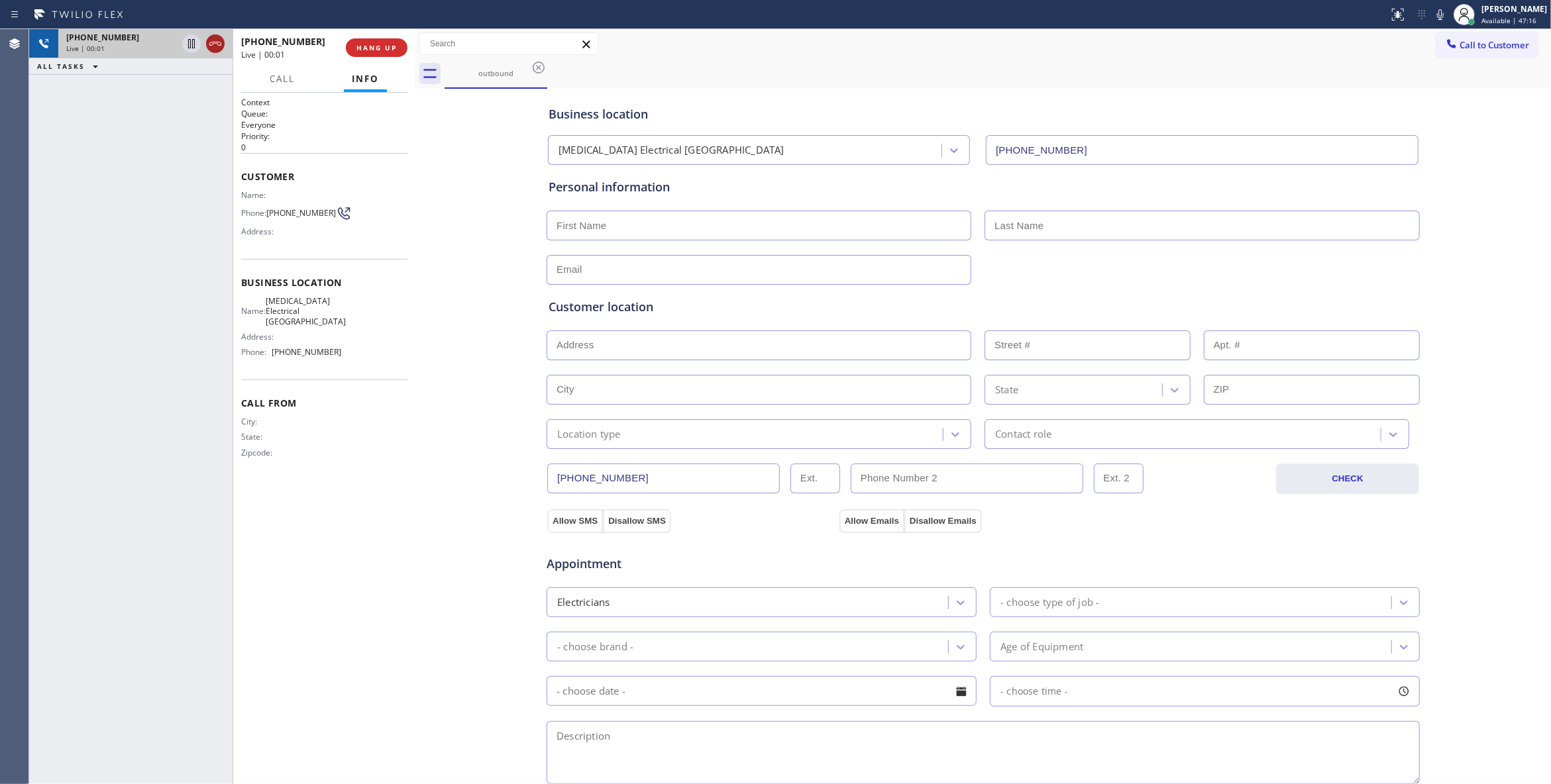
click at [209, 42] on icon at bounding box center [215, 44] width 16 height 16
click at [383, 45] on span "HANG UP" at bounding box center [377, 47] width 41 height 9
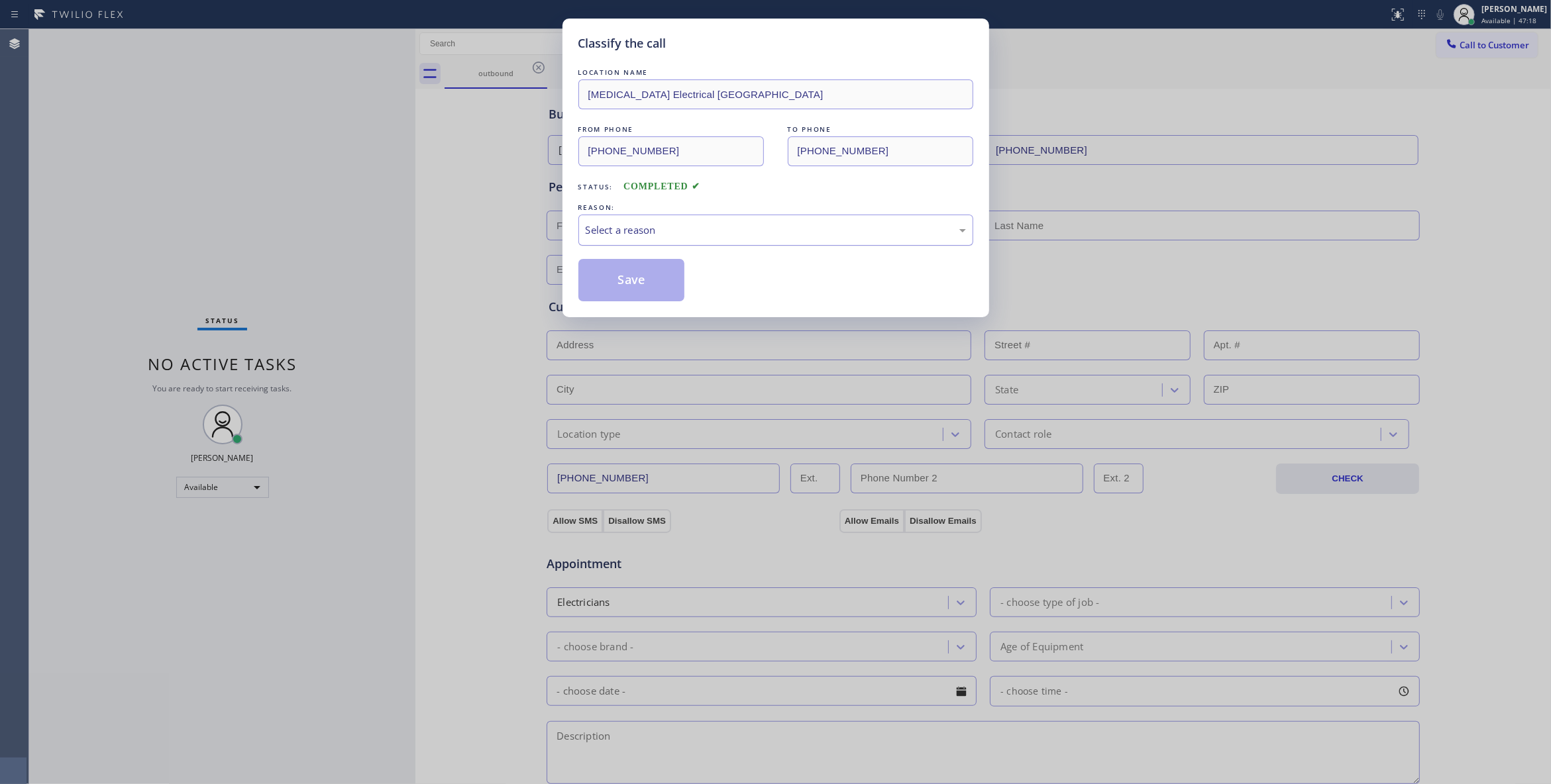
click at [613, 218] on div "Select a reason" at bounding box center [776, 230] width 395 height 31
click at [620, 274] on button "Save" at bounding box center [632, 280] width 107 height 42
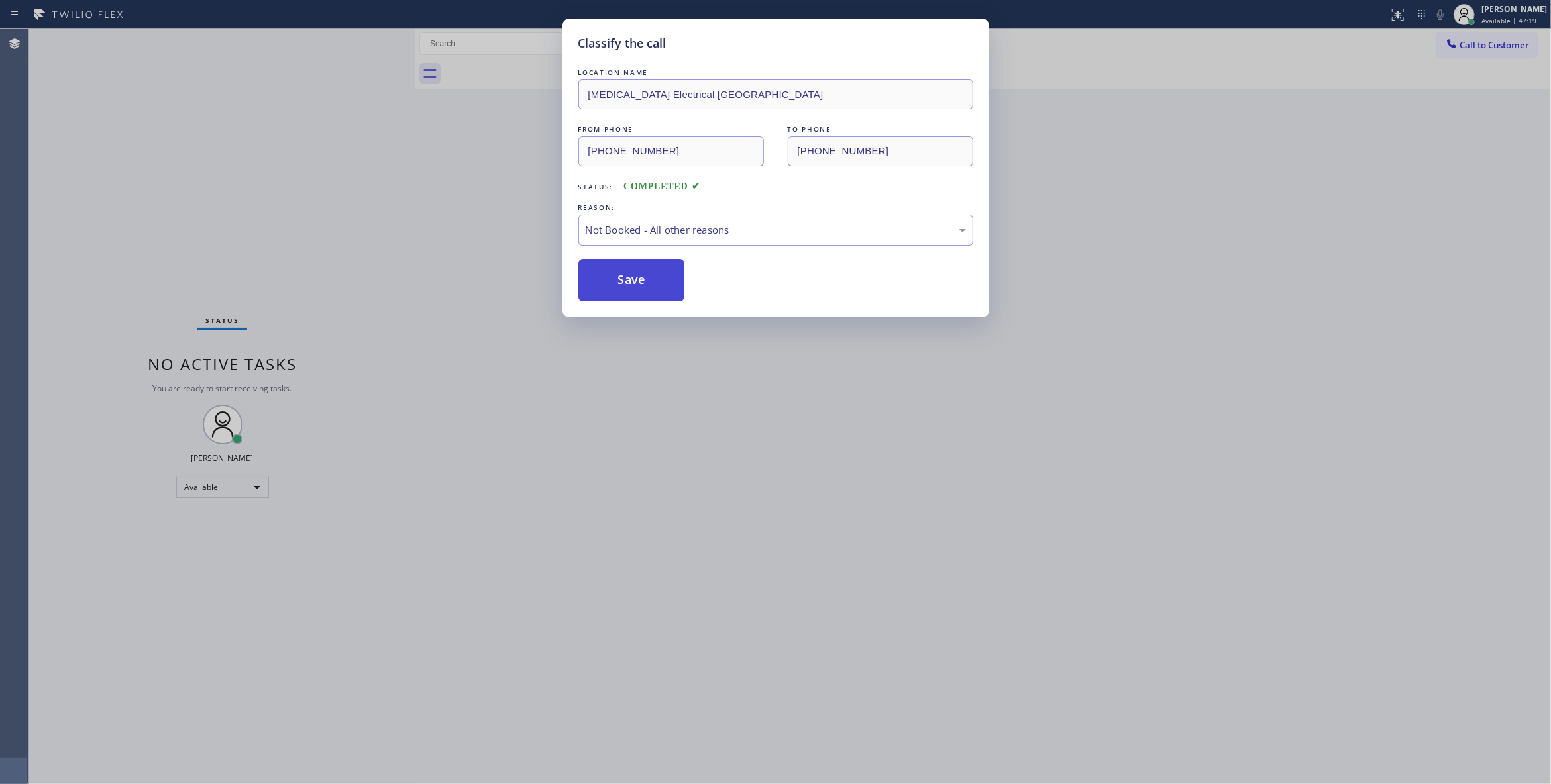
click at [620, 274] on button "Save" at bounding box center [632, 280] width 107 height 42
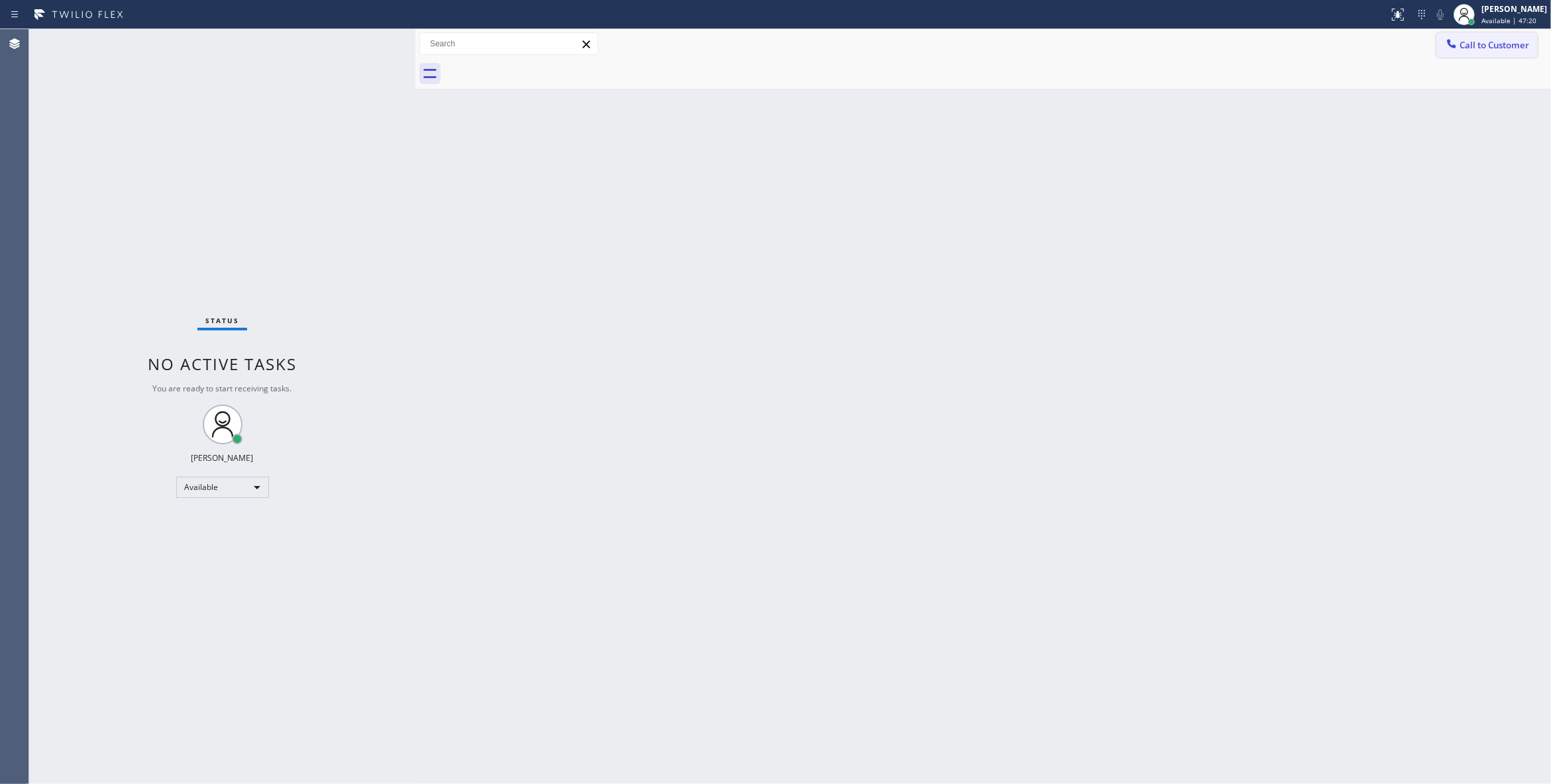
click at [1486, 42] on span "Call to Customer" at bounding box center [1493, 45] width 70 height 12
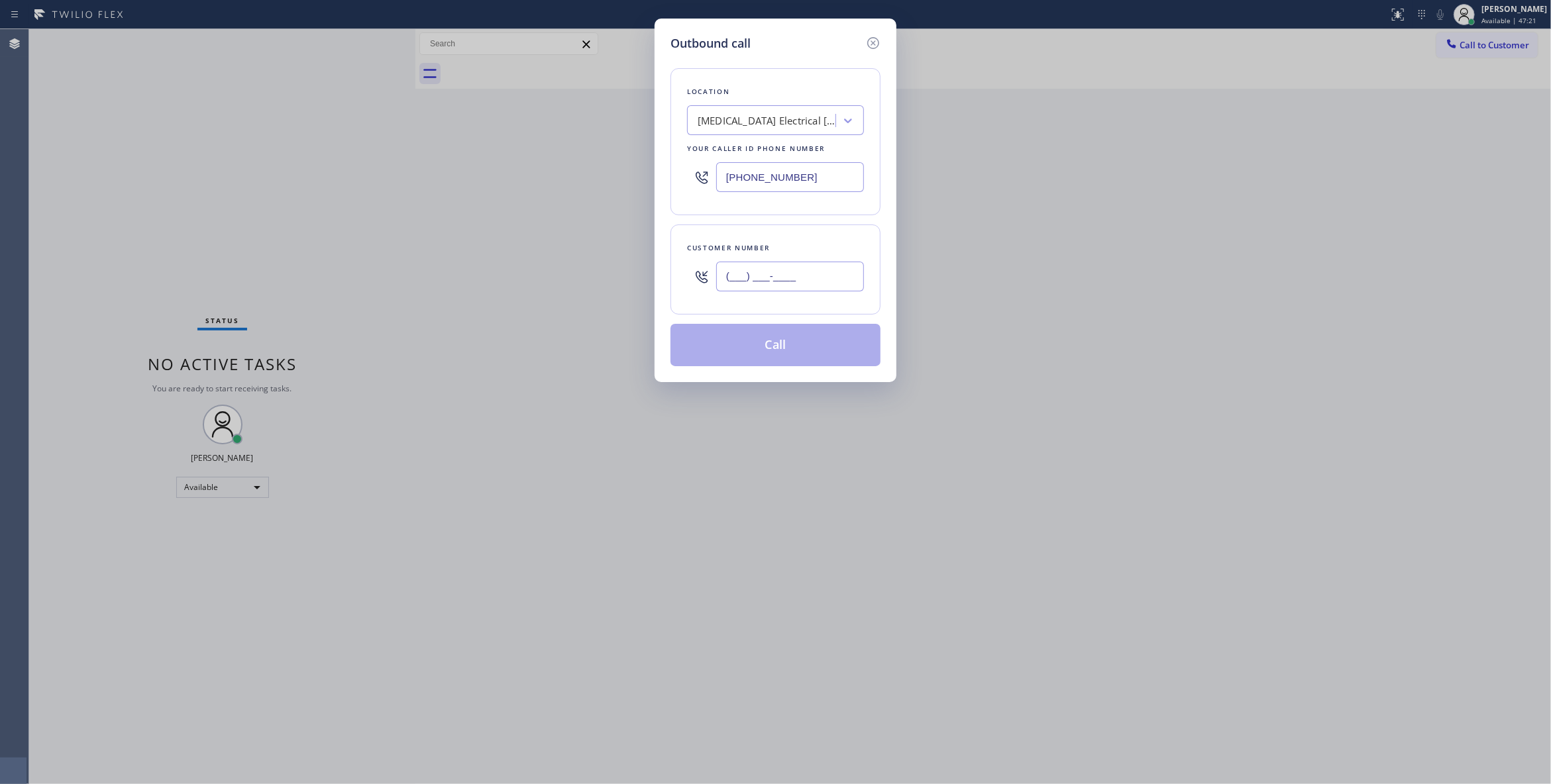
click at [774, 278] on input "(___) ___-____" at bounding box center [790, 277] width 147 height 29
paste input "442) 241-9300"
type input "(442) 241-9300"
click at [774, 350] on button "Call" at bounding box center [775, 345] width 210 height 42
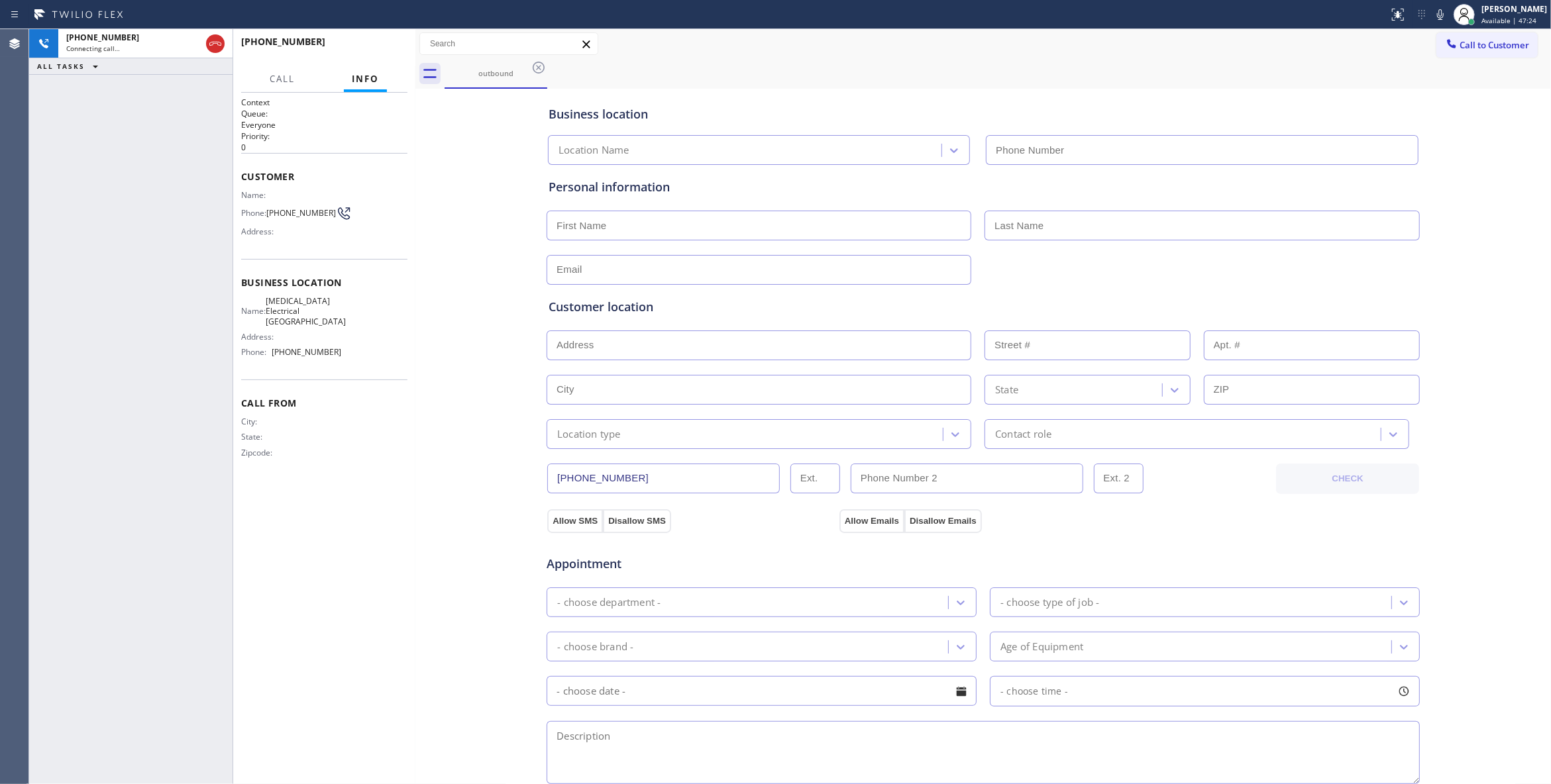
type input "(760) 388-9800"
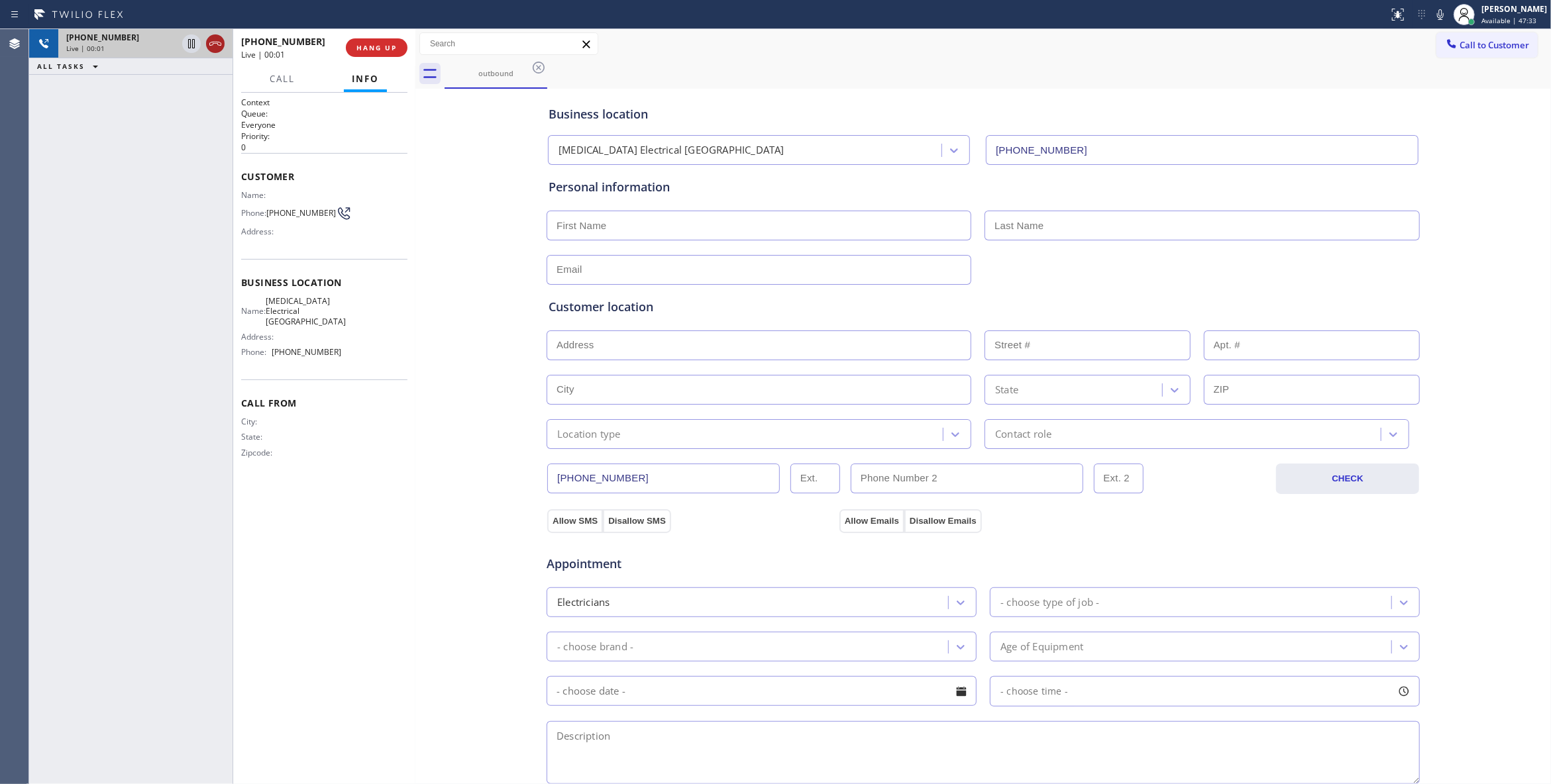
click at [215, 41] on icon at bounding box center [215, 44] width 16 height 16
click at [367, 55] on button "HANG UP" at bounding box center [376, 48] width 62 height 18
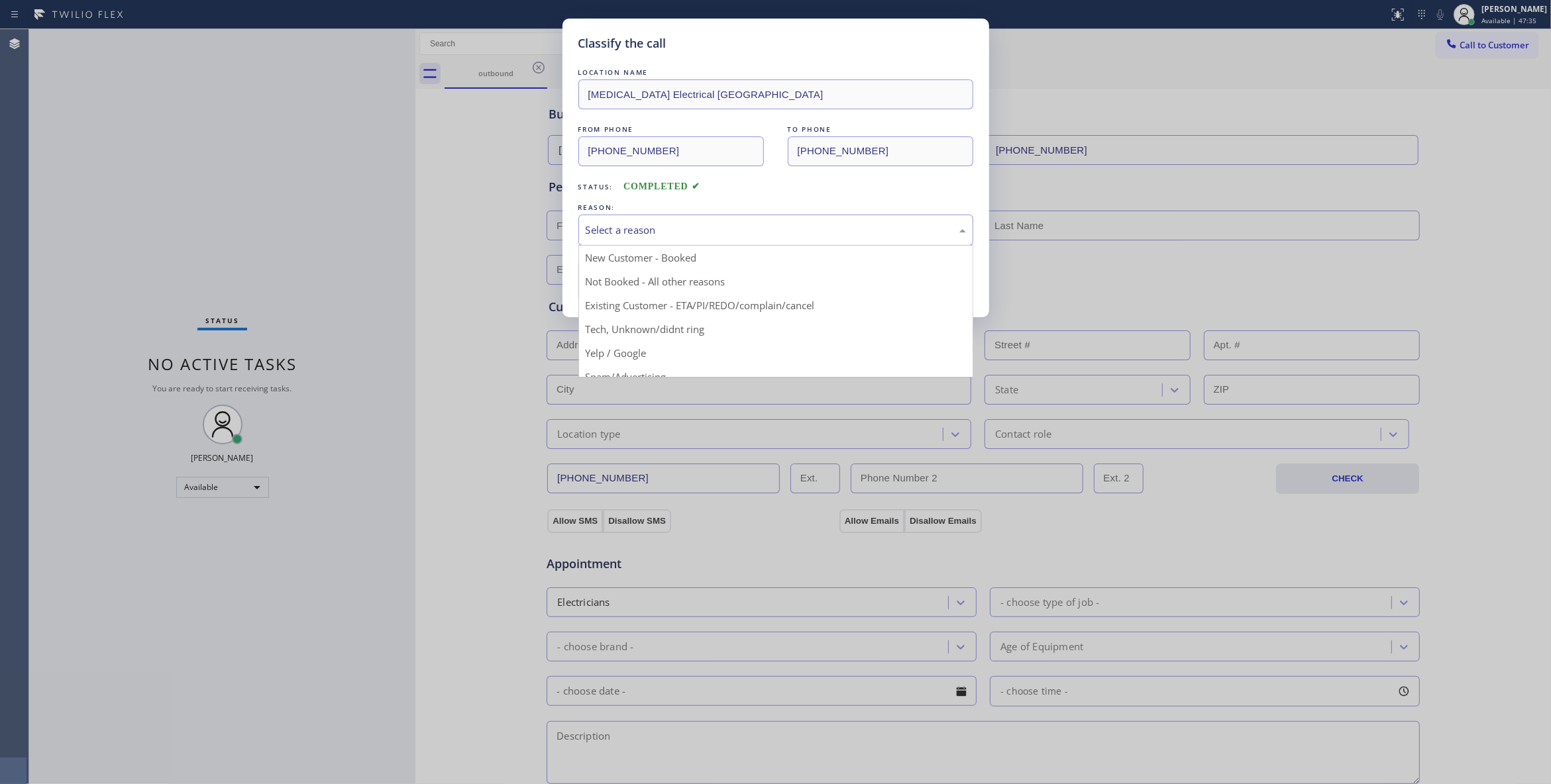
click at [690, 215] on div "Select a reason" at bounding box center [776, 230] width 395 height 31
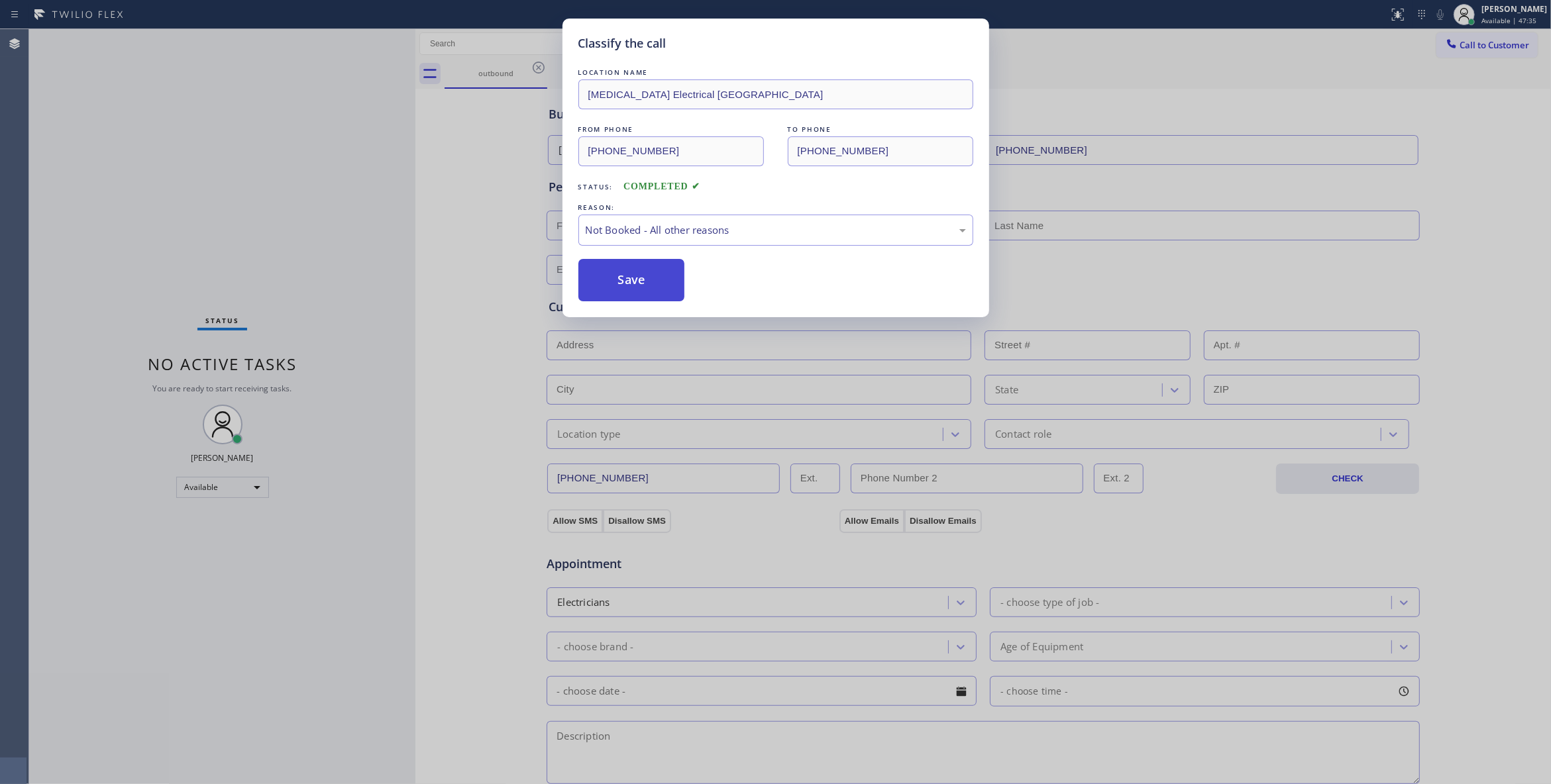
click at [635, 279] on button "Save" at bounding box center [632, 280] width 107 height 42
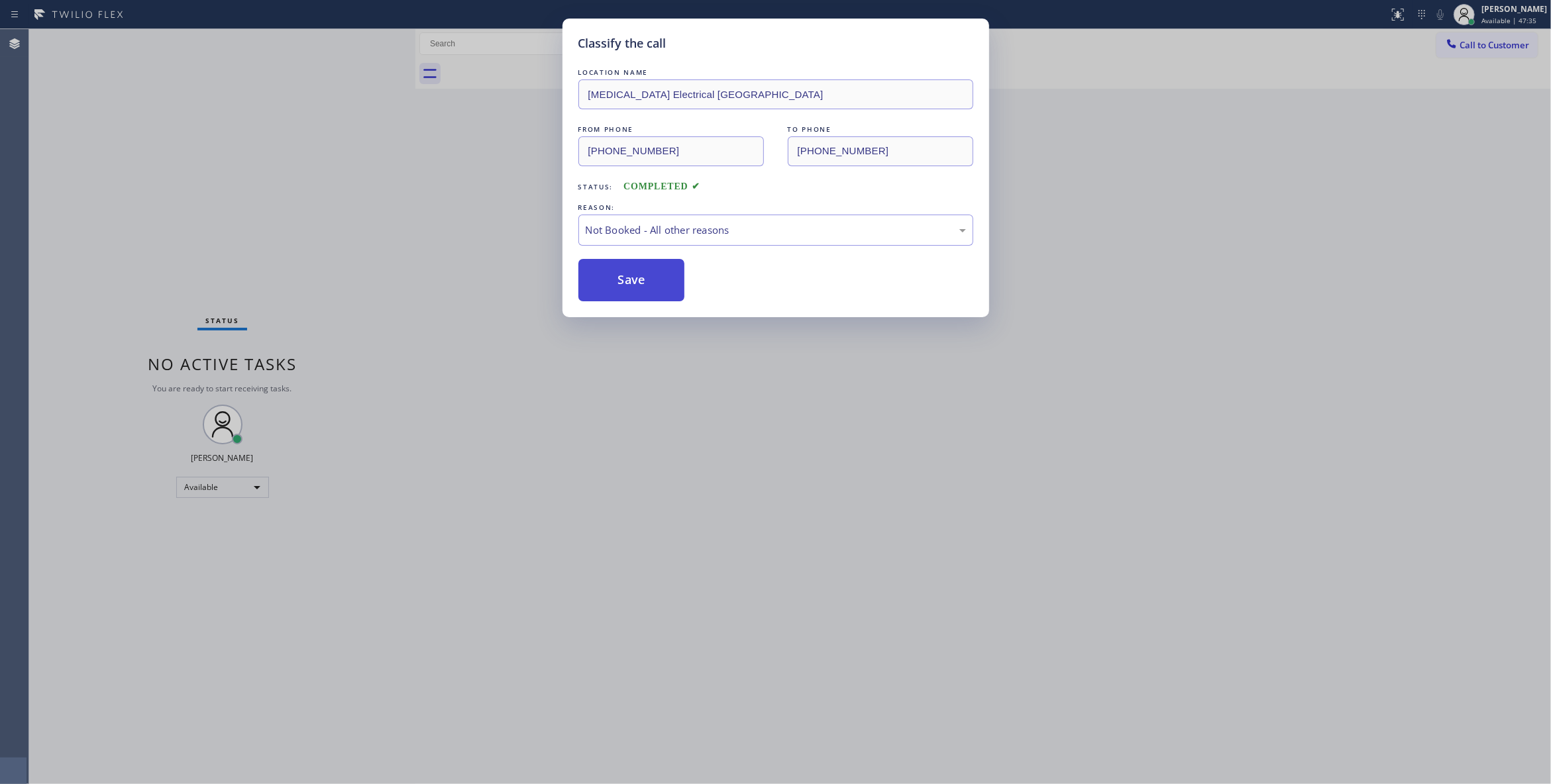
click at [635, 279] on button "Save" at bounding box center [632, 280] width 107 height 42
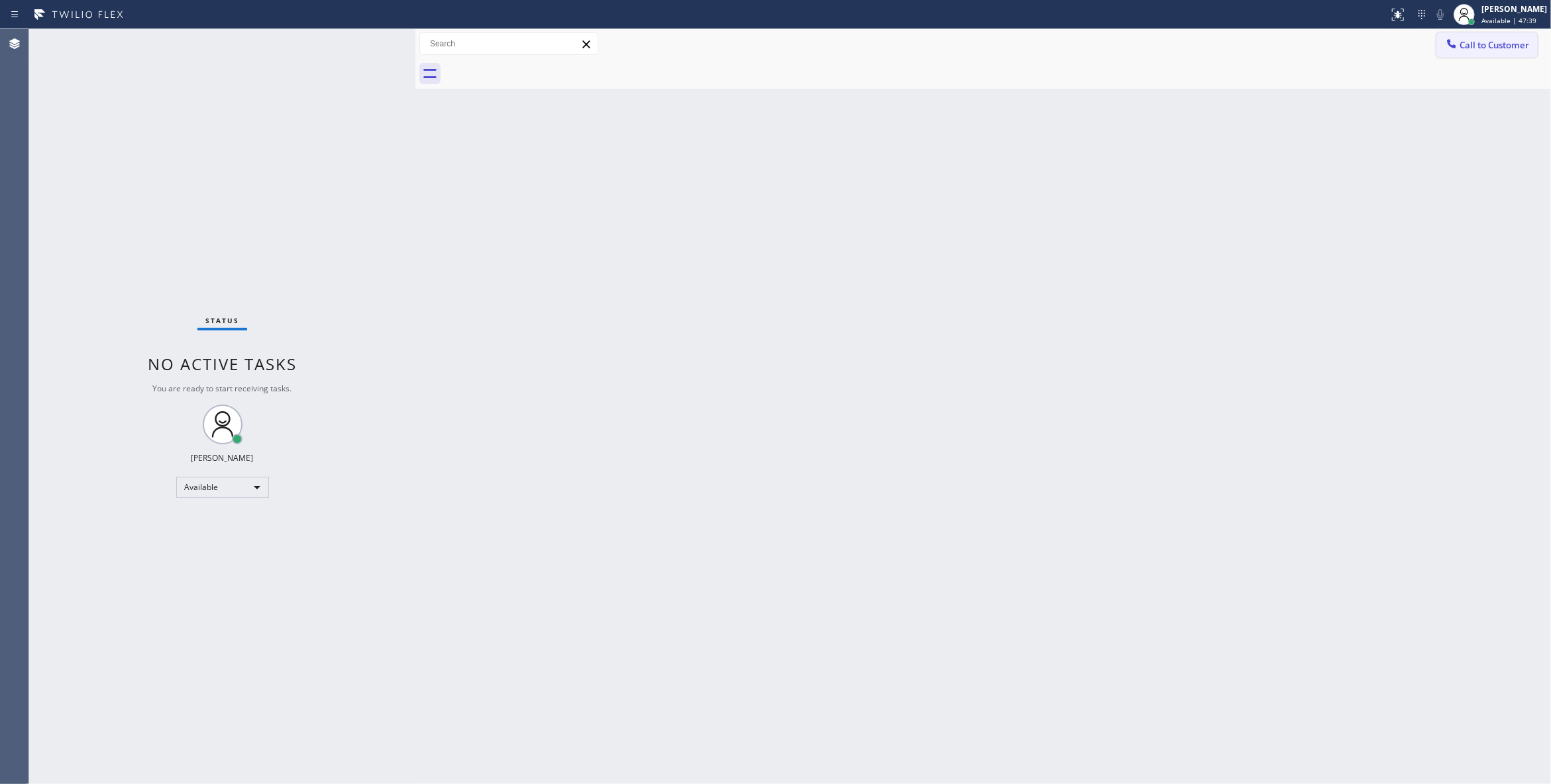
drag, startPoint x: 1469, startPoint y: 46, endPoint x: 850, endPoint y: 230, distance: 645.8
click at [1468, 46] on span "Call to Customer" at bounding box center [1493, 45] width 70 height 12
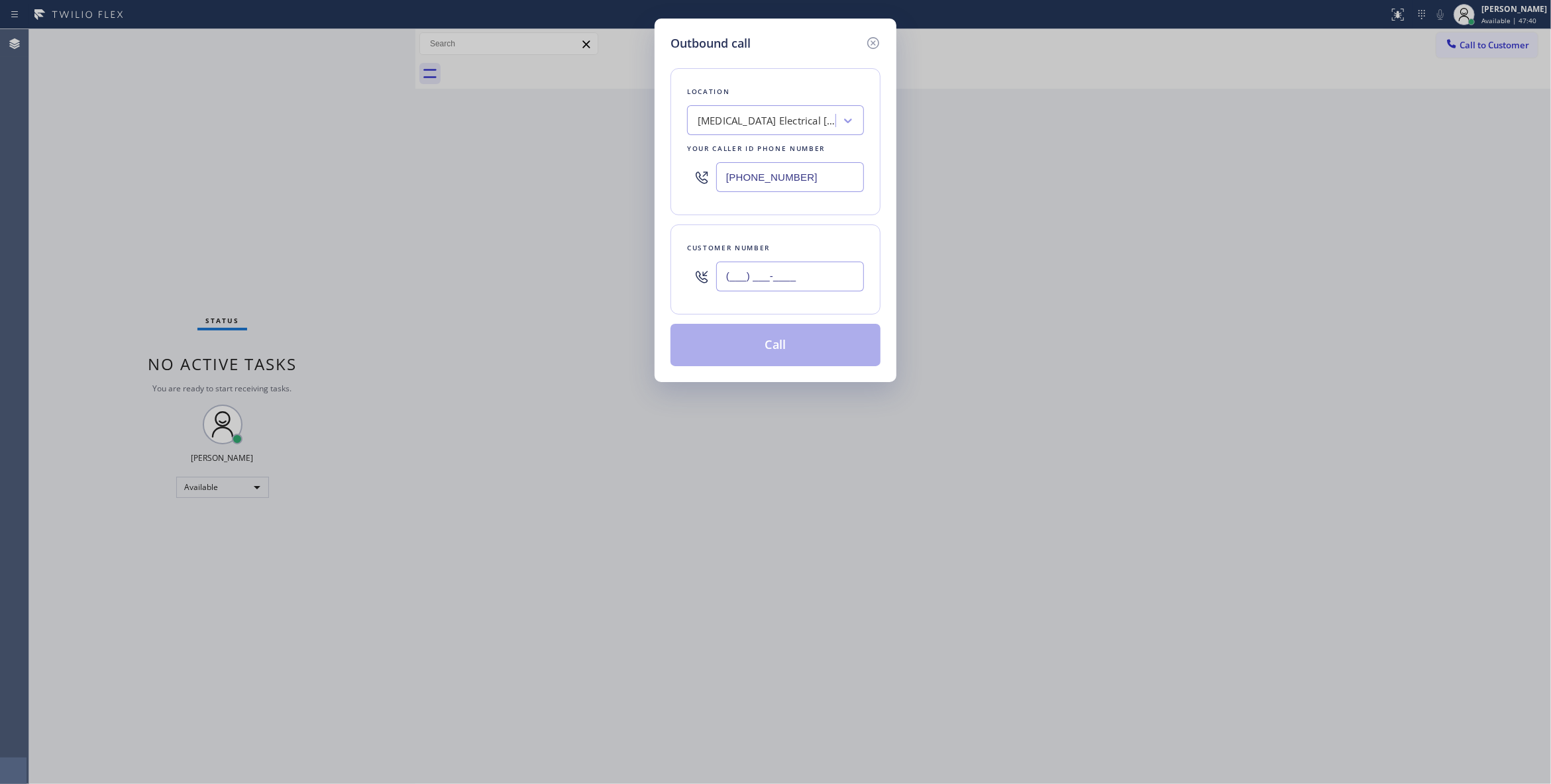
click at [761, 282] on input "(___) ___-____" at bounding box center [790, 277] width 147 height 29
paste input "442) 241-9300"
type input "(442) 241-9300"
click at [743, 352] on button "Call" at bounding box center [775, 345] width 210 height 42
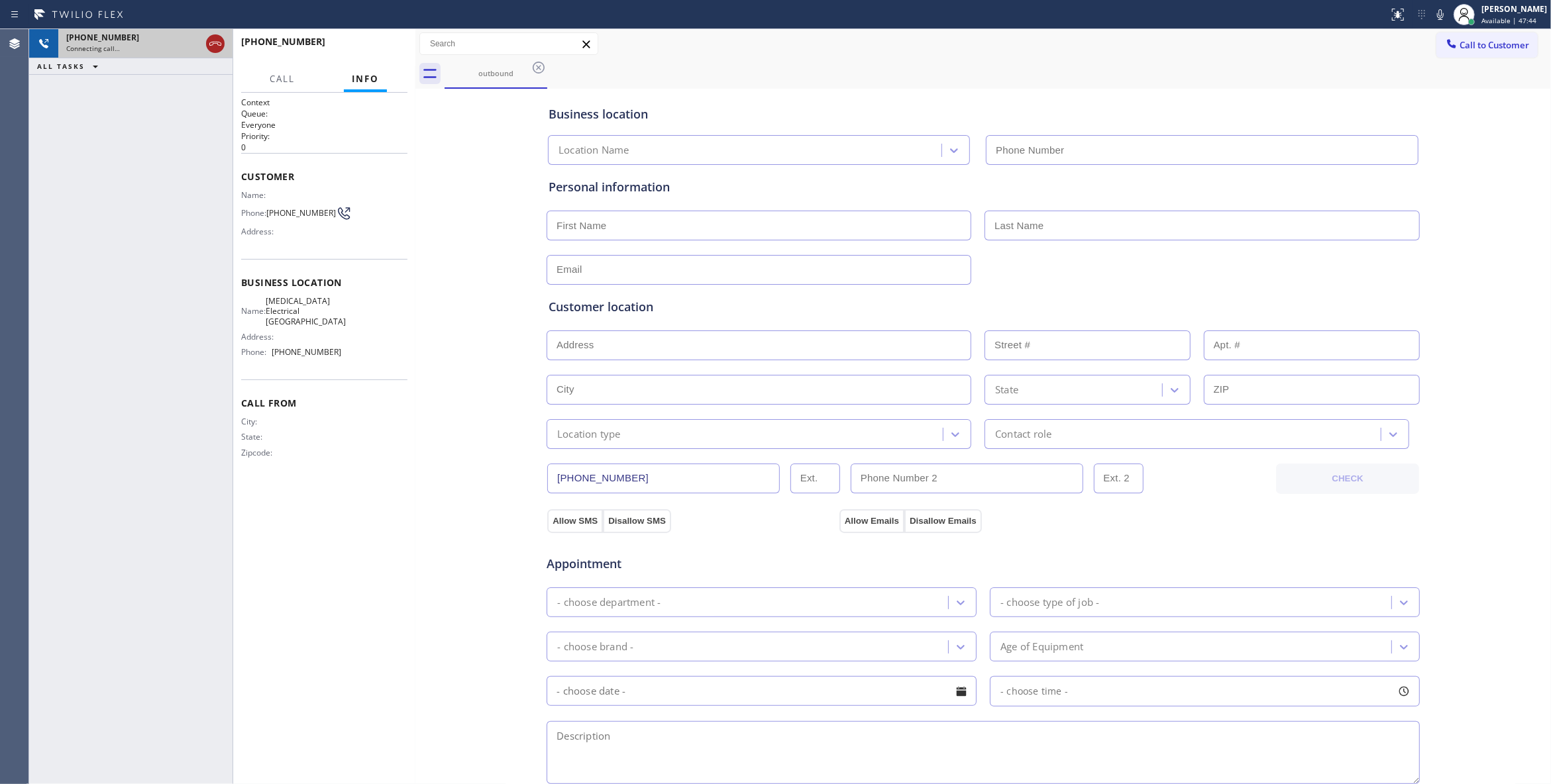
type input "(760) 388-9800"
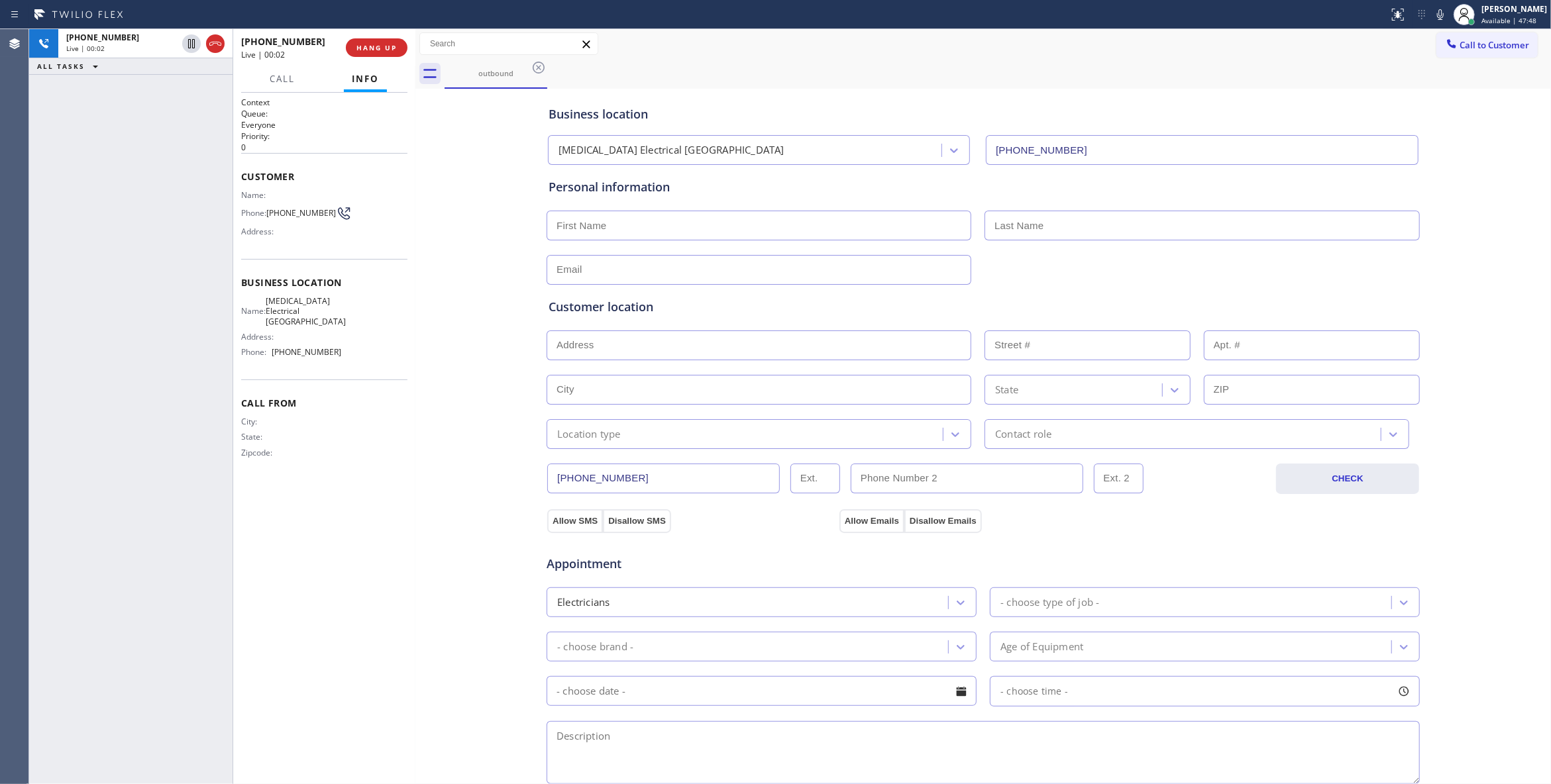
drag, startPoint x: 211, startPoint y: 42, endPoint x: 286, endPoint y: 54, distance: 76.0
click at [211, 42] on icon at bounding box center [215, 44] width 12 height 4
click at [376, 49] on span "HANG UP" at bounding box center [377, 47] width 41 height 9
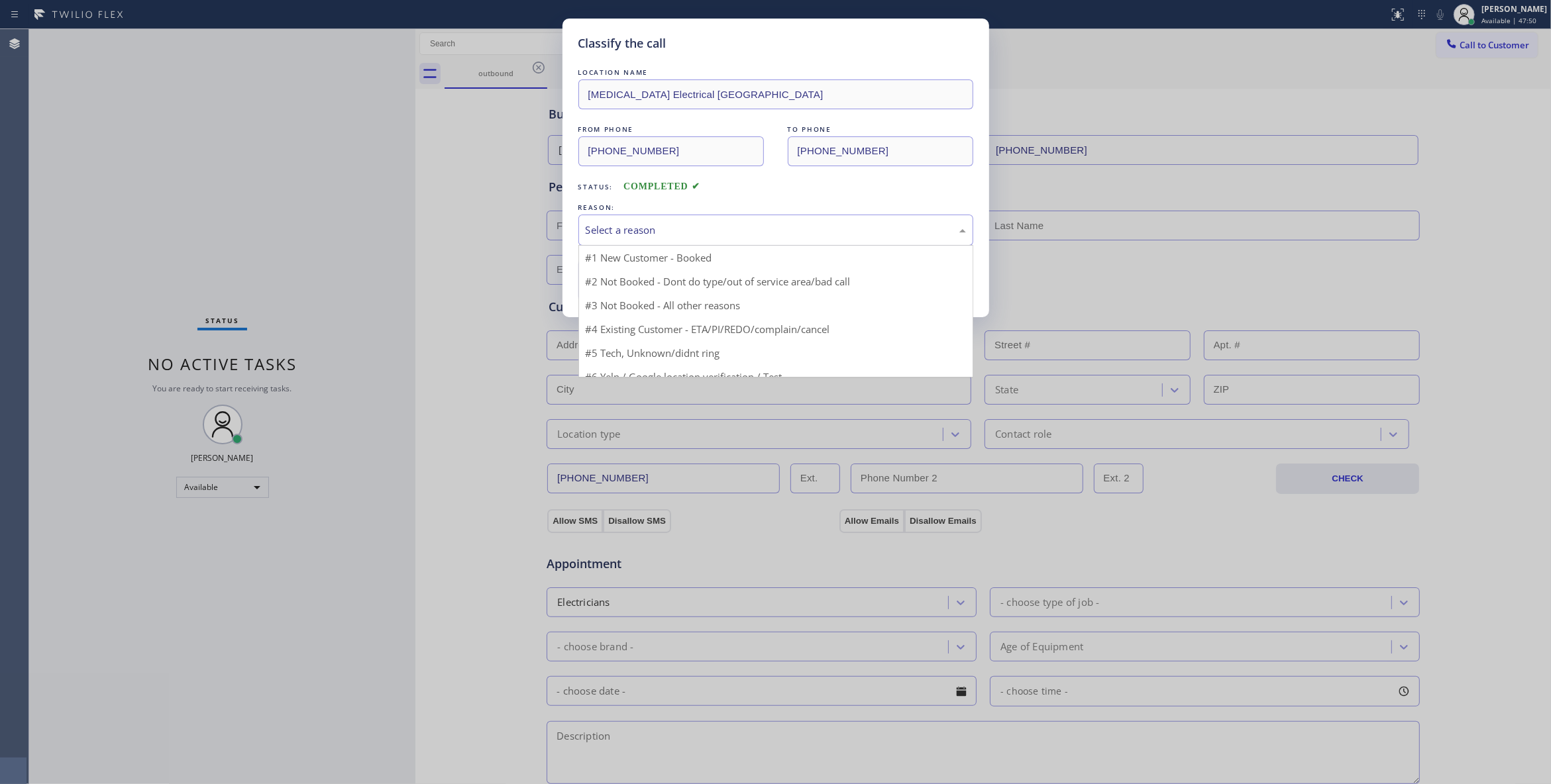
click at [621, 229] on div "Select a reason" at bounding box center [776, 230] width 381 height 15
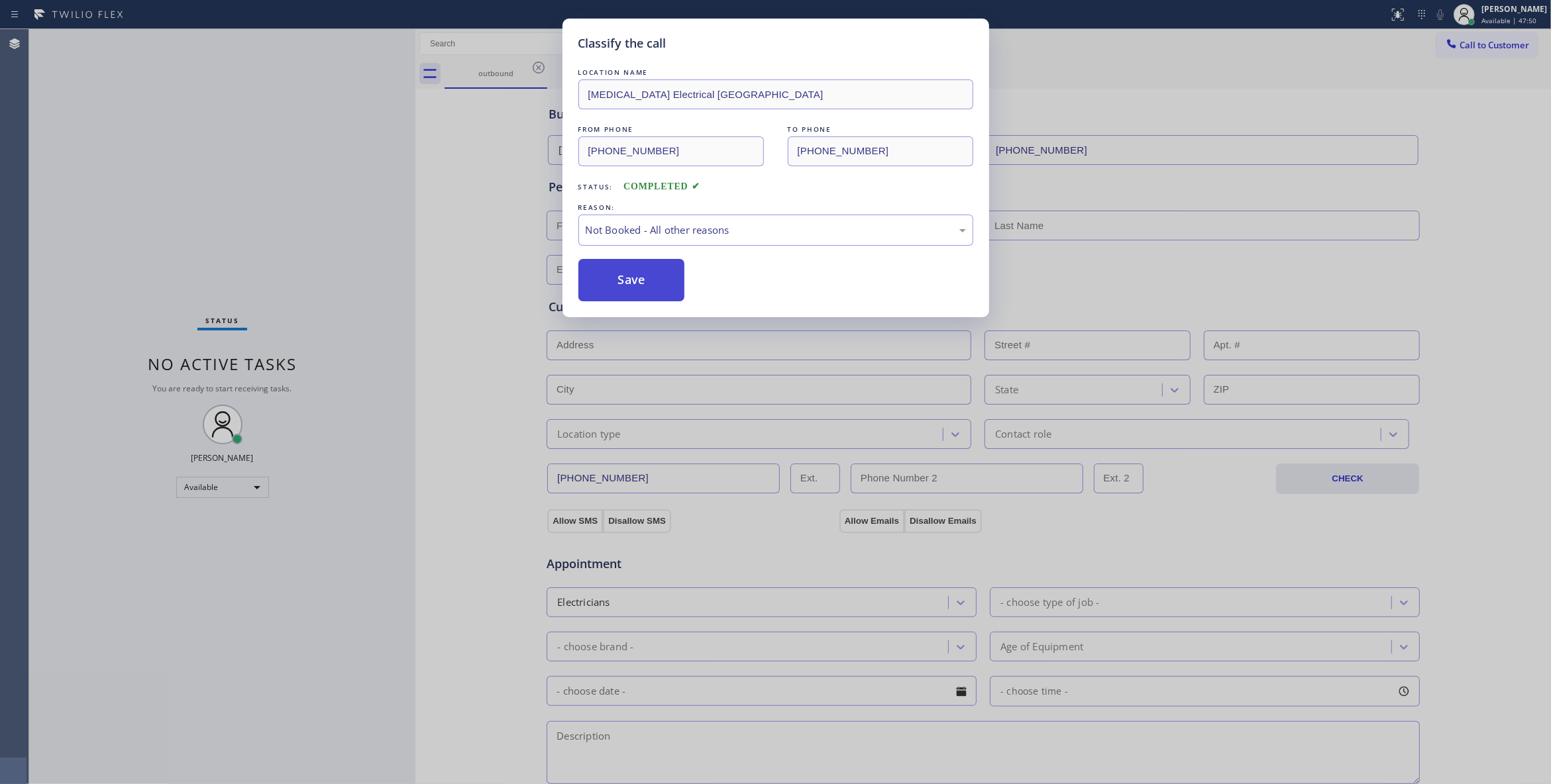
click at [621, 285] on button "Save" at bounding box center [632, 280] width 107 height 42
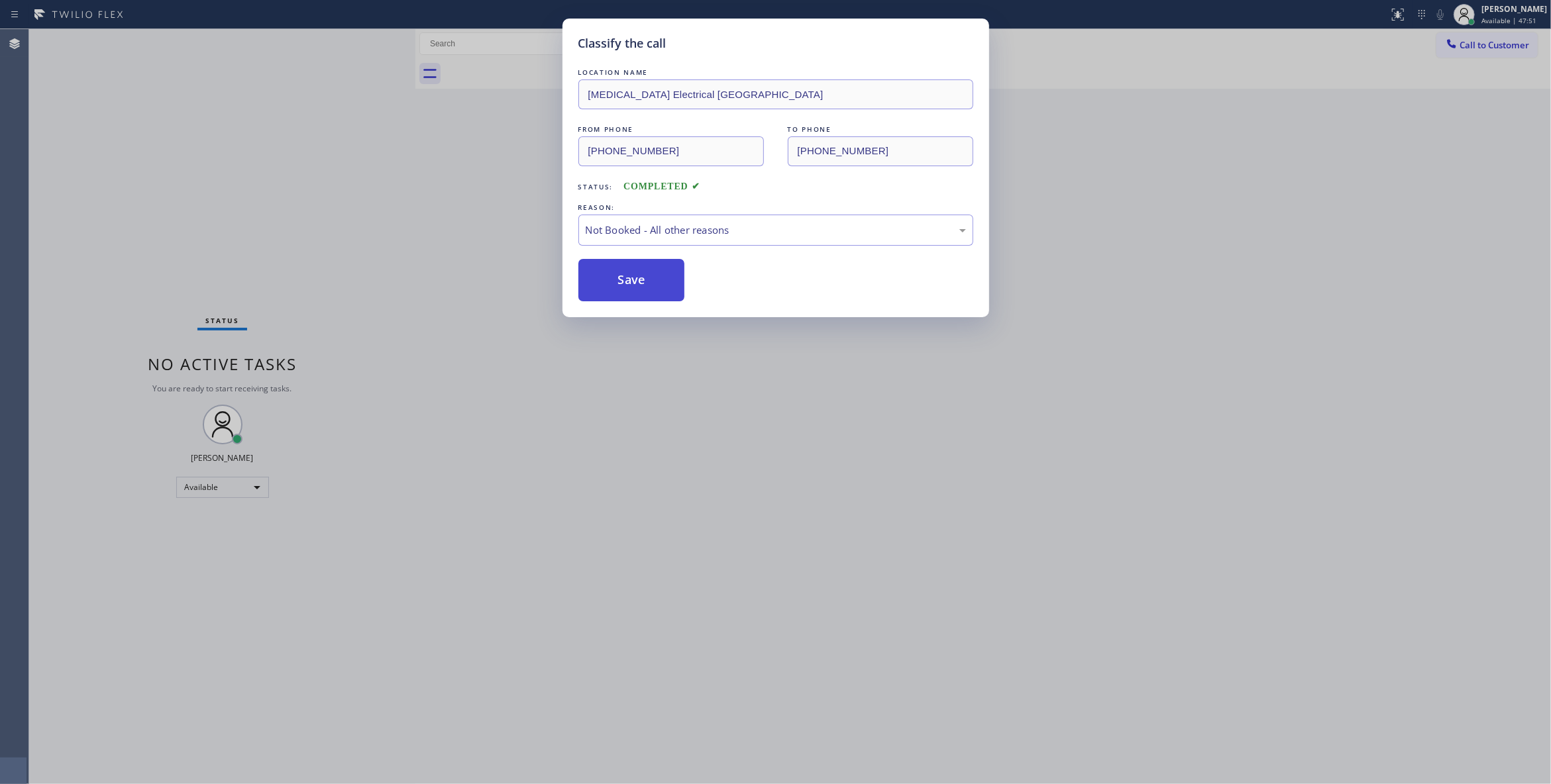
click at [621, 285] on button "Save" at bounding box center [632, 280] width 107 height 42
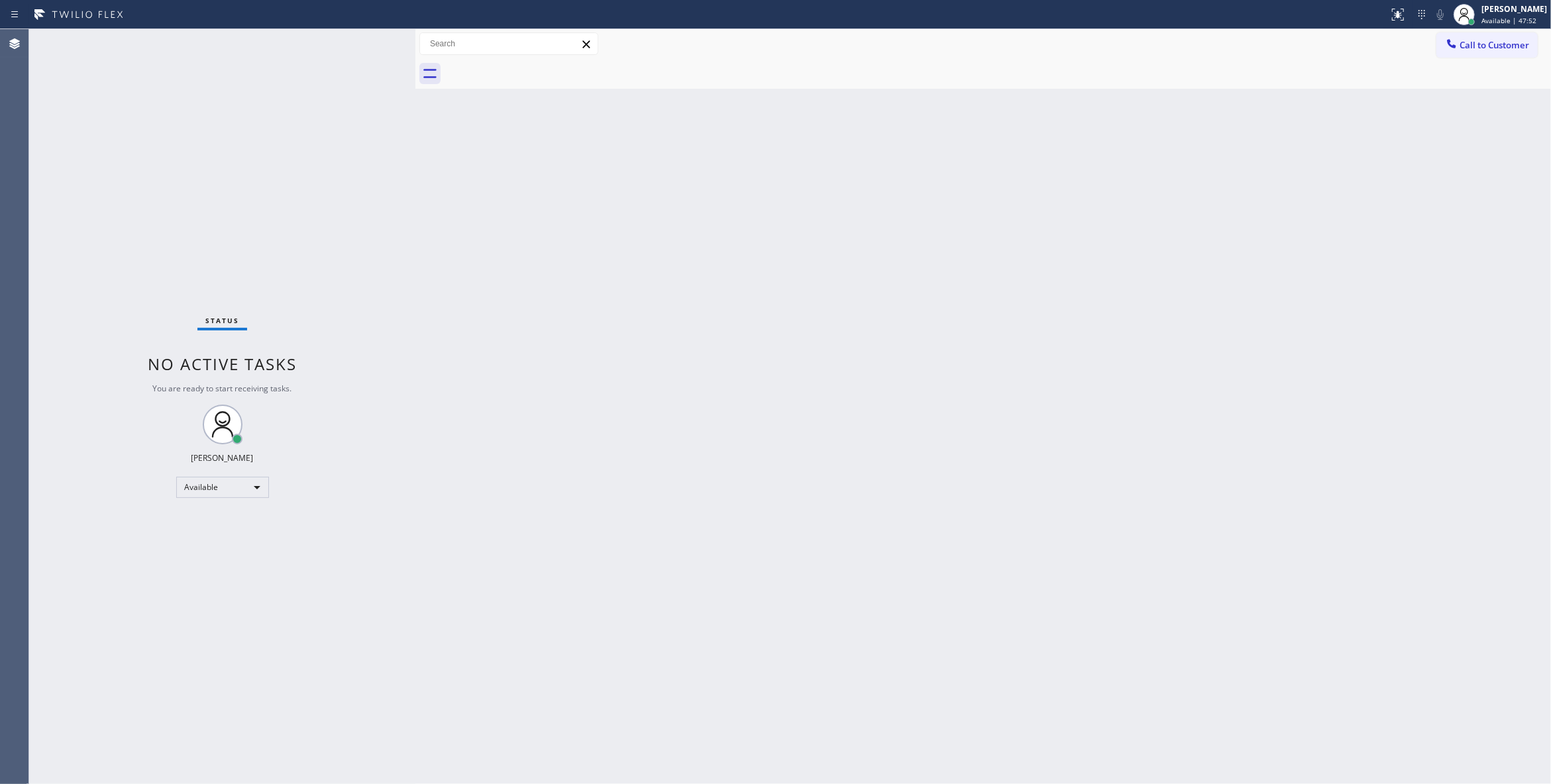
click at [1479, 51] on button "Call to Customer" at bounding box center [1486, 45] width 101 height 25
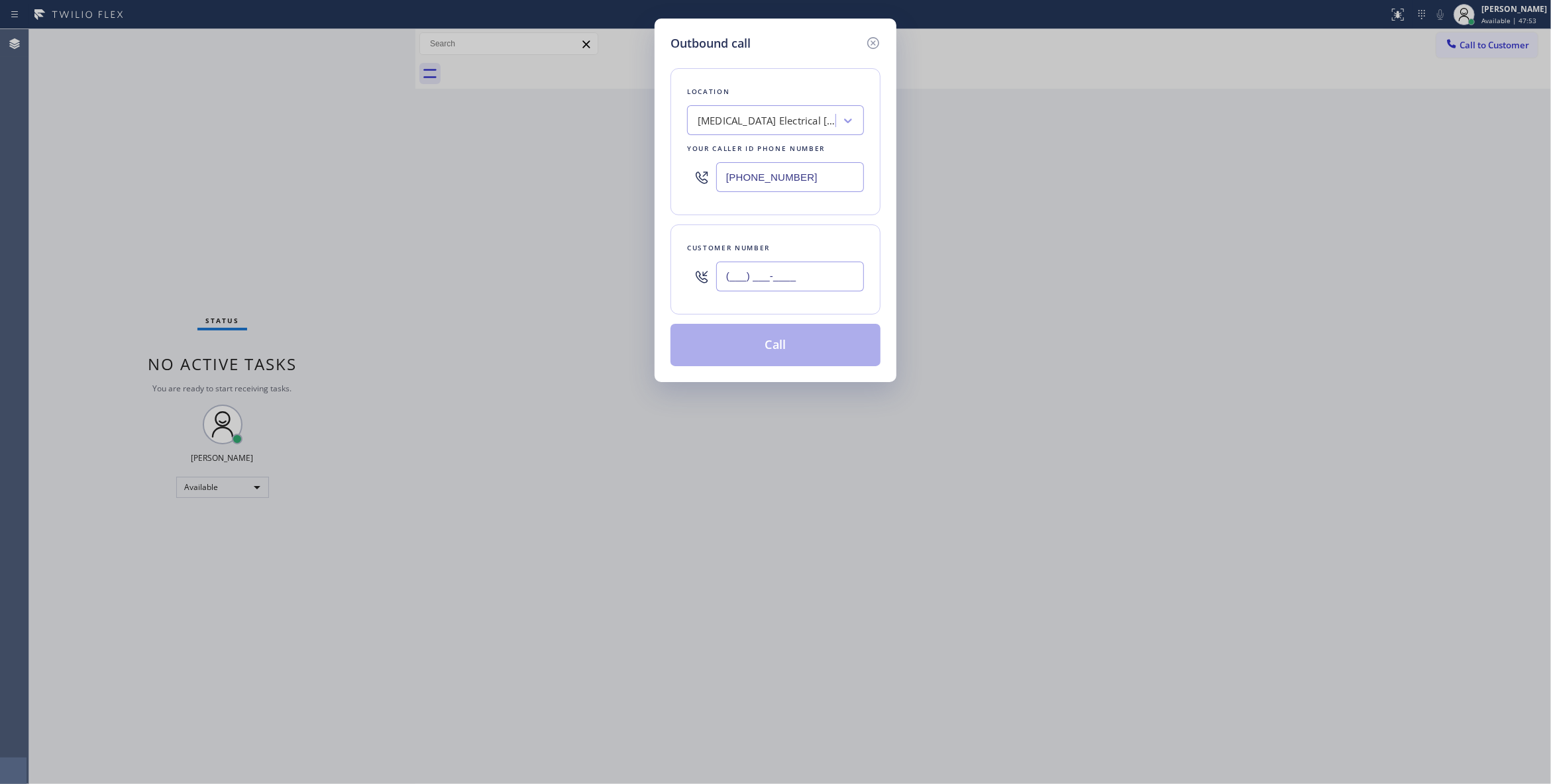
click at [763, 275] on input "(___) ___-____" at bounding box center [790, 277] width 147 height 29
paste input "442) 241-9300"
type input "(442) 241-9300"
click at [748, 348] on button "Call" at bounding box center [775, 345] width 210 height 42
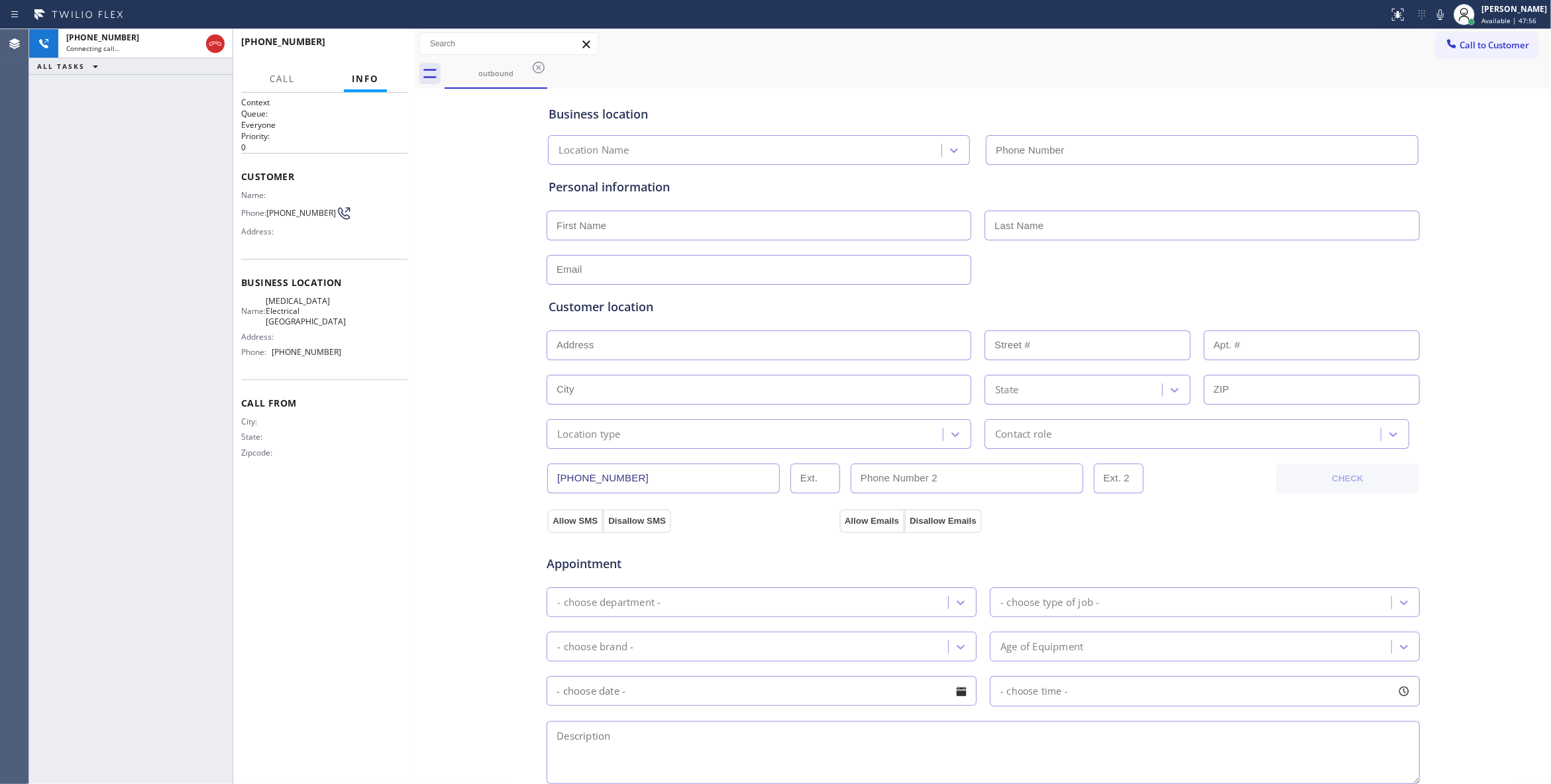
type input "(760) 388-9800"
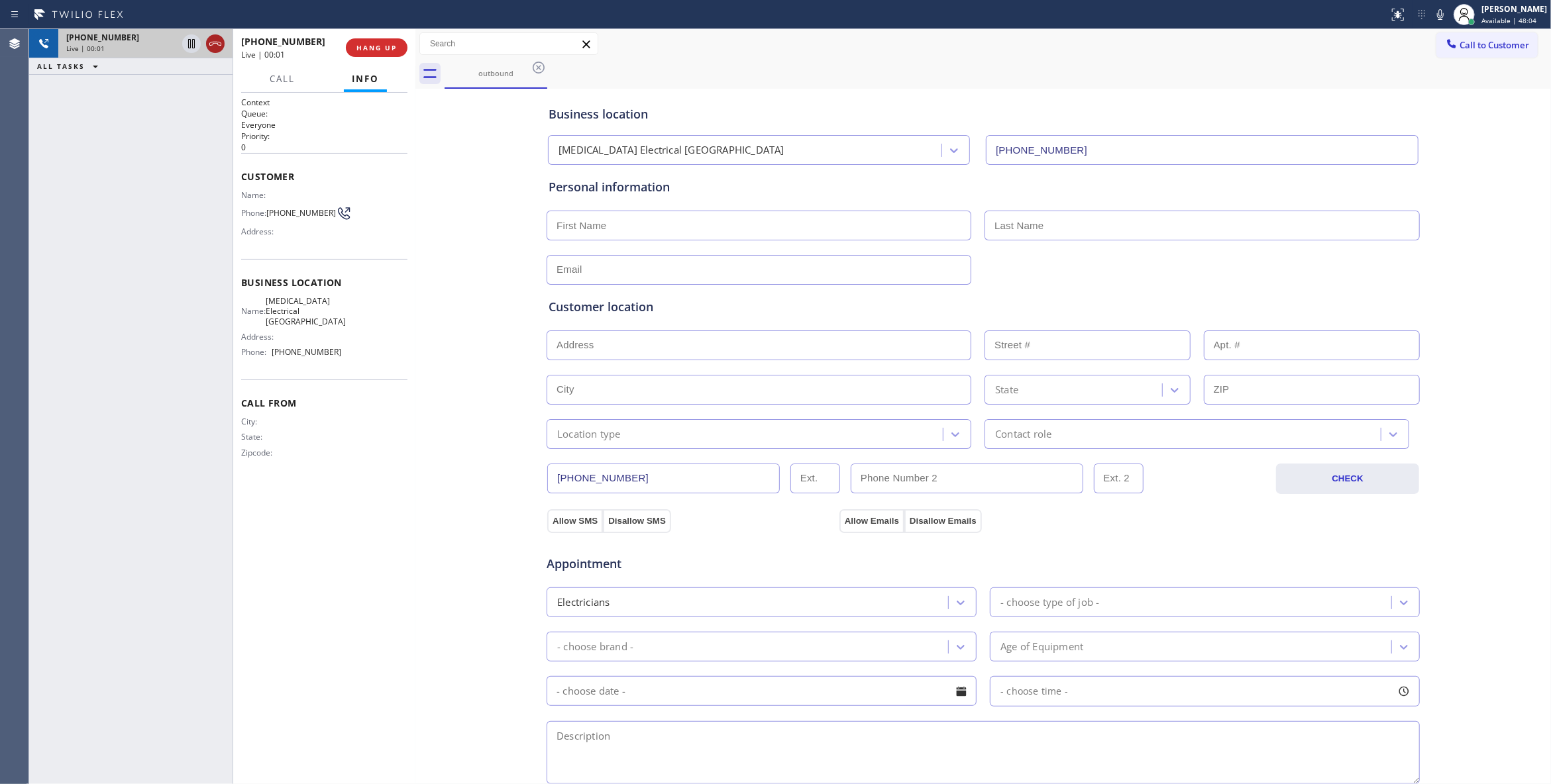
click at [218, 44] on icon at bounding box center [215, 44] width 16 height 16
click at [391, 49] on span "HANG UP" at bounding box center [377, 47] width 41 height 9
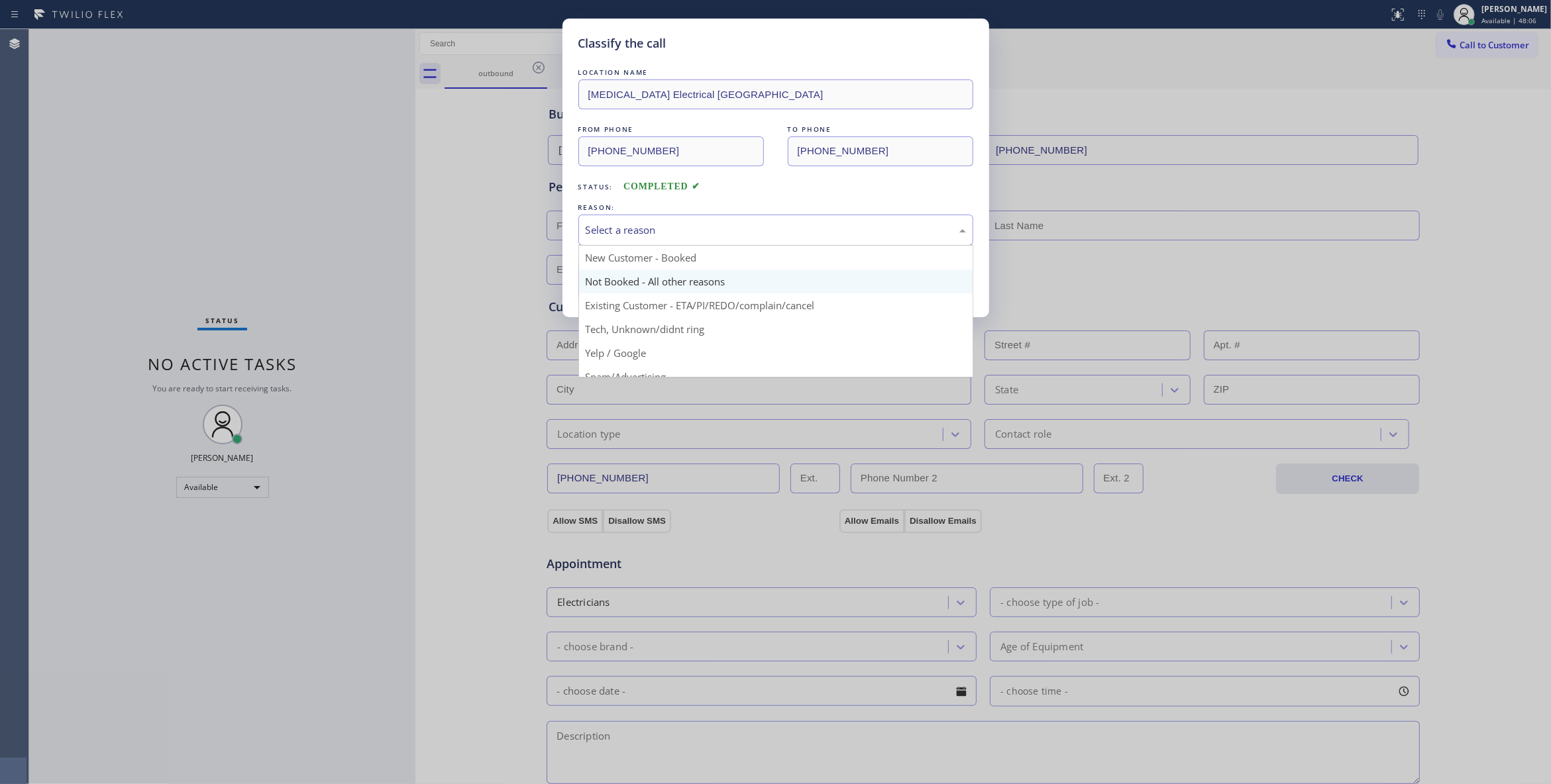
drag, startPoint x: 657, startPoint y: 225, endPoint x: 638, endPoint y: 279, distance: 57.2
click at [655, 225] on div "Select a reason" at bounding box center [776, 230] width 381 height 15
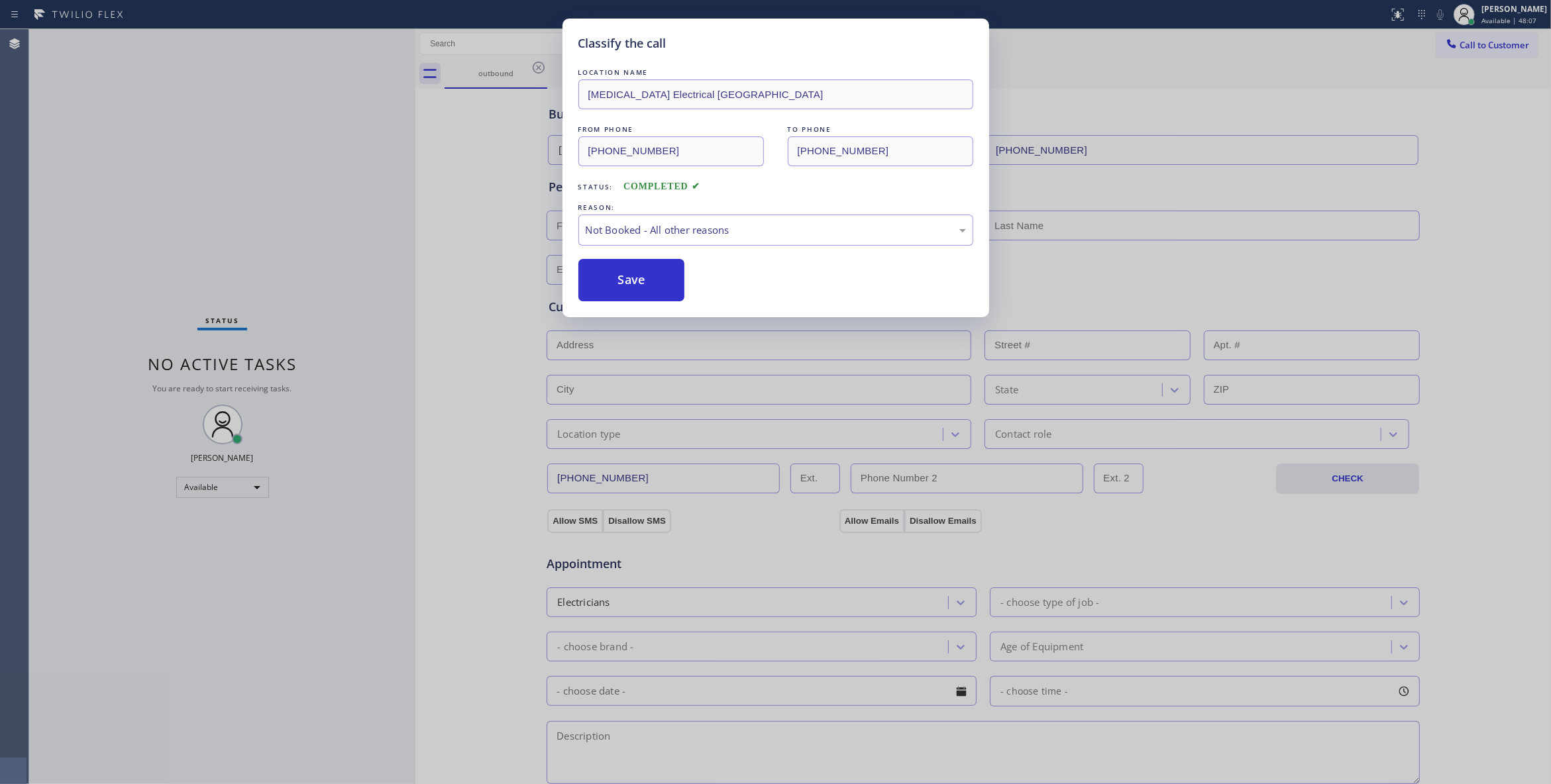
click at [632, 288] on button "Save" at bounding box center [632, 280] width 107 height 42
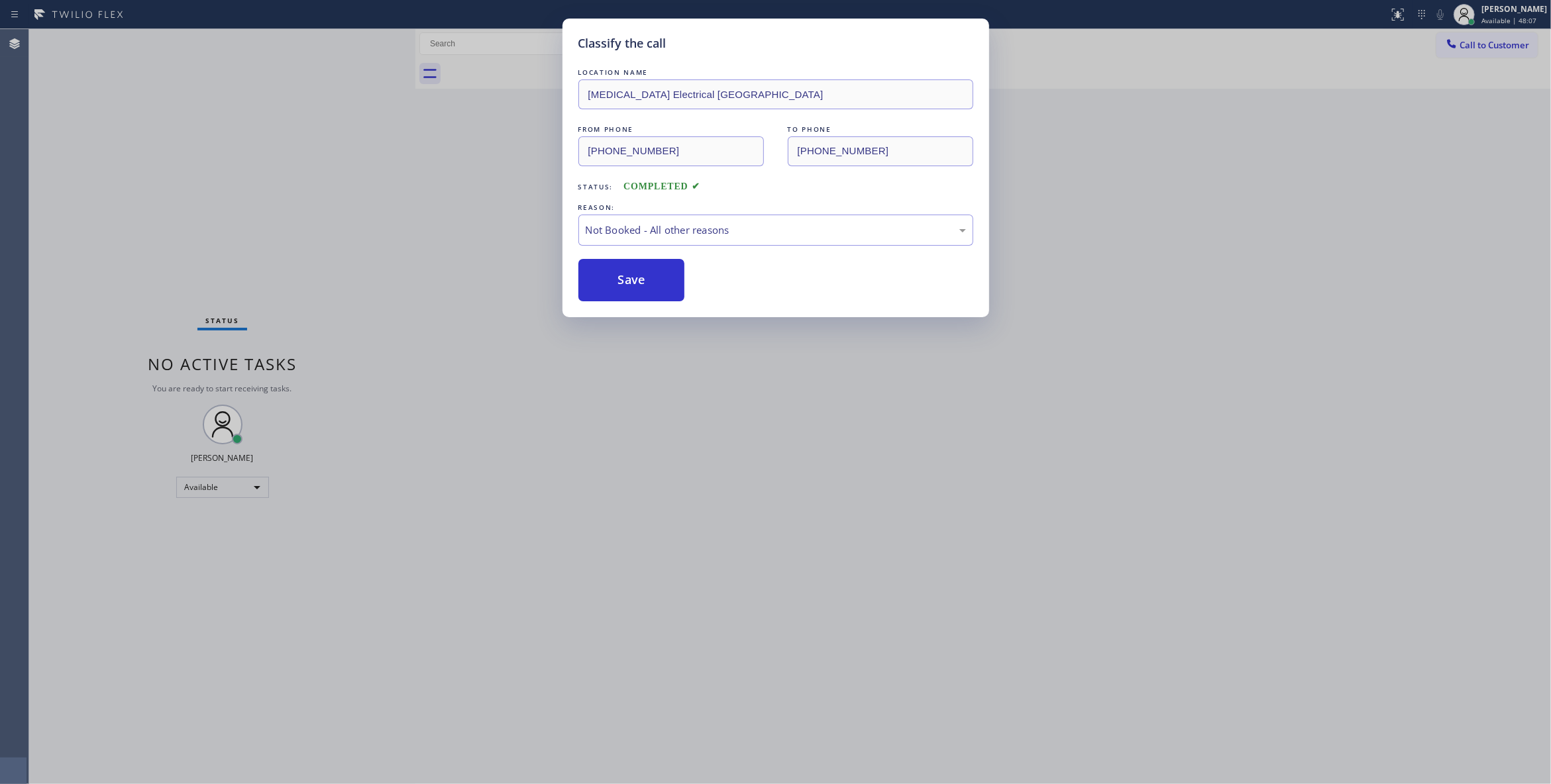
click at [632, 288] on button "Save" at bounding box center [632, 280] width 107 height 42
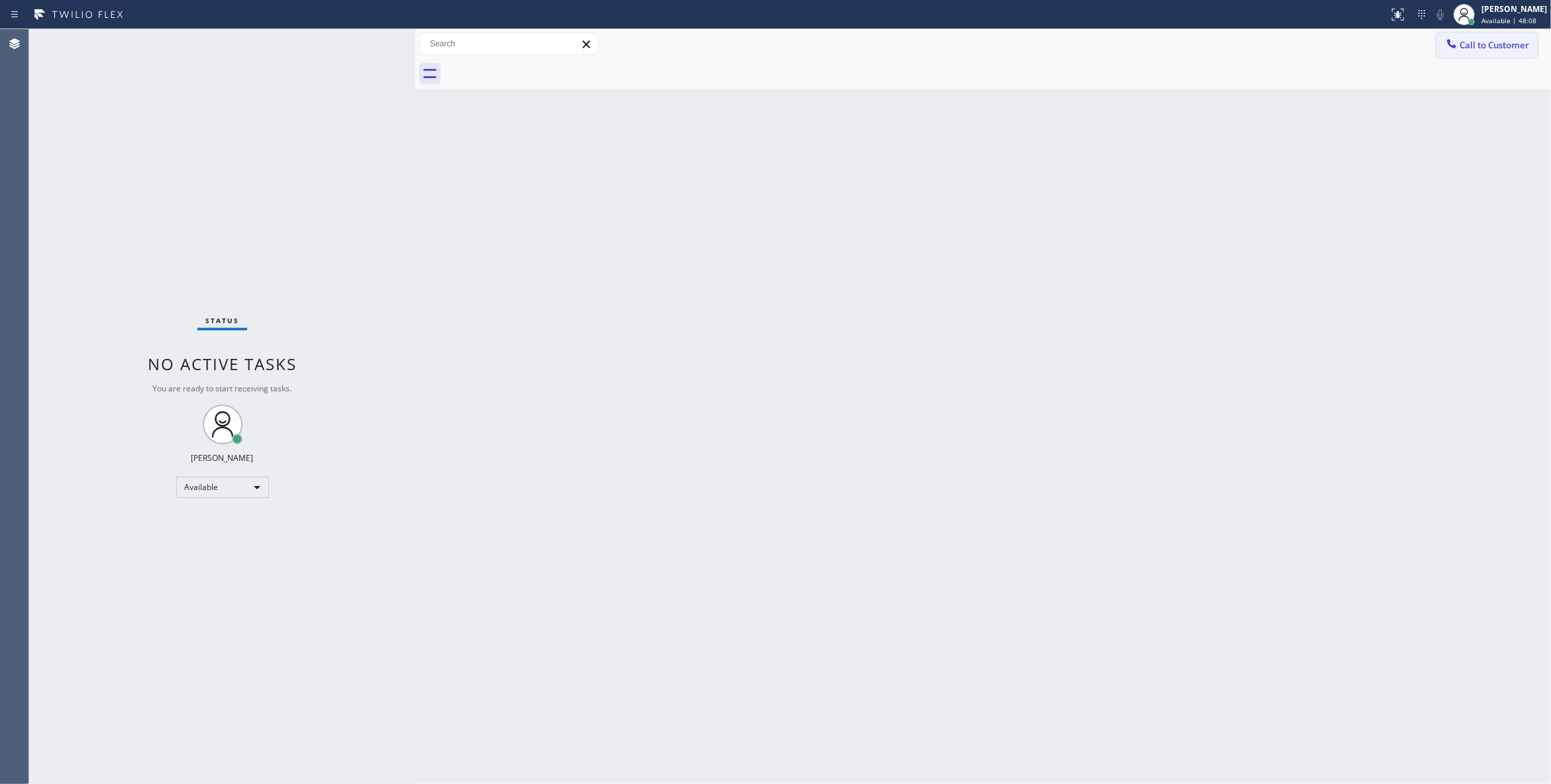
click at [1500, 42] on span "Call to Customer" at bounding box center [1493, 45] width 70 height 12
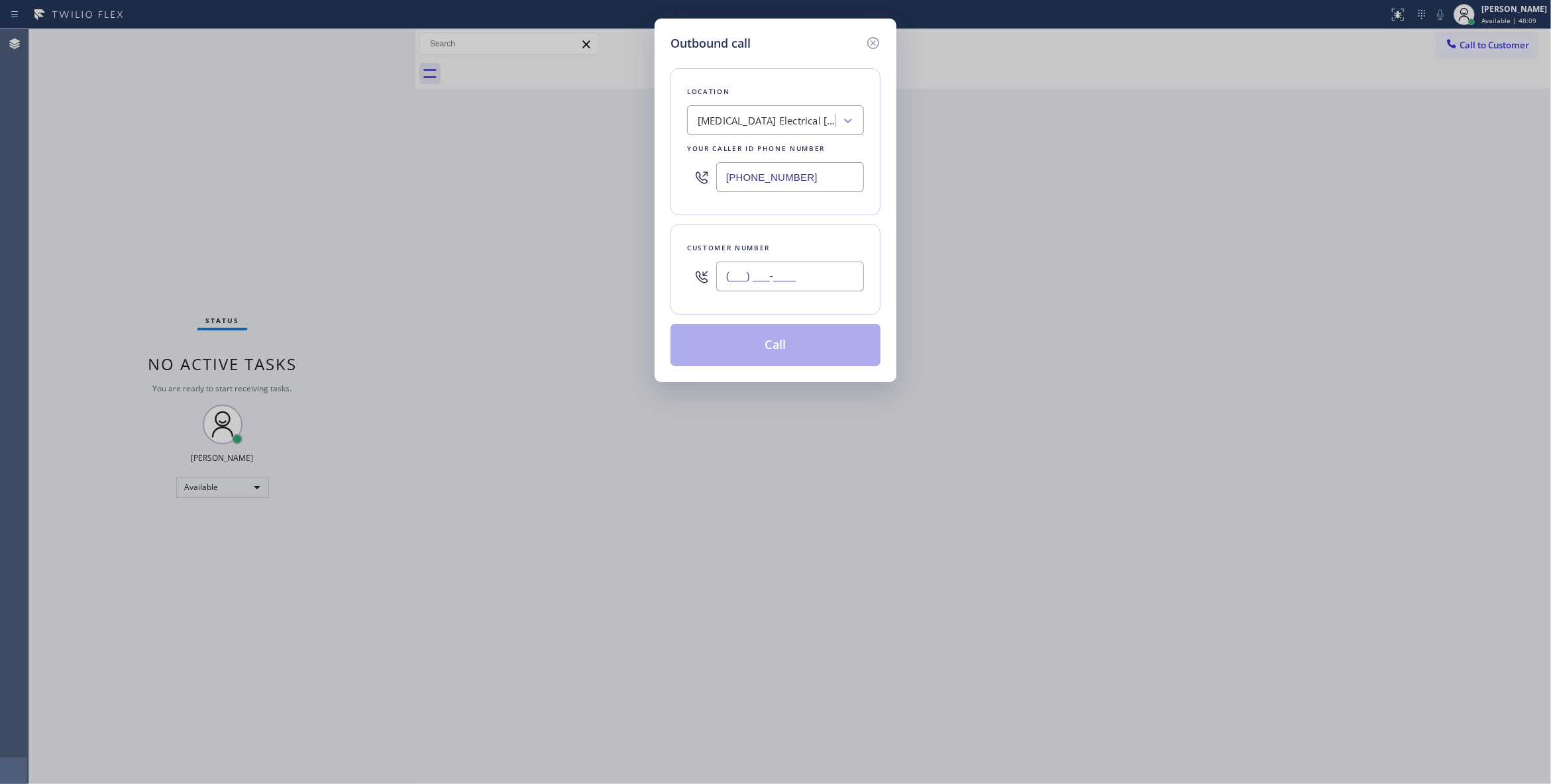
click at [782, 281] on input "(___) ___-____" at bounding box center [790, 277] width 147 height 29
paste input "442) 241-9300"
type input "(442) 241-9300"
click at [758, 353] on button "Call" at bounding box center [775, 345] width 210 height 42
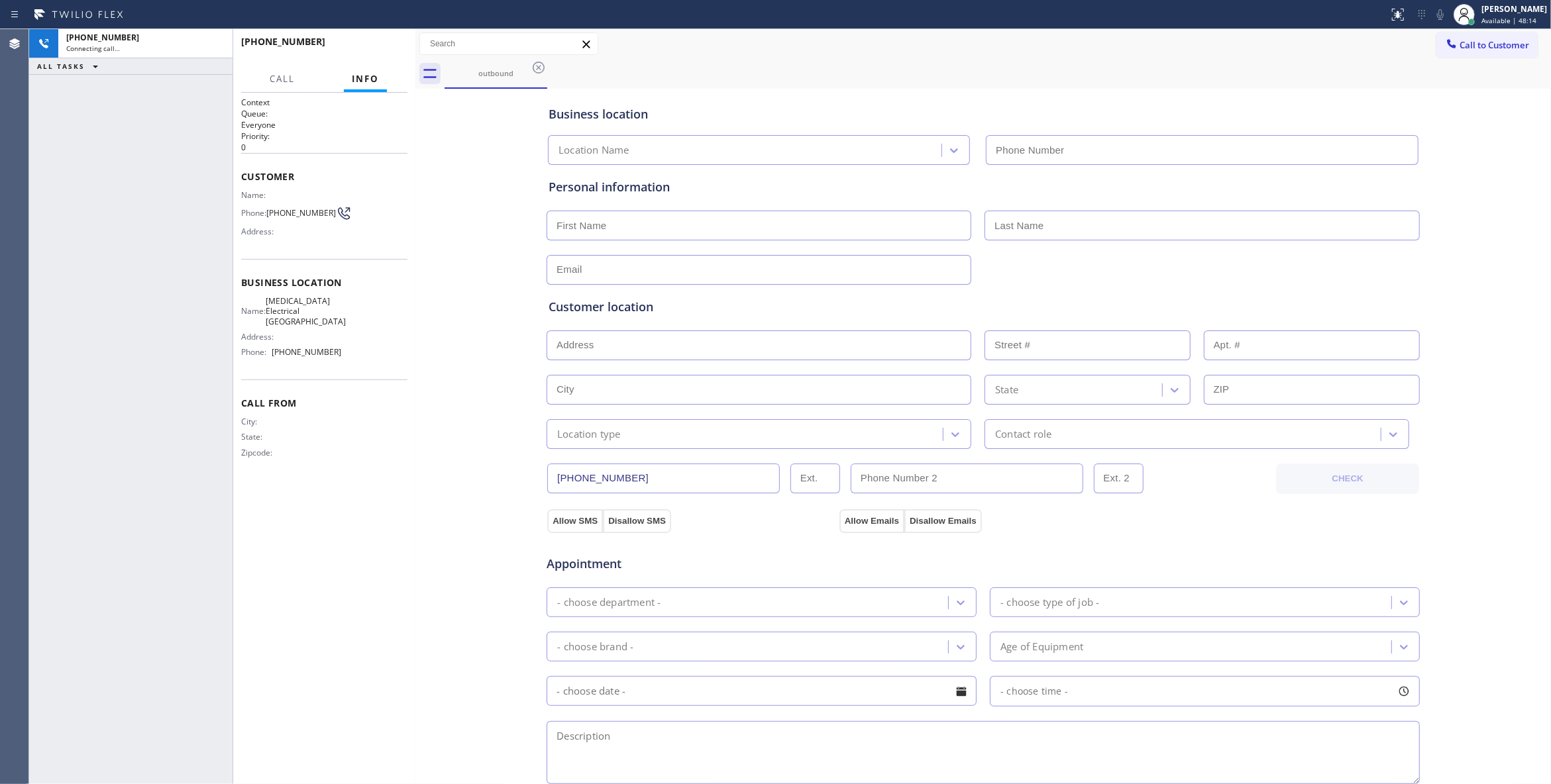
type input "(760) 388-9800"
click at [374, 46] on span "HANG UP" at bounding box center [377, 47] width 41 height 9
click at [374, 46] on span "HANG UP" at bounding box center [377, 47] width 41 height 9
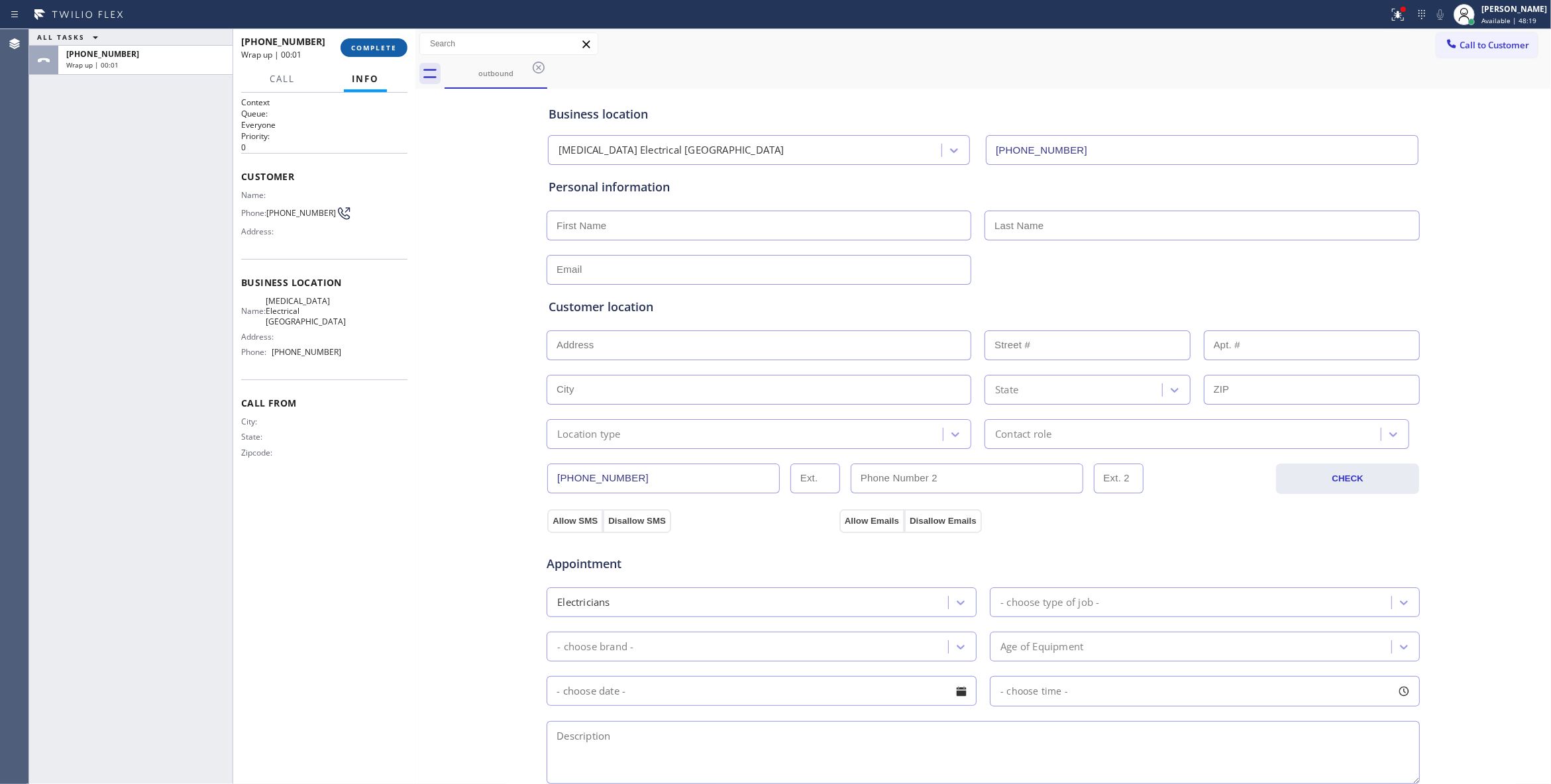
click at [374, 46] on span "COMPLETE" at bounding box center [374, 47] width 46 height 9
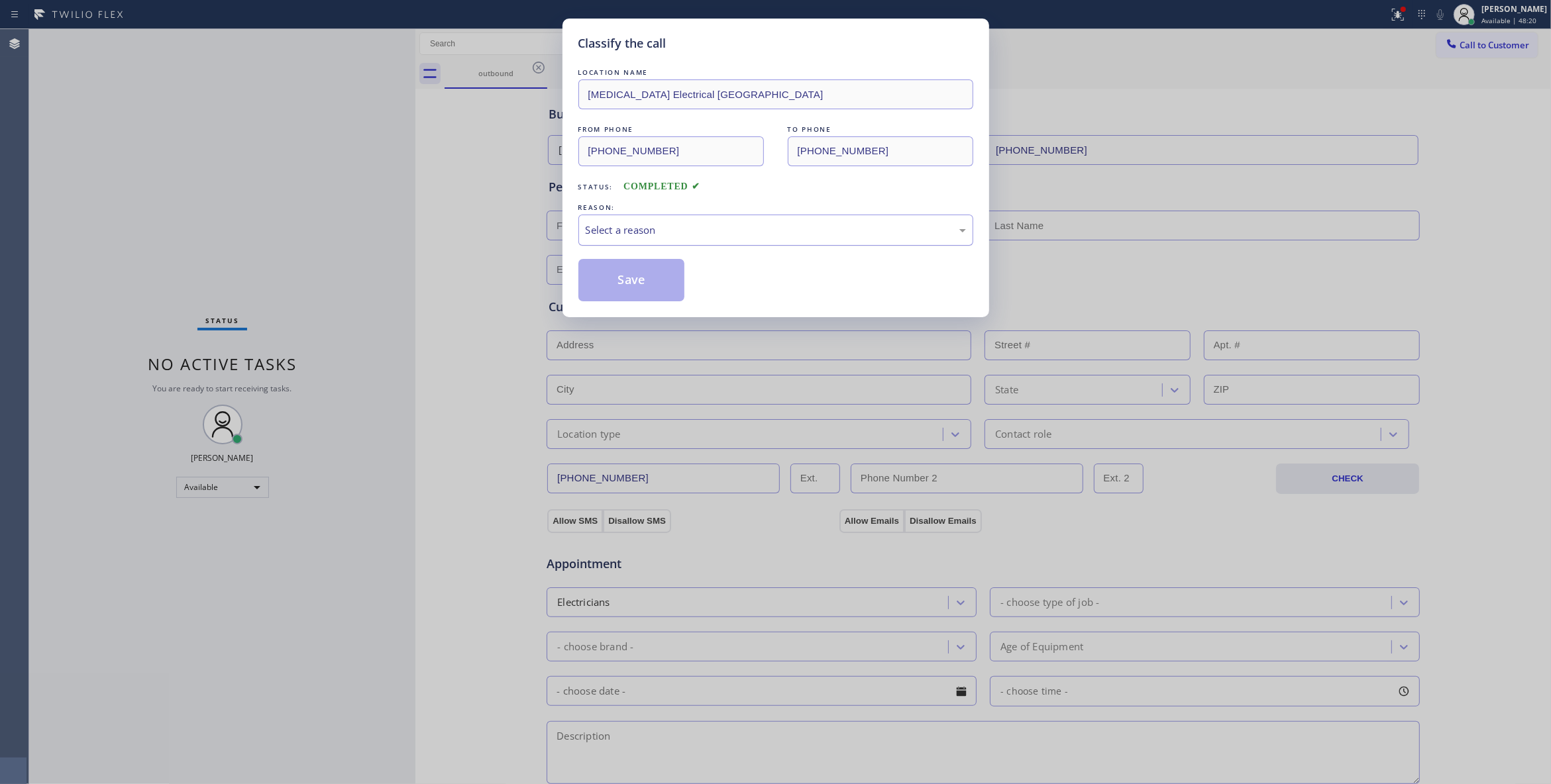
click at [631, 223] on div "Select a reason" at bounding box center [776, 230] width 381 height 15
click at [621, 284] on button "Save" at bounding box center [632, 280] width 107 height 42
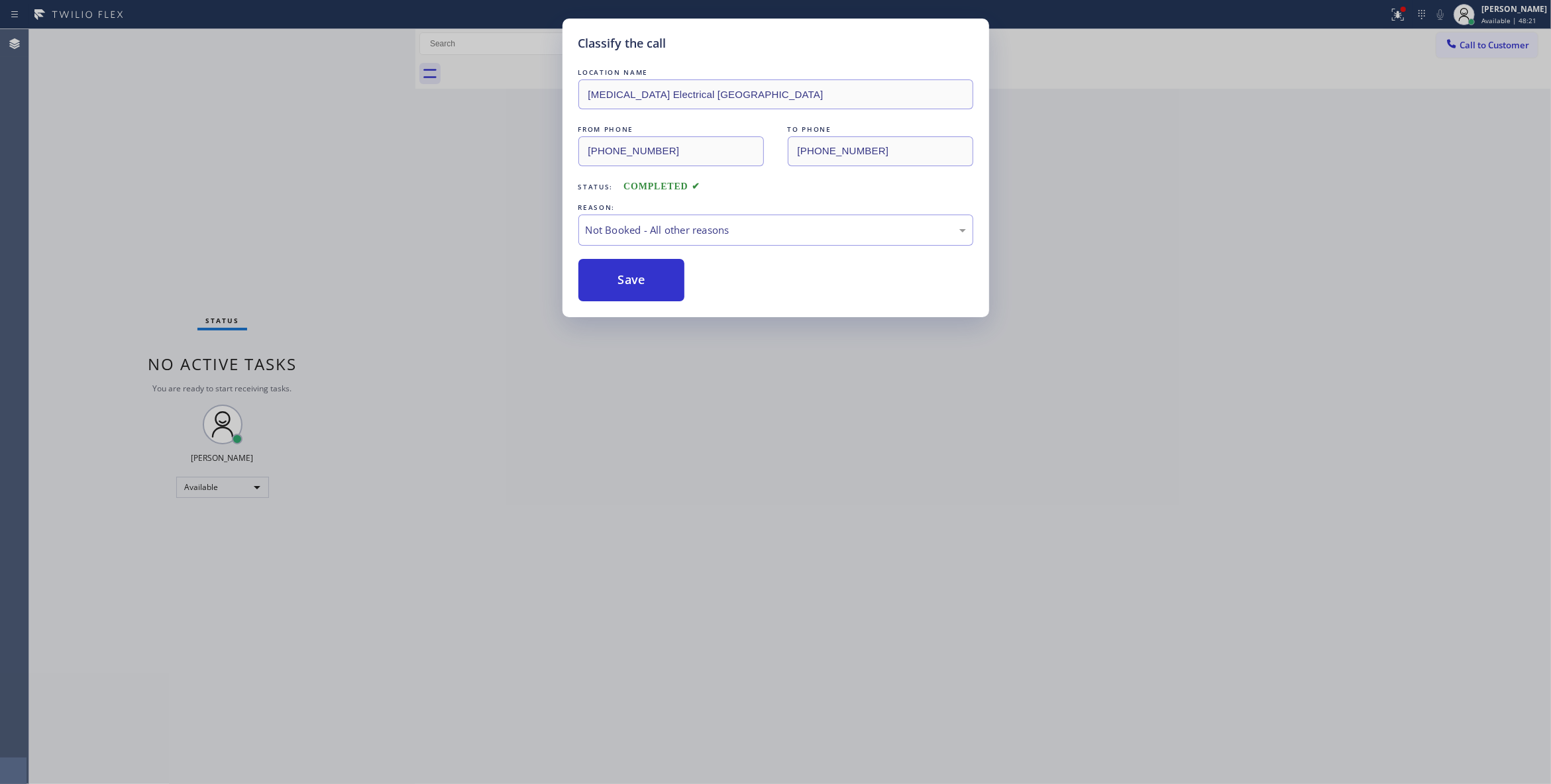
click at [621, 284] on button "Save" at bounding box center [632, 280] width 107 height 42
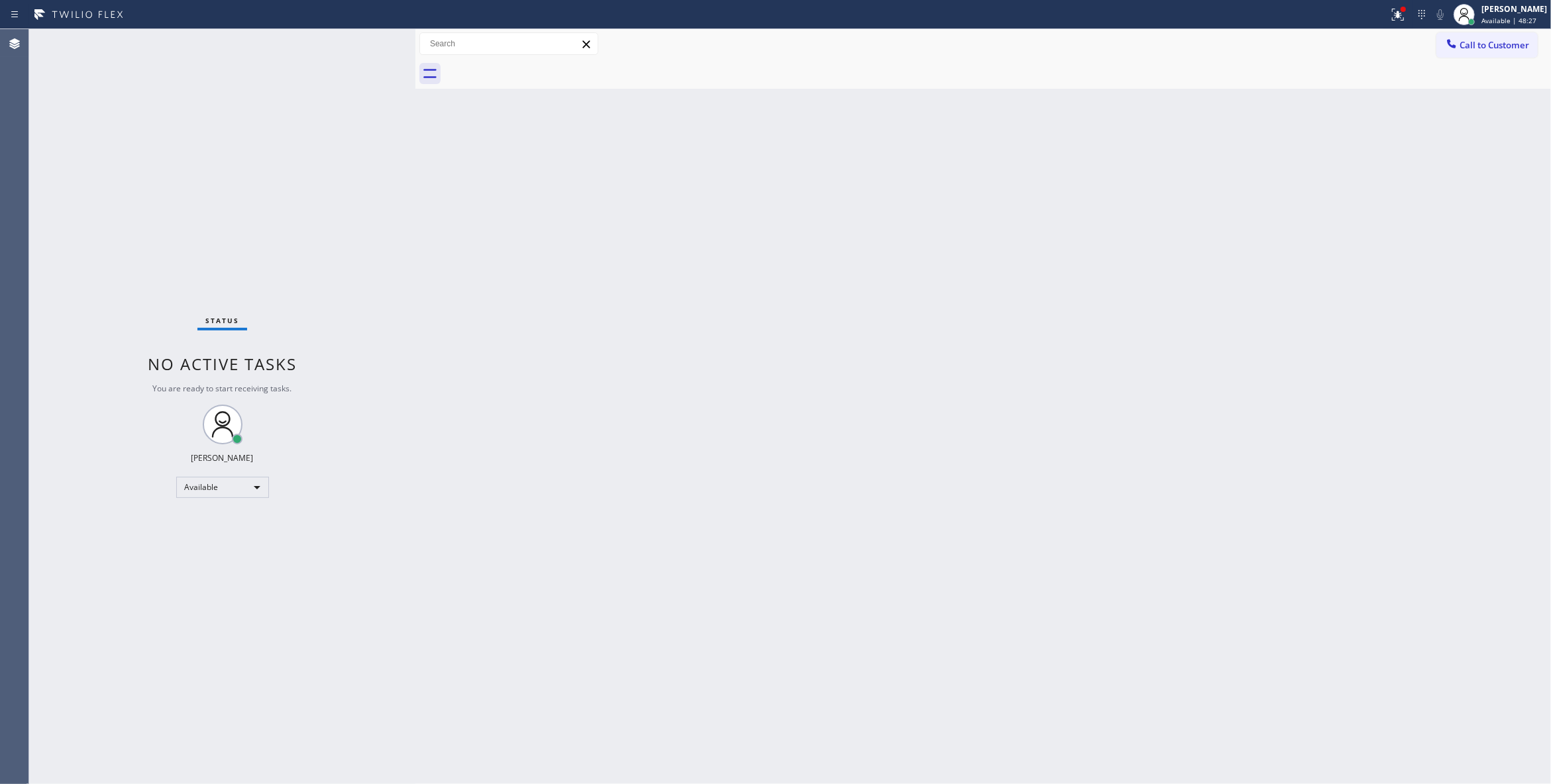
drag, startPoint x: 886, startPoint y: 233, endPoint x: 1464, endPoint y: 99, distance: 593.3
click at [904, 215] on div "Back to Dashboard Change Sender ID Customers Technicians Select a contact Outbo…" at bounding box center [983, 407] width 1135 height 755
drag, startPoint x: 1496, startPoint y: 49, endPoint x: 1469, endPoint y: 46, distance: 27.2
click at [1495, 48] on span "Call to Customer" at bounding box center [1493, 45] width 70 height 12
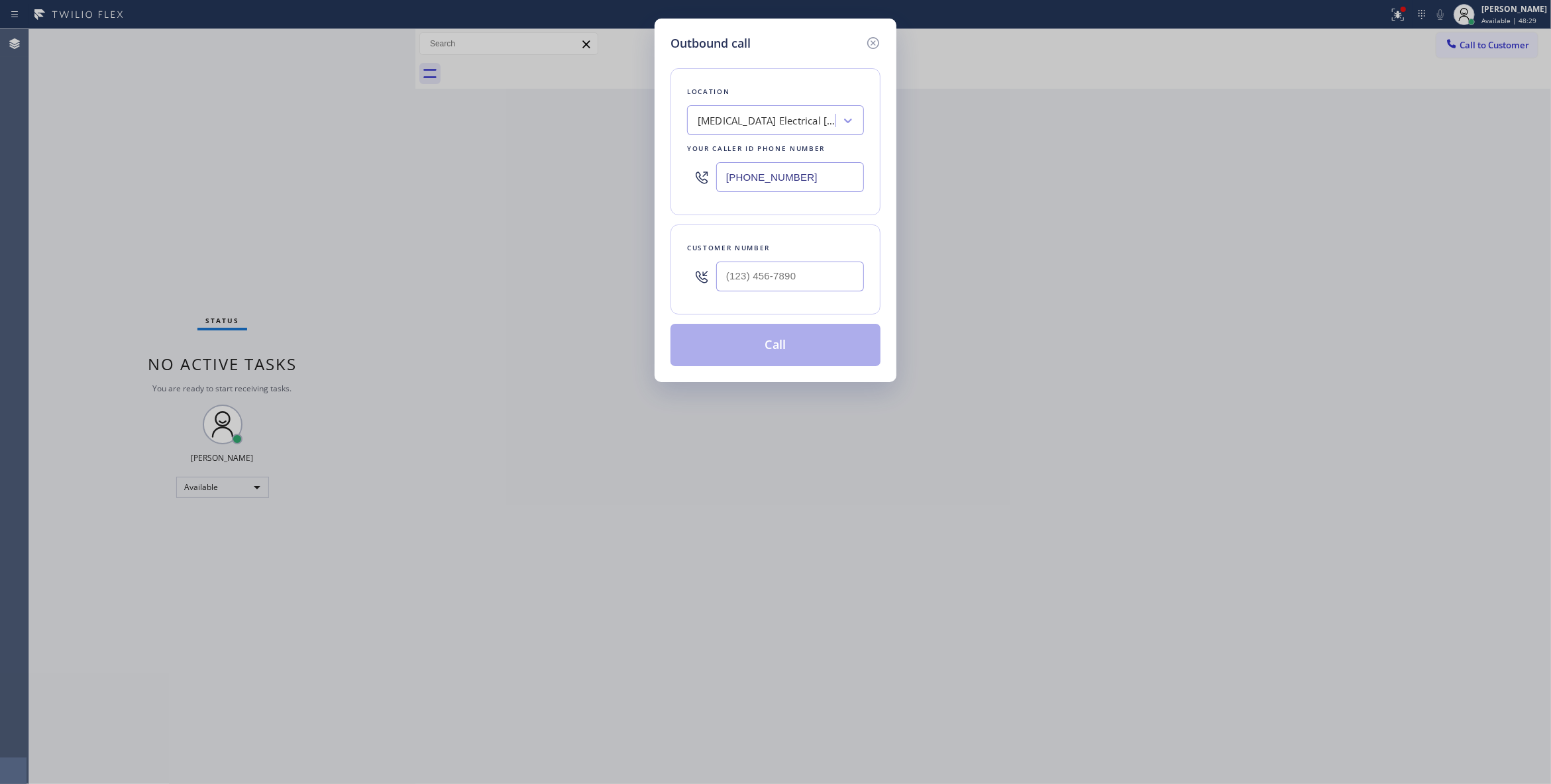
drag, startPoint x: 796, startPoint y: 167, endPoint x: 350, endPoint y: 194, distance: 446.8
click at [350, 194] on div "Outbound call Location High Voltage Electrical Palm Springs Your caller id phon…" at bounding box center [775, 392] width 1551 height 784
paste input "954) 799-3474"
type input "(954) 799-3474"
click at [720, 276] on input "(___) ___-____" at bounding box center [790, 277] width 147 height 29
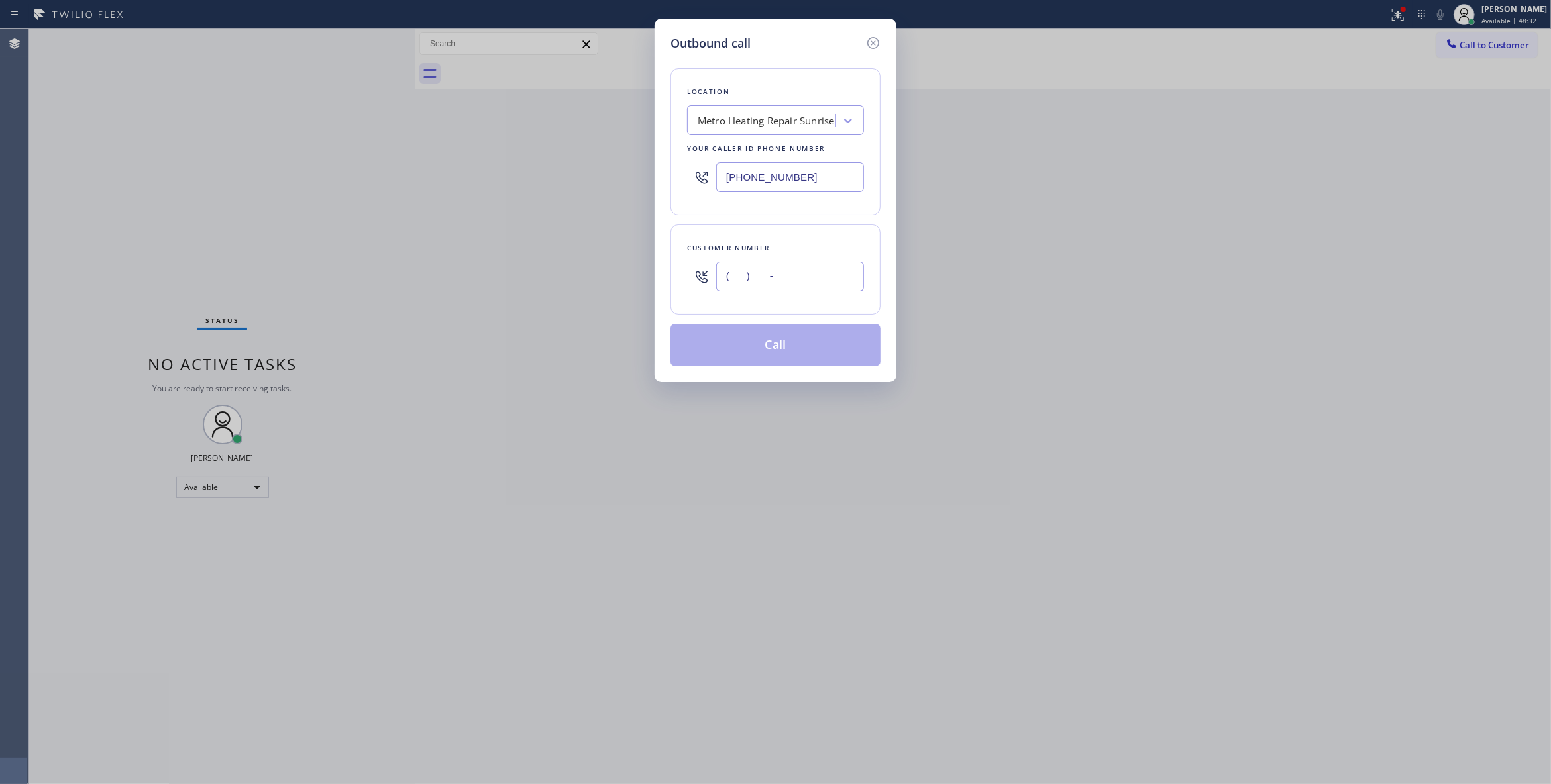
paste input "954) 676-7903"
type input "(954) 676-7903"
click at [748, 345] on button "Call" at bounding box center [775, 345] width 210 height 42
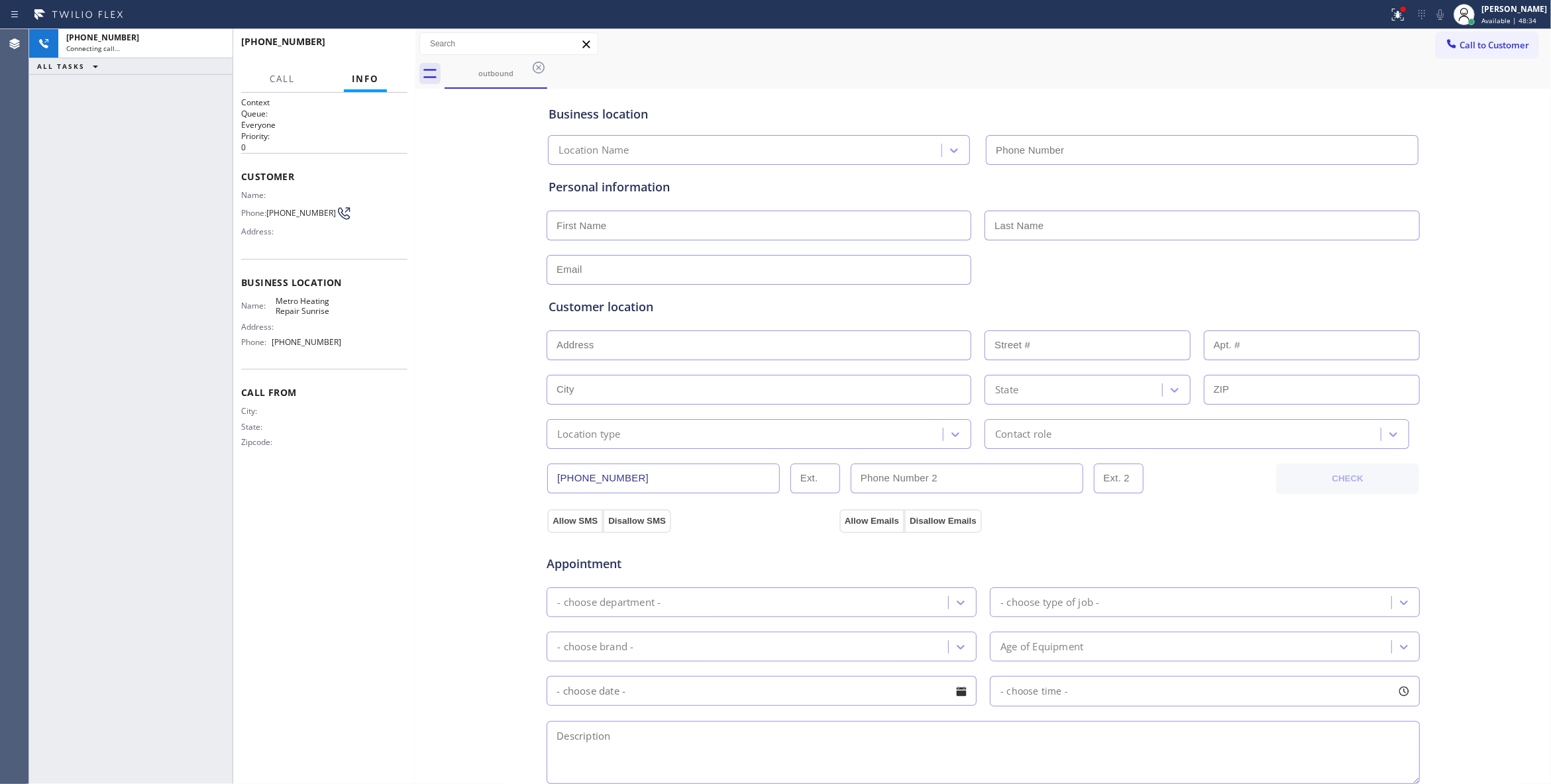
type input "(954) 799-3474"
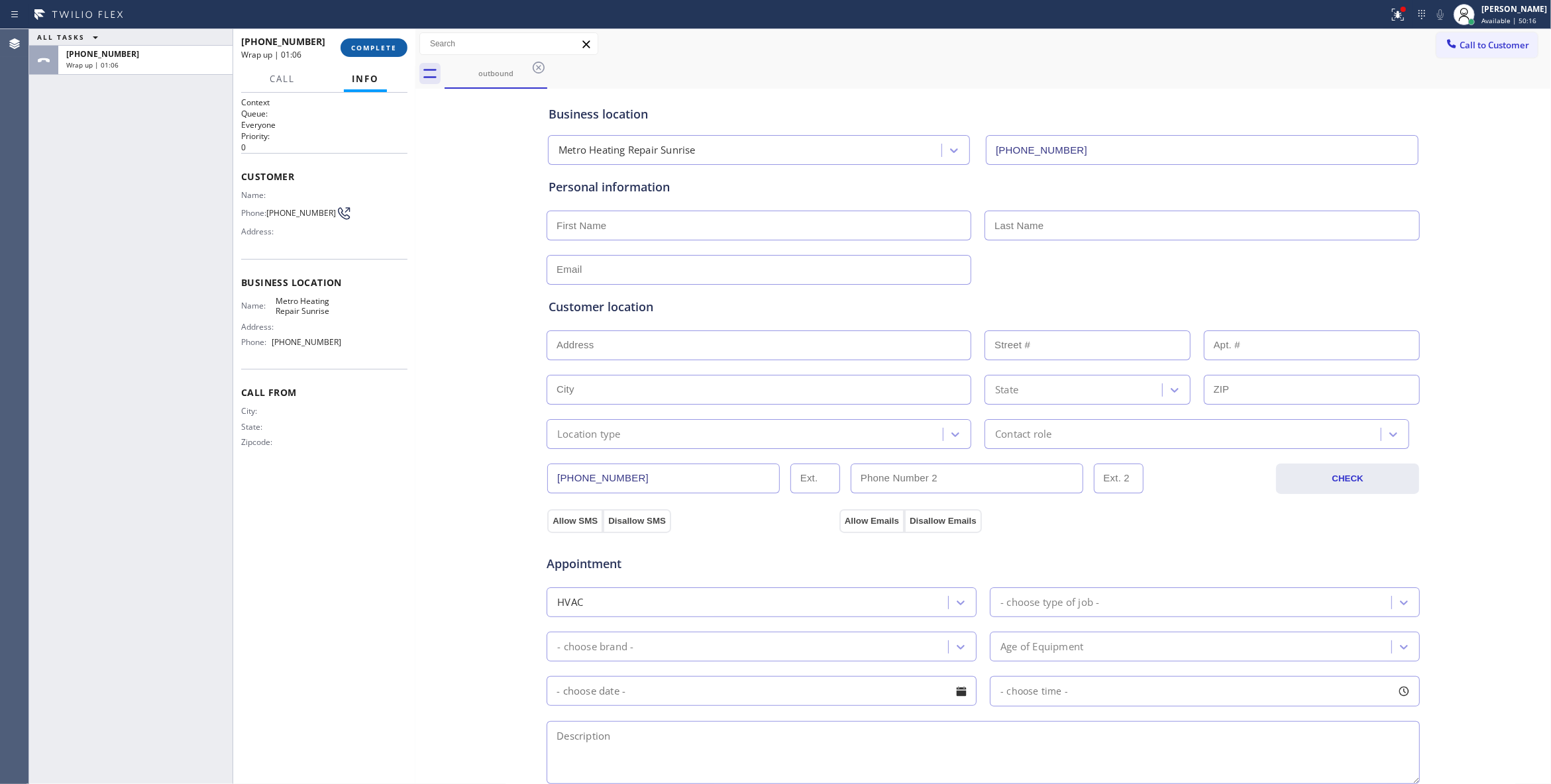
click at [364, 42] on button "COMPLETE" at bounding box center [374, 48] width 67 height 18
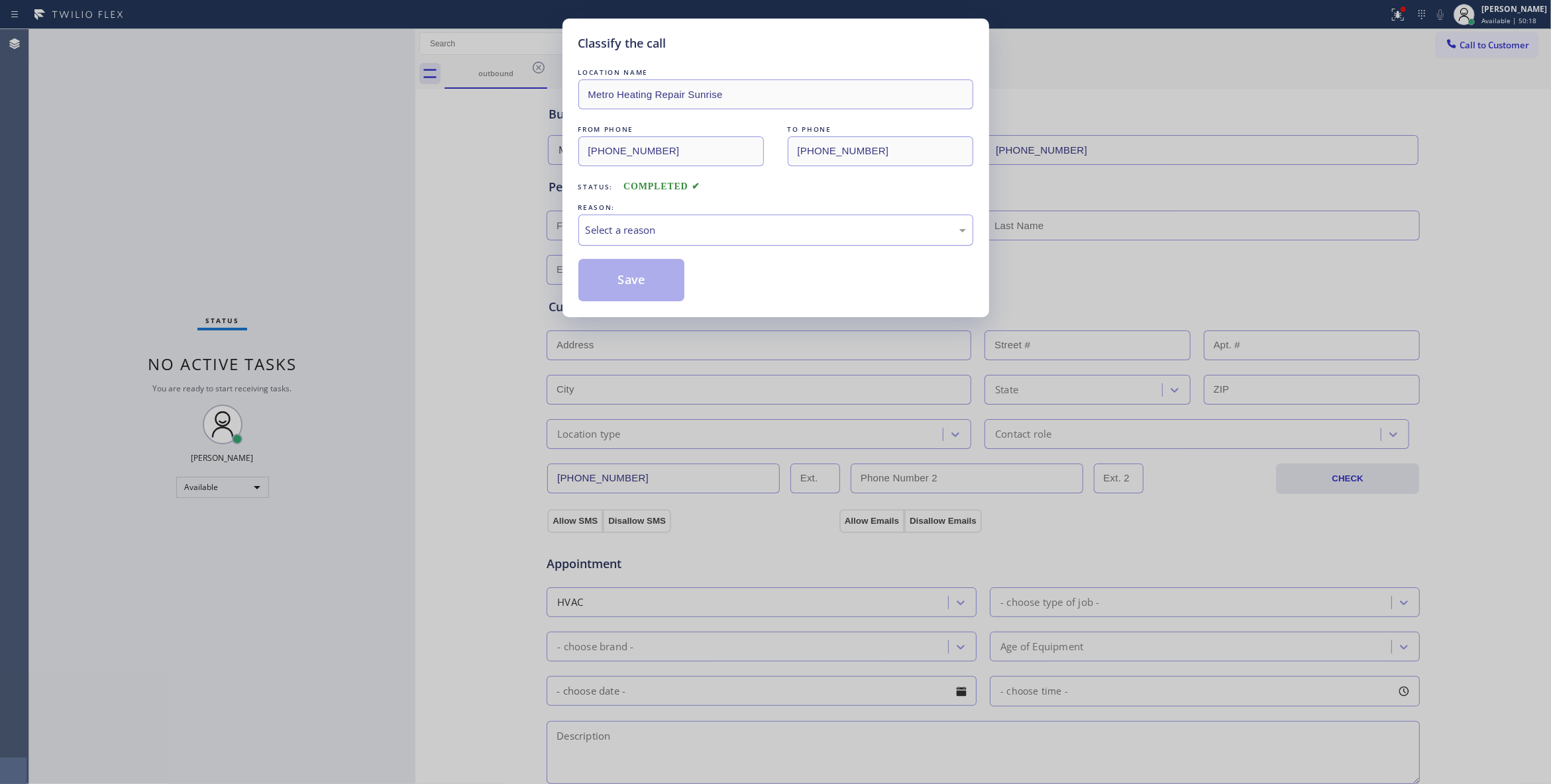
click at [633, 231] on div "Select a reason" at bounding box center [776, 230] width 381 height 15
click at [603, 284] on button "Save" at bounding box center [632, 280] width 107 height 42
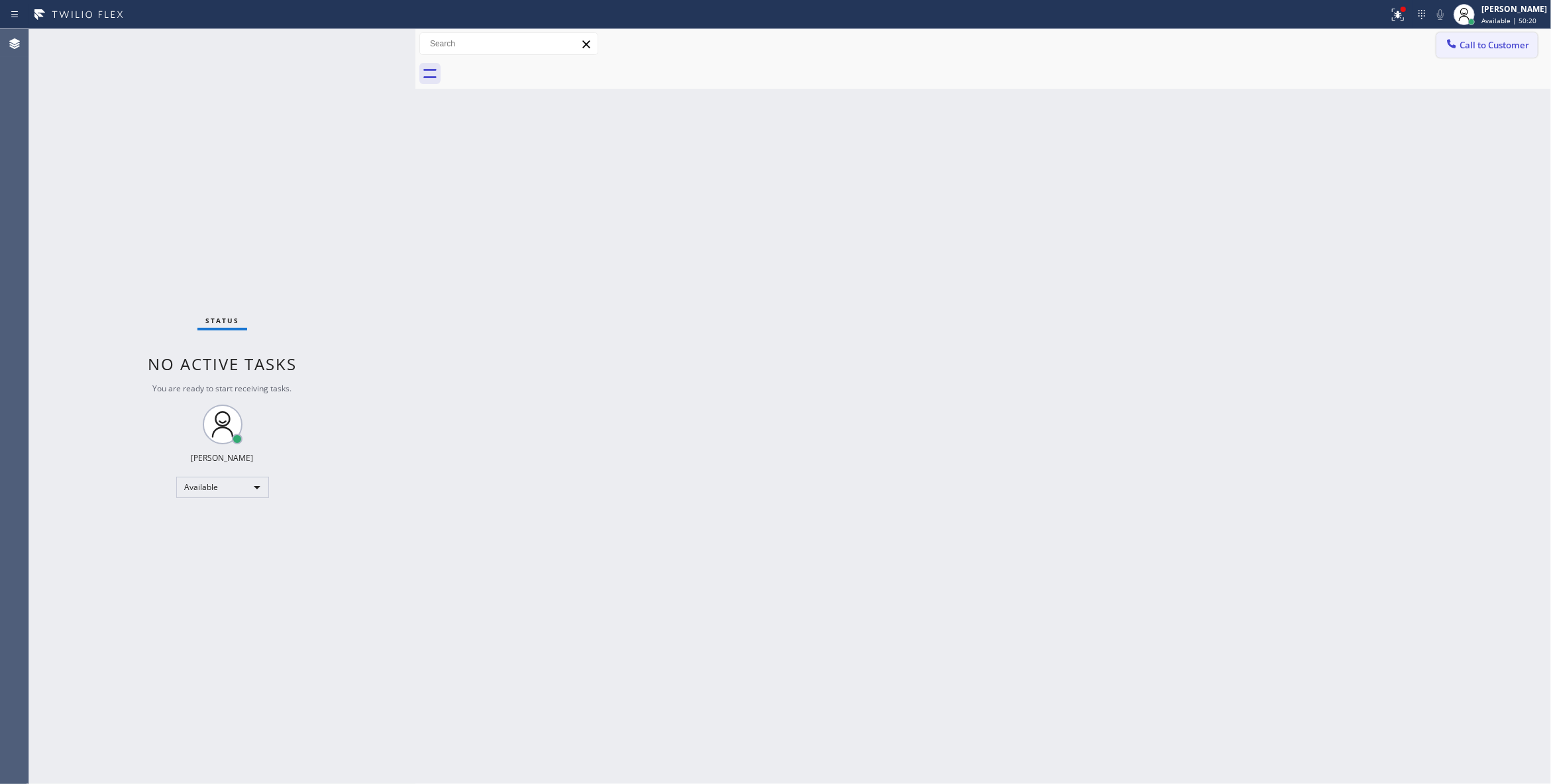
click at [1498, 44] on span "Call to Customer" at bounding box center [1493, 45] width 70 height 12
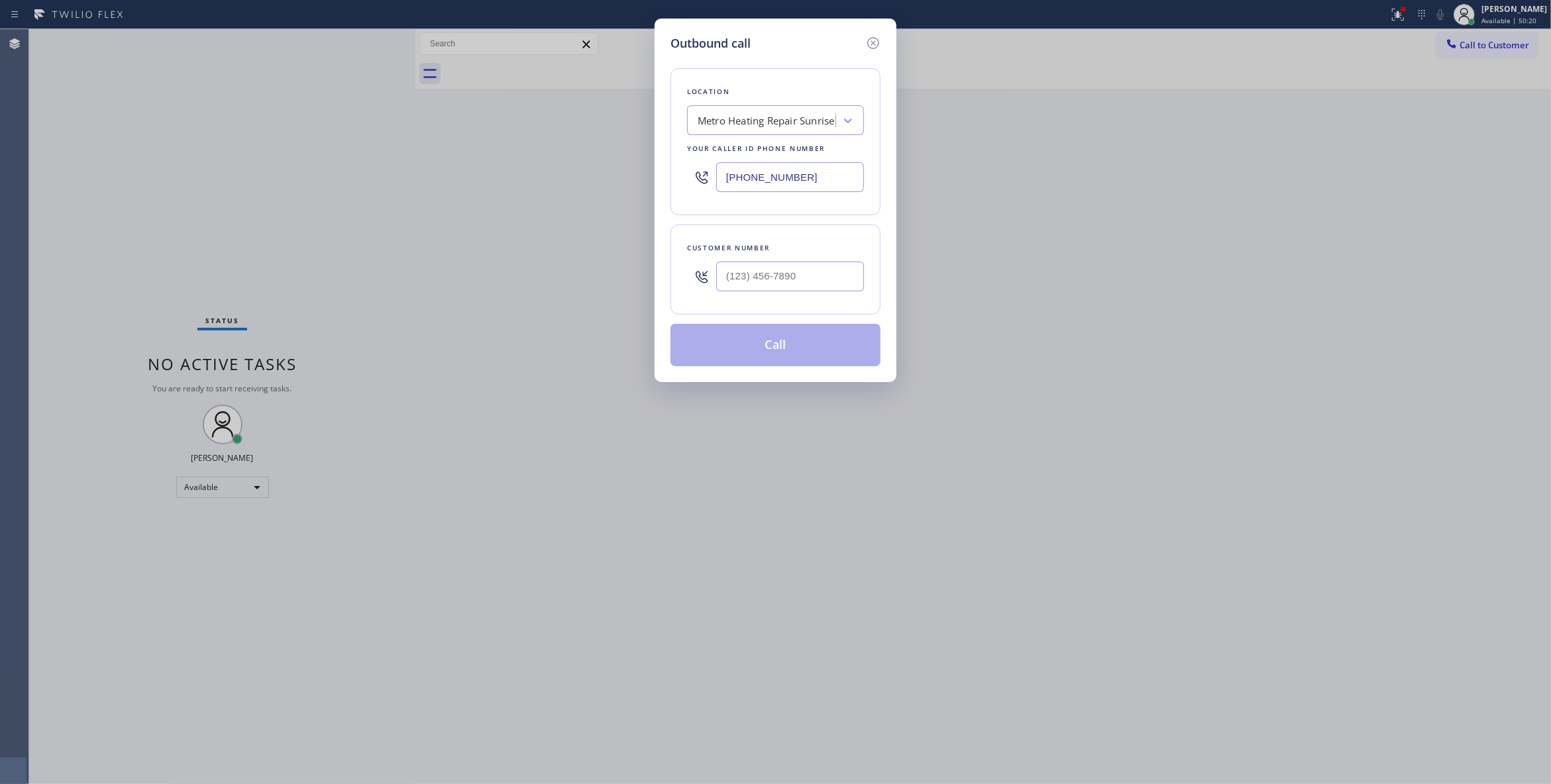
click at [820, 260] on div at bounding box center [790, 276] width 147 height 43
click at [814, 272] on input "(___) ___-____" at bounding box center [790, 277] width 147 height 29
paste input "954) 676-7903"
type input "(954) 676-7903"
click at [795, 343] on button "Call" at bounding box center [775, 345] width 210 height 42
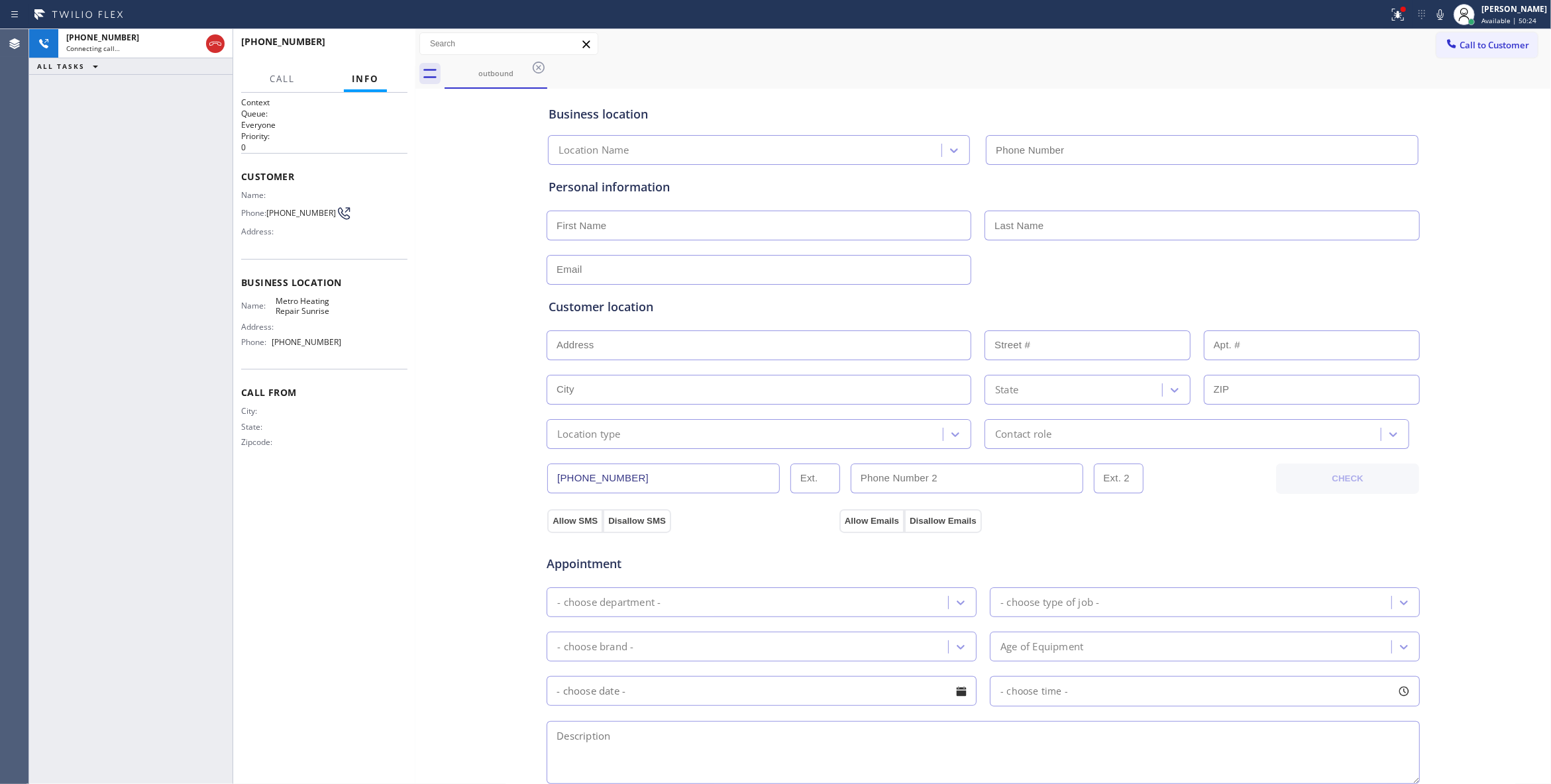
type input "(954) 799-3474"
click at [381, 41] on button "HANG UP" at bounding box center [376, 48] width 62 height 18
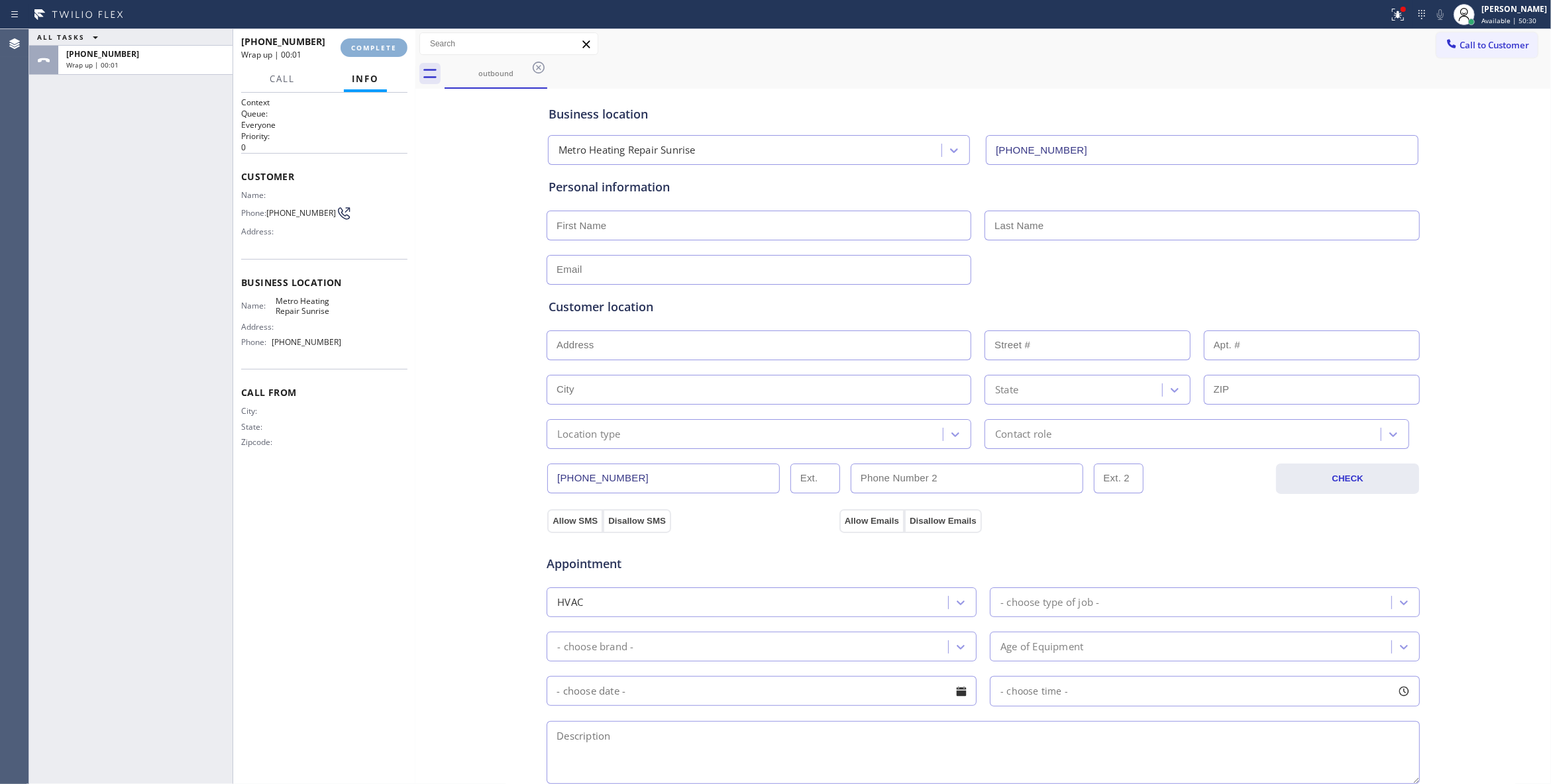
click at [381, 41] on button "COMPLETE" at bounding box center [374, 48] width 67 height 18
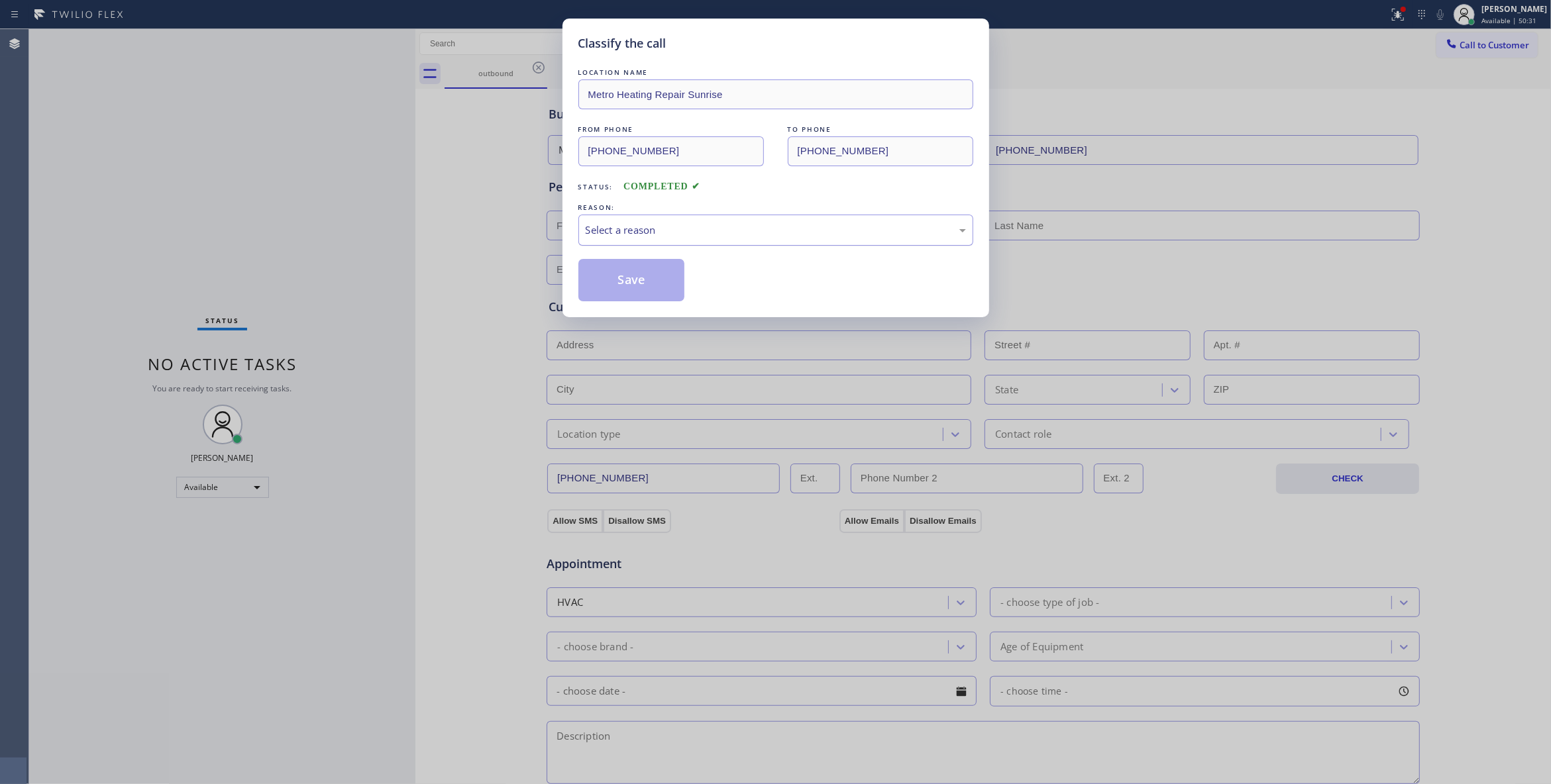
click at [666, 228] on div "Select a reason" at bounding box center [776, 230] width 381 height 15
click at [629, 284] on button "Save" at bounding box center [632, 280] width 107 height 42
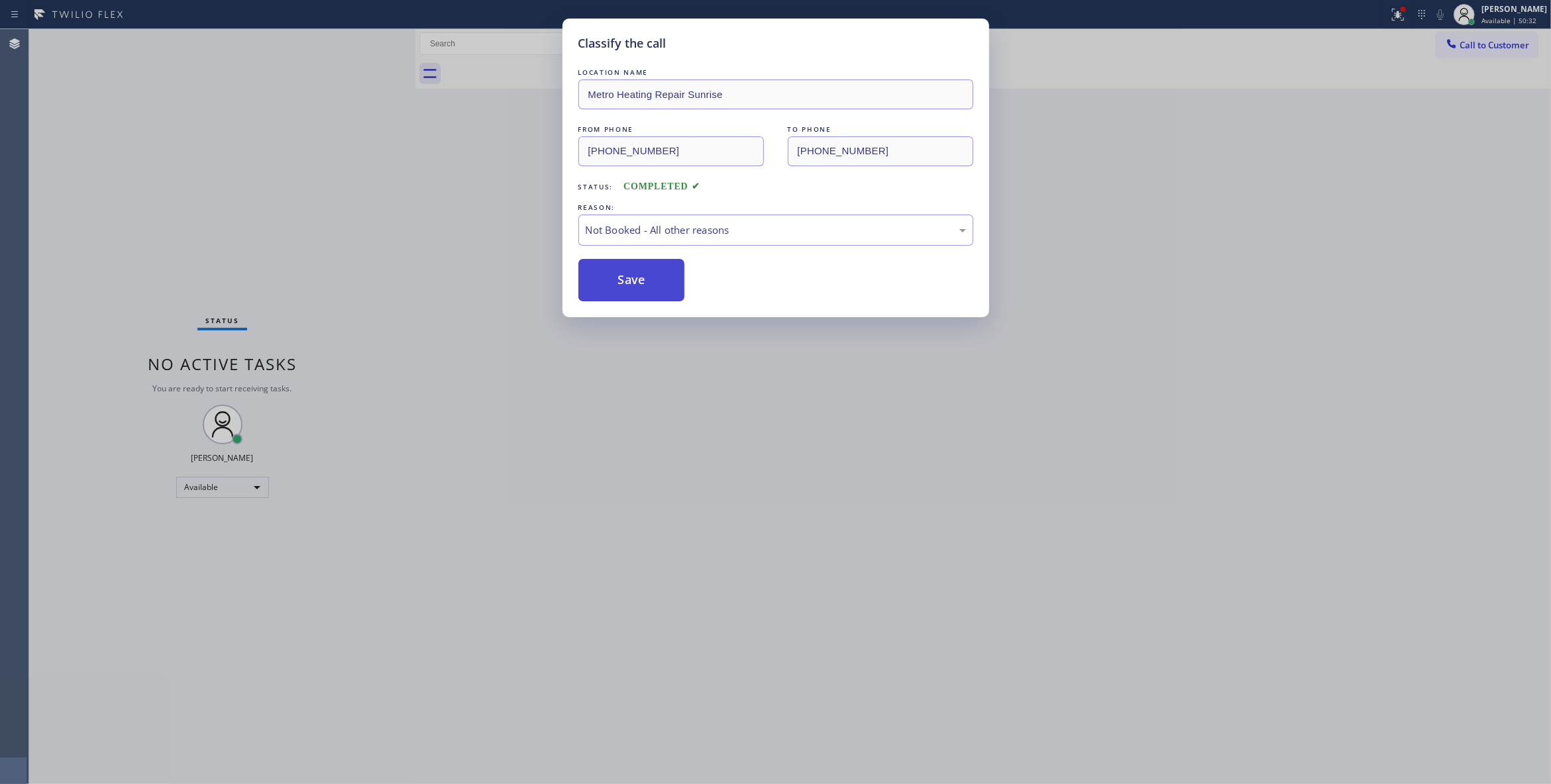
click at [629, 284] on button "Save" at bounding box center [632, 280] width 107 height 42
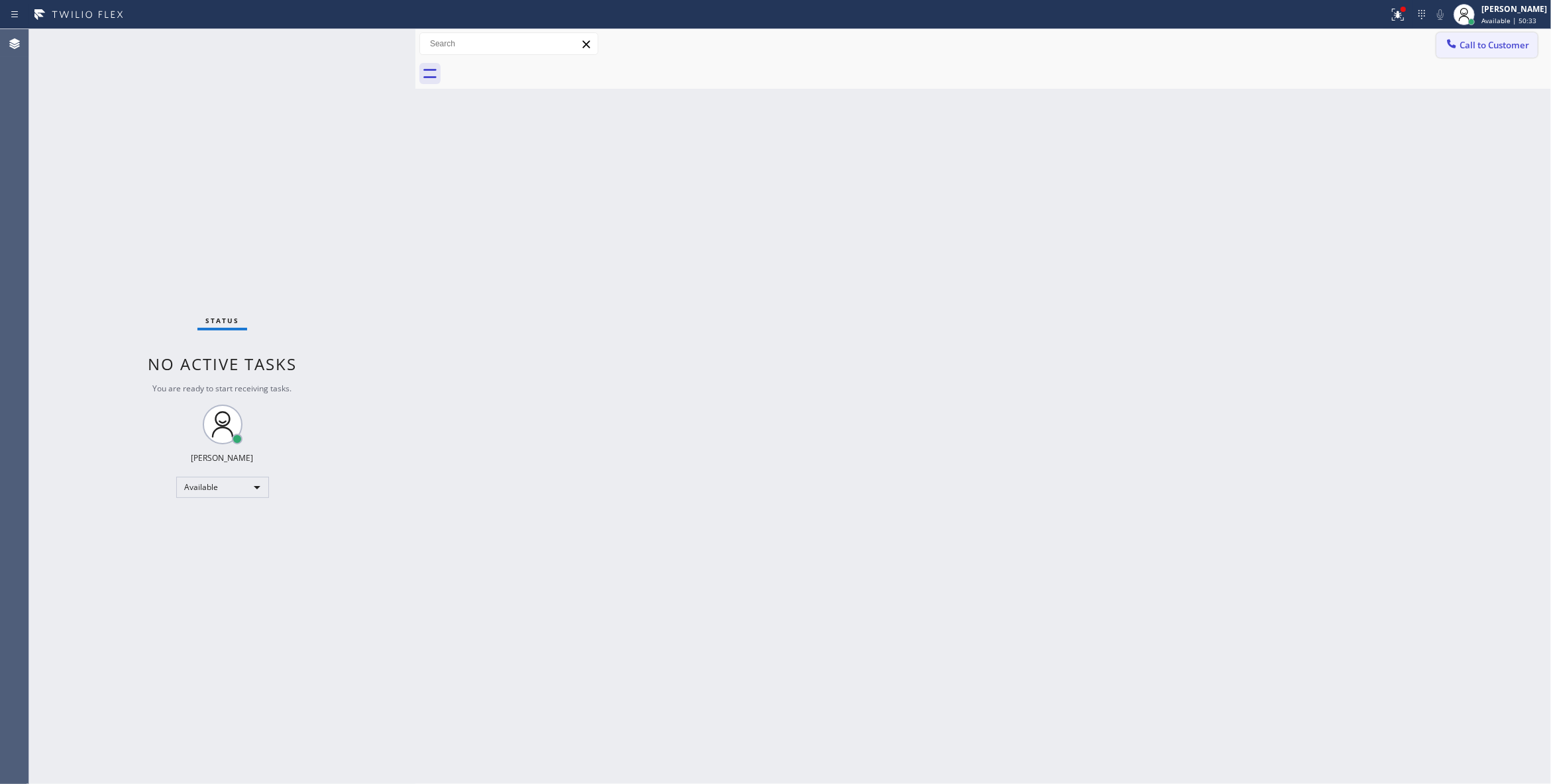
click at [1481, 48] on span "Call to Customer" at bounding box center [1493, 45] width 70 height 12
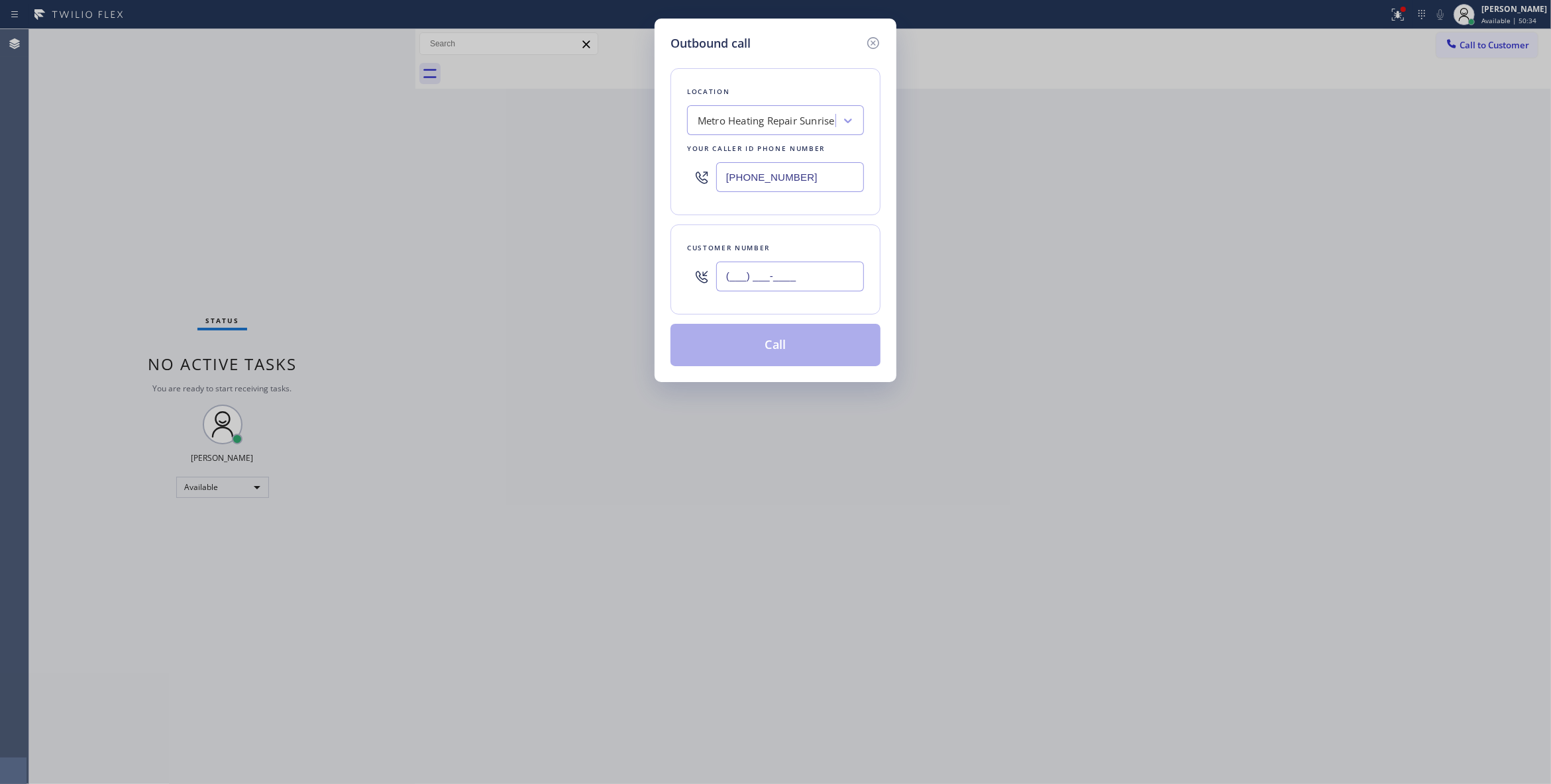
click at [817, 275] on input "(___) ___-____" at bounding box center [790, 277] width 147 height 29
paste input "954) 676-7903"
type input "(954) 676-7903"
click at [788, 354] on button "Call" at bounding box center [775, 345] width 210 height 42
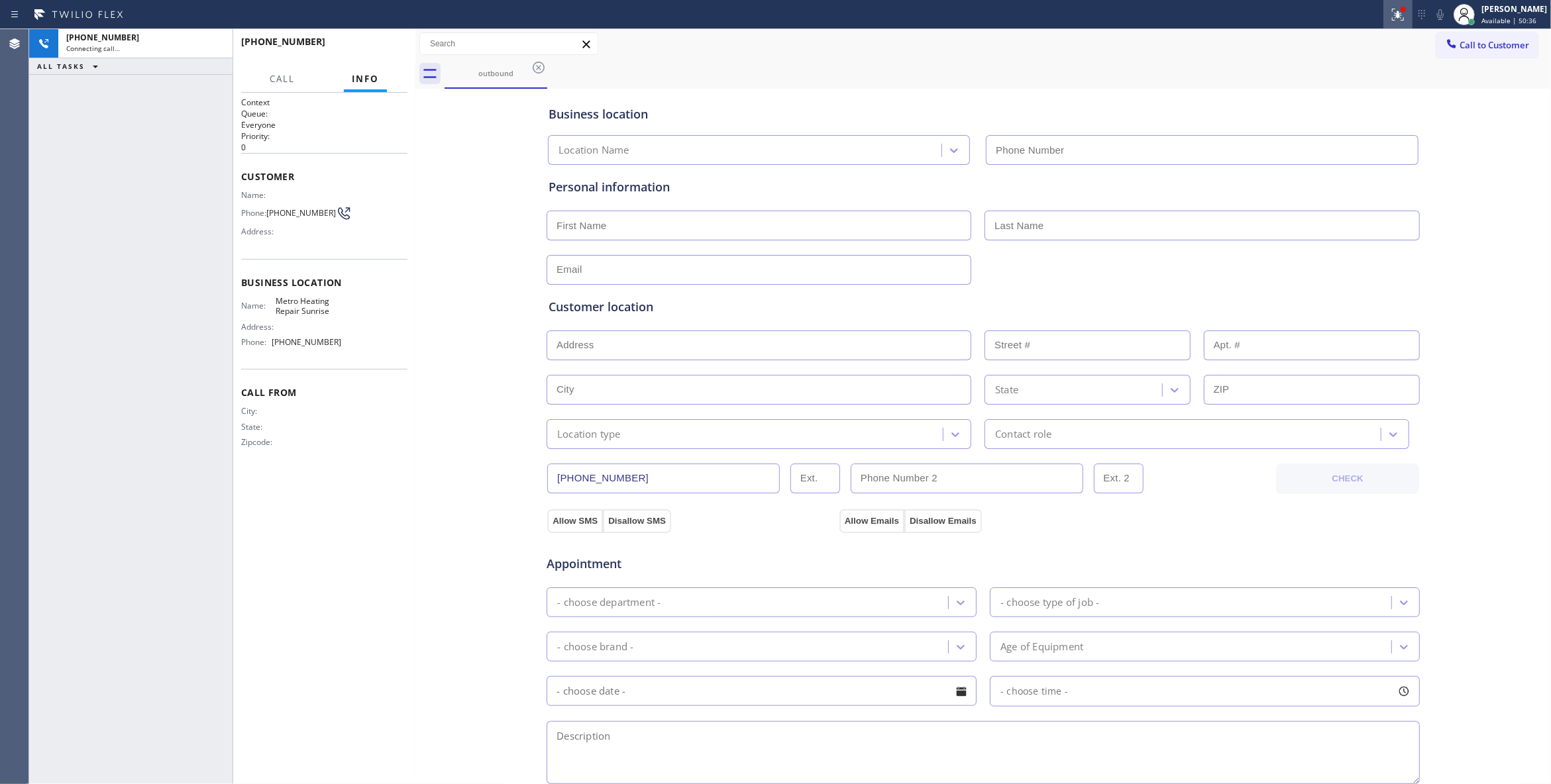
click at [1390, 18] on icon at bounding box center [1397, 14] width 16 height 16
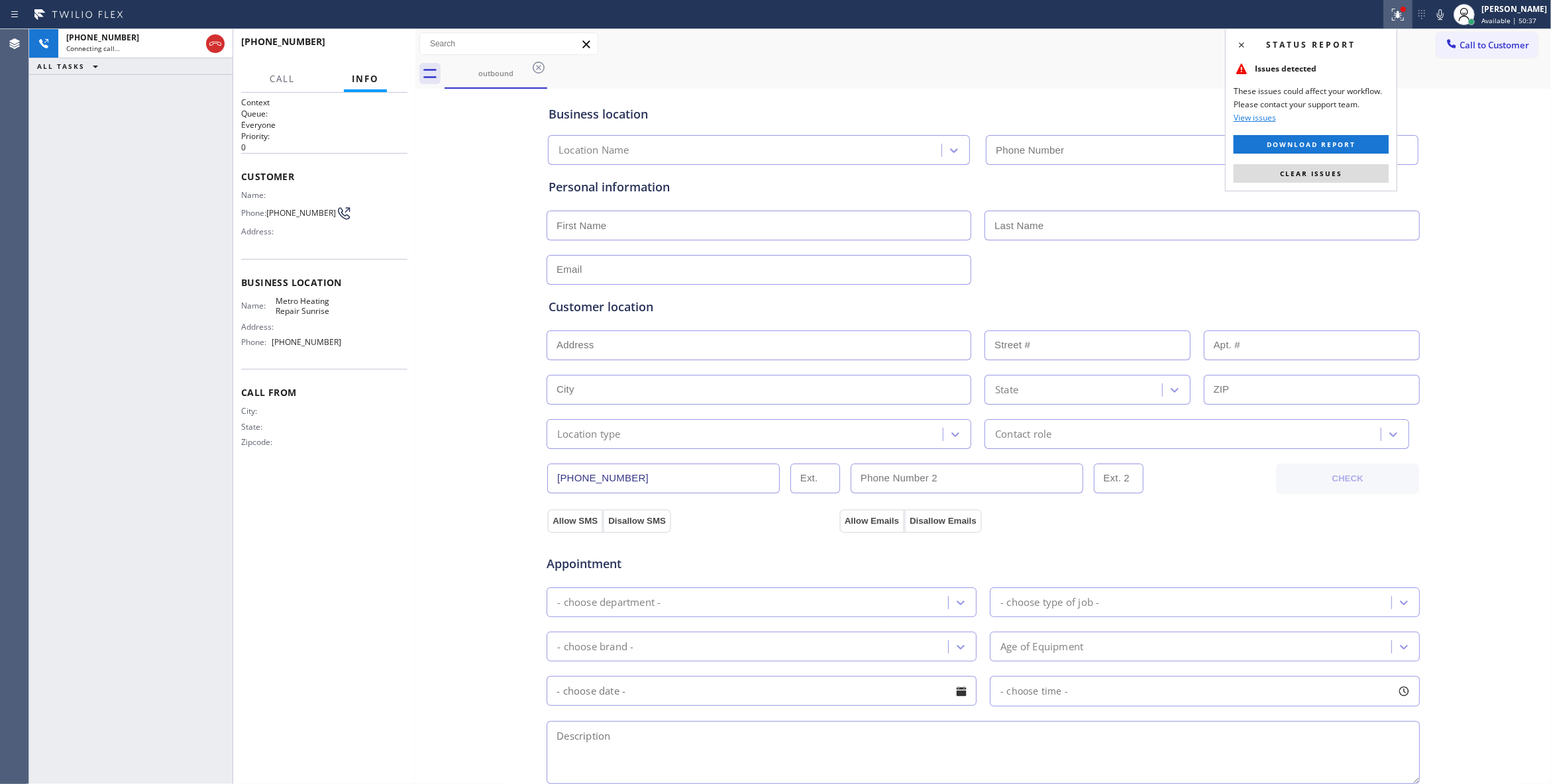
click at [1347, 180] on button "Clear issues" at bounding box center [1311, 173] width 155 height 18
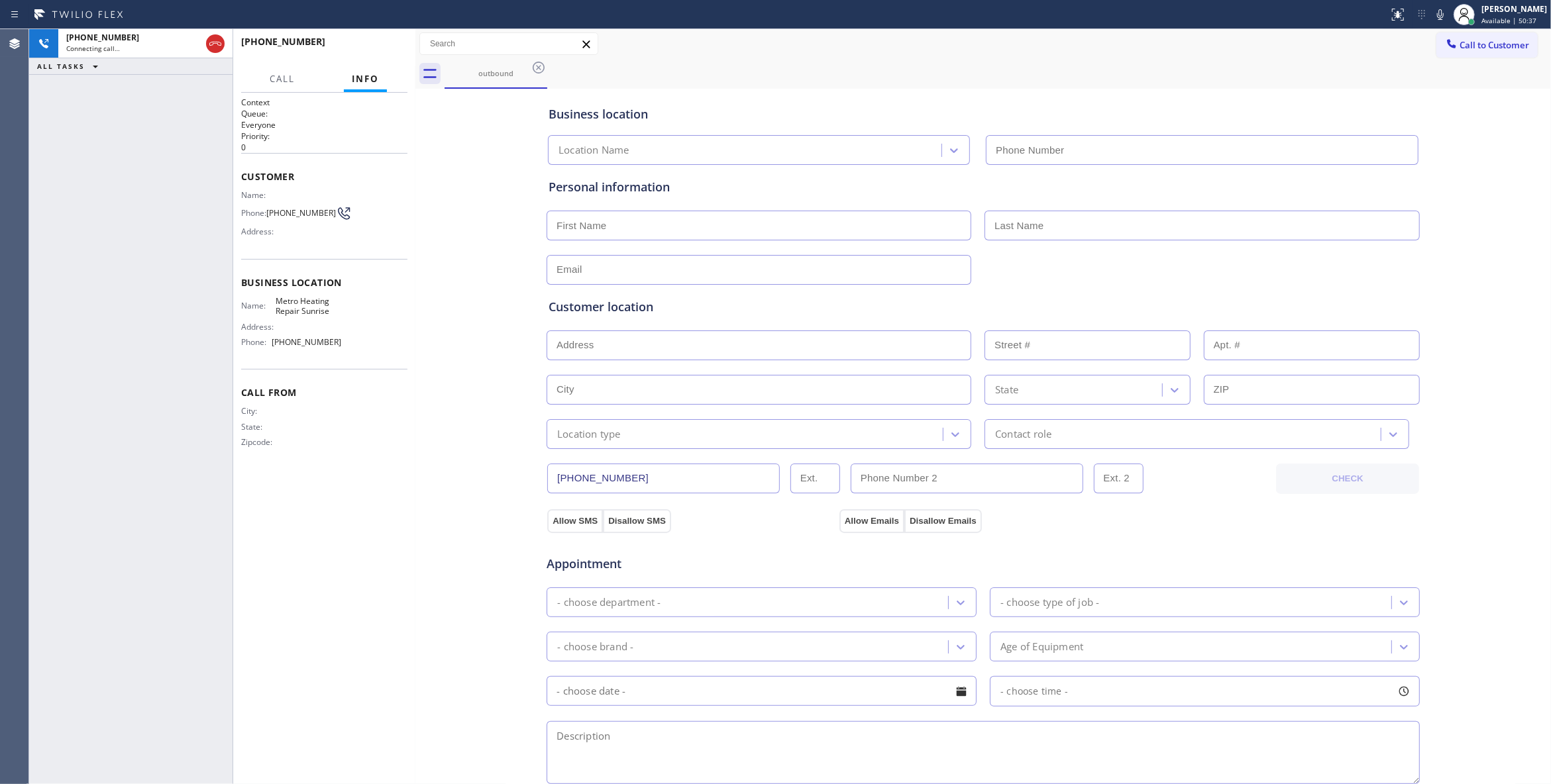
type input "(954) 799-3474"
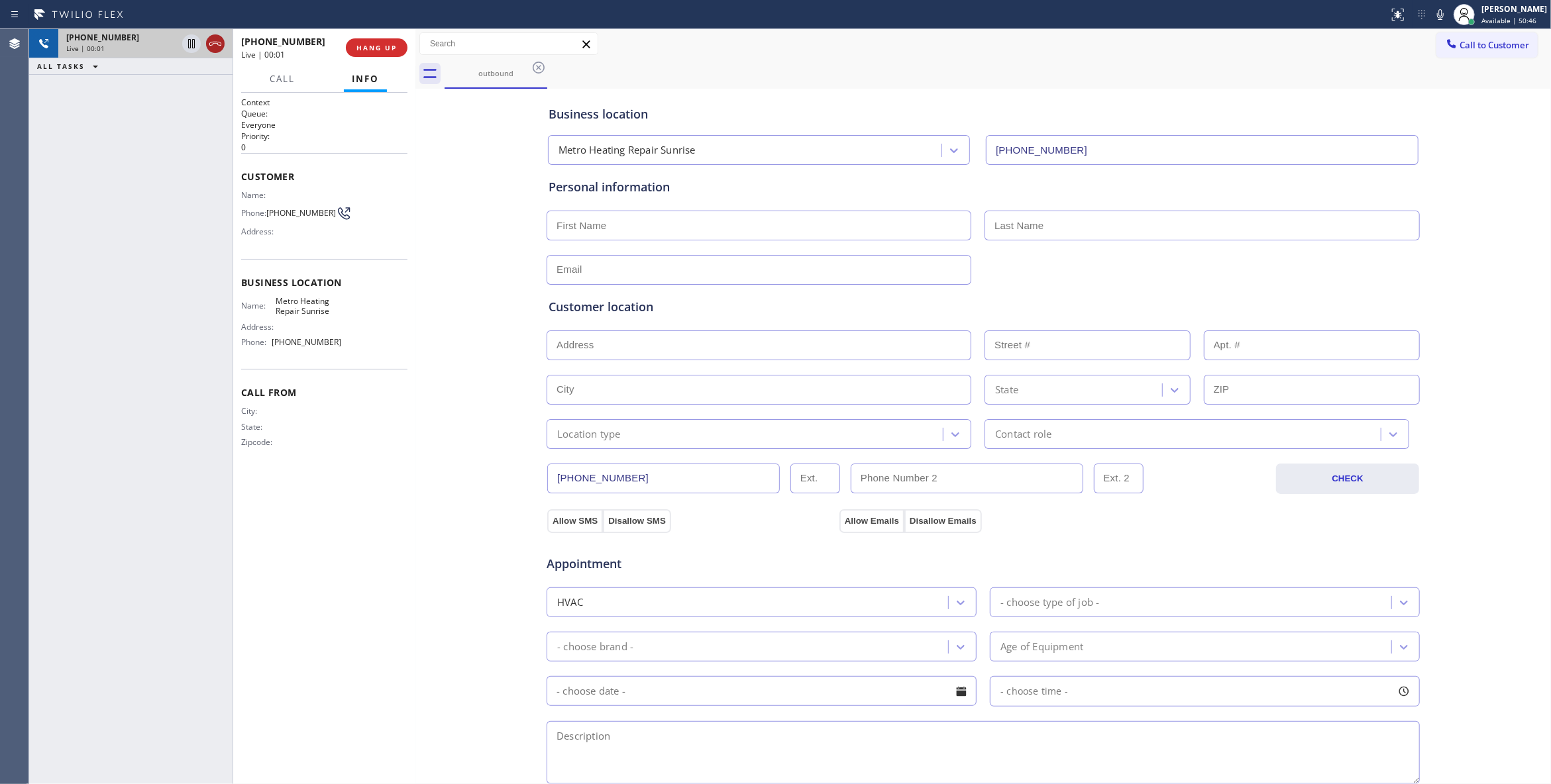
click at [216, 41] on icon at bounding box center [215, 44] width 16 height 16
click at [359, 48] on span "COMPLETE" at bounding box center [374, 47] width 46 height 9
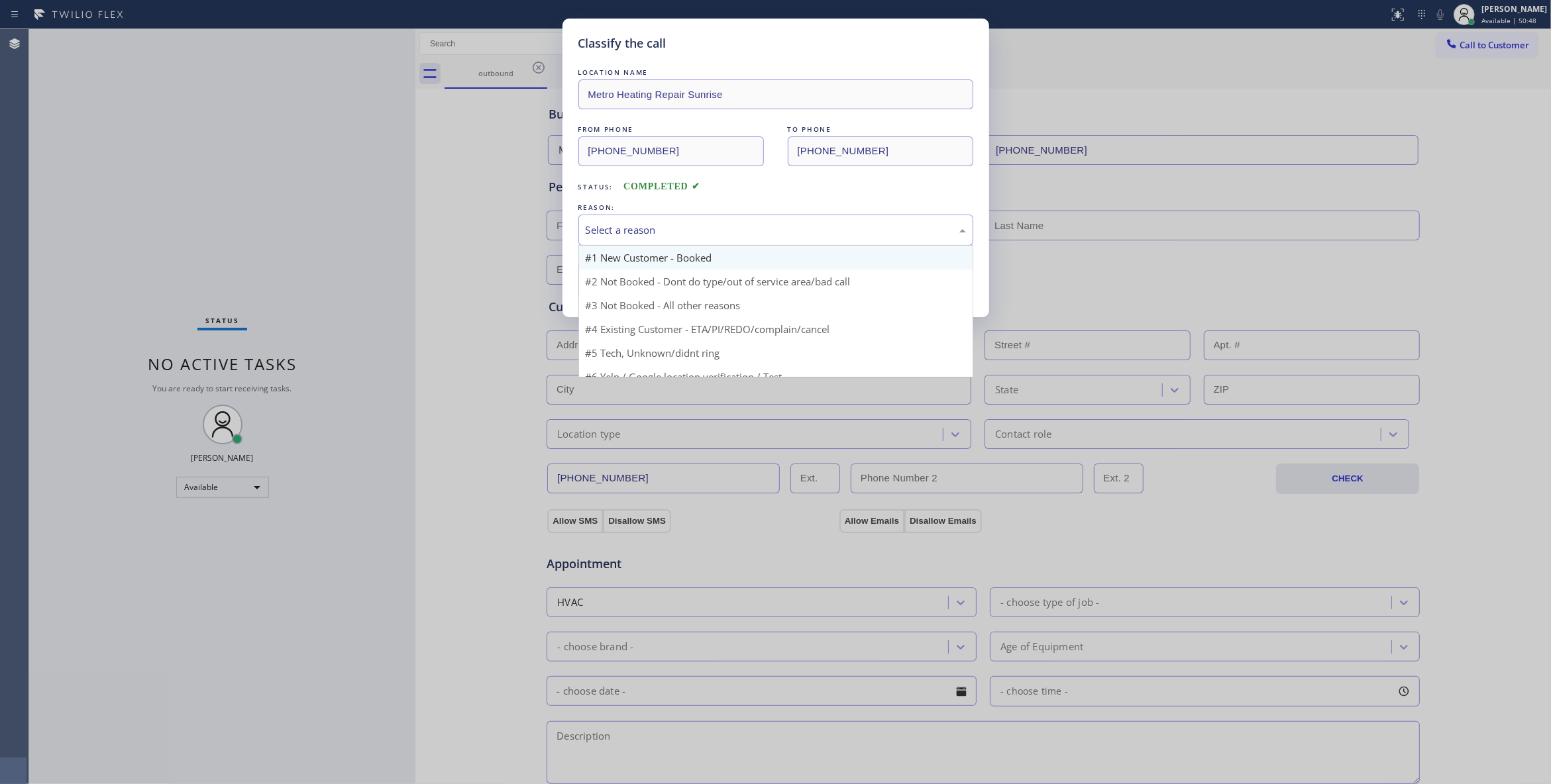
drag, startPoint x: 653, startPoint y: 241, endPoint x: 648, endPoint y: 247, distance: 7.8
click at [649, 239] on div "Select a reason" at bounding box center [776, 230] width 395 height 31
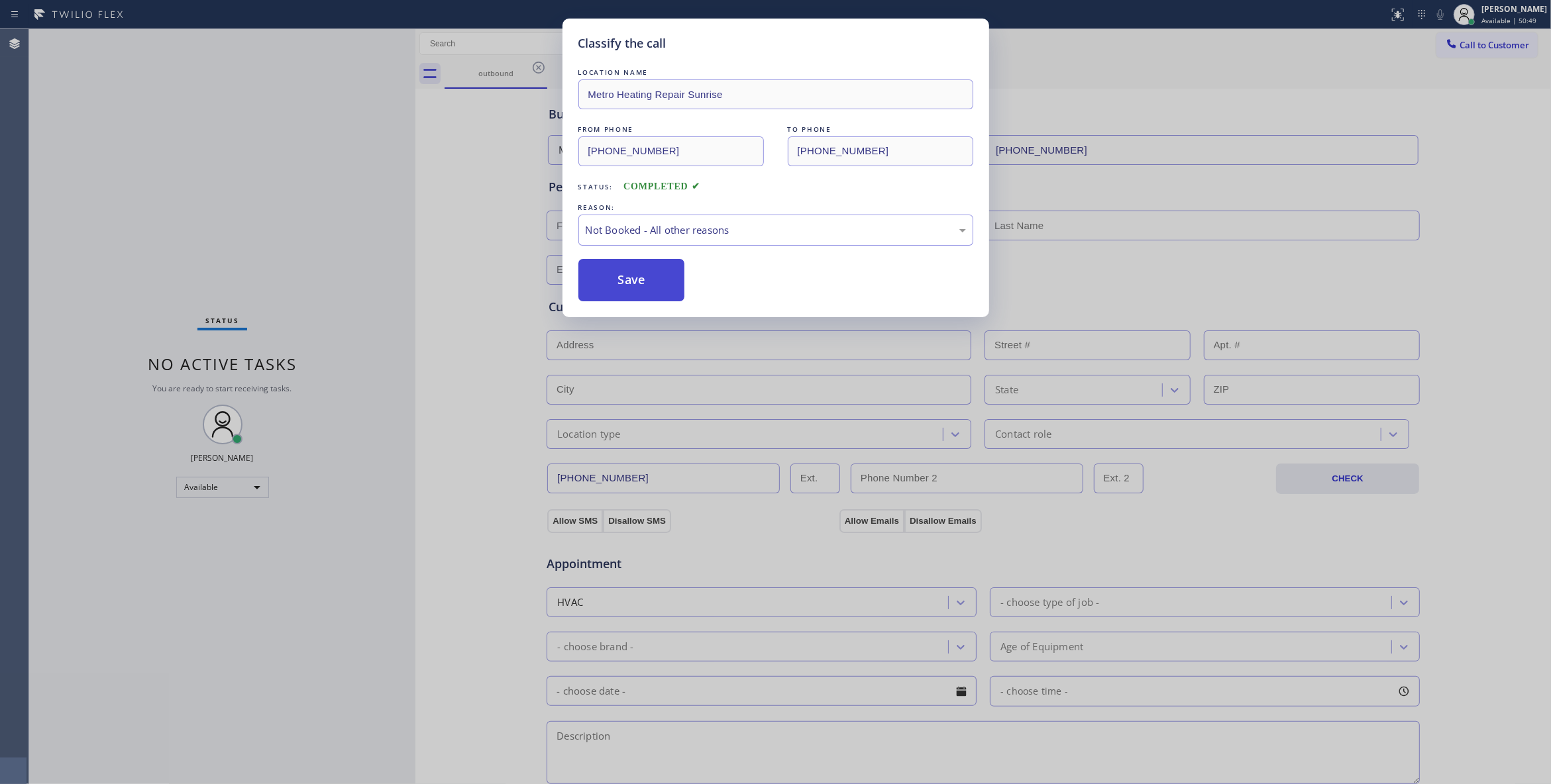
click at [642, 277] on button "Save" at bounding box center [632, 280] width 107 height 42
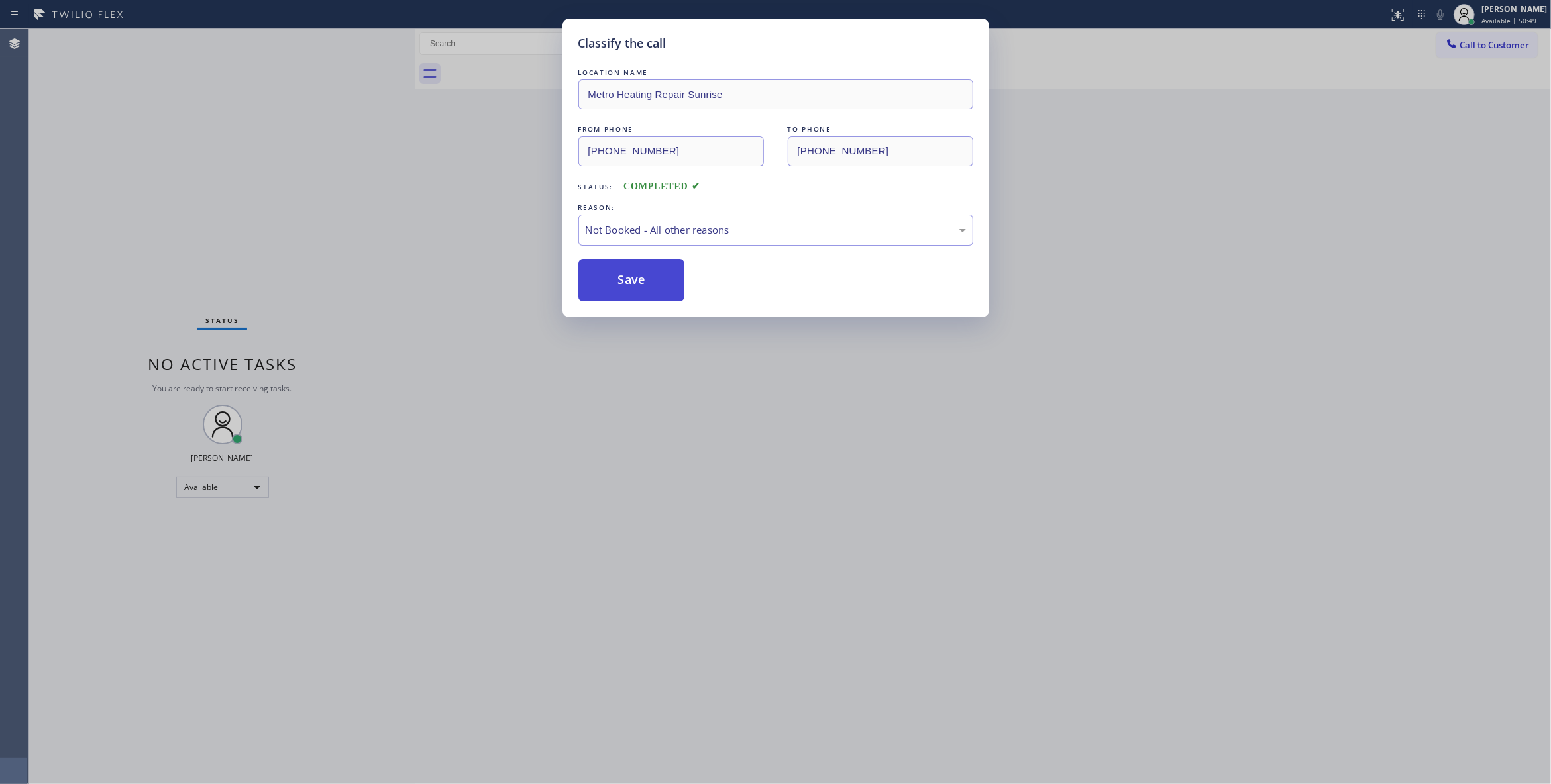
click at [642, 277] on button "Save" at bounding box center [632, 280] width 107 height 42
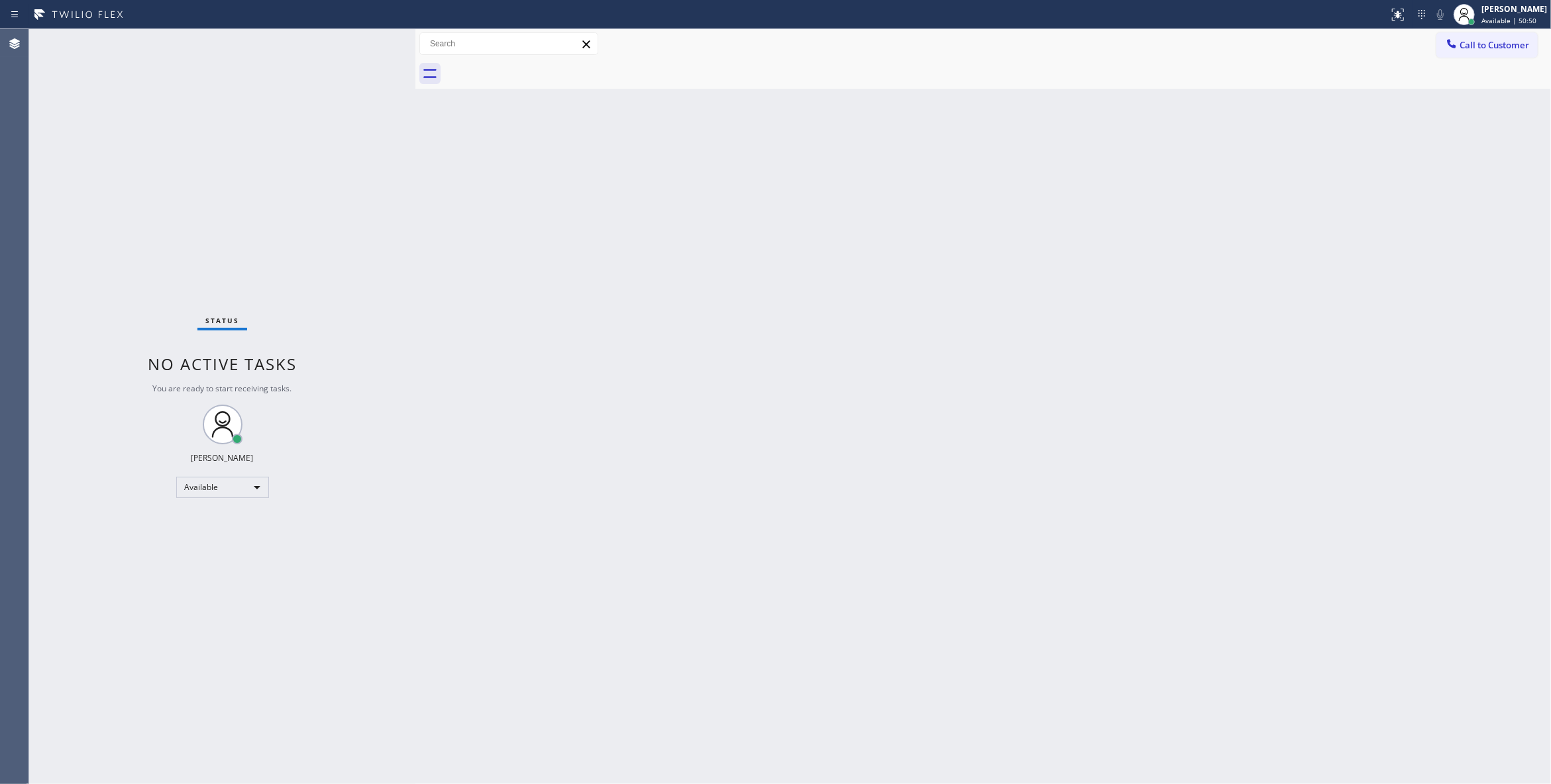
drag, startPoint x: 1479, startPoint y: 51, endPoint x: 1012, endPoint y: 204, distance: 491.4
click at [1477, 52] on button "Call to Customer" at bounding box center [1486, 45] width 101 height 25
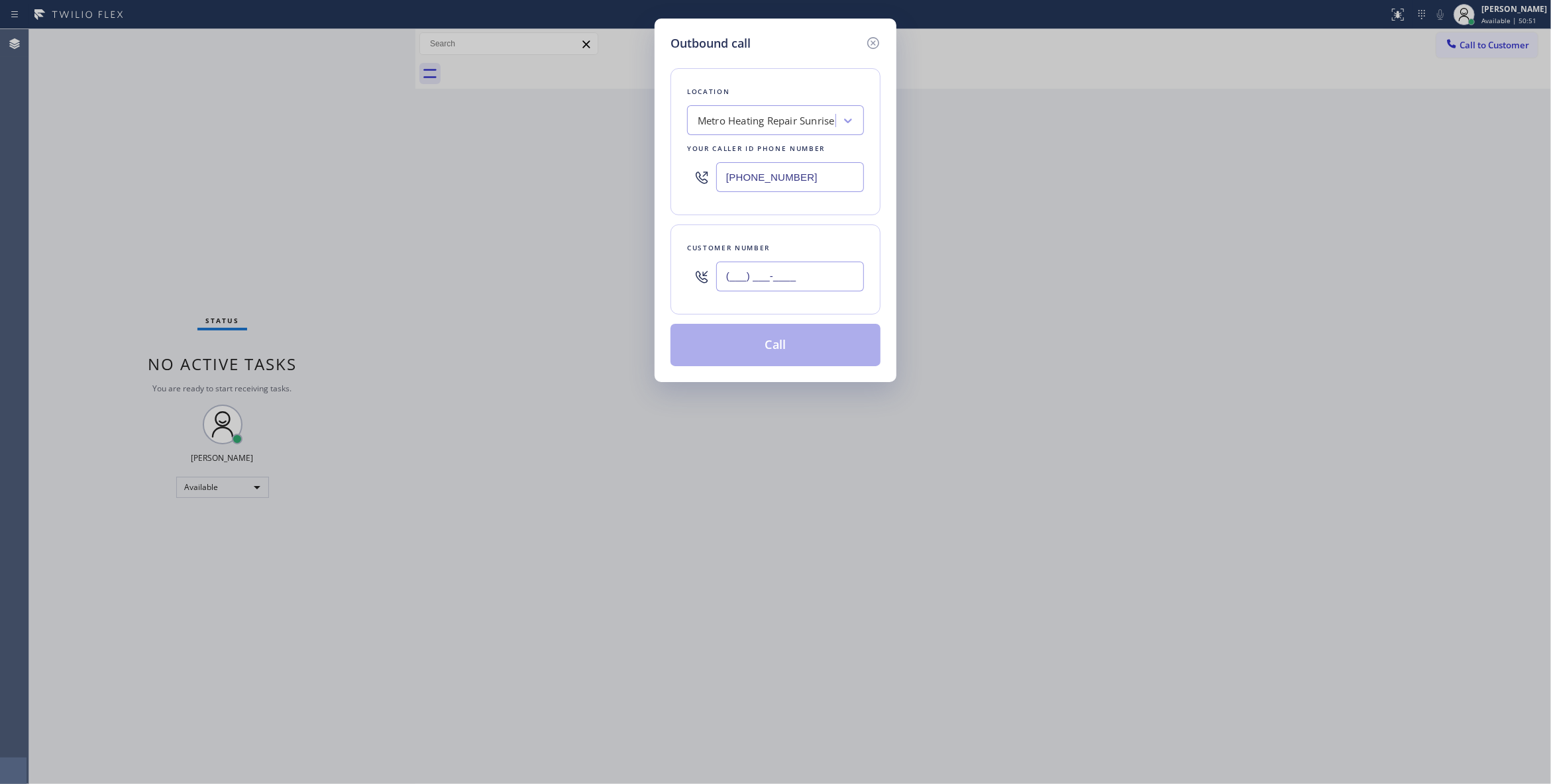
click at [762, 274] on input "(___) ___-____" at bounding box center [790, 277] width 147 height 29
paste input "954) 676-7903"
type input "(954) 676-7903"
click at [793, 345] on button "Call" at bounding box center [775, 345] width 210 height 42
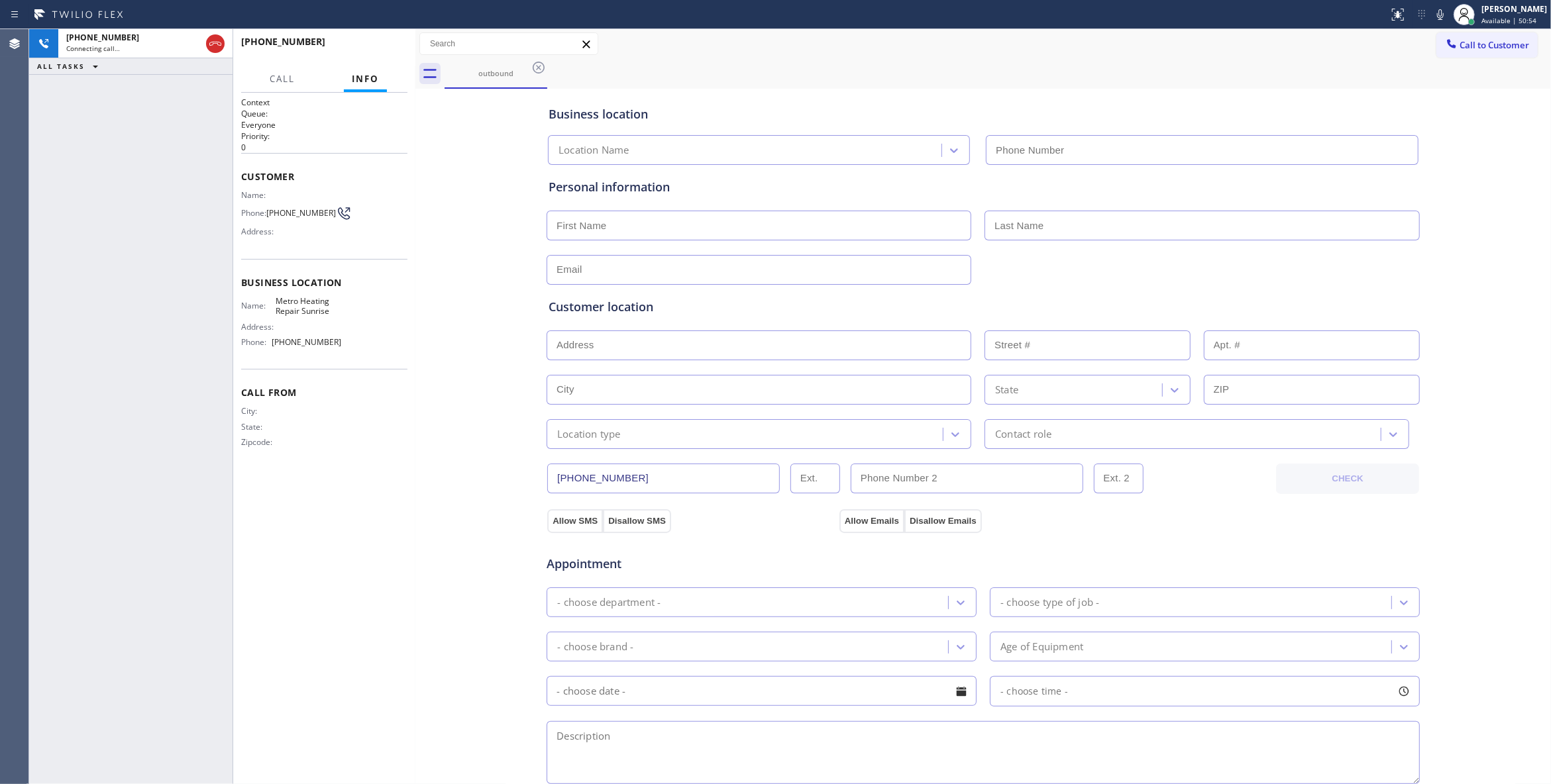
type input "(954) 799-3474"
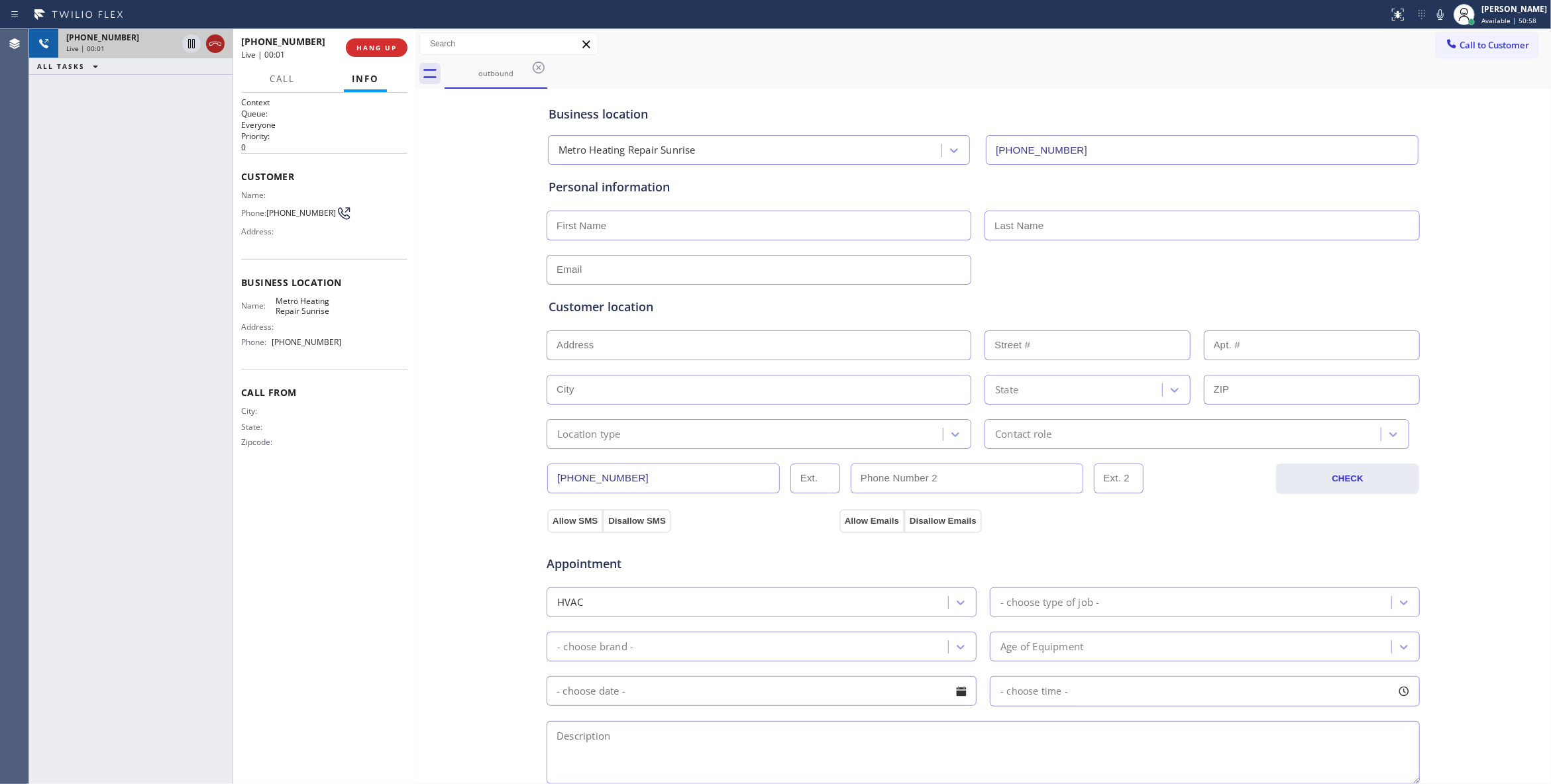
click at [213, 45] on icon at bounding box center [215, 44] width 12 height 4
click at [379, 44] on span "HANG UP" at bounding box center [377, 47] width 41 height 9
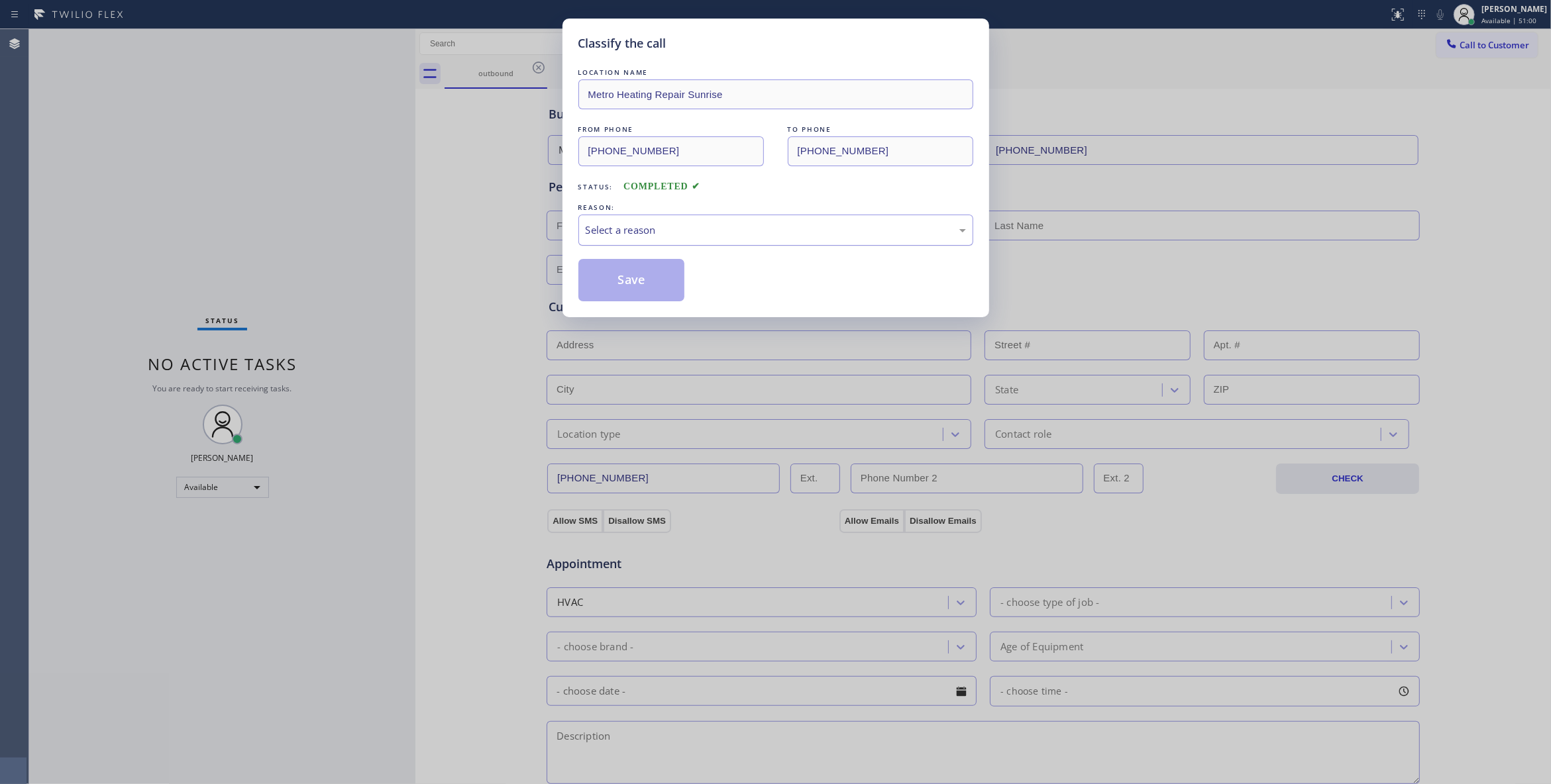
drag, startPoint x: 642, startPoint y: 227, endPoint x: 638, endPoint y: 239, distance: 12.6
click at [639, 227] on div "Select a reason" at bounding box center [776, 230] width 381 height 15
click at [631, 275] on button "Save" at bounding box center [632, 280] width 107 height 42
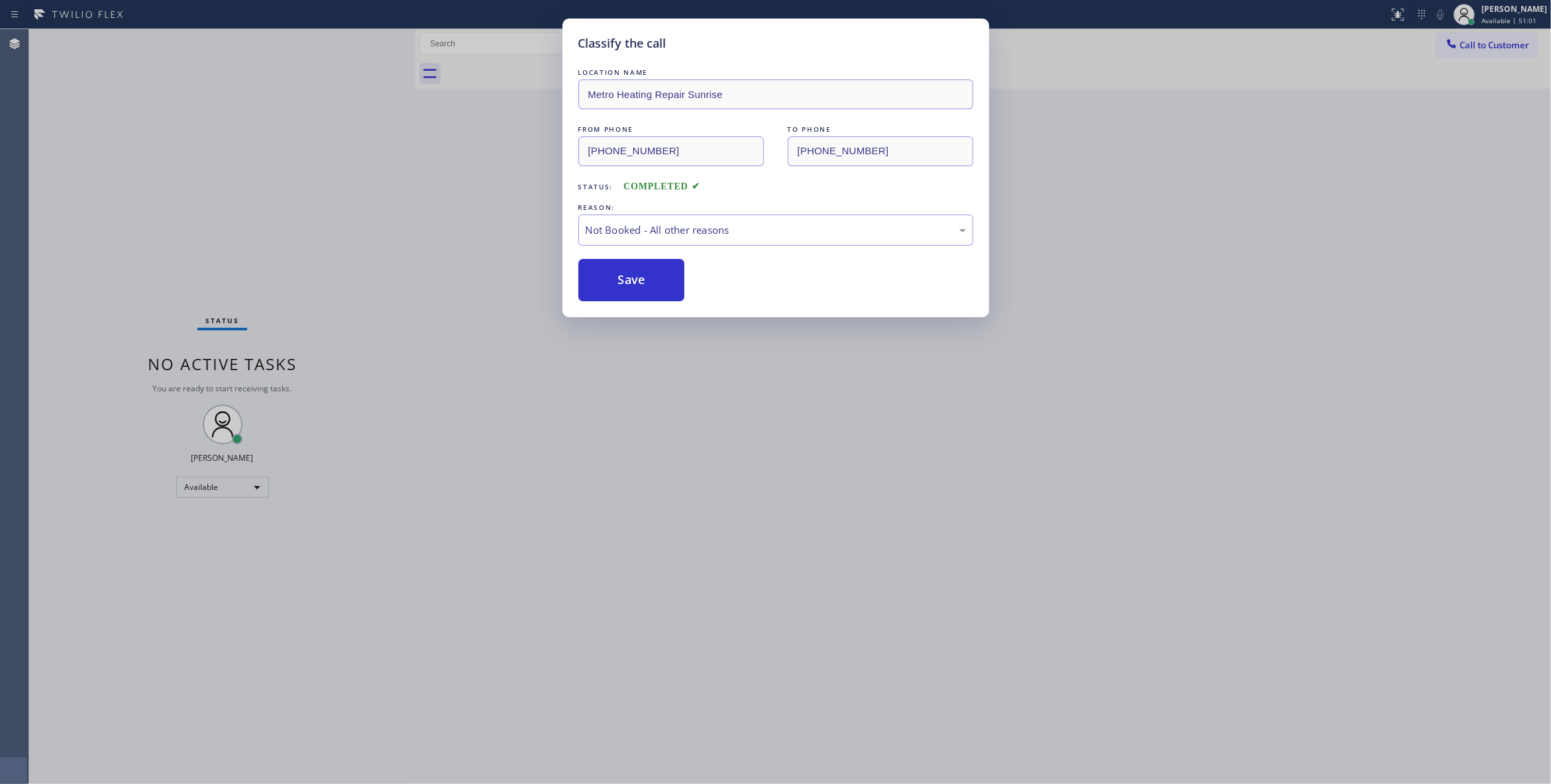
click at [631, 275] on button "Save" at bounding box center [632, 280] width 107 height 42
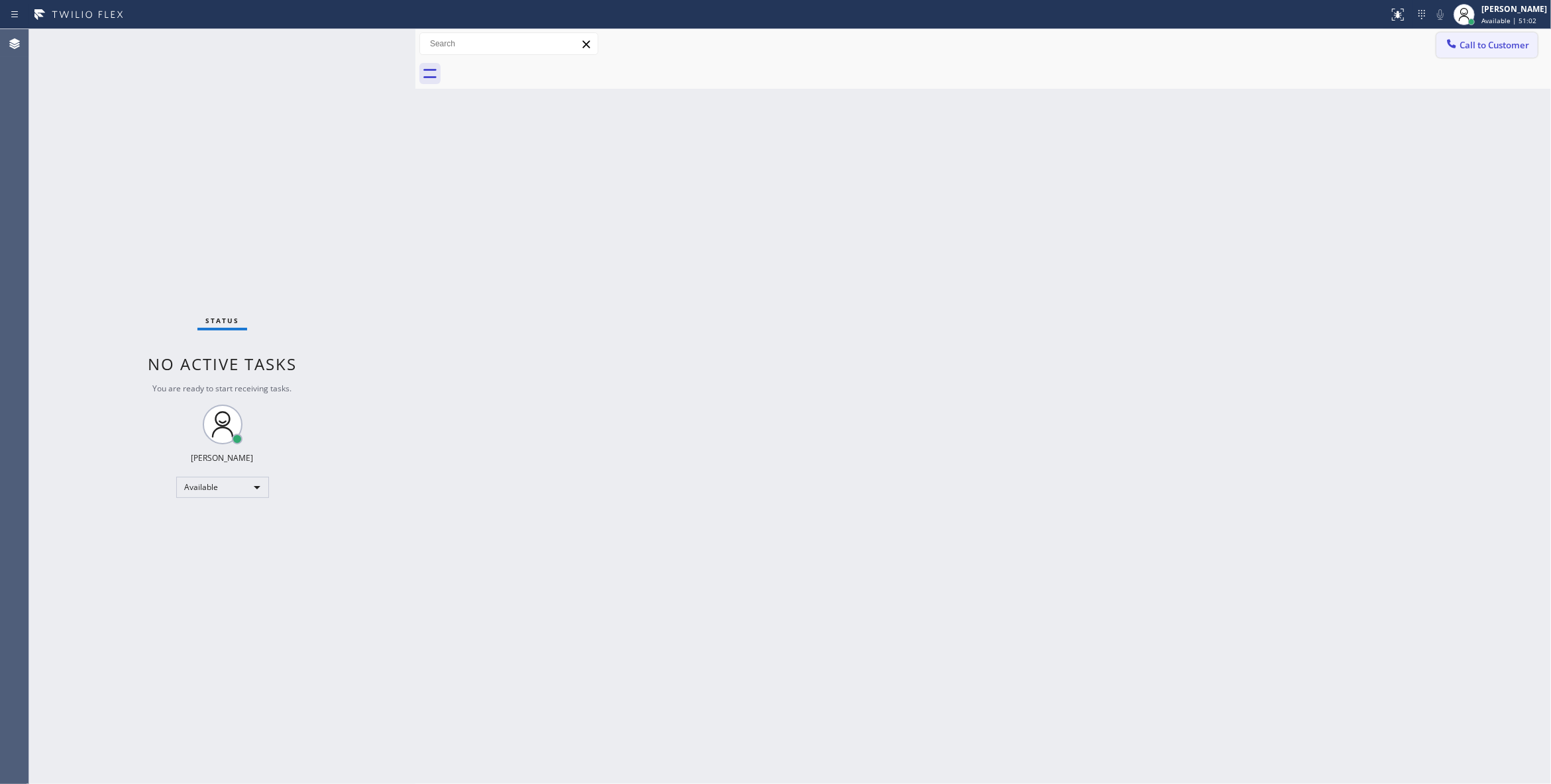
drag, startPoint x: 1498, startPoint y: 46, endPoint x: 1484, endPoint y: 49, distance: 14.3
click at [1498, 46] on span "Call to Customer" at bounding box center [1493, 45] width 70 height 12
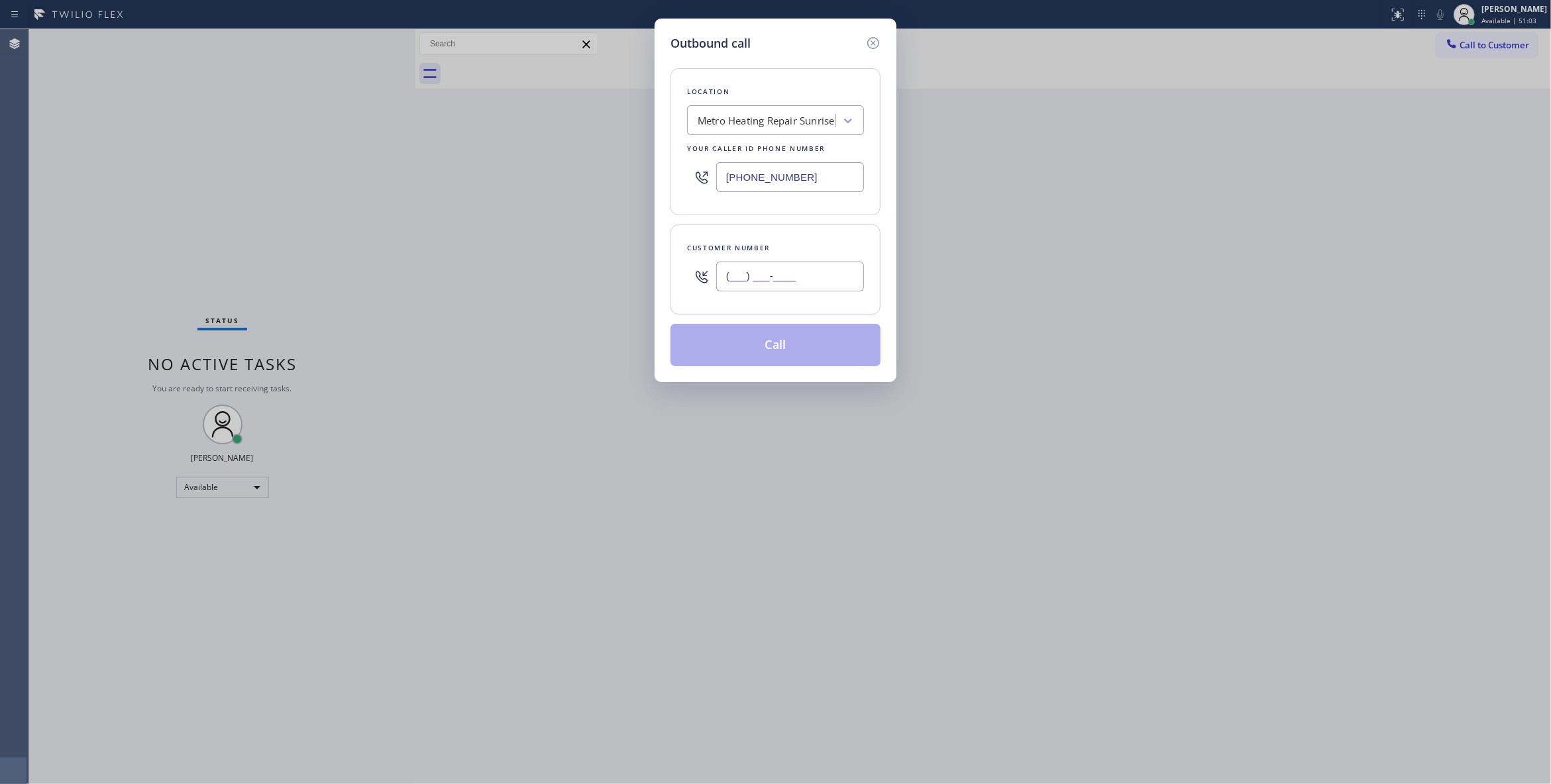
click at [772, 287] on input "(___) ___-____" at bounding box center [790, 277] width 147 height 29
paste input "954) 676-7903"
type input "(954) 676-7903"
click at [796, 351] on button "Call" at bounding box center [775, 345] width 210 height 42
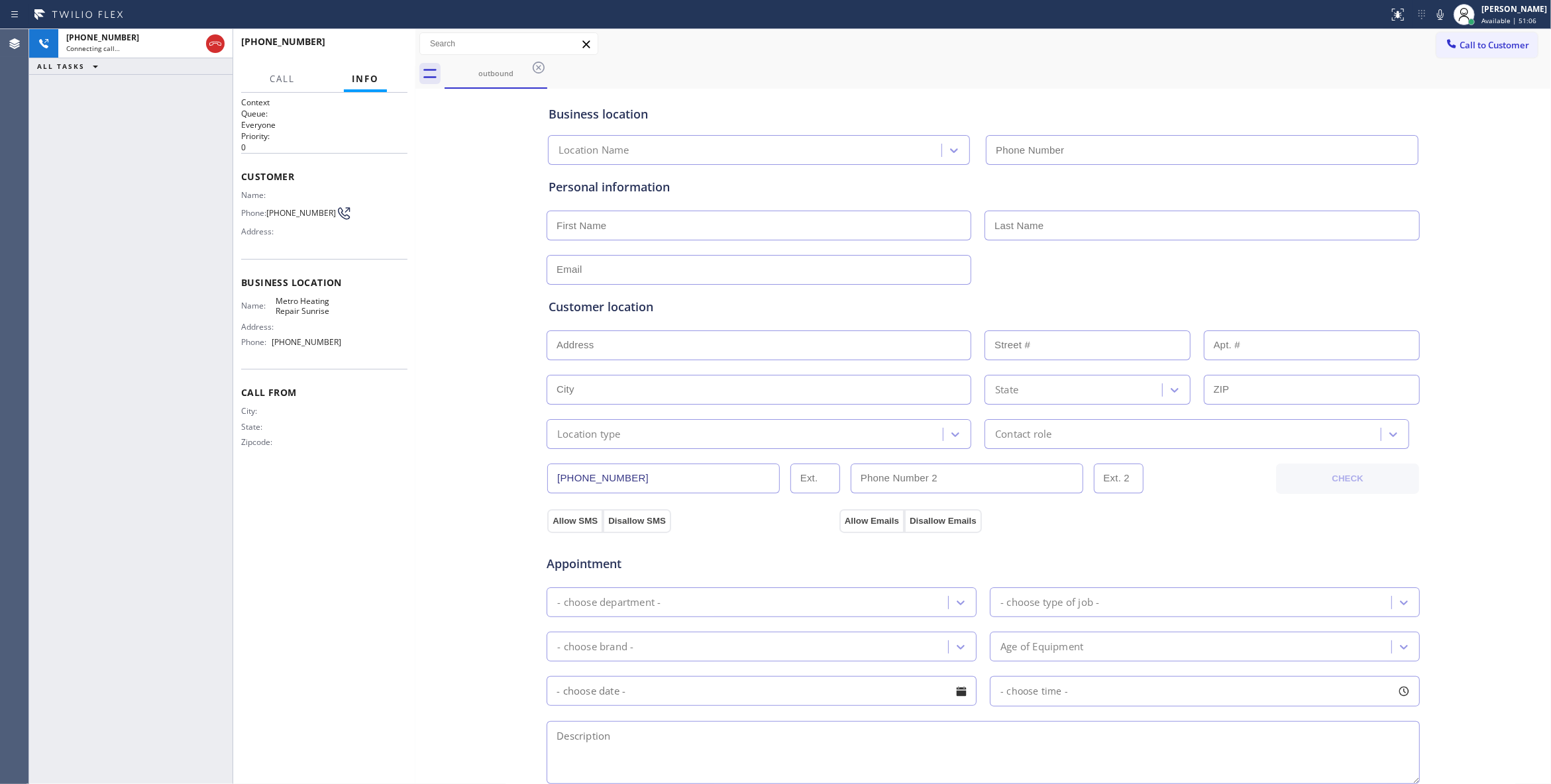
type input "(954) 799-3474"
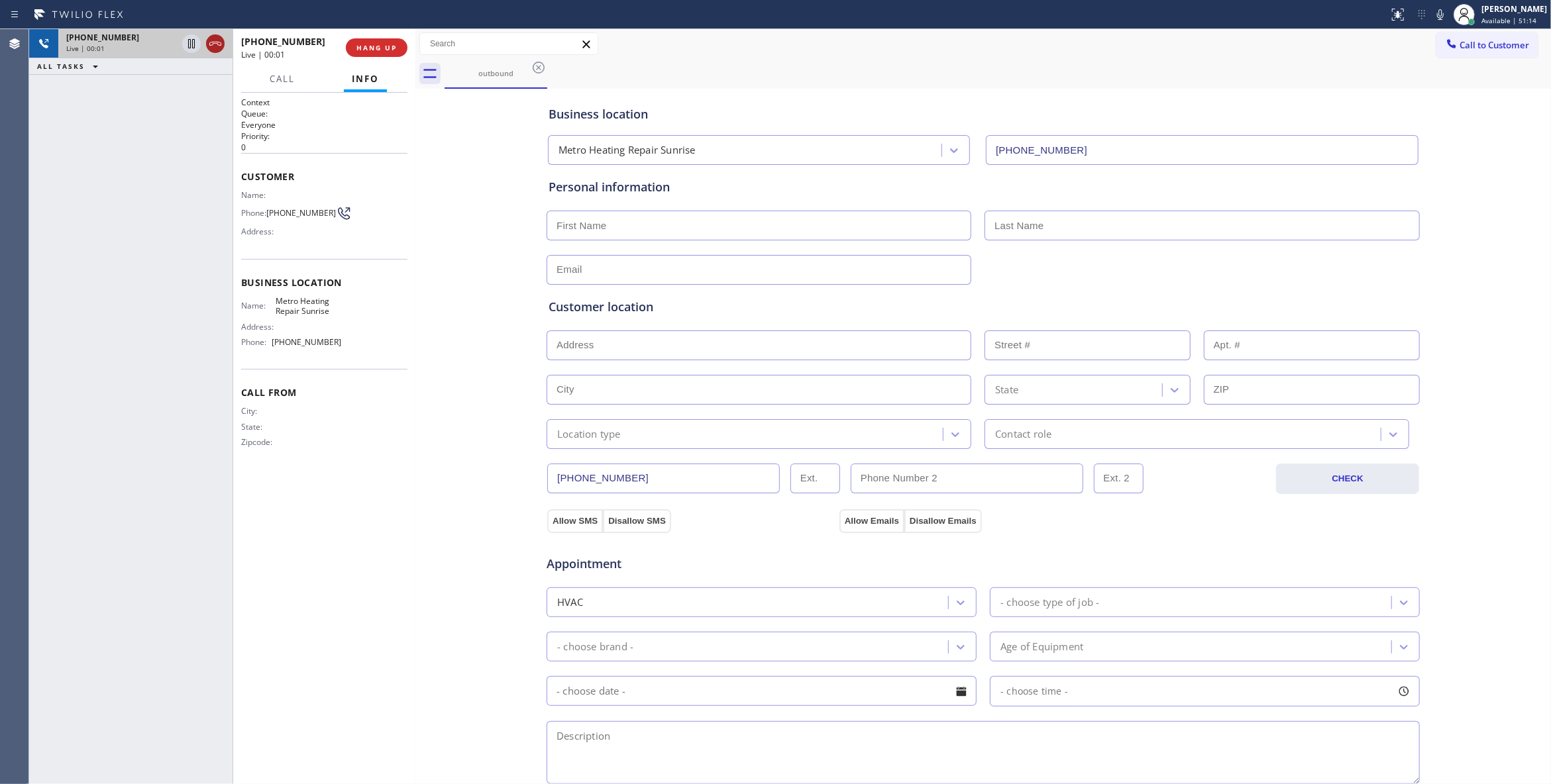
click at [215, 42] on icon at bounding box center [215, 44] width 16 height 16
click at [384, 46] on span "COMPLETE" at bounding box center [374, 47] width 46 height 9
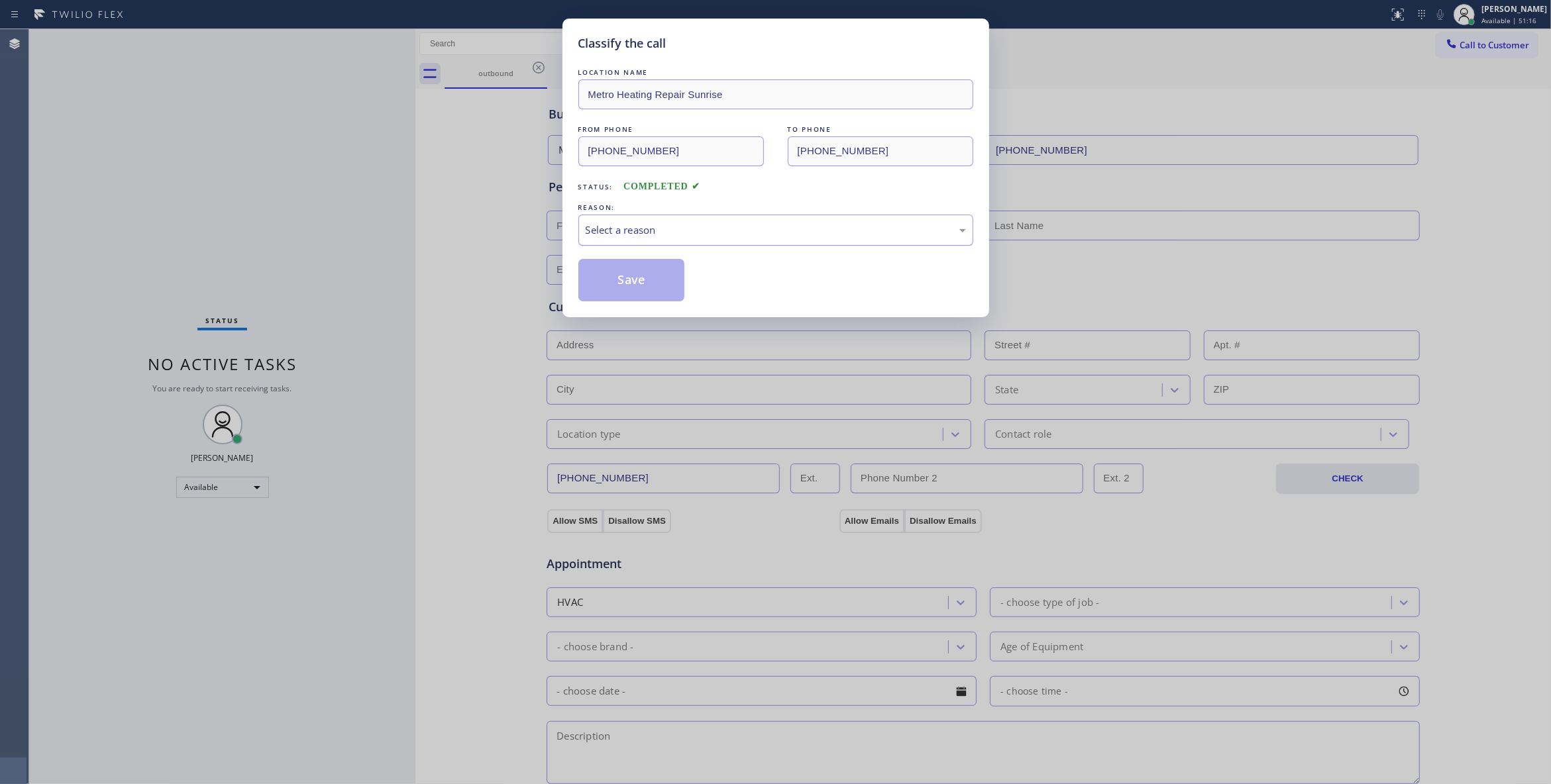
click at [602, 226] on div "Select a reason" at bounding box center [776, 230] width 381 height 15
click at [600, 284] on button "Save" at bounding box center [632, 280] width 107 height 42
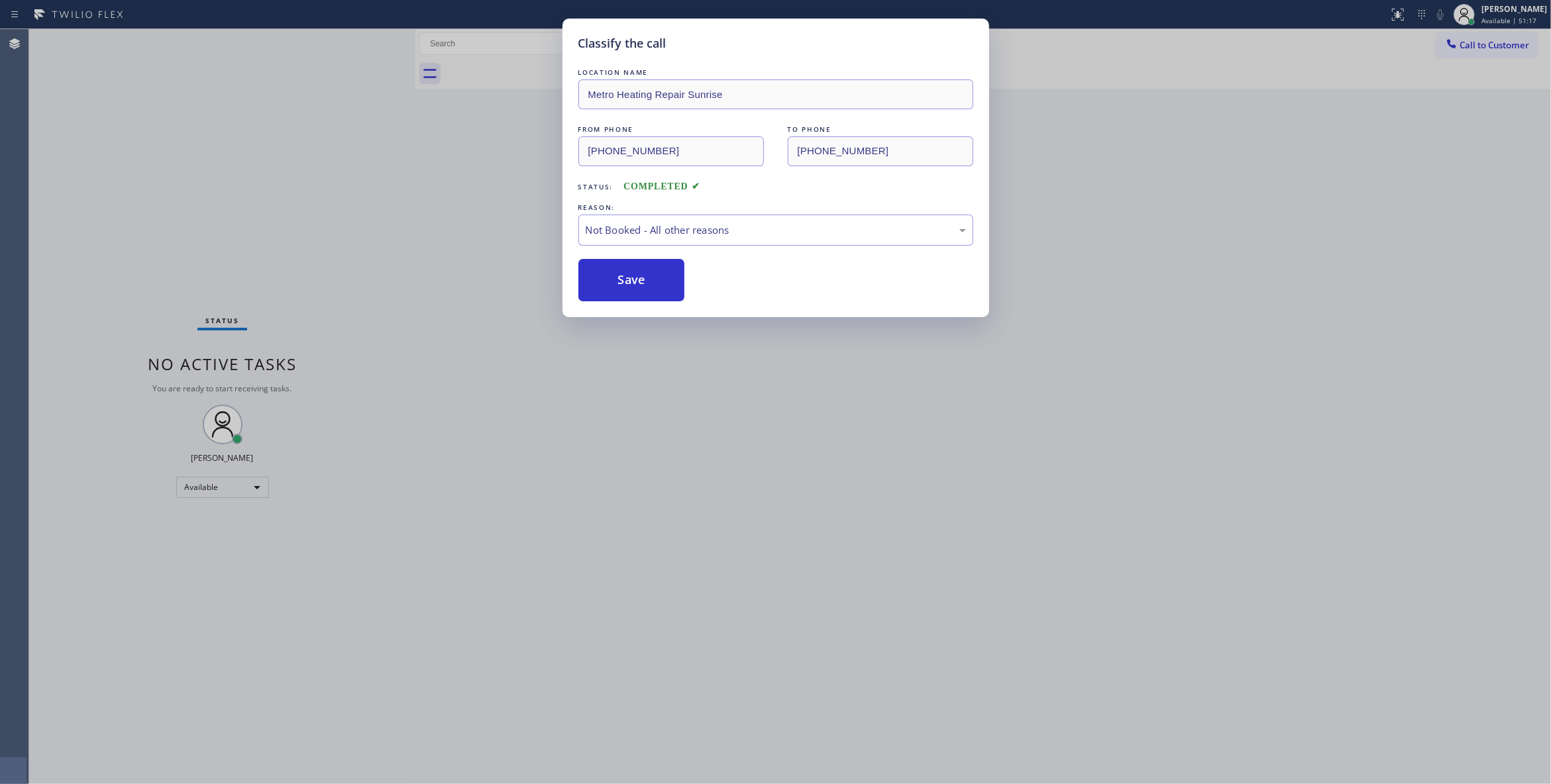
click at [600, 284] on button "Save" at bounding box center [632, 280] width 107 height 42
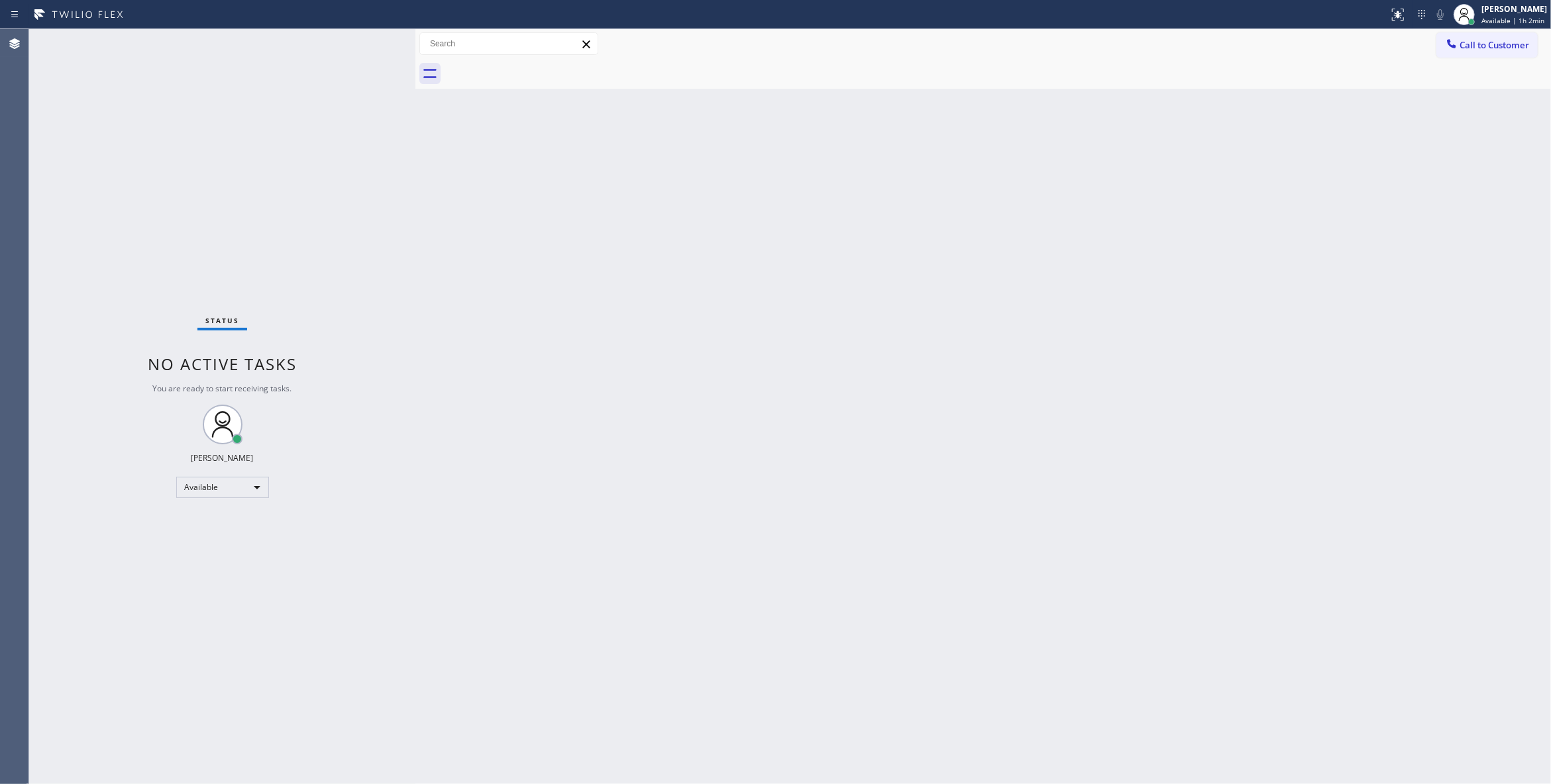
click at [199, 715] on div "Status No active tasks You are ready to start receiving tasks. Louis Manuel Pad…" at bounding box center [223, 407] width 386 height 755
click at [151, 706] on div "Status No active tasks You are ready to start receiving tasks. Louis Manuel Pad…" at bounding box center [223, 407] width 386 height 755
click at [588, 387] on div "Back to Dashboard Change Sender ID Customers Technicians Select a contact Outbo…" at bounding box center [983, 407] width 1135 height 755
click at [1497, 46] on span "Call to Customer" at bounding box center [1493, 45] width 70 height 12
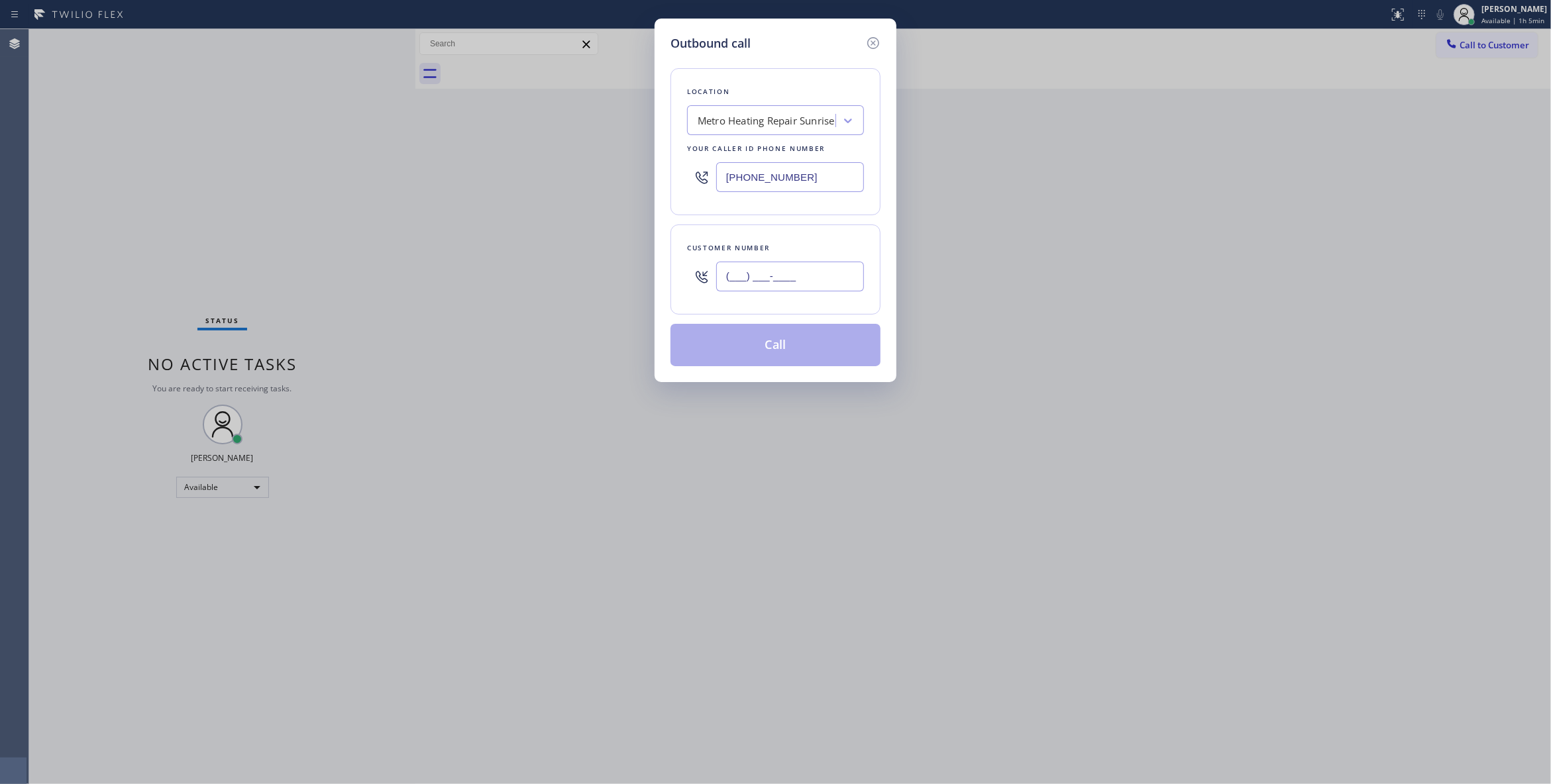
click at [798, 279] on input "(___) ___-____" at bounding box center [790, 277] width 147 height 29
paste input "323) 898-6919"
type input "(323) 898-6919"
paste input "323) 991-9198"
drag, startPoint x: 819, startPoint y: 178, endPoint x: 515, endPoint y: 182, distance: 304.0
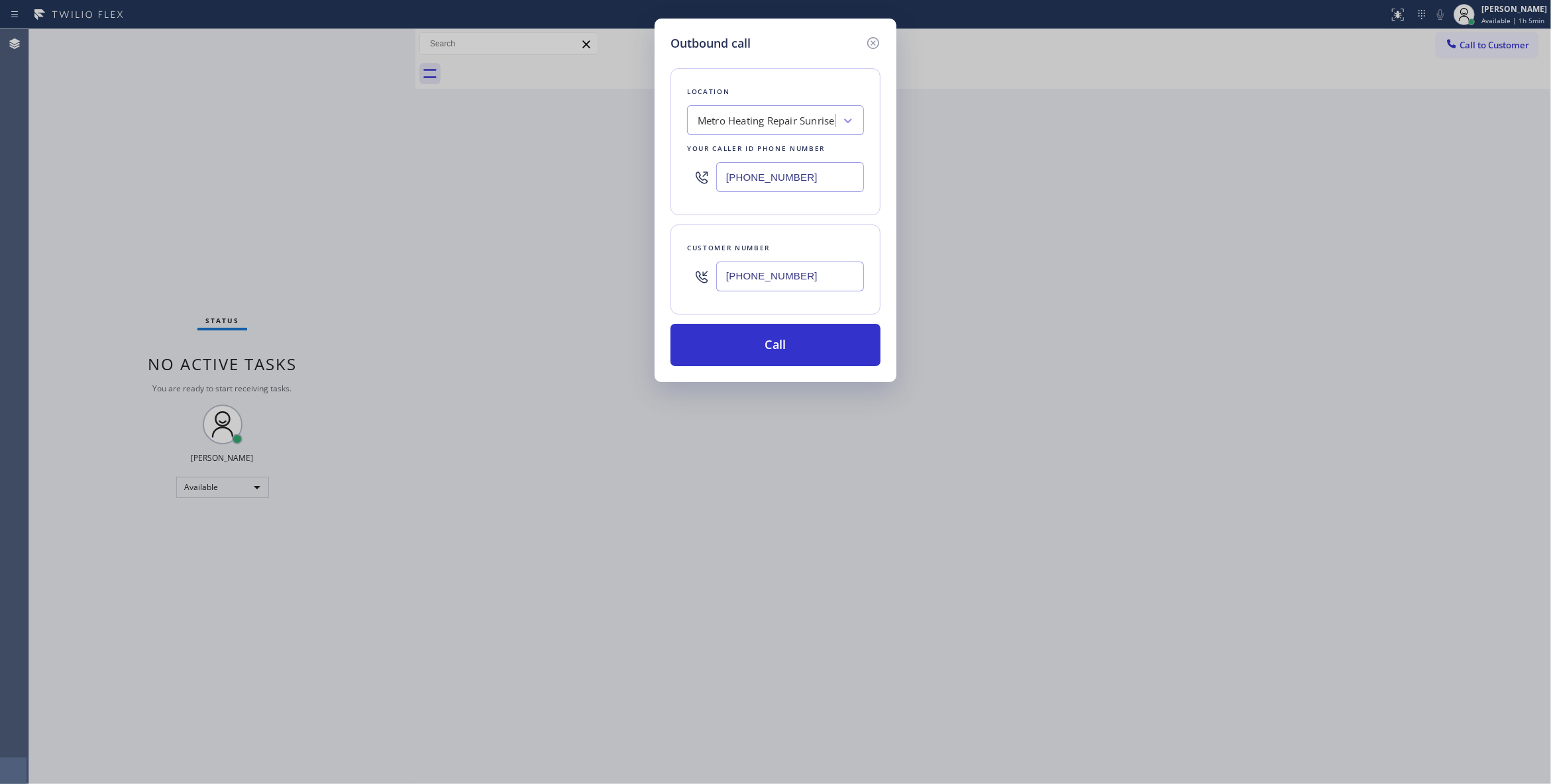
click at [515, 182] on div "Outbound call Location Metro Heating Repair Sunrise Your caller id phone number…" at bounding box center [775, 392] width 1551 height 784
type input "(323) 991-9198"
drag, startPoint x: 814, startPoint y: 274, endPoint x: 650, endPoint y: 281, distance: 164.1
click at [650, 281] on div "Outbound call Location HVAC Alliance Expert Your caller id phone number (323) 9…" at bounding box center [775, 392] width 1551 height 784
click at [747, 348] on button "Call" at bounding box center [775, 345] width 210 height 42
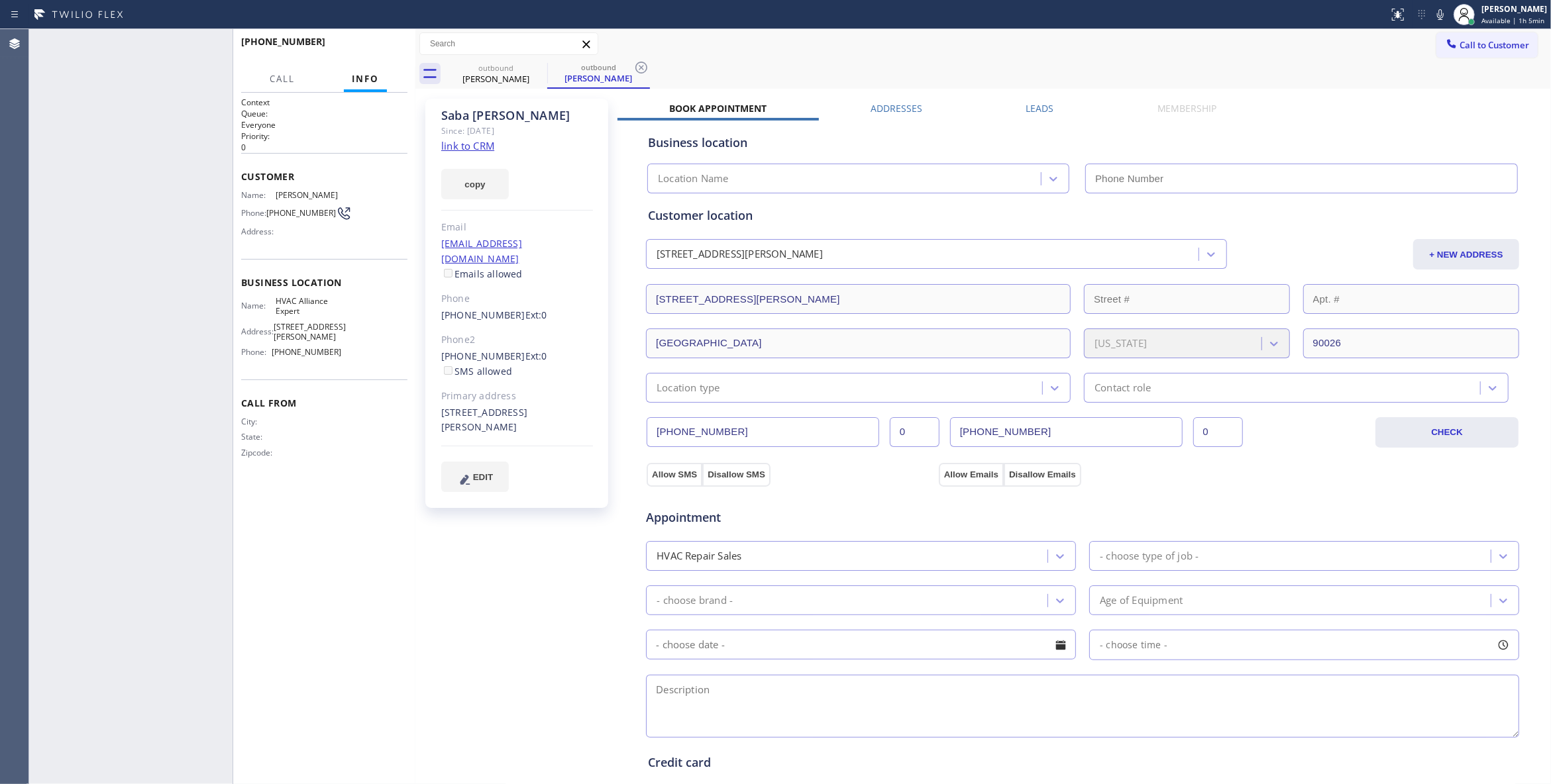
type input "(323) 991-9198"
click at [374, 41] on button "HANG UP" at bounding box center [376, 48] width 62 height 18
click at [374, 41] on button "COMPLETE" at bounding box center [374, 48] width 67 height 18
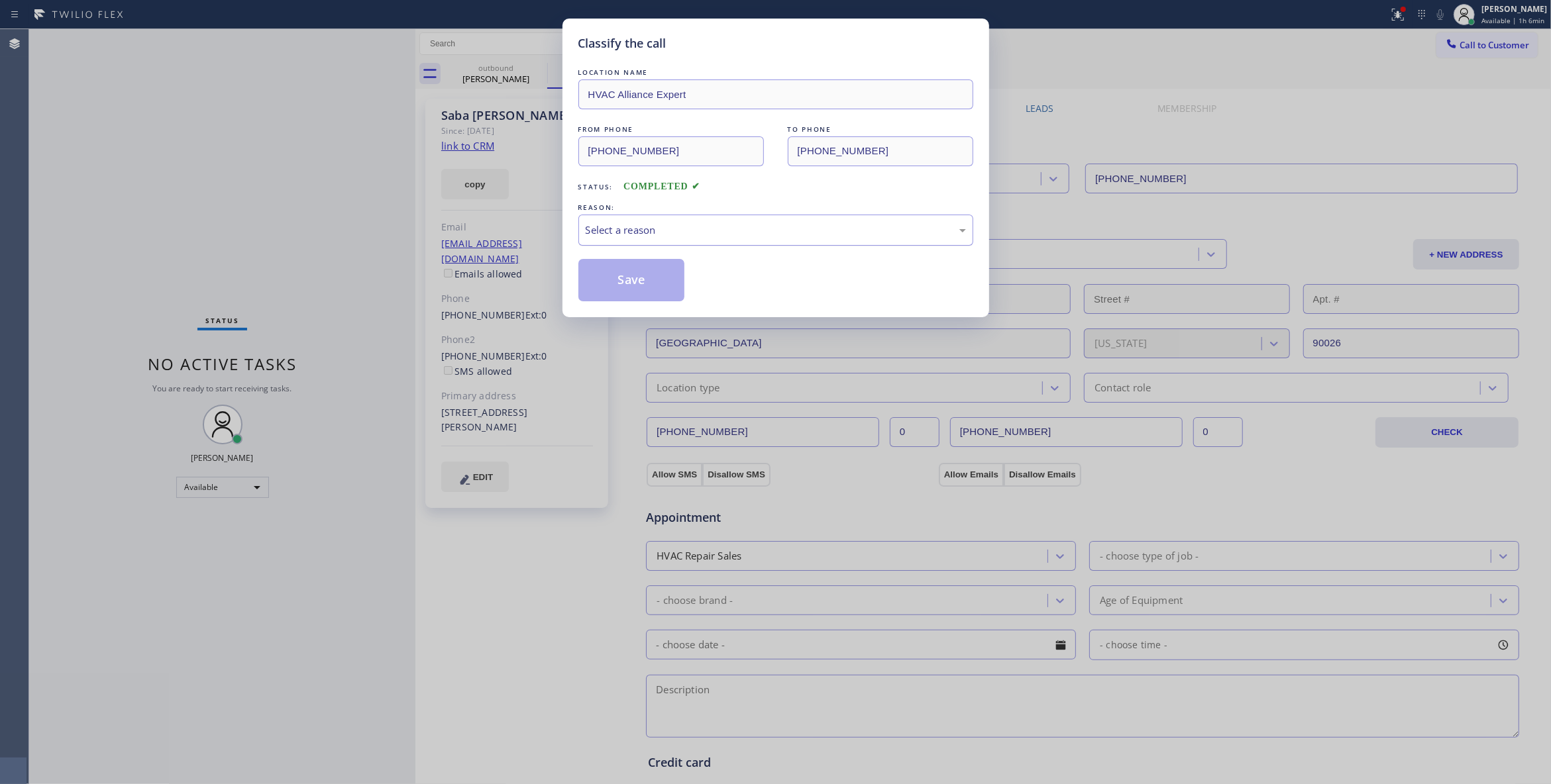
click at [612, 220] on div "Select a reason" at bounding box center [776, 230] width 395 height 31
drag, startPoint x: 607, startPoint y: 284, endPoint x: 620, endPoint y: 281, distance: 13.3
click at [607, 284] on button "Save" at bounding box center [632, 280] width 107 height 42
drag, startPoint x: 620, startPoint y: 281, endPoint x: 631, endPoint y: 67, distance: 214.3
click at [636, 228] on div "LOCATION NAME HVAC Alliance Expert FROM PHONE (323) 991-9198 TO PHONE (323) 898…" at bounding box center [776, 183] width 395 height 236
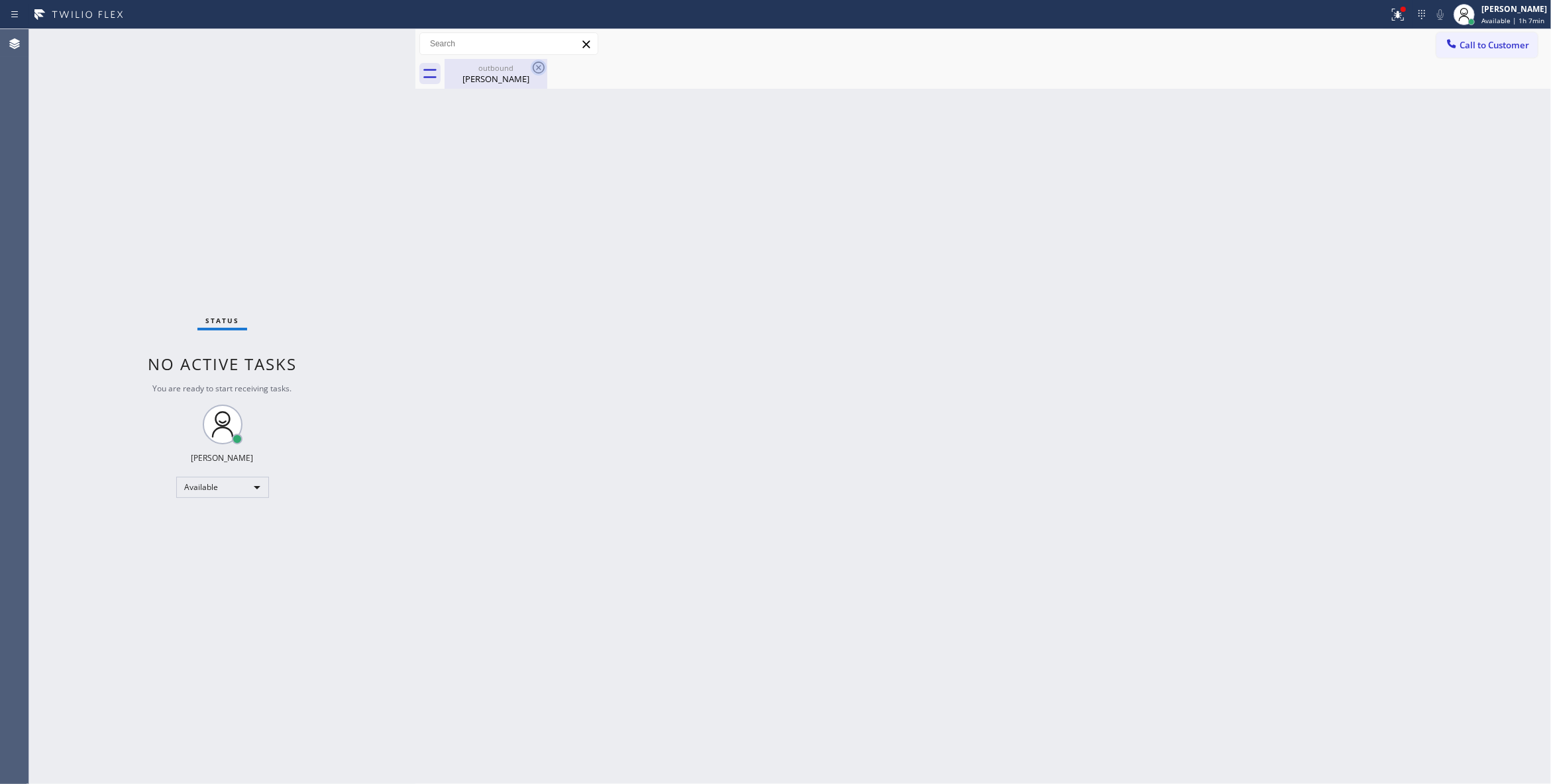
click at [539, 69] on icon at bounding box center [539, 67] width 12 height 12
click at [478, 69] on div "outbound" at bounding box center [496, 68] width 100 height 10
click at [1390, 16] on icon at bounding box center [1397, 14] width 16 height 16
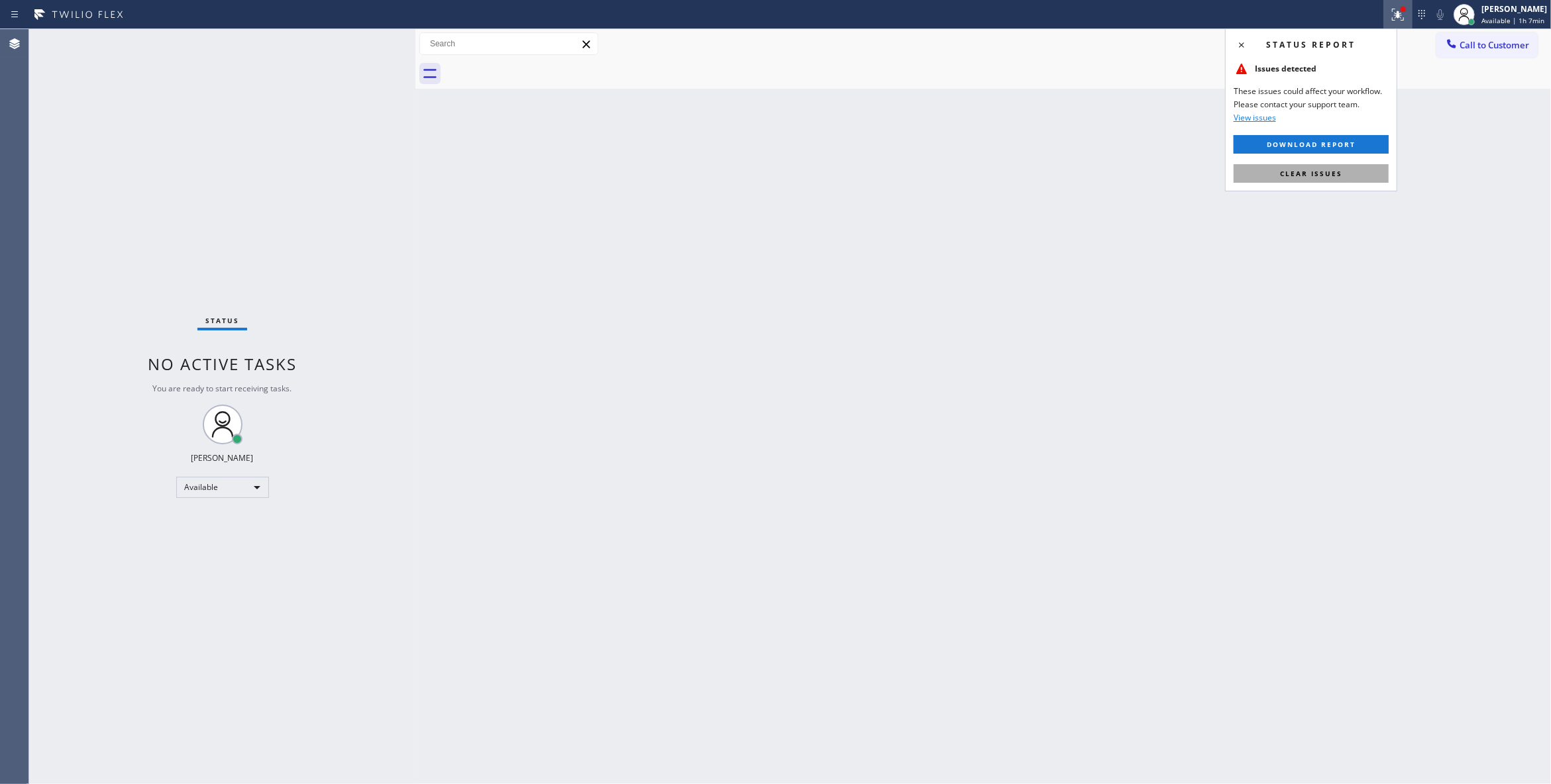
click at [1317, 179] on button "Clear issues" at bounding box center [1311, 173] width 155 height 18
click at [1479, 55] on button "Call to Customer" at bounding box center [1486, 45] width 101 height 25
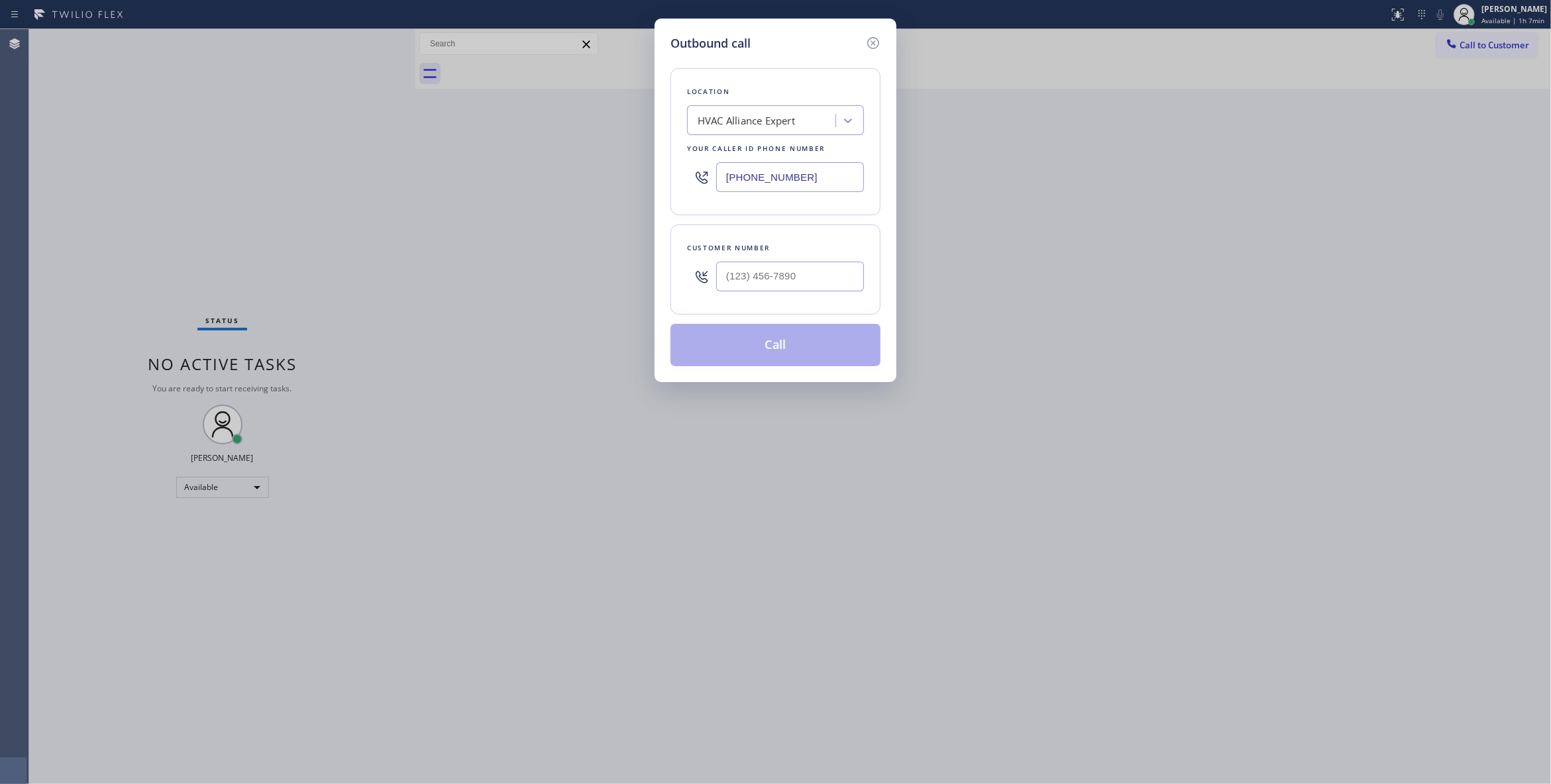
type input "(___) ___-____"
click at [780, 267] on input "(___) ___-____" at bounding box center [790, 277] width 147 height 29
type input "(___) ___-____"
drag, startPoint x: 812, startPoint y: 178, endPoint x: 303, endPoint y: 133, distance: 511.0
click at [317, 135] on div "Outbound call Location HVAC Alliance Expert Your caller id phone number (323) 9…" at bounding box center [775, 392] width 1551 height 784
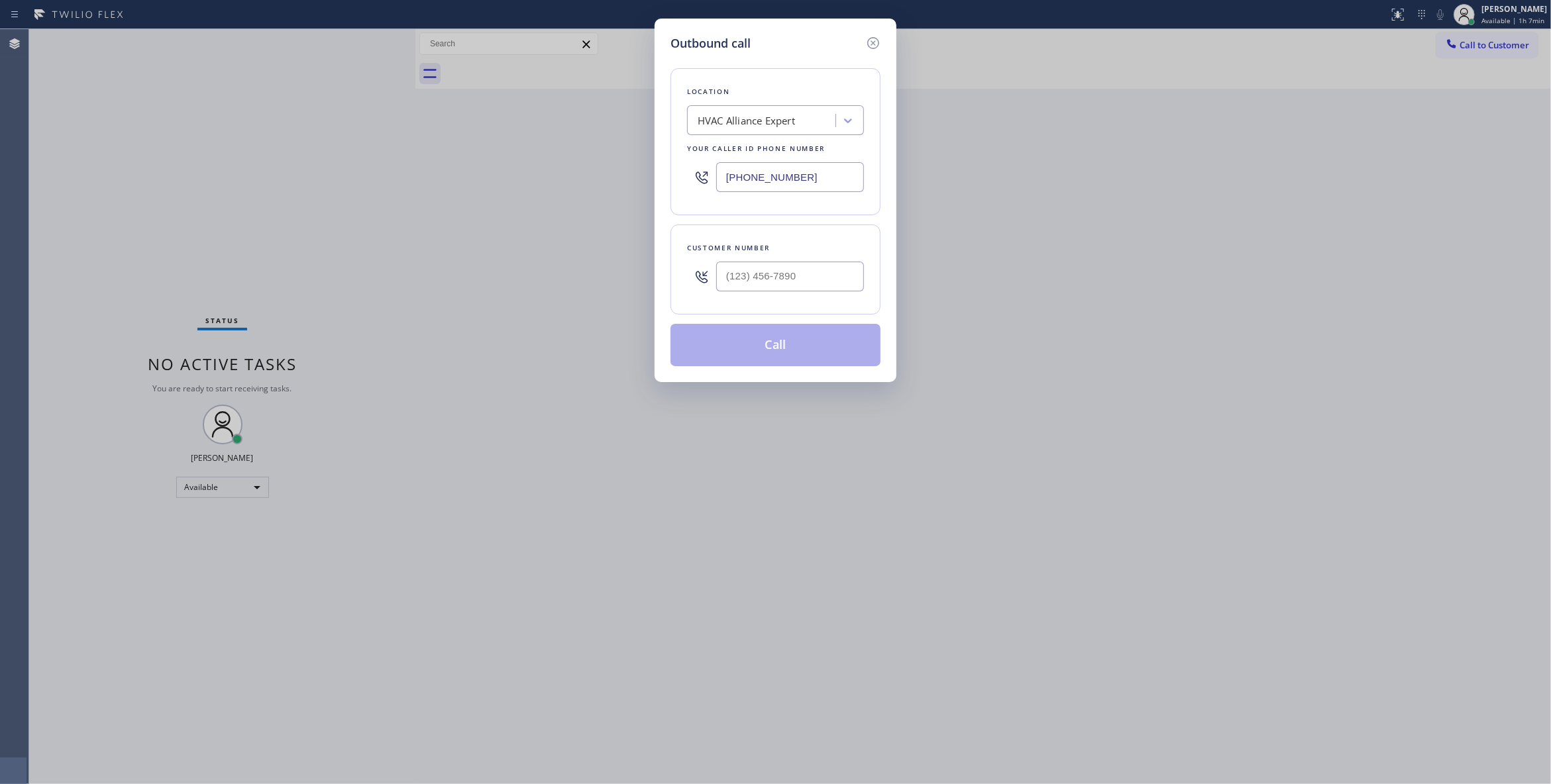
paste input "917) 920-956"
type input "(917) 920-9568"
click at [780, 286] on input "(___) ___-____" at bounding box center [790, 277] width 147 height 29
paste input "347) 610-6799"
type input "(347) 610-6799"
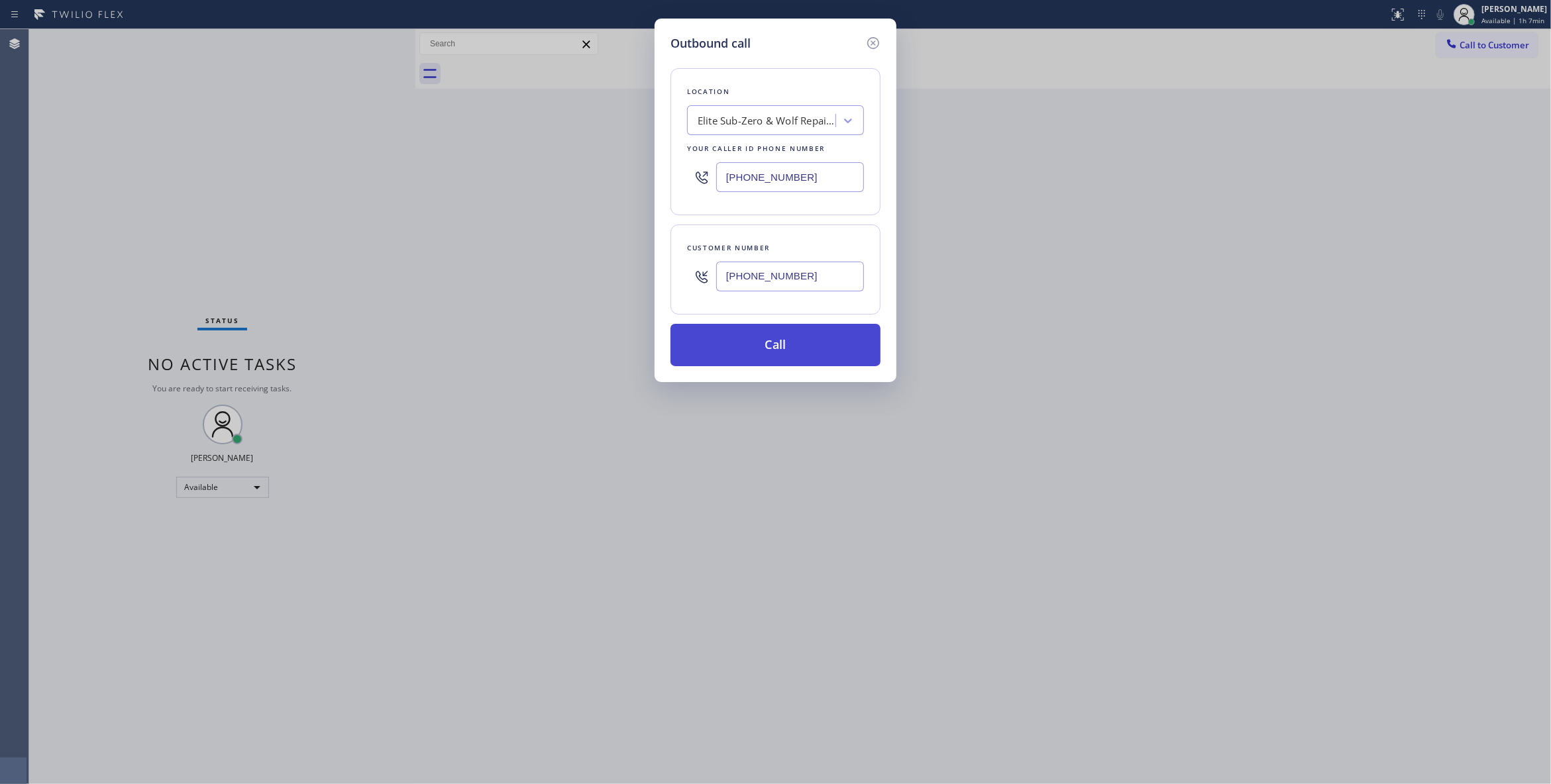
click at [771, 350] on button "Call" at bounding box center [775, 345] width 210 height 42
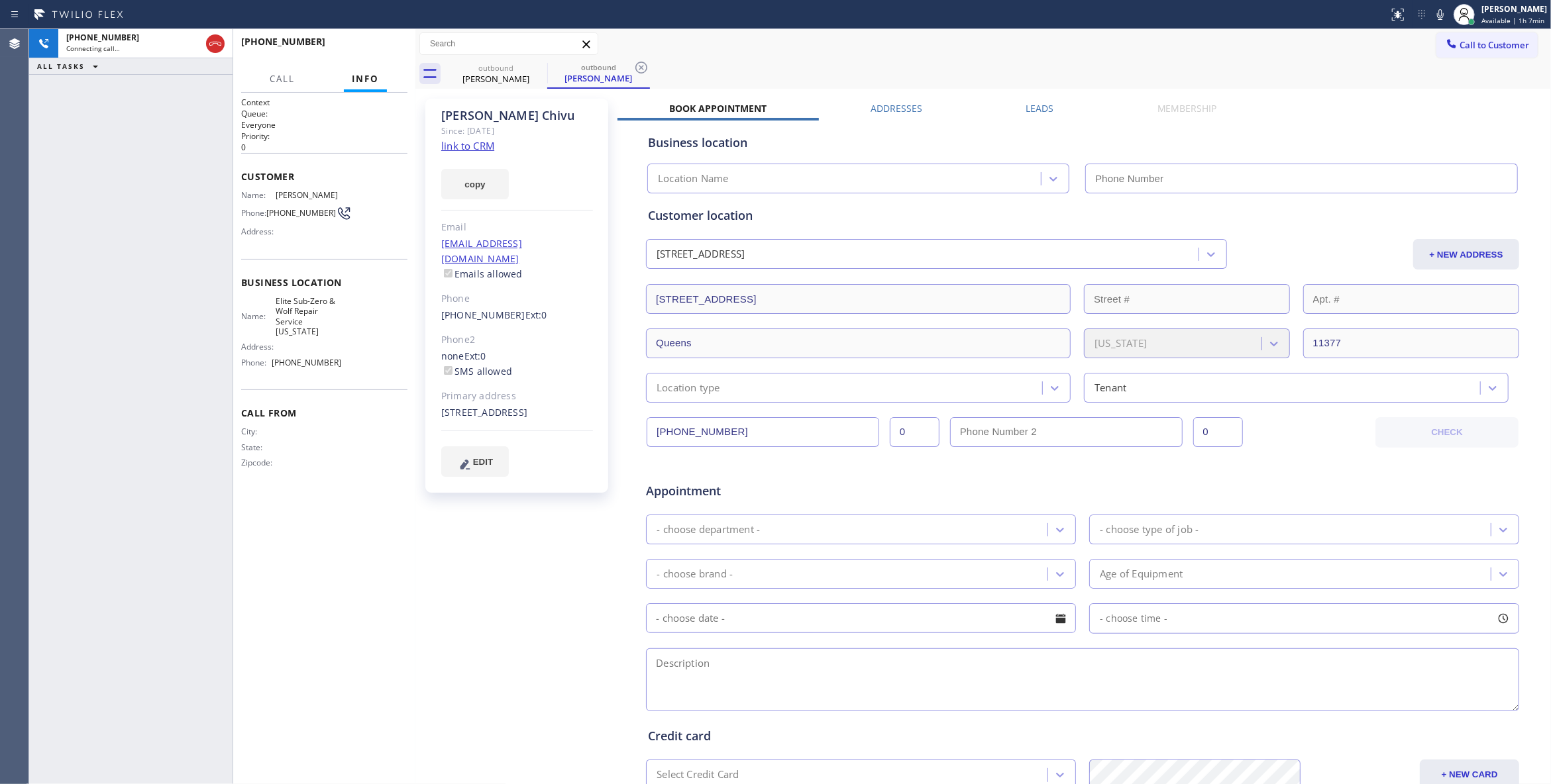
type input "(917) 920-9568"
click at [642, 66] on icon at bounding box center [641, 67] width 12 height 12
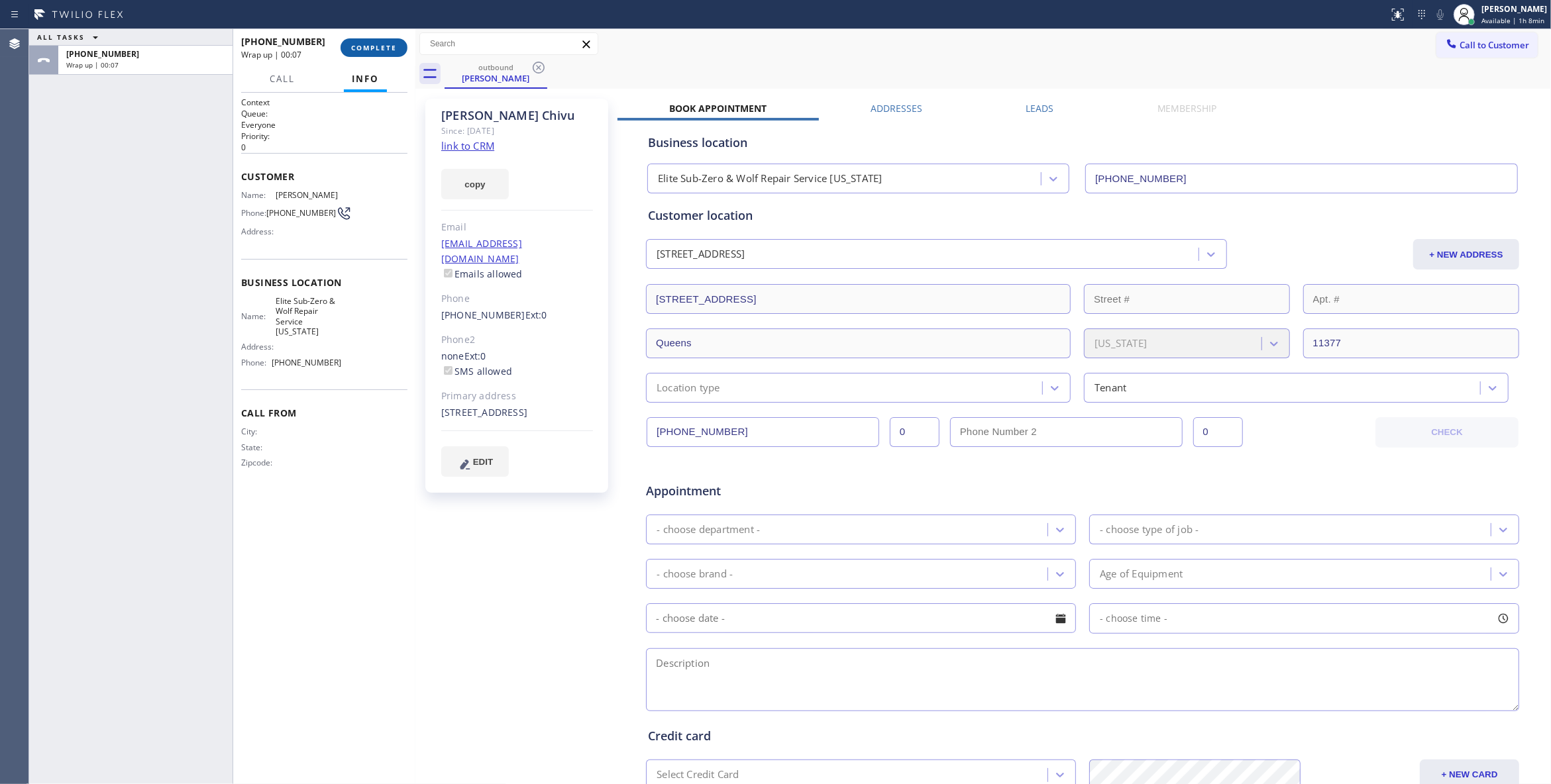
click at [398, 44] on button "COMPLETE" at bounding box center [374, 48] width 67 height 18
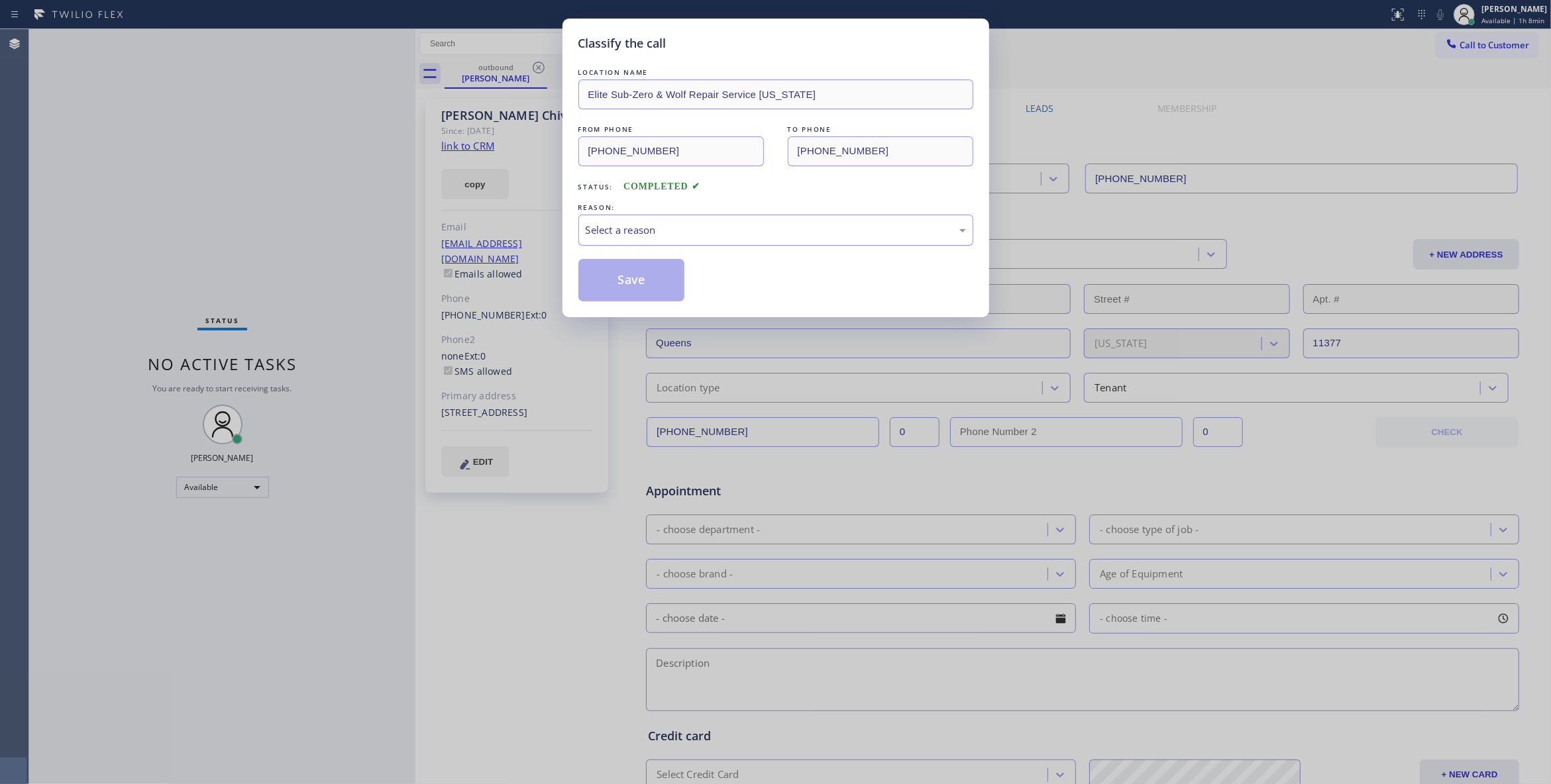
drag, startPoint x: 607, startPoint y: 232, endPoint x: 607, endPoint y: 240, distance: 8.0
click at [607, 234] on div "Select a reason" at bounding box center [776, 230] width 381 height 15
click at [605, 284] on button "Save" at bounding box center [632, 280] width 107 height 42
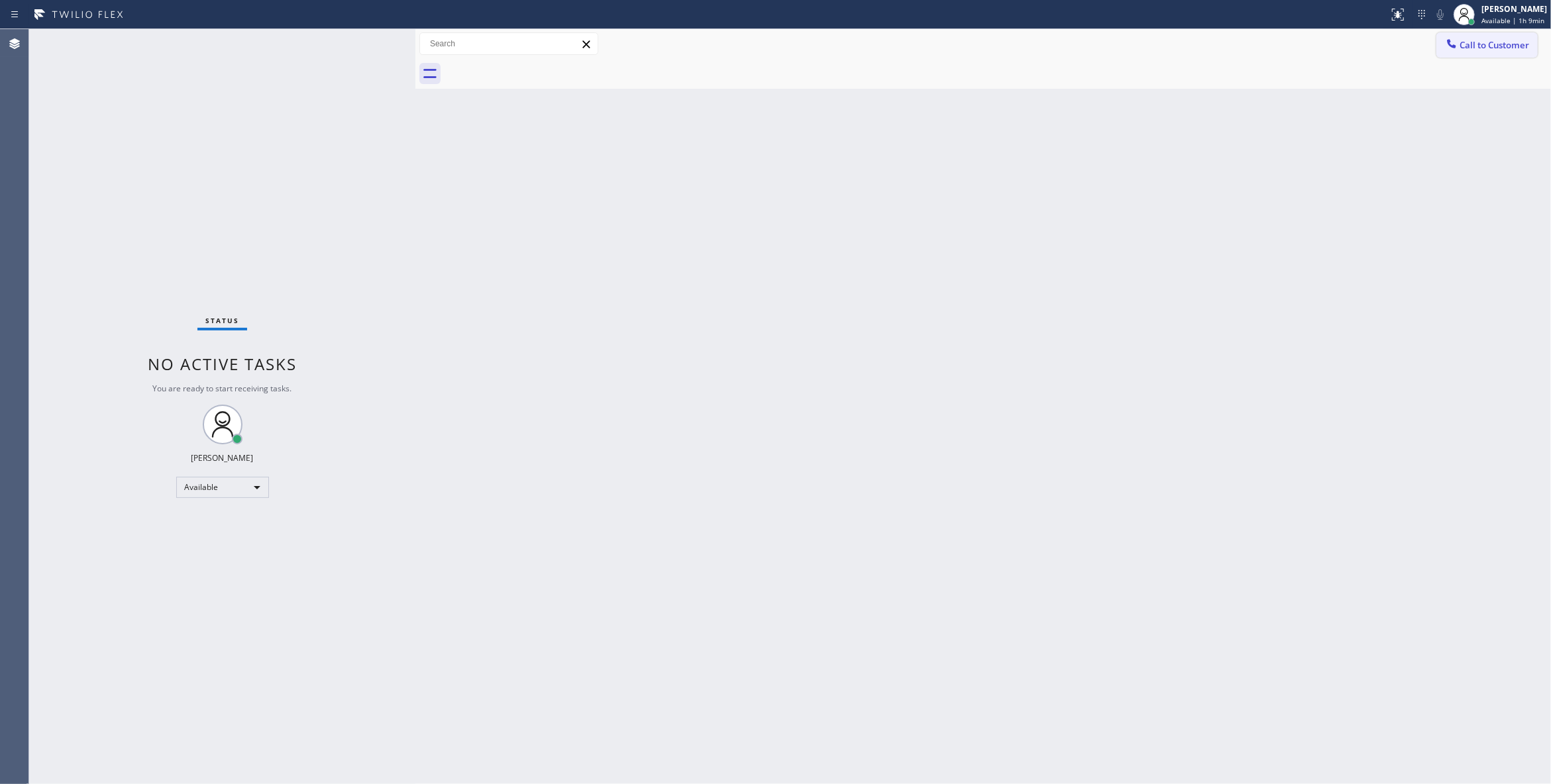
click at [1472, 52] on button "Call to Customer" at bounding box center [1486, 45] width 101 height 25
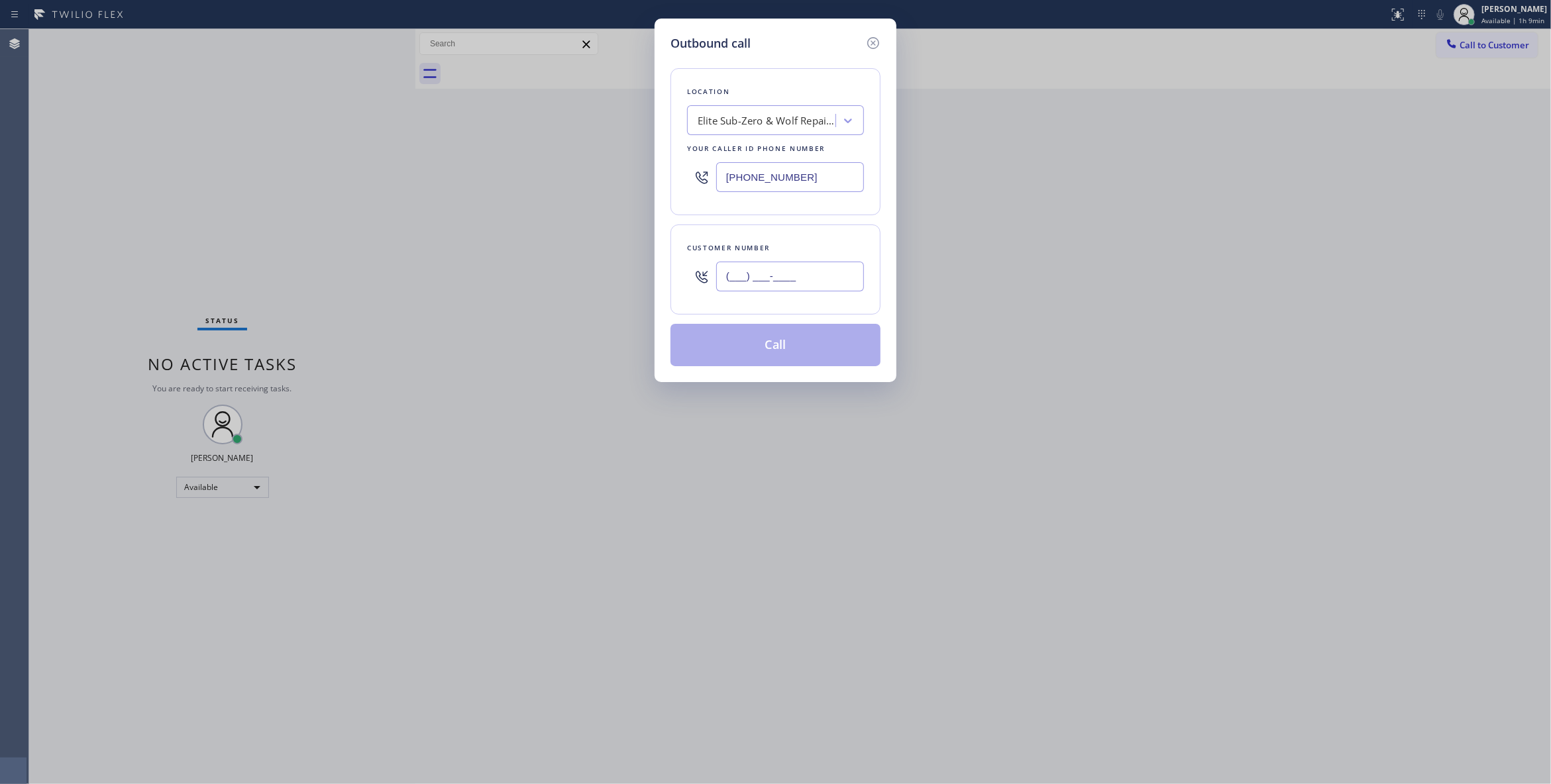
click at [778, 275] on input "(___) ___-____" at bounding box center [790, 277] width 147 height 29
paste input "720) 519-9469"
type input "(720) 519-9469"
drag, startPoint x: 822, startPoint y: 176, endPoint x: 179, endPoint y: 150, distance: 643.5
click at [178, 150] on div "Outbound call Location Elite Sub-Zero & Wolf Repair Service New York Your calle…" at bounding box center [775, 392] width 1551 height 784
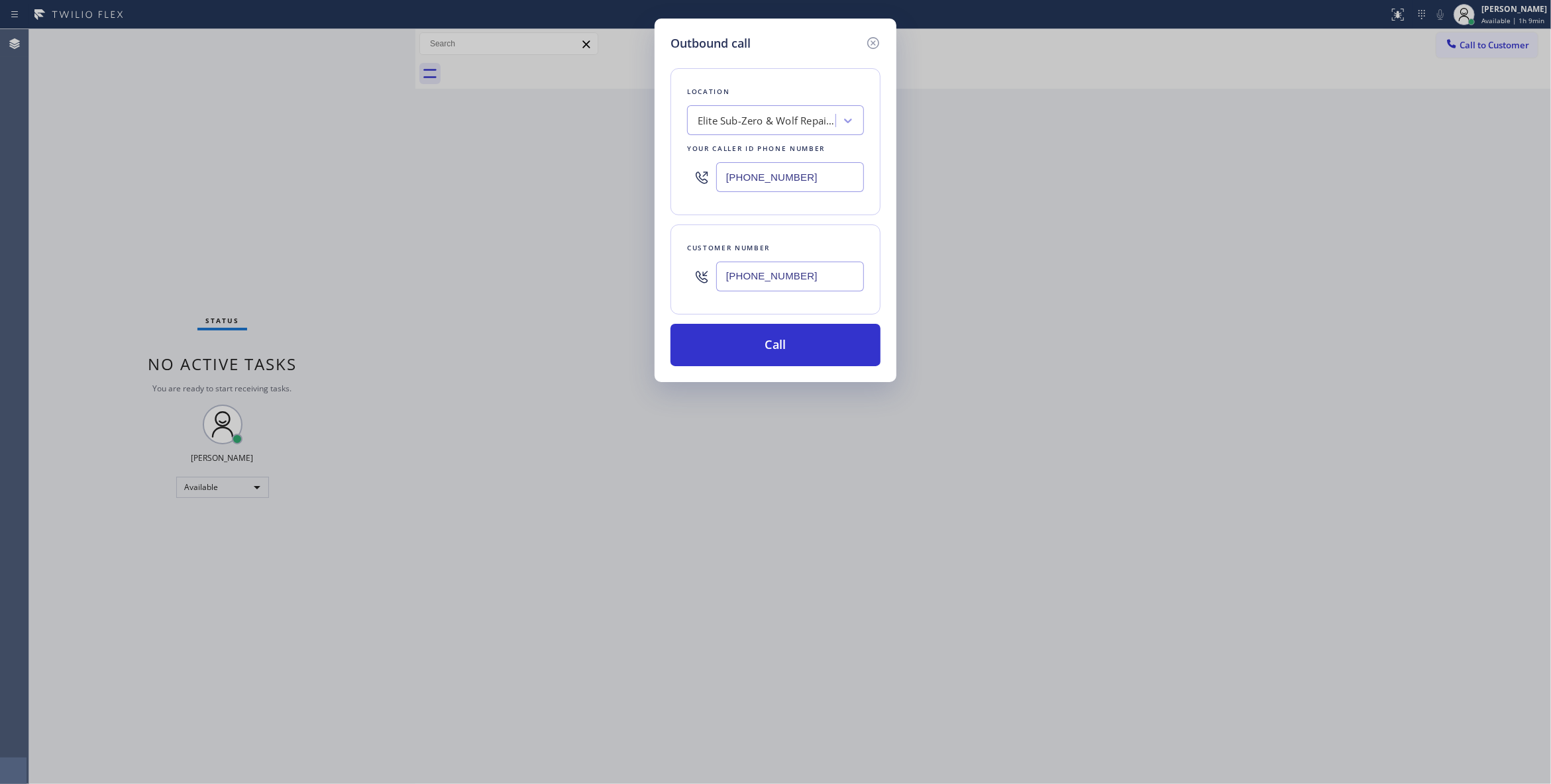
paste input "855) 731-4952"
type input "(855) 731-4952"
drag, startPoint x: 827, startPoint y: 282, endPoint x: 468, endPoint y: 279, distance: 359.0
click at [451, 265] on div "Outbound call Location 5 Star Appliance Repair Your caller id phone number (855…" at bounding box center [775, 392] width 1551 height 784
click at [730, 342] on button "Call" at bounding box center [775, 345] width 210 height 42
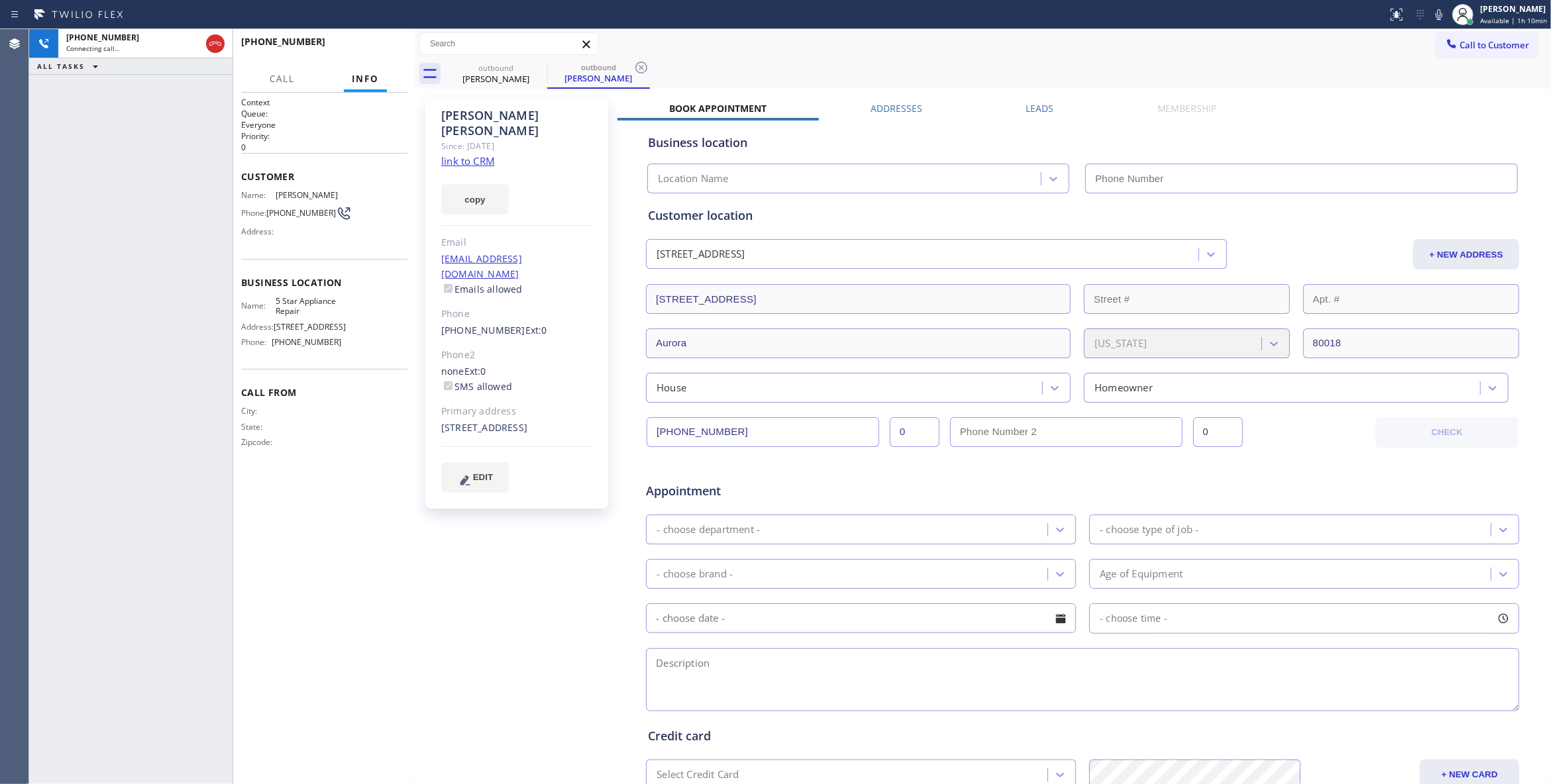
type input "(855) 731-4952"
click at [392, 53] on button "HANG UP" at bounding box center [376, 48] width 62 height 18
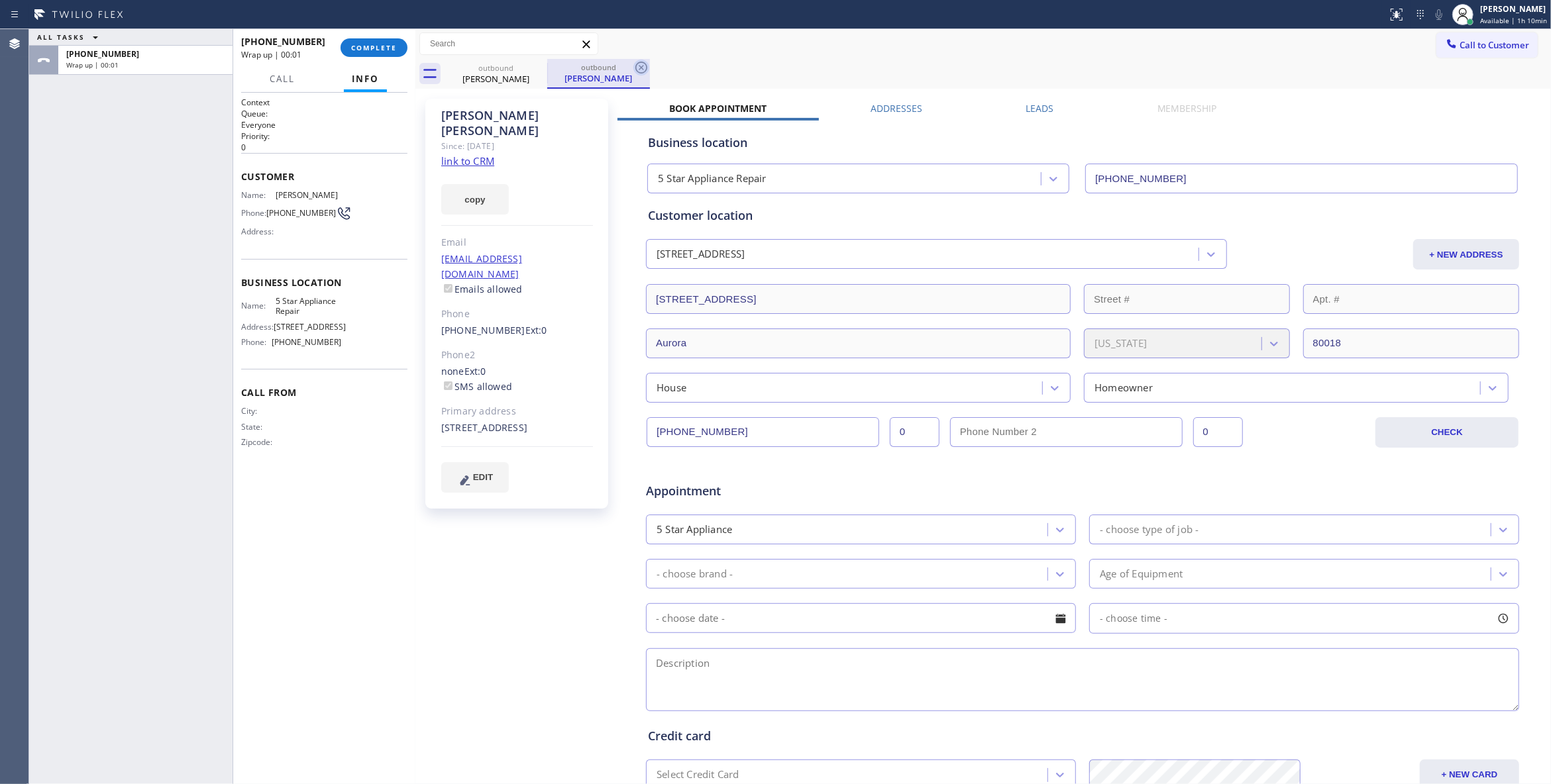
click at [640, 69] on icon at bounding box center [641, 67] width 16 height 16
click at [366, 46] on span "COMPLETE" at bounding box center [374, 47] width 46 height 9
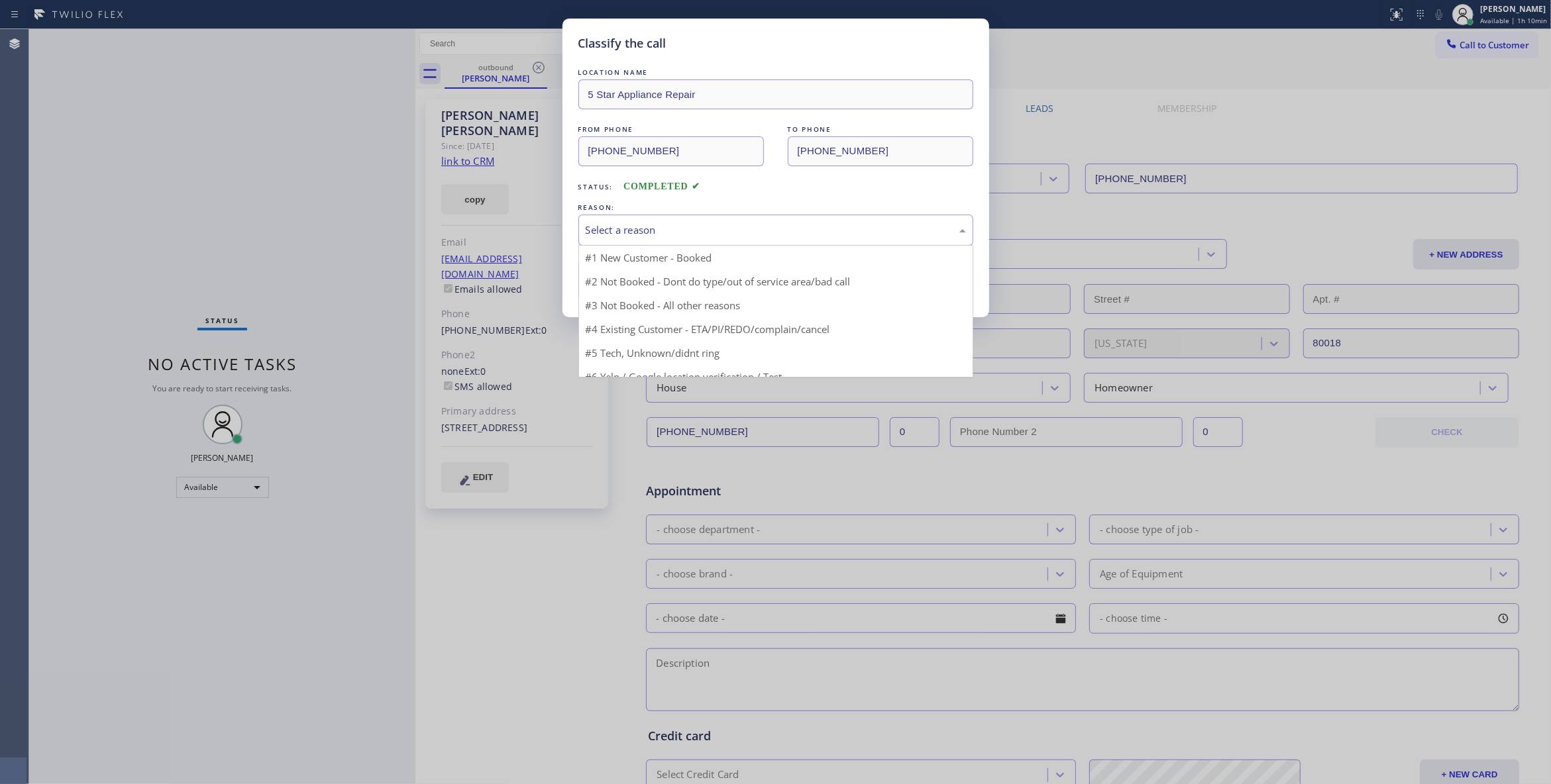
click at [700, 216] on div "Select a reason" at bounding box center [776, 230] width 395 height 31
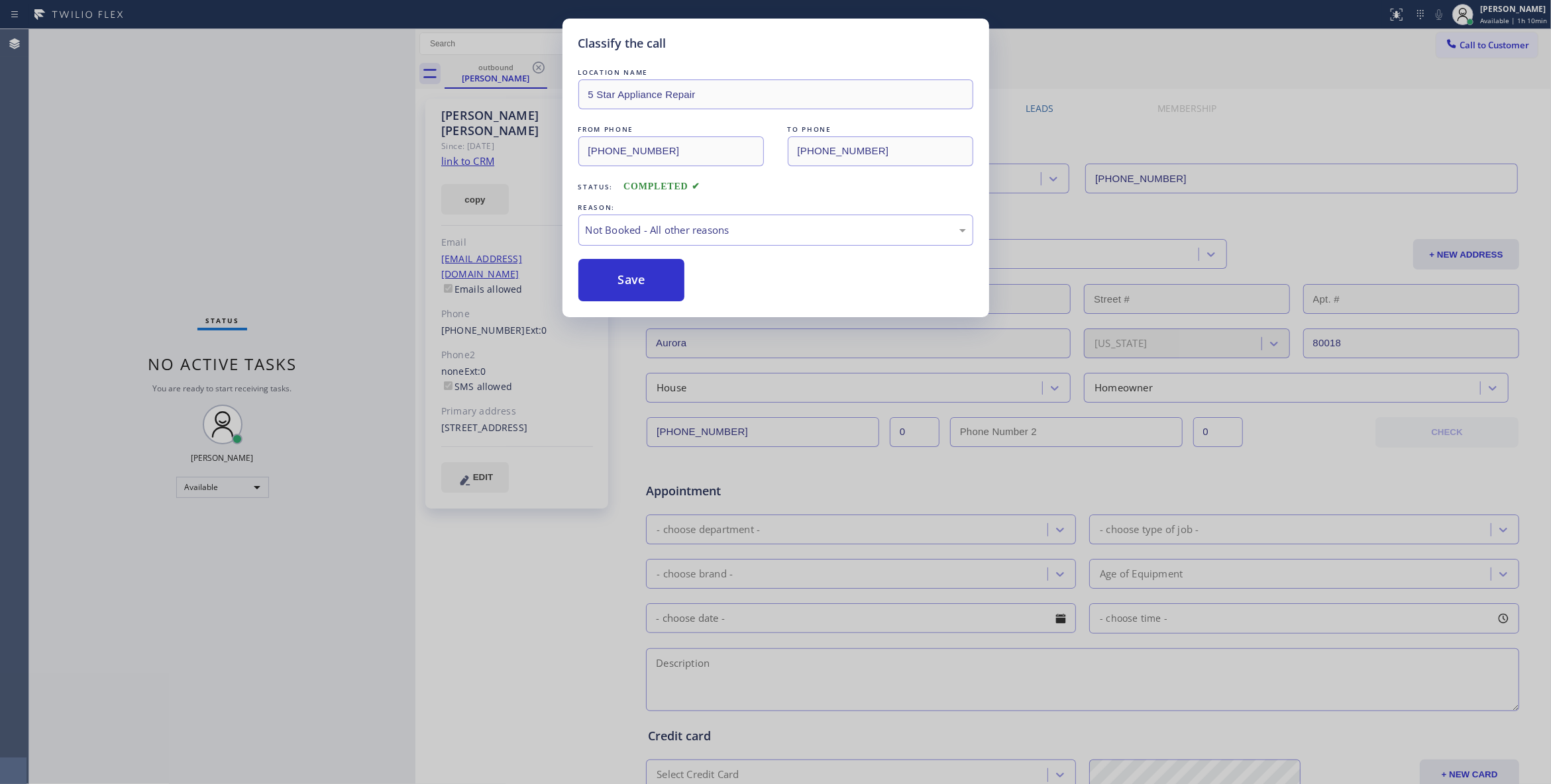
click at [615, 281] on button "Save" at bounding box center [632, 280] width 107 height 42
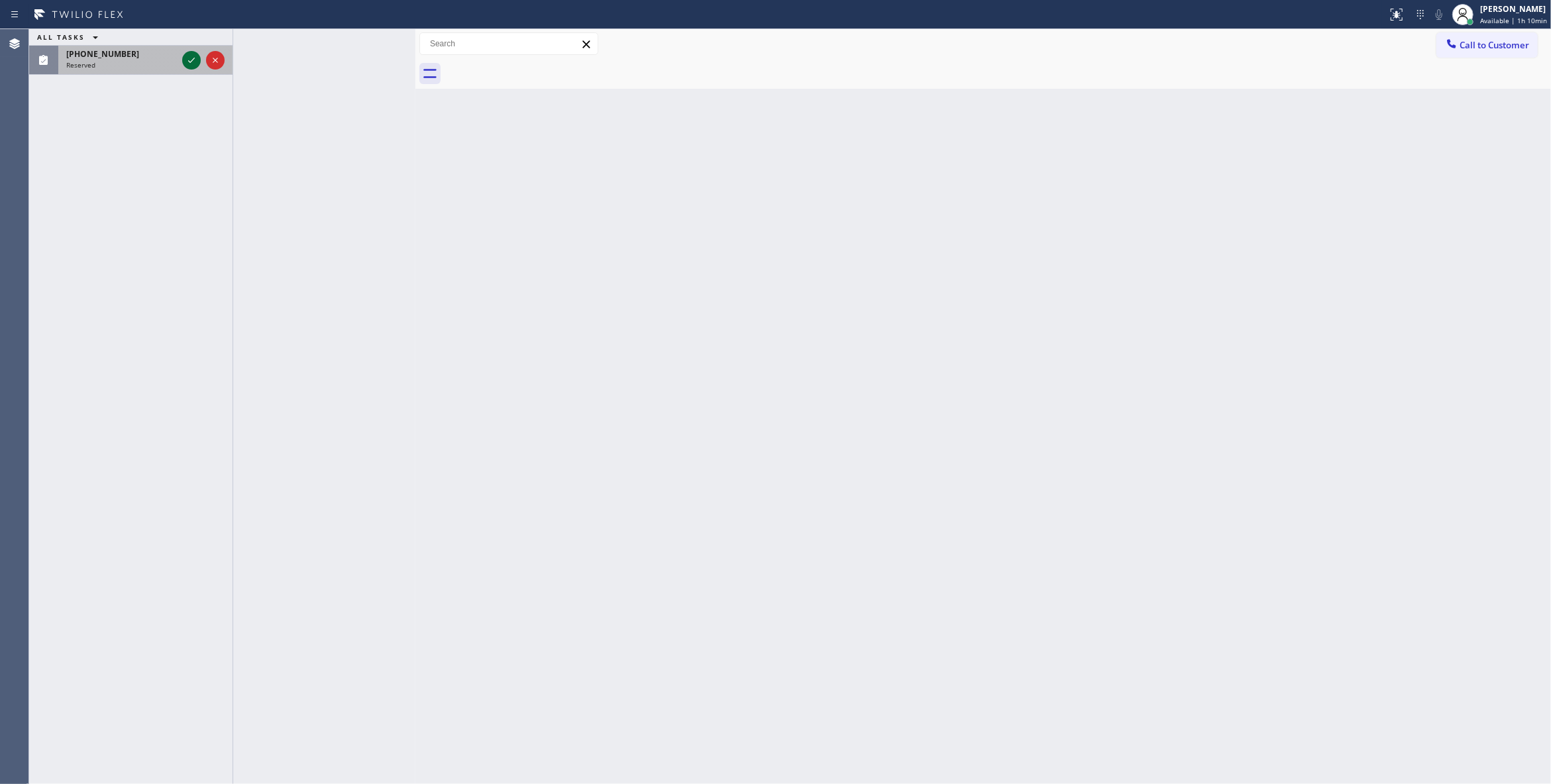
click at [189, 57] on icon at bounding box center [191, 60] width 16 height 16
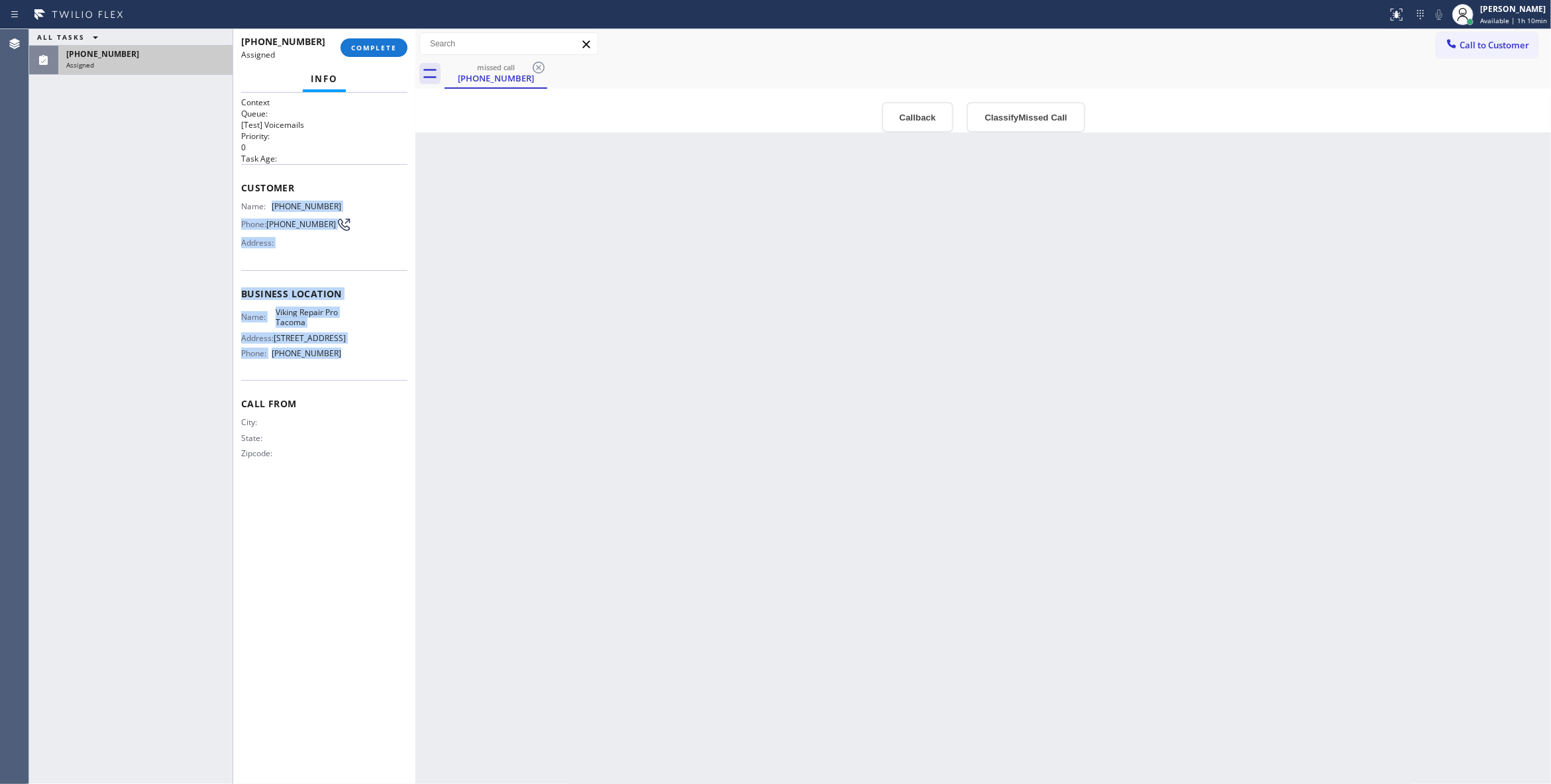
drag, startPoint x: 339, startPoint y: 373, endPoint x: 798, endPoint y: 200, distance: 490.5
click at [266, 199] on div "Context Queue: [Test] Voicemails Priority: 0 Task Age: Customer Name: (253) 540…" at bounding box center [324, 288] width 166 height 384
copy div "(253) 540-9485 Phone: (253) 540-9485 Address: Business location Name: Viking Re…"
click at [1002, 123] on button "Classify Missed Call" at bounding box center [1026, 117] width 118 height 30
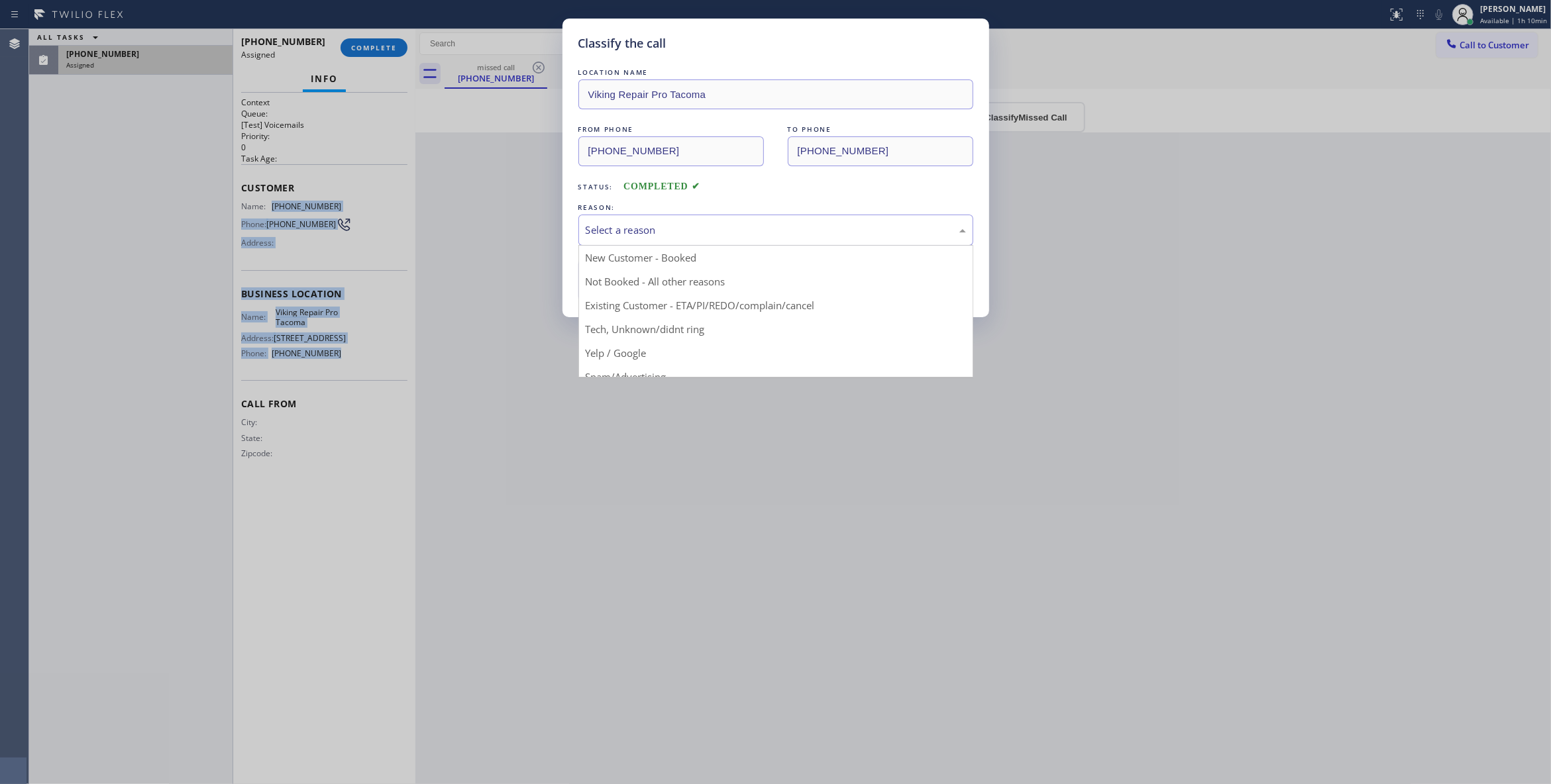
click at [610, 234] on div "Select a reason" at bounding box center [776, 230] width 381 height 15
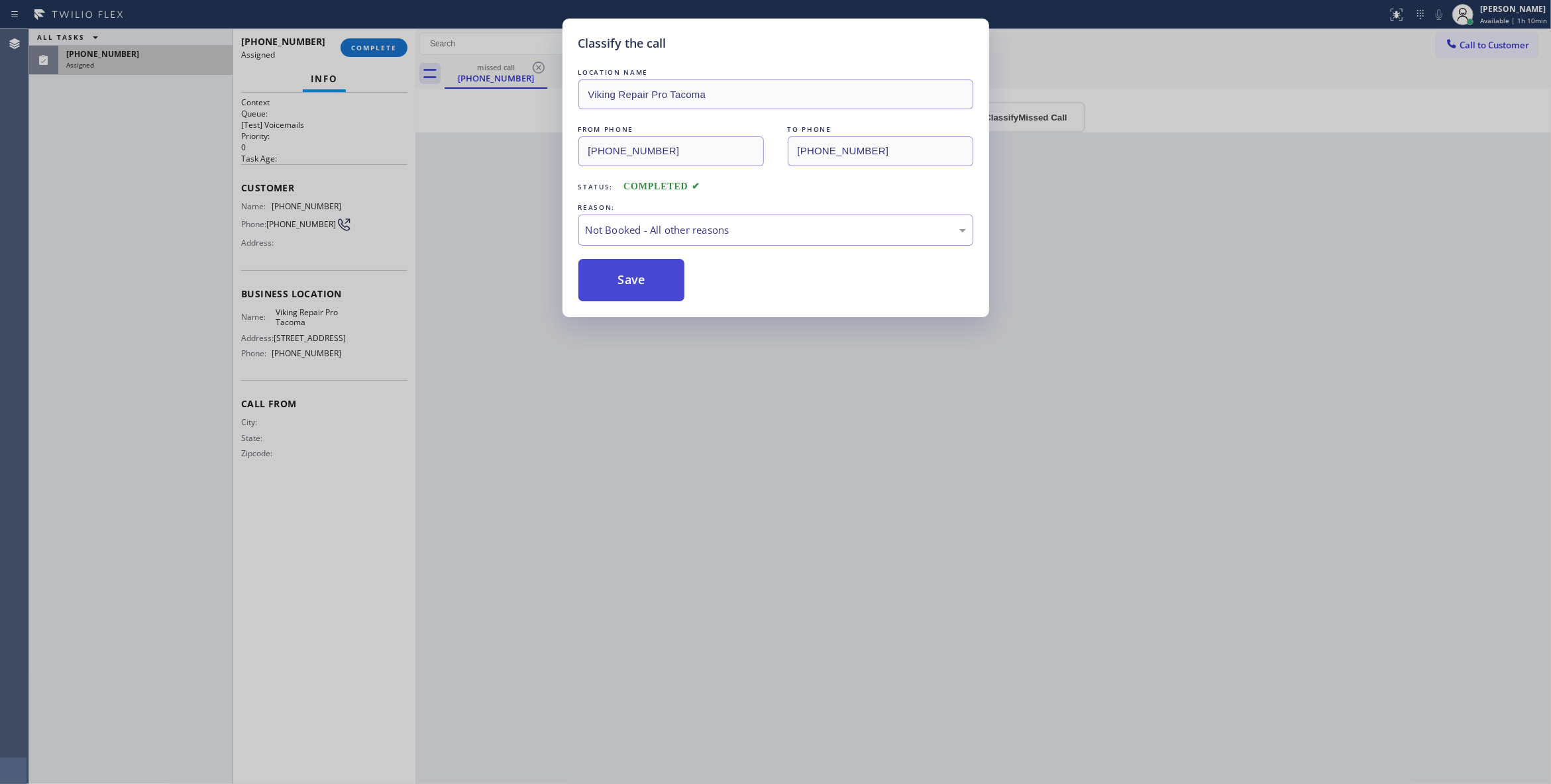
click at [618, 284] on button "Save" at bounding box center [632, 280] width 107 height 42
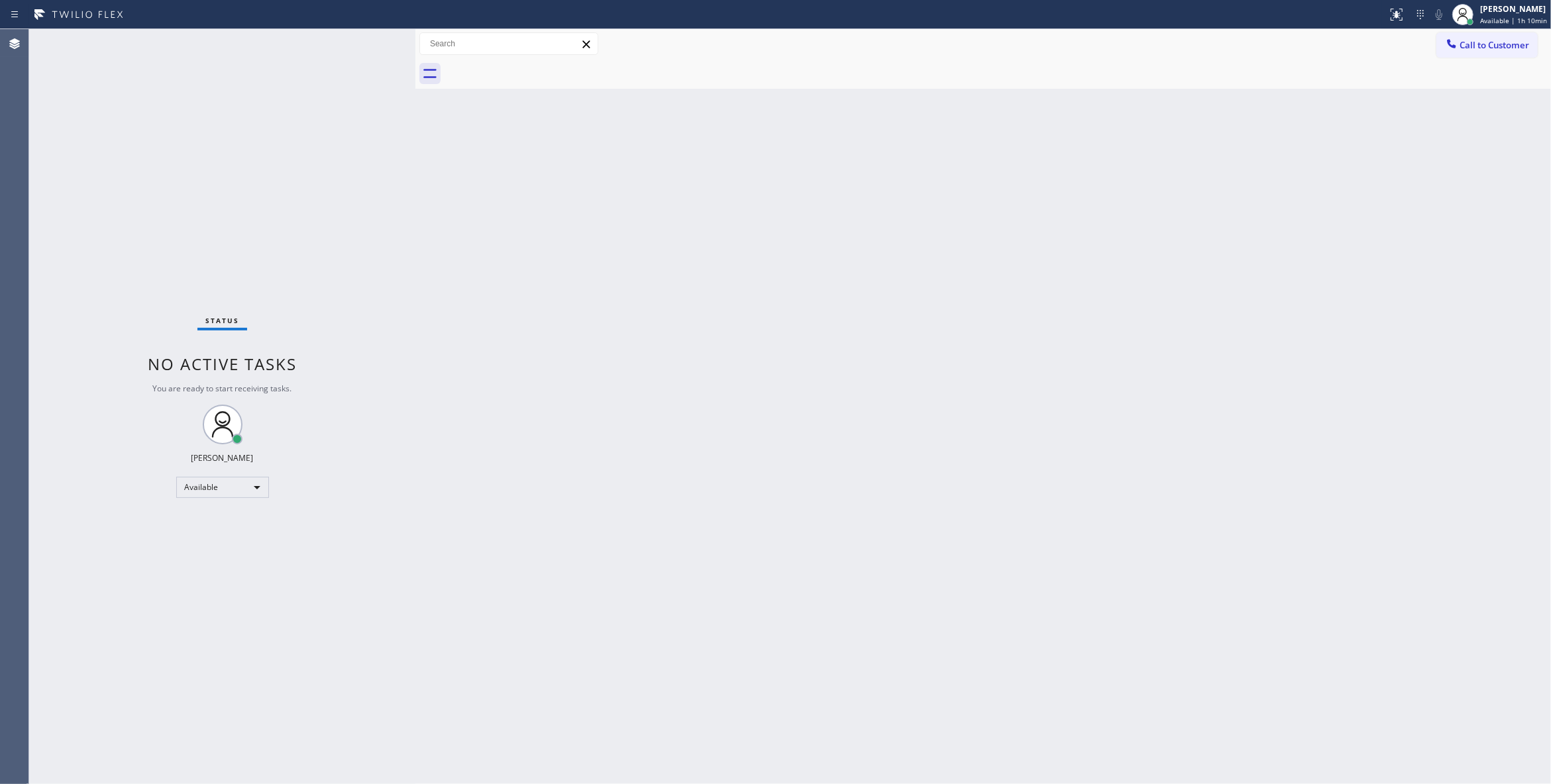
click at [1126, 133] on div "Back to Dashboard Change Sender ID Customers Technicians Select a contact Outbo…" at bounding box center [983, 407] width 1135 height 755
drag, startPoint x: 1505, startPoint y: 38, endPoint x: 1043, endPoint y: 144, distance: 474.0
click at [1500, 38] on button "Call to Customer" at bounding box center [1486, 45] width 101 height 25
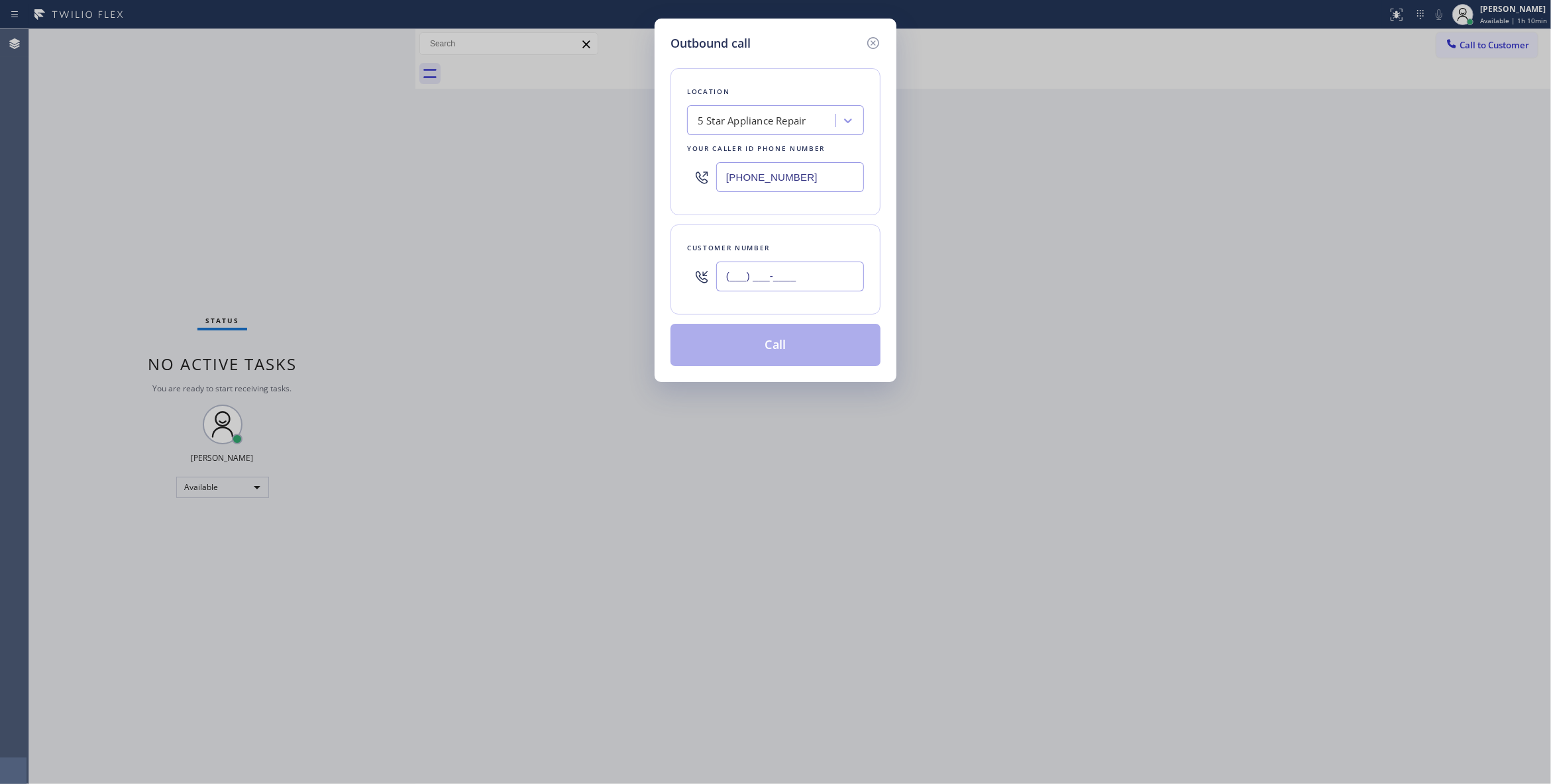
click at [795, 267] on input "(___) ___-____" at bounding box center [790, 277] width 147 height 29
paste input "253) 540-9485"
type input "(253) 540-9485"
paste input "253) 303-5533"
drag, startPoint x: 824, startPoint y: 178, endPoint x: 317, endPoint y: 168, distance: 507.1
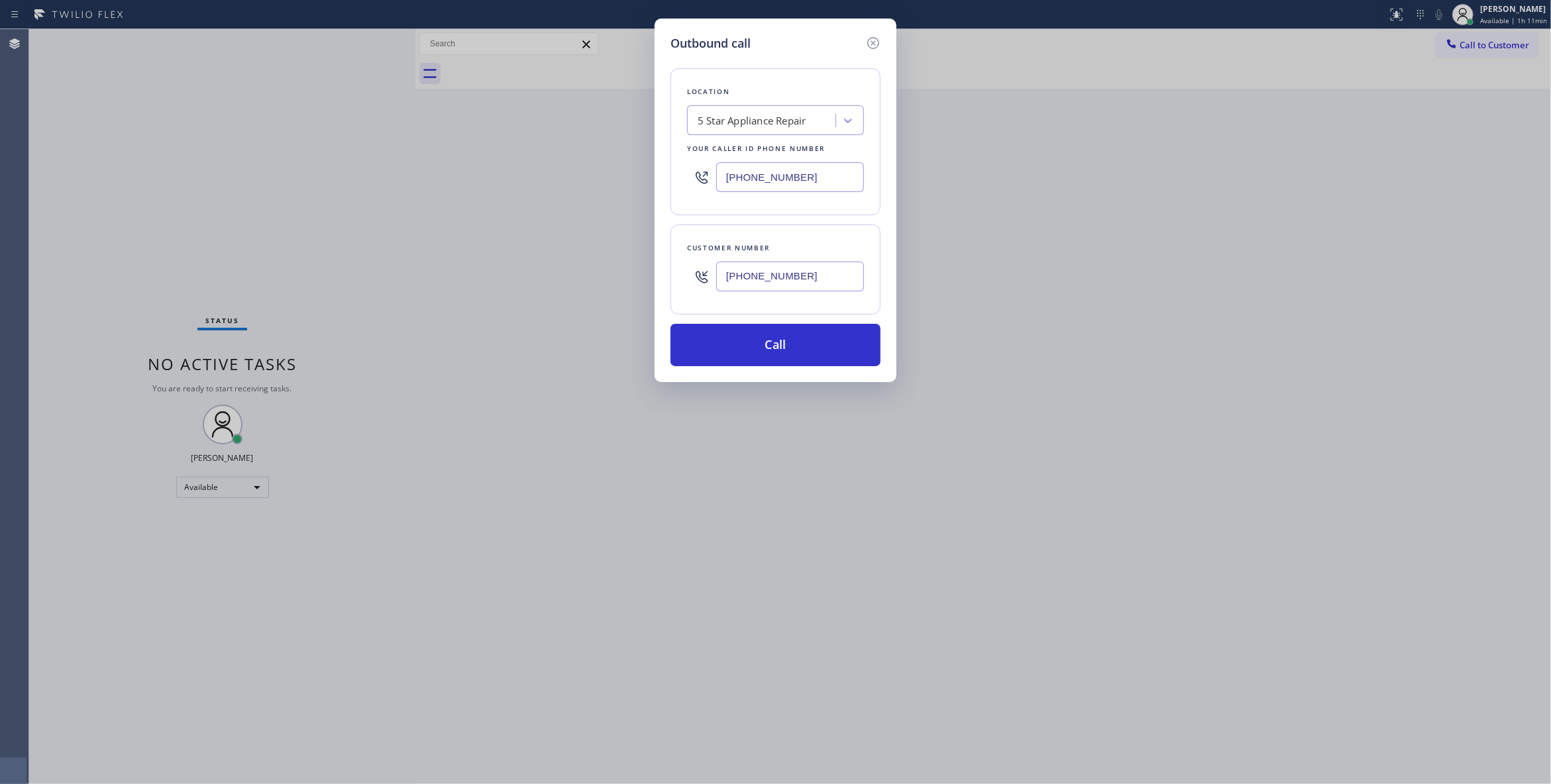
click at [317, 159] on div "Outbound call Location 5 Star Appliance Repair Your caller id phone number (855…" at bounding box center [775, 392] width 1551 height 784
type input "(253) 303-5533"
drag, startPoint x: 816, startPoint y: 284, endPoint x: 572, endPoint y: 276, distance: 244.1
click at [572, 276] on div "Outbound call Location Viking Repair Pro Tacoma Your caller id phone number (25…" at bounding box center [775, 392] width 1551 height 784
click at [723, 343] on button "Call" at bounding box center [775, 345] width 210 height 42
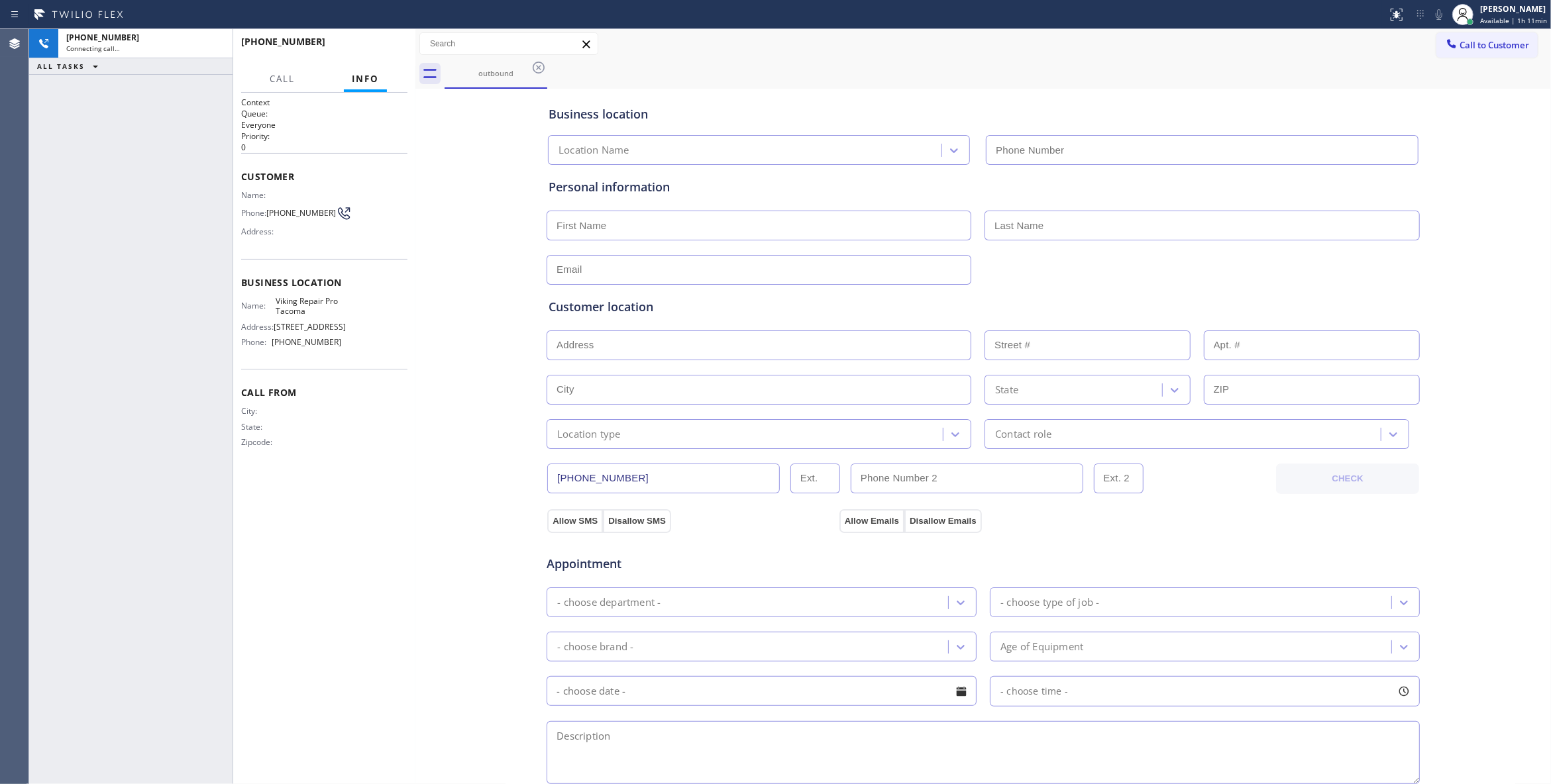
type input "(253) 303-5533"
click at [454, 387] on div "Business location Viking Repair Pro Tacoma (253) 303-5533 Personal information …" at bounding box center [983, 544] width 1129 height 905
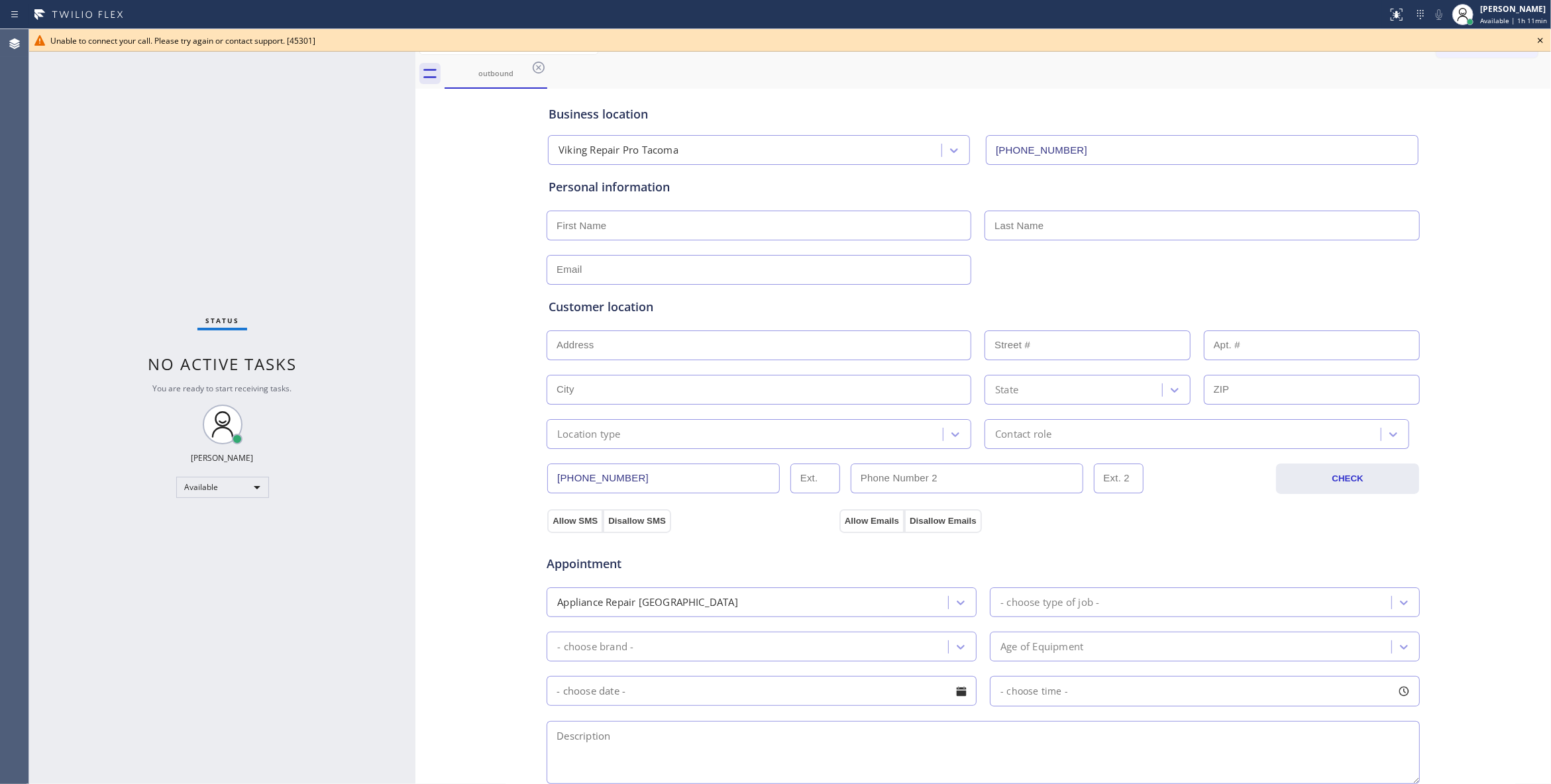
click at [1538, 36] on icon at bounding box center [1540, 40] width 16 height 16
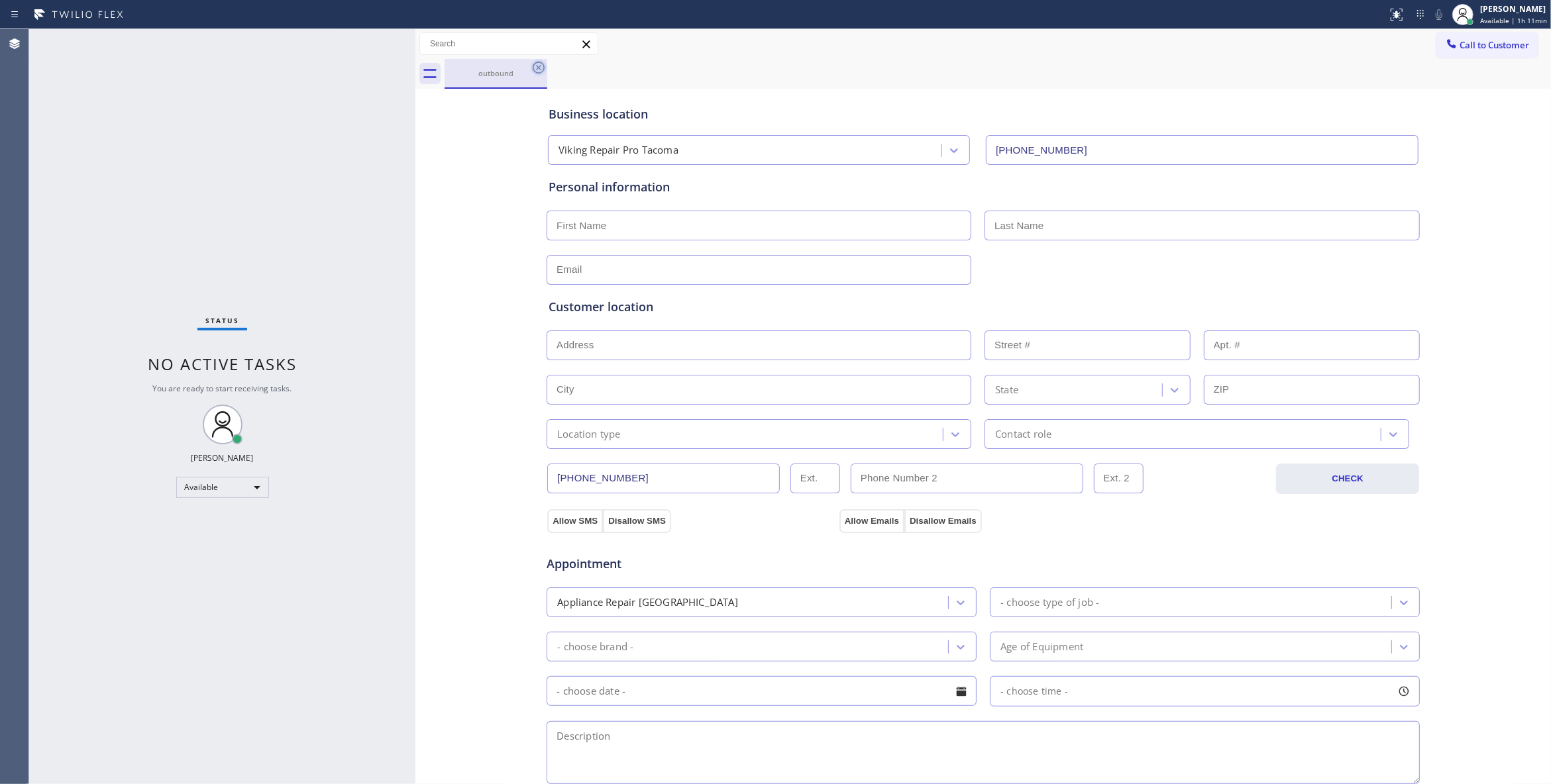
click at [536, 69] on icon at bounding box center [539, 67] width 16 height 16
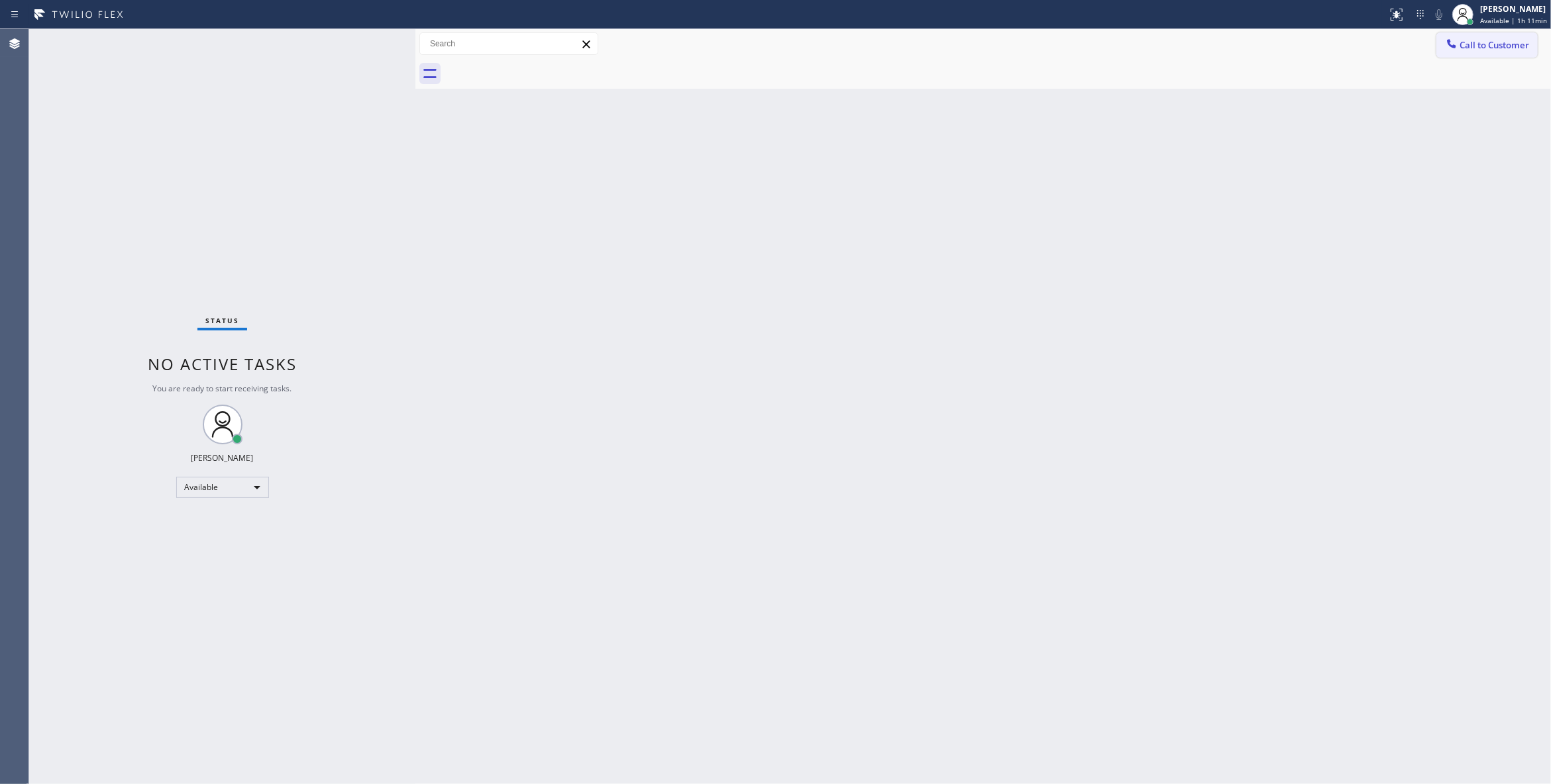
click at [1508, 46] on span "Call to Customer" at bounding box center [1493, 45] width 70 height 12
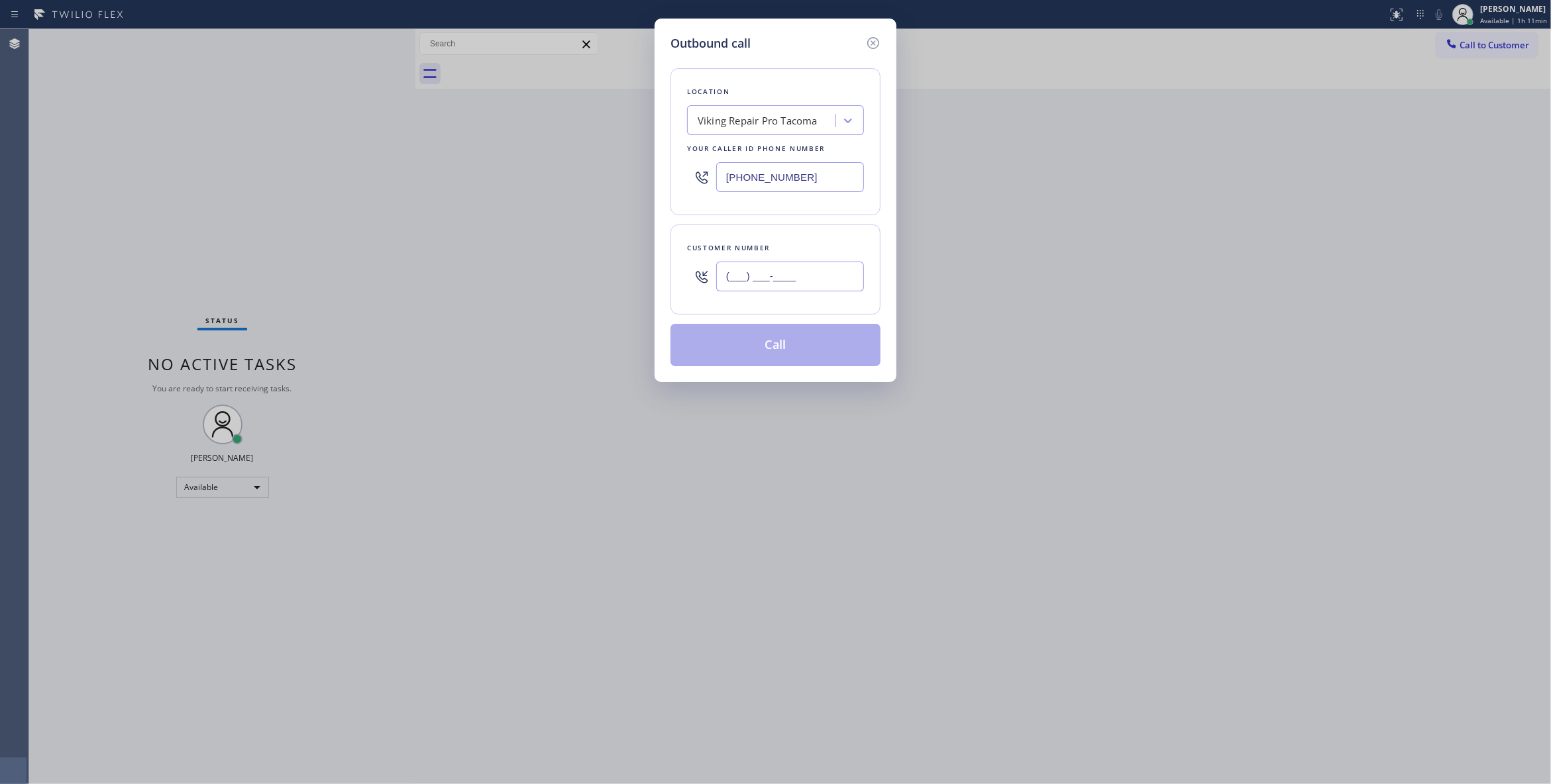
click at [785, 285] on input "(___) ___-____" at bounding box center [790, 277] width 147 height 29
paste input "253) 540-9485"
type input "(253) 540-9485"
click at [737, 357] on button "Call" at bounding box center [775, 345] width 210 height 42
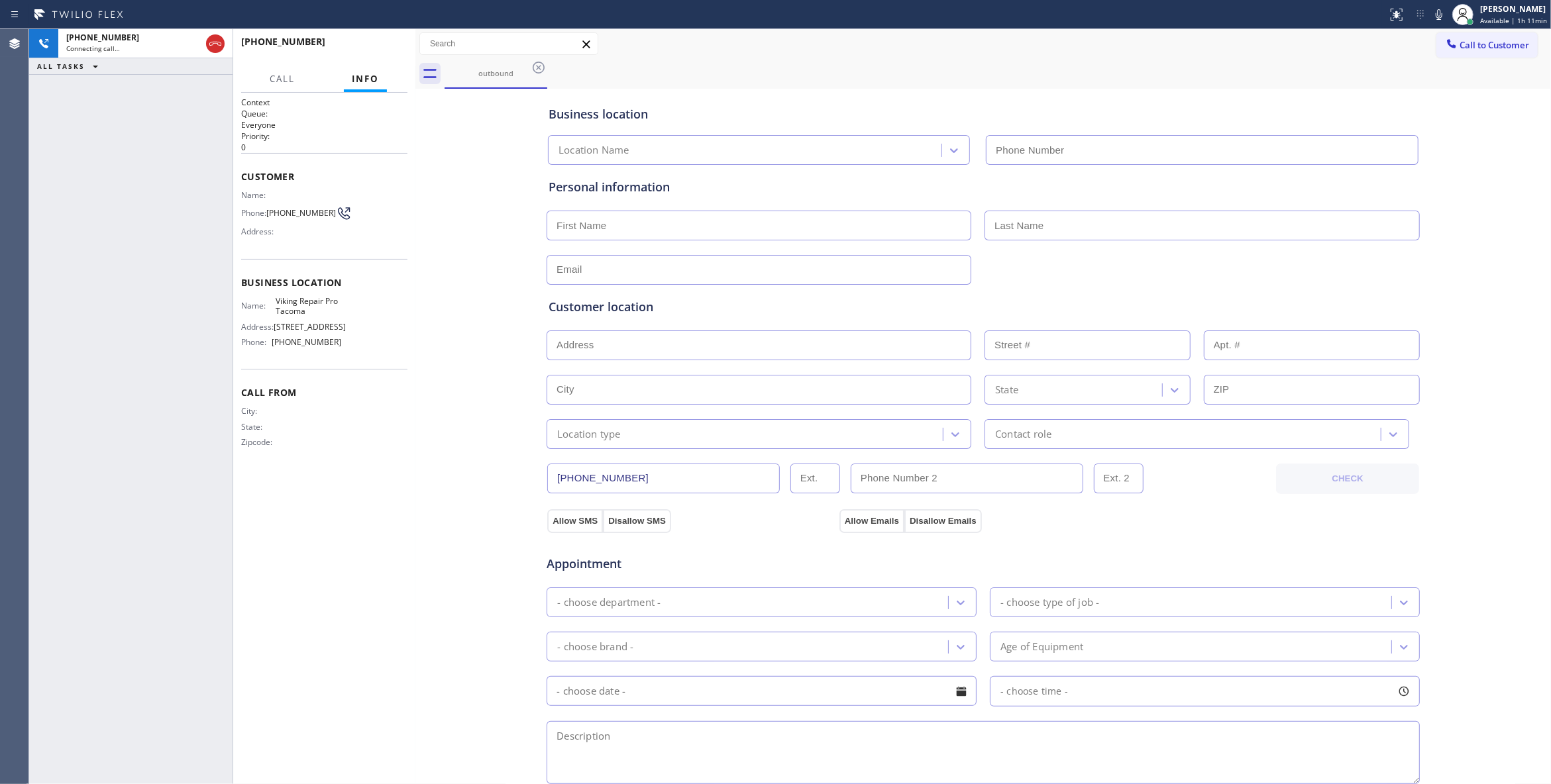
type input "(253) 303-5533"
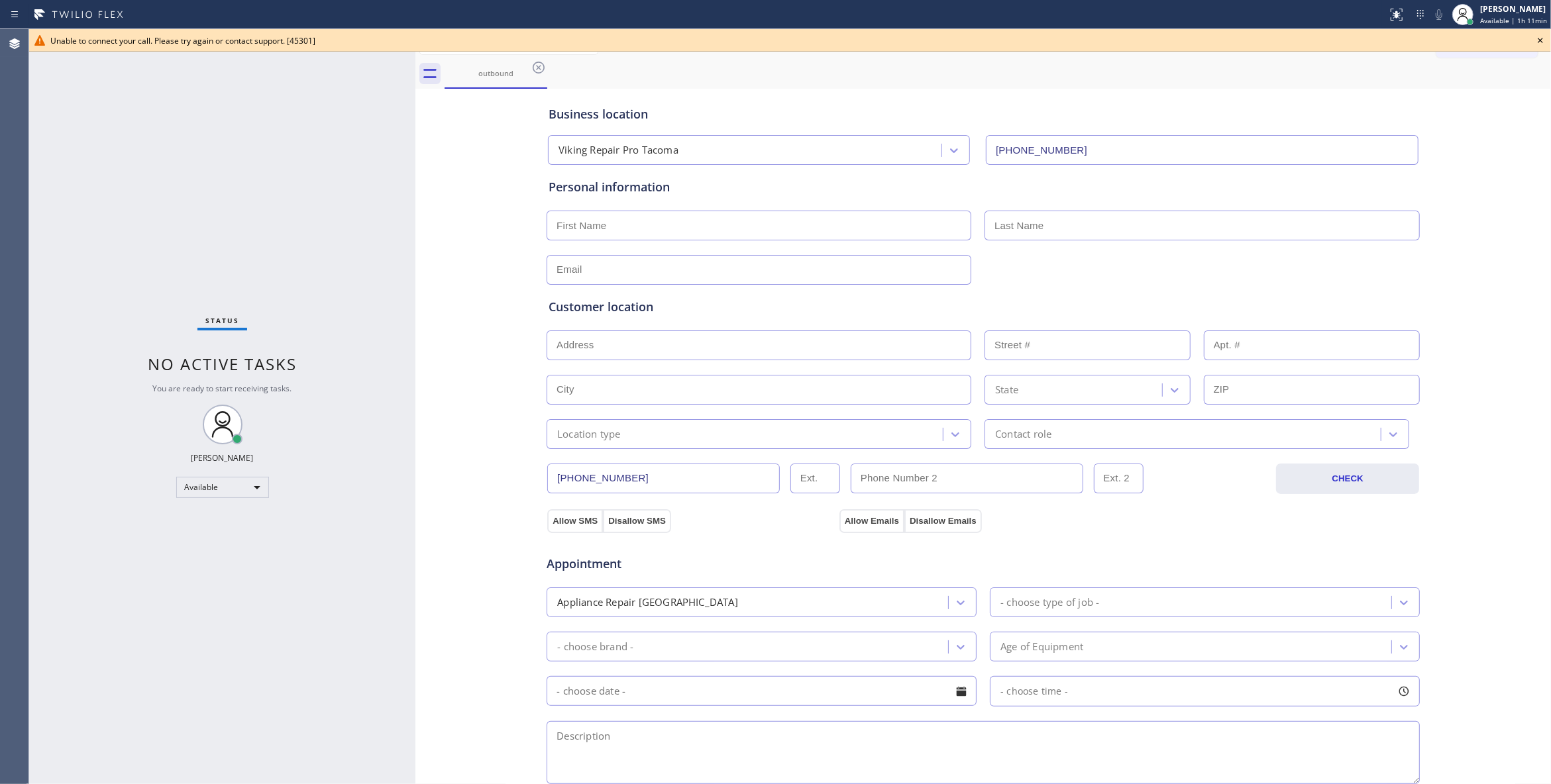
click at [1540, 36] on icon at bounding box center [1540, 40] width 16 height 16
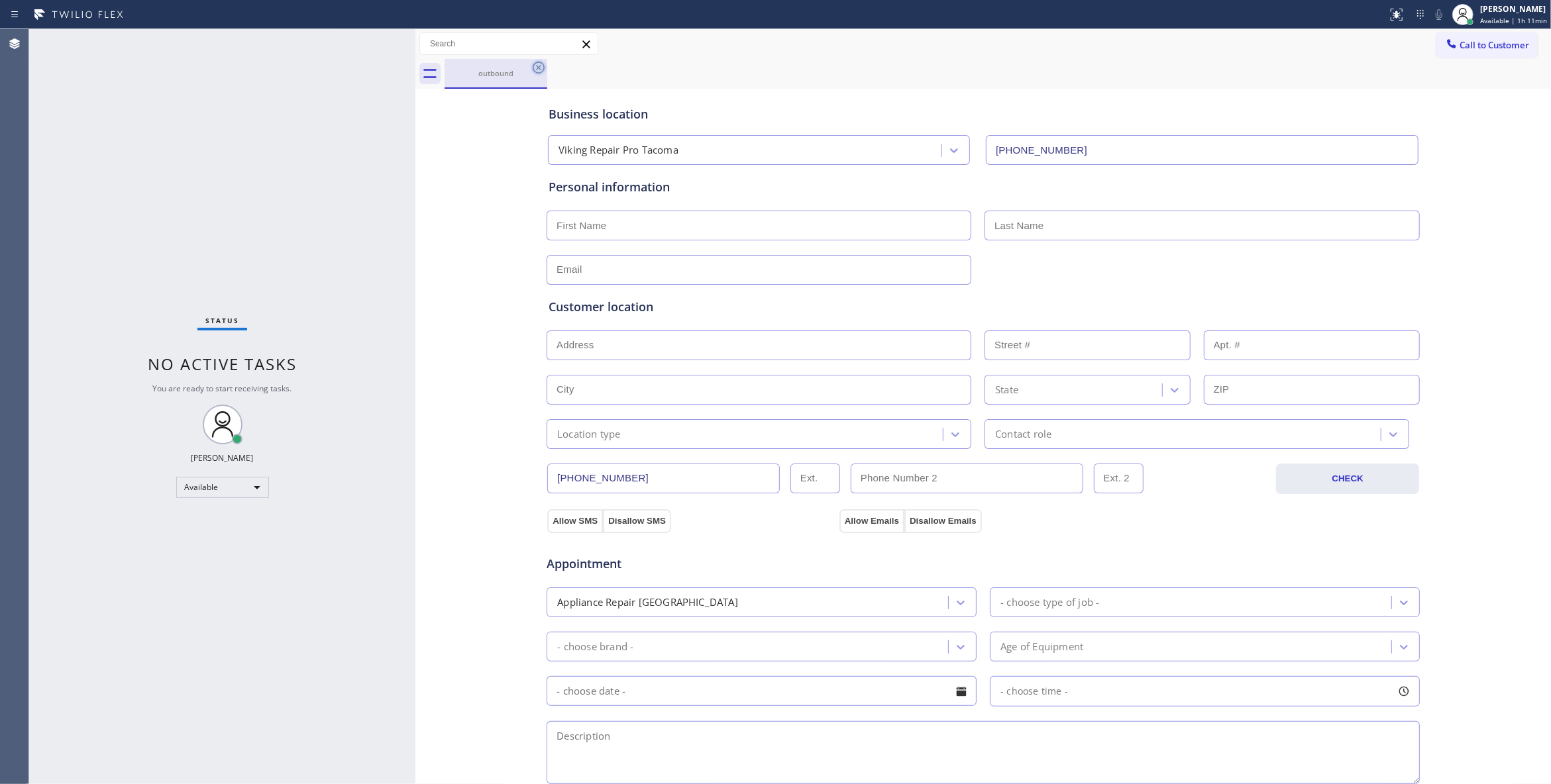
click at [536, 65] on icon at bounding box center [539, 67] width 16 height 16
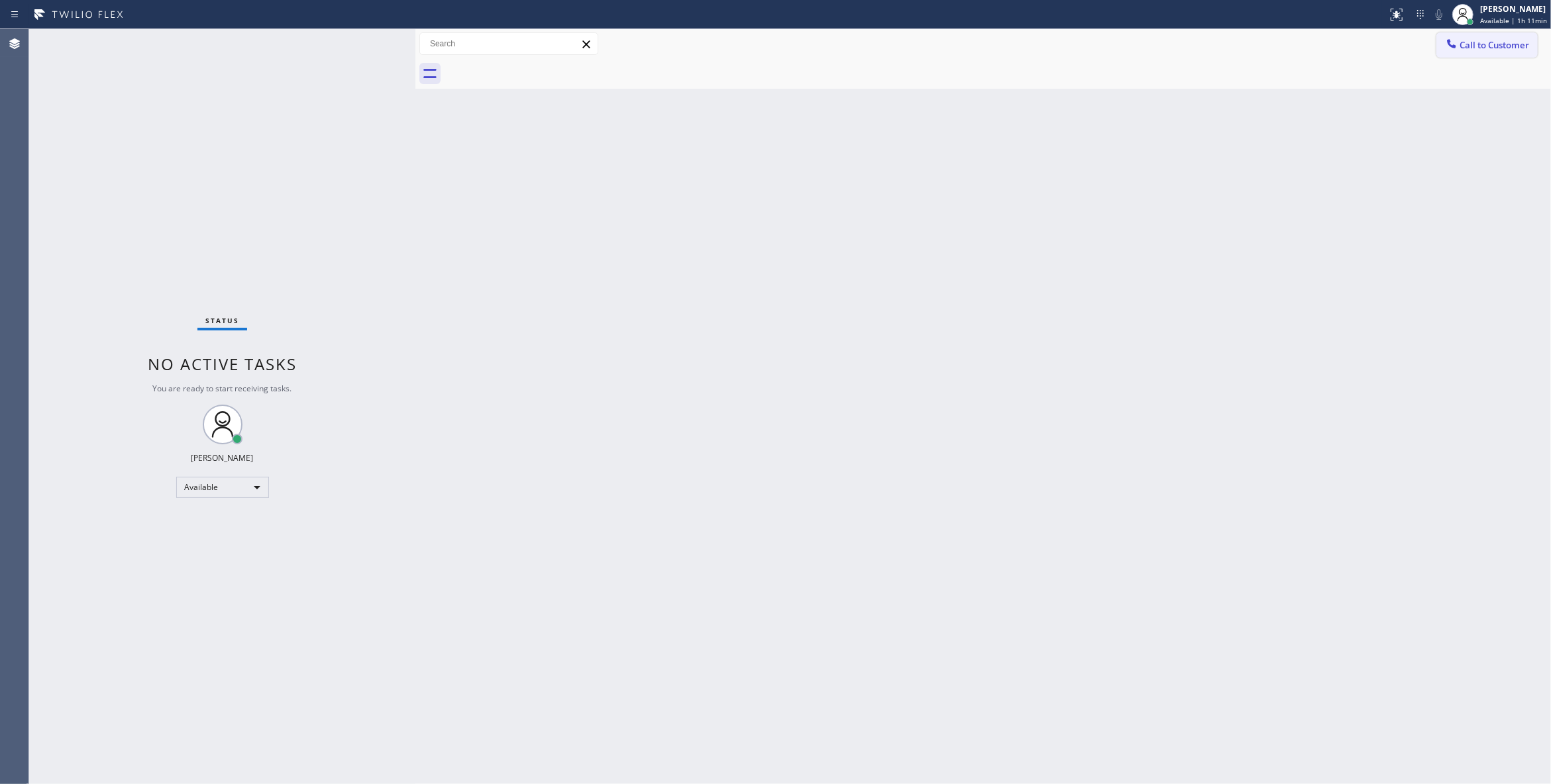
click at [1514, 41] on span "Call to Customer" at bounding box center [1493, 45] width 70 height 12
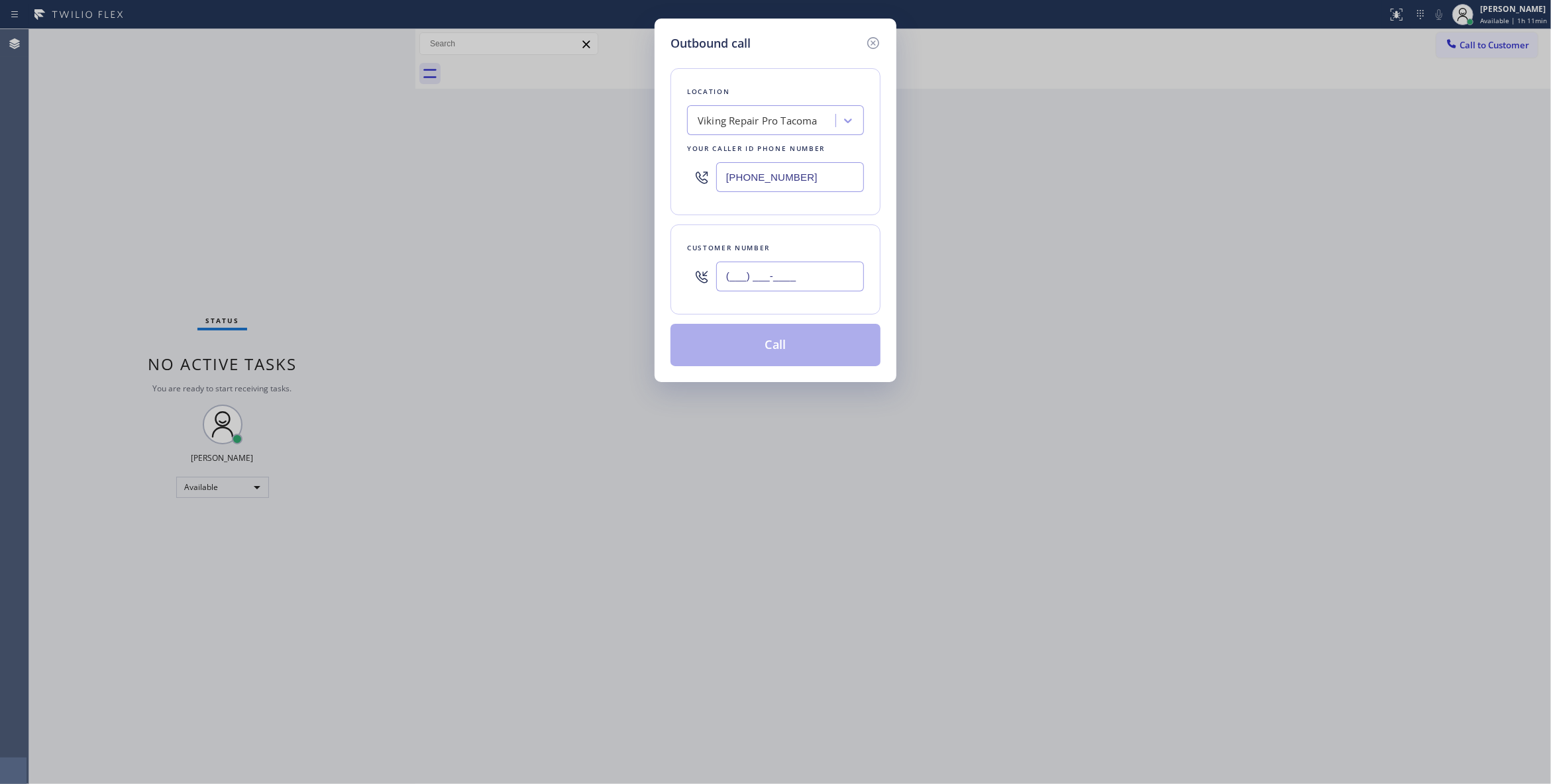
click at [743, 281] on input "(___) ___-____" at bounding box center [790, 277] width 147 height 29
paste input "253) 540-9485"
type input "(253) 540-9485"
click at [735, 130] on div "Viking Repair Pro Tacoma" at bounding box center [763, 121] width 145 height 23
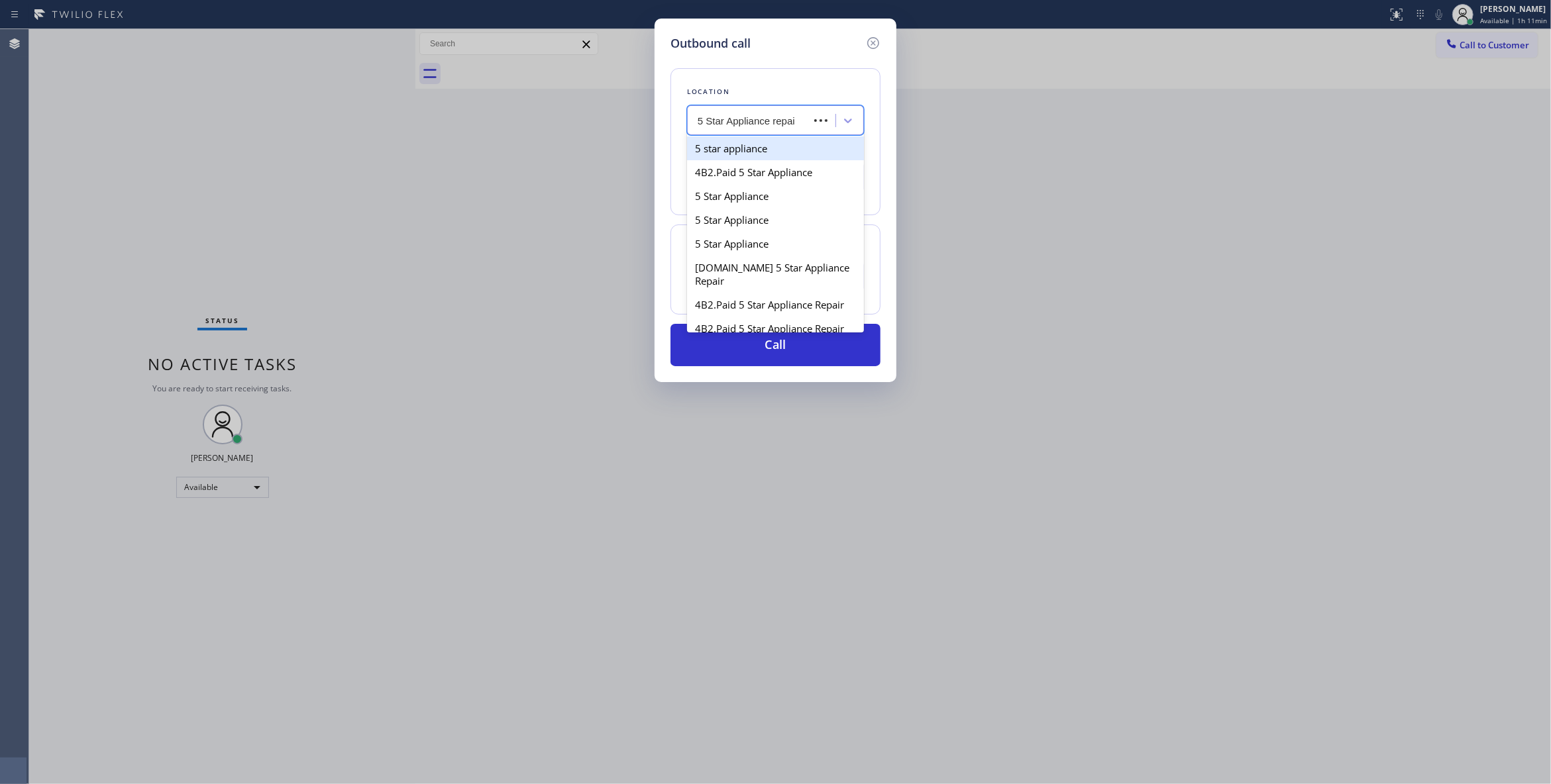
type input "5 Star Appliance repair"
click at [748, 154] on div "5 Star Appliance Repair" at bounding box center [775, 148] width 177 height 24
type input "(855) 731-4952"
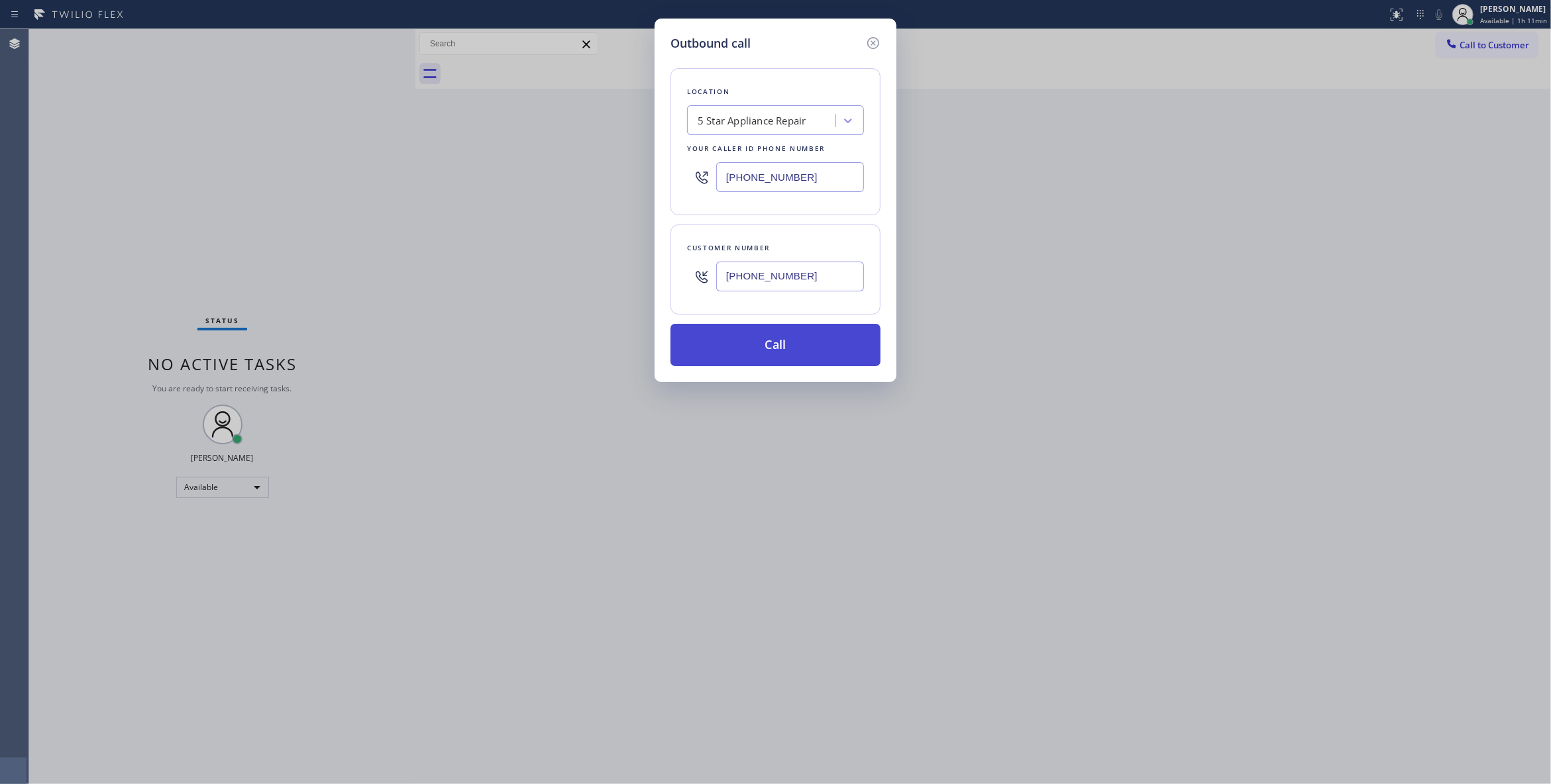
click at [760, 347] on button "Call" at bounding box center [775, 345] width 210 height 42
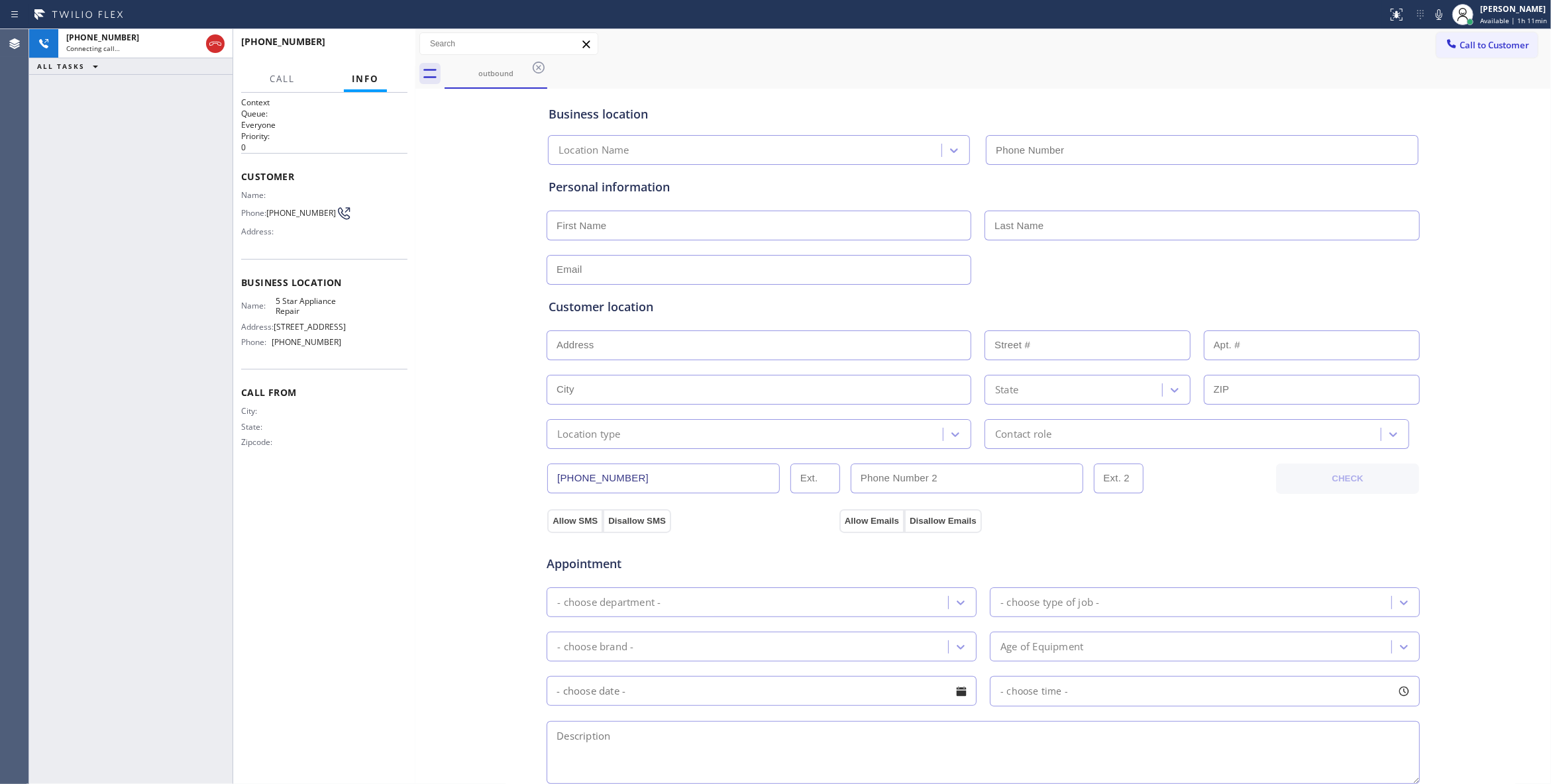
type input "(855) 731-4952"
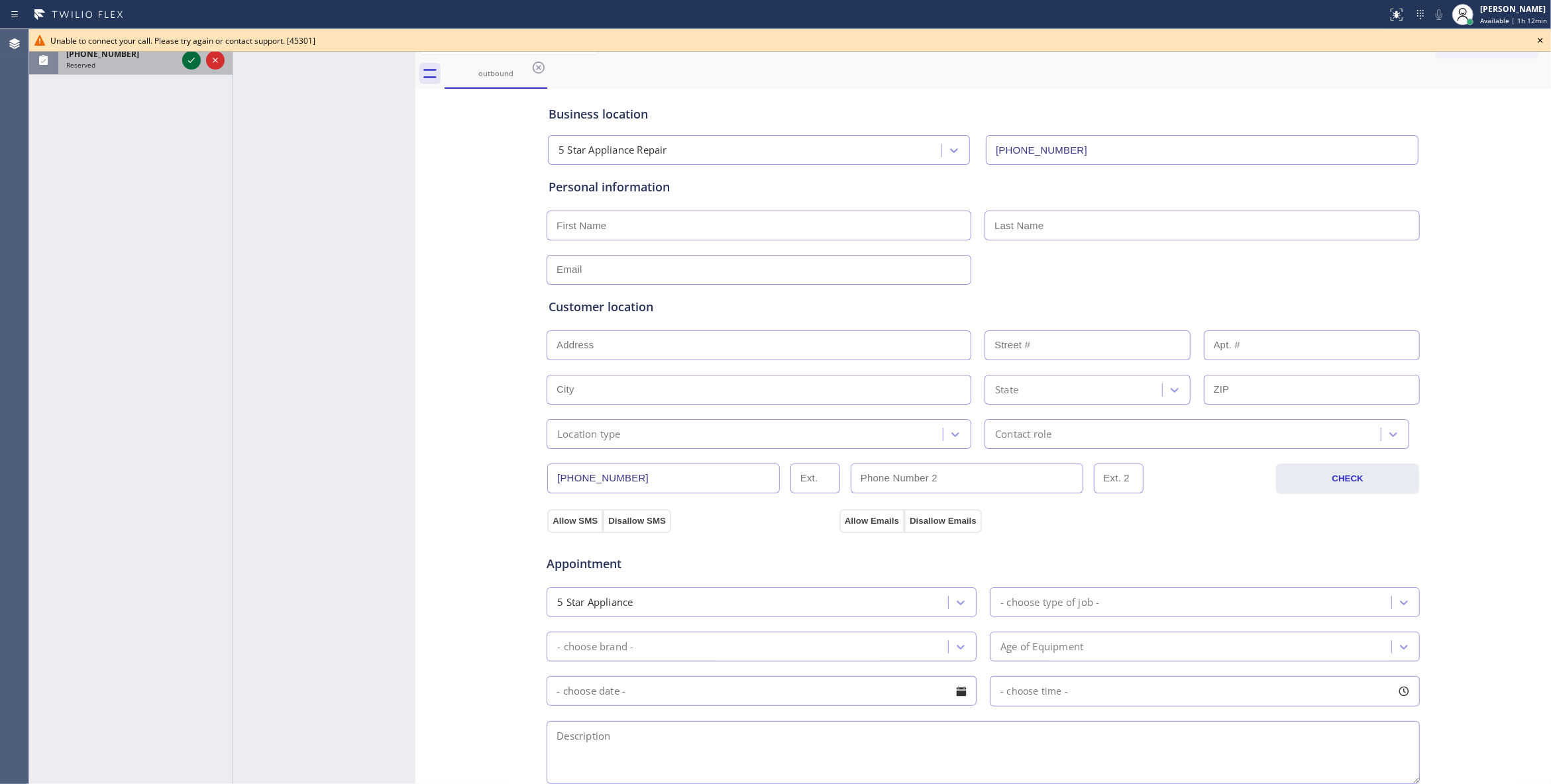
click at [192, 58] on icon at bounding box center [191, 60] width 16 height 16
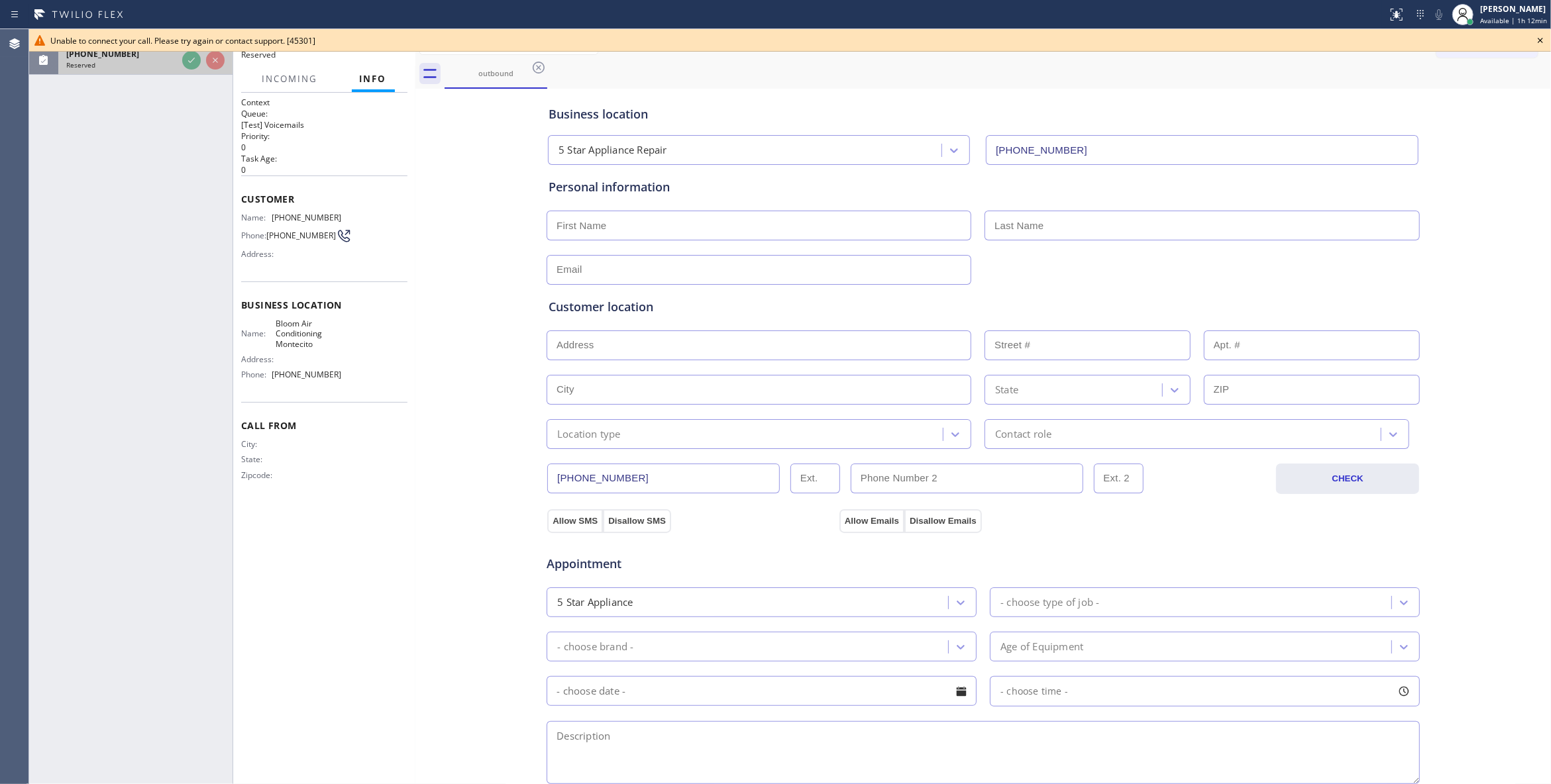
click at [177, 61] on div "Reserved" at bounding box center [121, 65] width 111 height 9
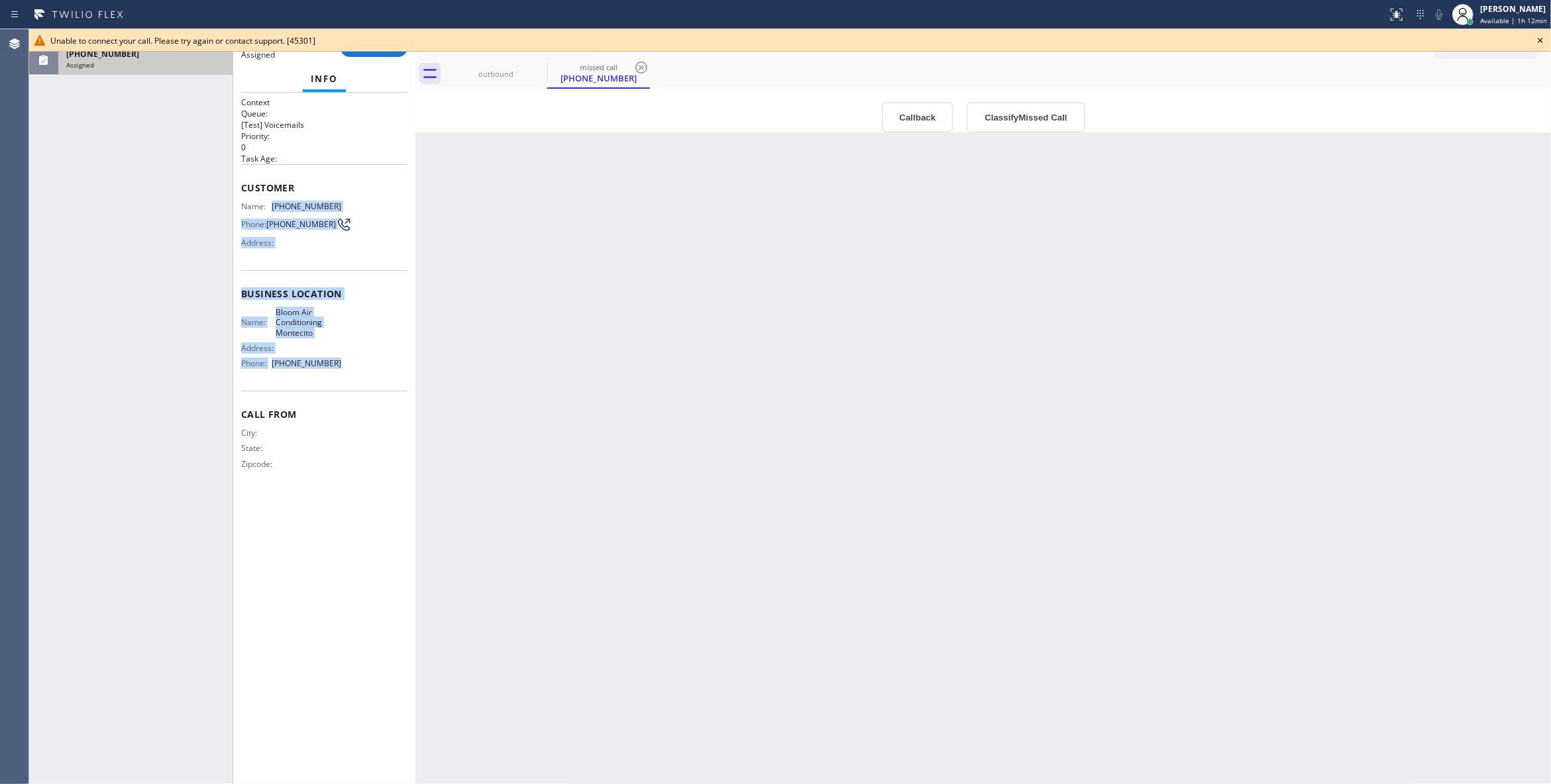
drag, startPoint x: 339, startPoint y: 371, endPoint x: 272, endPoint y: 208, distance: 176.2
click at [272, 208] on div "Context Queue: [Test] Voicemails Priority: 0 Task Age: Customer Name: (805) 505…" at bounding box center [324, 294] width 166 height 394
copy div "(805) 505-7114 Phone: (805) 505-7114 Address: Business location Name: Bloom Air…"
click at [1048, 119] on button "Classify Missed Call" at bounding box center [1026, 117] width 118 height 30
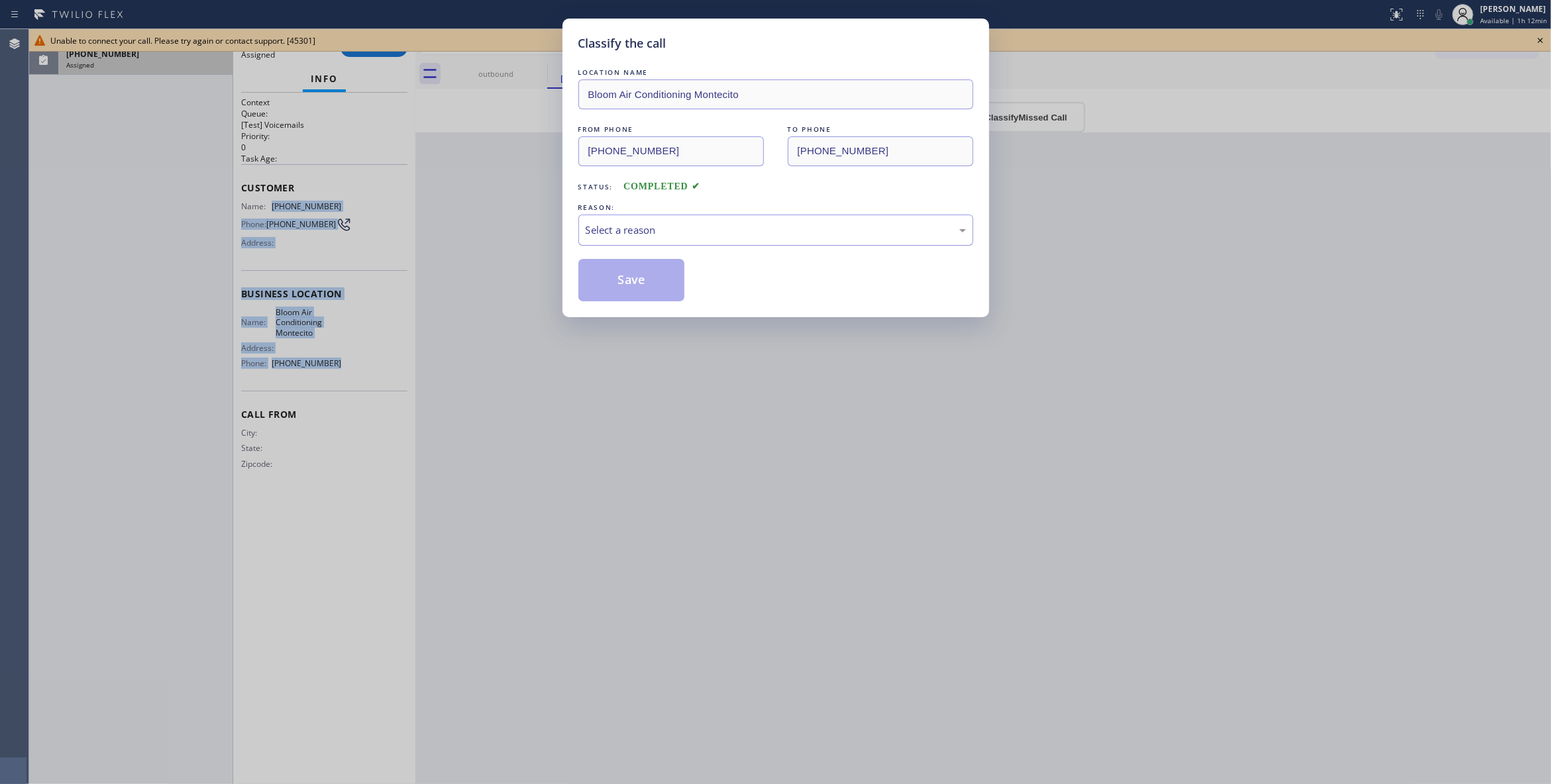
drag, startPoint x: 747, startPoint y: 230, endPoint x: 730, endPoint y: 239, distance: 19.2
click at [742, 228] on div "Select a reason" at bounding box center [776, 230] width 381 height 15
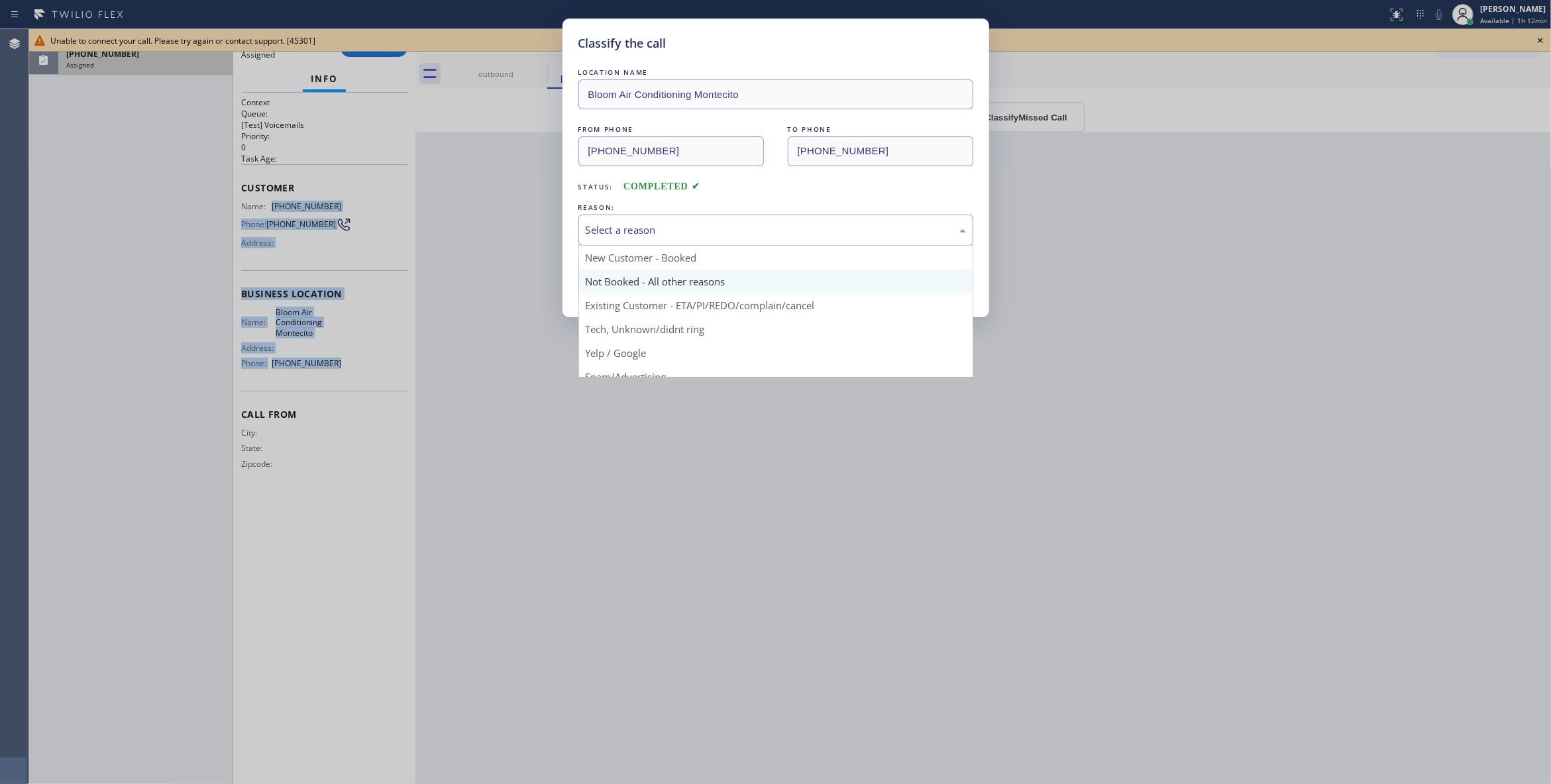
click at [649, 282] on button "Save" at bounding box center [632, 280] width 107 height 42
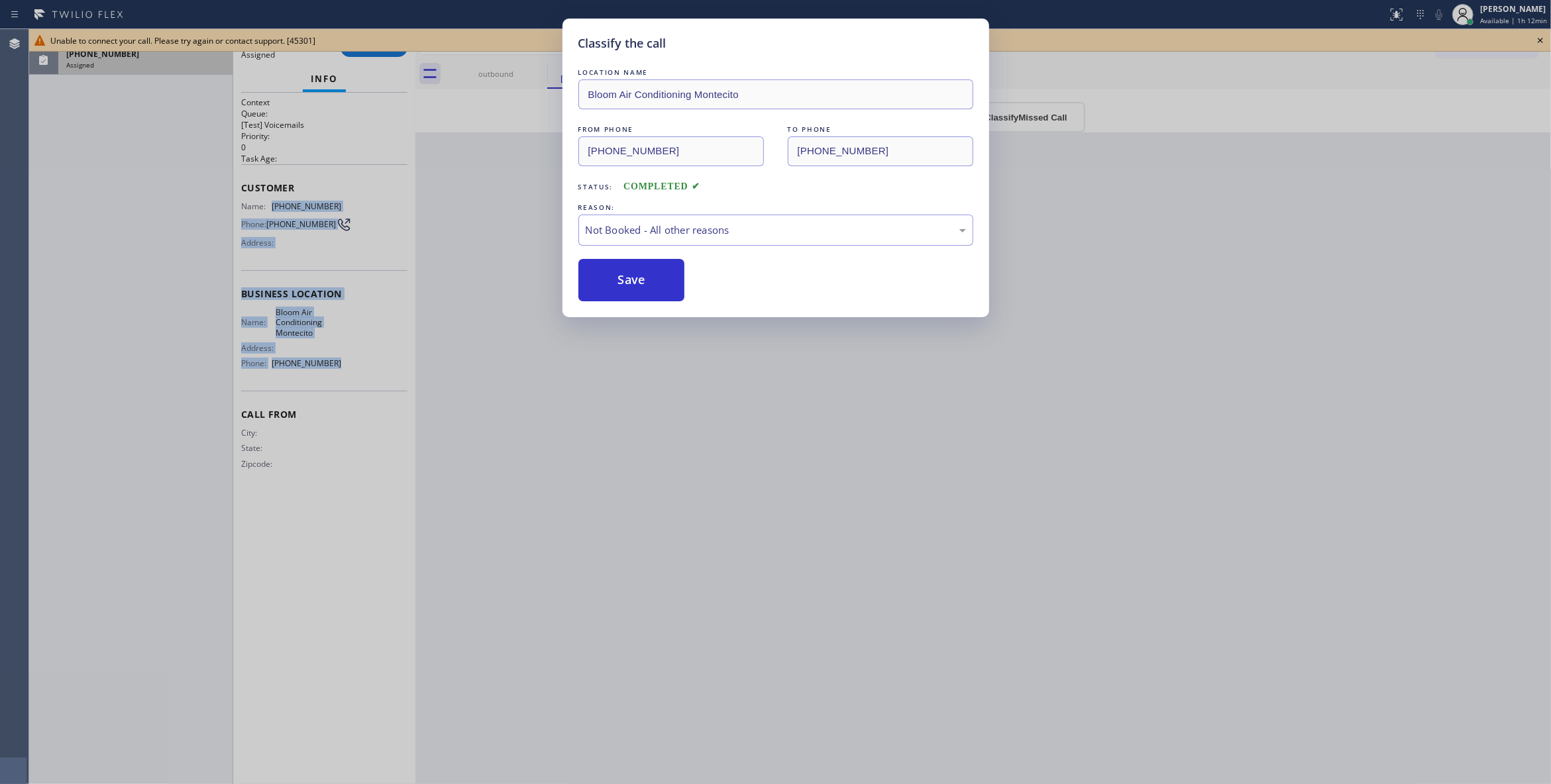
click at [649, 282] on button "Save" at bounding box center [632, 280] width 107 height 42
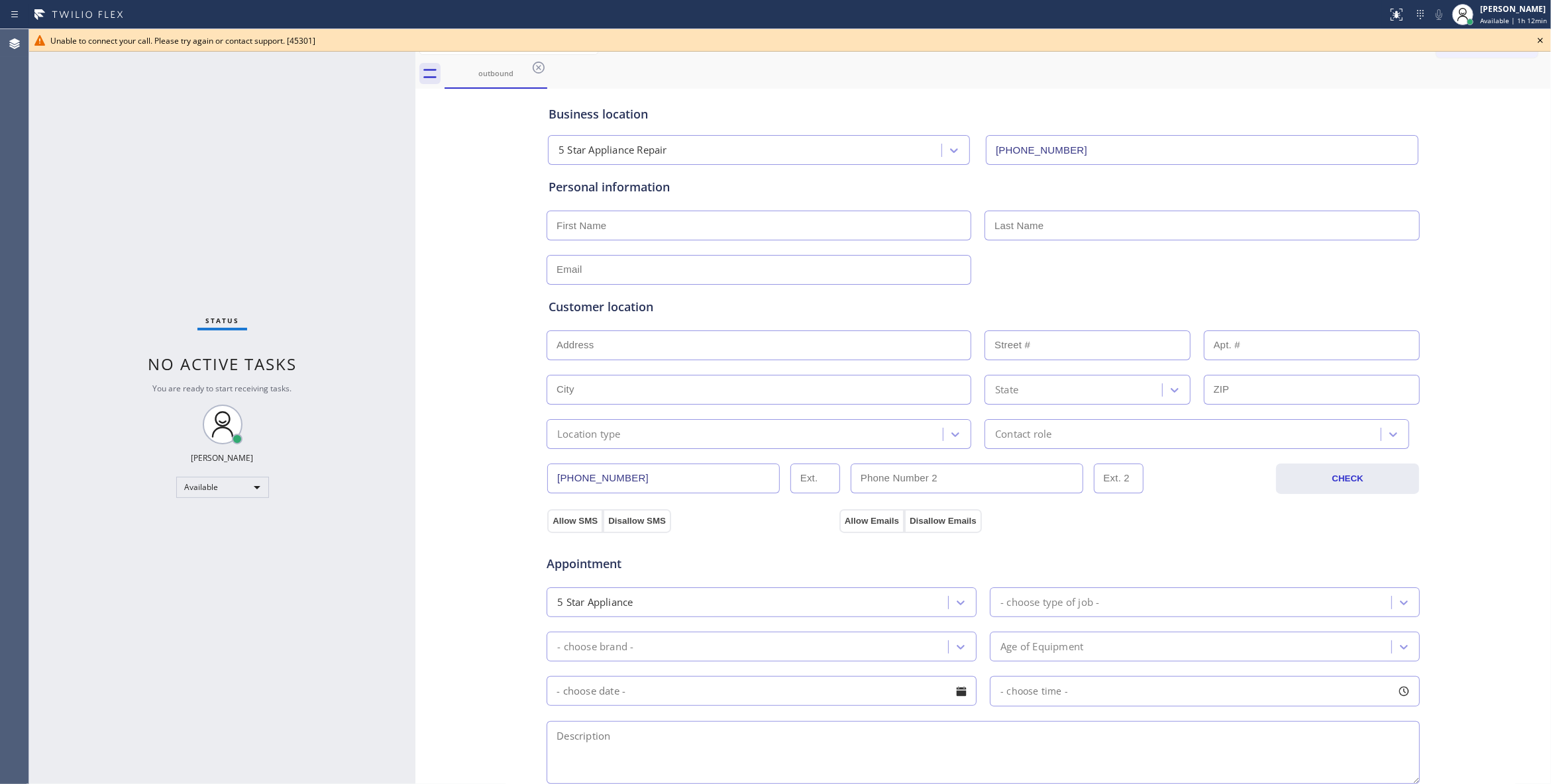
drag, startPoint x: 464, startPoint y: 209, endPoint x: 480, endPoint y: 140, distance: 70.8
click at [463, 201] on div "Business location 5 Star Appliance Repair (855) 731-4952 Personal information C…" at bounding box center [983, 544] width 1129 height 905
click at [541, 67] on icon at bounding box center [539, 67] width 16 height 16
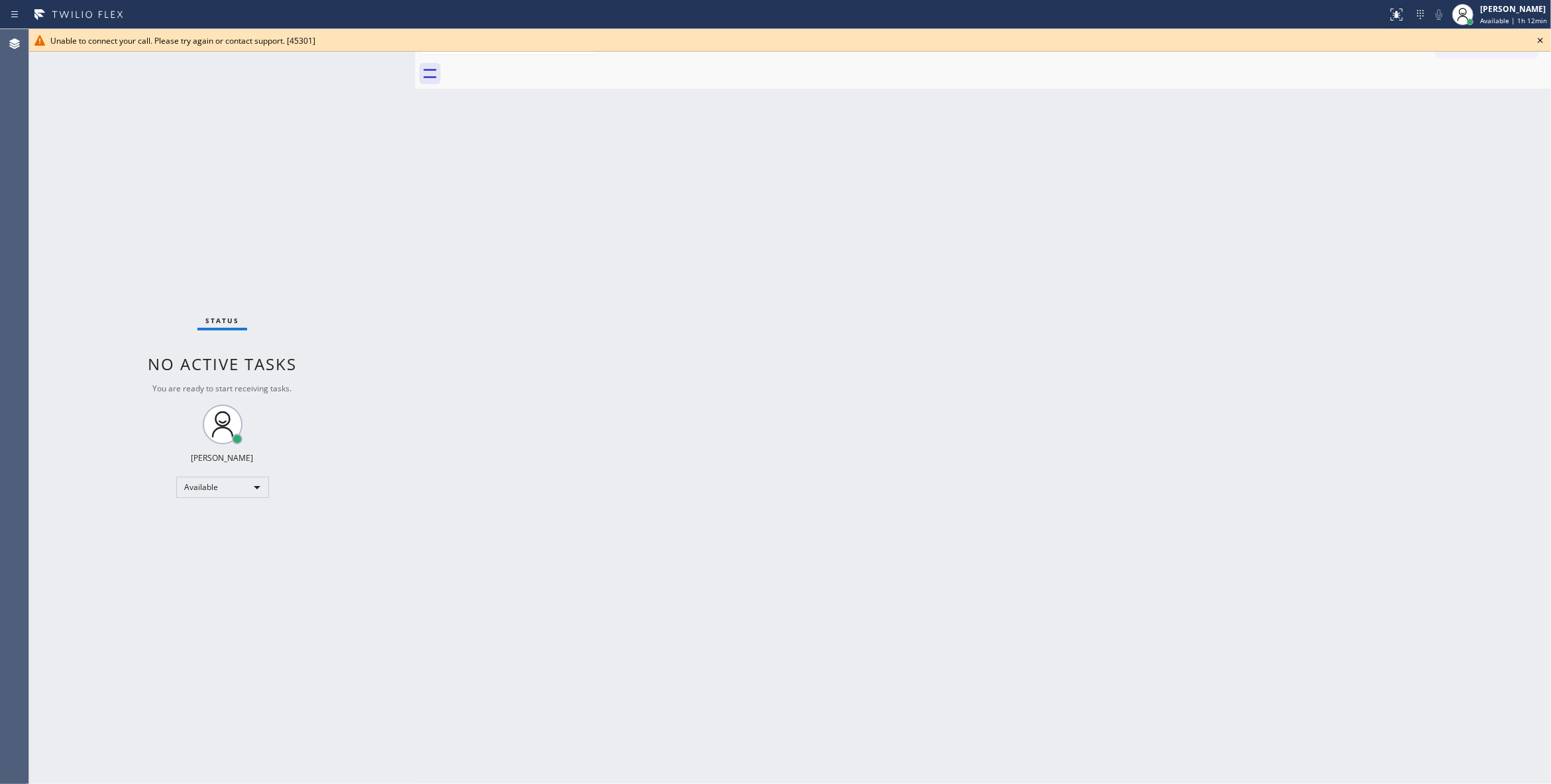
click at [1540, 40] on icon at bounding box center [1540, 41] width 6 height 6
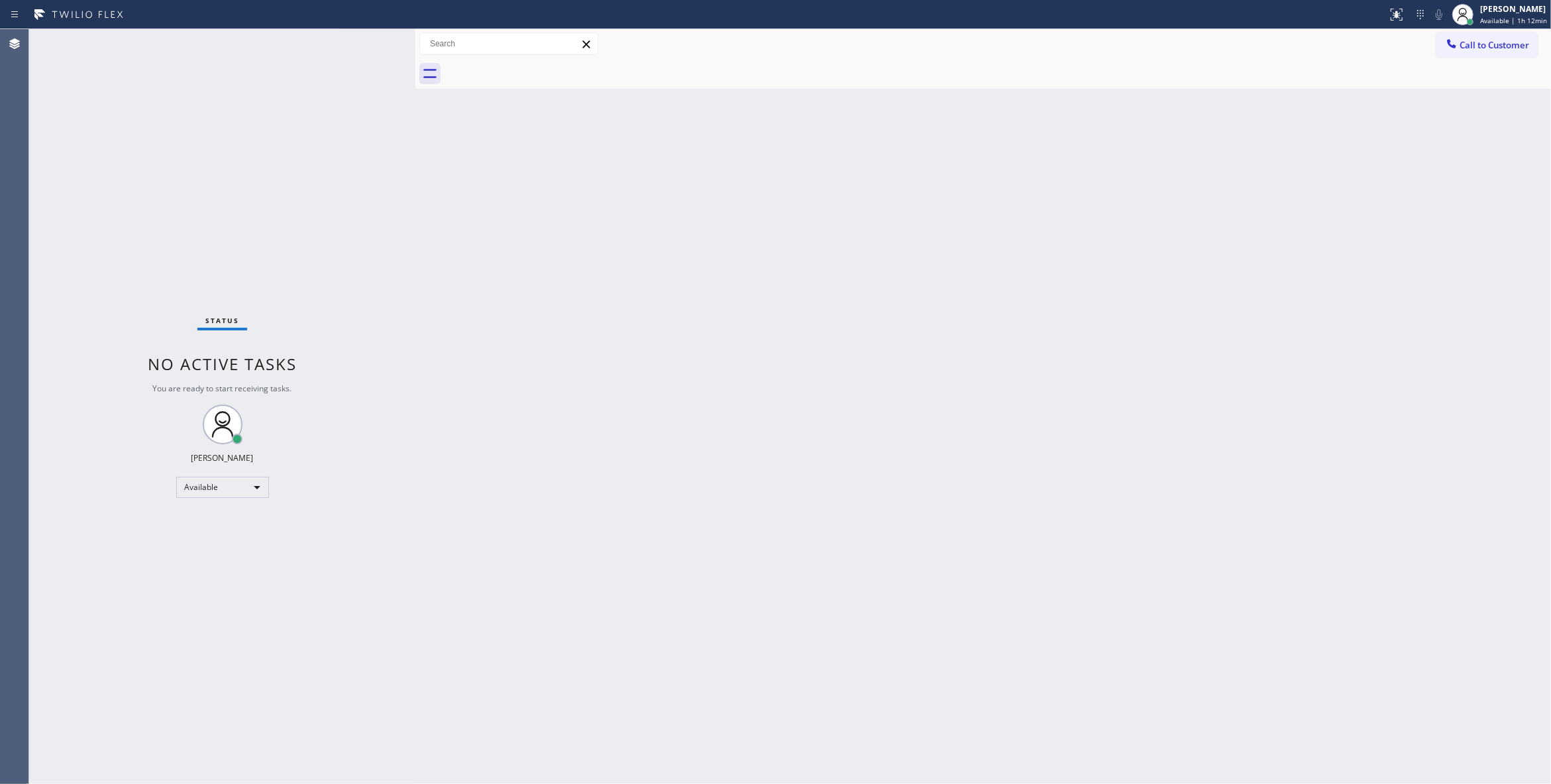
drag, startPoint x: 1489, startPoint y: 53, endPoint x: 1477, endPoint y: 55, distance: 12.2
click at [1482, 53] on button "Call to Customer" at bounding box center [1486, 45] width 101 height 25
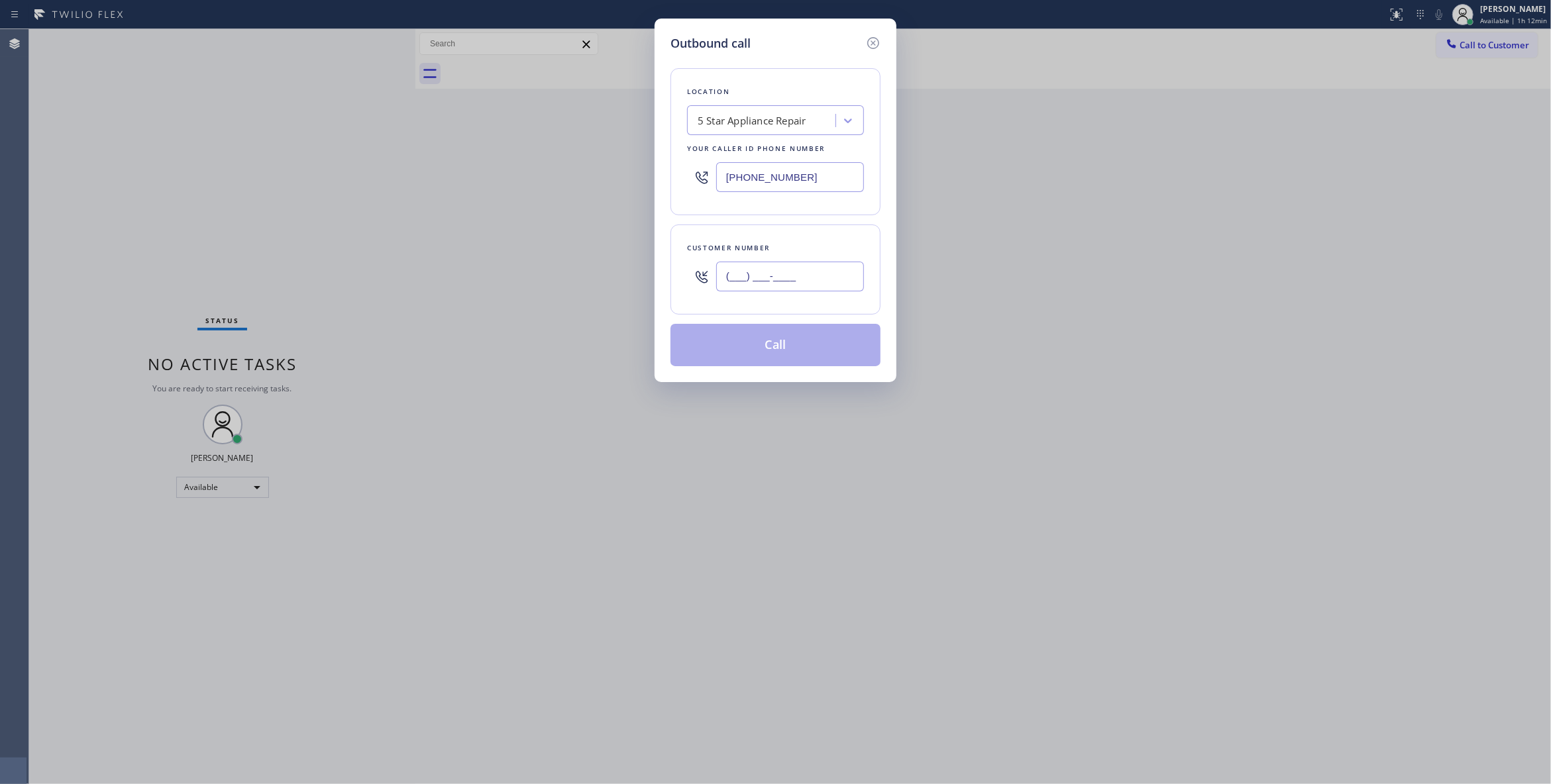
click at [809, 263] on input "(___) ___-____" at bounding box center [790, 277] width 147 height 29
paste input "805) 505-7114"
type input "(805) 505-7114"
drag, startPoint x: 822, startPoint y: 182, endPoint x: 348, endPoint y: 141, distance: 475.8
click at [350, 141] on div "Outbound call Location 5 Star Appliance Repair Your caller id phone number (855…" at bounding box center [775, 392] width 1551 height 784
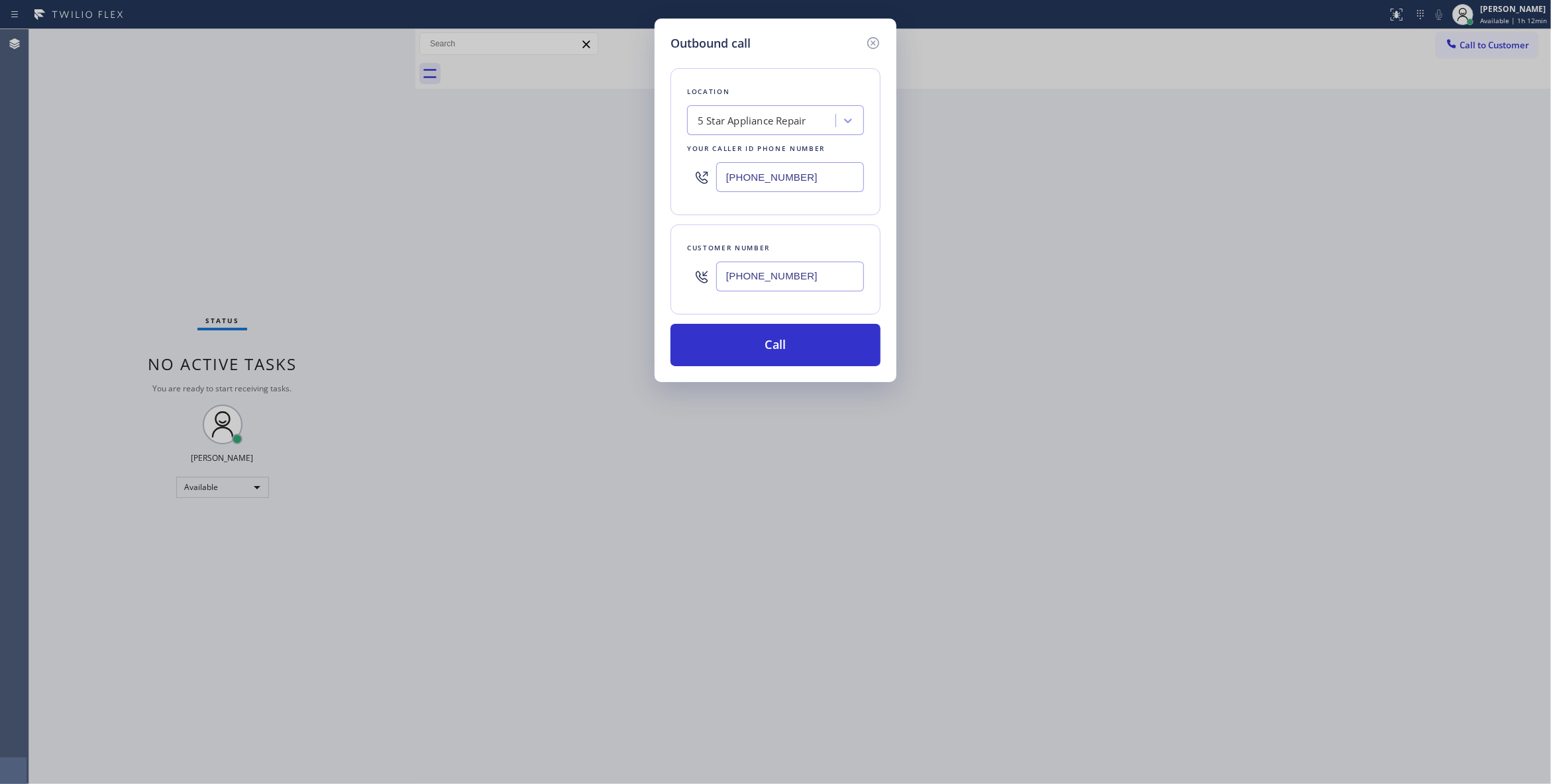
paste input "05) 600-3555"
type input "(805) 600-3555"
drag, startPoint x: 817, startPoint y: 278, endPoint x: 653, endPoint y: 276, distance: 164.0
click at [653, 276] on div "Outbound call Location Bloom Air Conditioning Montecito Your caller id phone nu…" at bounding box center [775, 392] width 1551 height 784
click at [772, 354] on button "Call" at bounding box center [775, 345] width 210 height 42
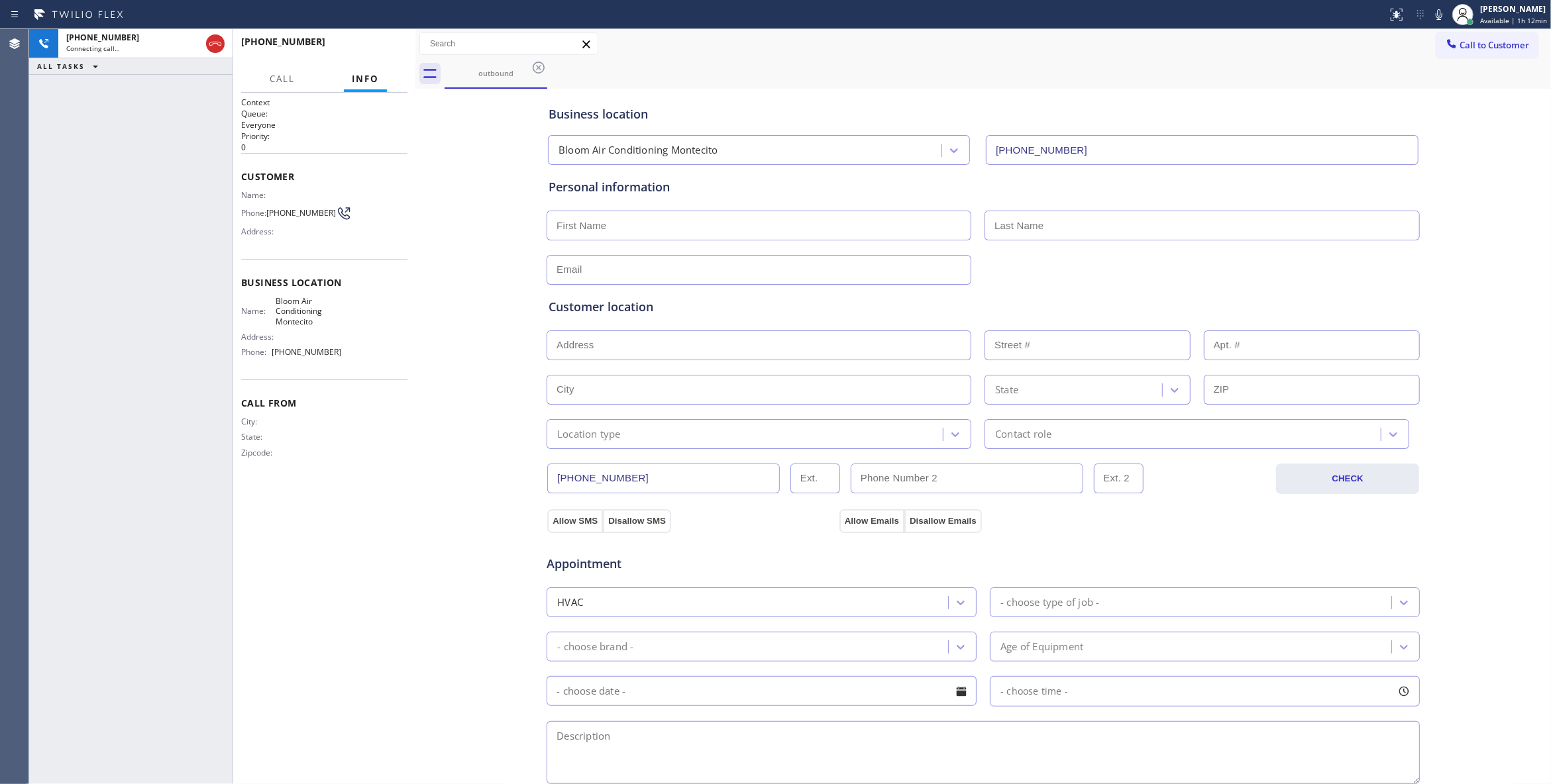
type input "(805) 600-3555"
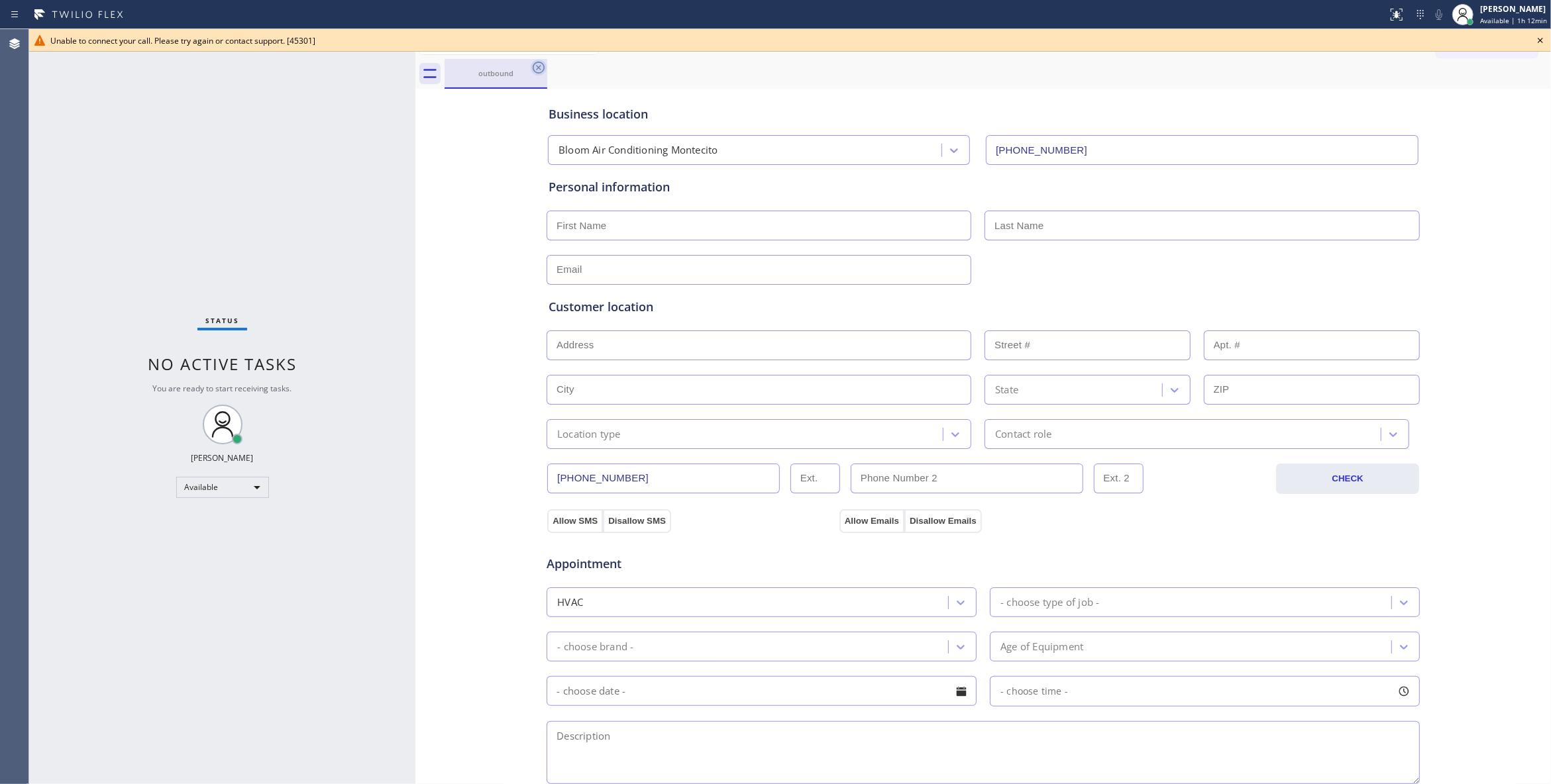
click at [536, 72] on icon at bounding box center [539, 67] width 12 height 12
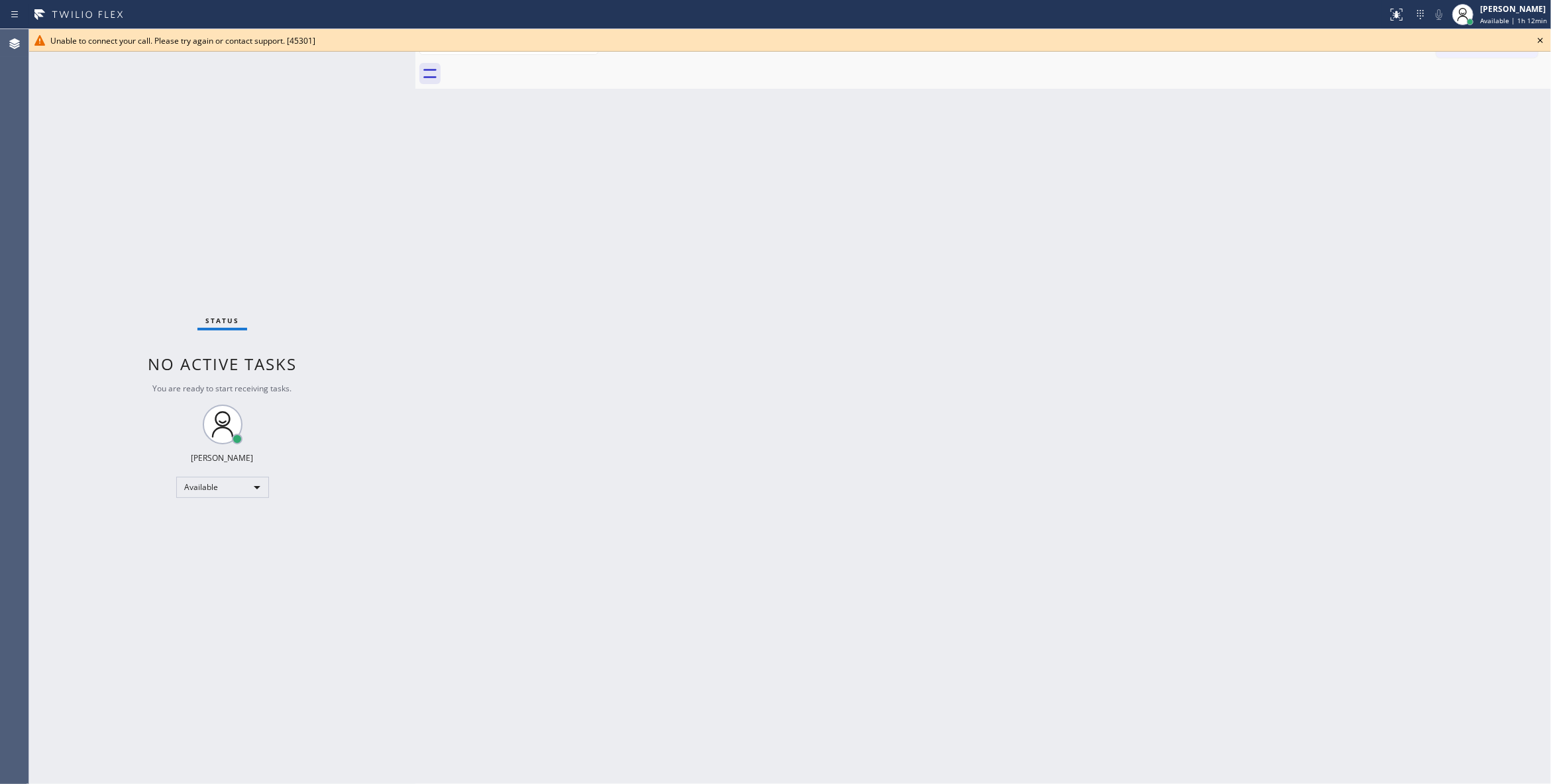
click at [1540, 37] on icon at bounding box center [1540, 40] width 16 height 16
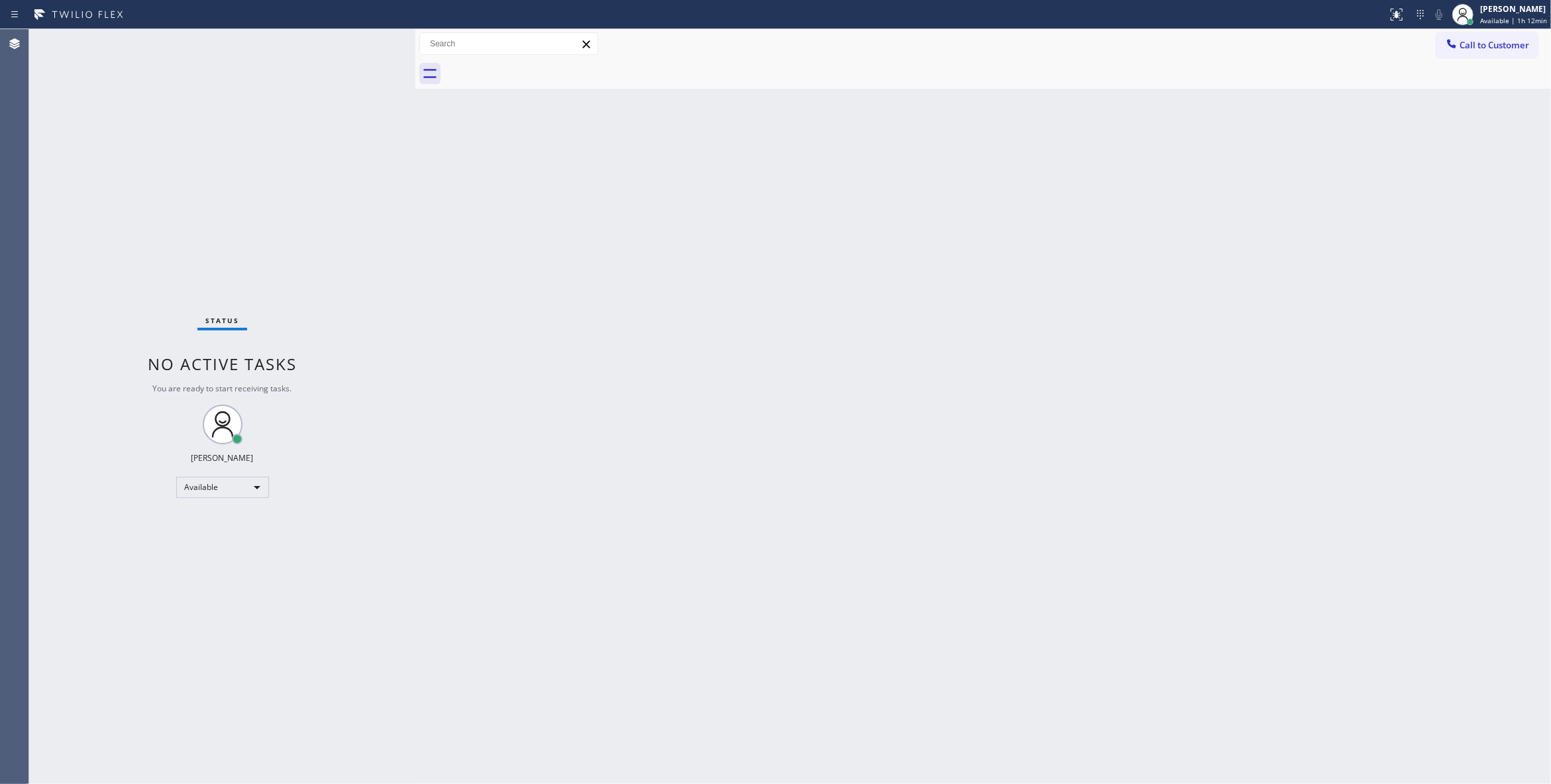
click at [1013, 273] on div "Back to Dashboard Change Sender ID Customers Technicians Select a contact Outbo…" at bounding box center [983, 407] width 1135 height 755
click at [1469, 44] on span "Call to Customer" at bounding box center [1493, 45] width 70 height 12
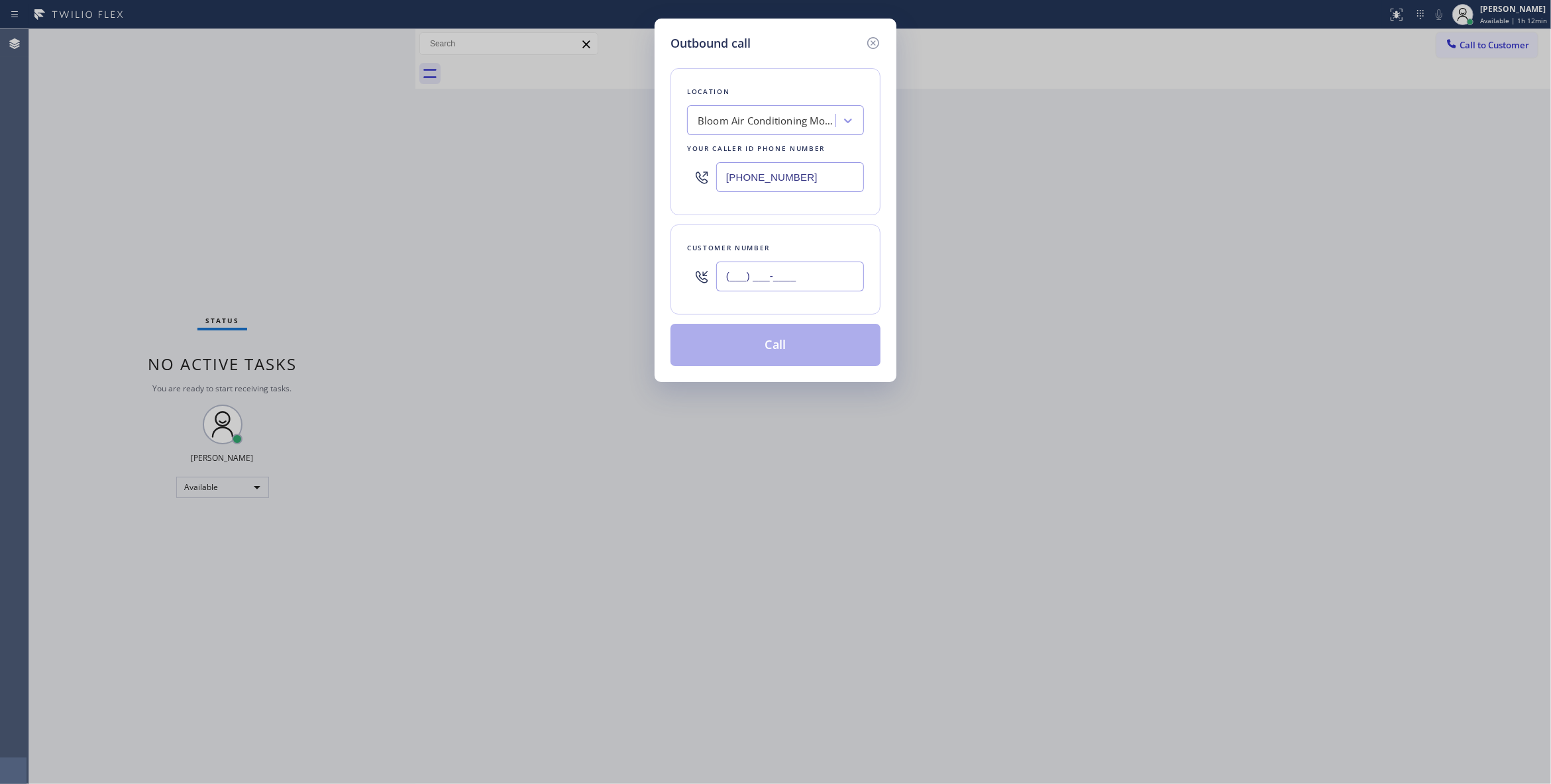
click at [785, 290] on input "(___) ___-____" at bounding box center [790, 277] width 147 height 29
paste input "805) 505-7114"
click at [706, 307] on div "Customer number (805) 505-7114" at bounding box center [775, 270] width 210 height 90
click at [698, 232] on div "Customer number (805) 505-7114" at bounding box center [775, 270] width 210 height 90
click at [692, 305] on div "Customer number (805) 505-7114" at bounding box center [775, 270] width 210 height 90
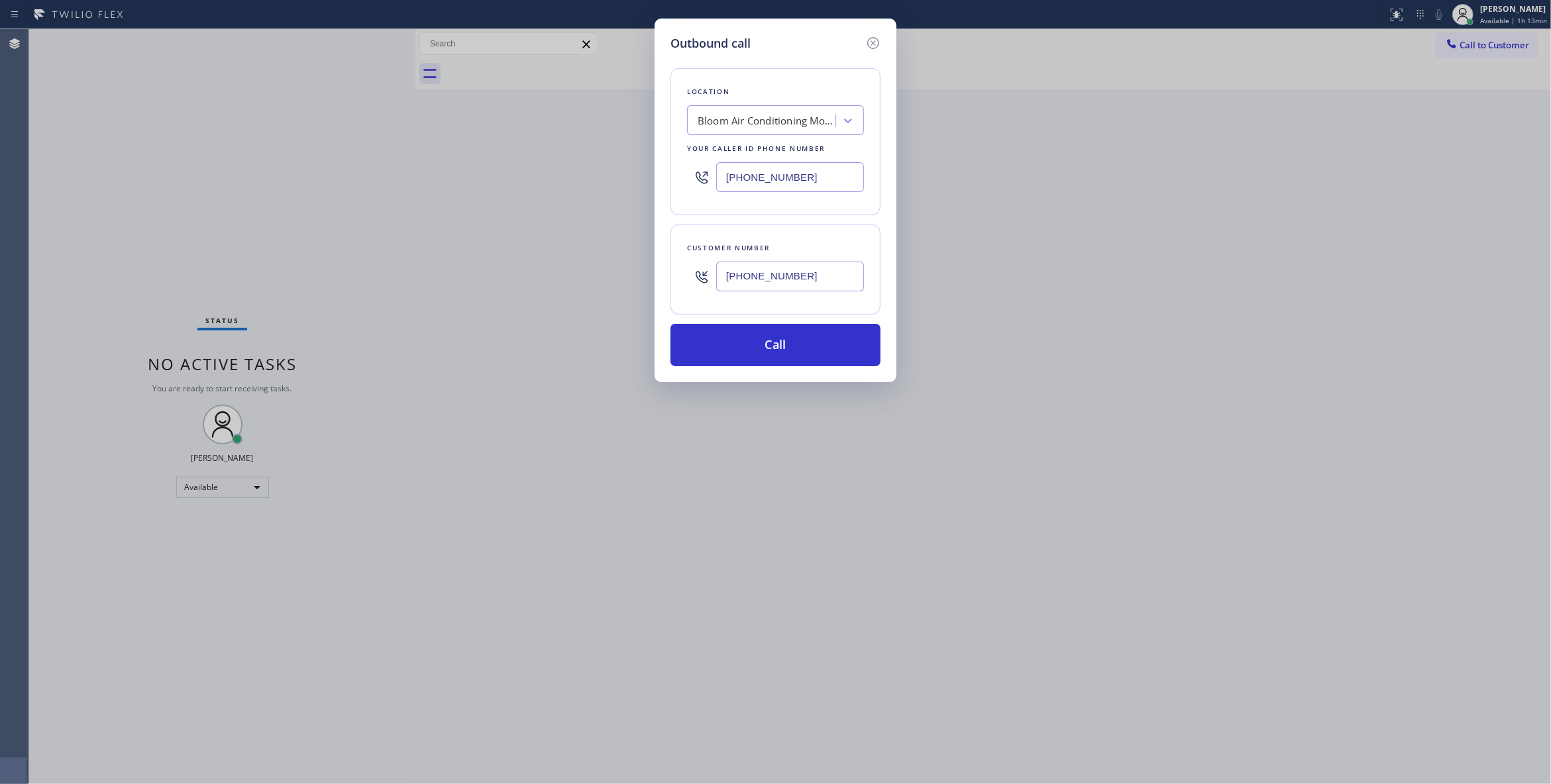
click at [127, 230] on div "Outbound call Location Bloom Air Conditioning Montecito Your caller id phone nu…" at bounding box center [775, 392] width 1551 height 784
click at [873, 44] on icon at bounding box center [873, 43] width 16 height 16
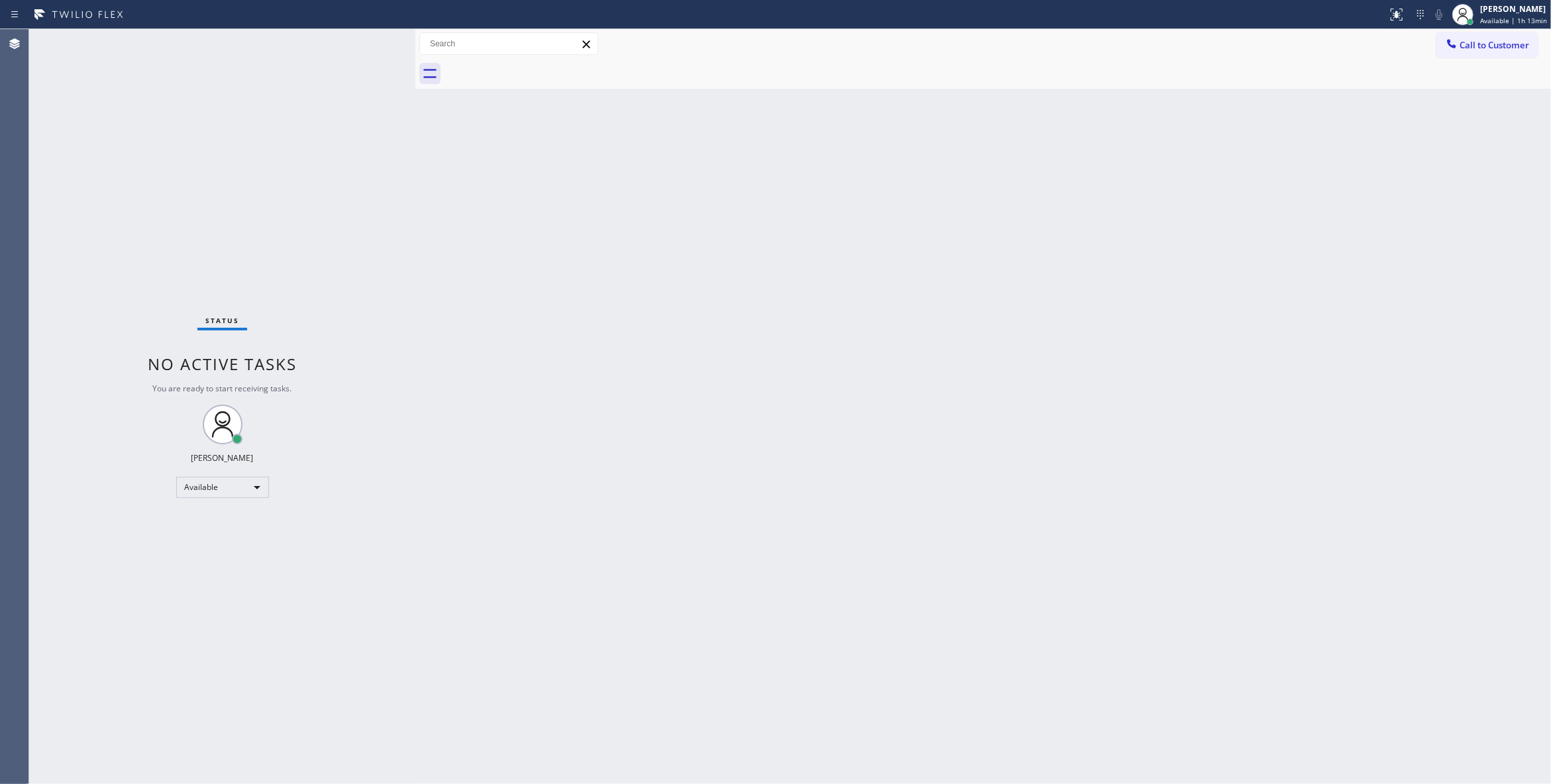
click at [758, 345] on div "Back to Dashboard Change Sender ID Customers Technicians Select a contact Outbo…" at bounding box center [983, 407] width 1135 height 755
click at [685, 415] on div "Back to Dashboard Change Sender ID Customers Technicians Select a contact Outbo…" at bounding box center [983, 407] width 1135 height 755
click at [1484, 48] on span "Call to Customer" at bounding box center [1493, 45] width 70 height 12
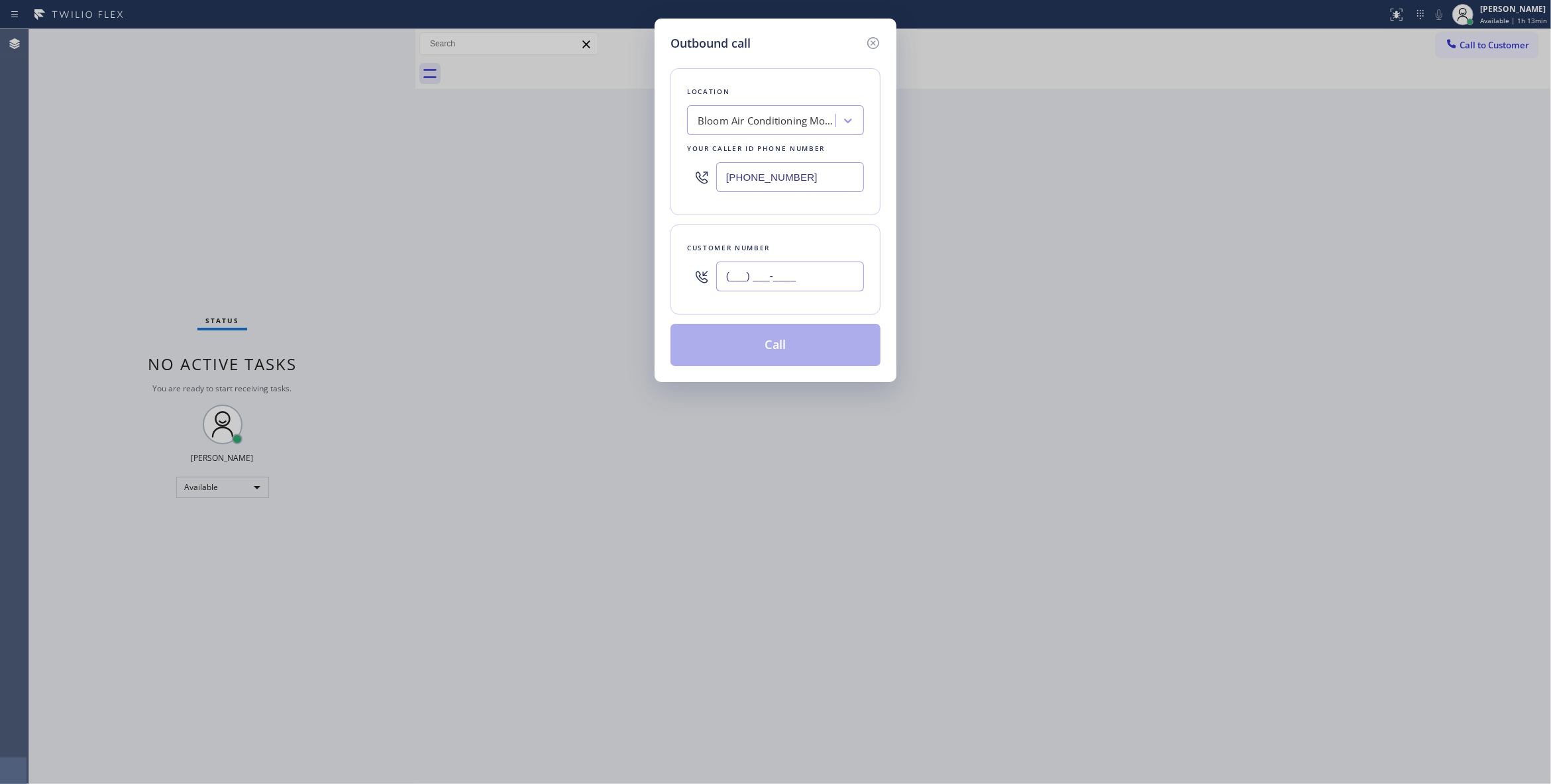
click at [814, 275] on input "(___) ___-____" at bounding box center [790, 277] width 147 height 29
paste input "805) 505-7114"
type input "(805) 505-7114"
click at [814, 351] on button "Call" at bounding box center [775, 345] width 210 height 42
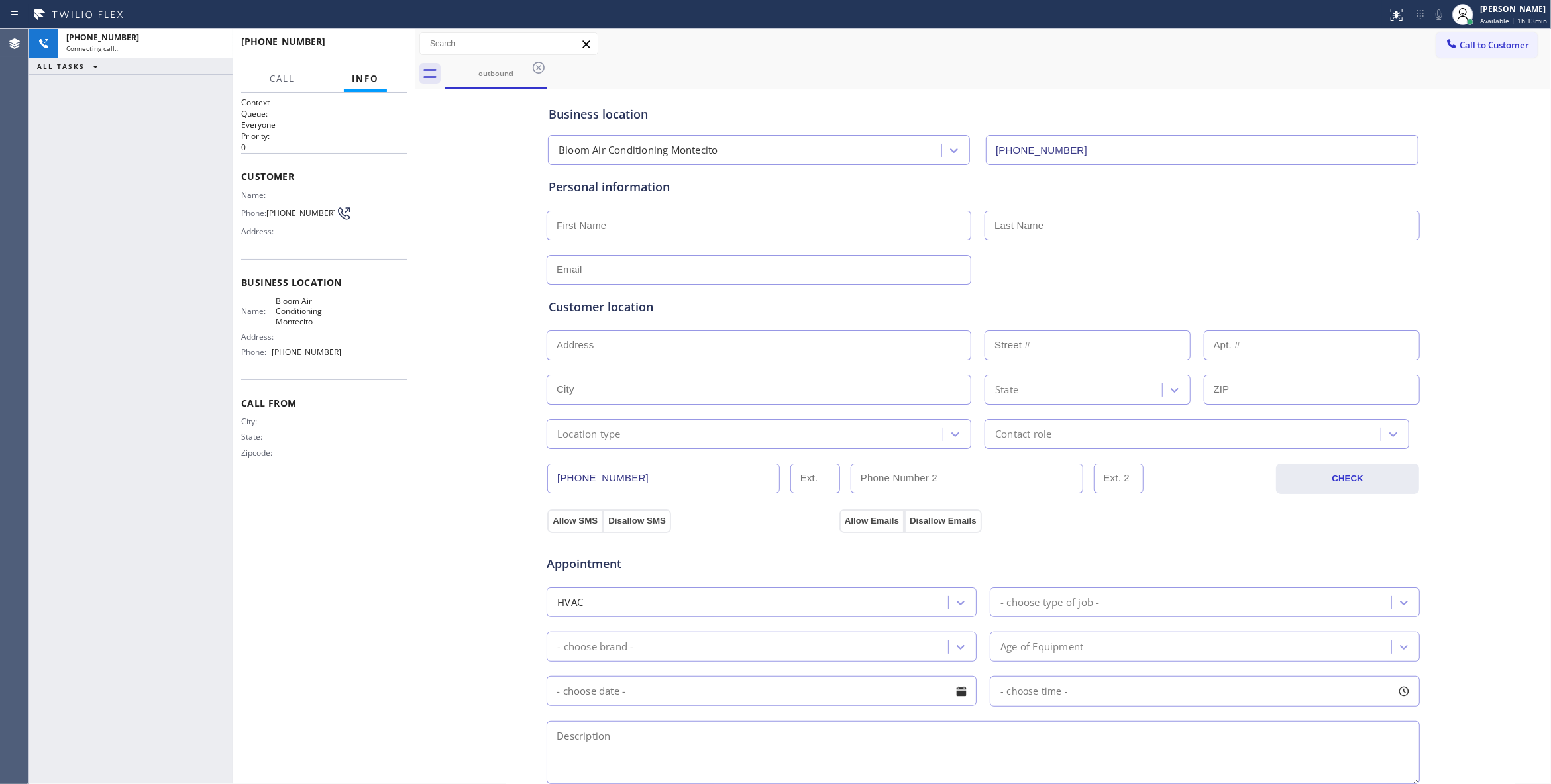
type input "(805) 600-3555"
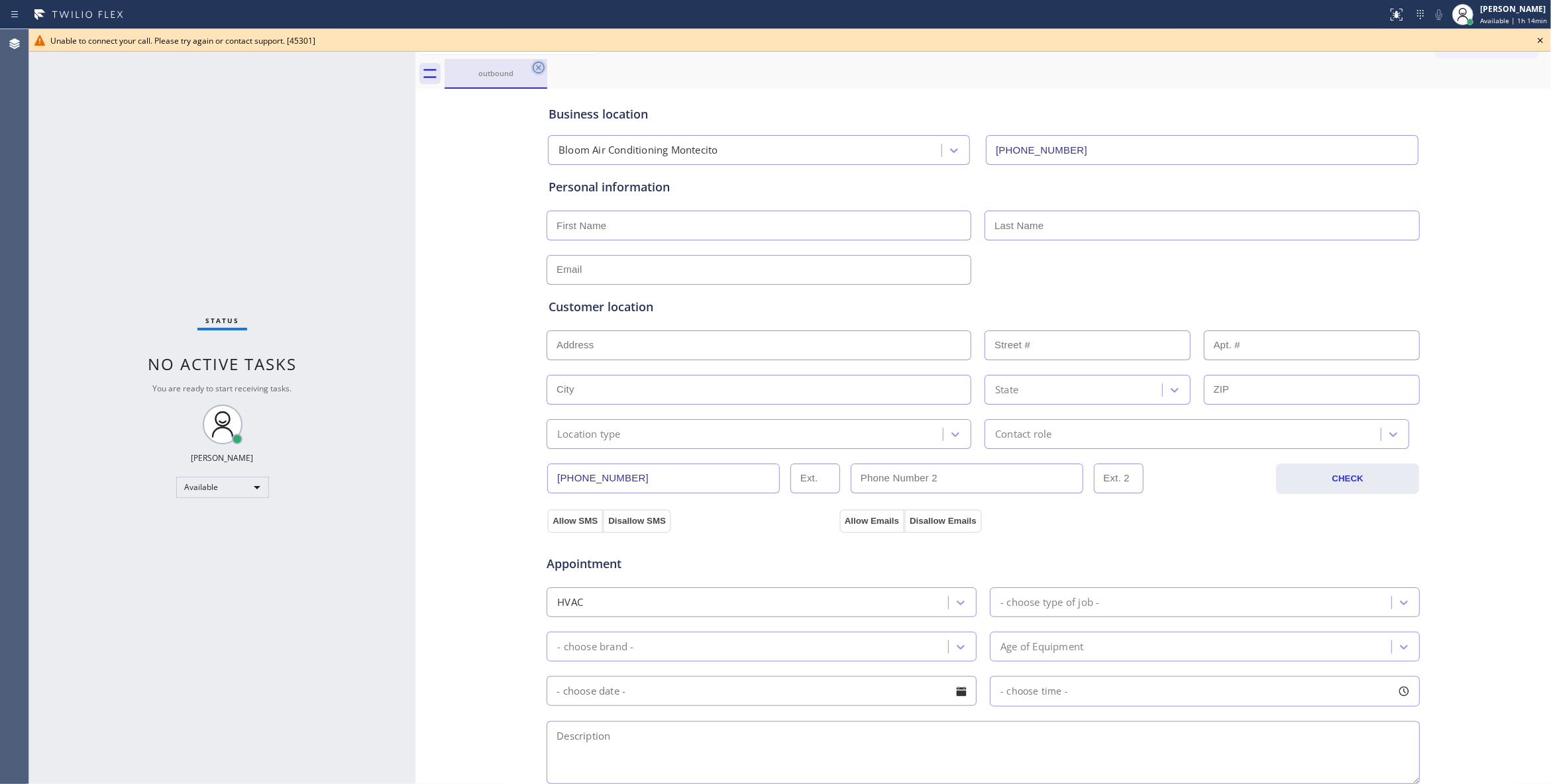
click at [533, 62] on icon at bounding box center [539, 67] width 16 height 16
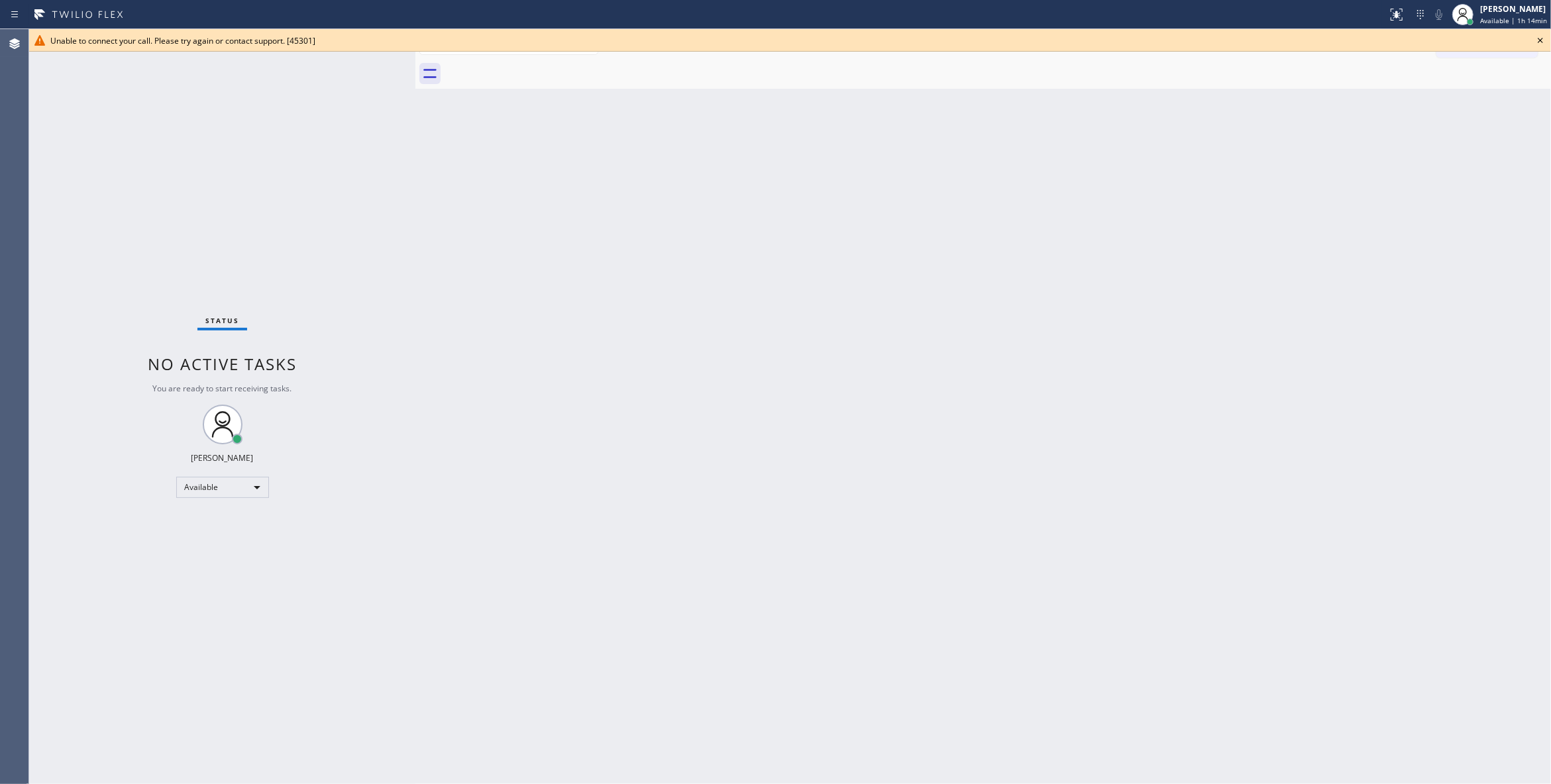
click at [1540, 40] on icon at bounding box center [1540, 40] width 16 height 16
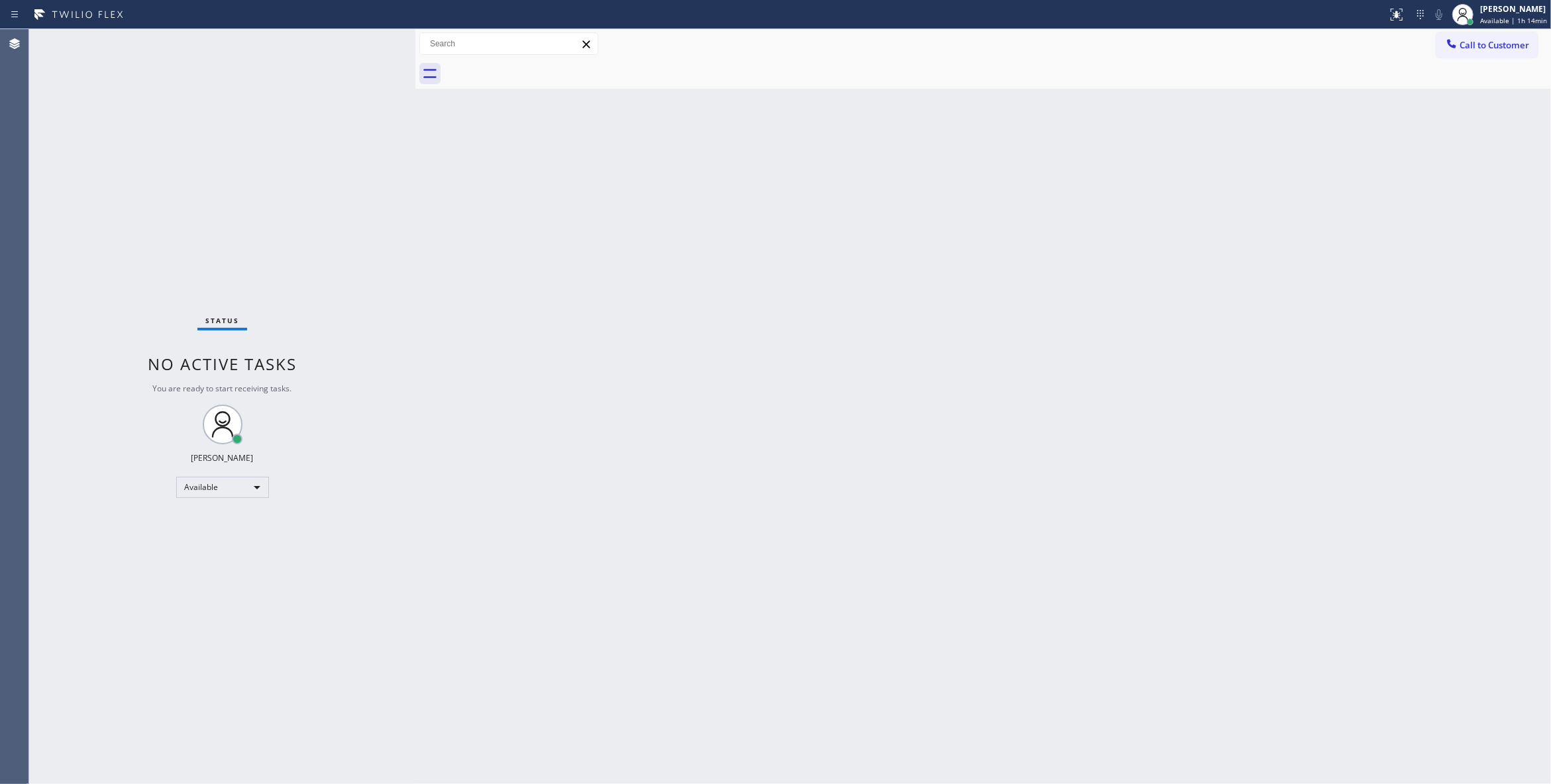
click at [701, 390] on div "Back to Dashboard Change Sender ID Customers Technicians Select a contact Outbo…" at bounding box center [983, 407] width 1135 height 755
click at [250, 227] on div "Status No active tasks You are ready to start receiving tasks. Louis Manuel Pad…" at bounding box center [223, 407] width 386 height 755
click at [1506, 27] on div "Louis Manuel Padica Available | 1h 15min" at bounding box center [1499, 15] width 103 height 29
drag, startPoint x: 1328, startPoint y: 215, endPoint x: 1533, endPoint y: 62, distance: 255.8
click at [1341, 196] on div "Back to Dashboard Change Sender ID Customers Technicians Select a contact Outbo…" at bounding box center [983, 407] width 1135 height 755
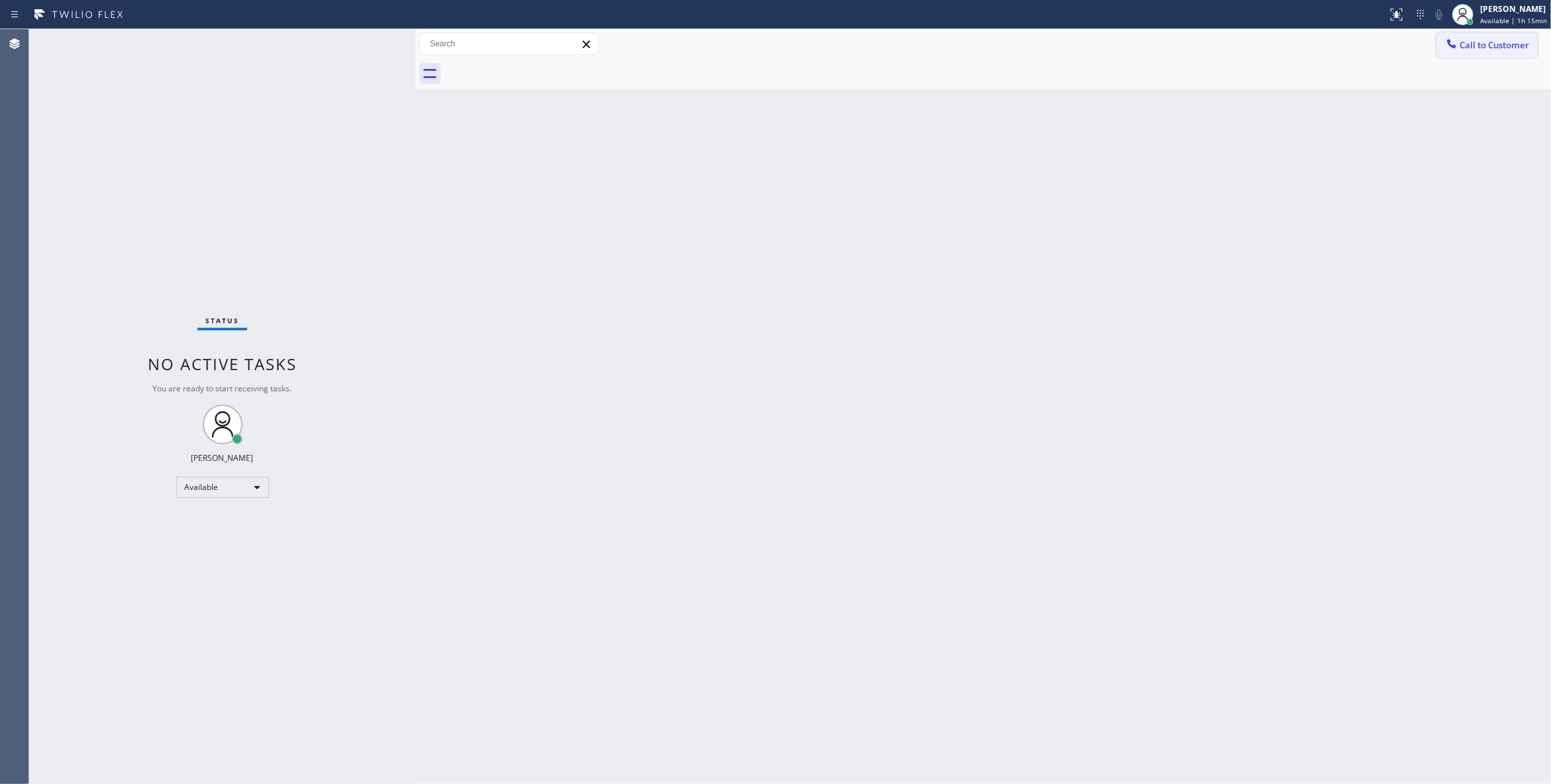
click at [1522, 45] on span "Call to Customer" at bounding box center [1493, 45] width 70 height 12
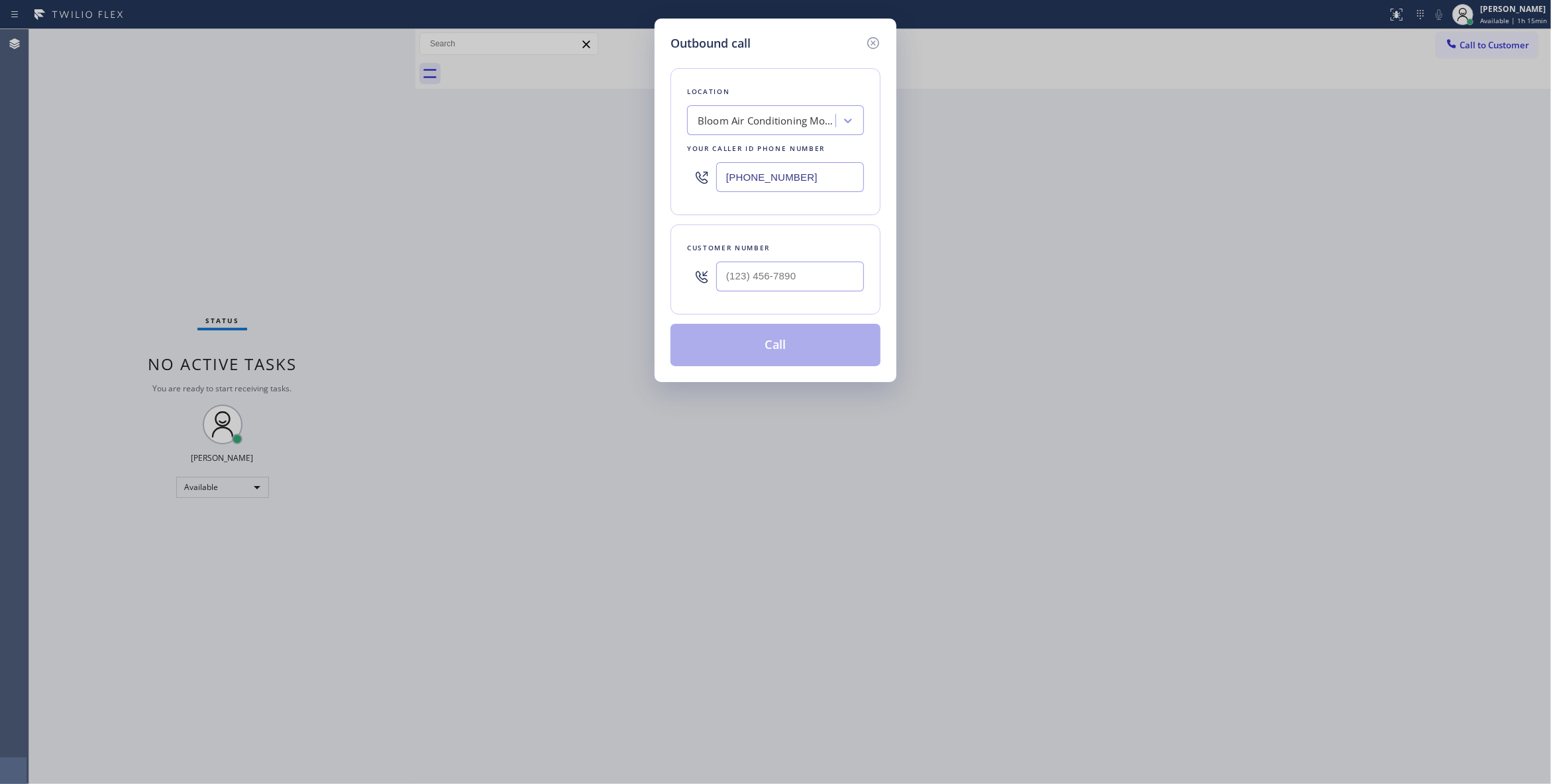
drag, startPoint x: 805, startPoint y: 182, endPoint x: 302, endPoint y: 161, distance: 503.4
click at [314, 167] on div "Outbound call Location Bloom Air Conditioning Montecito Your caller id phone nu…" at bounding box center [775, 392] width 1551 height 784
paste input "602) 313-1762"
type input "(602) 313-1762"
click at [809, 274] on input "(___) ___-____" at bounding box center [790, 277] width 147 height 29
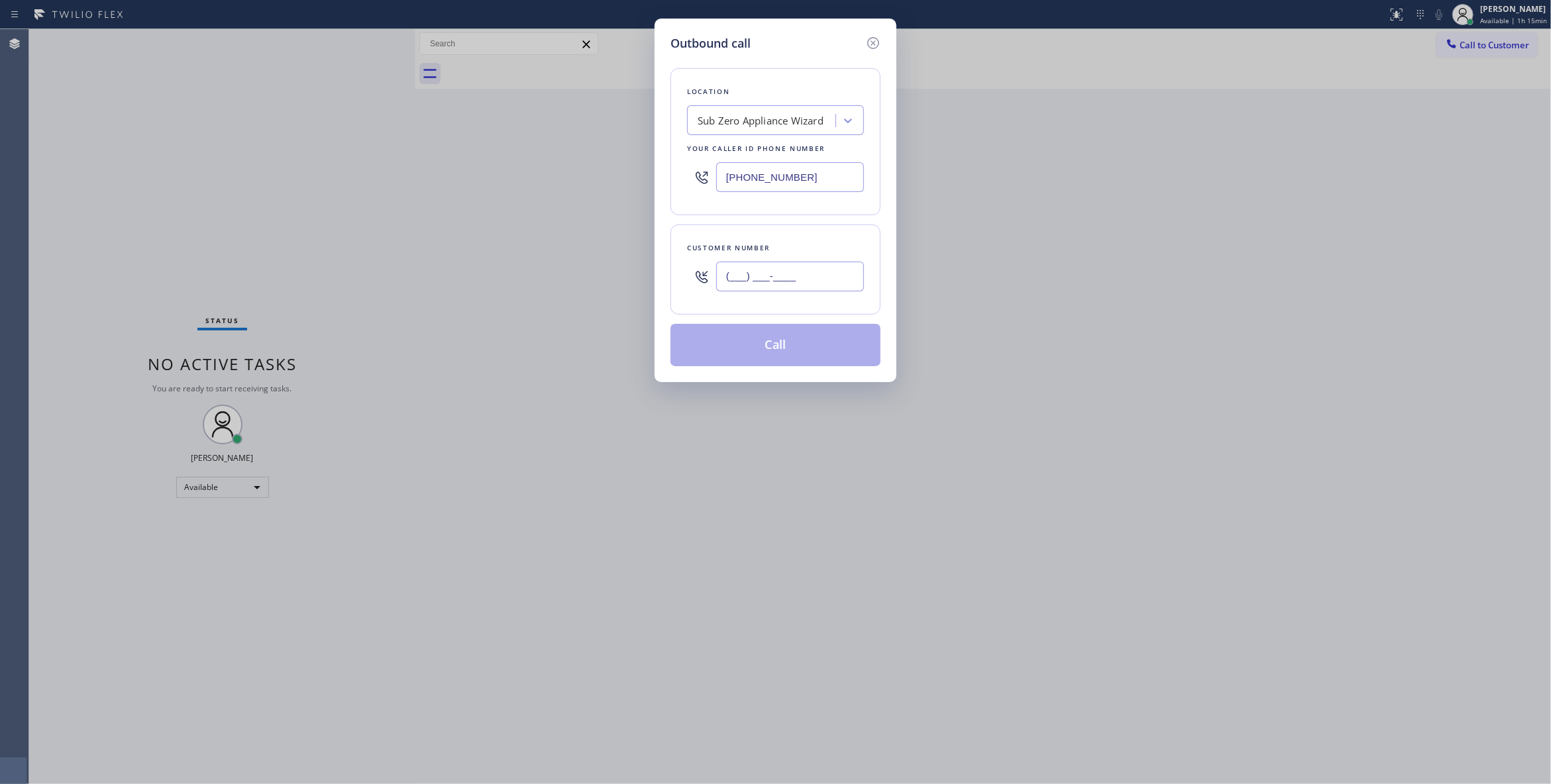
paste input "480) 993-8889"
type input "(480) 993-8889"
click at [766, 357] on button "Call" at bounding box center [775, 345] width 210 height 42
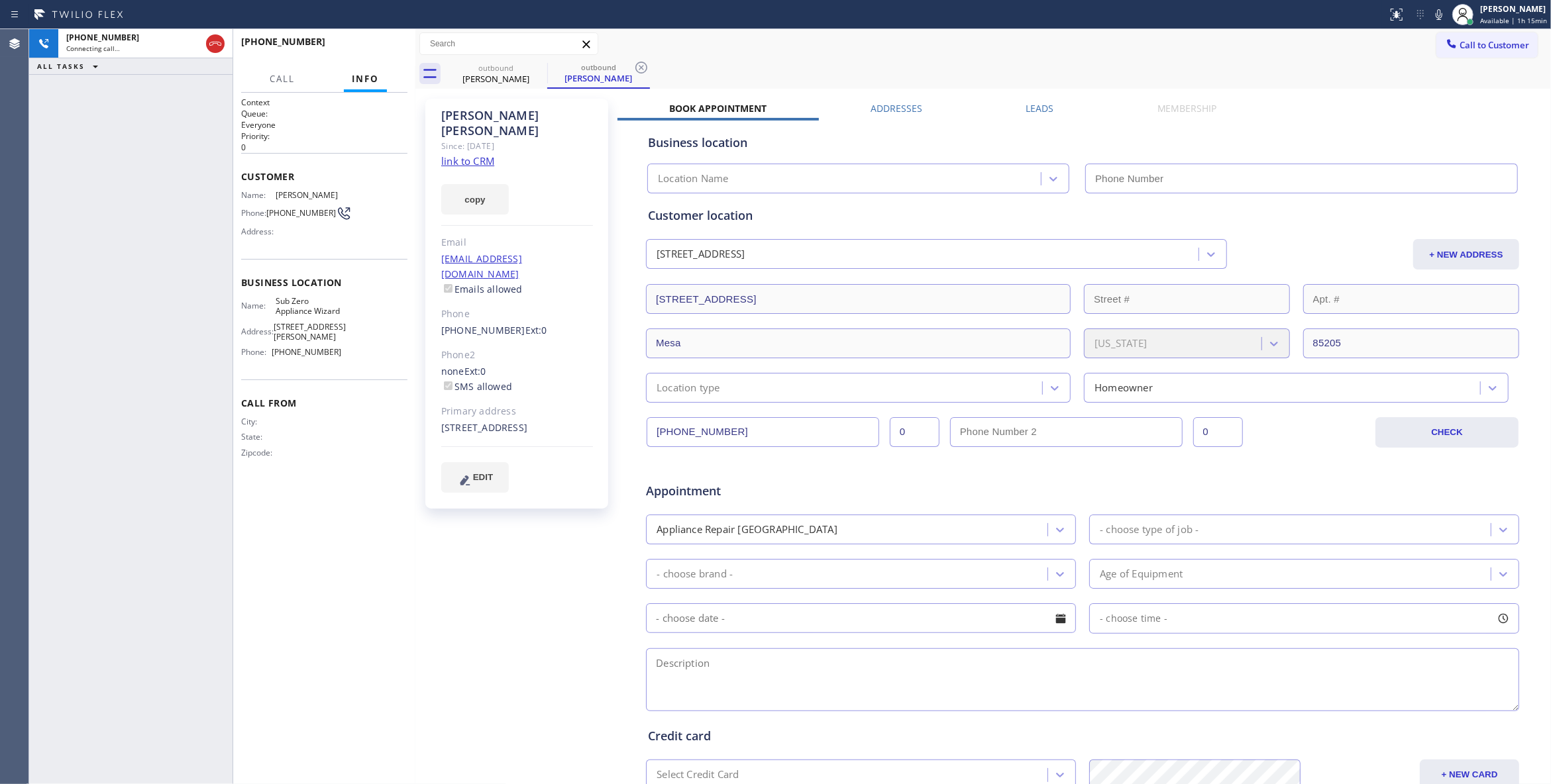
type input "(602) 313-1762"
click at [638, 66] on icon at bounding box center [641, 67] width 16 height 16
drag, startPoint x: 162, startPoint y: 424, endPoint x: 204, endPoint y: 88, distance: 338.6
click at [162, 414] on div "+14809938889 Live | 00:02 ALL TASKS ALL TASKS ACTIVE TASKS TASKS IN WRAP UP" at bounding box center [131, 407] width 204 height 755
drag, startPoint x: 565, startPoint y: 602, endPoint x: 539, endPoint y: 432, distance: 172.0
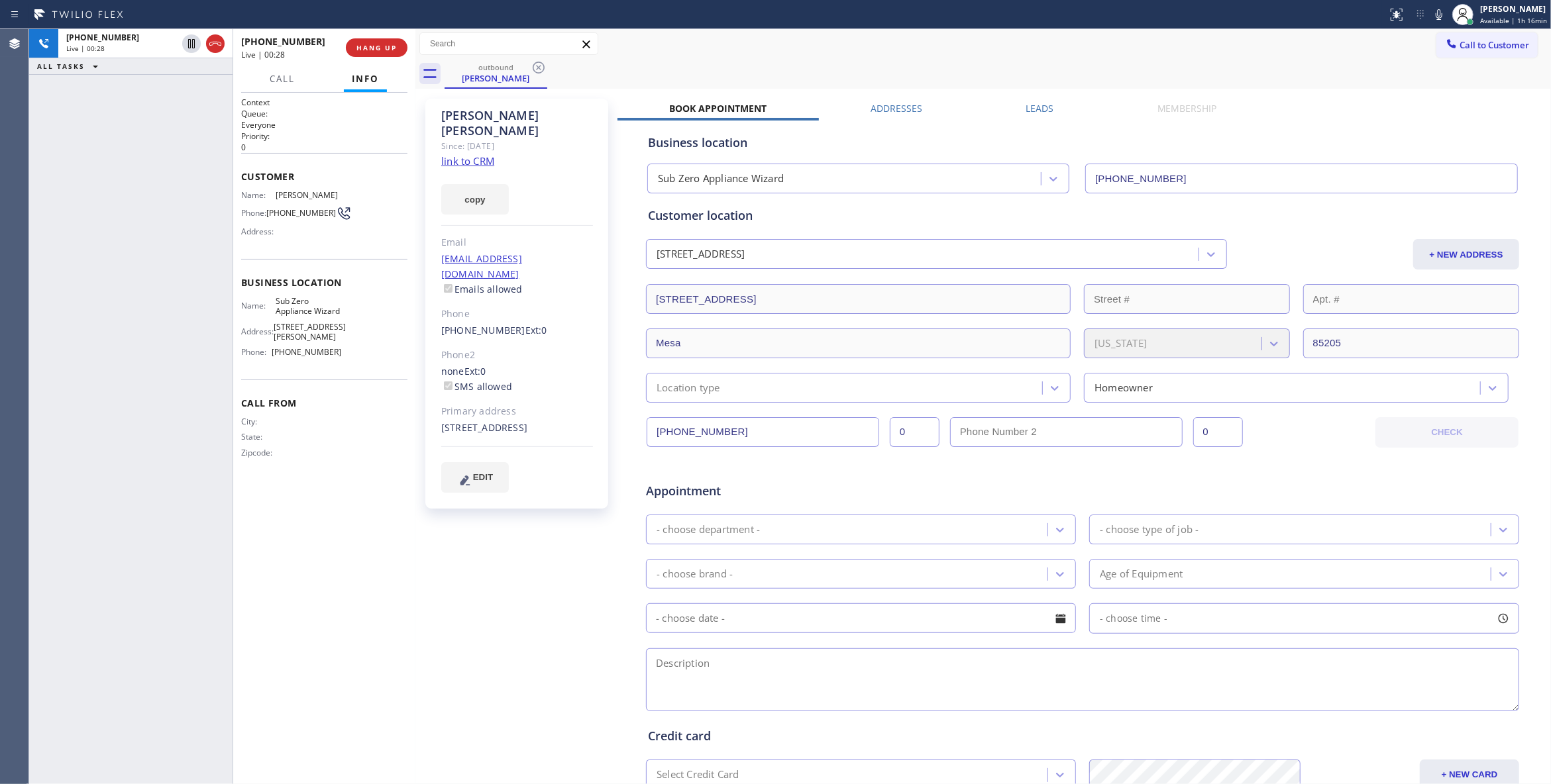
click at [565, 597] on div "Debbie Boyer Since: 20 may 2020 link to CRM copy Email debbieboyer@mac.com Emai…" at bounding box center [517, 521] width 199 height 858
click at [388, 46] on span "HANG UP" at bounding box center [377, 47] width 41 height 9
click at [357, 42] on button "COMPLETE" at bounding box center [374, 48] width 67 height 18
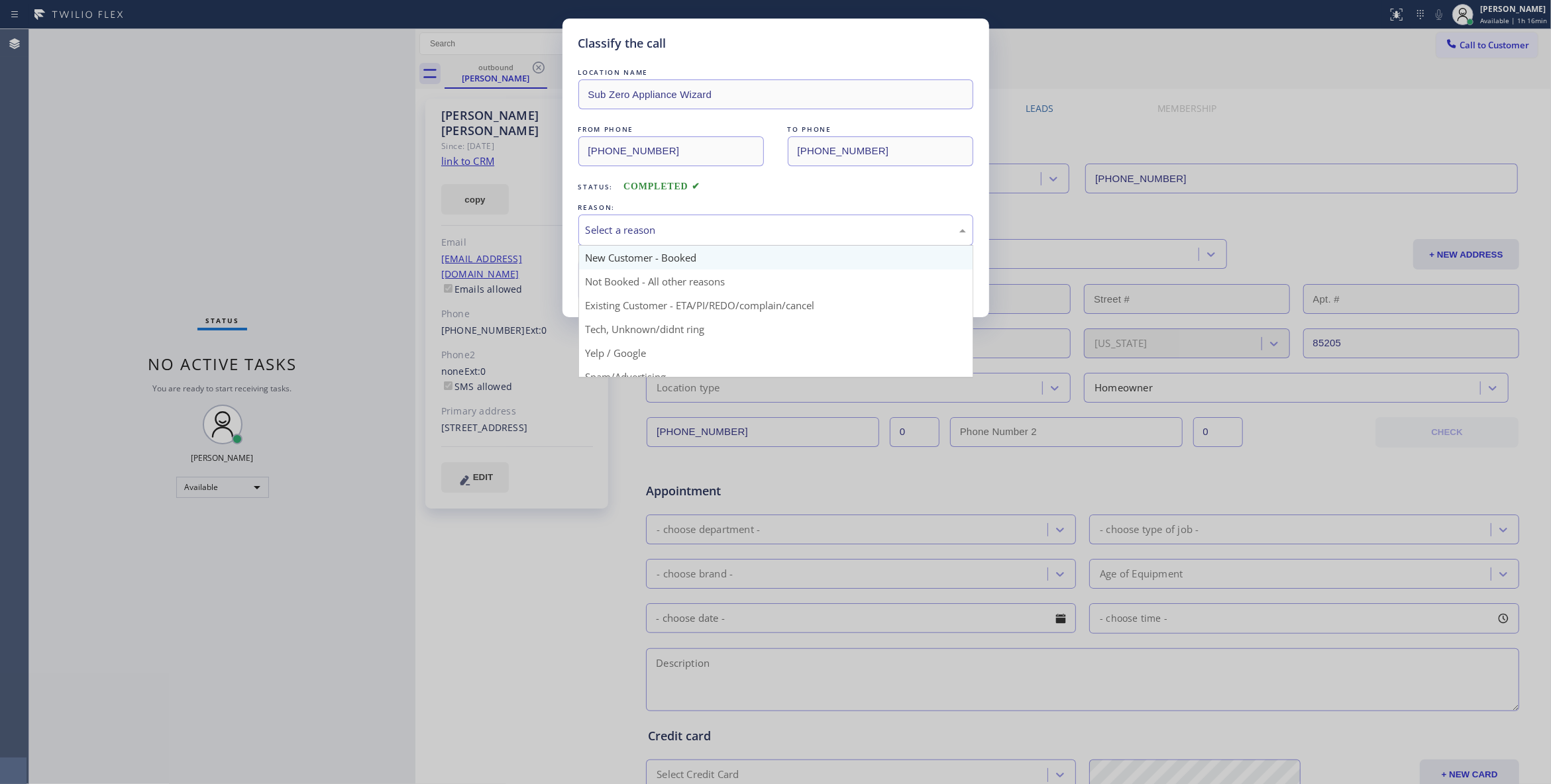
drag, startPoint x: 624, startPoint y: 239, endPoint x: 620, endPoint y: 268, distance: 29.3
click at [623, 239] on div "Select a reason" at bounding box center [776, 230] width 395 height 31
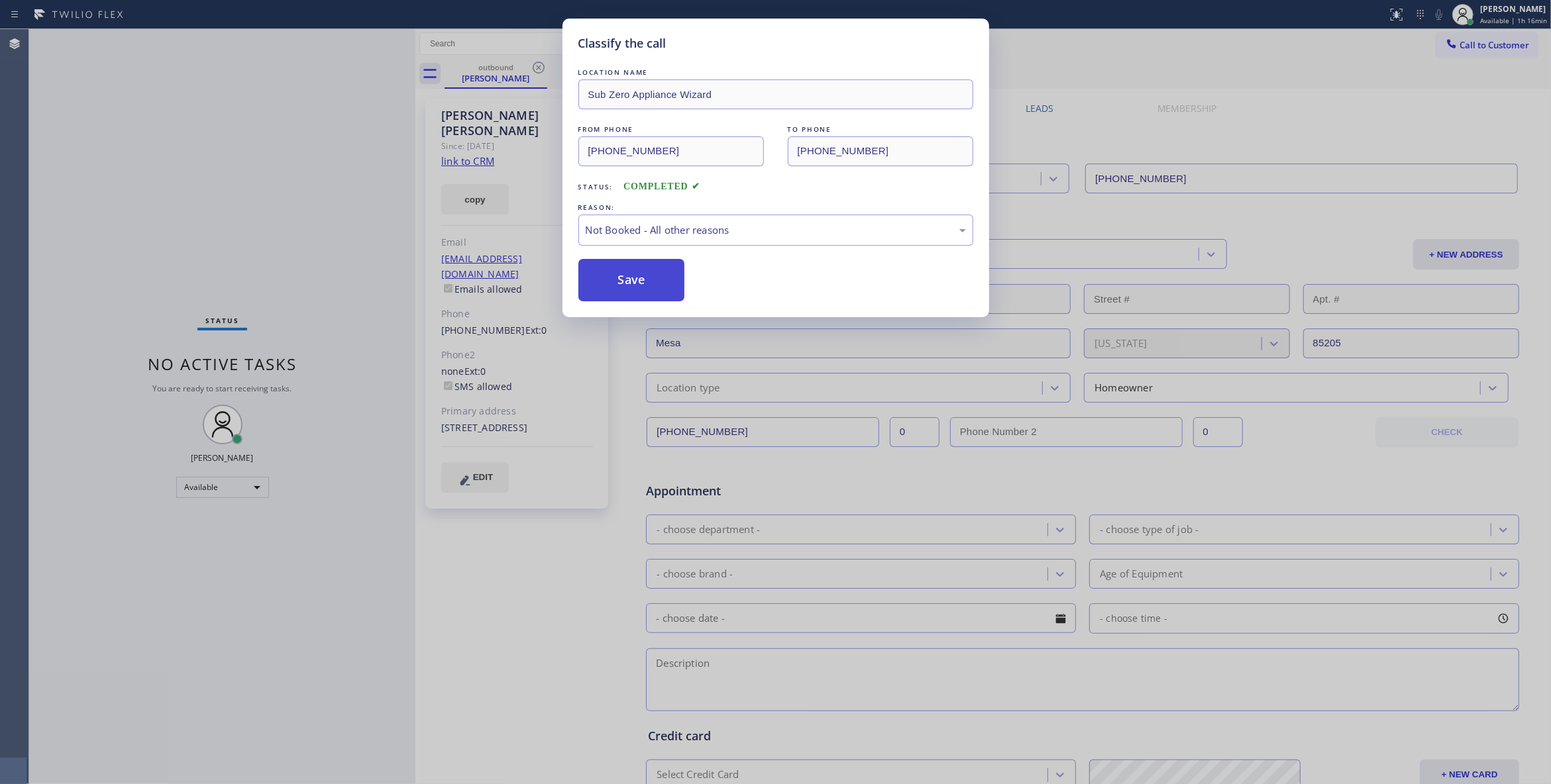
click at [617, 282] on button "Save" at bounding box center [632, 280] width 107 height 42
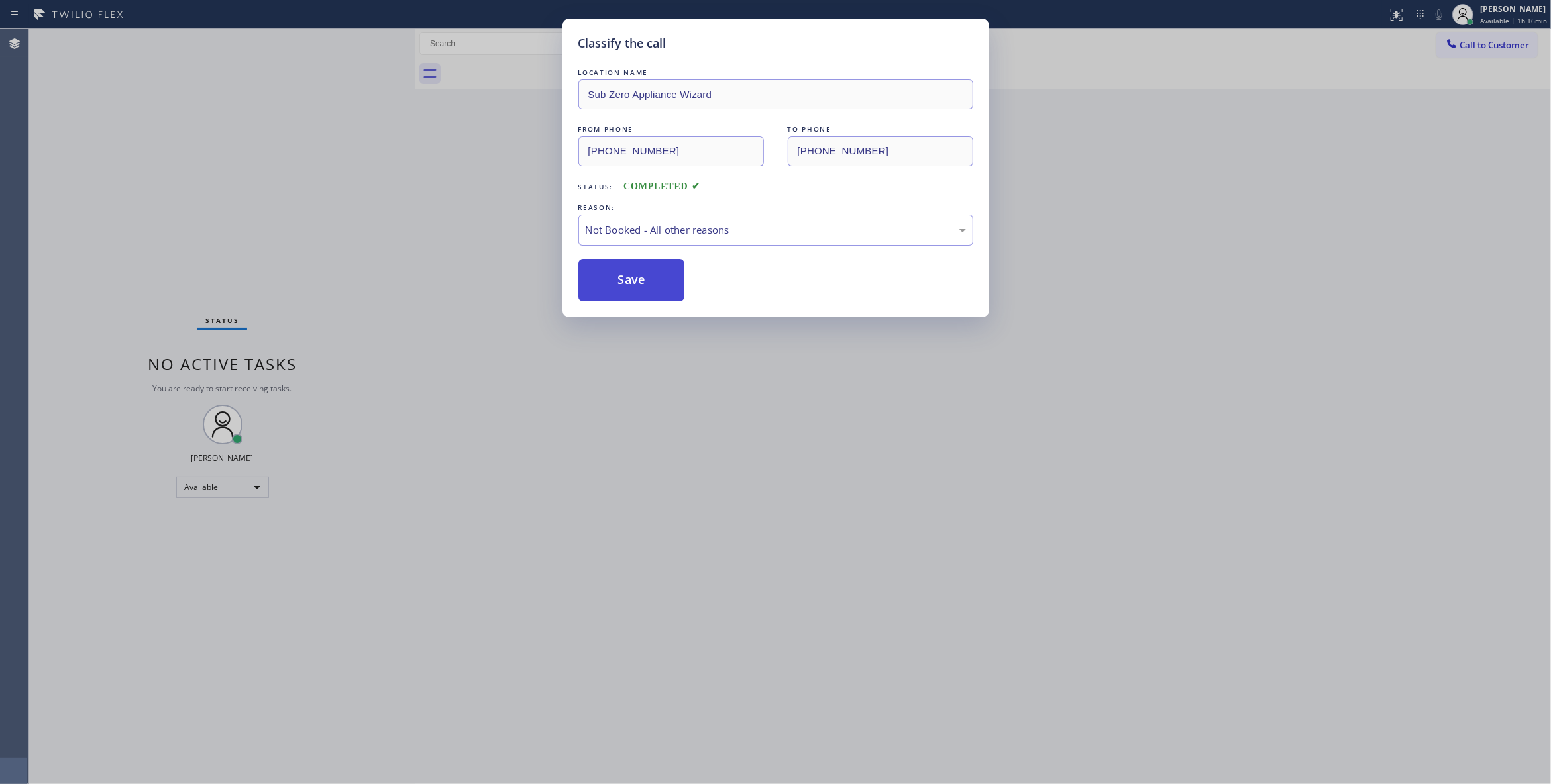
click at [617, 281] on button "Save" at bounding box center [632, 280] width 107 height 42
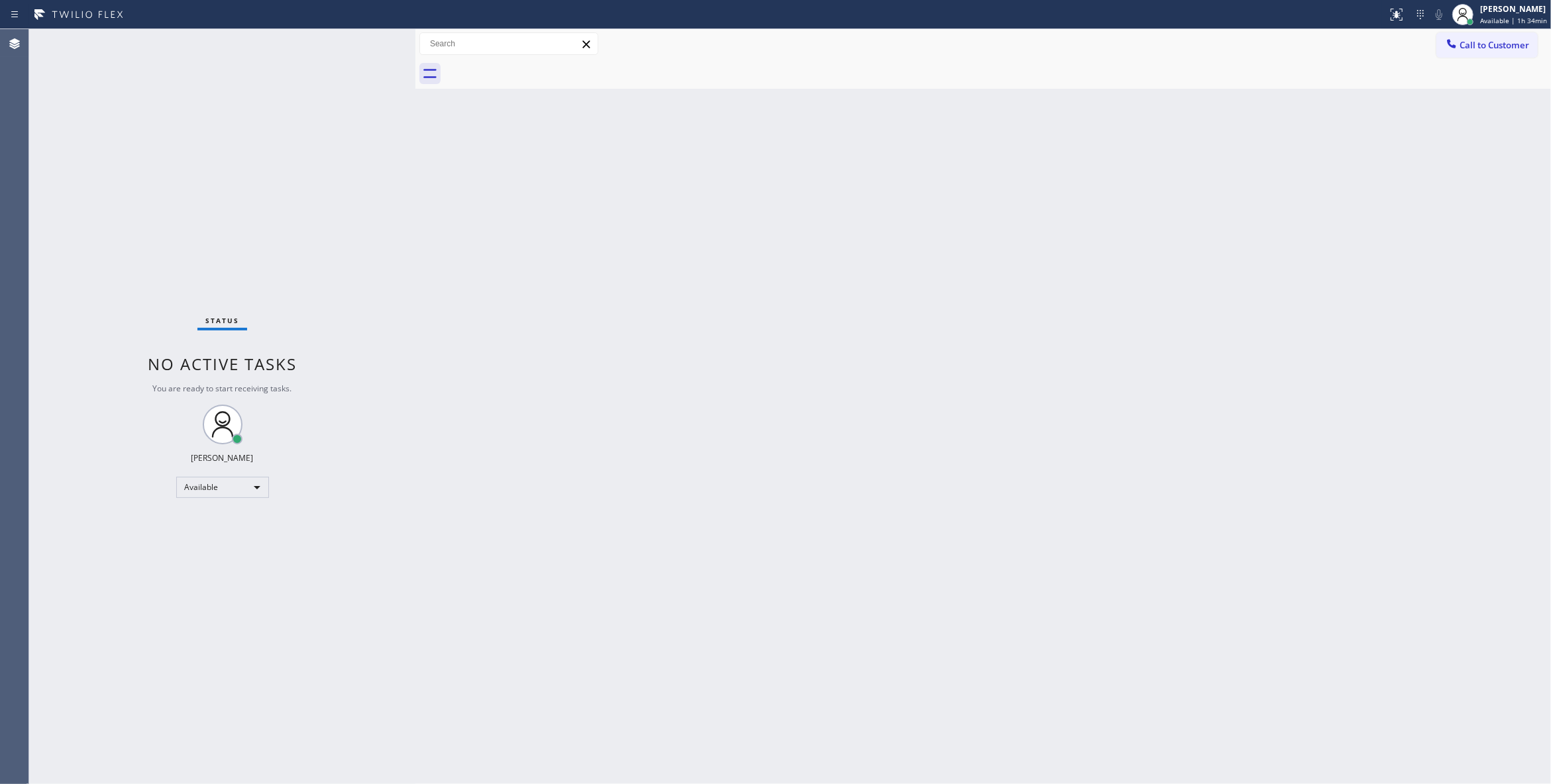
click at [830, 183] on div "Back to Dashboard Change Sender ID Customers Technicians Select a contact Outbo…" at bounding box center [983, 407] width 1135 height 755
click at [647, 437] on div "Back to Dashboard Change Sender ID Customers Technicians Select a contact Outbo…" at bounding box center [983, 407] width 1135 height 755
click at [220, 148] on div "Status No active tasks You are ready to start receiving tasks. Louis Manuel Pad…" at bounding box center [223, 407] width 386 height 755
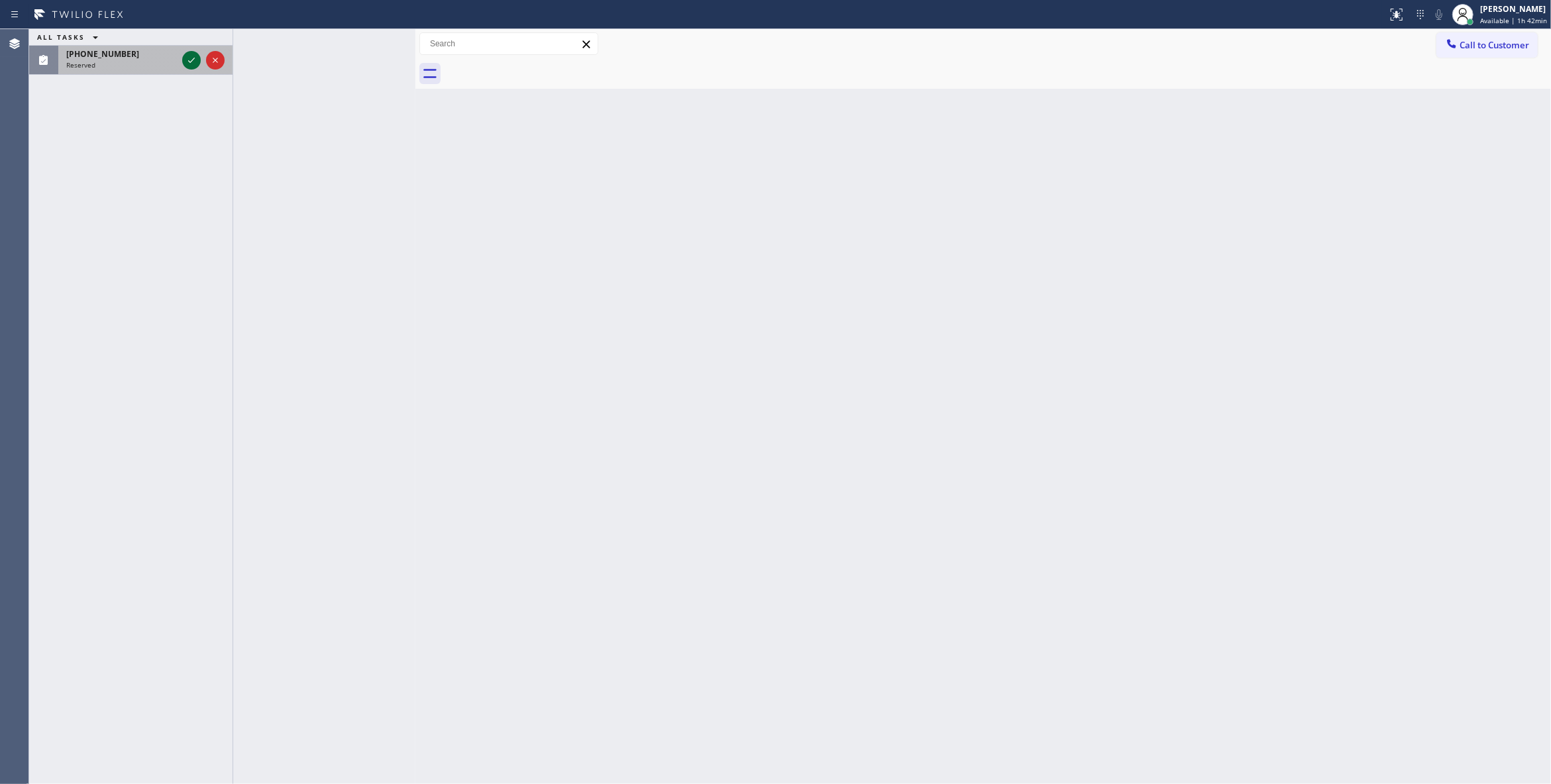
click at [192, 56] on icon at bounding box center [191, 60] width 16 height 16
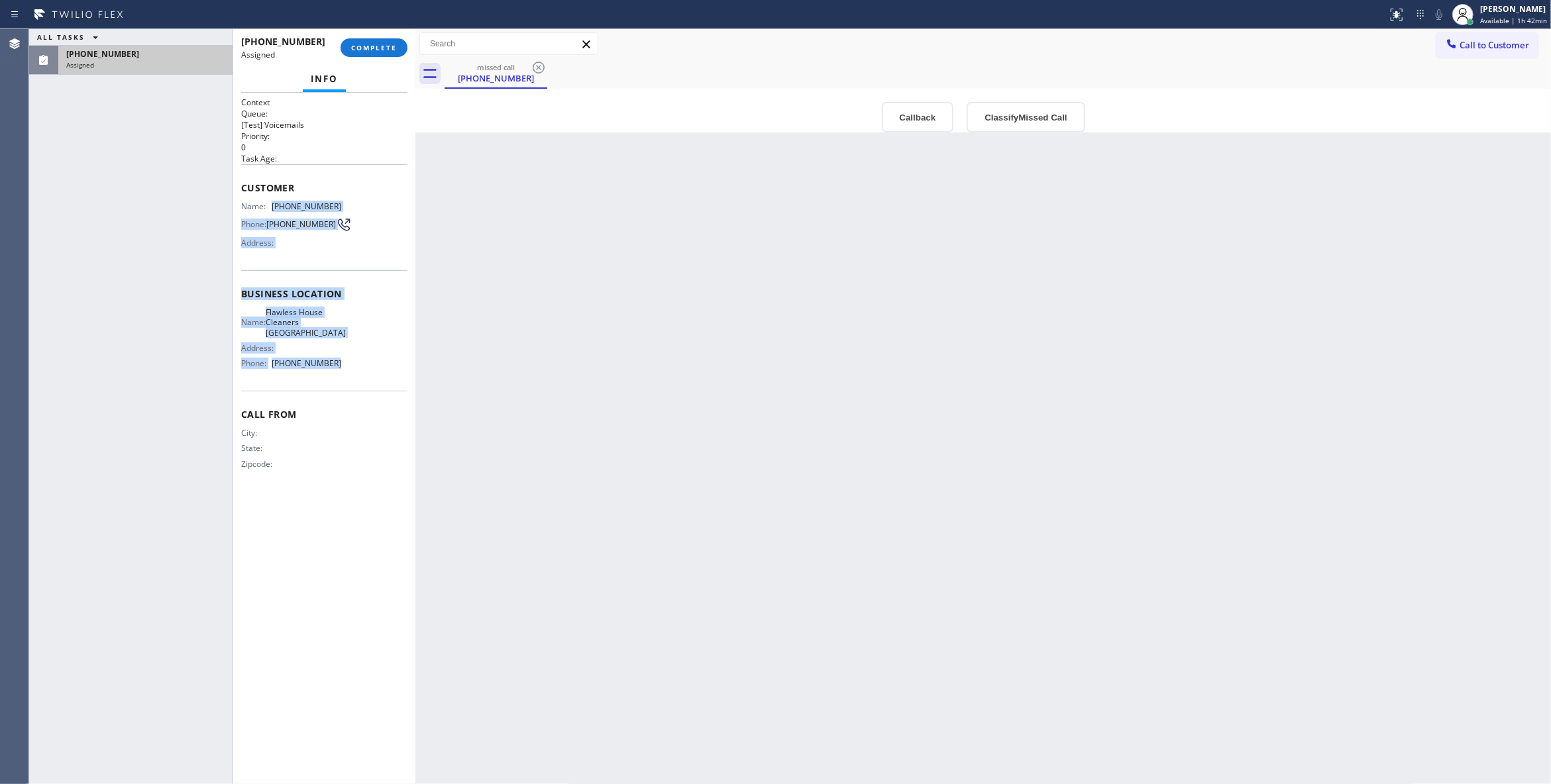
drag, startPoint x: 331, startPoint y: 361, endPoint x: 265, endPoint y: 205, distance: 169.4
click at [265, 205] on div "Context Queue: [Test] Voicemails Priority: 0 Task Age: Customer Name: (562) 371…" at bounding box center [324, 294] width 166 height 394
copy div "(562) 371-9418 Phone: (562) 371-9418 Address: Business location Name: Flawless …"
click at [1010, 117] on button "Classify Missed Call" at bounding box center [1026, 117] width 118 height 30
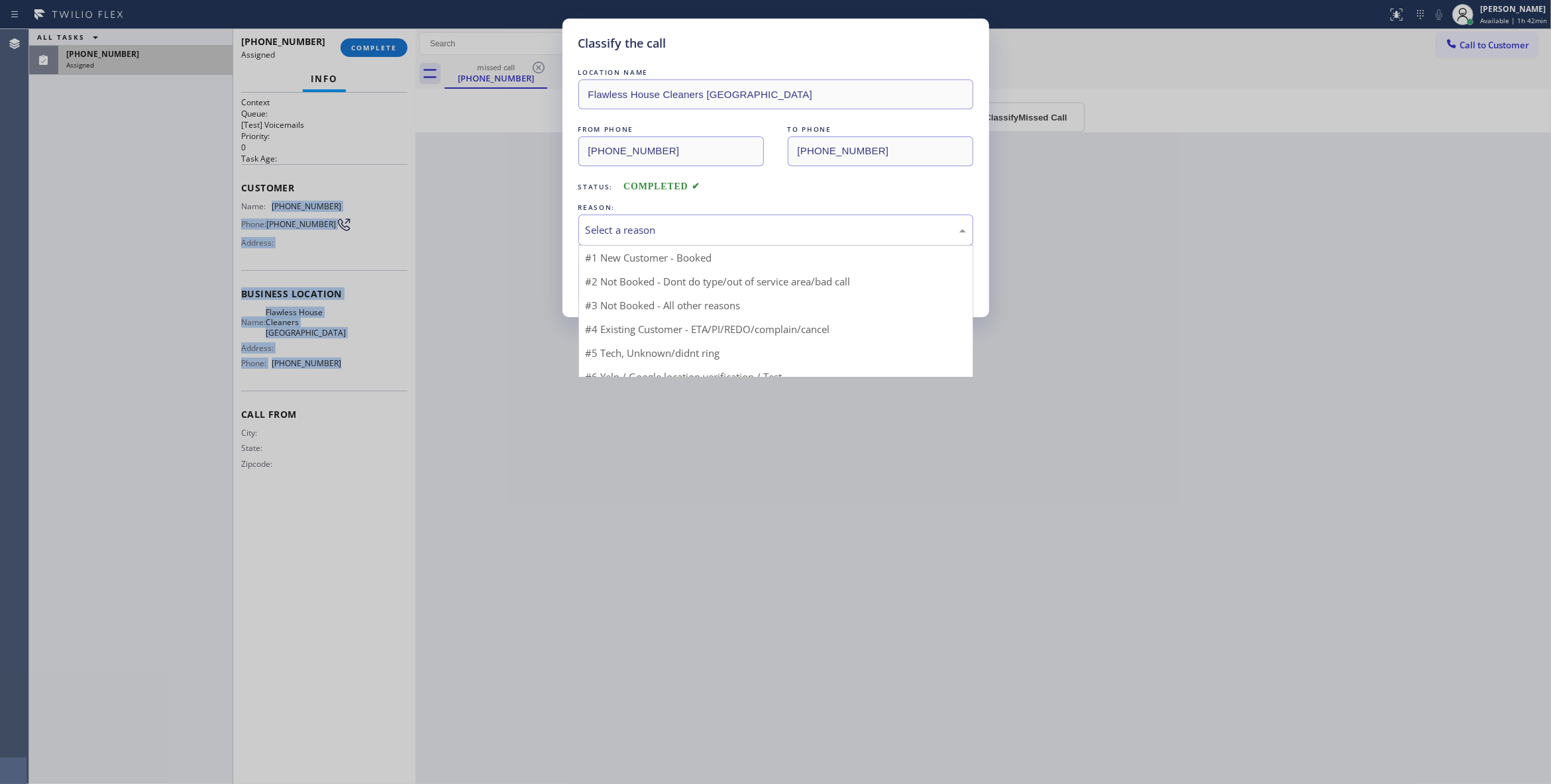
click at [649, 218] on div "Select a reason" at bounding box center [776, 230] width 395 height 31
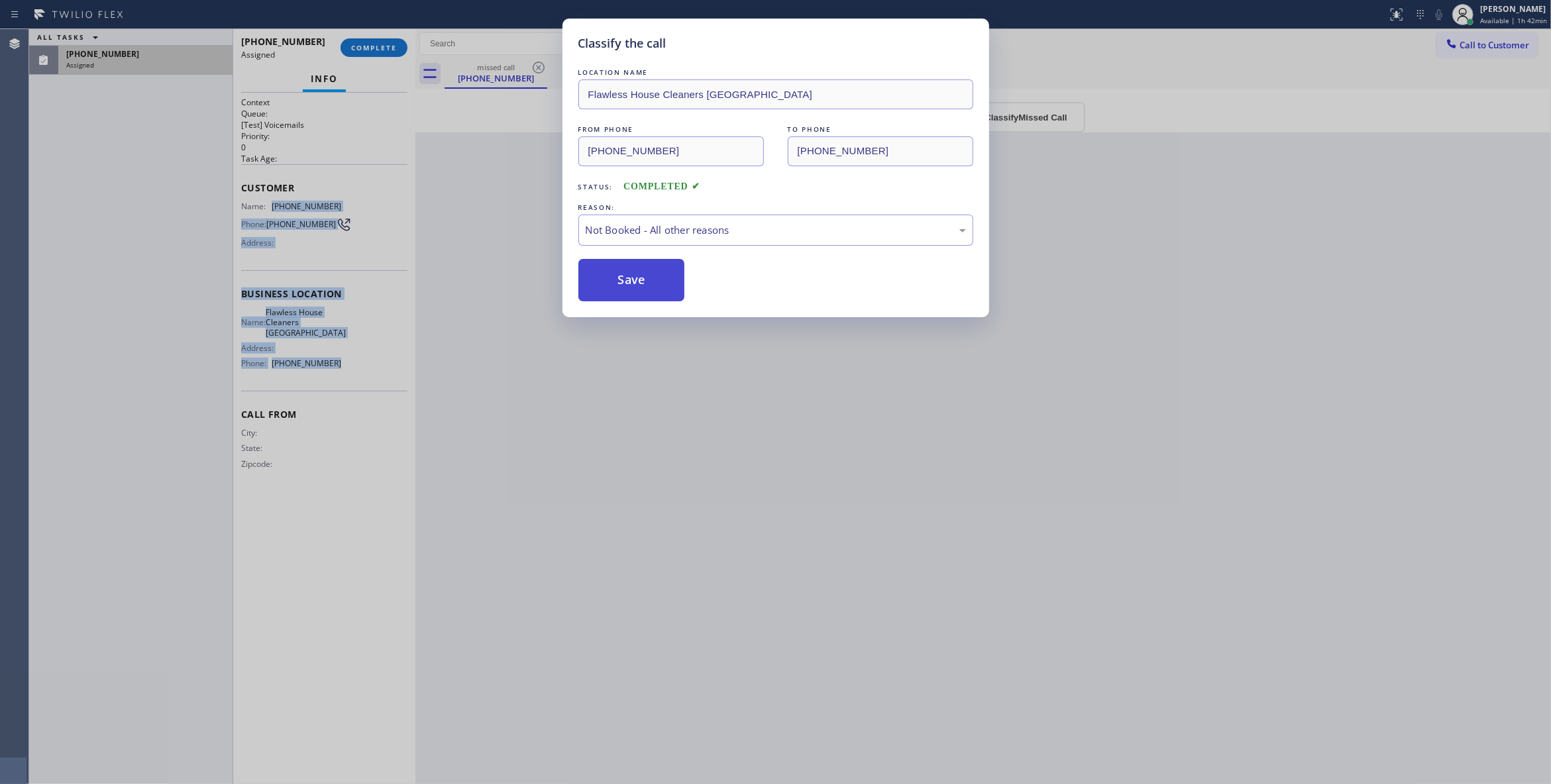
click at [641, 282] on button "Save" at bounding box center [632, 280] width 107 height 42
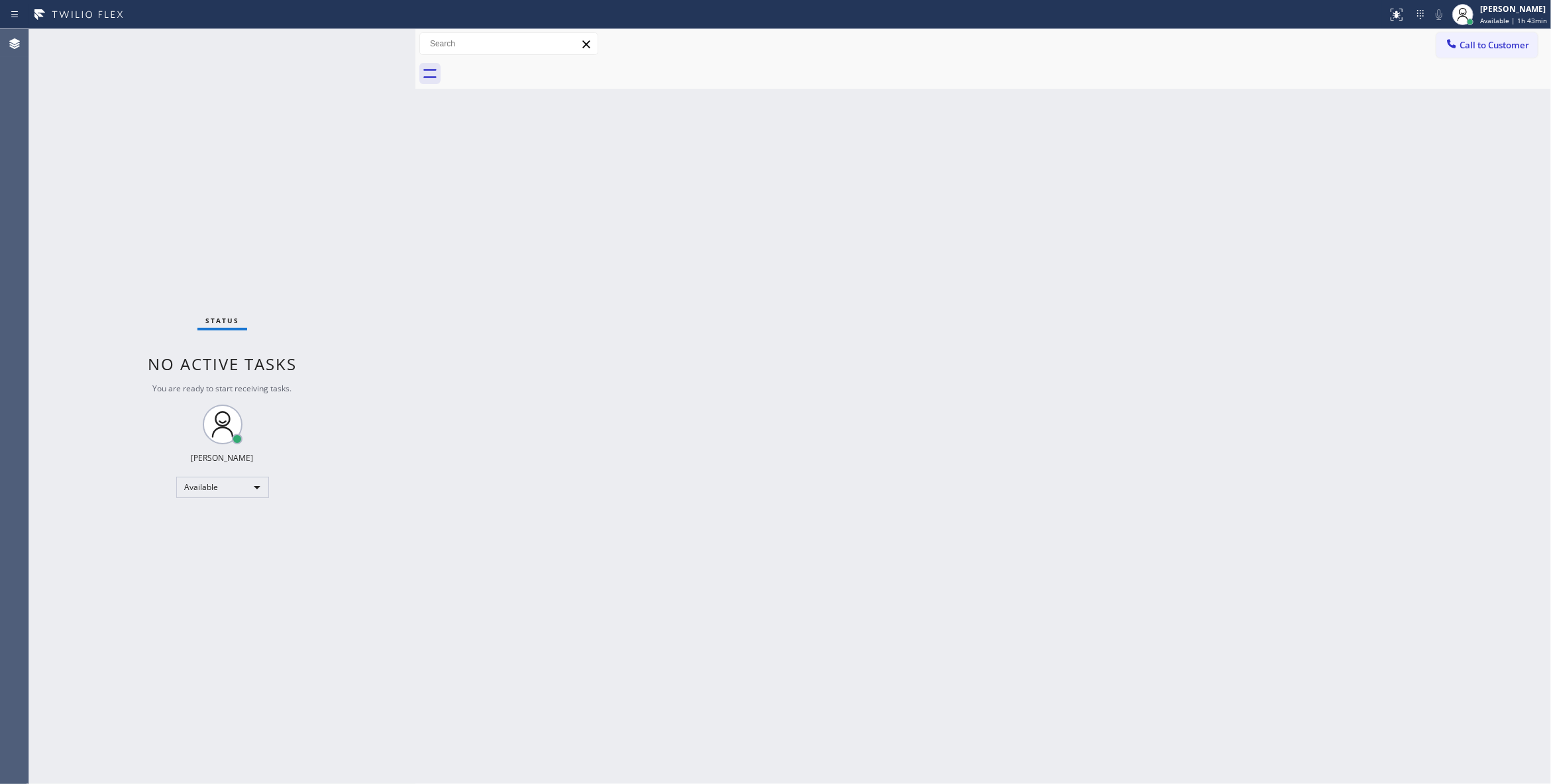
drag, startPoint x: 1124, startPoint y: 287, endPoint x: 1154, endPoint y: 233, distance: 61.8
click at [1154, 233] on div "Back to Dashboard Change Sender ID Customers Technicians Select a contact Outbo…" at bounding box center [983, 407] width 1135 height 755
click at [1527, 43] on span "Call to Customer" at bounding box center [1493, 45] width 70 height 12
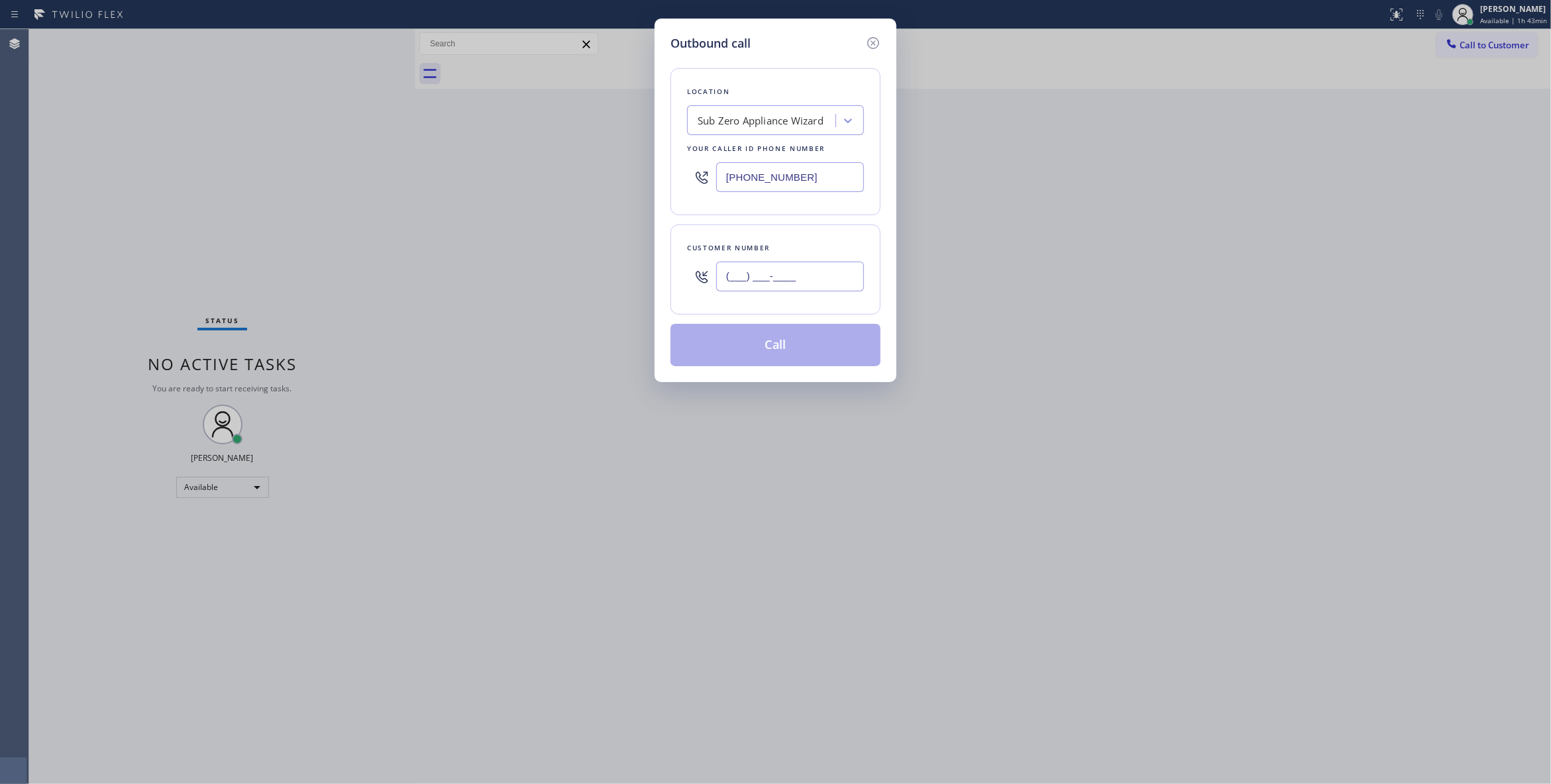
click at [767, 276] on input "(___) ___-____" at bounding box center [790, 277] width 147 height 29
paste input "562) 371-9418"
type input "(562) 371-9418"
paste input "562) 632-4501"
drag, startPoint x: 840, startPoint y: 178, endPoint x: 449, endPoint y: 175, distance: 391.0
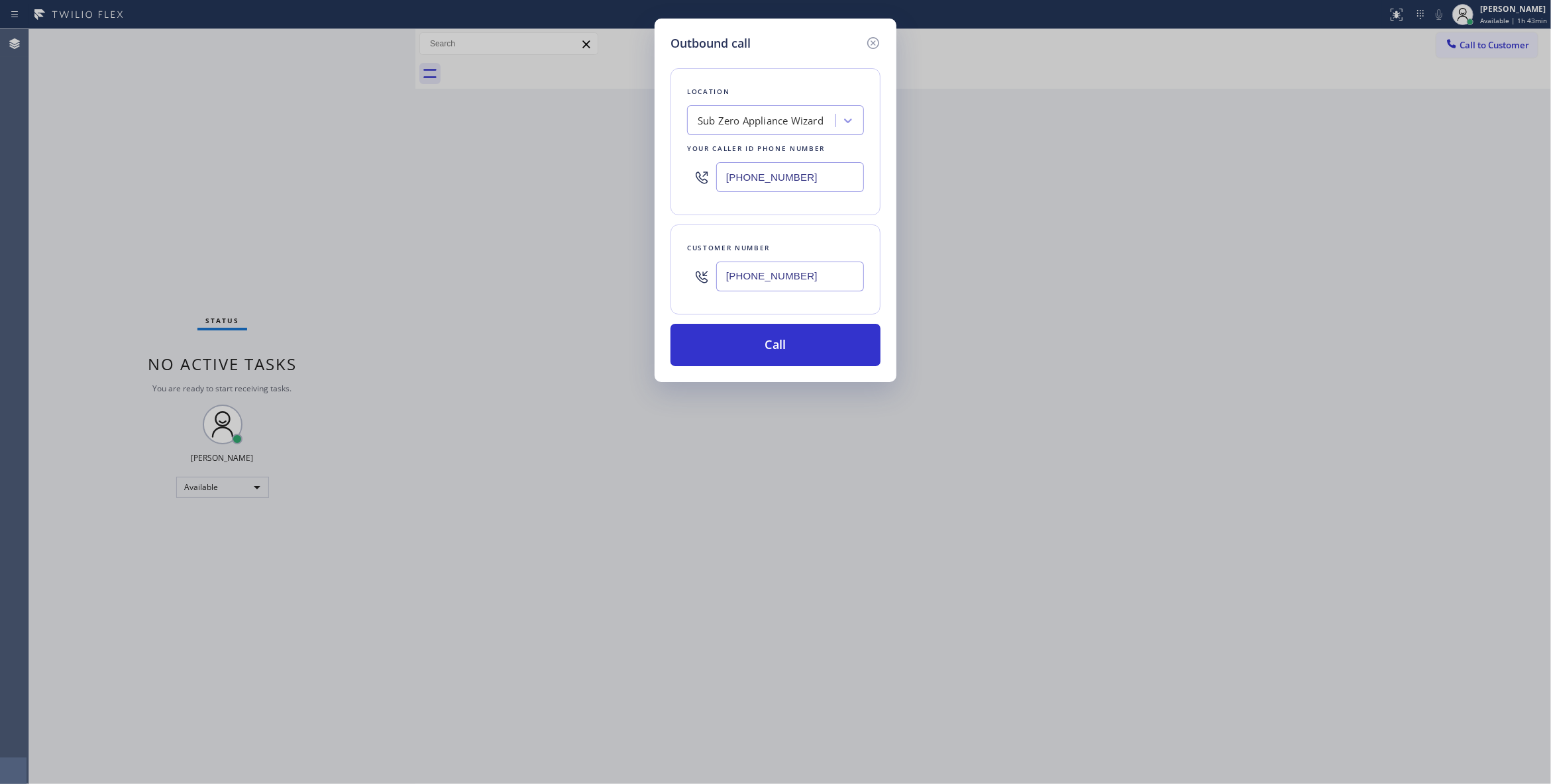
click at [442, 171] on div "Outbound call Location Sub Zero Appliance Wizard Your caller id phone number (6…" at bounding box center [775, 392] width 1551 height 784
type input "(562) 632-4501"
drag, startPoint x: 824, startPoint y: 284, endPoint x: 650, endPoint y: 258, distance: 175.9
click at [650, 258] on div "Outbound call Location Flawless House Cleaners Long Beach Your caller id phone …" at bounding box center [775, 392] width 1551 height 784
click at [1074, 185] on div "Outbound call Location Flawless House Cleaners Long Beach Your caller id phone …" at bounding box center [775, 392] width 1551 height 784
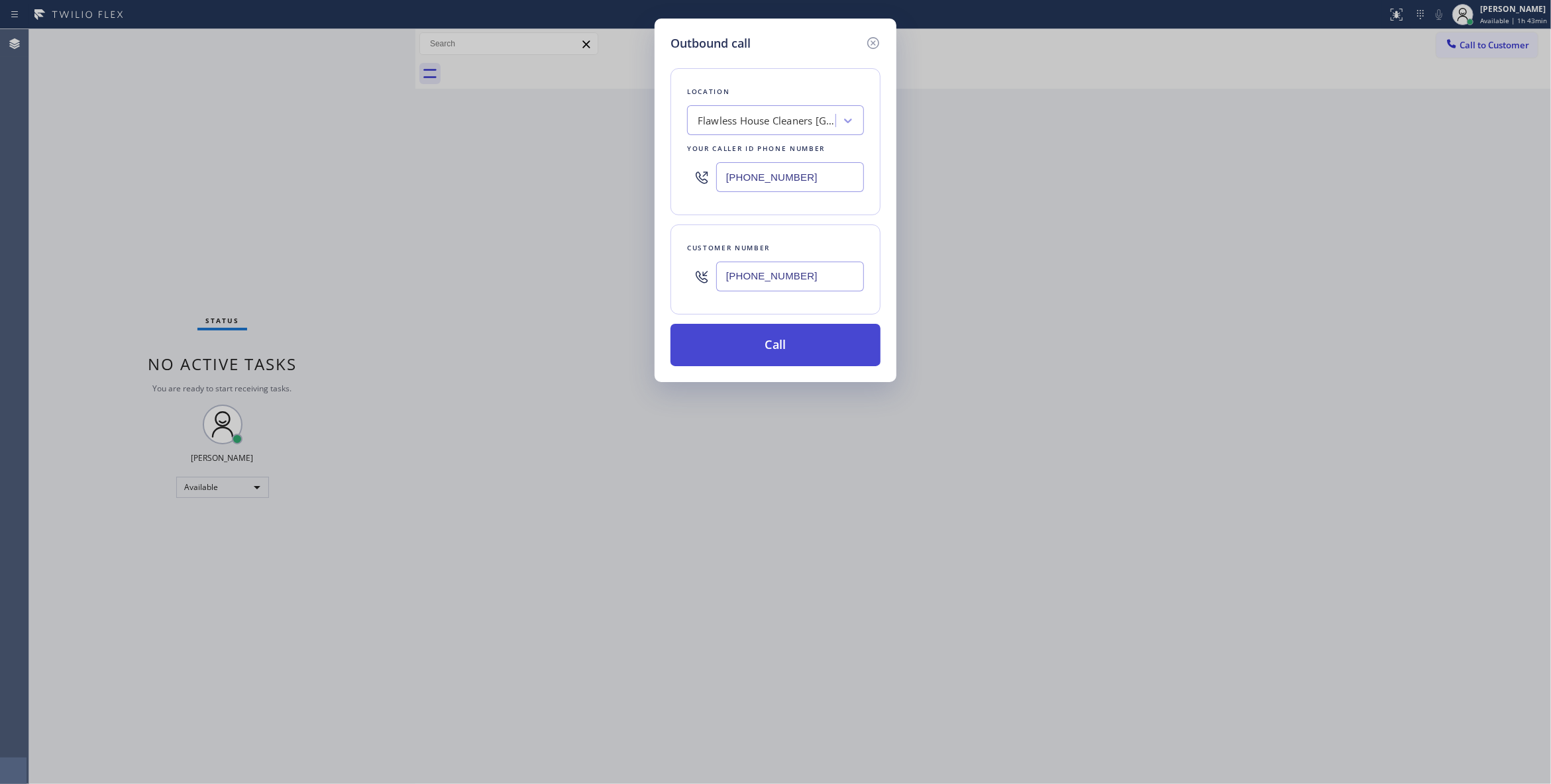
click at [732, 357] on button "Call" at bounding box center [775, 345] width 210 height 42
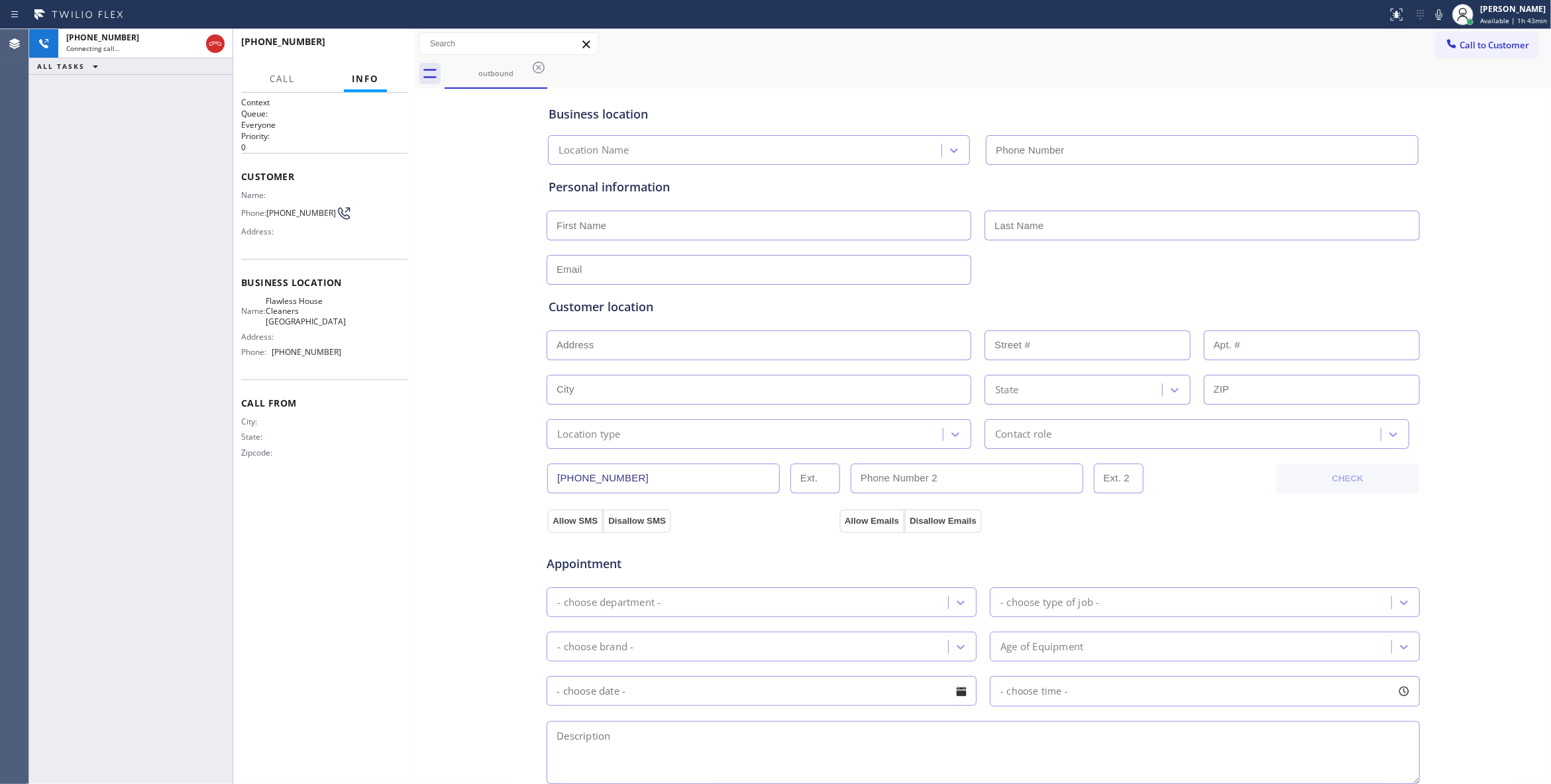
type input "(562) 632-4501"
drag, startPoint x: 303, startPoint y: 224, endPoint x: 266, endPoint y: 209, distance: 39.9
click at [266, 209] on div "Phone: (562) 371-9418" at bounding box center [291, 213] width 100 height 16
copy div "(562) 371-9418"
click at [138, 199] on div "+15623719418 Connecting call… ALL TASKS ALL TASKS ACTIVE TASKS TASKS IN WRAP UP" at bounding box center [131, 407] width 204 height 755
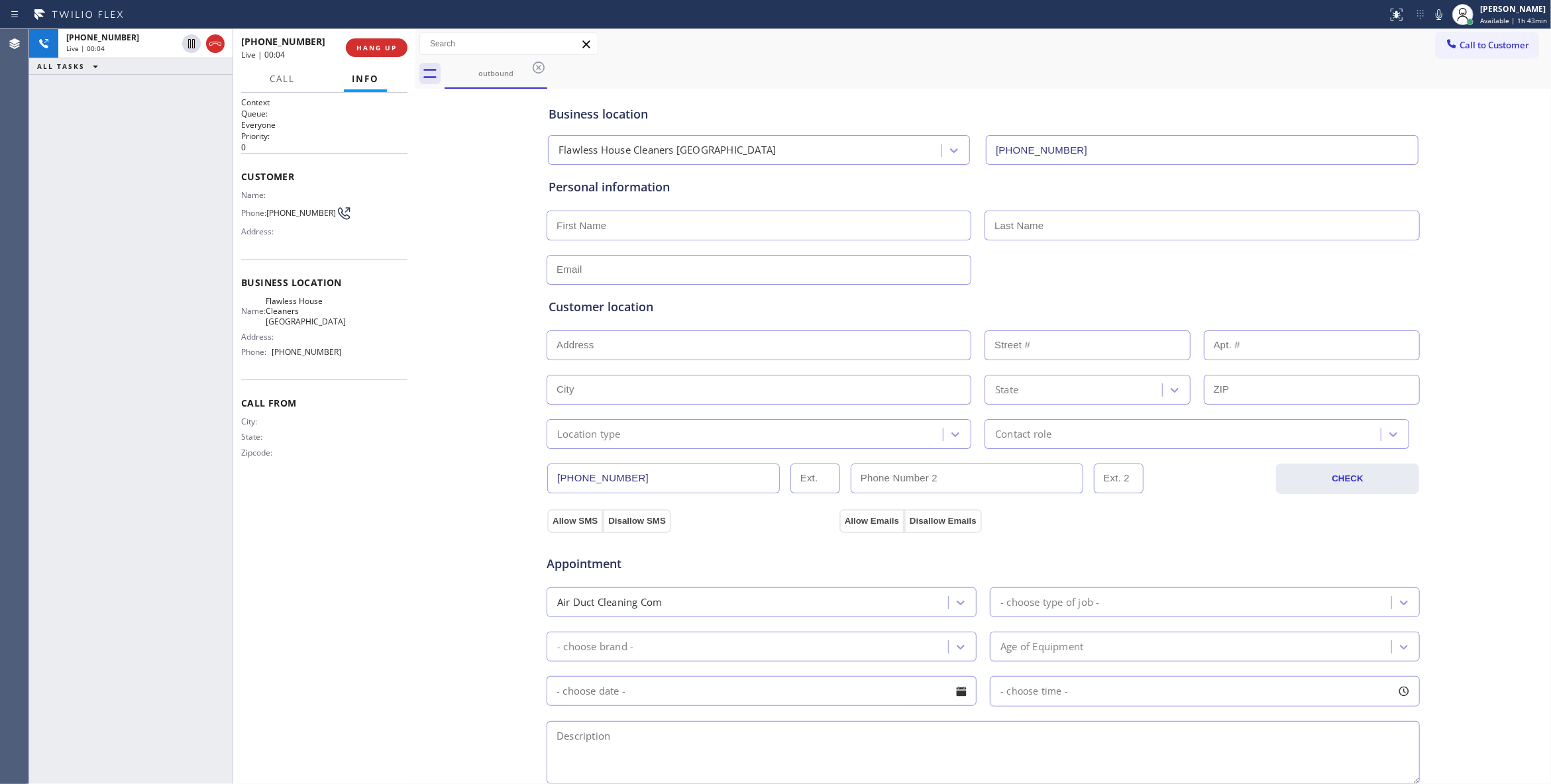
drag, startPoint x: 387, startPoint y: 46, endPoint x: 379, endPoint y: 60, distance: 16.1
click at [385, 46] on span "HANG UP" at bounding box center [377, 47] width 41 height 9
click at [284, 218] on span "(562) 371-9418" at bounding box center [301, 213] width 70 height 10
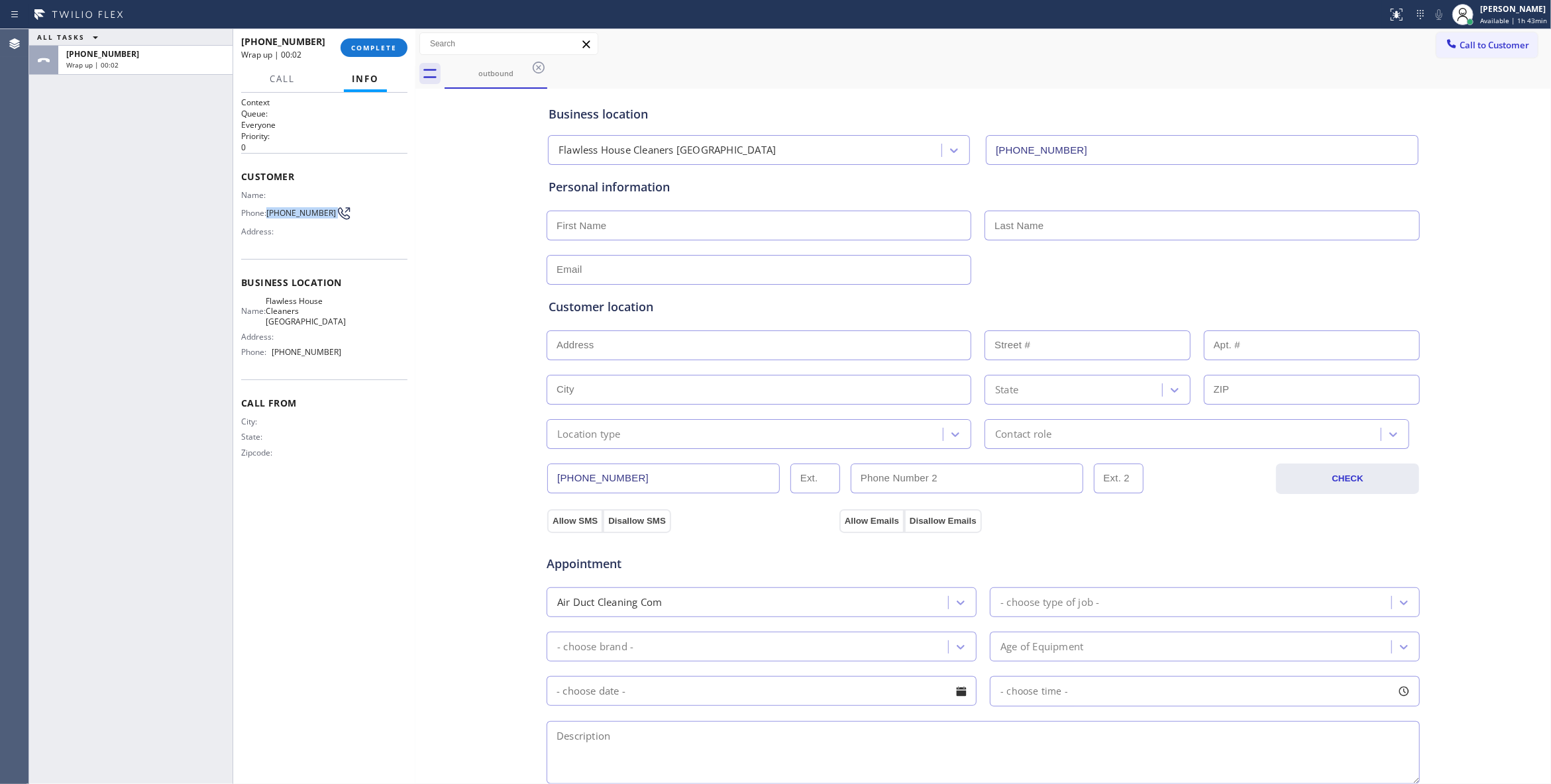
copy div "(562) 371-9418"
click at [390, 45] on span "COMPLETE" at bounding box center [374, 47] width 46 height 9
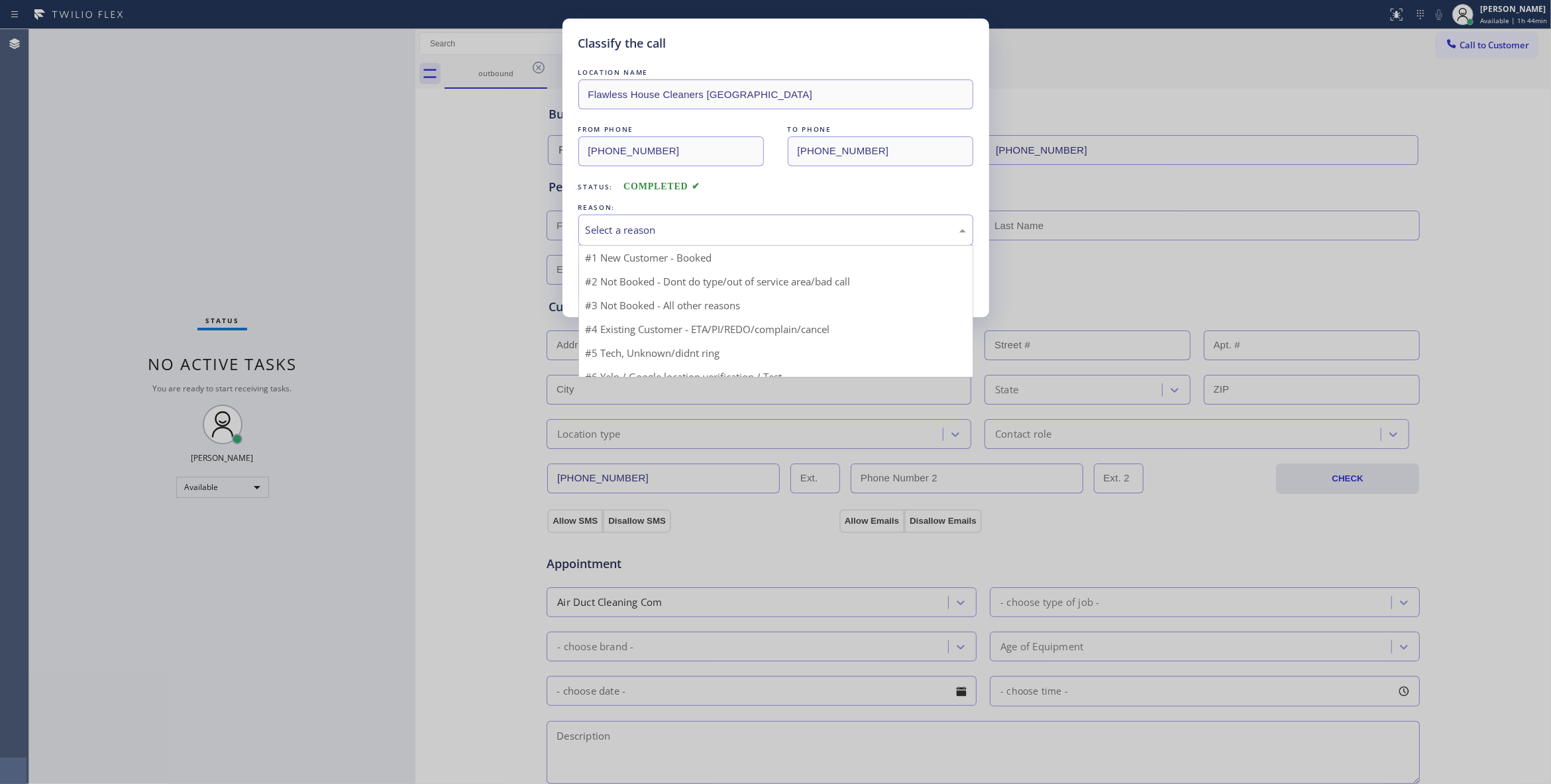
click at [635, 223] on div "Select a reason" at bounding box center [776, 230] width 381 height 15
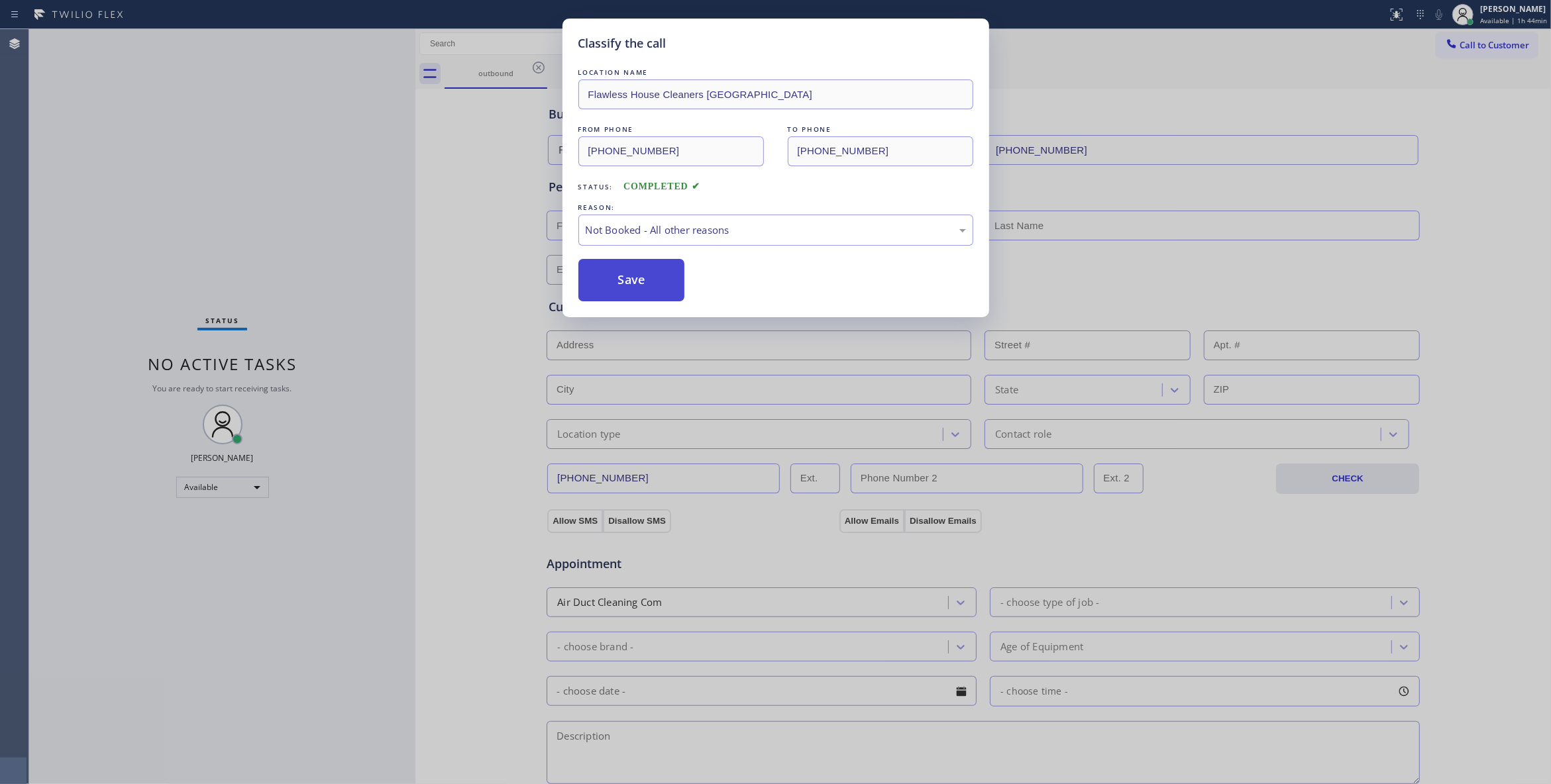
click at [628, 282] on button "Save" at bounding box center [632, 280] width 107 height 42
click at [627, 281] on button "Save" at bounding box center [632, 280] width 107 height 42
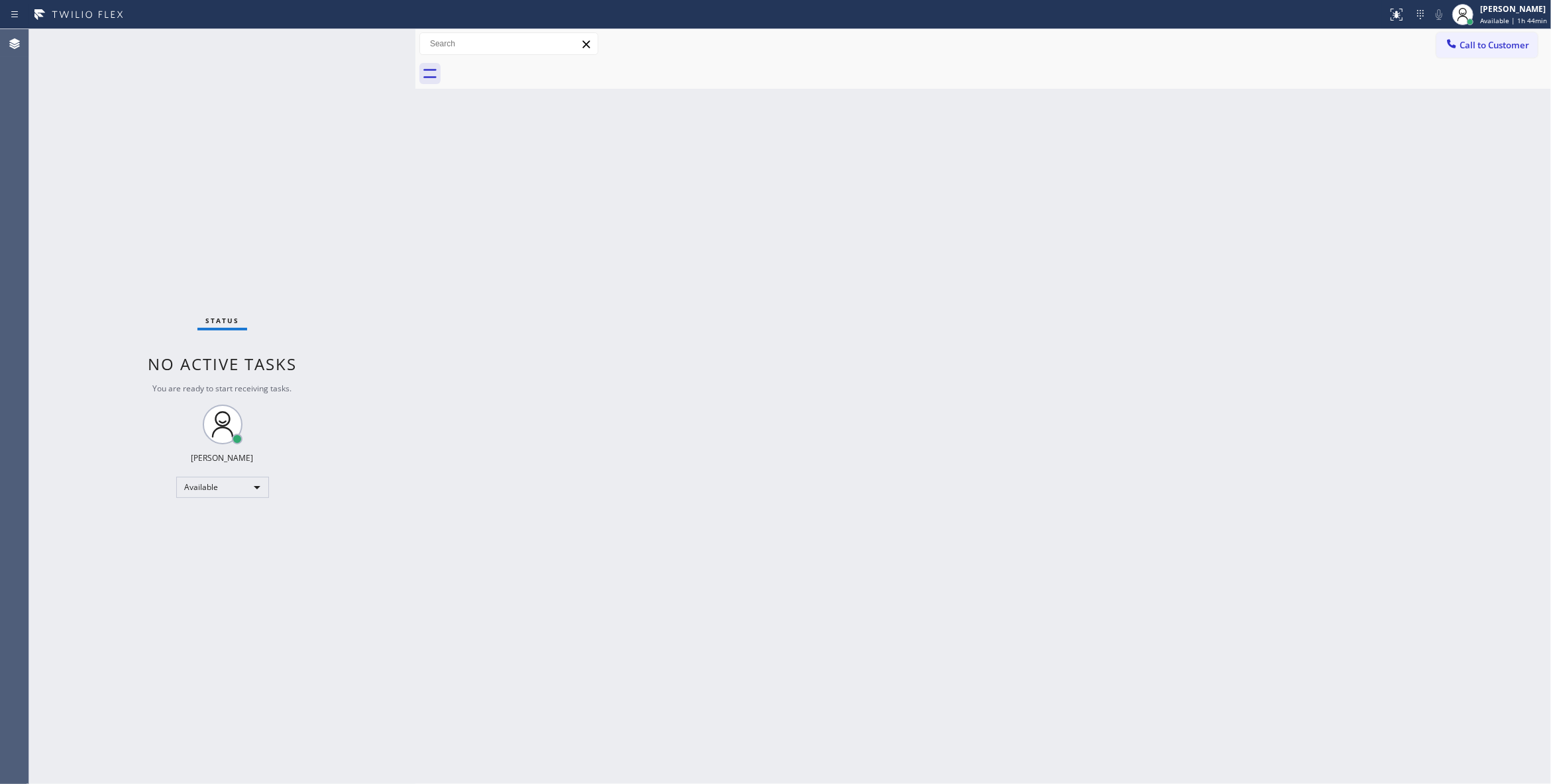
drag, startPoint x: 1229, startPoint y: 251, endPoint x: 1248, endPoint y: 205, distance: 49.8
click at [1229, 251] on div "Back to Dashboard Change Sender ID Customers Technicians Select a contact Outbo…" at bounding box center [983, 407] width 1135 height 755
click at [1470, 42] on span "Call to Customer" at bounding box center [1493, 45] width 70 height 12
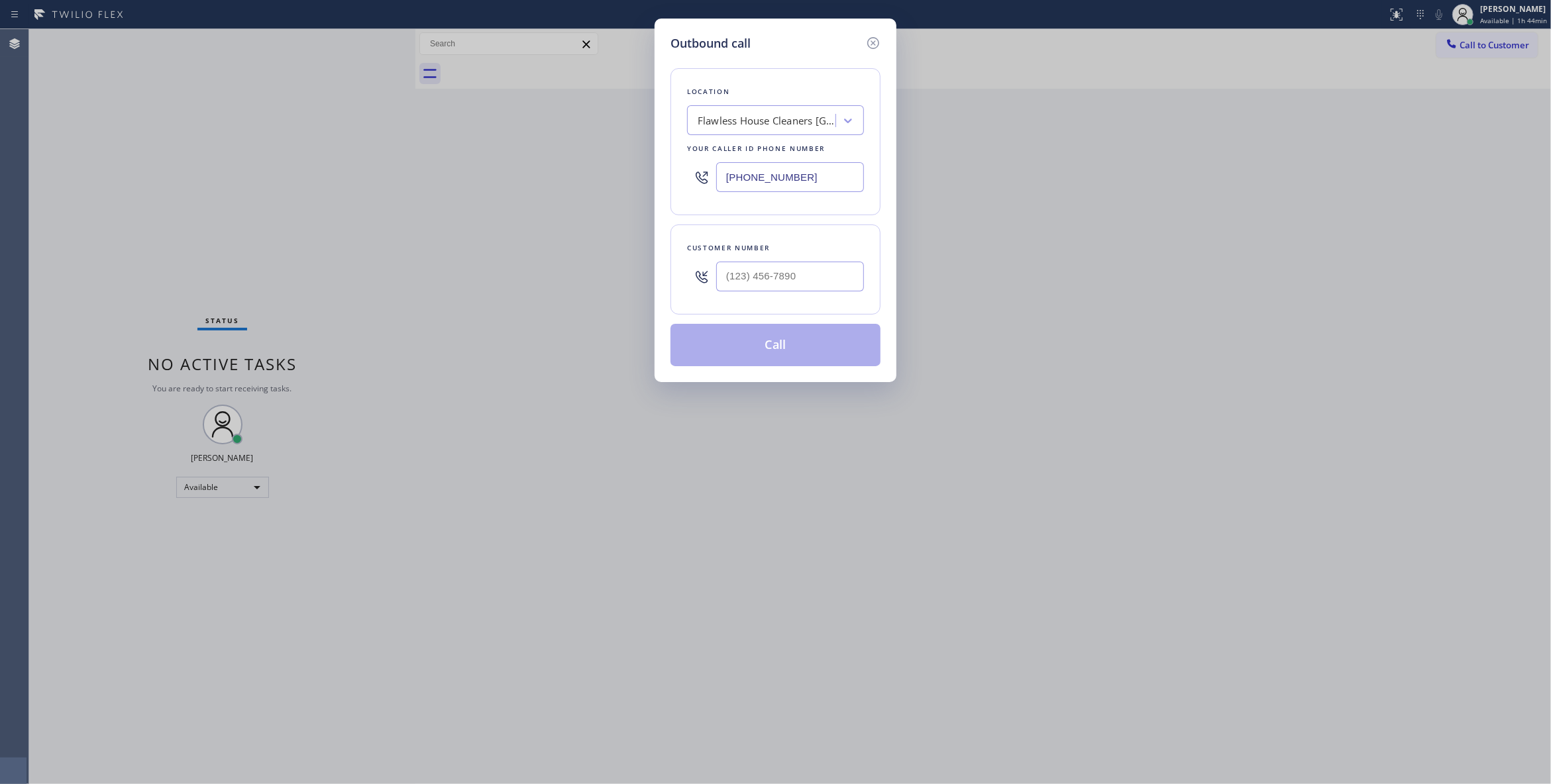
click at [779, 261] on div at bounding box center [790, 276] width 147 height 43
click at [796, 286] on input "(___) ___-____" at bounding box center [790, 277] width 147 height 29
paste input "562) 371-9418"
type input "(562) 371-9418"
click at [761, 350] on button "Call" at bounding box center [775, 345] width 210 height 42
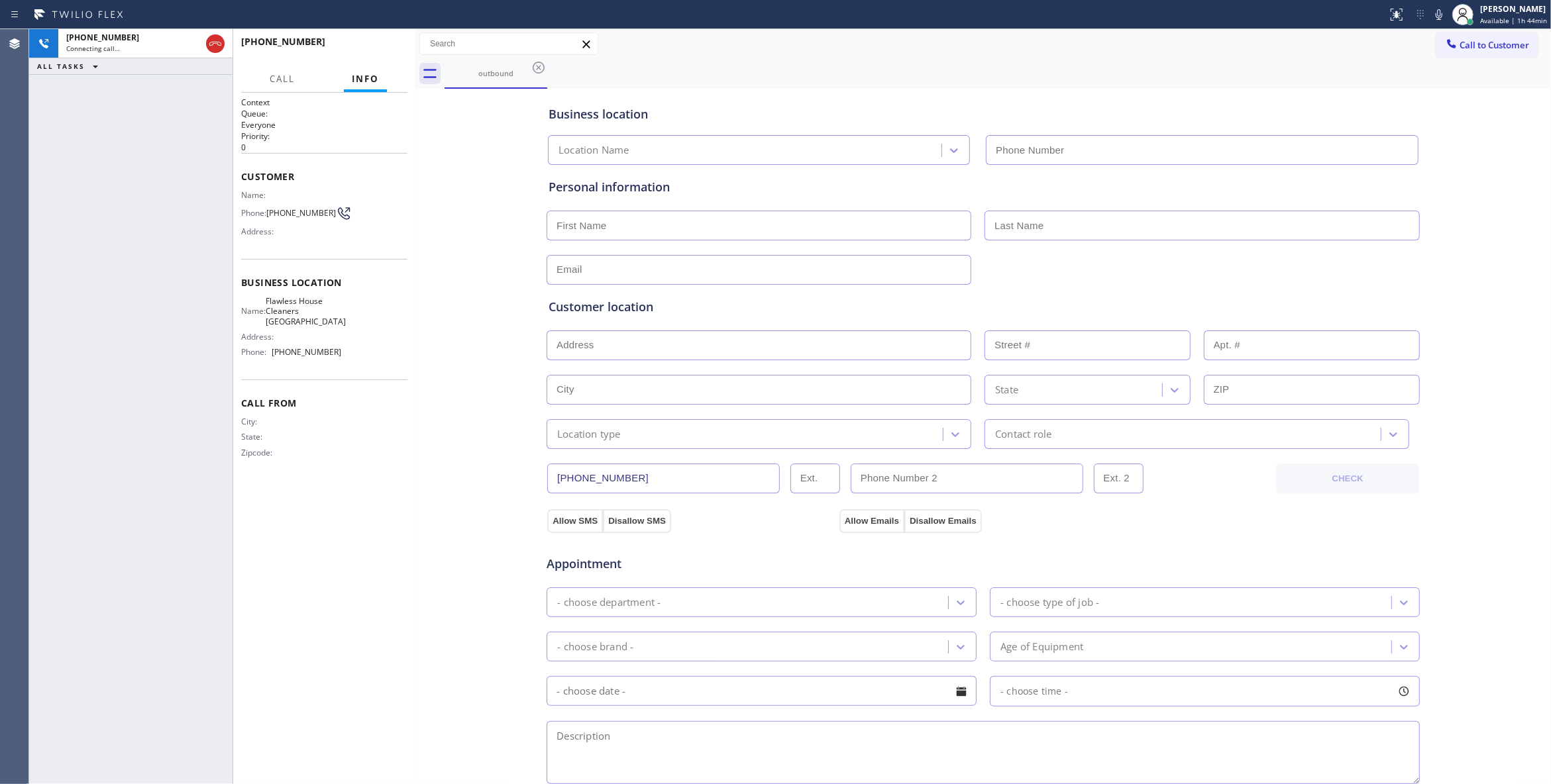
type input "(562) 632-4501"
click at [385, 51] on span "HANG UP" at bounding box center [377, 47] width 41 height 9
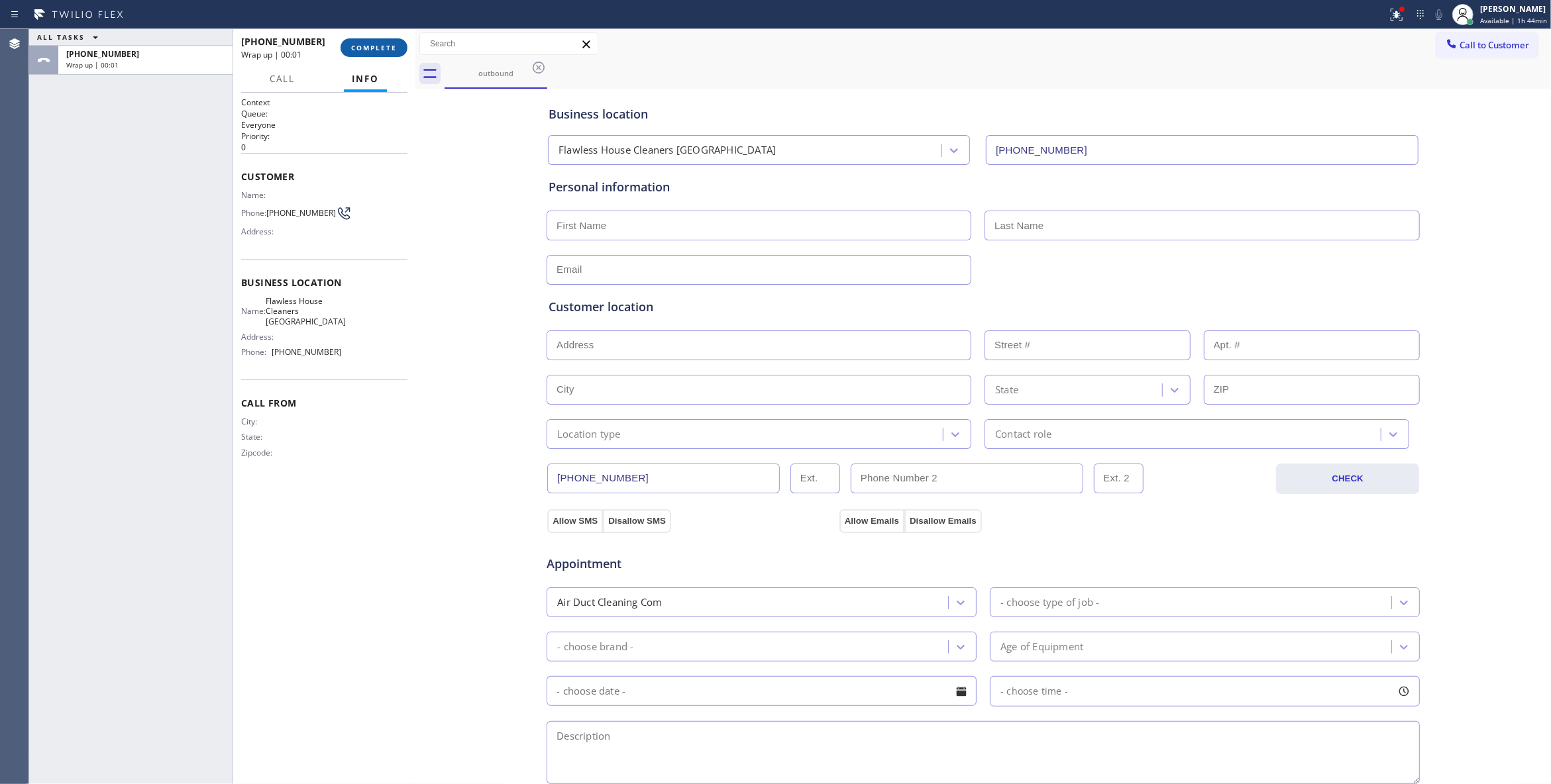
click at [381, 46] on span "COMPLETE" at bounding box center [374, 47] width 46 height 9
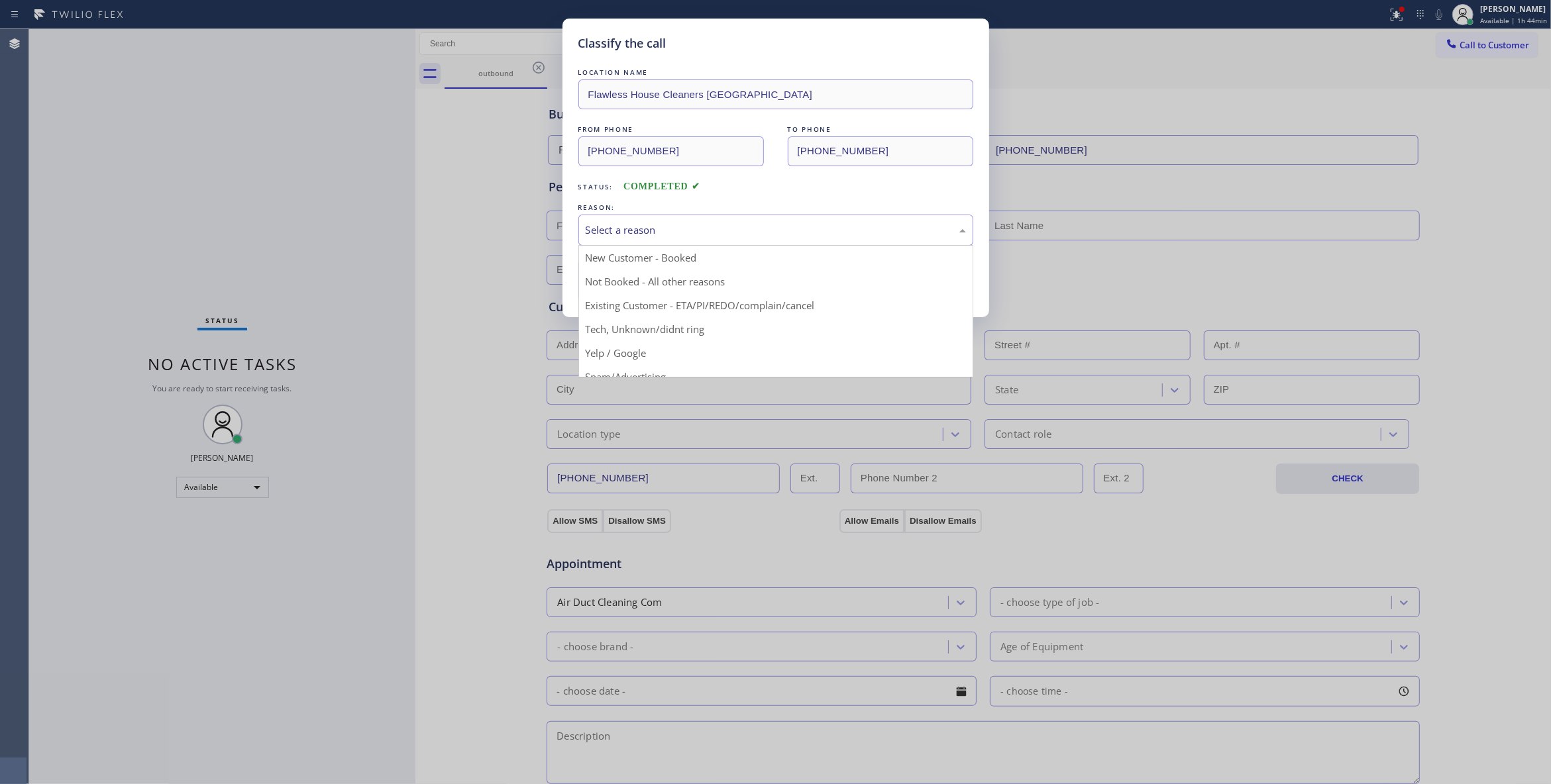
click at [755, 226] on div "Select a reason" at bounding box center [776, 230] width 381 height 15
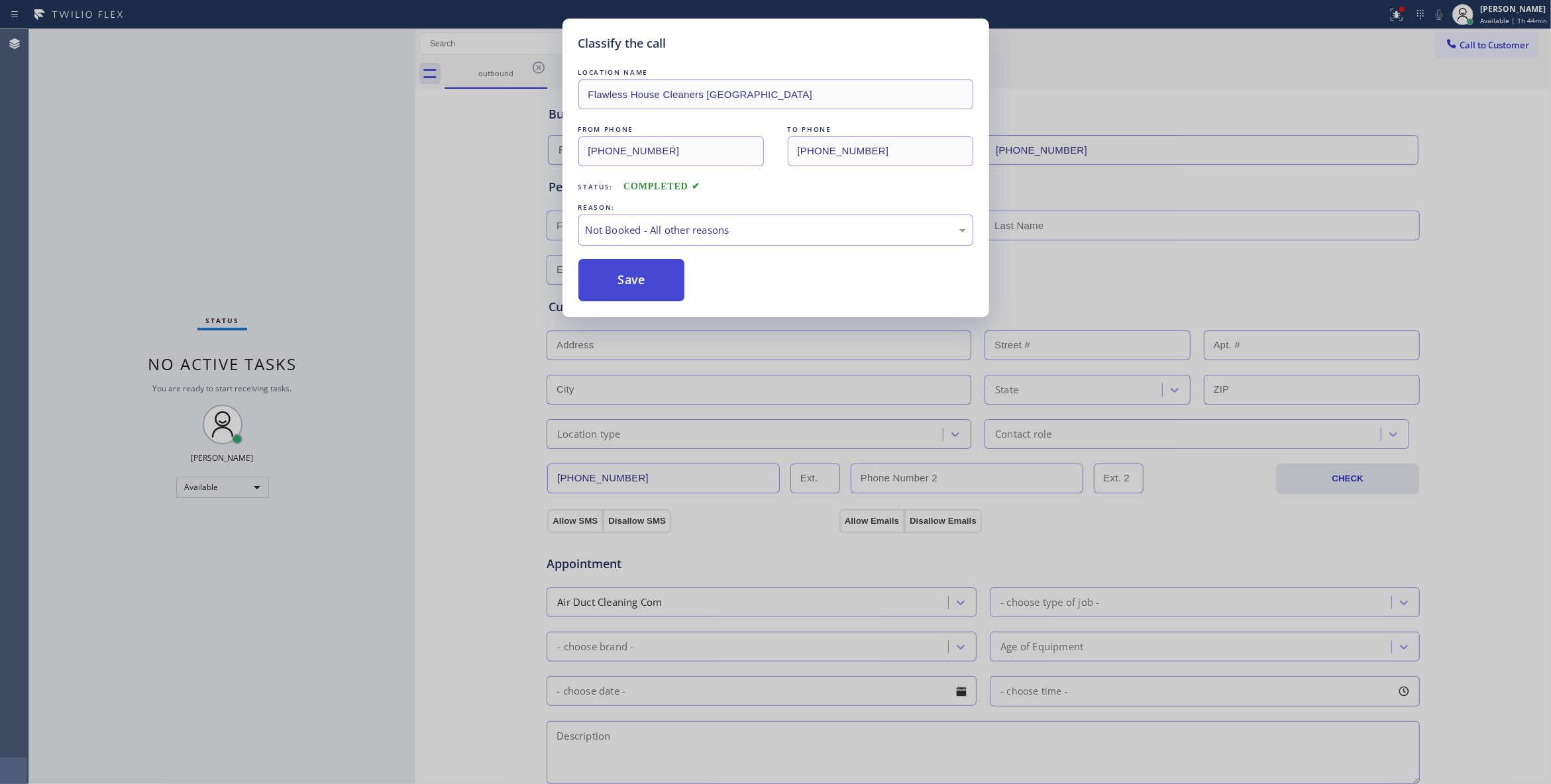
click at [650, 281] on button "Save" at bounding box center [632, 280] width 107 height 42
click at [649, 281] on button "Save" at bounding box center [632, 280] width 107 height 42
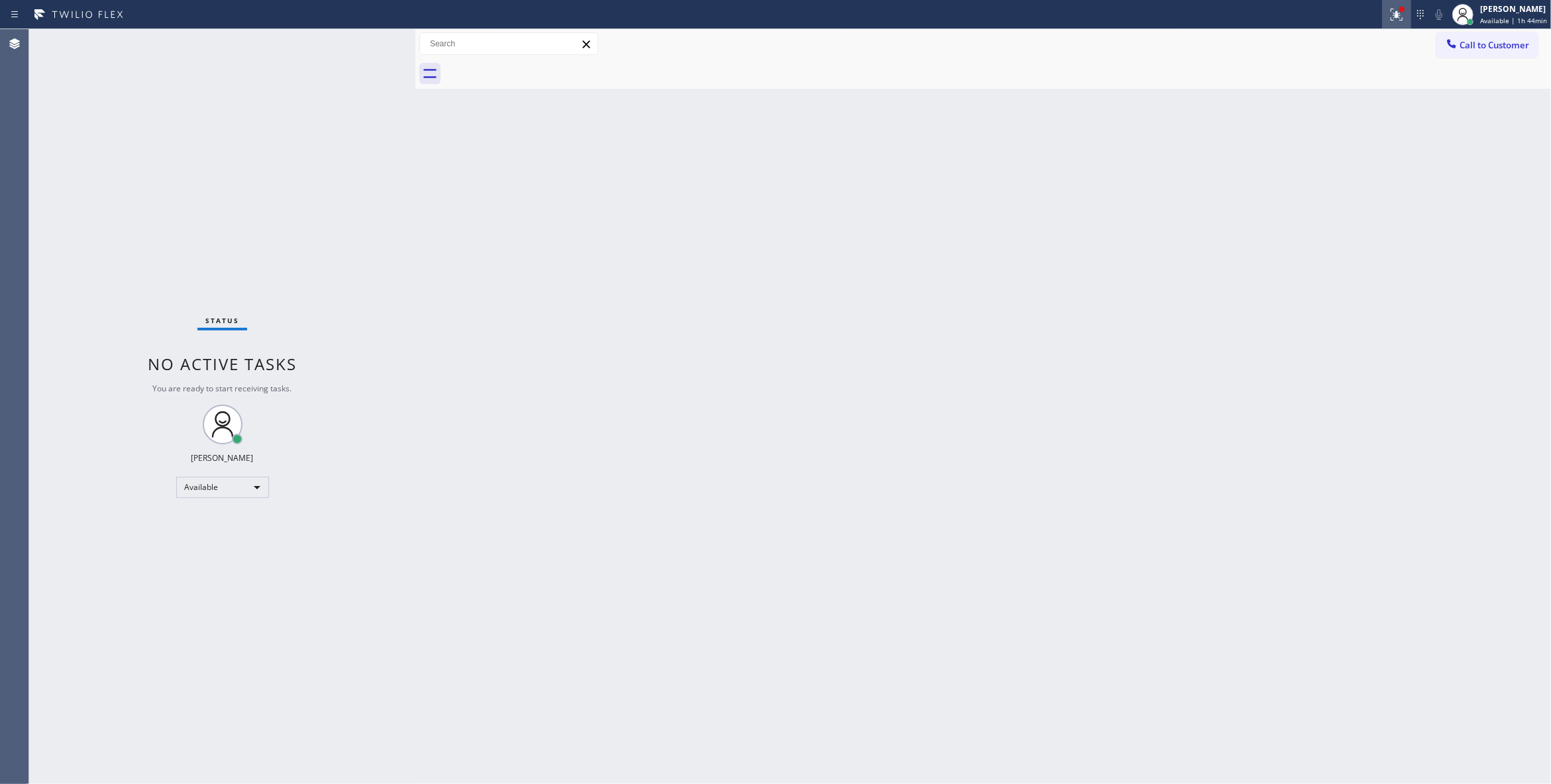
click at [1388, 19] on icon at bounding box center [1396, 14] width 16 height 16
click at [1305, 182] on button "Clear issues" at bounding box center [1311, 173] width 155 height 18
click at [226, 185] on div "Status No active tasks You are ready to start receiving tasks. Louis Manuel Pad…" at bounding box center [223, 407] width 386 height 755
click at [199, 187] on div "Status No active tasks You are ready to start receiving tasks. Louis Manuel Pad…" at bounding box center [223, 407] width 386 height 755
click at [1121, 310] on div "Back to Dashboard Change Sender ID Customers Technicians Select a contact Outbo…" at bounding box center [983, 407] width 1135 height 755
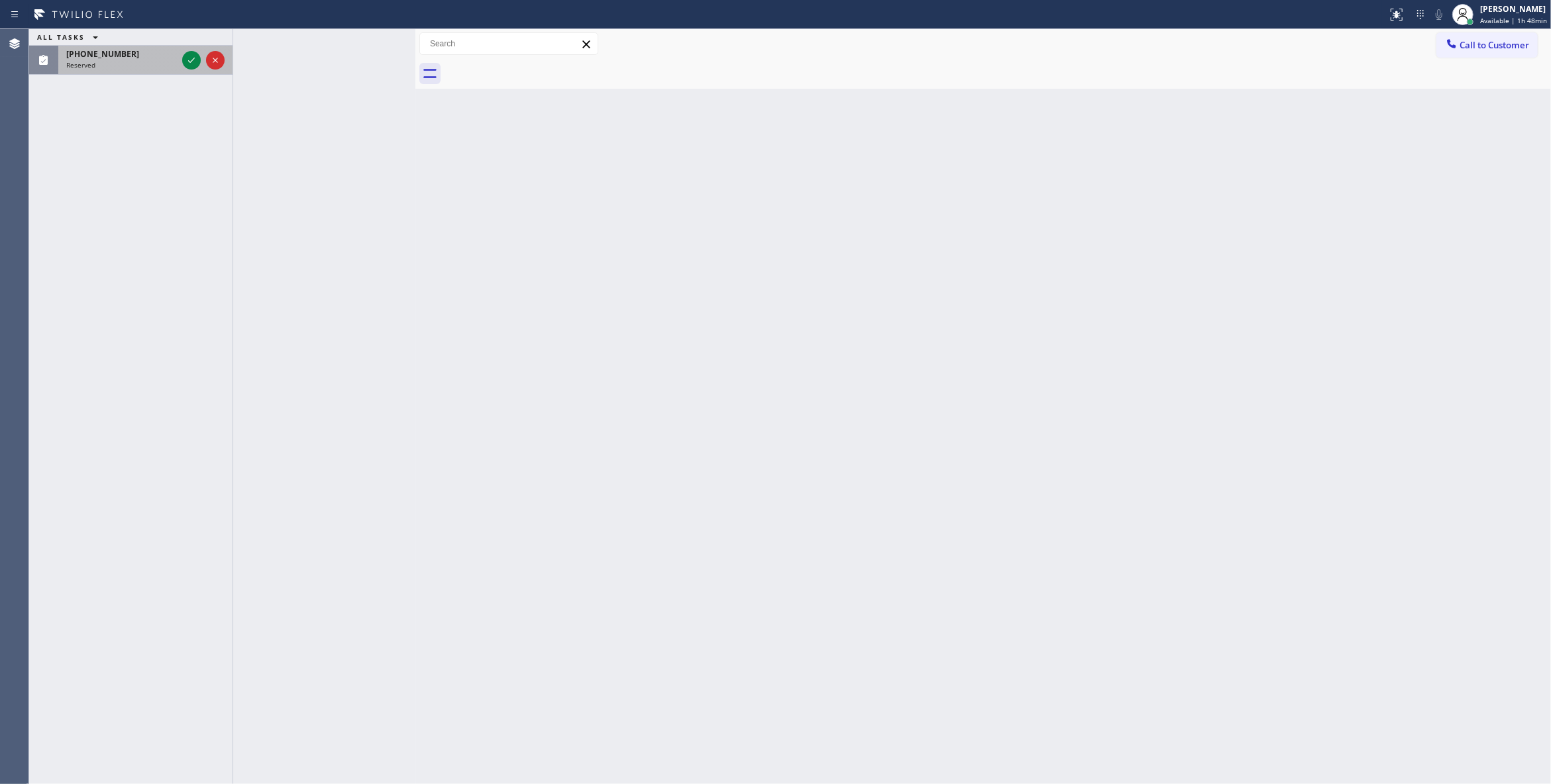
click at [178, 58] on div "(310) 415-8842 Reserved" at bounding box center [119, 60] width 121 height 29
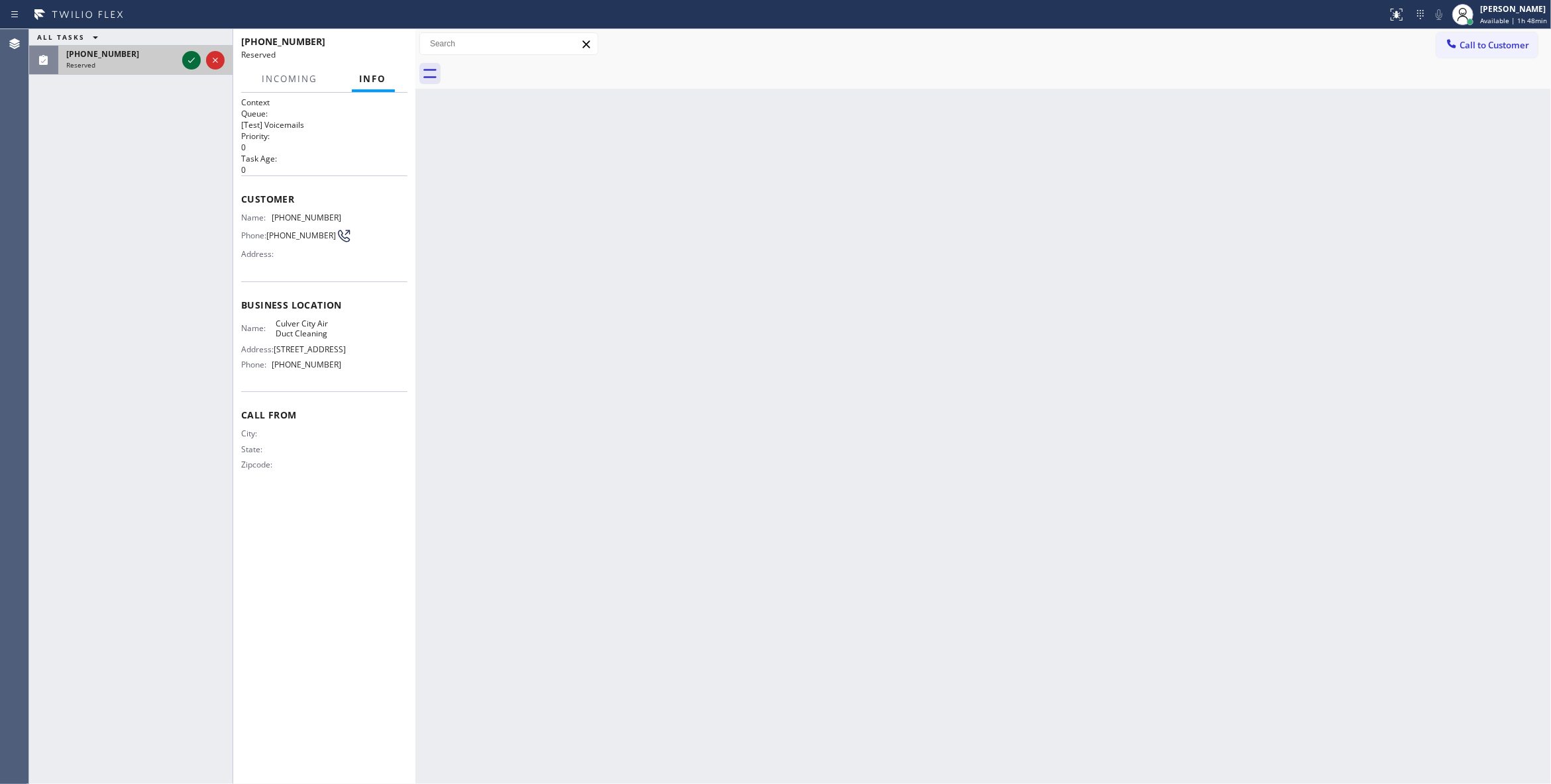
click at [184, 58] on icon at bounding box center [191, 60] width 16 height 16
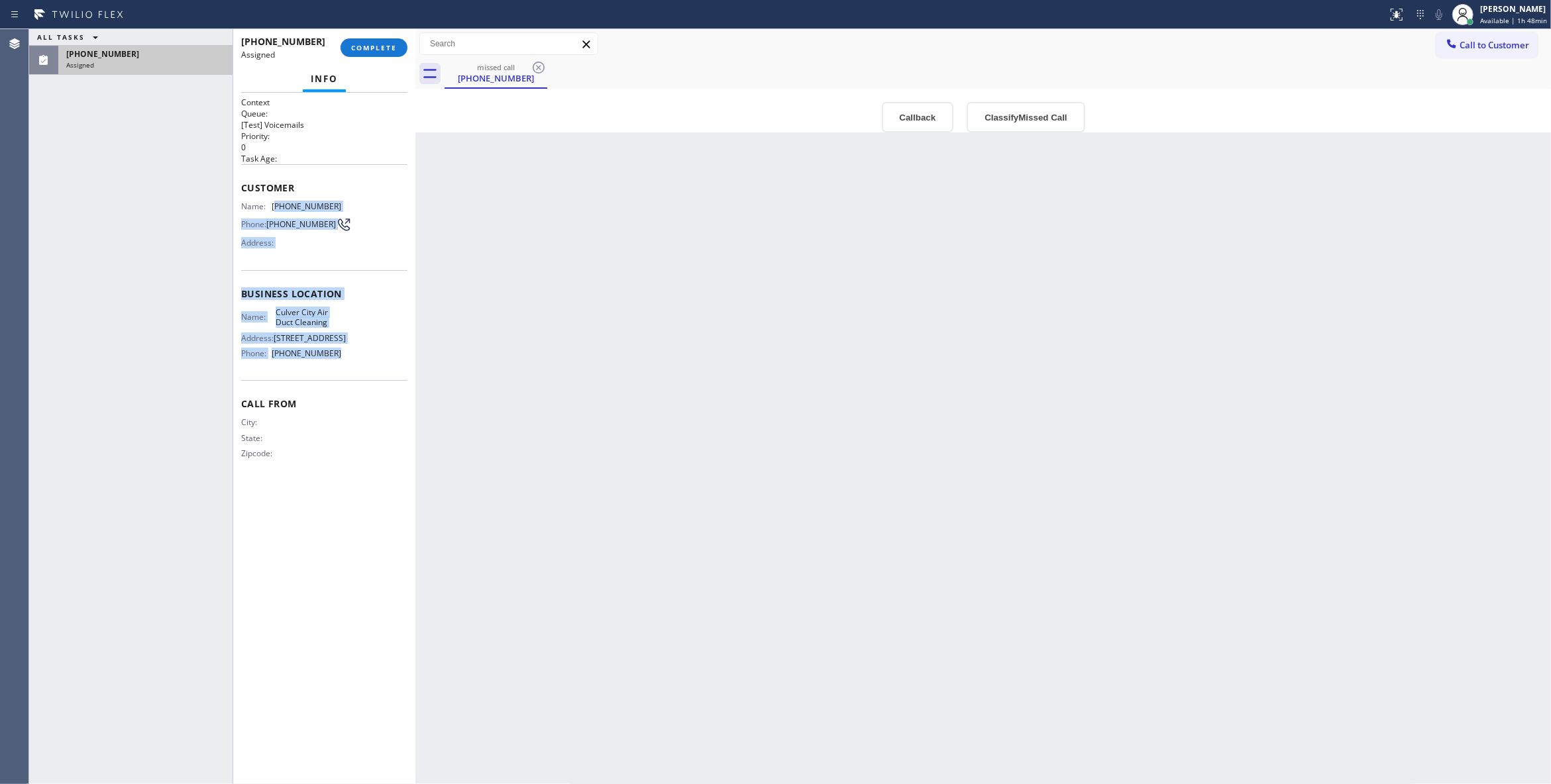
drag, startPoint x: 306, startPoint y: 315, endPoint x: 279, endPoint y: 209, distance: 109.4
click at [279, 209] on div "Context Queue: [Test] Voicemails Priority: 0 Task Age: Customer Name: (310) 415…" at bounding box center [324, 288] width 166 height 384
copy div "310) 415-8842 Phone: (310) 415-8842 Address: Business location Name: Culver Cit…"
click at [1071, 119] on button "Classify Missed Call" at bounding box center [1026, 117] width 118 height 30
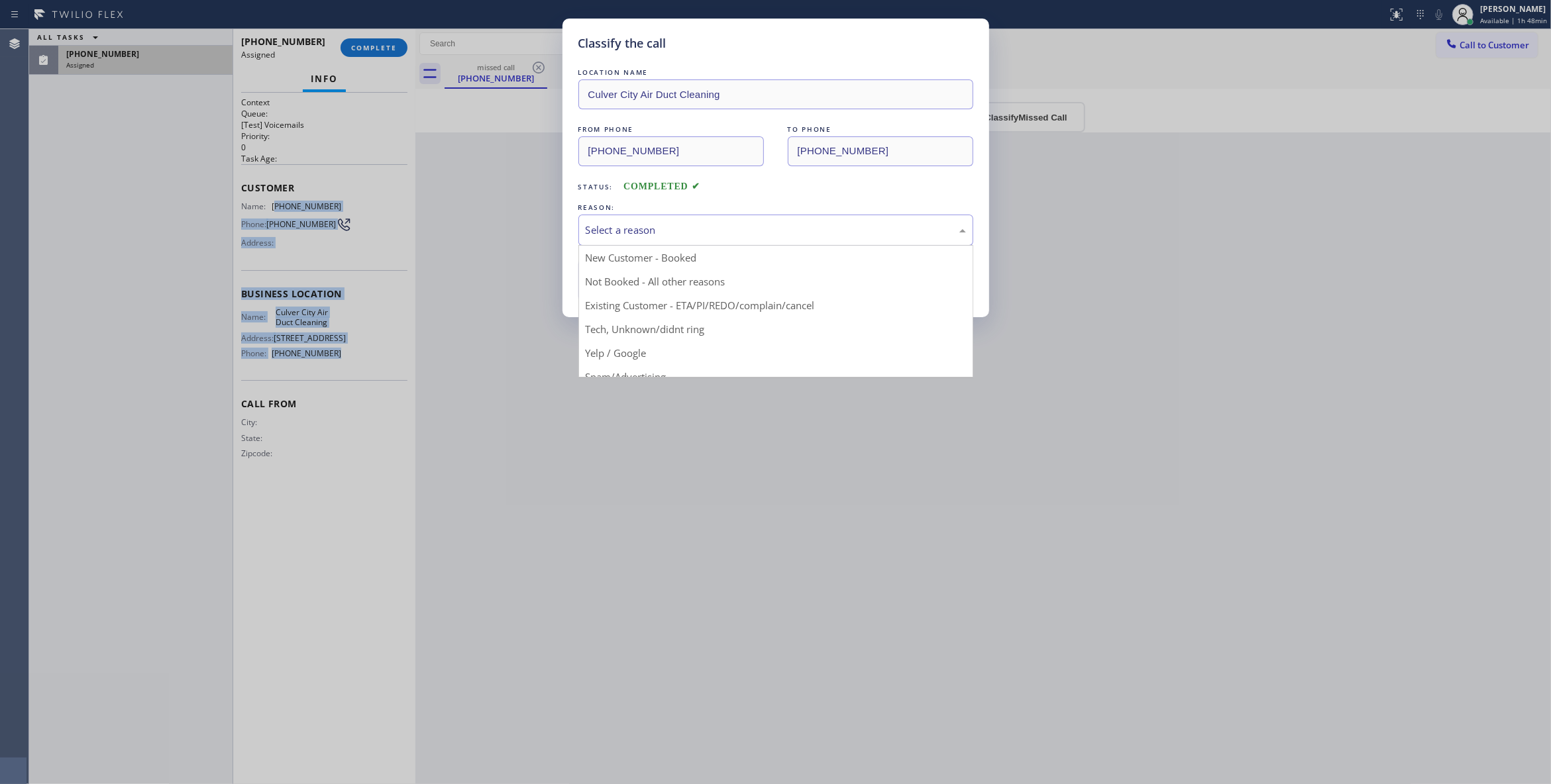
click at [597, 234] on div "Select a reason" at bounding box center [776, 230] width 381 height 15
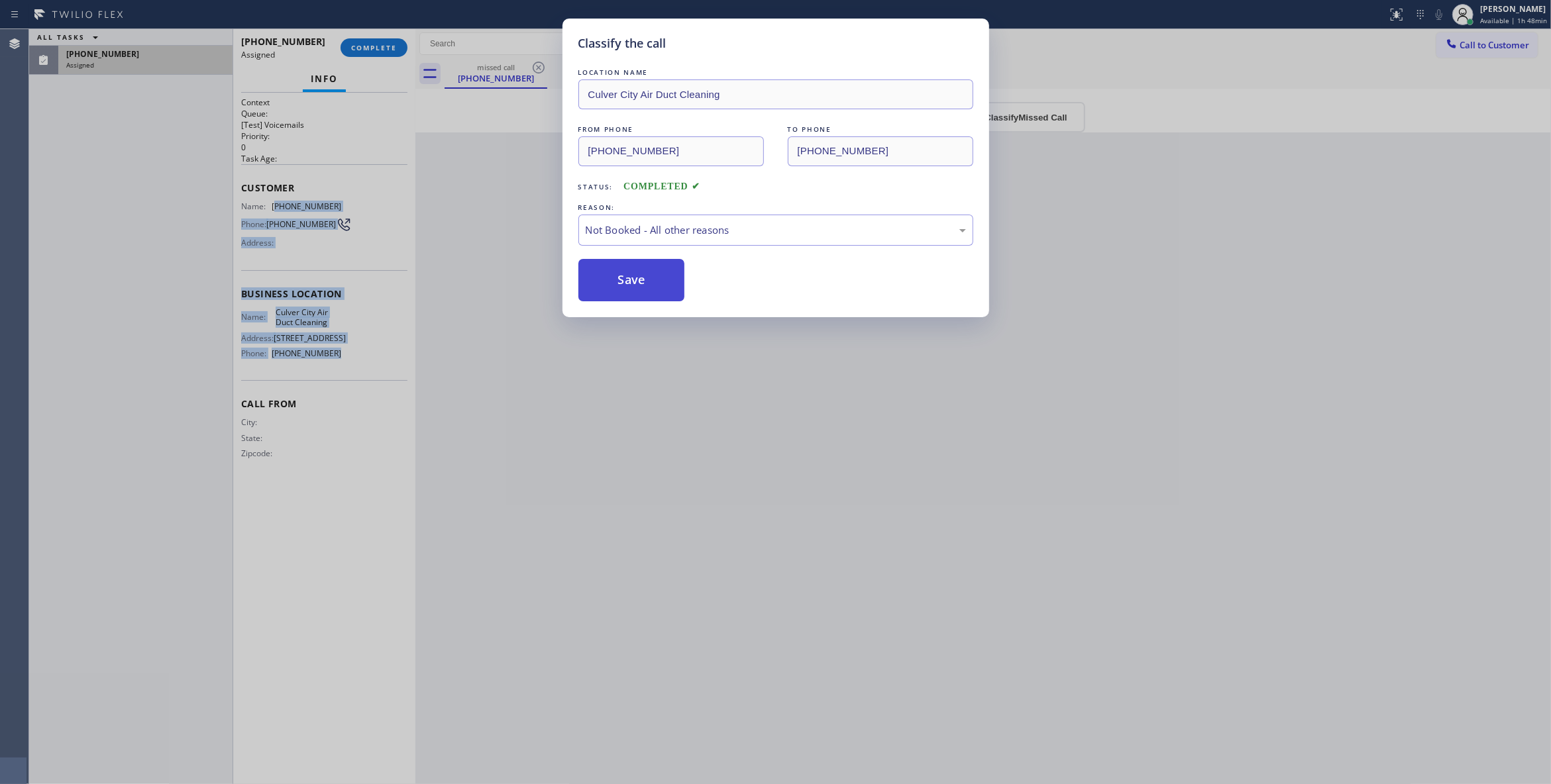
click at [623, 286] on button "Save" at bounding box center [632, 280] width 107 height 42
click at [623, 285] on button "Save" at bounding box center [632, 280] width 107 height 42
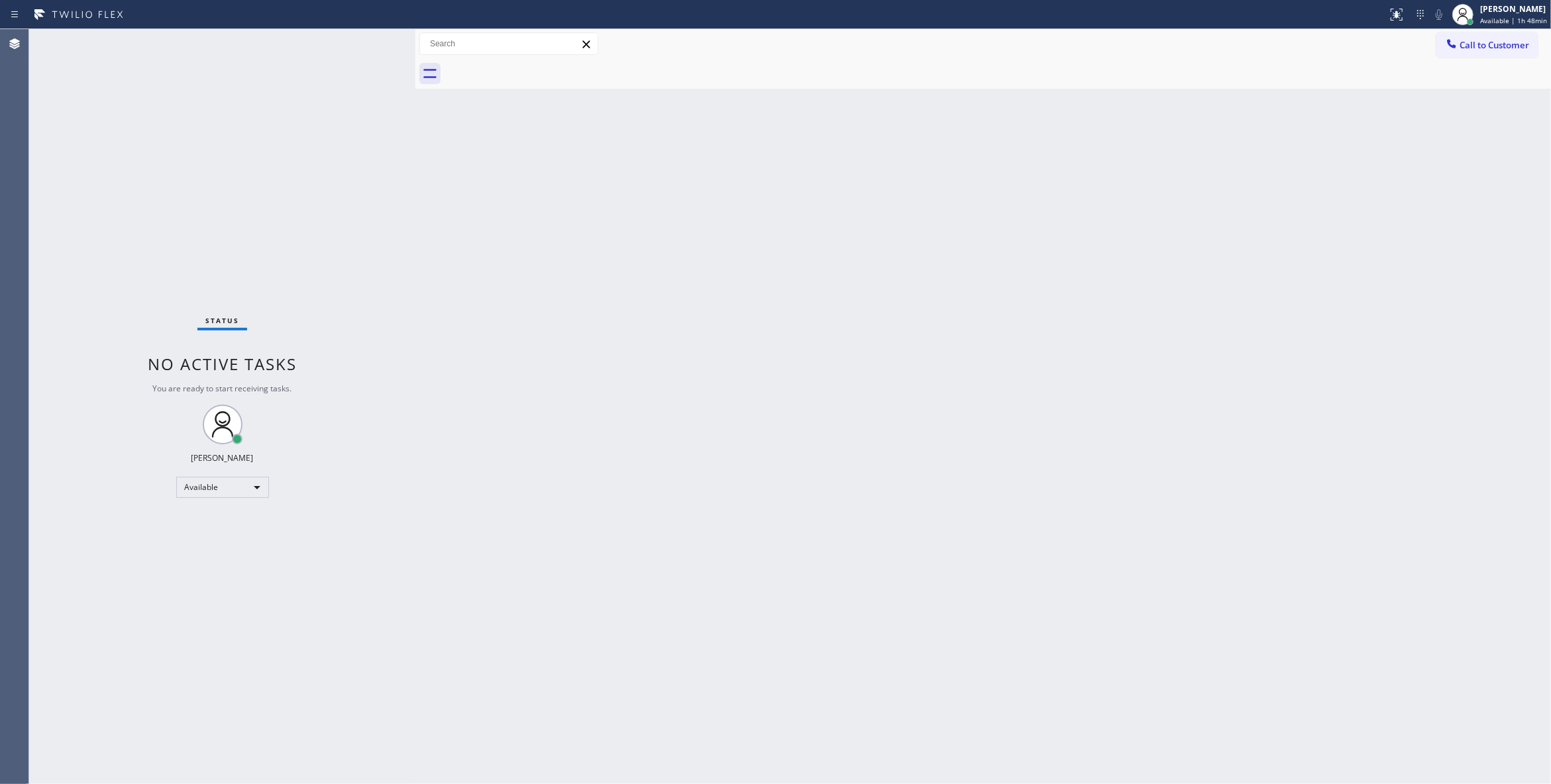
drag, startPoint x: 620, startPoint y: 427, endPoint x: 928, endPoint y: 268, distance: 346.6
click at [628, 419] on div "Back to Dashboard Change Sender ID Customers Technicians Select a contact Outbo…" at bounding box center [983, 407] width 1135 height 755
click at [1489, 44] on span "Call to Customer" at bounding box center [1493, 45] width 70 height 12
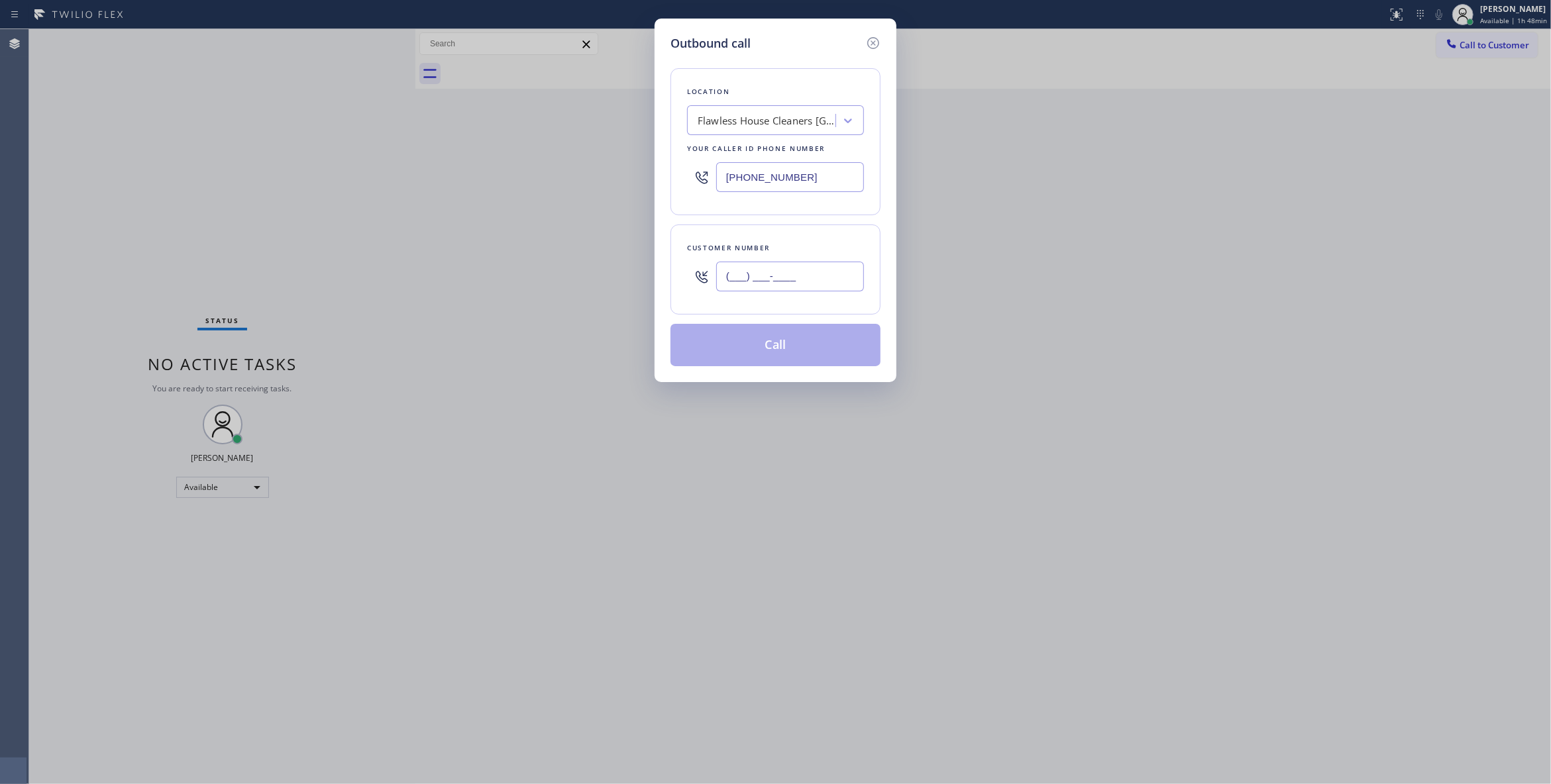
click at [744, 274] on input "(___) ___-____" at bounding box center [790, 277] width 147 height 29
paste input "310) 415-8842"
type input "(310) 415-8842"
drag, startPoint x: 832, startPoint y: 178, endPoint x: 148, endPoint y: 150, distance: 684.6
click at [136, 150] on div "Outbound call Location Flawless House Cleaners Long Beach Your caller id phone …" at bounding box center [775, 392] width 1551 height 784
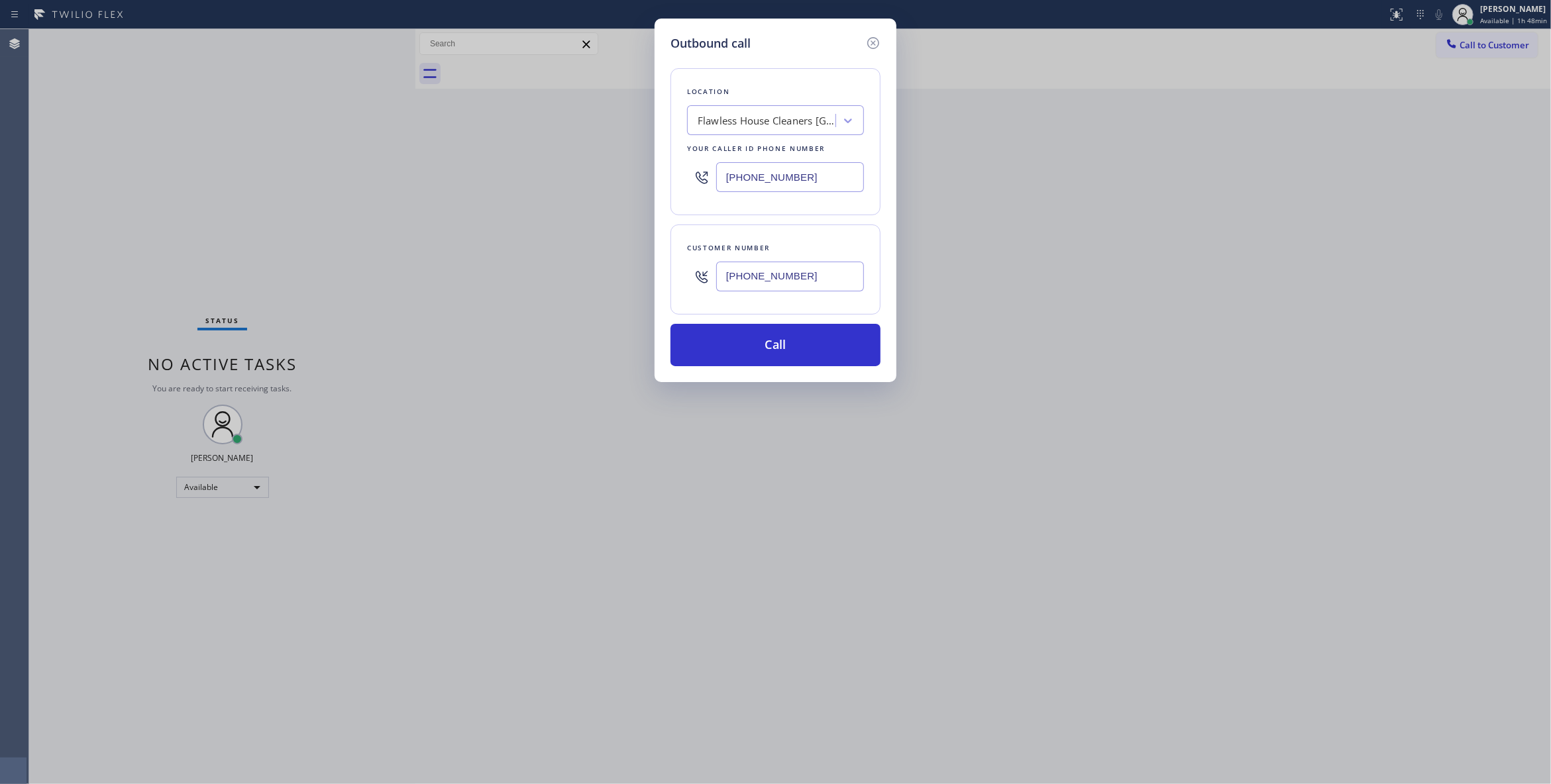
paste input "310) 340-0447"
type input "(310) 340-0447"
drag, startPoint x: 814, startPoint y: 276, endPoint x: 279, endPoint y: 234, distance: 536.6
click at [279, 234] on div "Outbound call Location Culver City Air Duct Cleaning Your caller id phone numbe…" at bounding box center [775, 392] width 1551 height 784
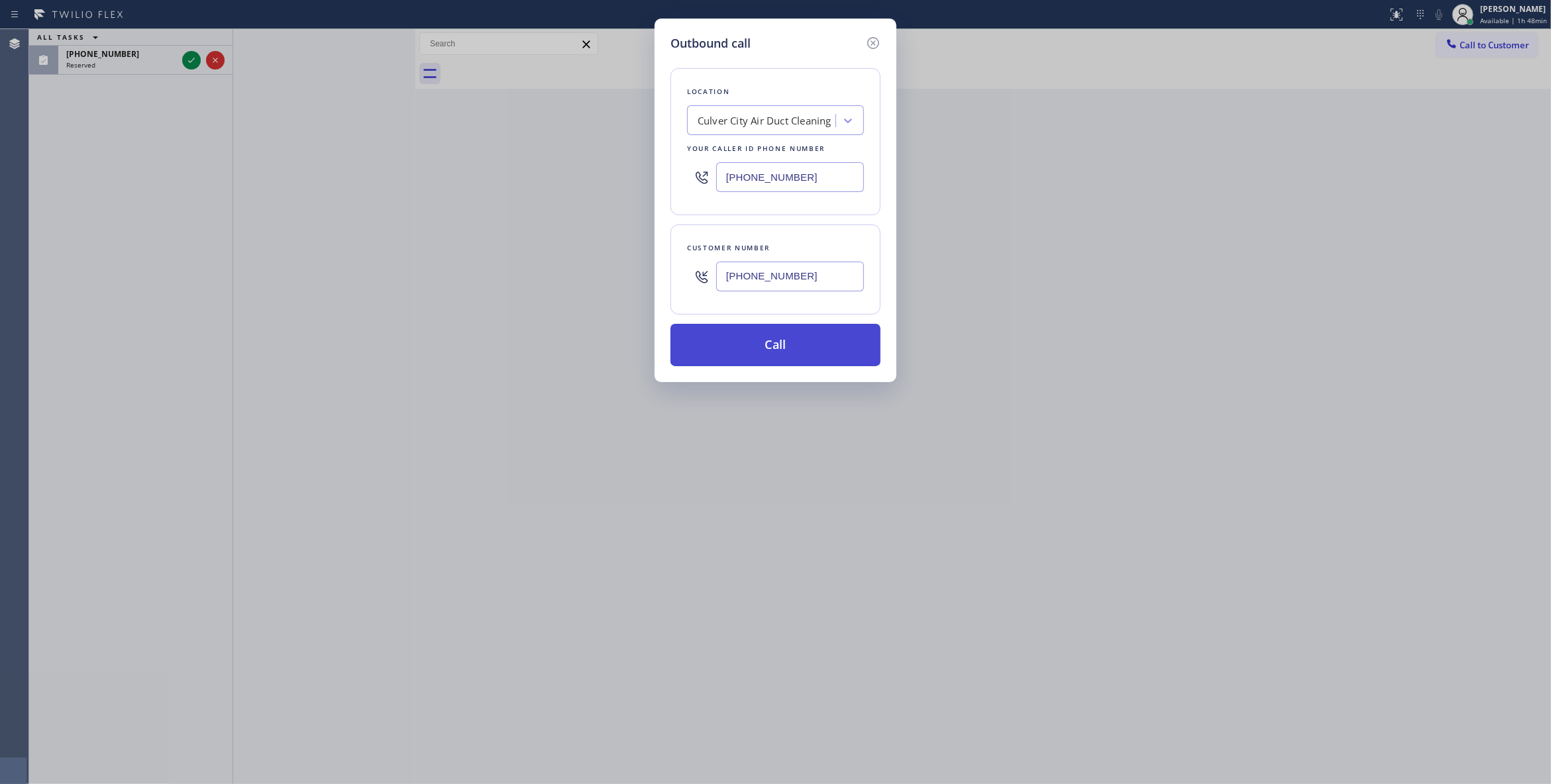
click at [721, 339] on button "Call" at bounding box center [775, 345] width 210 height 42
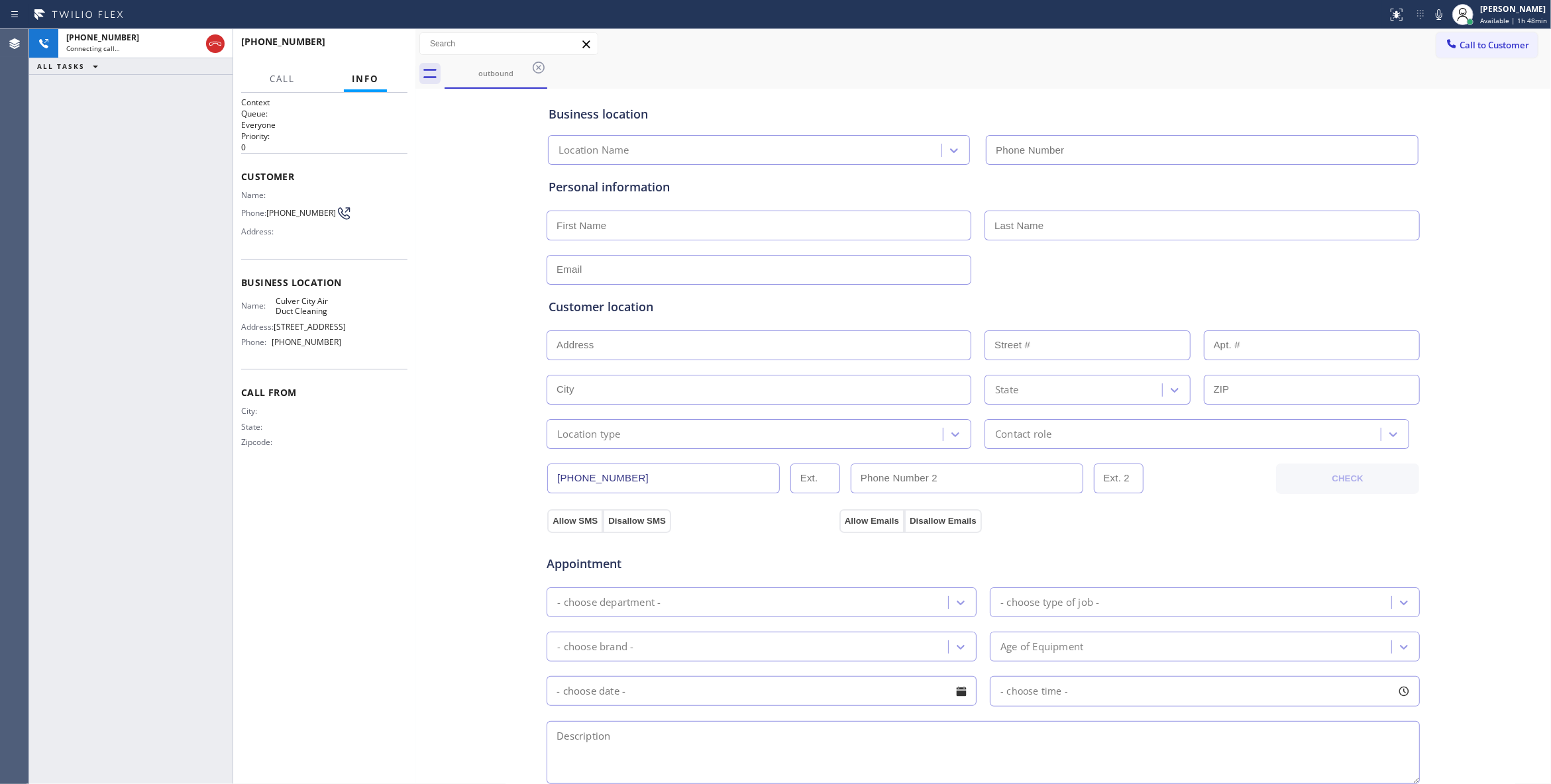
type input "(310) 340-0447"
drag, startPoint x: 158, startPoint y: 175, endPoint x: 230, endPoint y: 46, distance: 147.7
click at [159, 155] on div "+13104158842 Live | 00:01 ALL TASKS ALL TASKS ACTIVE TASKS TASKS IN WRAP UP" at bounding box center [131, 407] width 204 height 755
click at [456, 529] on div "Business location Culver City Air Duct Cleaning (310) 340-0447 Personal informa…" at bounding box center [983, 544] width 1129 height 905
click at [451, 358] on div "Business location Culver City Air Duct Cleaning (310) 340-0447 Personal informa…" at bounding box center [983, 544] width 1129 height 905
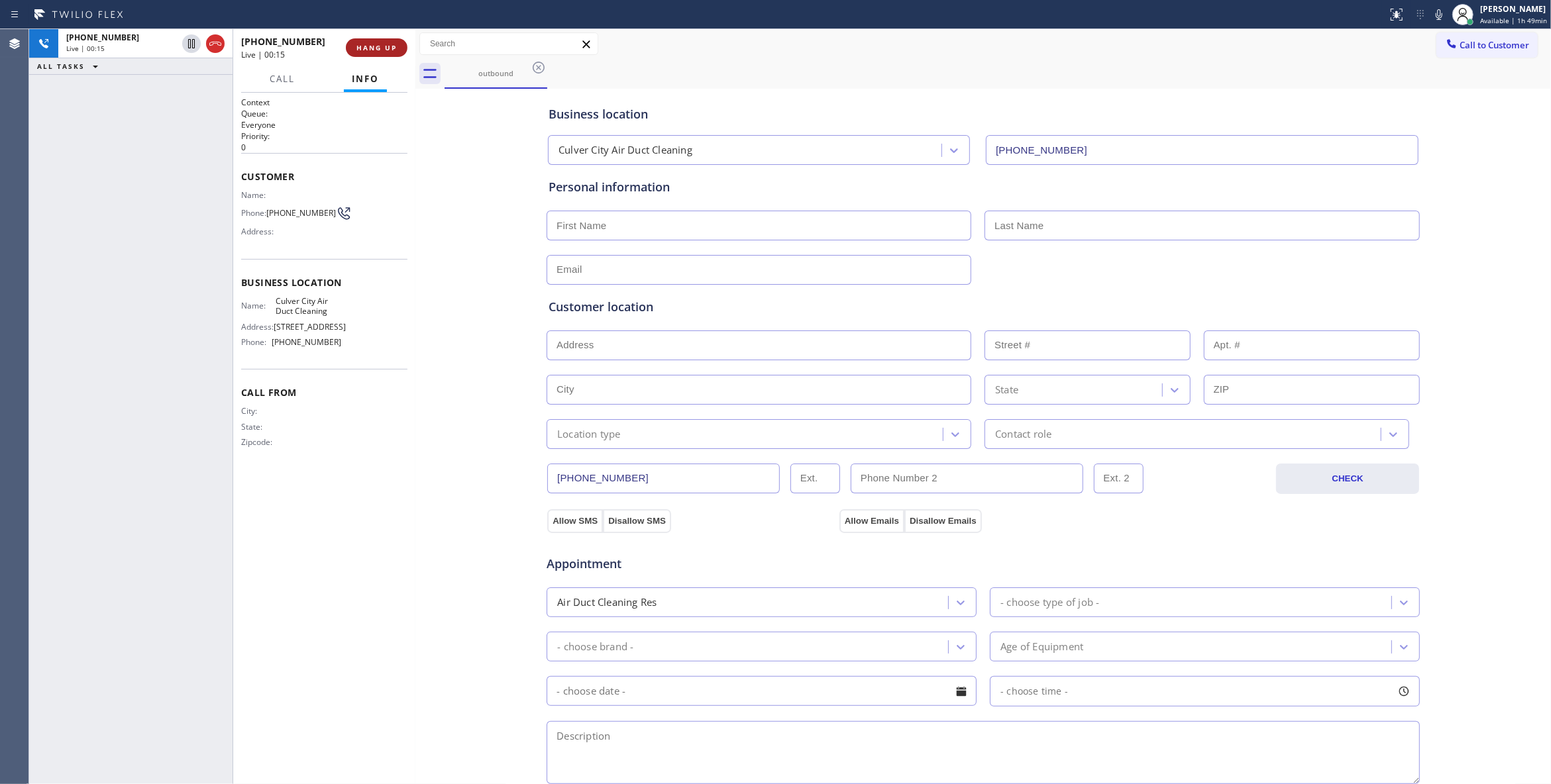
click at [390, 51] on span "HANG UP" at bounding box center [377, 47] width 41 height 9
click at [383, 51] on span "COMPLETE" at bounding box center [374, 47] width 46 height 9
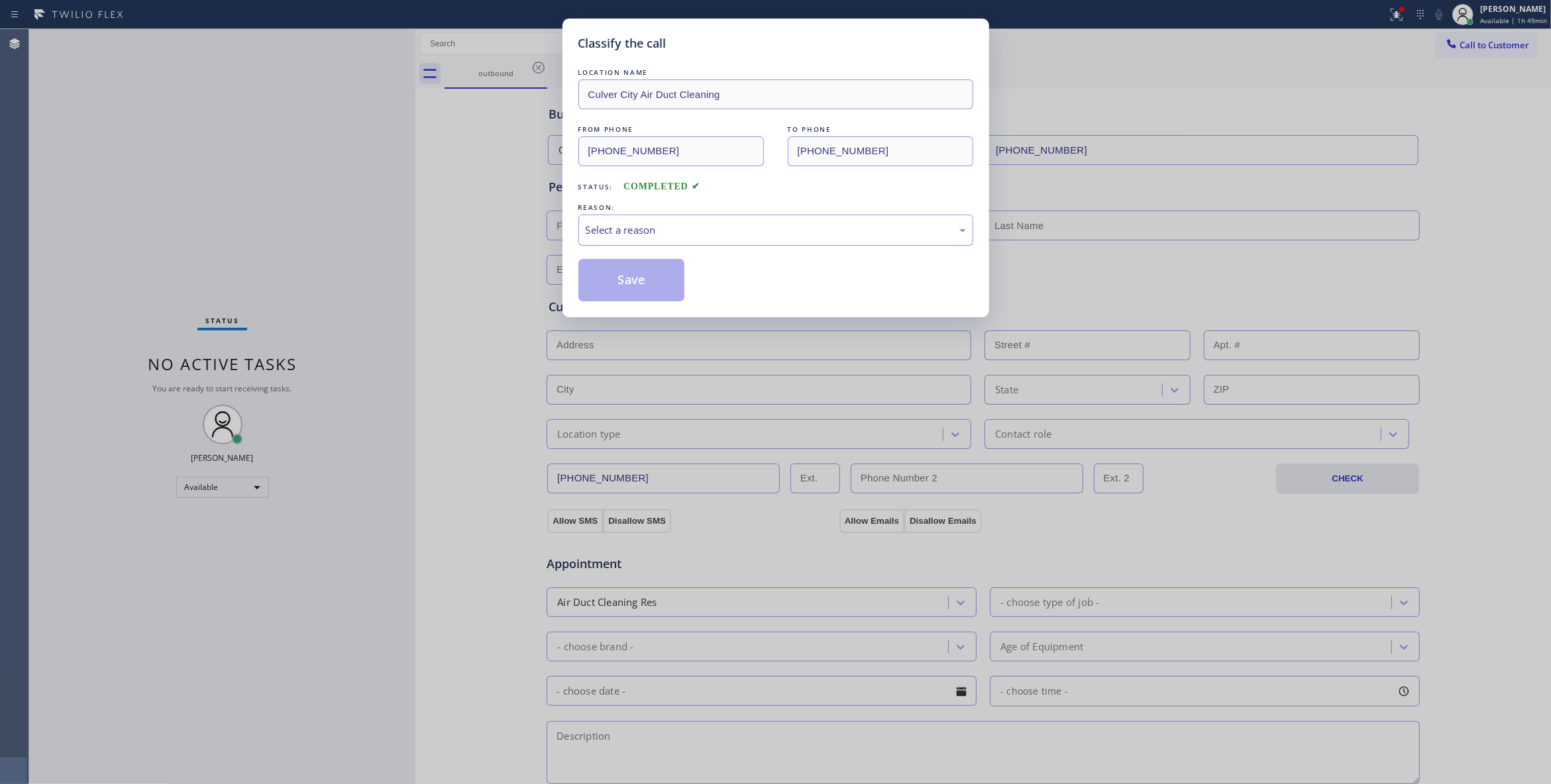
click at [613, 225] on div "Select a reason" at bounding box center [776, 230] width 381 height 15
click at [615, 281] on button "Save" at bounding box center [632, 280] width 107 height 42
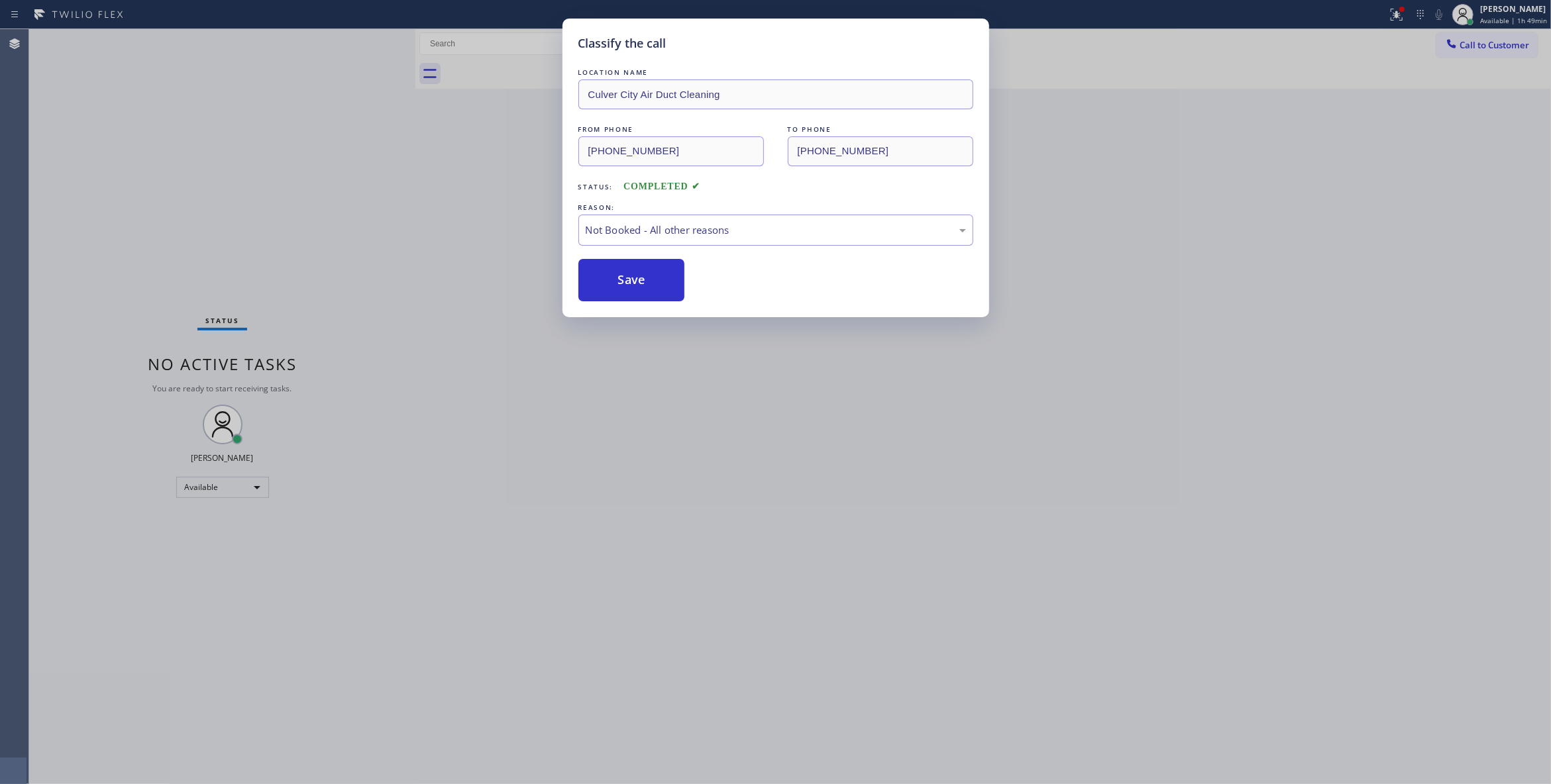
click at [615, 281] on button "Save" at bounding box center [632, 280] width 107 height 42
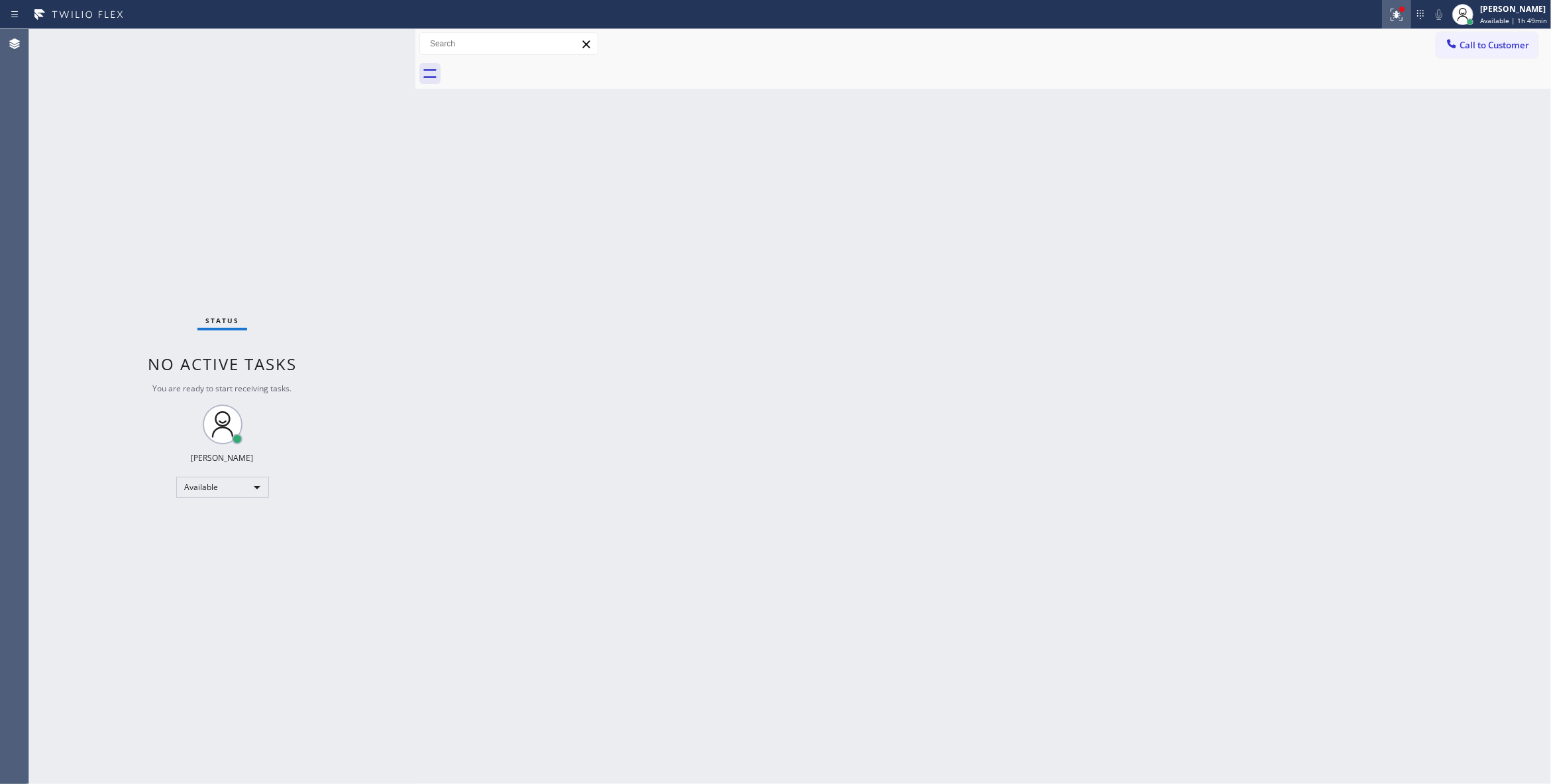
click at [1388, 19] on icon at bounding box center [1396, 14] width 16 height 16
click at [1357, 173] on button "Clear issues" at bounding box center [1311, 173] width 155 height 18
drag, startPoint x: 282, startPoint y: 189, endPoint x: 309, endPoint y: 6, distance: 185.0
click at [282, 175] on div "Status No active tasks You are ready to start receiving tasks. Louis Manuel Pad…" at bounding box center [223, 407] width 386 height 755
click at [239, 190] on div "Status No active tasks You are ready to start receiving tasks. Louis Manuel Pad…" at bounding box center [223, 407] width 386 height 755
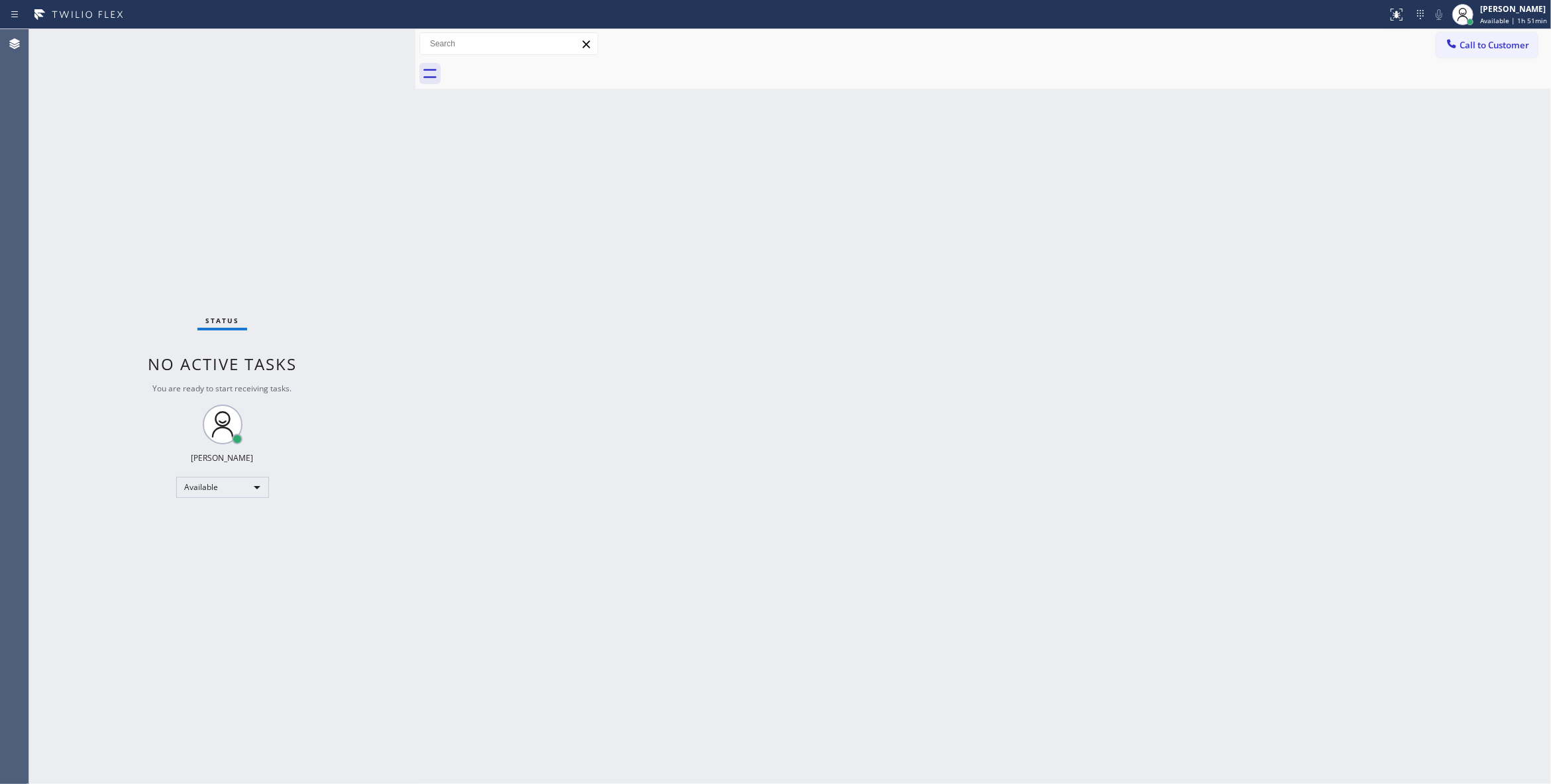
click at [240, 690] on div "Status No active tasks You are ready to start receiving tasks. Louis Manuel Pad…" at bounding box center [223, 407] width 386 height 755
click at [526, 373] on div "Back to Dashboard Change Sender ID Customers Technicians Select a contact Outbo…" at bounding box center [983, 407] width 1135 height 755
click at [178, 157] on div "Status No active tasks You are ready to start receiving tasks. Louis Manuel Pad…" at bounding box center [223, 407] width 386 height 755
click at [247, 179] on div "Status No active tasks You are ready to start receiving tasks. Louis Manuel Pad…" at bounding box center [223, 407] width 386 height 755
drag, startPoint x: 1500, startPoint y: 53, endPoint x: 1470, endPoint y: 39, distance: 33.1
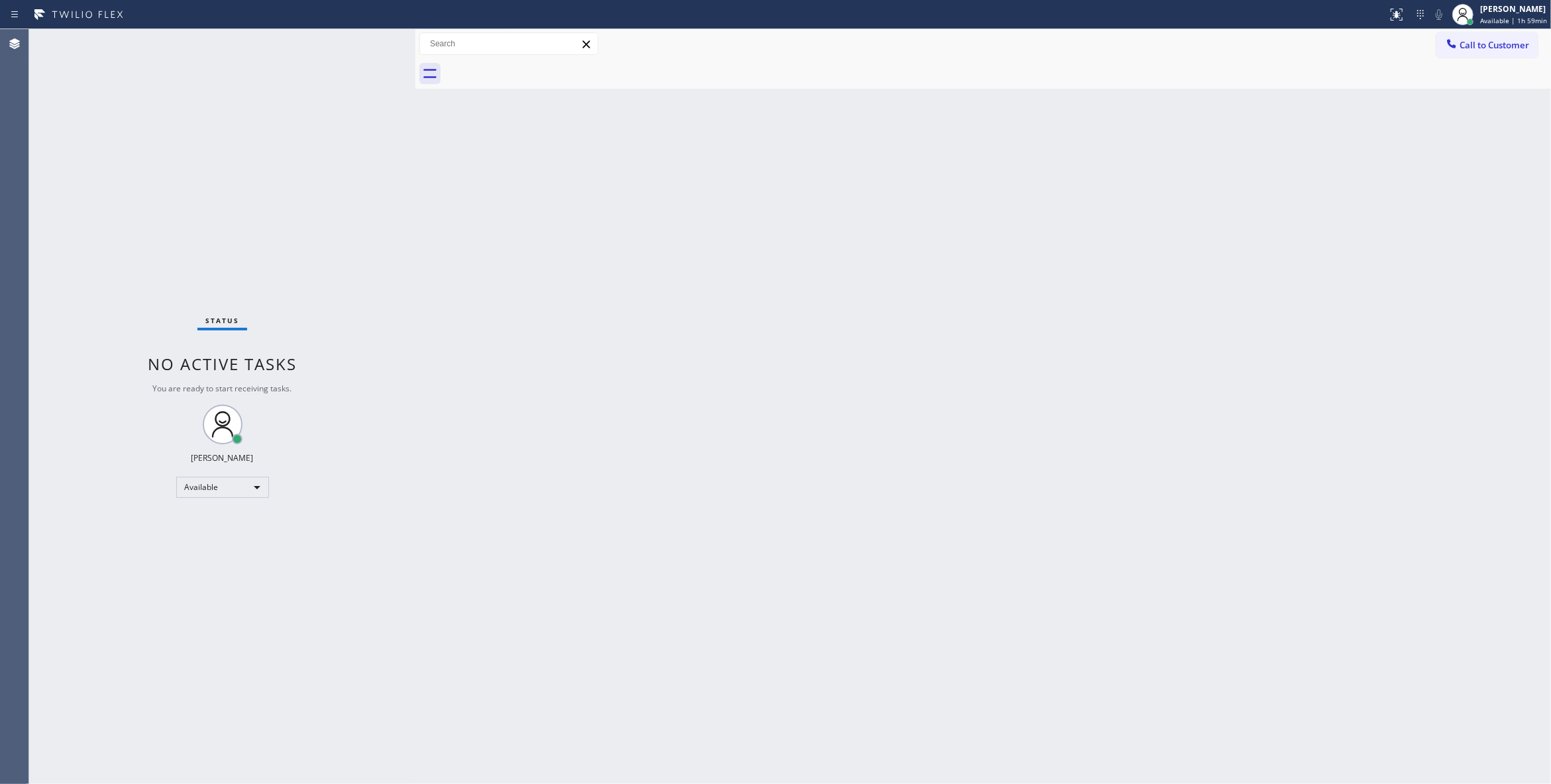
click at [1498, 49] on button "Call to Customer" at bounding box center [1486, 45] width 101 height 25
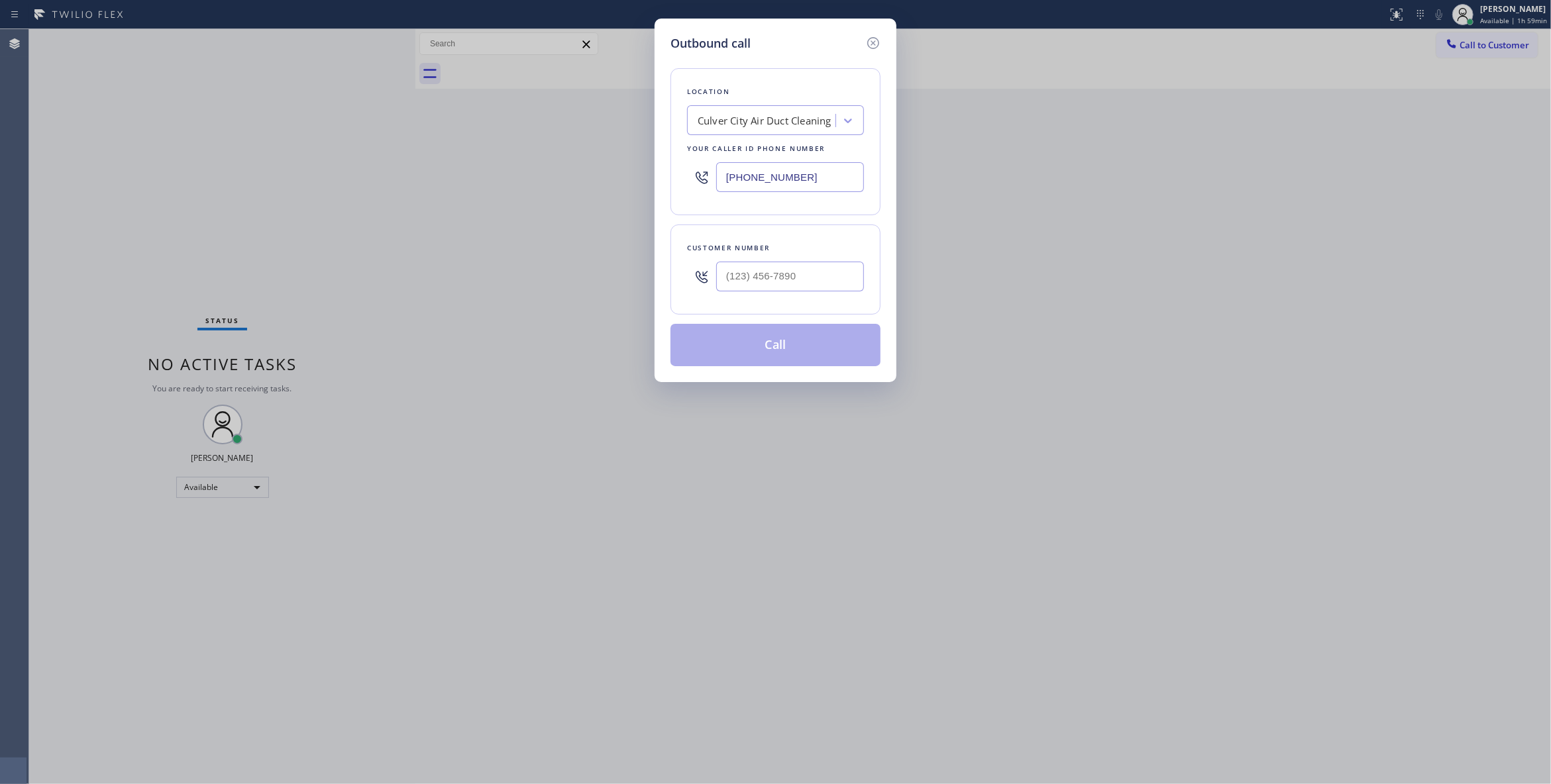
drag, startPoint x: 832, startPoint y: 175, endPoint x: 220, endPoint y: 121, distance: 614.4
click at [200, 138] on div "Outbound call Location Culver City Air Duct Cleaning Your caller id phone numbe…" at bounding box center [775, 392] width 1551 height 784
paste input "714) 248-8176"
type input "(714) 248-8176"
click at [774, 278] on input "(___) ___-____" at bounding box center [790, 277] width 147 height 29
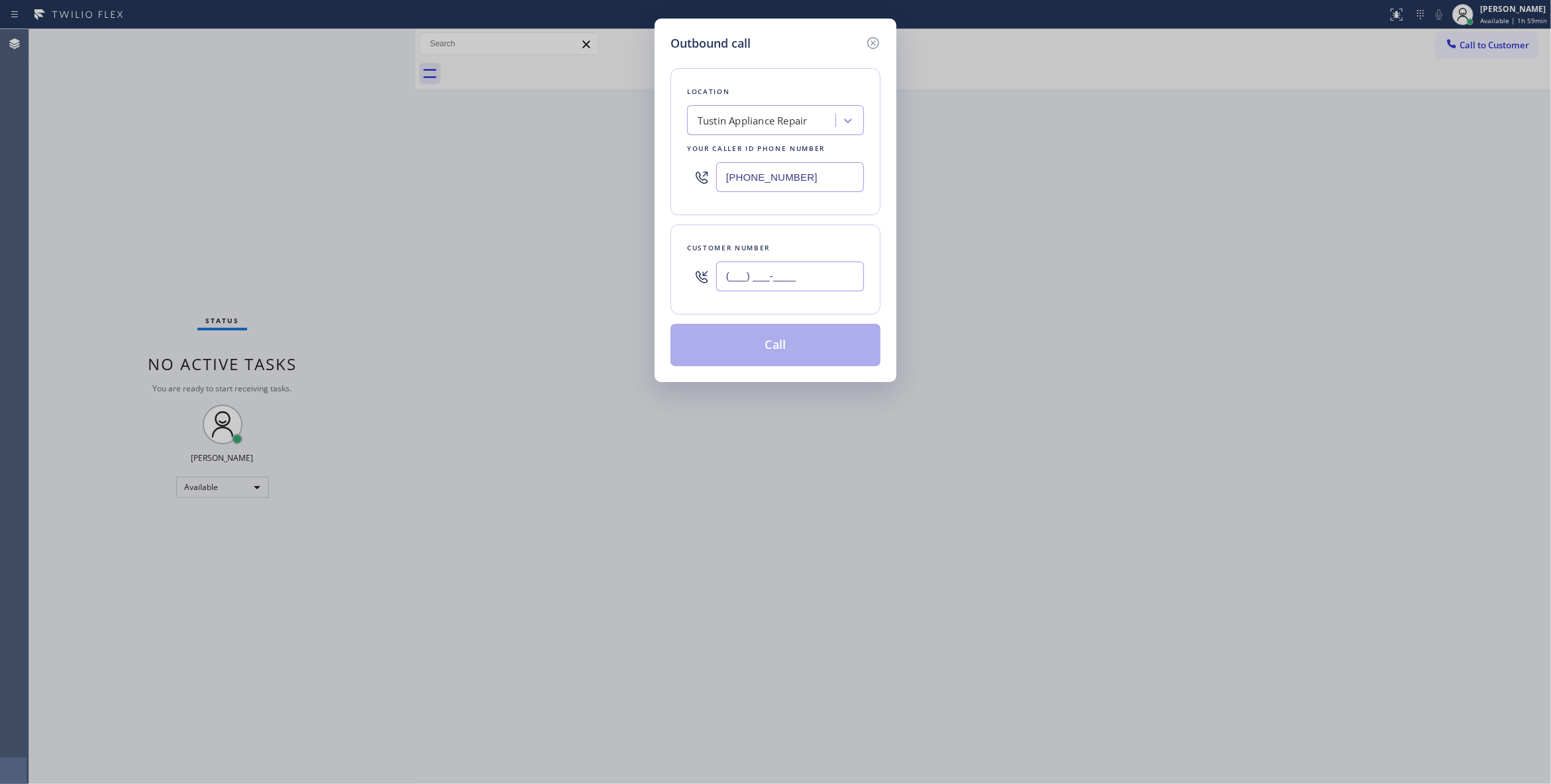
paste input "714) 747-1840"
type input "(714) 747-1840"
click at [774, 355] on button "Call" at bounding box center [775, 345] width 210 height 42
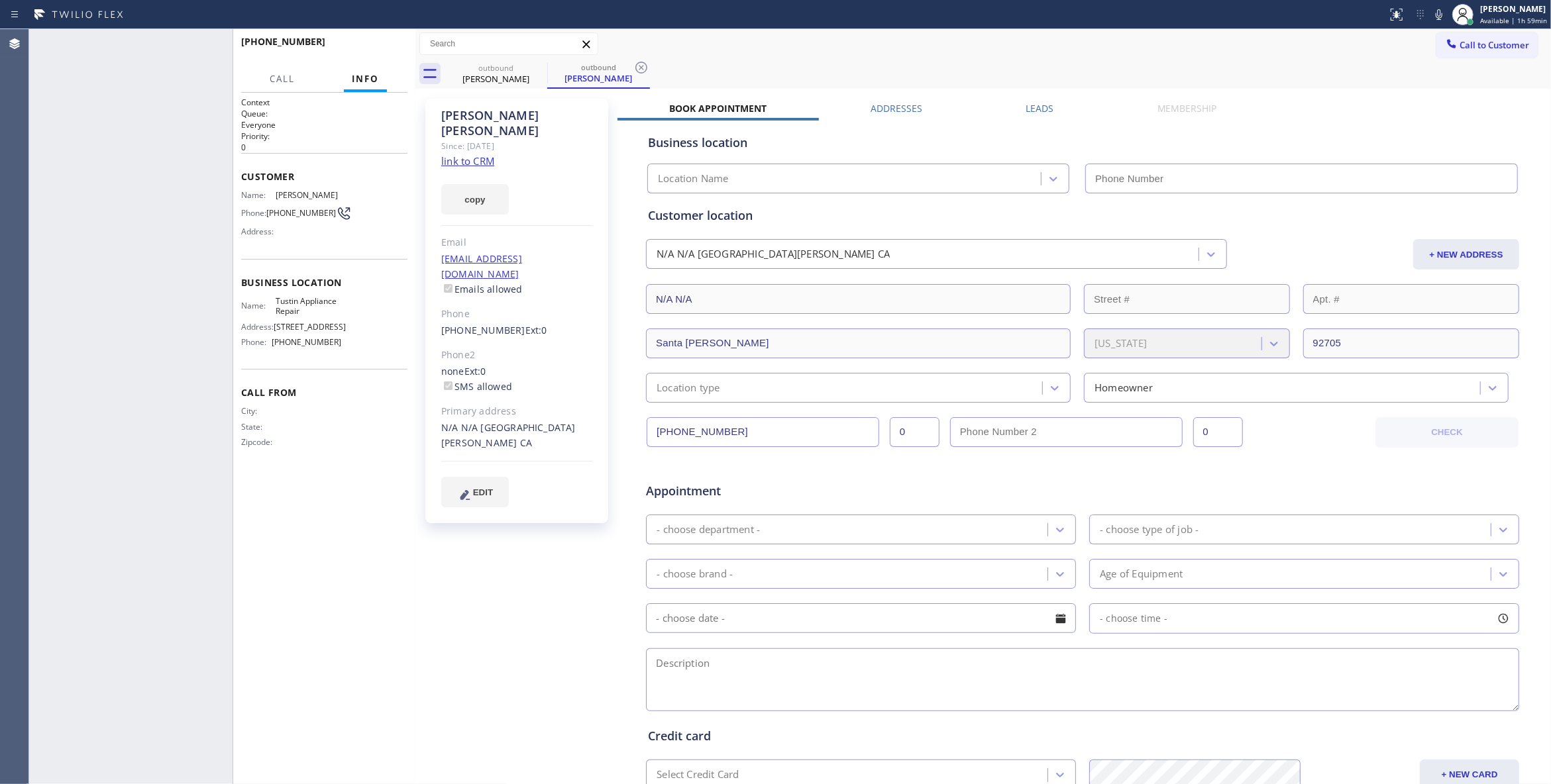
type input "(714) 248-8176"
click at [380, 53] on button "COMPLETE" at bounding box center [374, 48] width 67 height 18
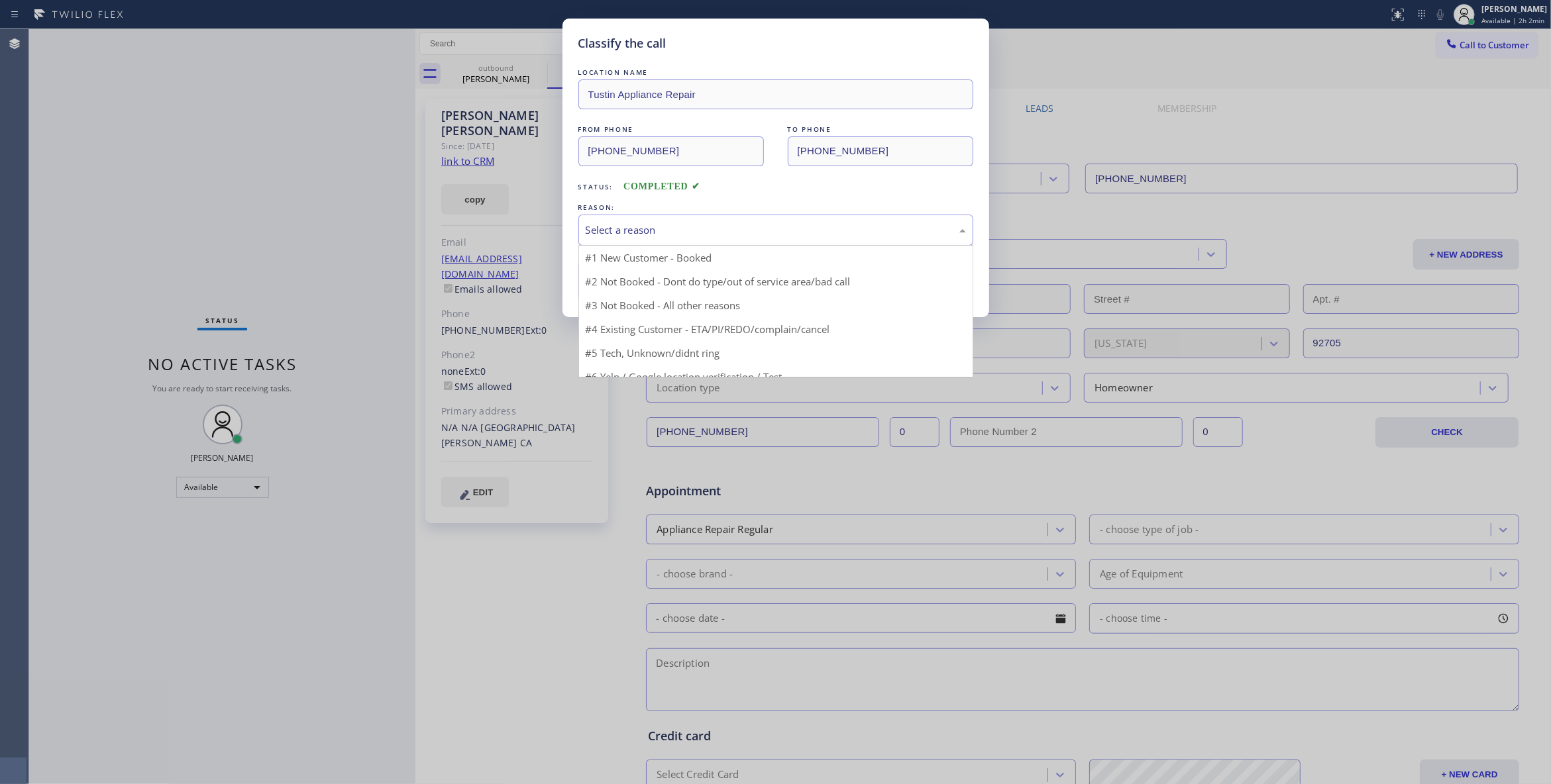
click at [611, 224] on div "Select a reason" at bounding box center [776, 230] width 381 height 15
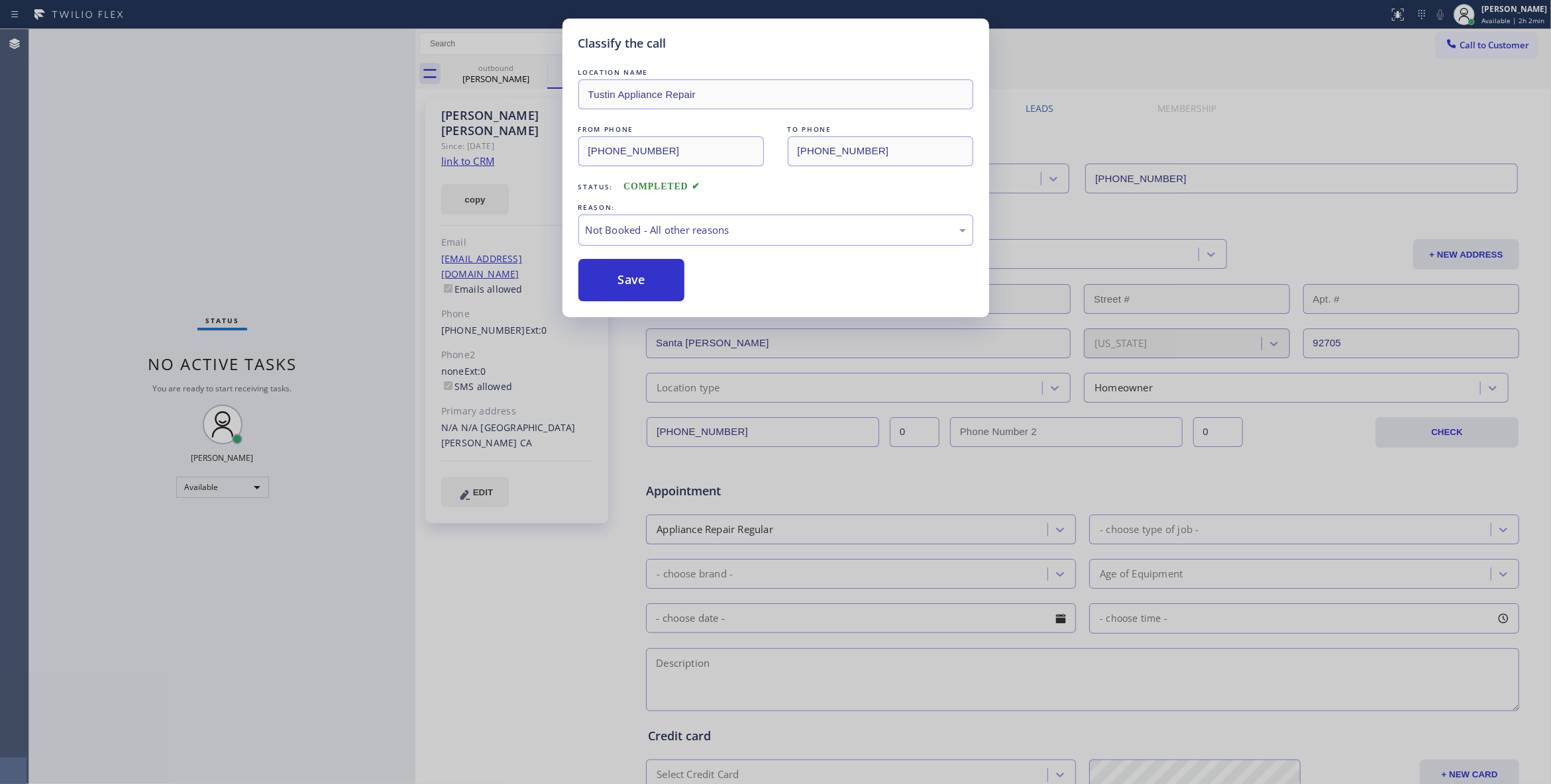
click at [608, 281] on button "Save" at bounding box center [632, 280] width 107 height 42
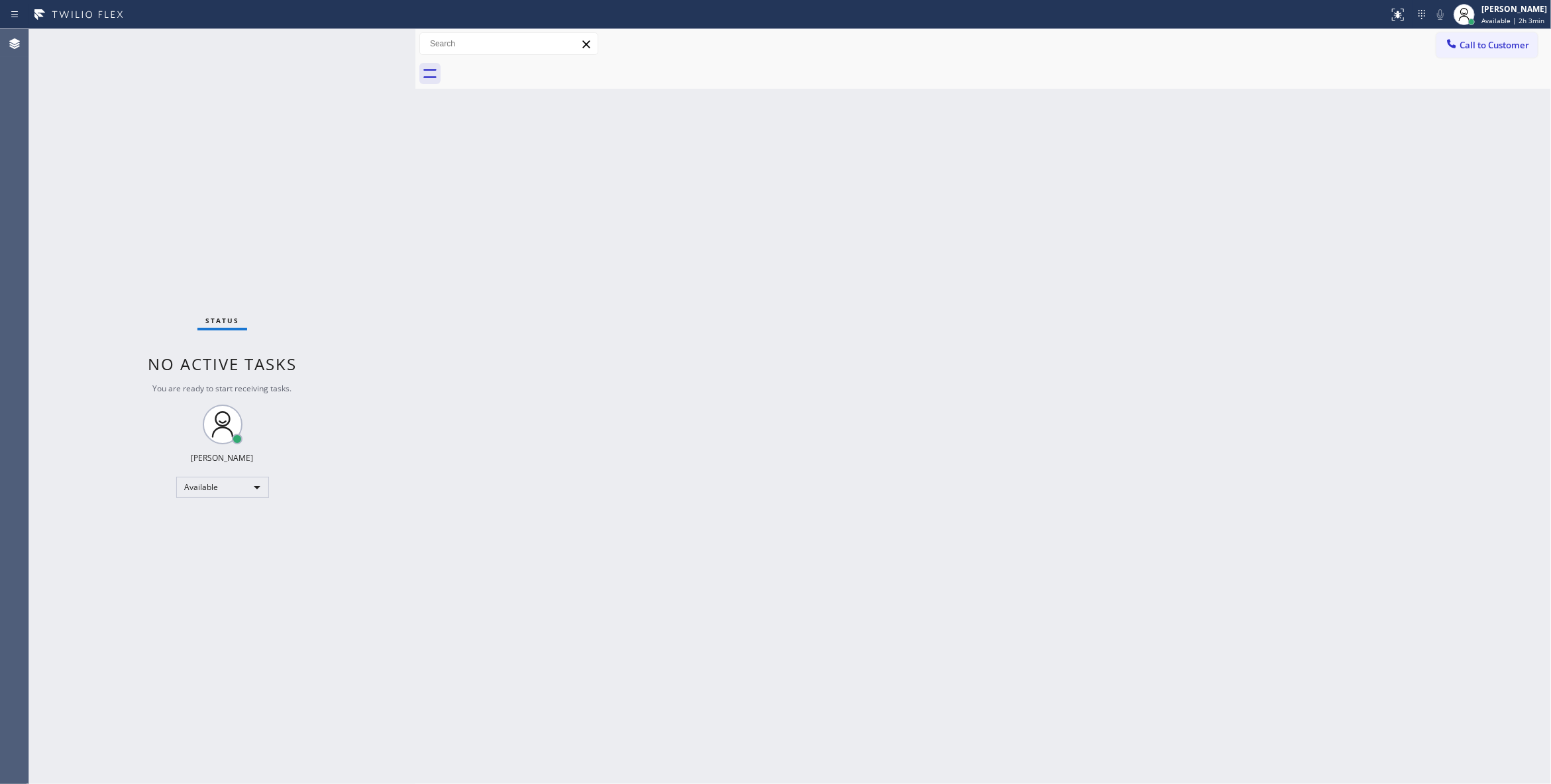
drag, startPoint x: 141, startPoint y: 182, endPoint x: 202, endPoint y: 121, distance: 86.3
click at [142, 182] on div "Status No active tasks You are ready to start receiving tasks. Louis Manuel Pad…" at bounding box center [223, 407] width 386 height 755
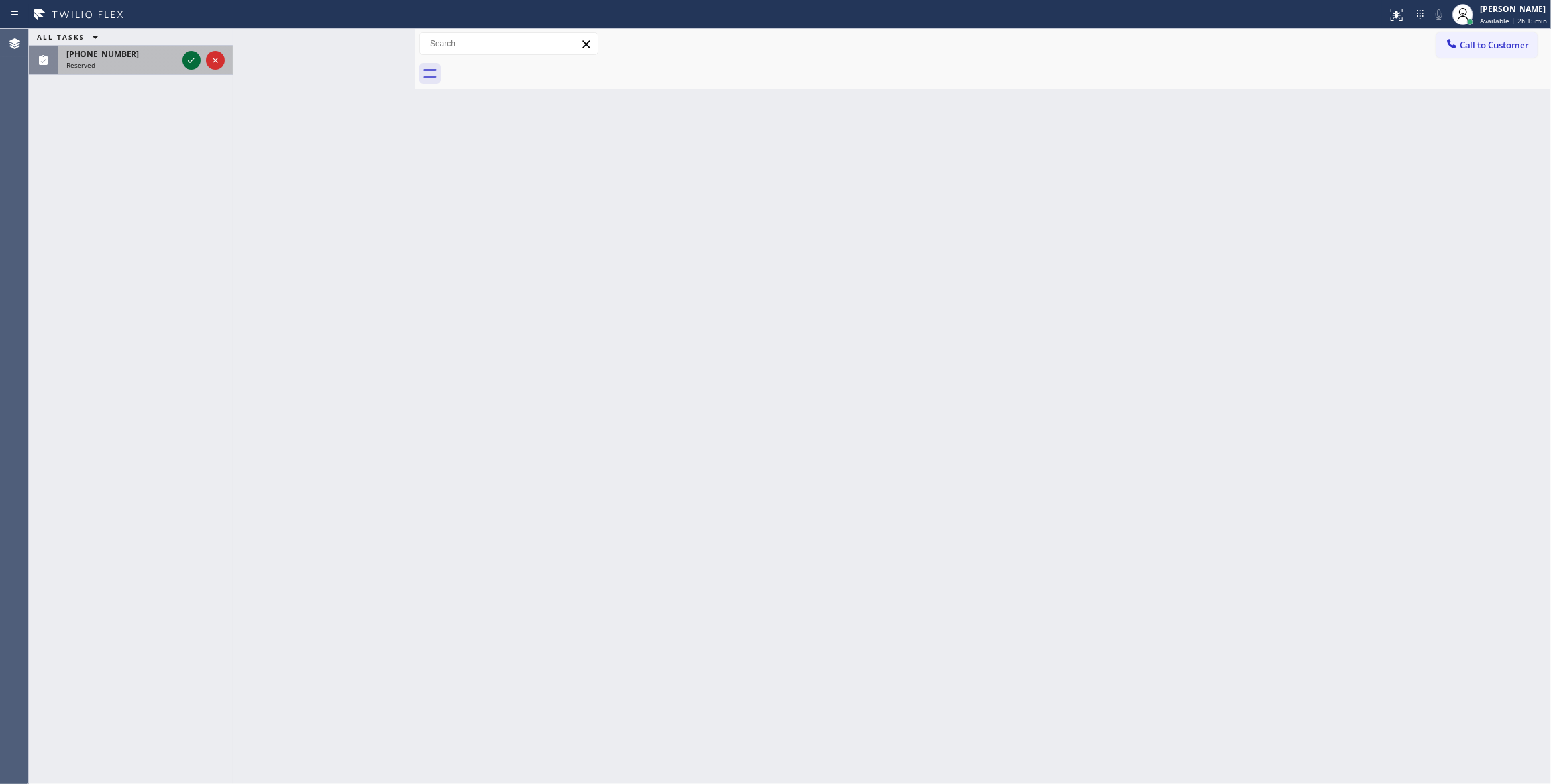
click at [193, 57] on icon at bounding box center [191, 60] width 16 height 16
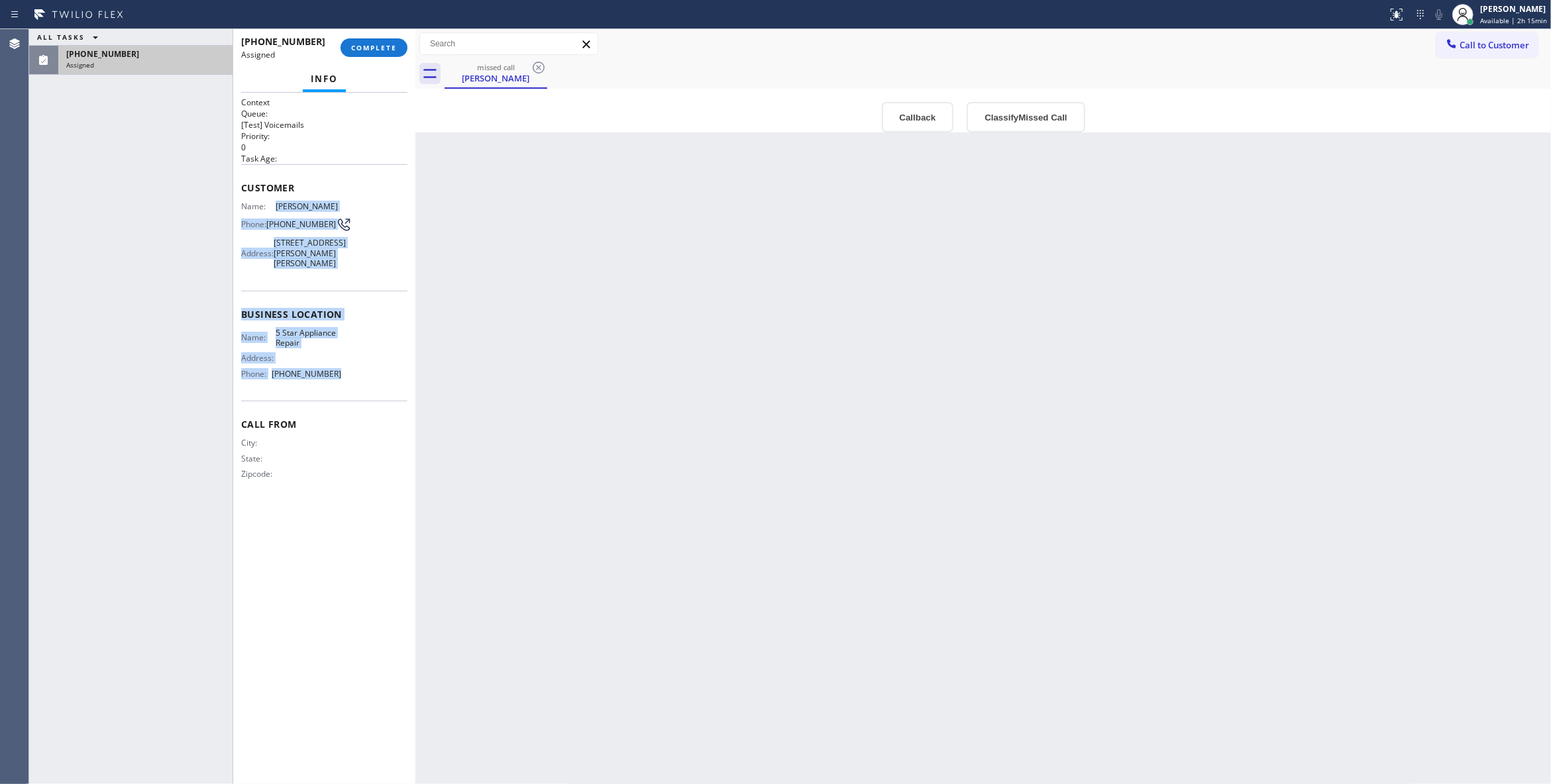
drag, startPoint x: 336, startPoint y: 395, endPoint x: 274, endPoint y: 204, distance: 200.8
click at [274, 204] on div "Context Queue: [Test] Voicemails Priority: 0 Task Age: Customer Name: Bill Horn…" at bounding box center [324, 299] width 166 height 404
click at [1015, 104] on button "Classify Missed Call" at bounding box center [1026, 117] width 118 height 30
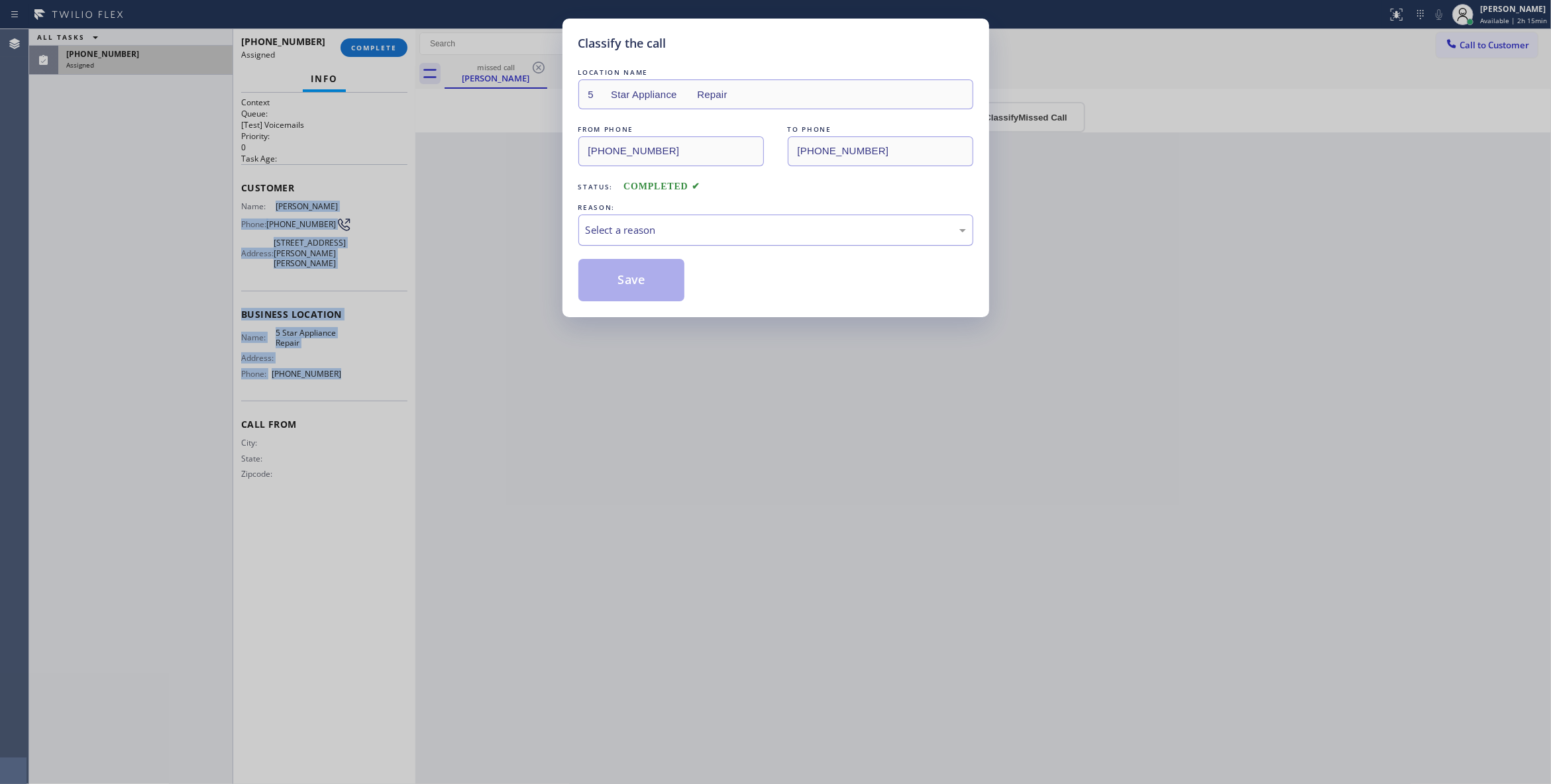
drag, startPoint x: 743, startPoint y: 226, endPoint x: 737, endPoint y: 230, distance: 7.2
click at [742, 227] on div "Select a reason" at bounding box center [776, 230] width 381 height 15
click at [618, 286] on button "Save" at bounding box center [632, 280] width 107 height 42
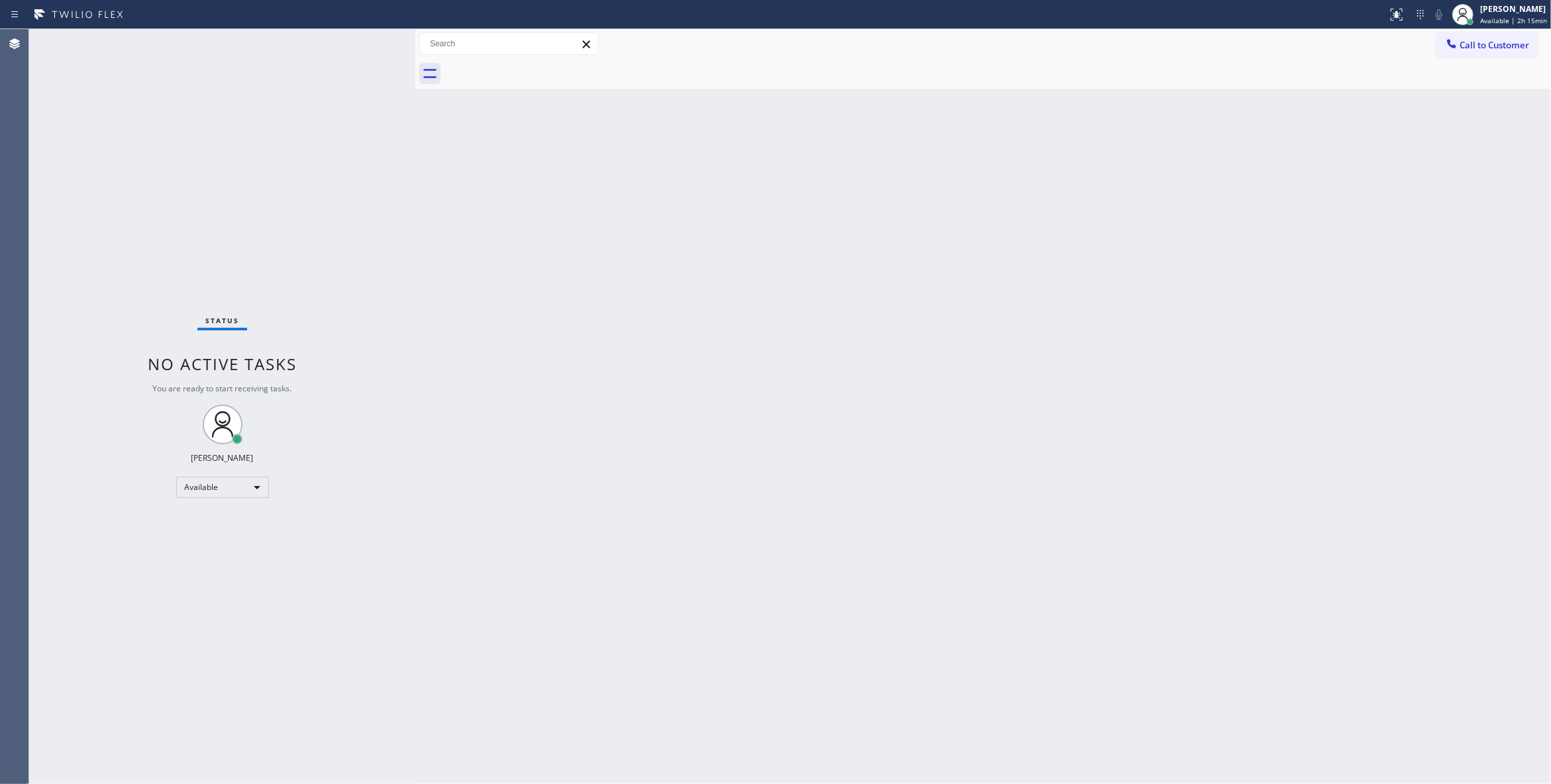
drag, startPoint x: 1237, startPoint y: 266, endPoint x: 1408, endPoint y: 117, distance: 226.8
click at [1239, 260] on div "Back to Dashboard Change Sender ID Customers Technicians Select a contact Outbo…" at bounding box center [983, 407] width 1135 height 755
click at [1485, 27] on div "Louis Manuel Padica Available | 2h 17min" at bounding box center [1499, 15] width 103 height 29
click at [1453, 130] on span "Log out" at bounding box center [1439, 128] width 27 height 11
click at [798, 566] on div "Back to Dashboard Change Sender ID Customers Technicians Select a contact Outbo…" at bounding box center [983, 407] width 1135 height 755
